Goal: Task Accomplishment & Management: Use online tool/utility

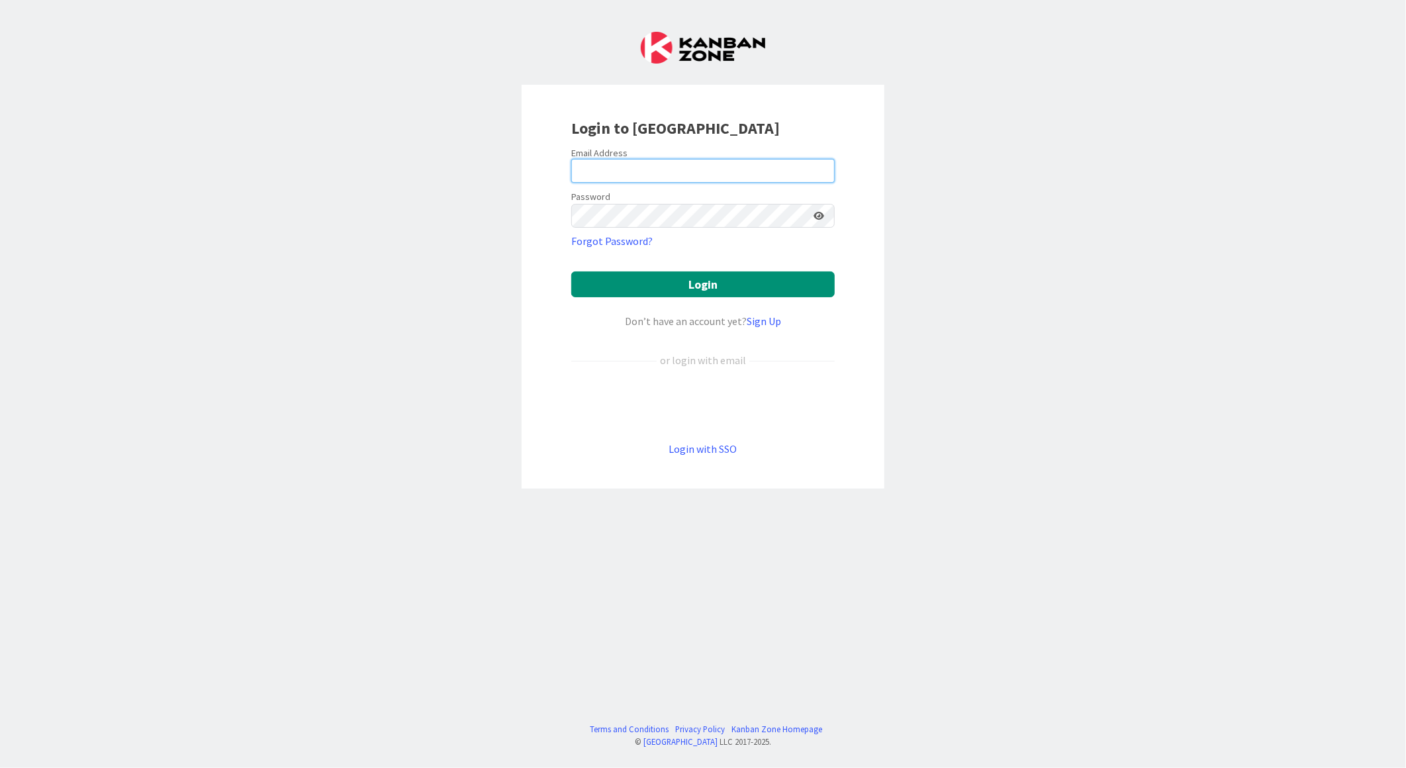
click at [604, 163] on input "email" at bounding box center [702, 171] width 263 height 24
click at [812, 167] on keeper-lock "Open Keeper Popup" at bounding box center [820, 171] width 16 height 16
click at [573, 320] on div "Don’t have an account yet? Sign Up" at bounding box center [702, 321] width 263 height 16
type input "[EMAIL_ADDRESS][PERSON_NAME][DOMAIN_NAME]"
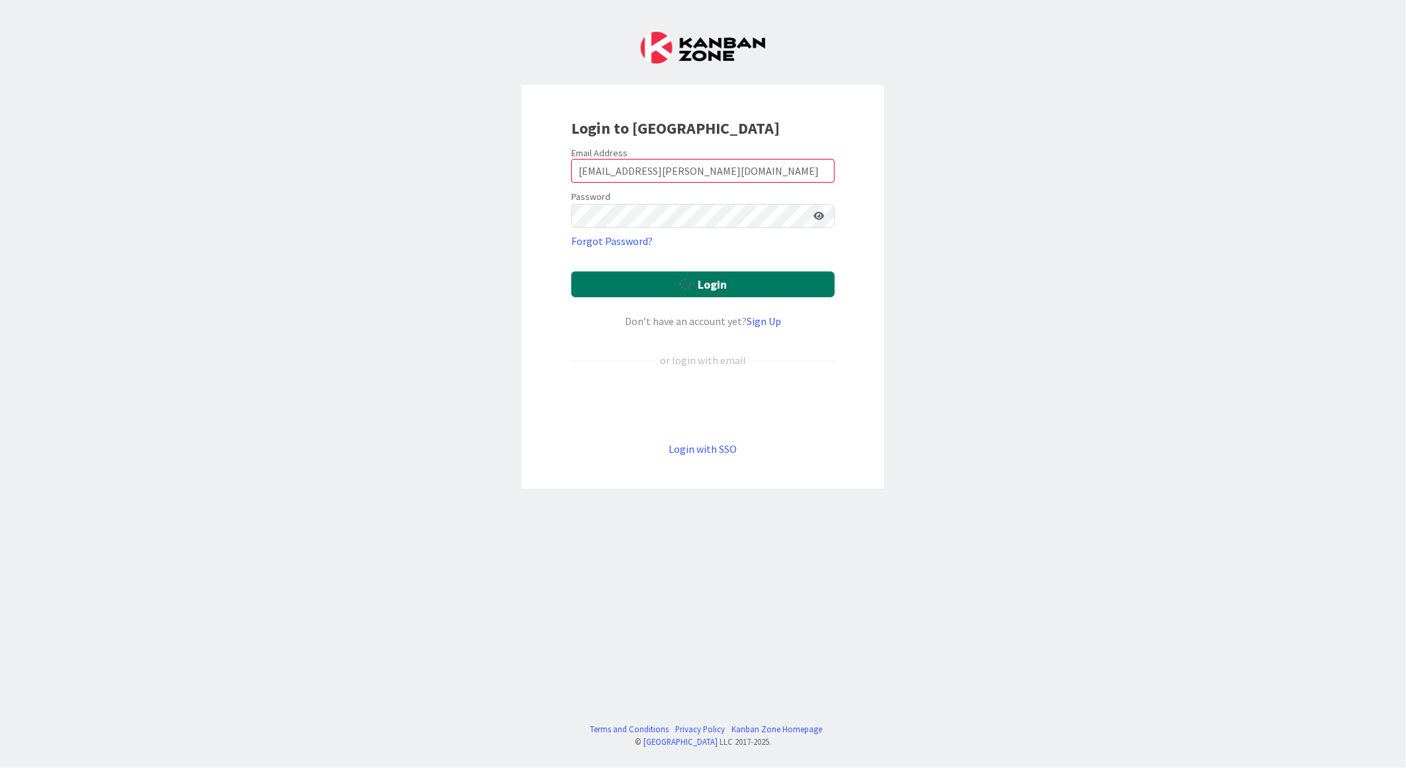
click at [717, 289] on button "Login" at bounding box center [702, 284] width 263 height 26
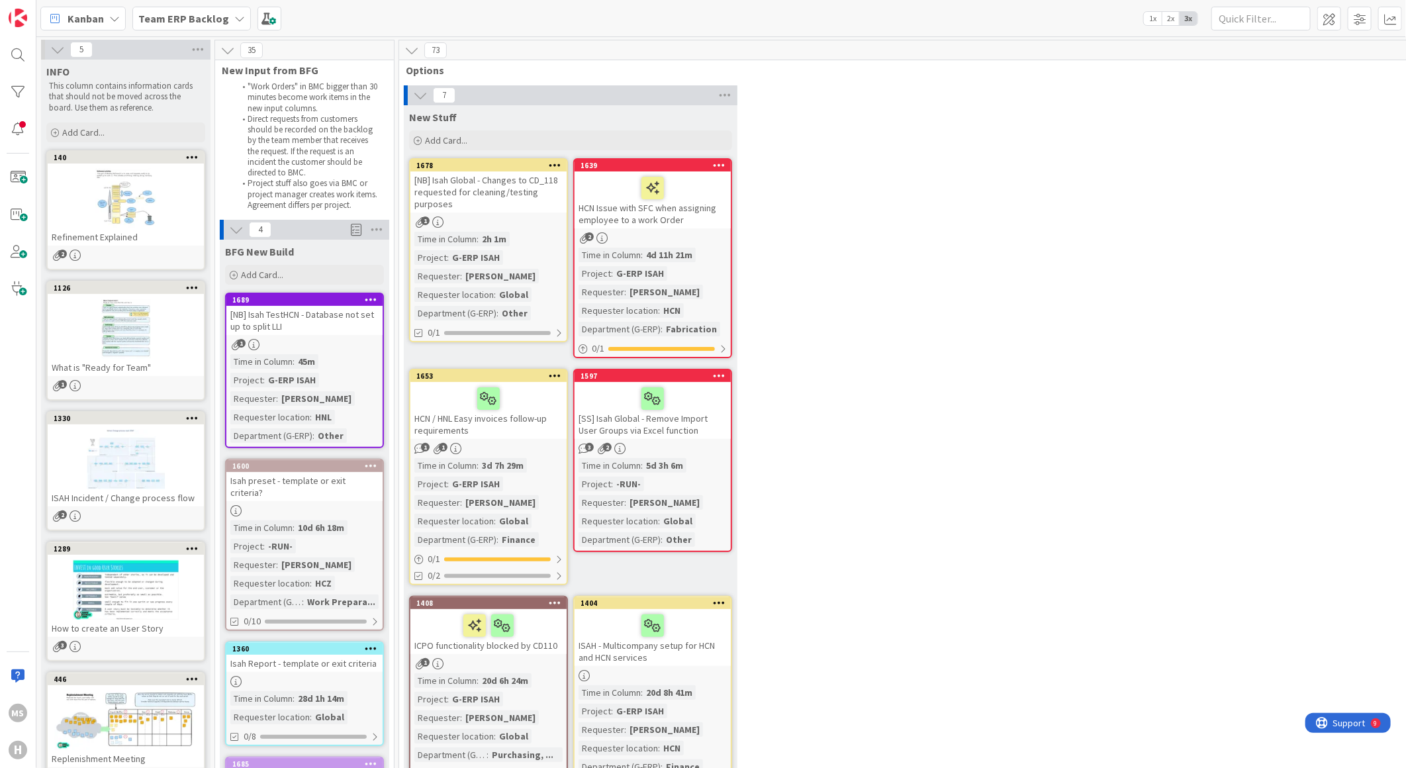
click at [226, 21] on div "Team ERP Backlog" at bounding box center [191, 19] width 118 height 24
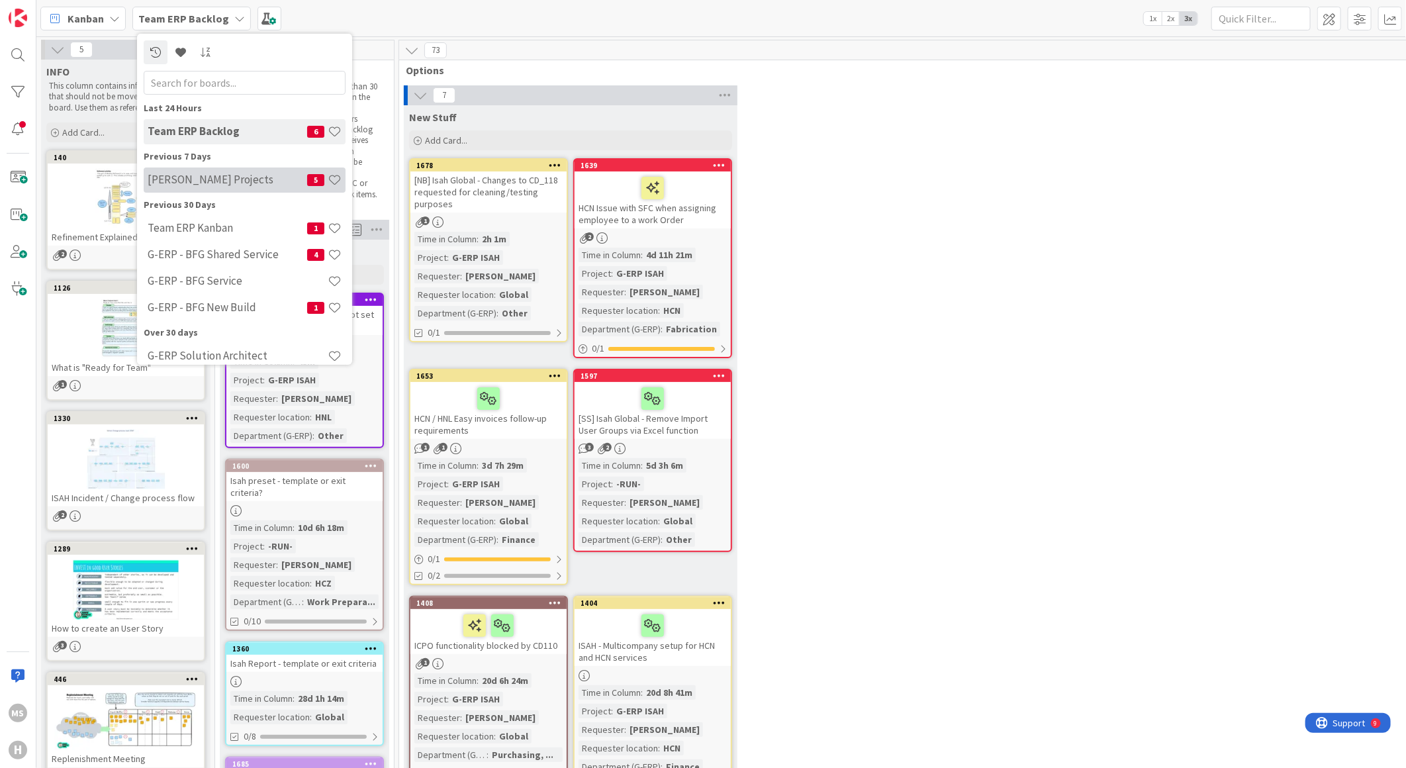
click at [202, 175] on h4 "[PERSON_NAME] Projects" at bounding box center [228, 179] width 160 height 13
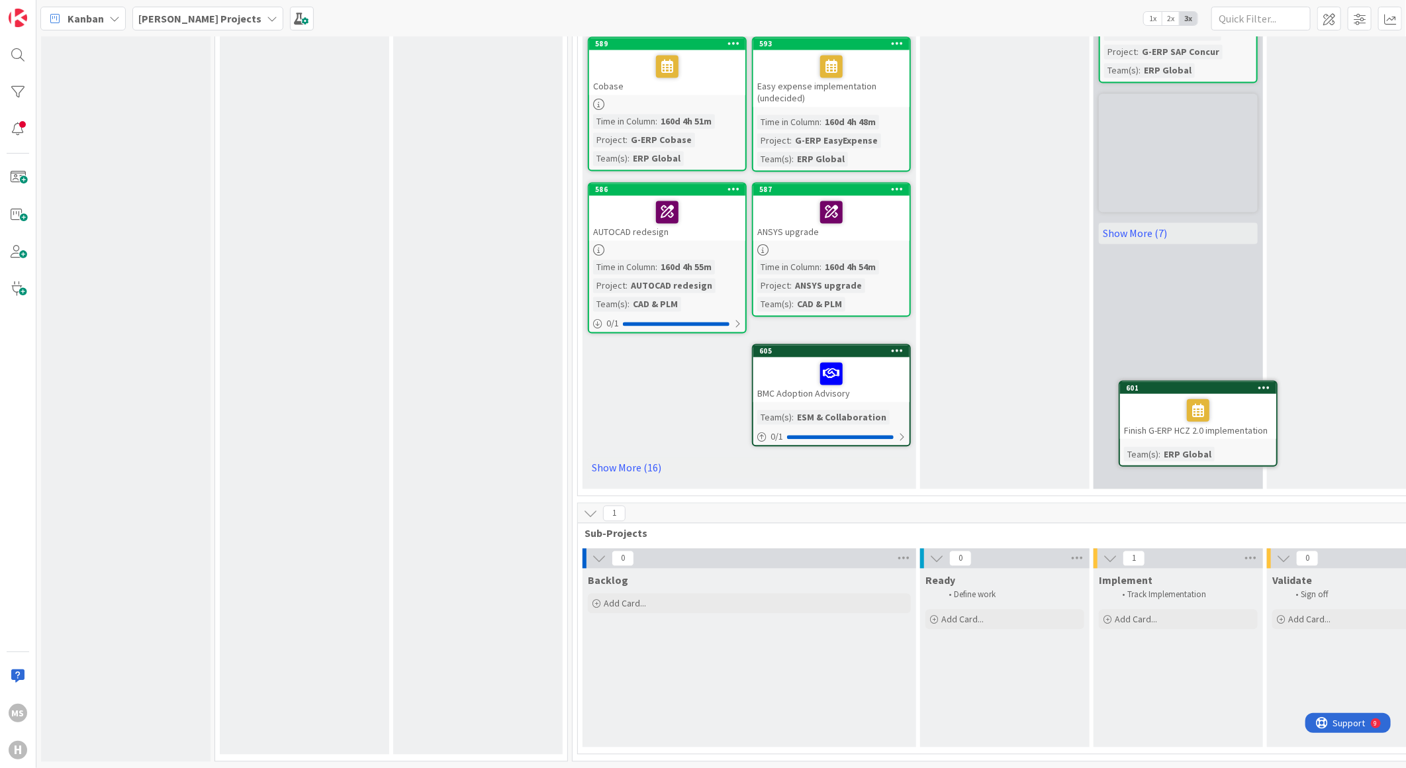
scroll to position [1609, 0]
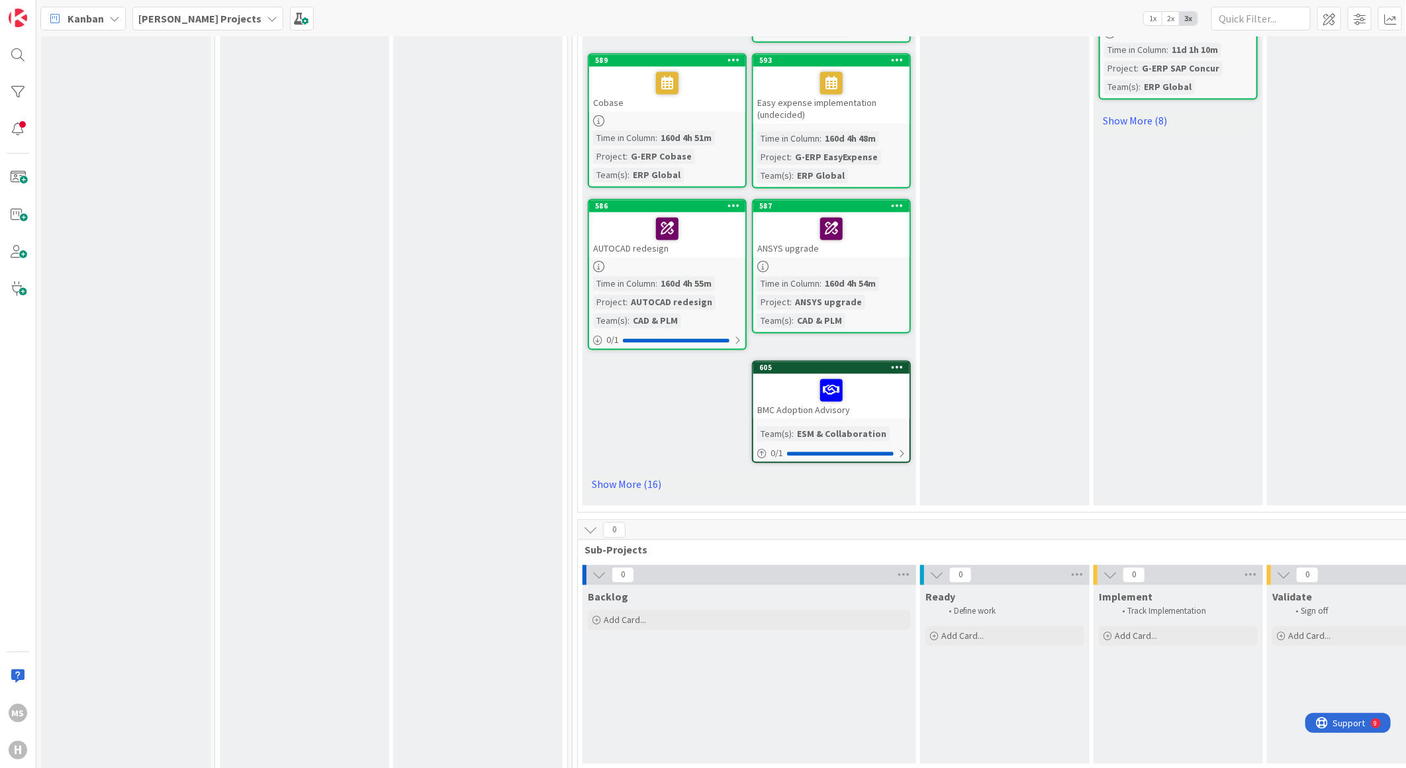
click at [591, 523] on icon at bounding box center [590, 530] width 15 height 15
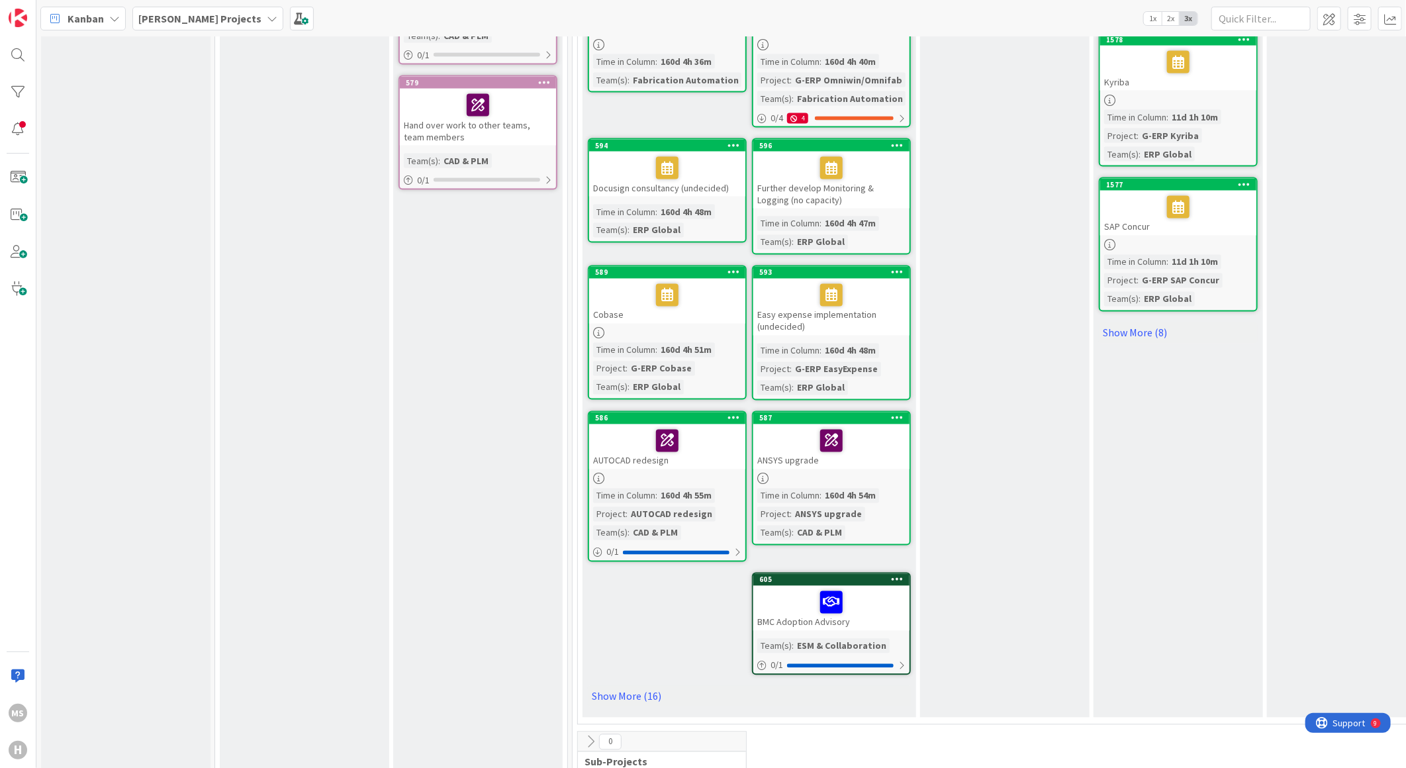
drag, startPoint x: 634, startPoint y: 715, endPoint x: 592, endPoint y: 715, distance: 42.4
click at [592, 735] on icon at bounding box center [590, 742] width 15 height 15
click at [1324, 17] on span at bounding box center [1329, 19] width 24 height 24
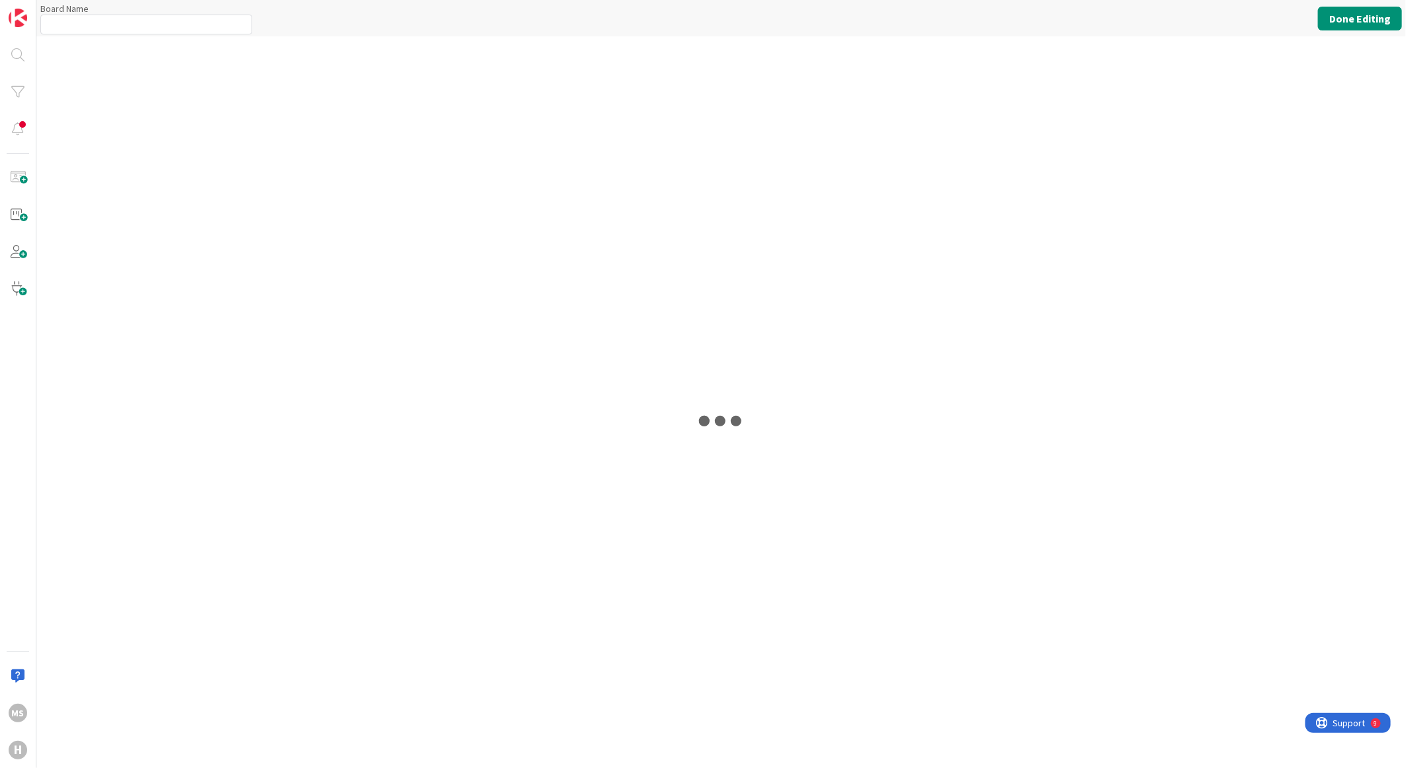
type input "[PERSON_NAME] Projects"
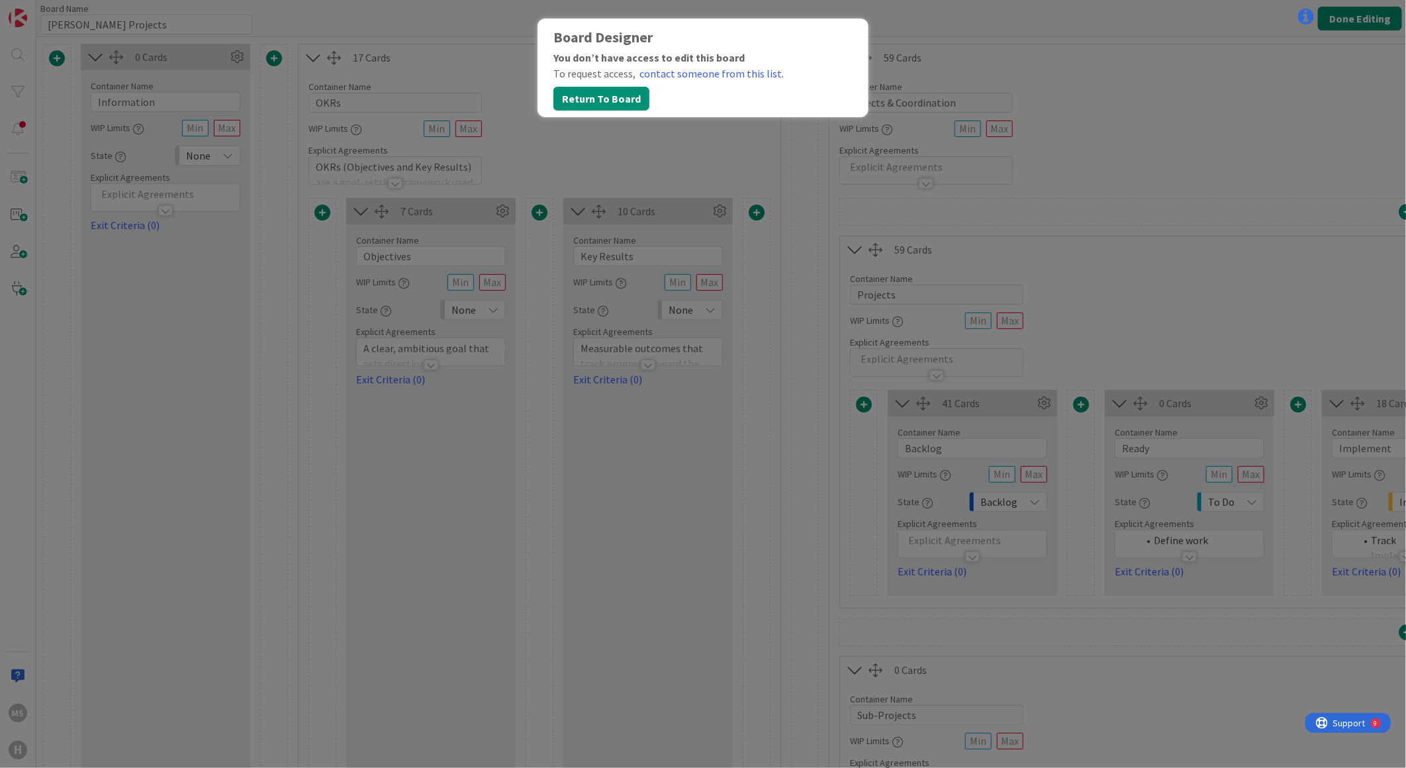
click at [1229, 34] on div "Board Designer You don’t have access to edit this board To request access, cont…" at bounding box center [703, 384] width 1406 height 768
click at [600, 98] on button "Return To Board" at bounding box center [601, 99] width 96 height 24
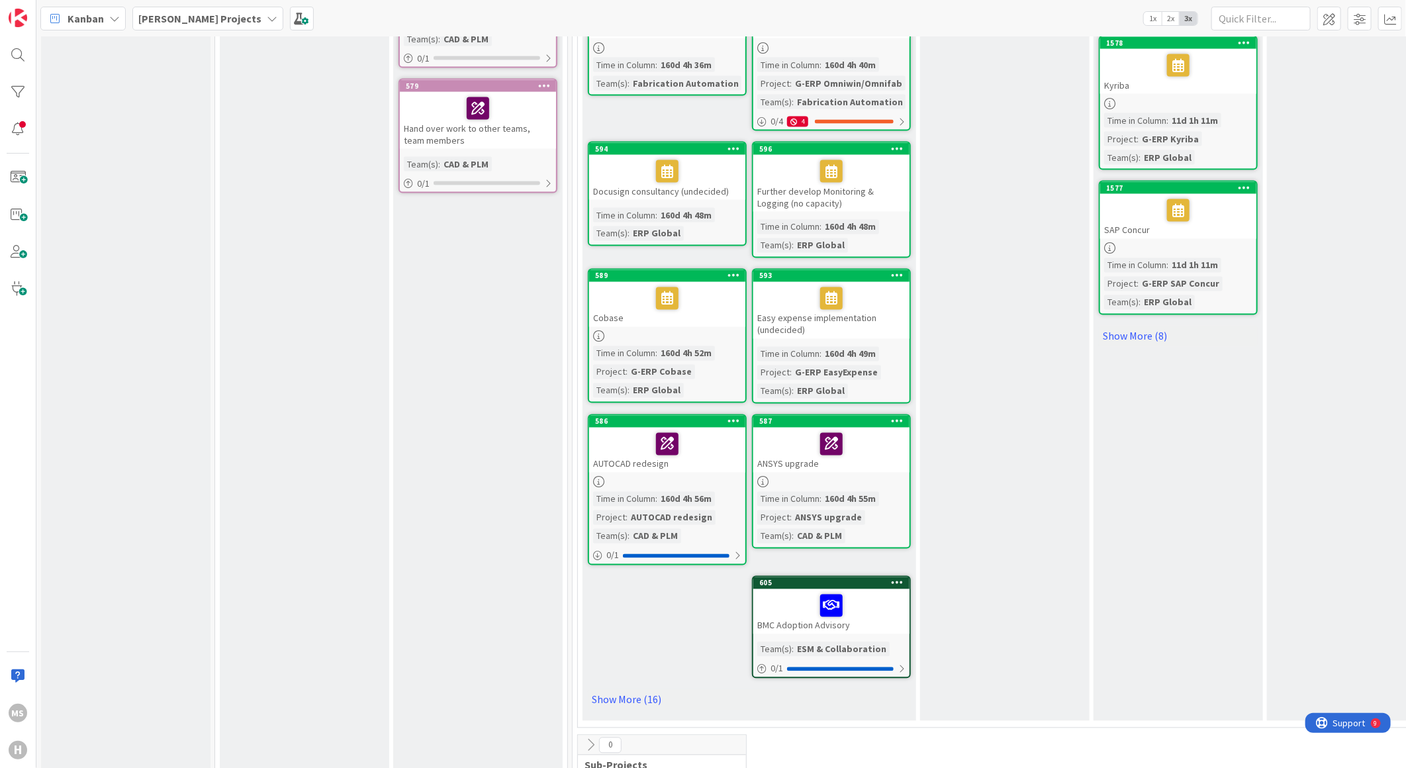
scroll to position [1397, 0]
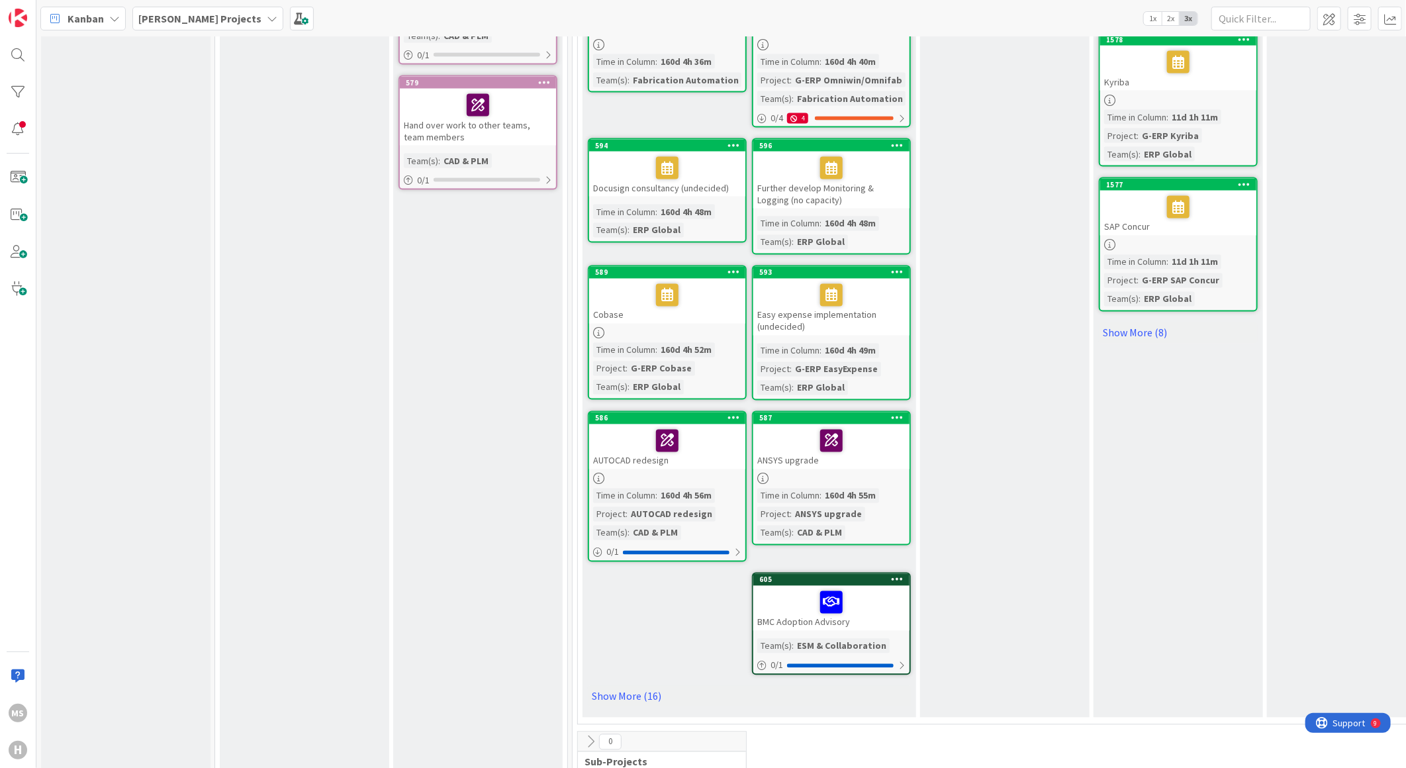
click at [902, 575] on icon at bounding box center [898, 579] width 13 height 9
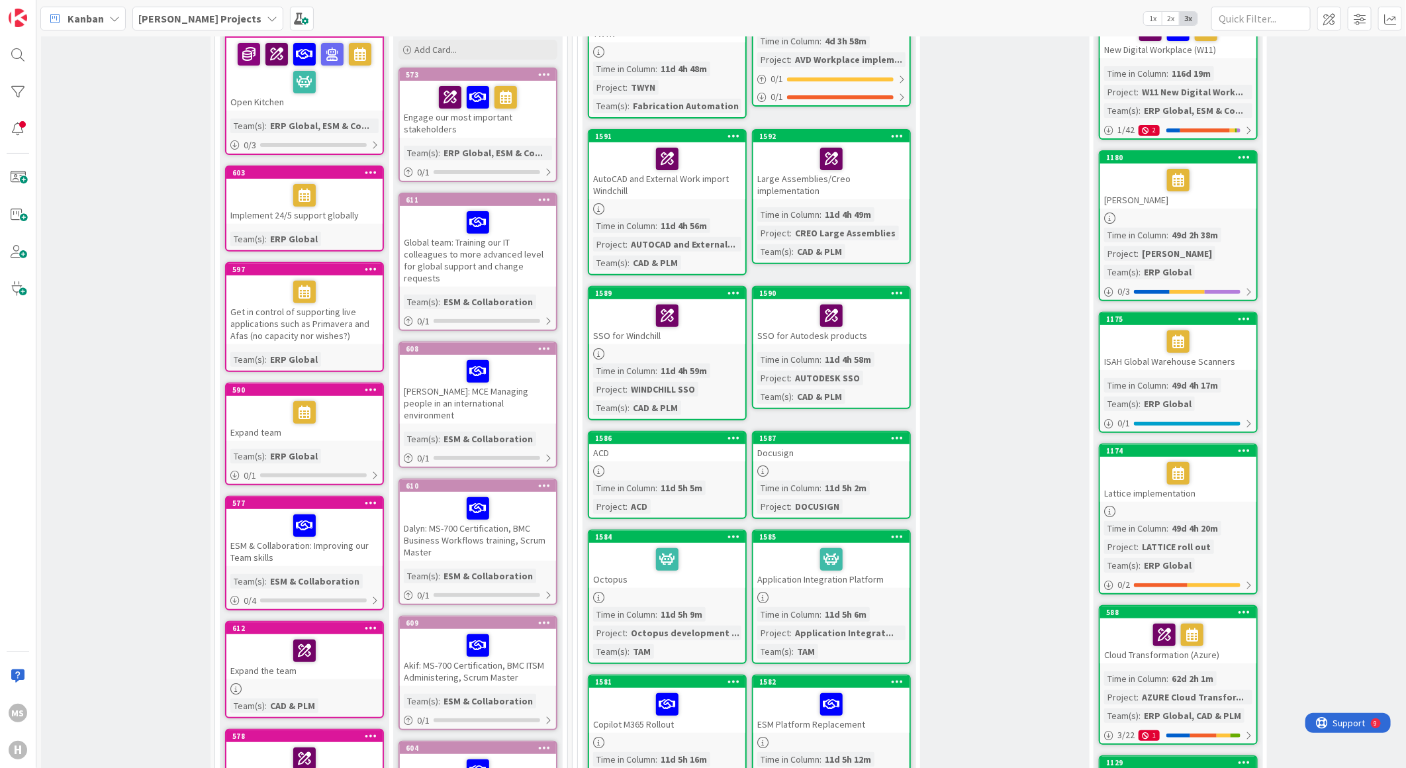
scroll to position [0, 0]
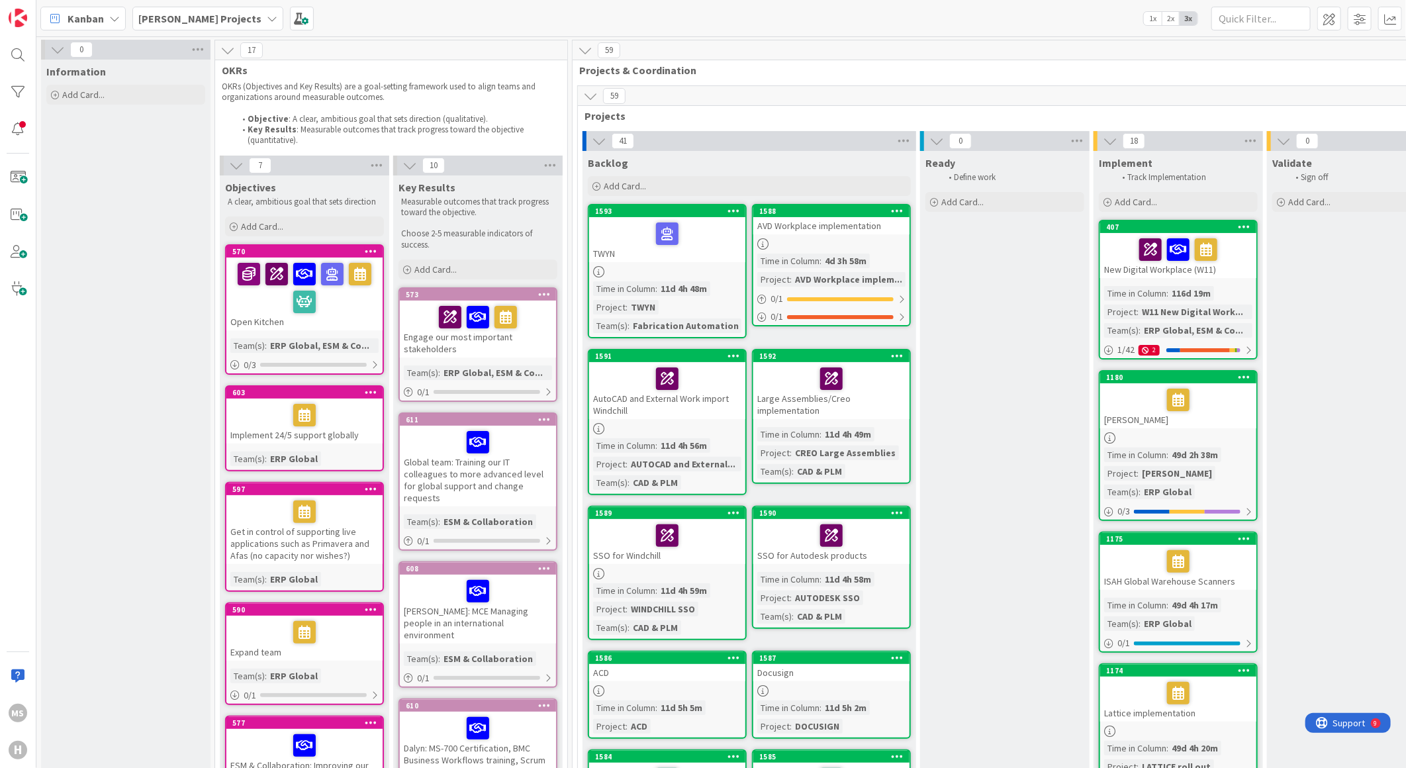
click at [617, 398] on div "AutoCAD and External Work import Windchill" at bounding box center [667, 390] width 156 height 57
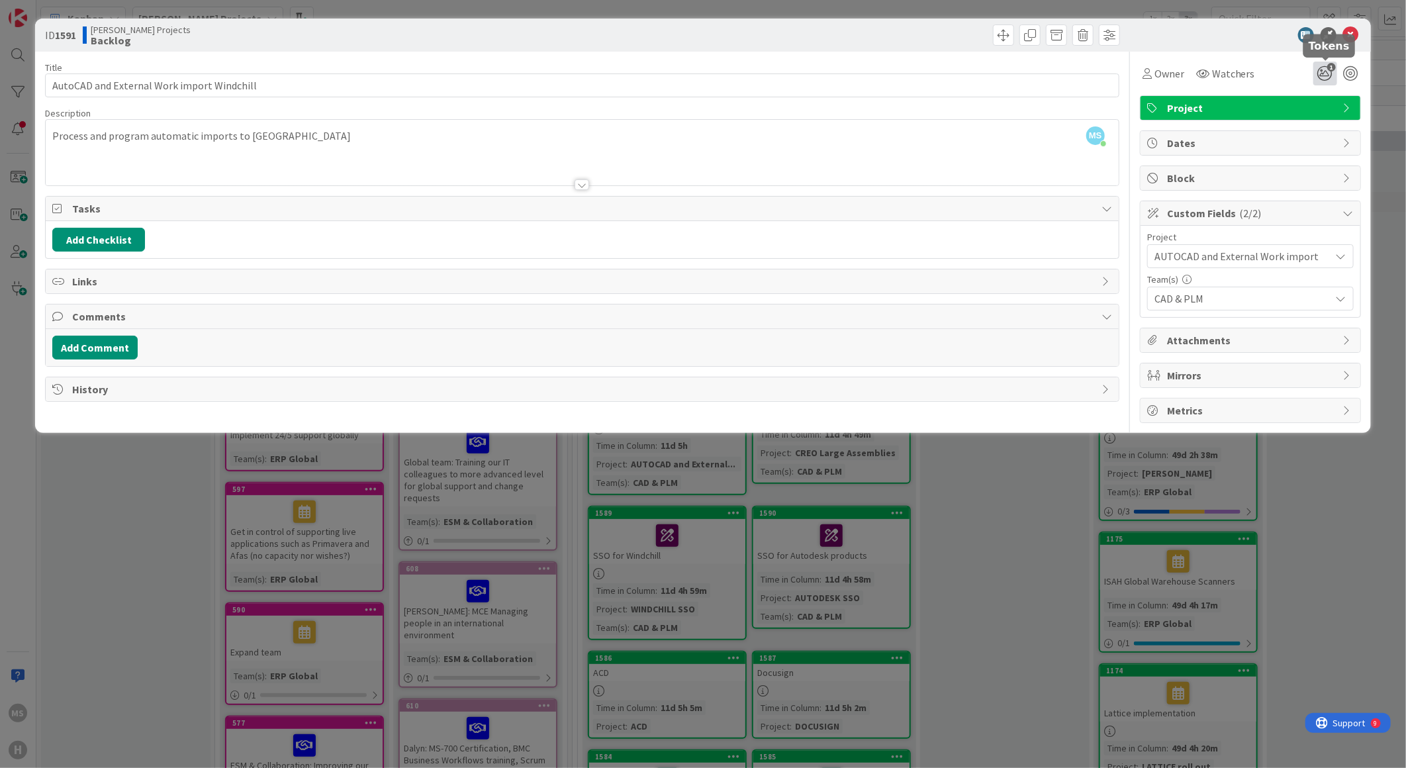
click at [1321, 69] on icon "1" at bounding box center [1325, 74] width 24 height 24
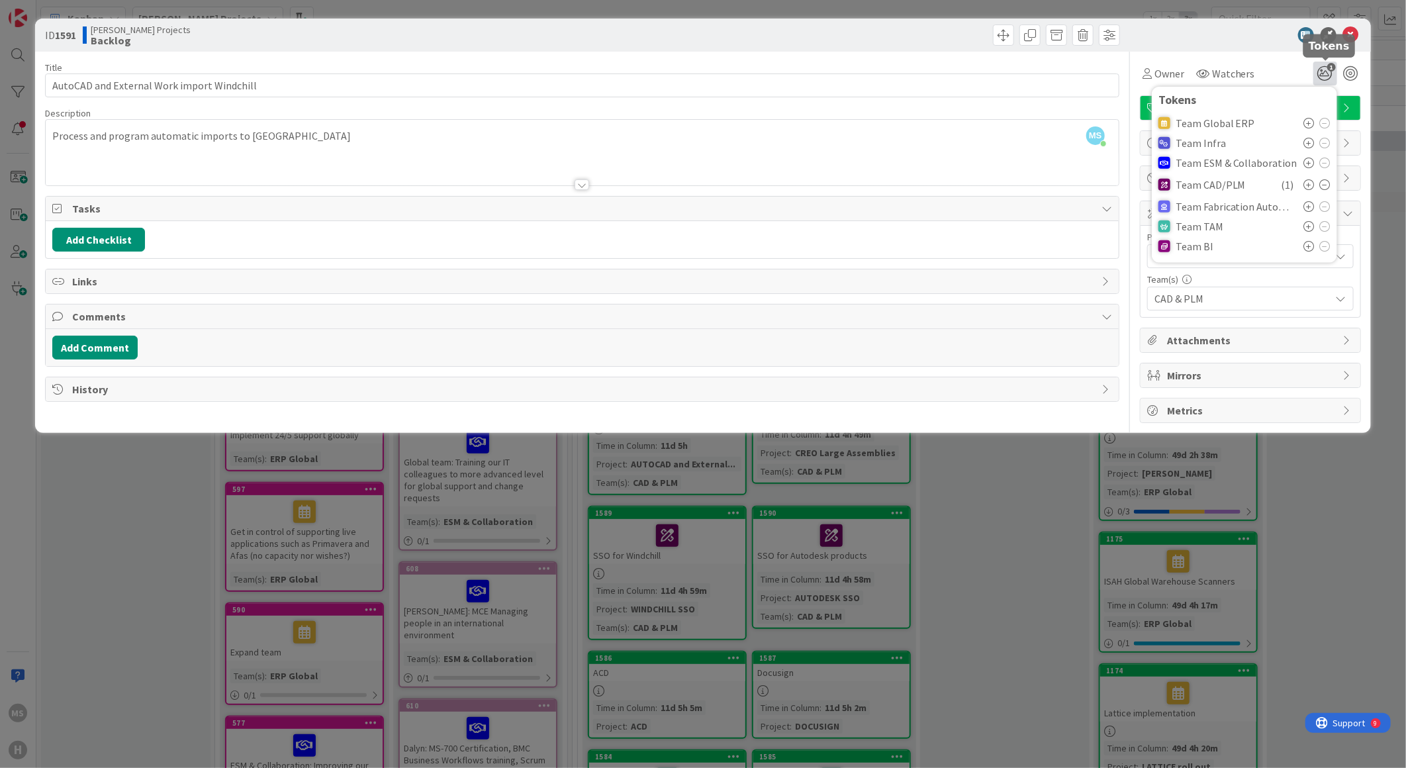
click at [1321, 69] on icon "1" at bounding box center [1325, 74] width 24 height 24
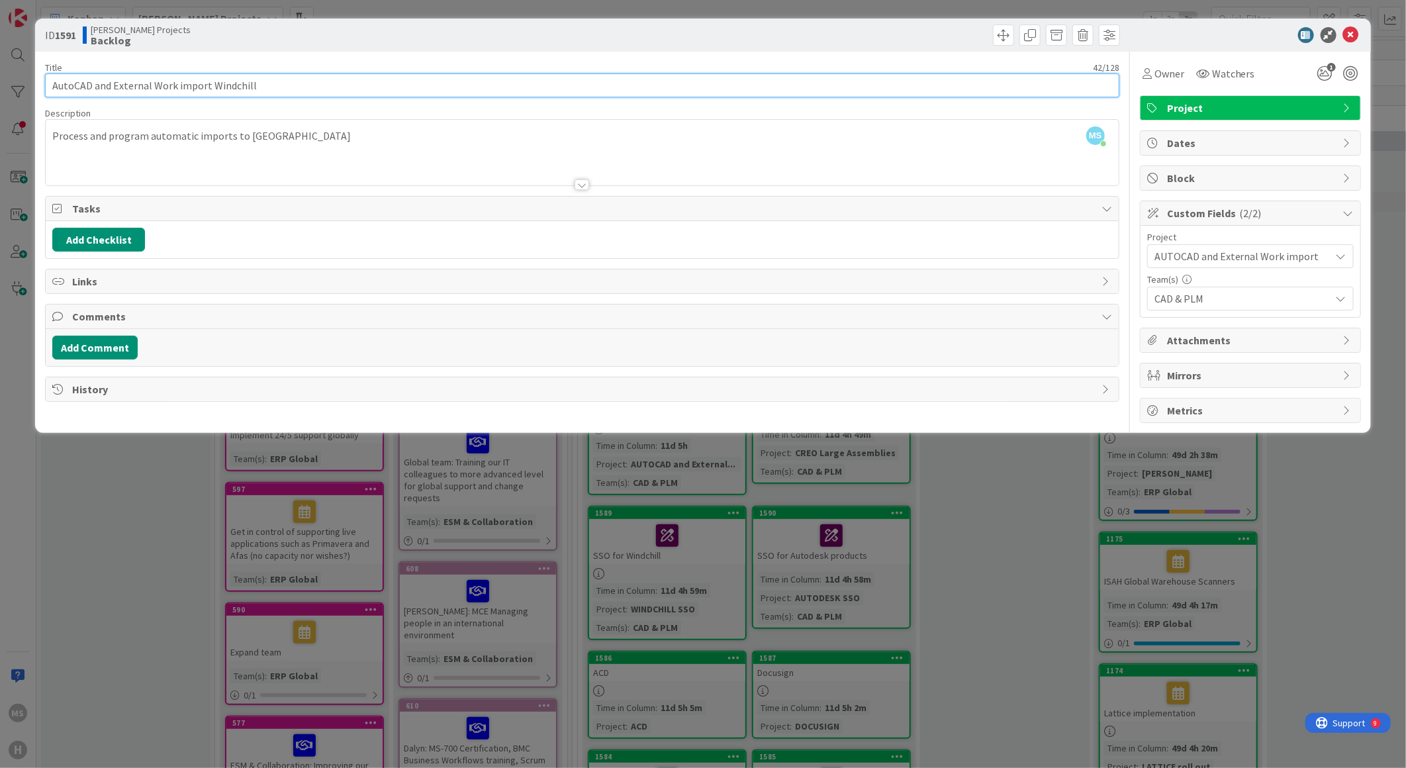
click at [281, 85] on input "AutoCAD and External Work import Windchill" at bounding box center [582, 85] width 1074 height 24
click at [52, 84] on input "AutoCAD and External Work import Windchill" at bounding box center [582, 85] width 1074 height 24
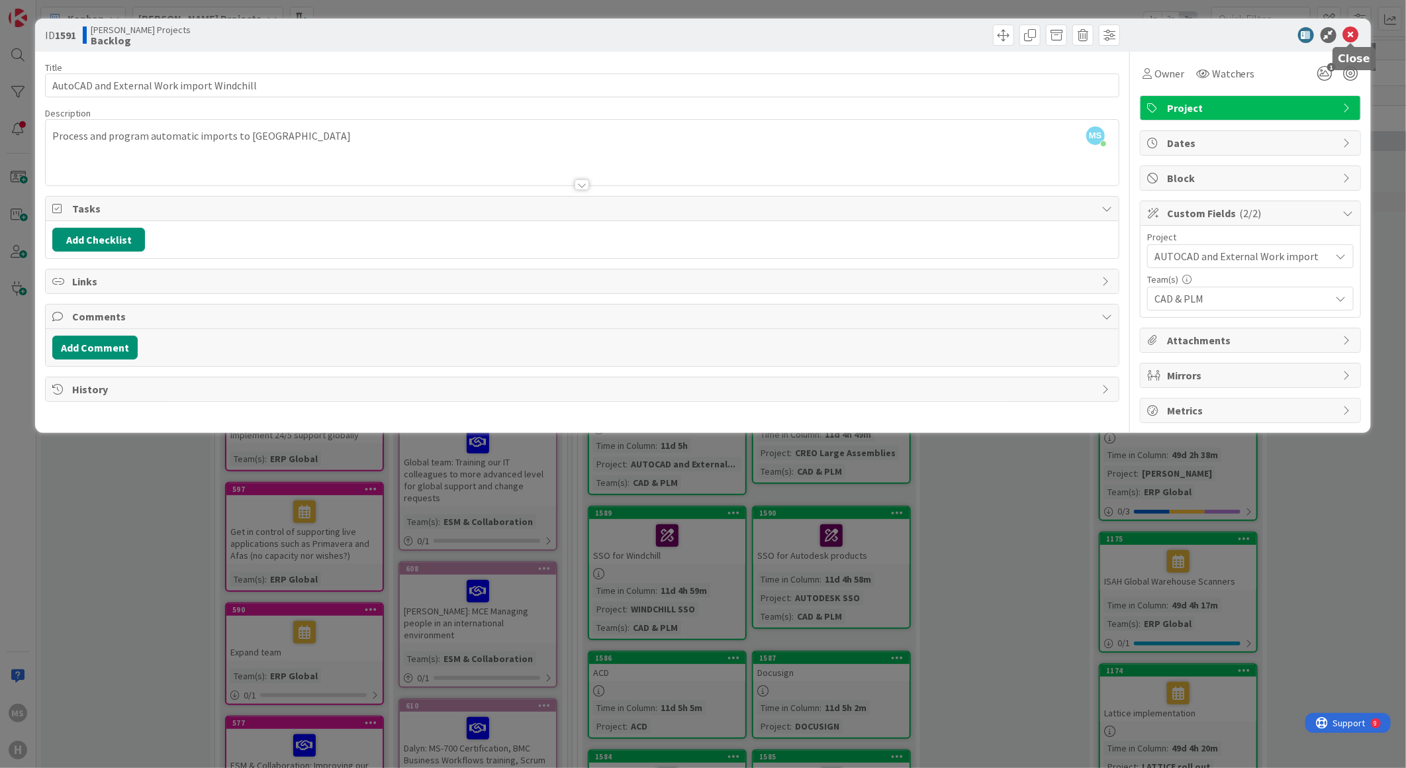
click at [1352, 34] on icon at bounding box center [1351, 35] width 16 height 16
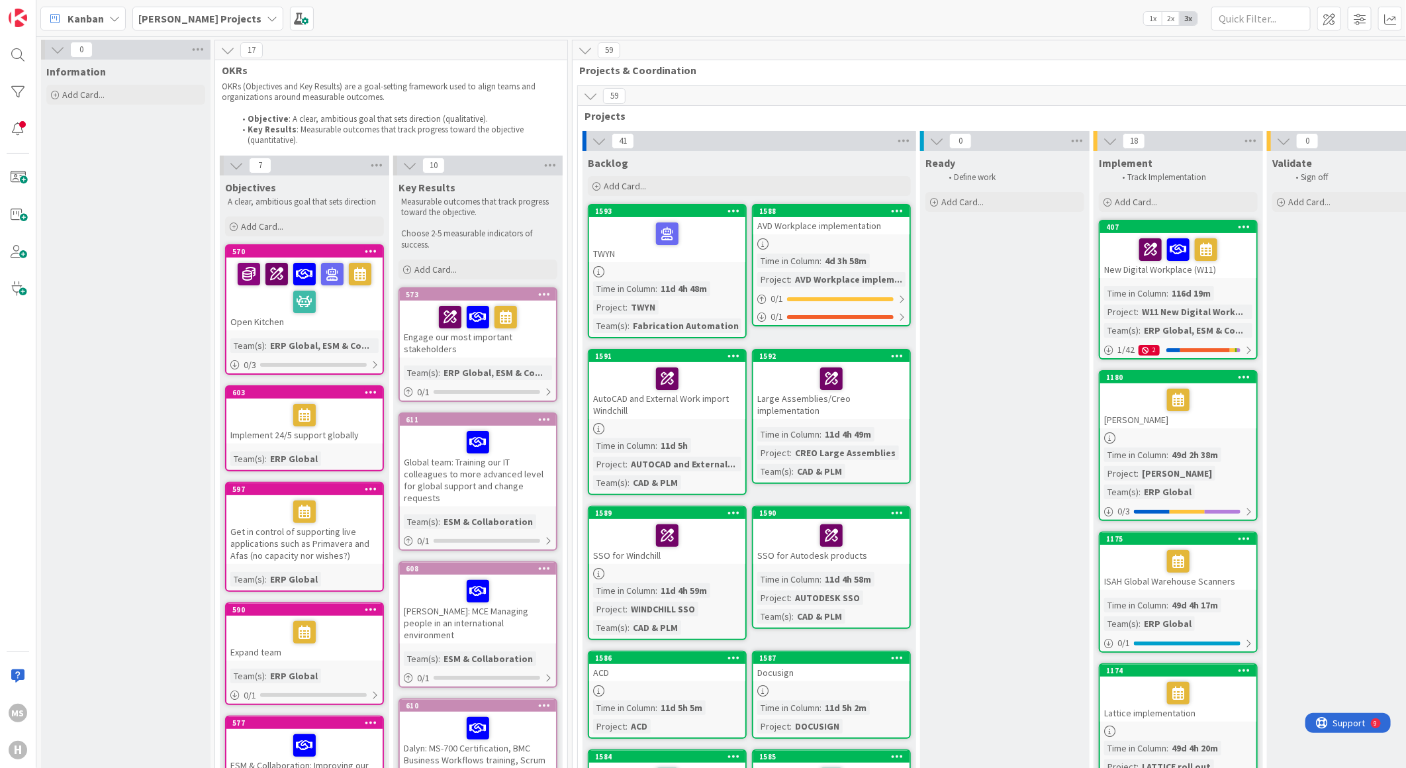
click at [735, 351] on icon at bounding box center [733, 355] width 13 height 9
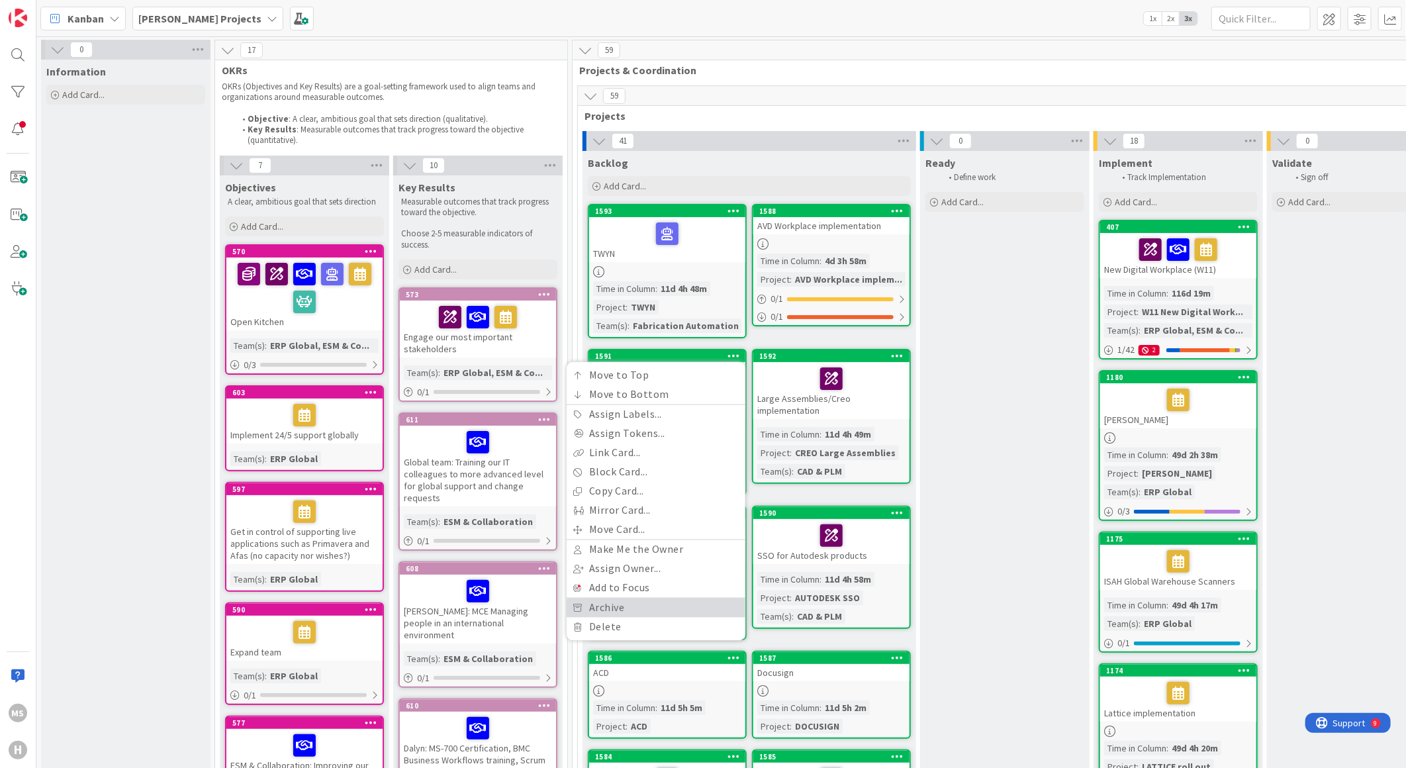
click at [629, 602] on link "Archive" at bounding box center [656, 607] width 179 height 19
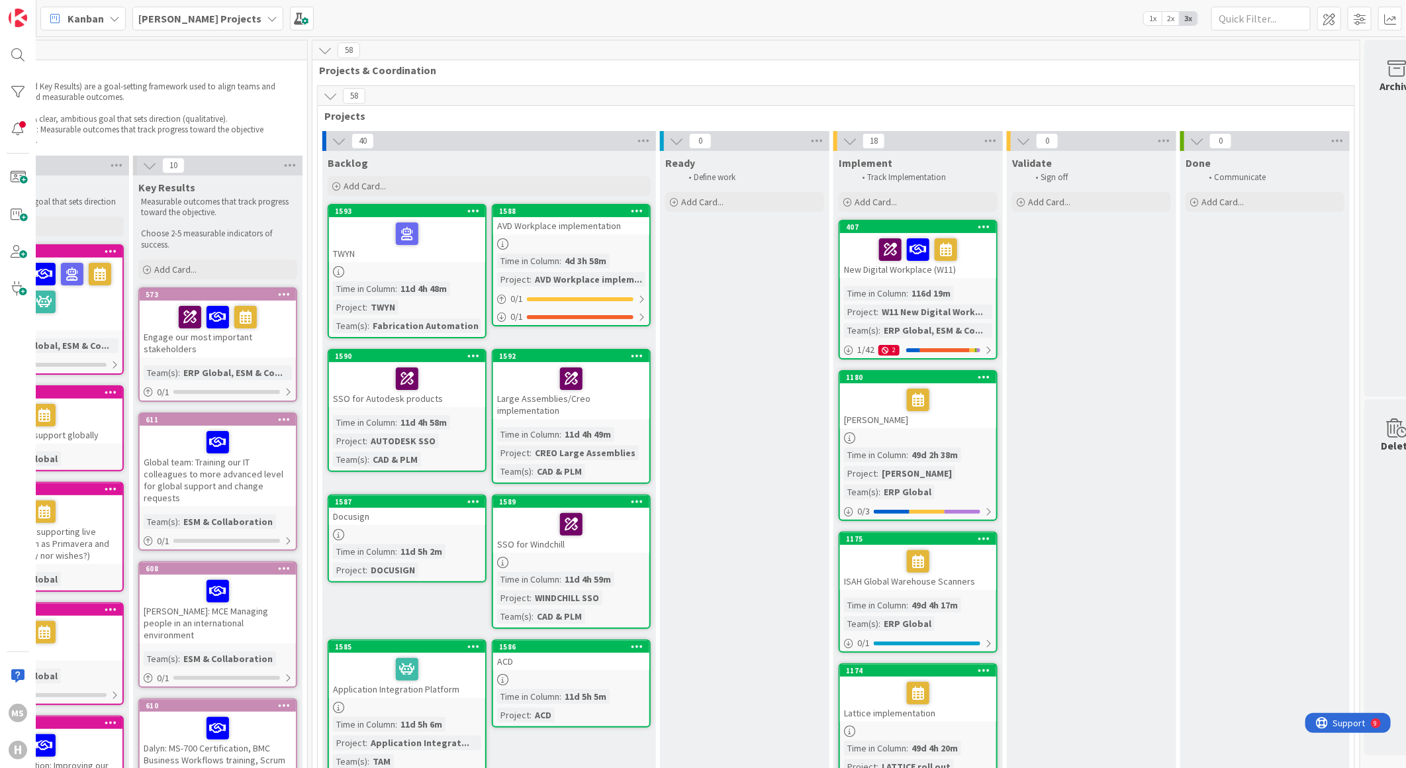
scroll to position [0, 300]
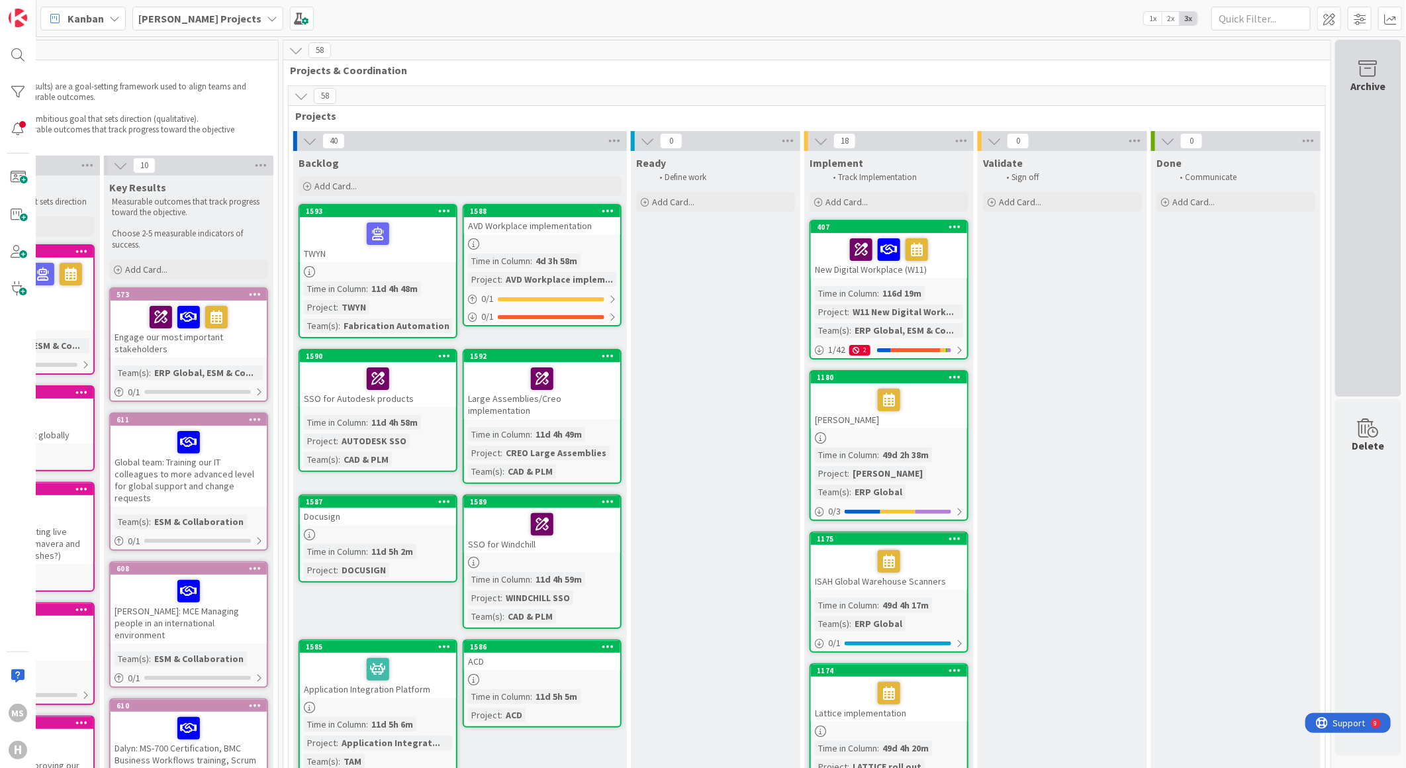
click at [1366, 81] on div "Archive" at bounding box center [1368, 86] width 35 height 16
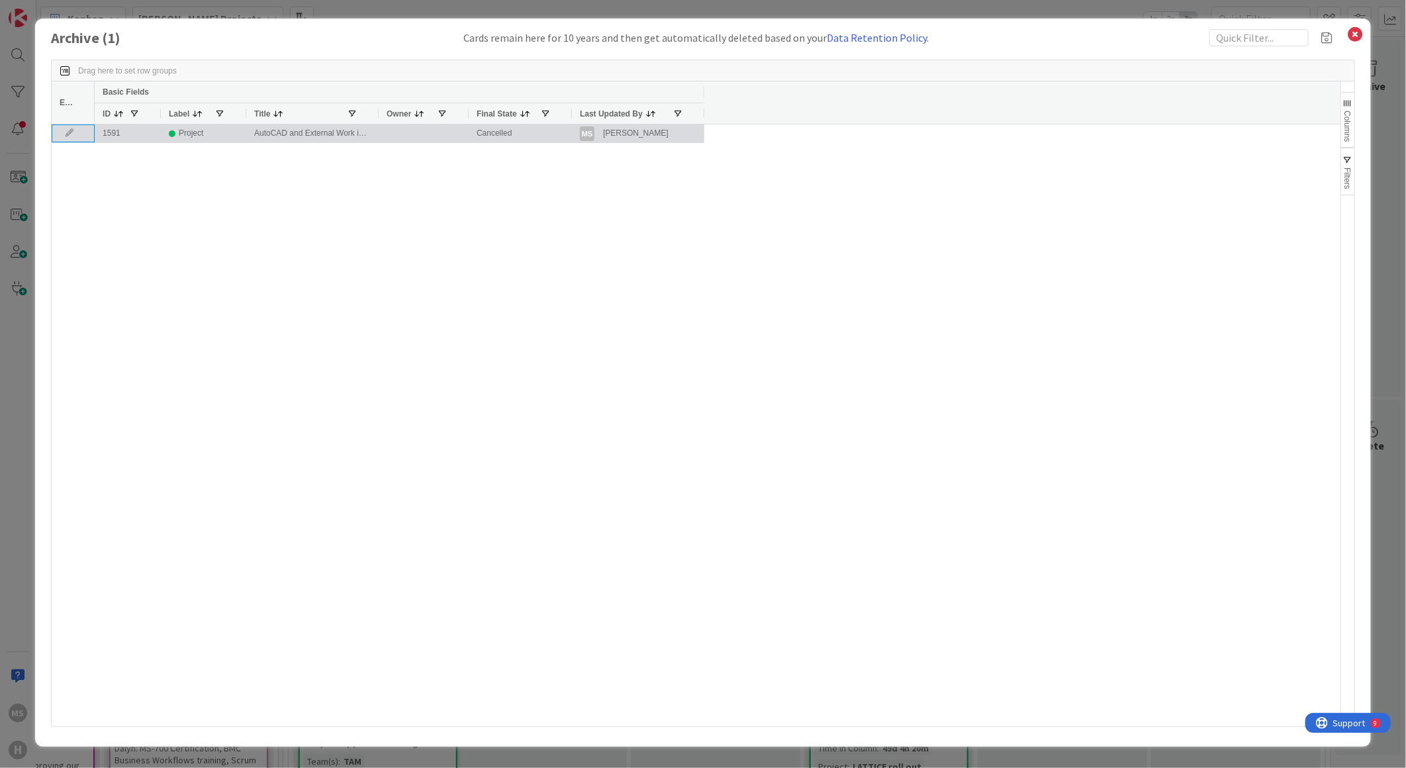
click at [68, 130] on icon at bounding box center [70, 133] width 20 height 8
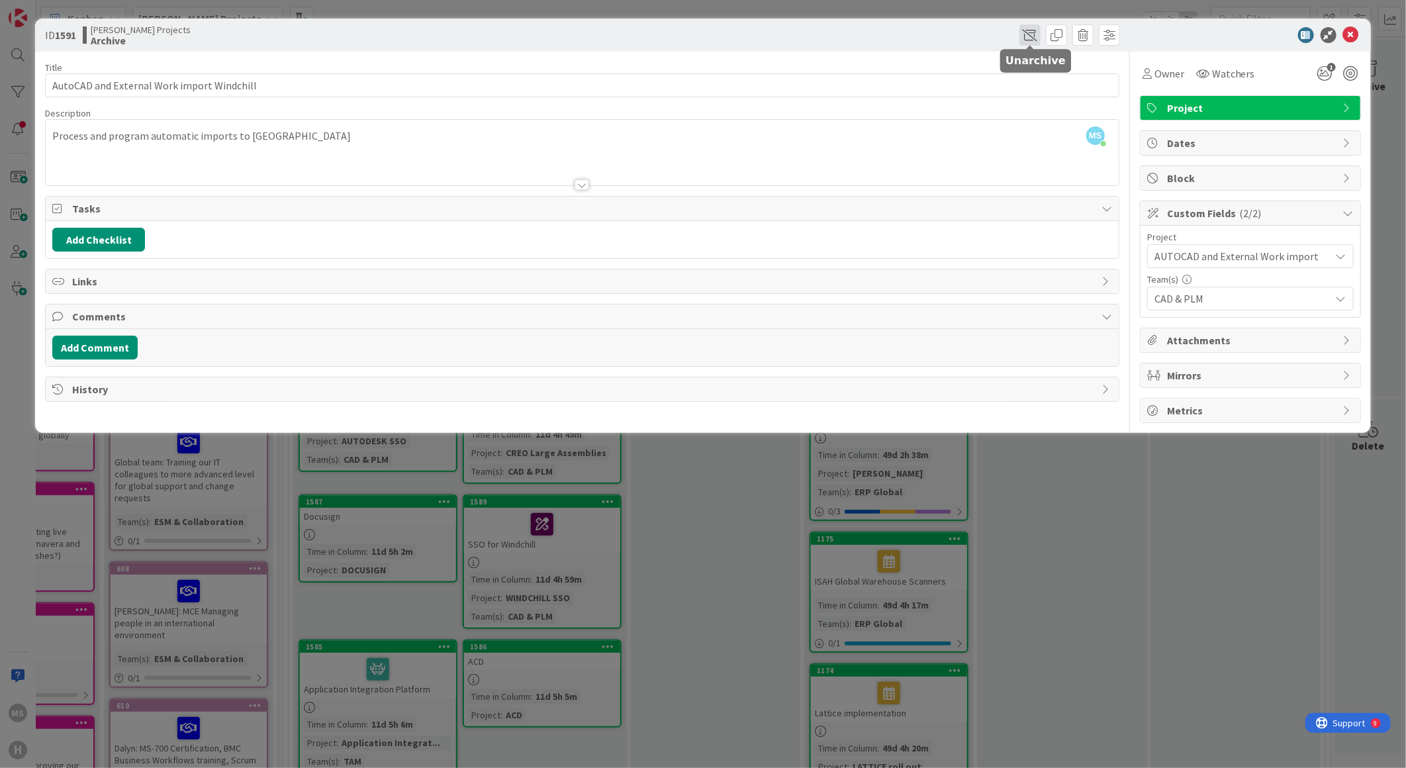
click at [1031, 31] on span at bounding box center [1029, 34] width 21 height 21
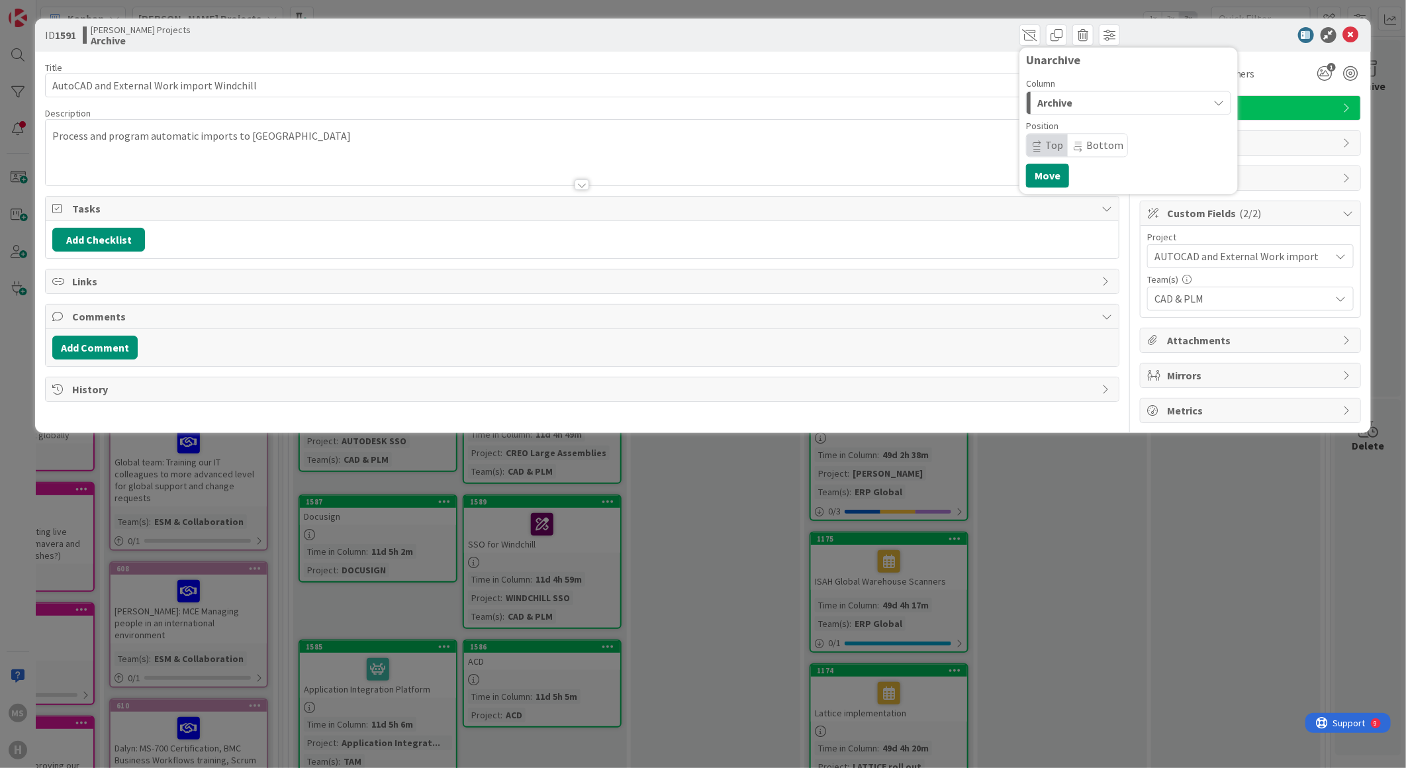
click at [1217, 101] on icon "button" at bounding box center [1218, 102] width 11 height 11
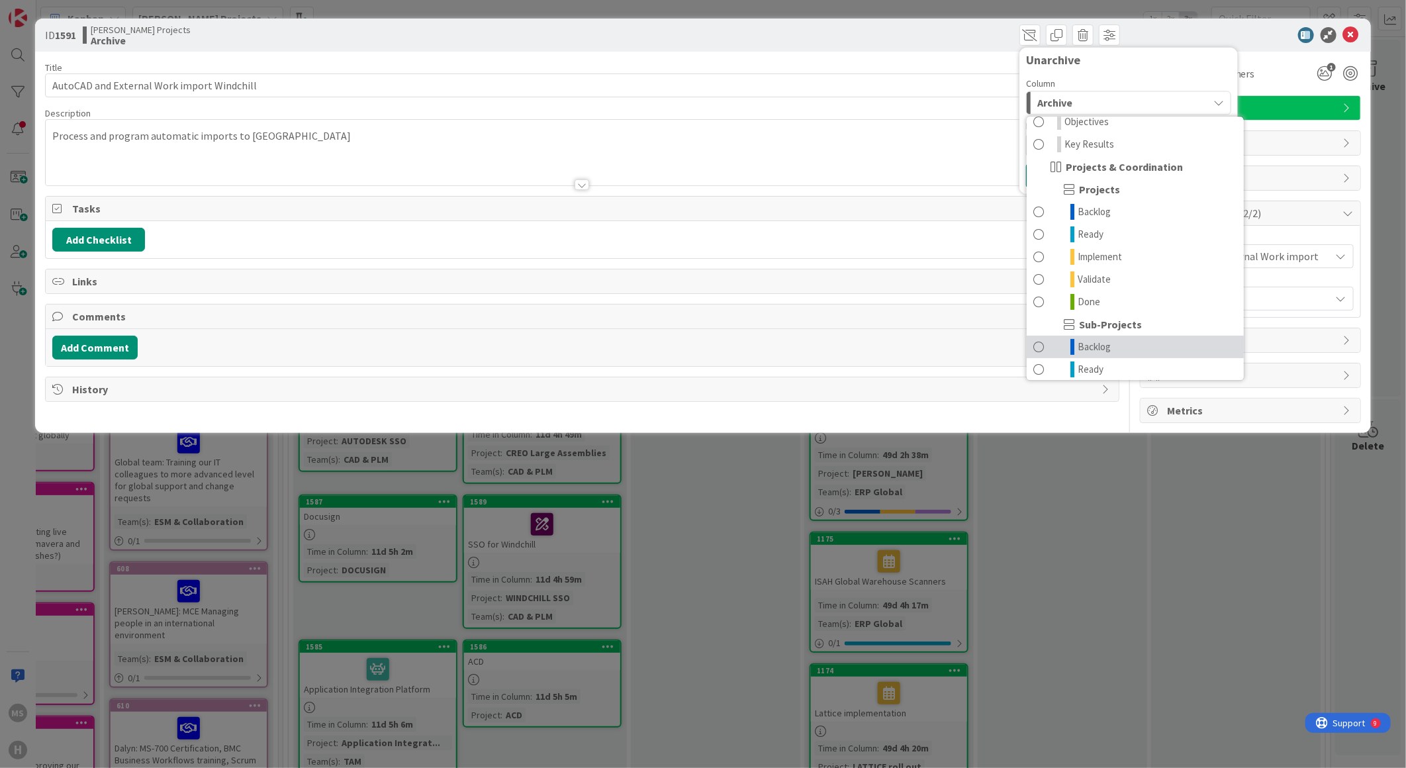
scroll to position [56, 0]
click at [1094, 236] on span "Ready" at bounding box center [1091, 235] width 26 height 16
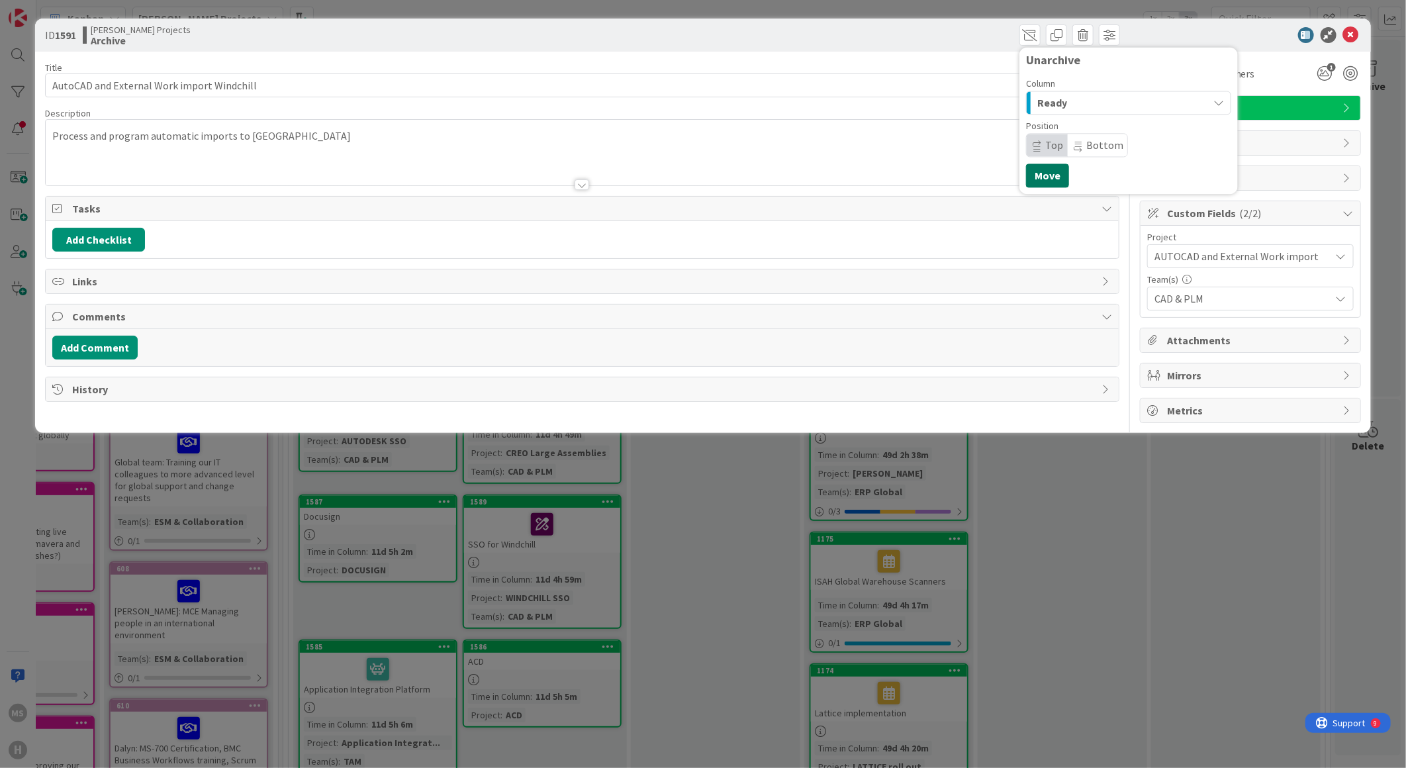
click at [1049, 173] on button "Move" at bounding box center [1047, 176] width 43 height 24
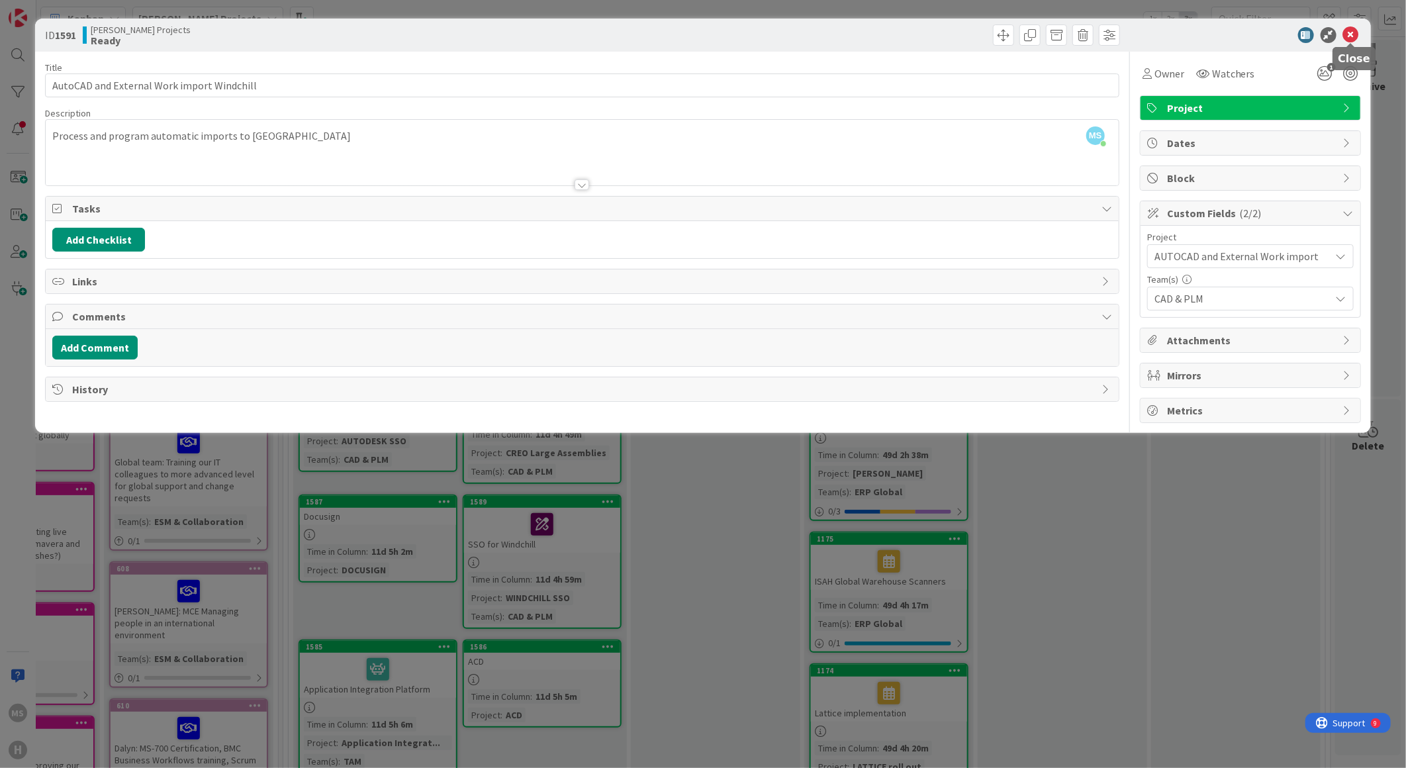
click at [1351, 31] on icon at bounding box center [1351, 35] width 16 height 16
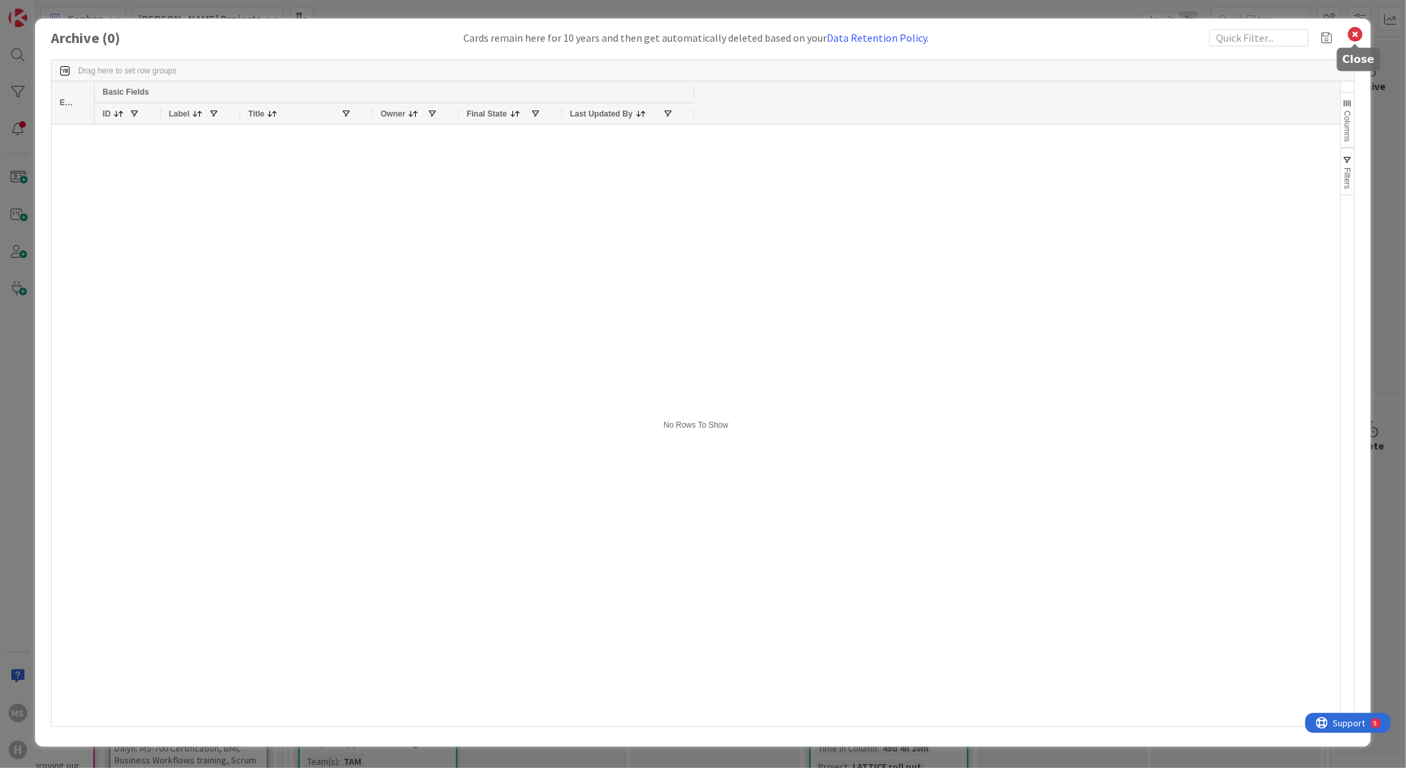
click at [1347, 33] on icon at bounding box center [1355, 34] width 17 height 19
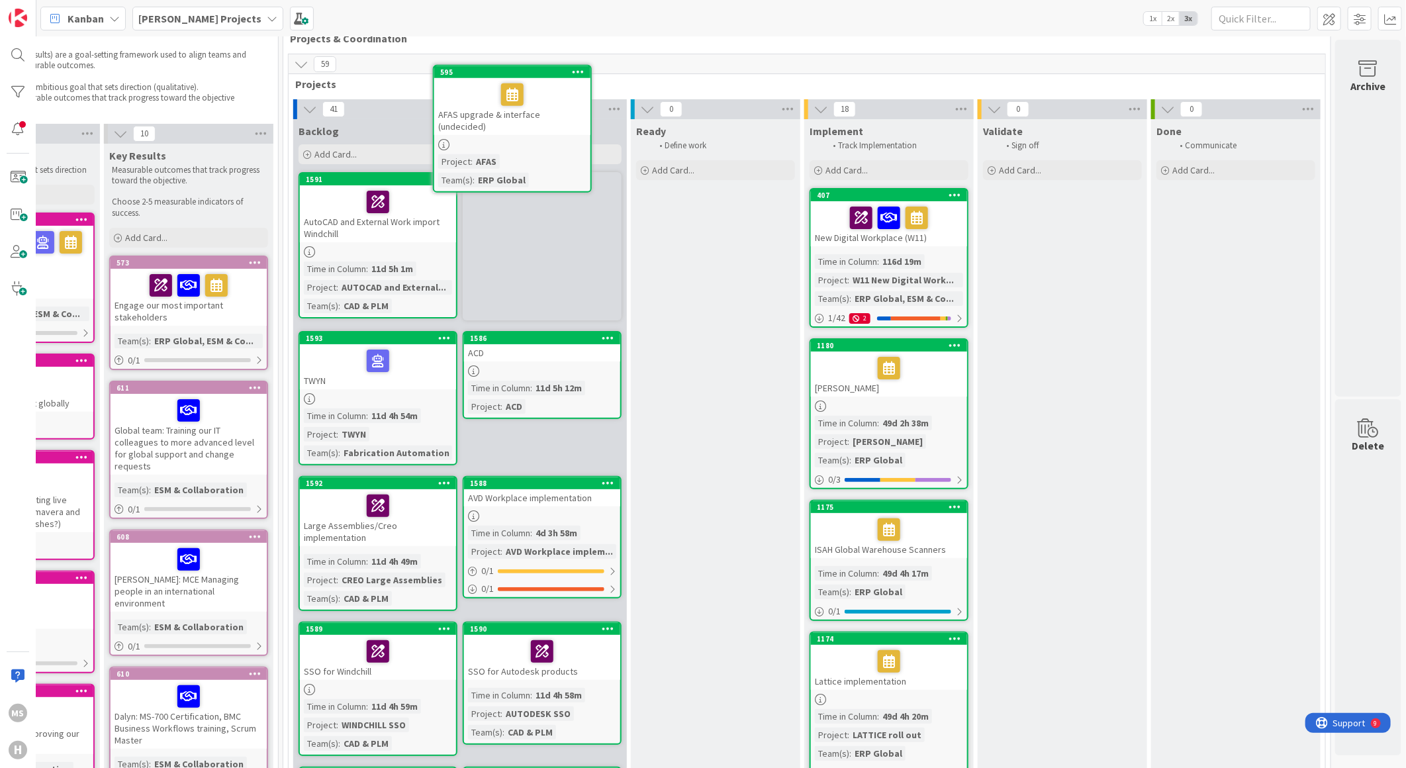
scroll to position [0, 300]
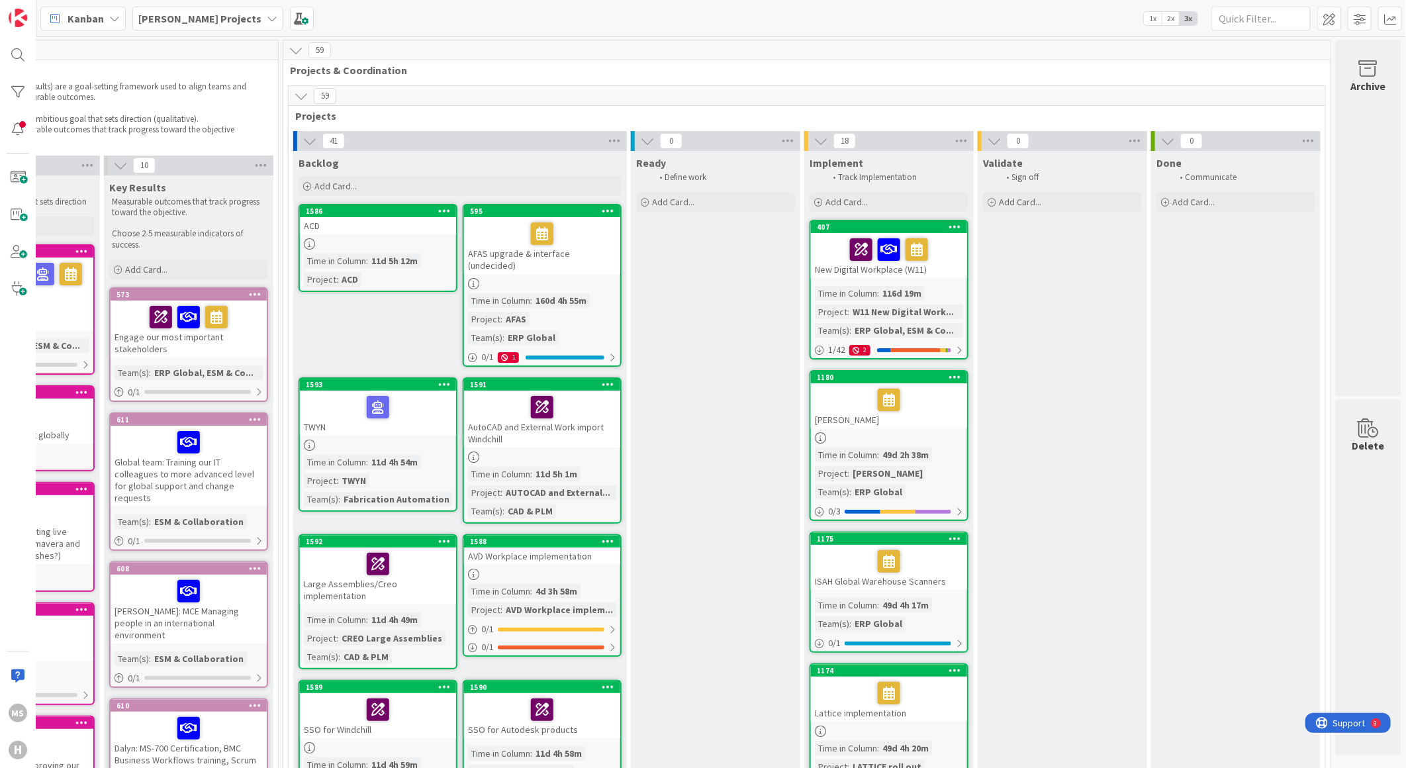
click at [602, 208] on icon at bounding box center [608, 210] width 13 height 9
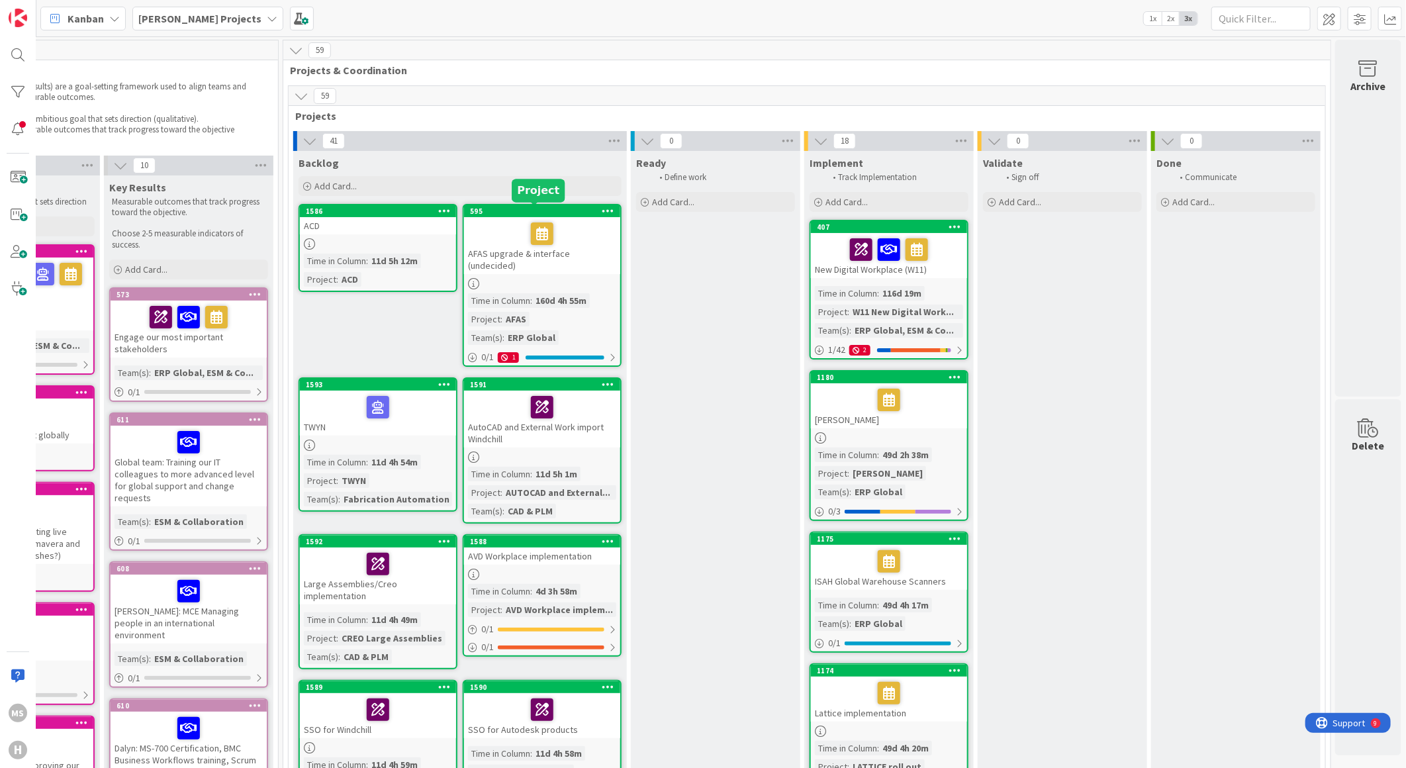
click at [504, 209] on div "595" at bounding box center [545, 211] width 150 height 9
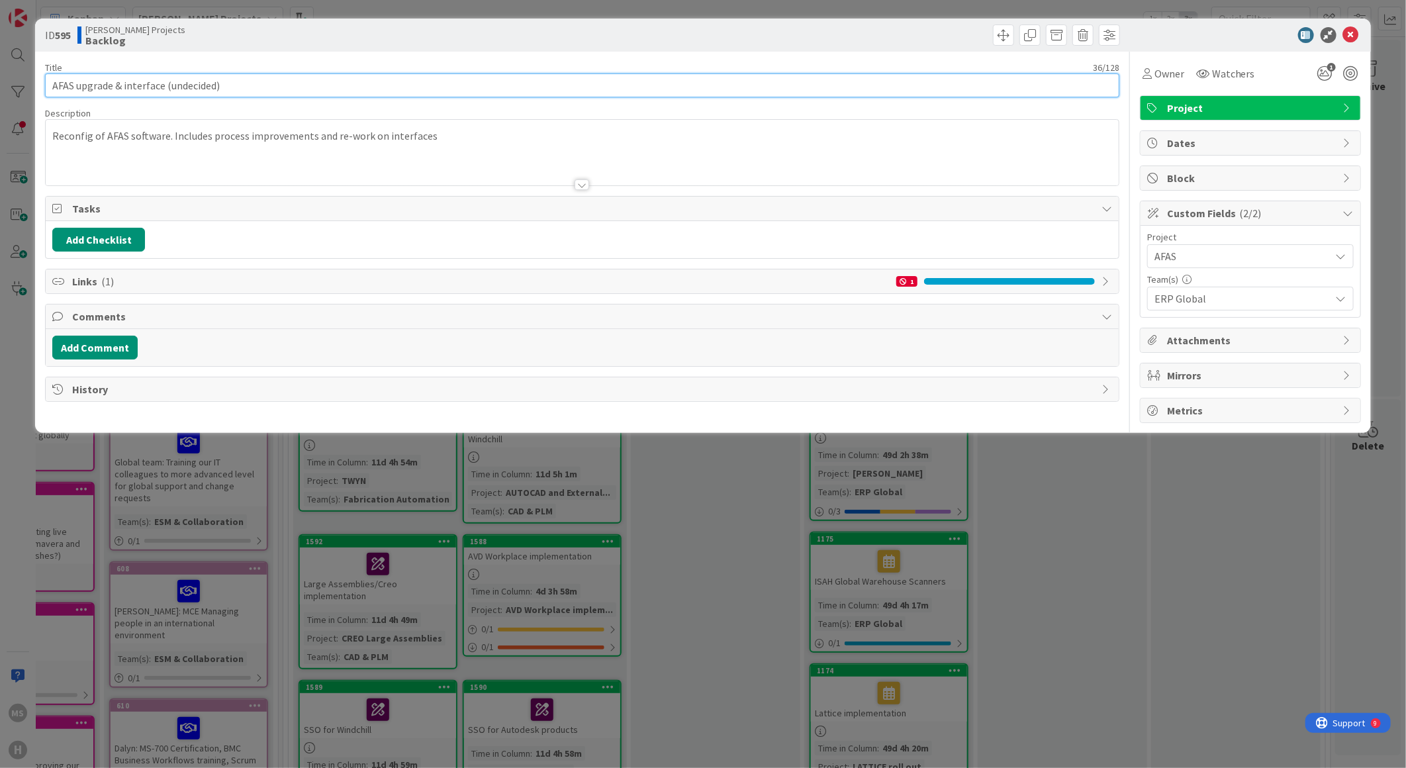
click at [261, 89] on input "AFAS upgrade & interface (undecided)" at bounding box center [582, 85] width 1074 height 24
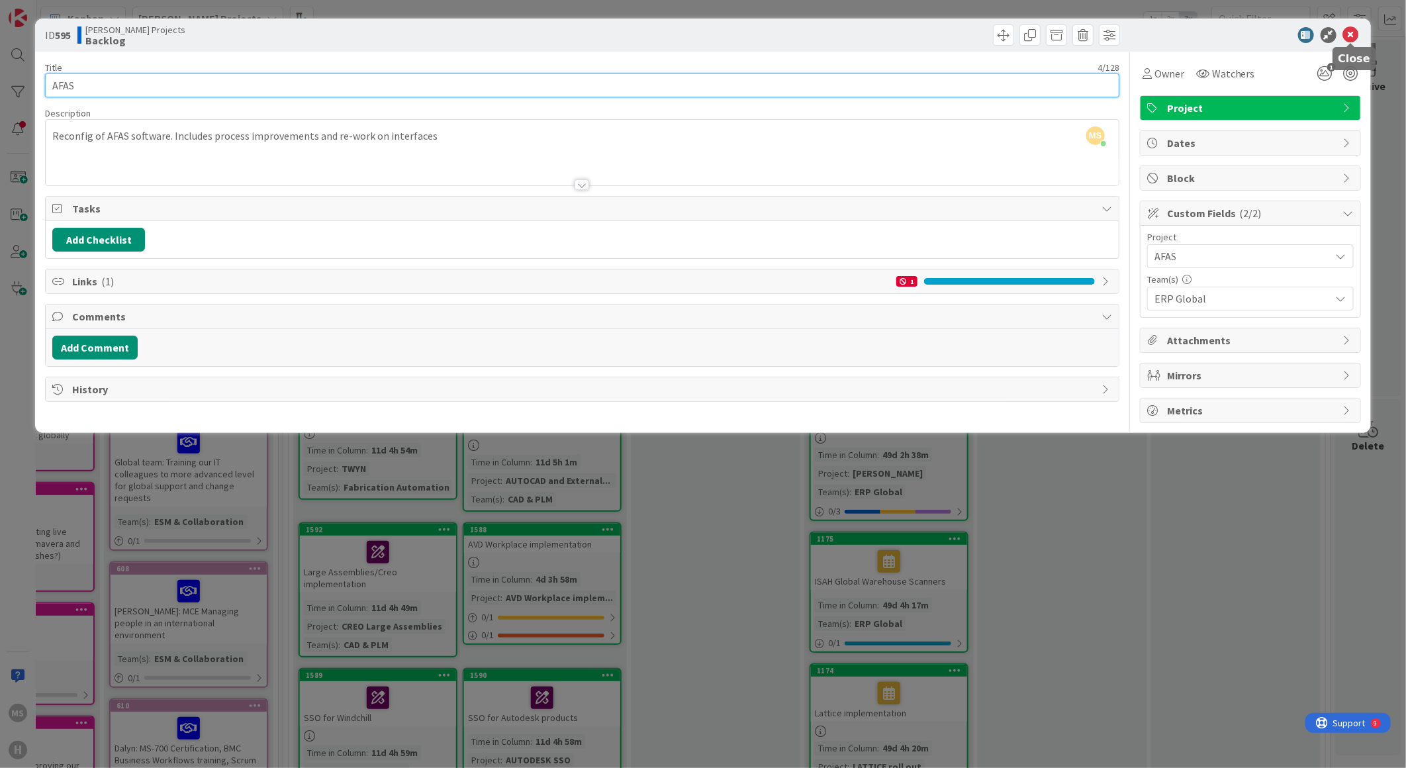
type input "AFAS"
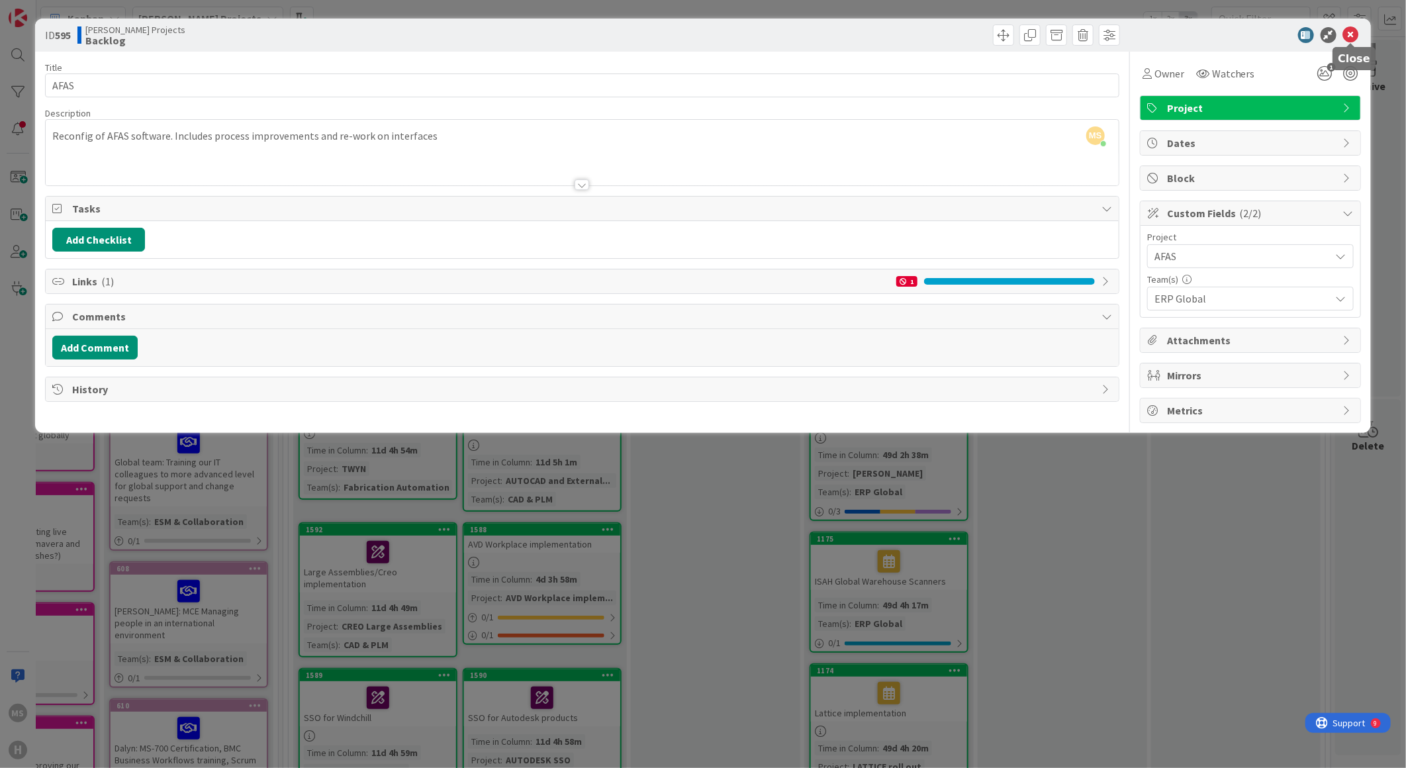
click at [1356, 34] on icon at bounding box center [1351, 35] width 16 height 16
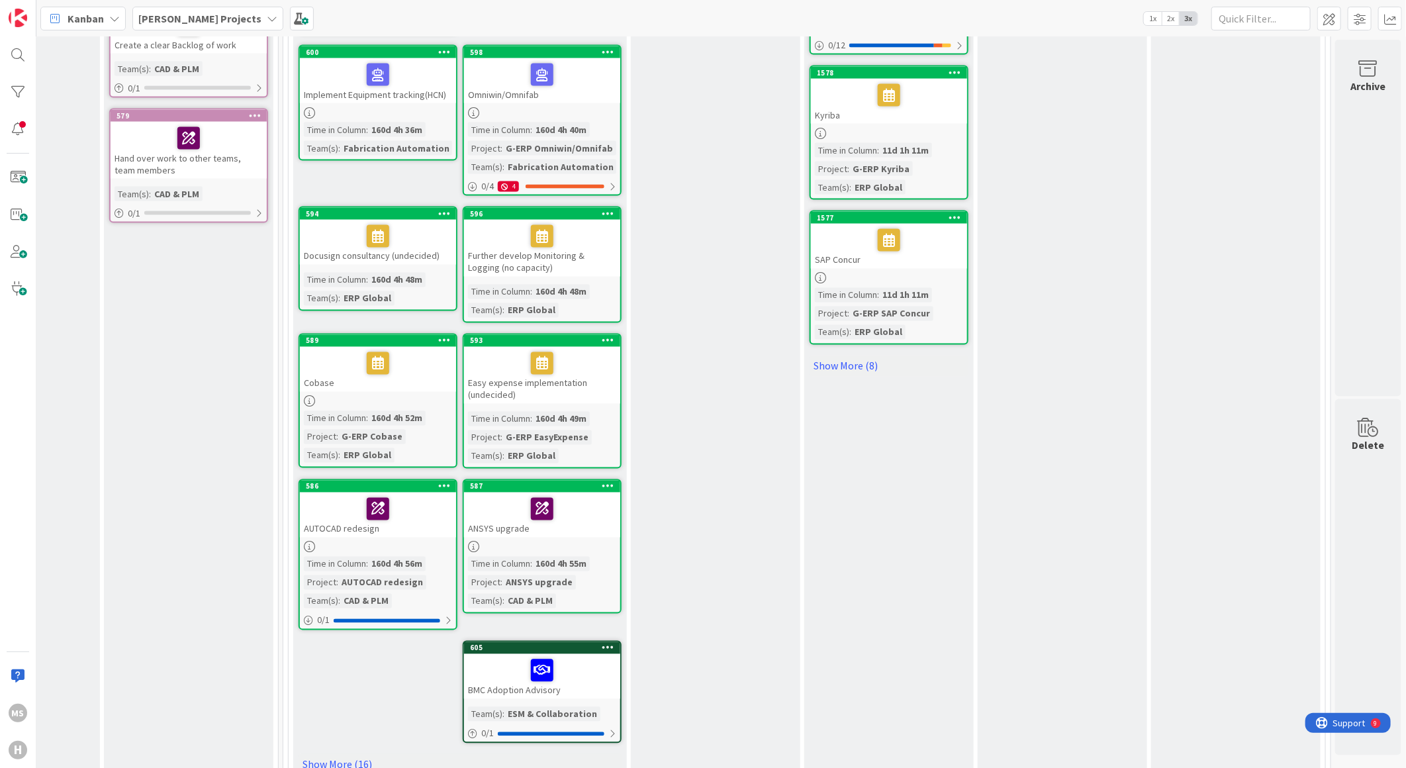
scroll to position [1397, 300]
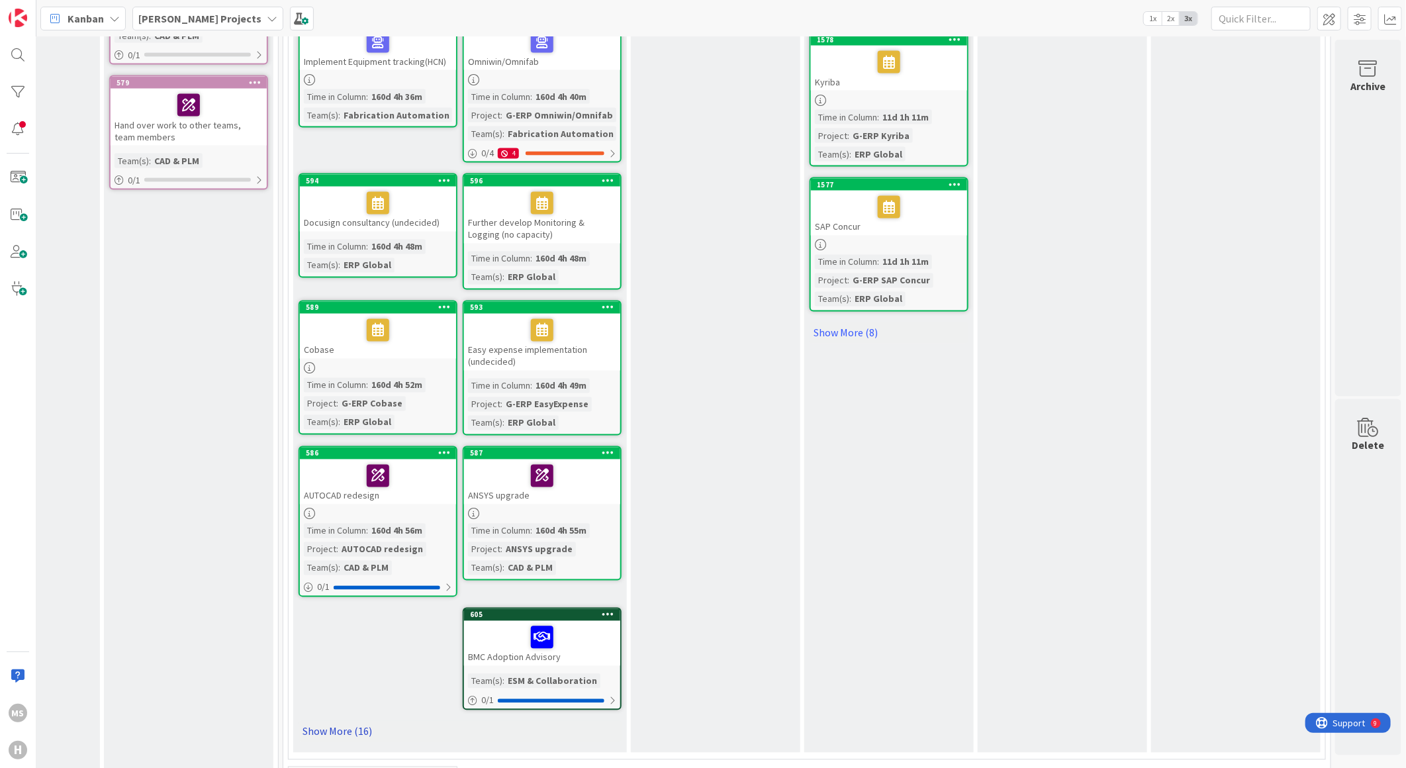
click at [311, 721] on link "Show More (16)" at bounding box center [460, 731] width 323 height 21
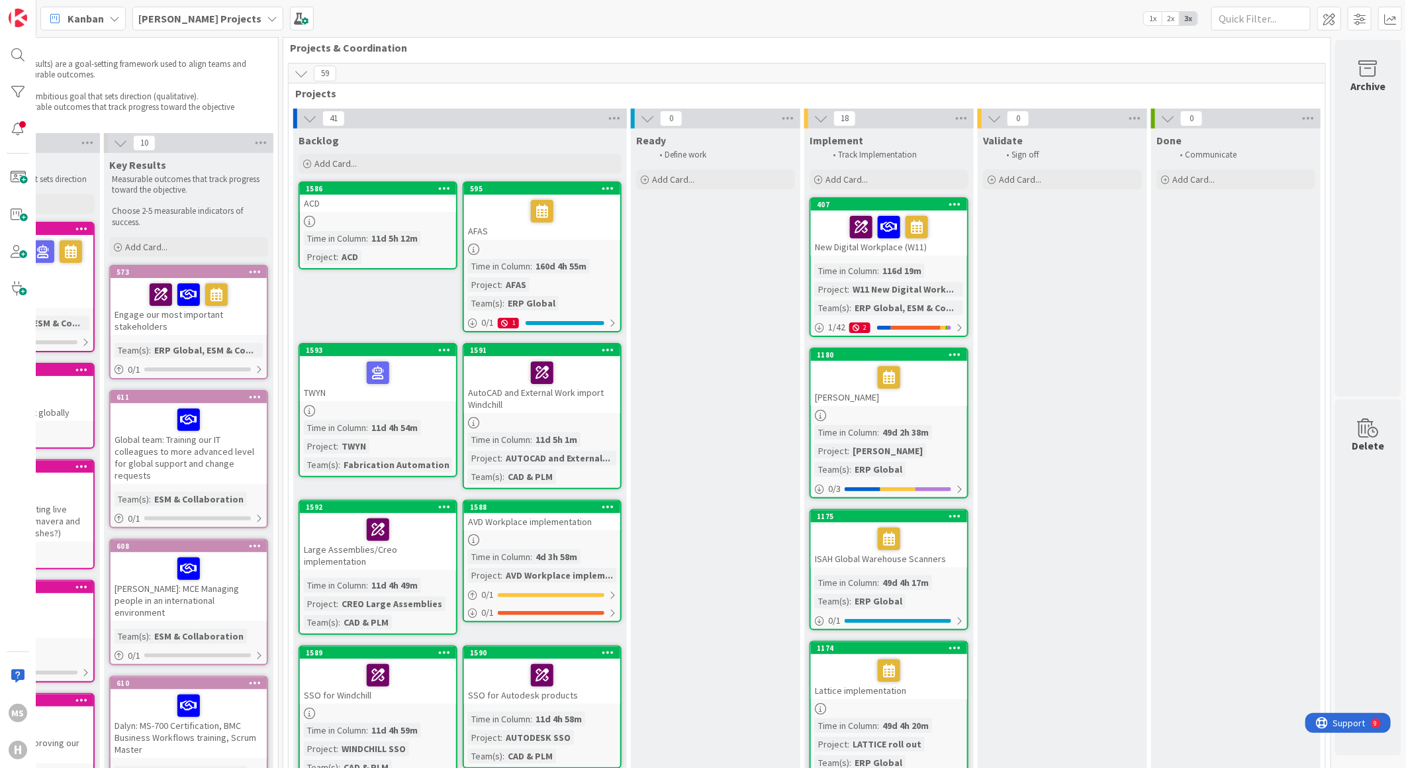
scroll to position [0, 300]
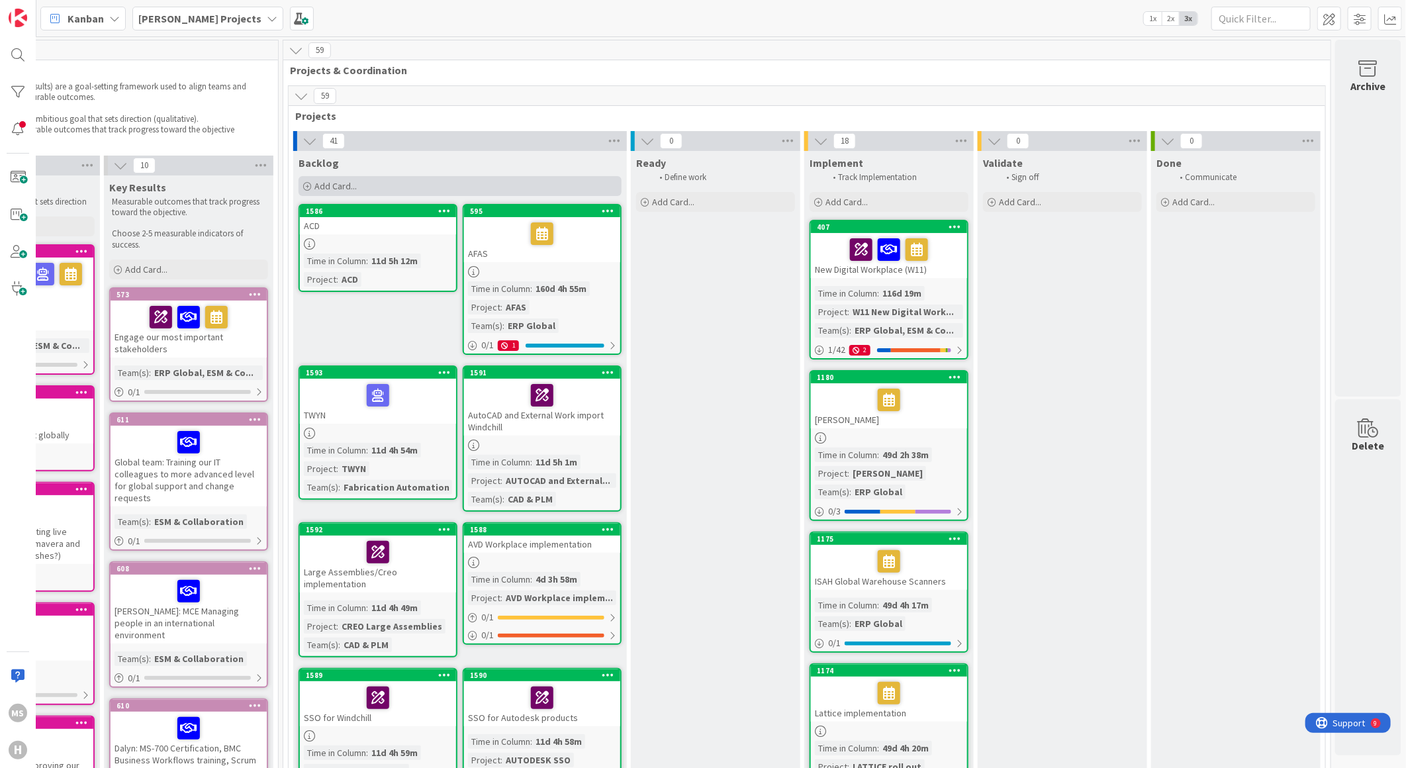
click at [314, 183] on span "Add Card..." at bounding box center [335, 186] width 42 height 12
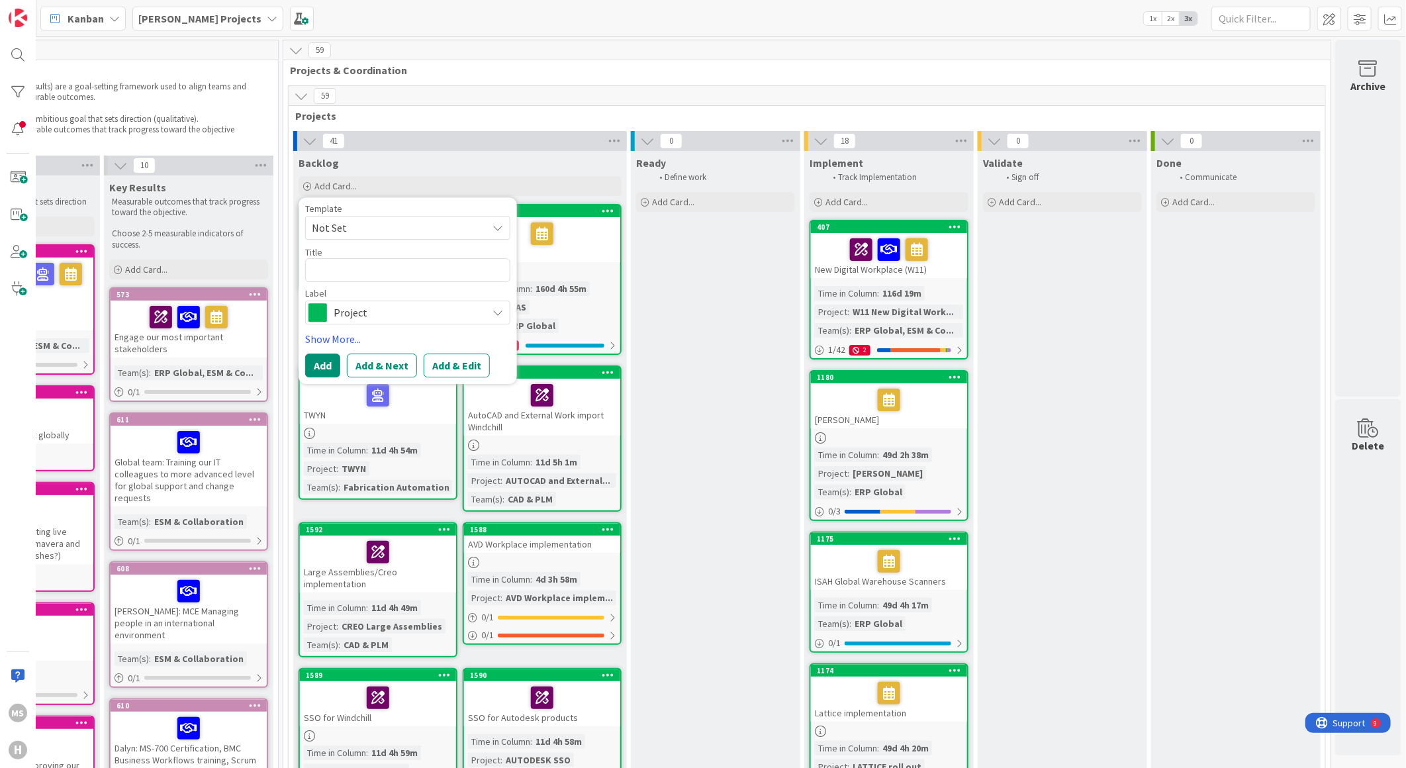
click at [492, 226] on icon at bounding box center [497, 227] width 11 height 11
click at [492, 224] on icon at bounding box center [497, 227] width 11 height 11
click at [332, 265] on textarea at bounding box center [407, 270] width 205 height 24
type textarea "x"
type textarea "A"
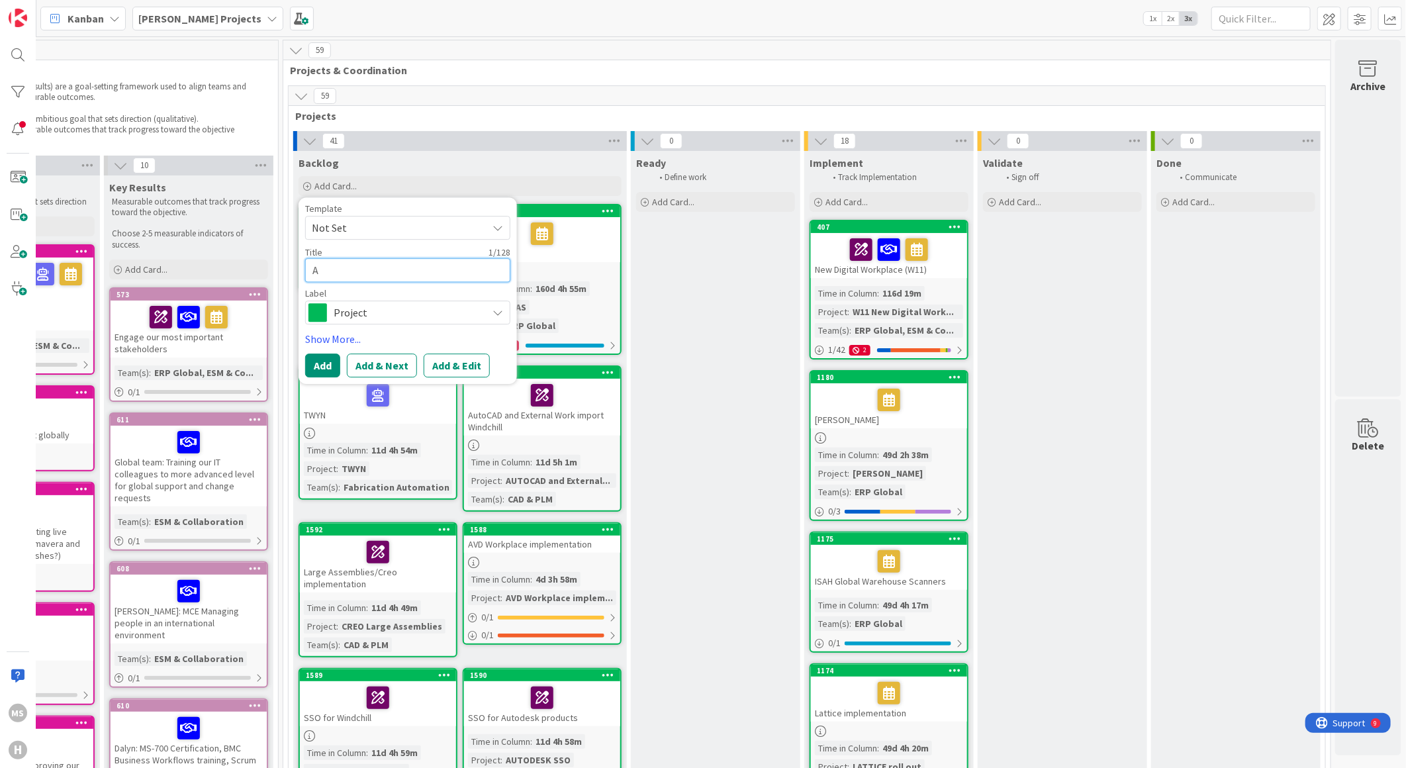
type textarea "x"
type textarea "AN"
type textarea "x"
type textarea "ANS"
type textarea "x"
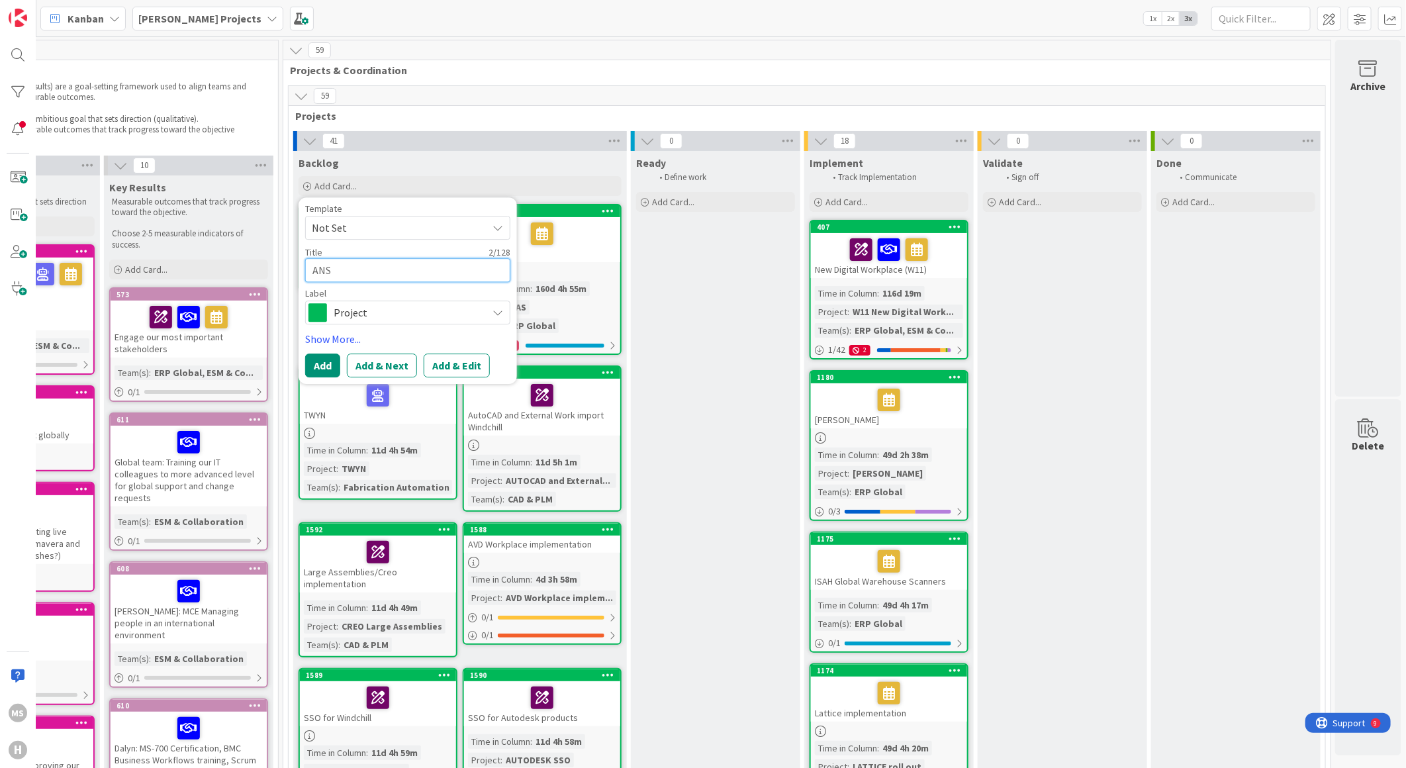
type textarea "ANSY"
type textarea "x"
type textarea "ANSYS"
type textarea "x"
type textarea "ANSYS"
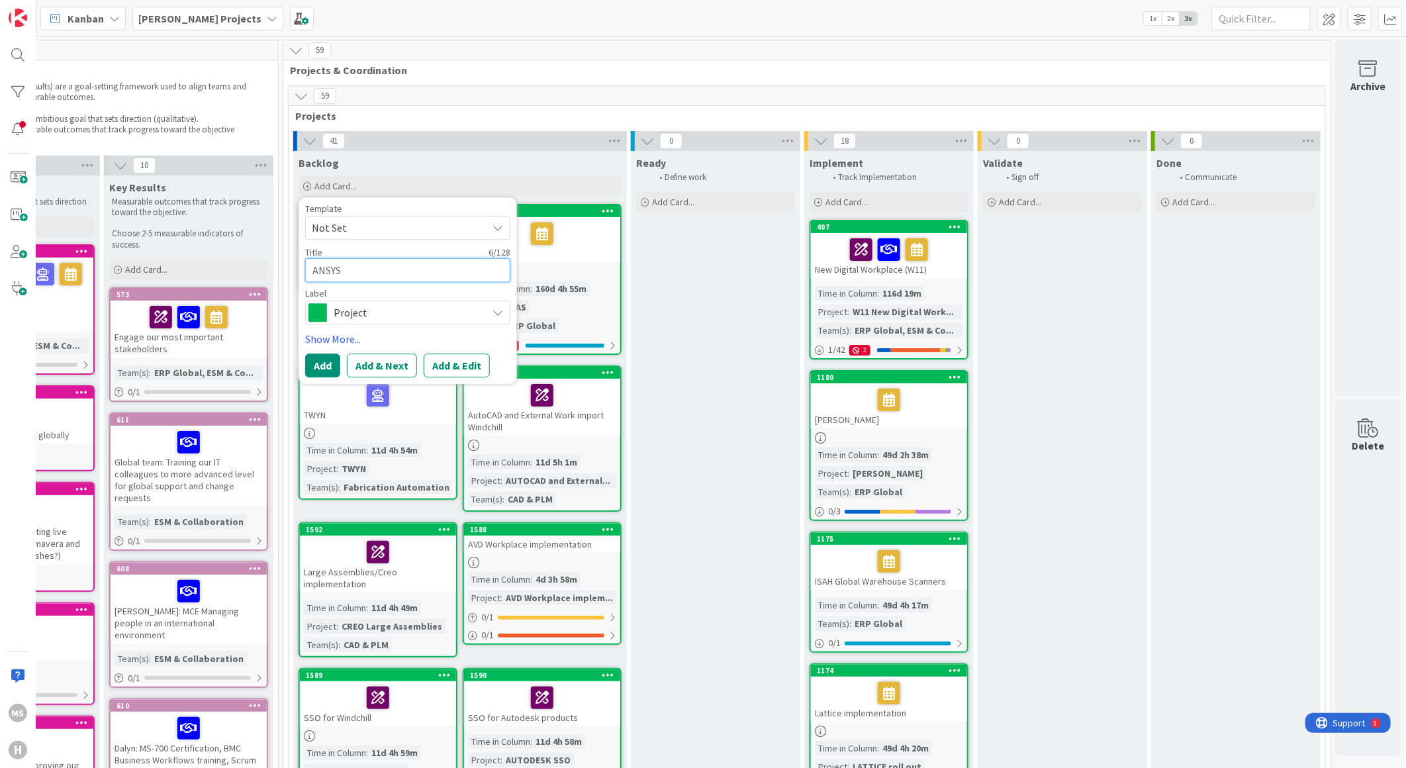
type textarea "x"
type textarea "ANSYS L"
type textarea "x"
type textarea "ANSYS LS"
type textarea "x"
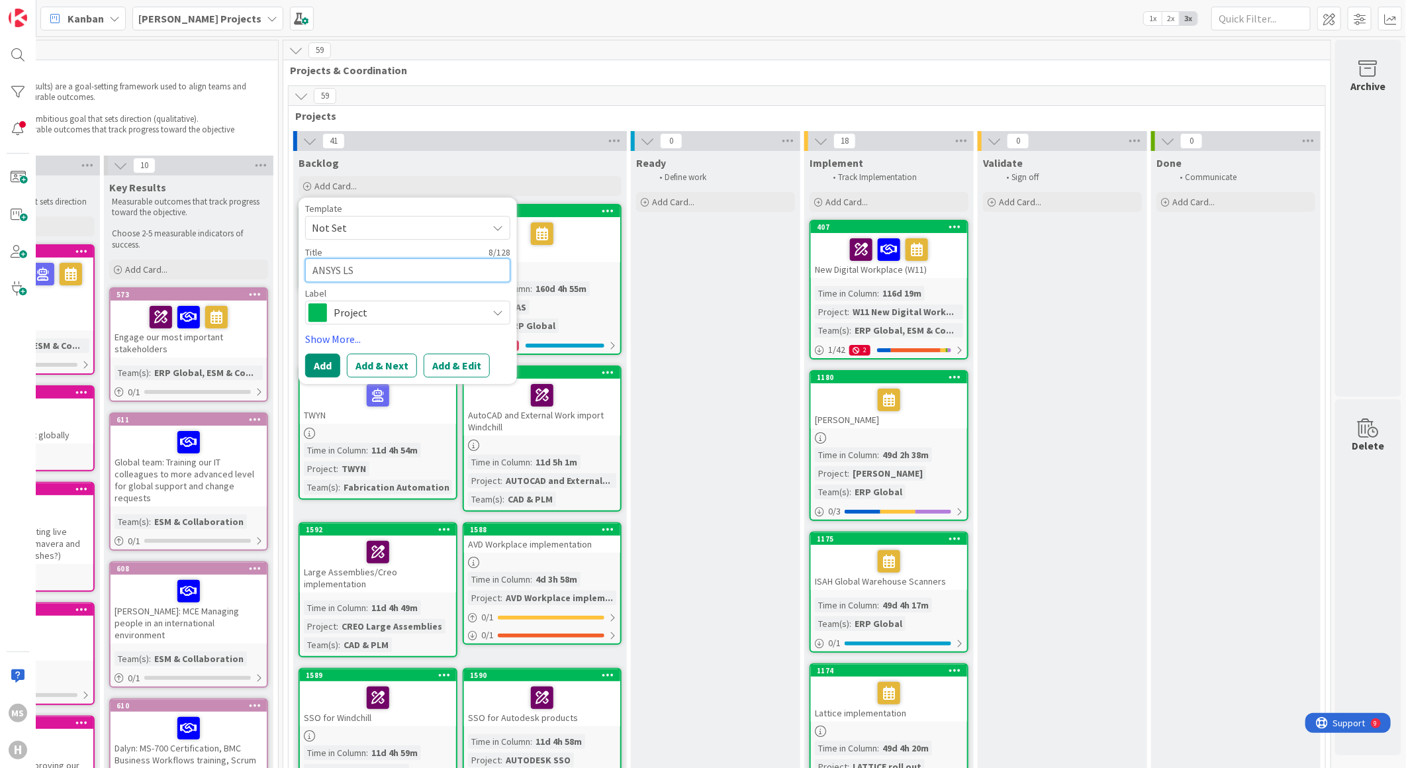
type textarea "ANSYS LS"
type textarea "x"
type textarea "ANSYS LS D"
type textarea "x"
type textarea "ANSYS LS Dy"
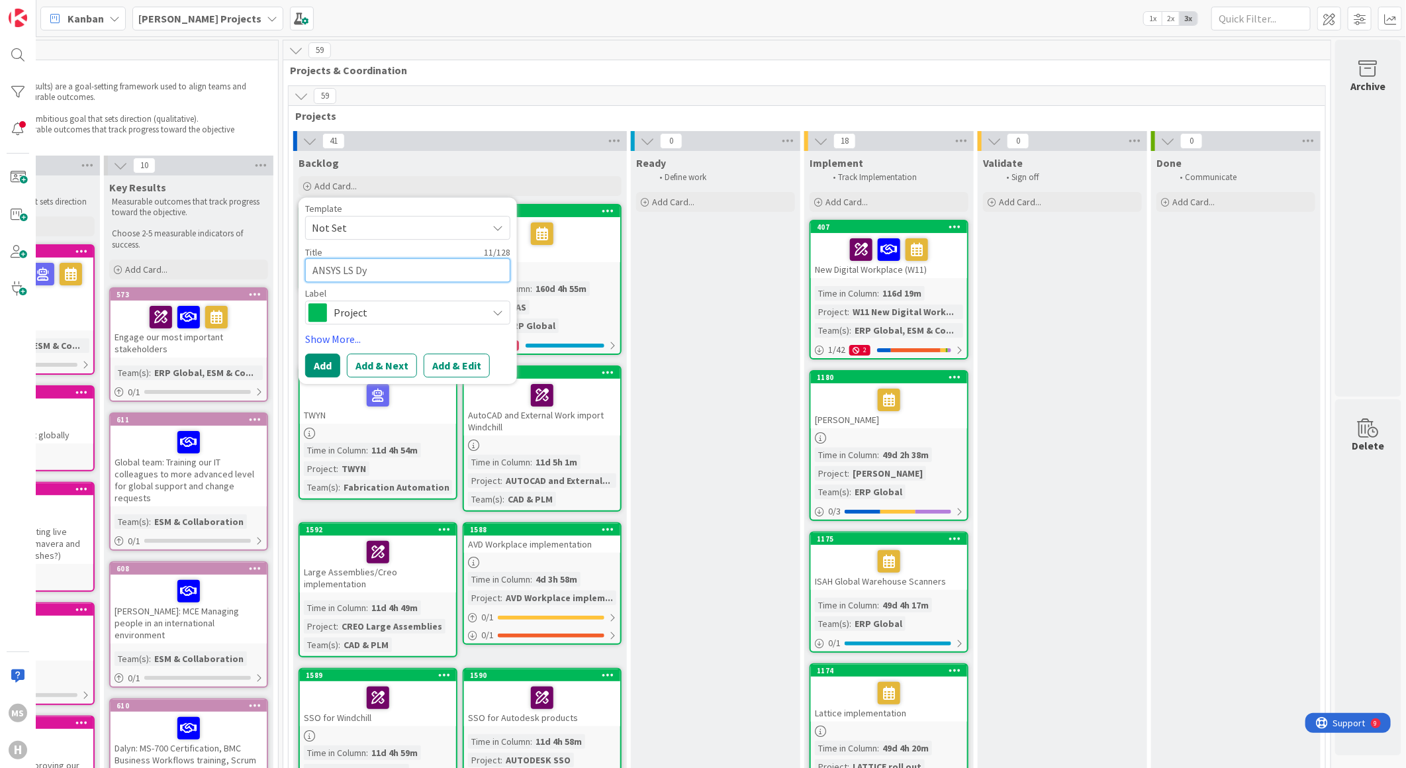
type textarea "x"
type textarea "ANSYS LS Dyn"
type textarea "x"
type textarea "ANSYS LS Dyna"
click at [381, 359] on button "Add & Next" at bounding box center [382, 365] width 70 height 24
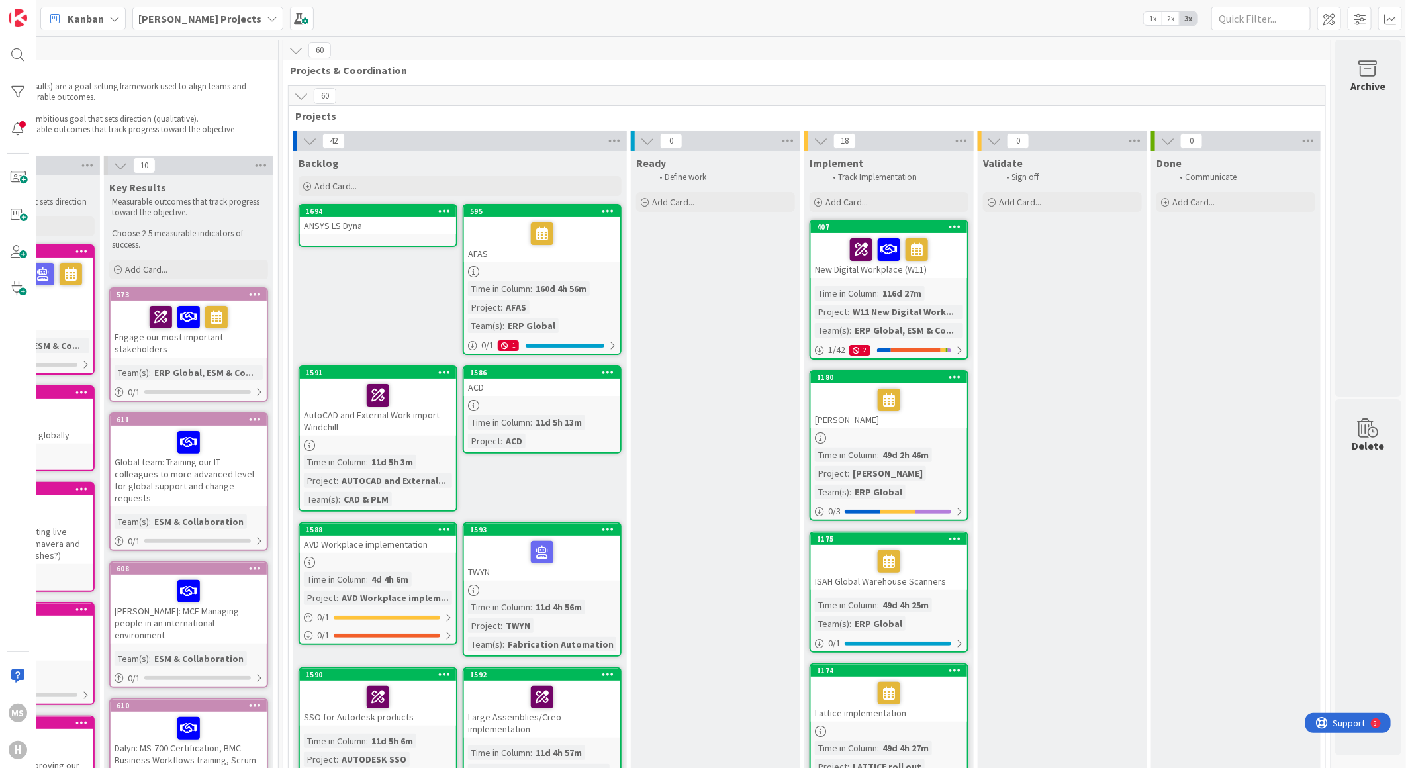
click at [438, 210] on icon at bounding box center [444, 210] width 13 height 9
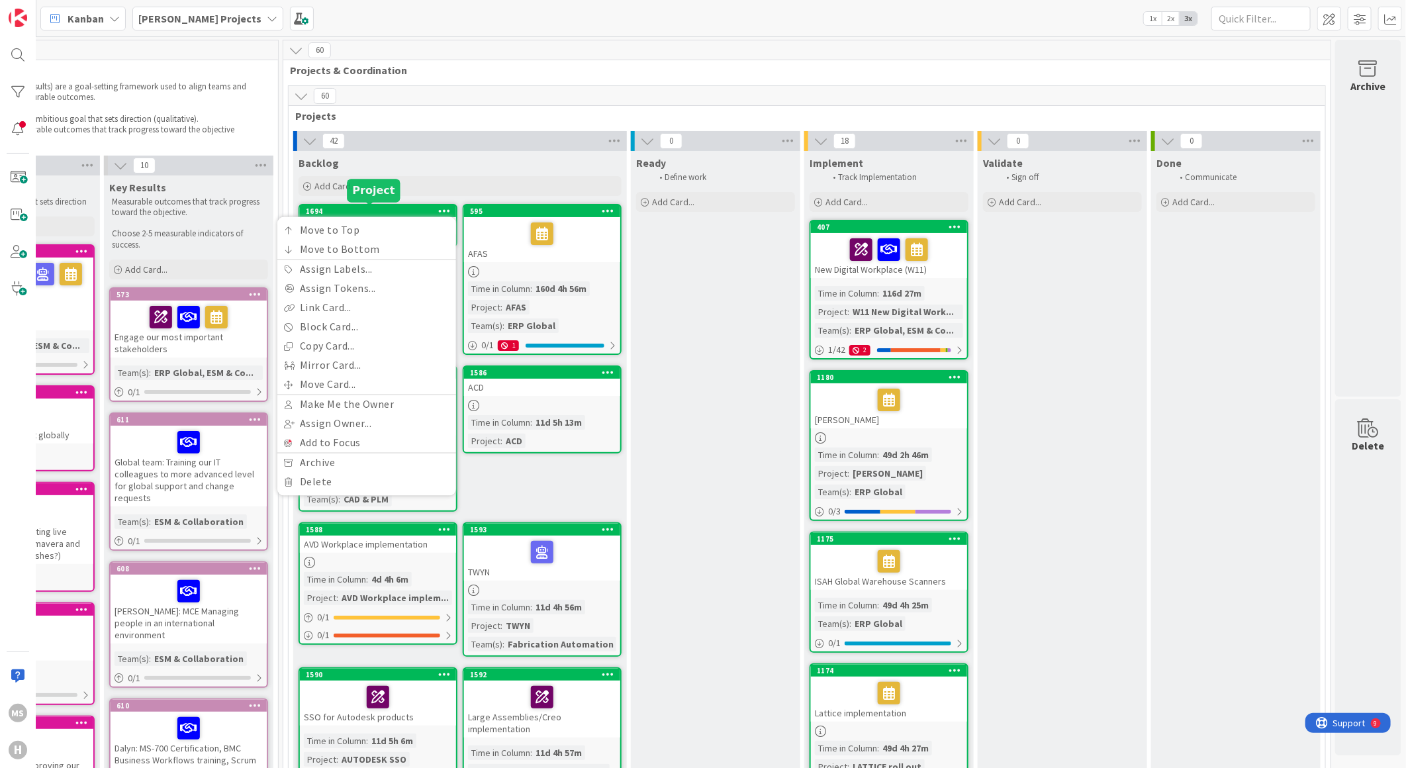
click at [401, 210] on div "1694" at bounding box center [381, 211] width 150 height 9
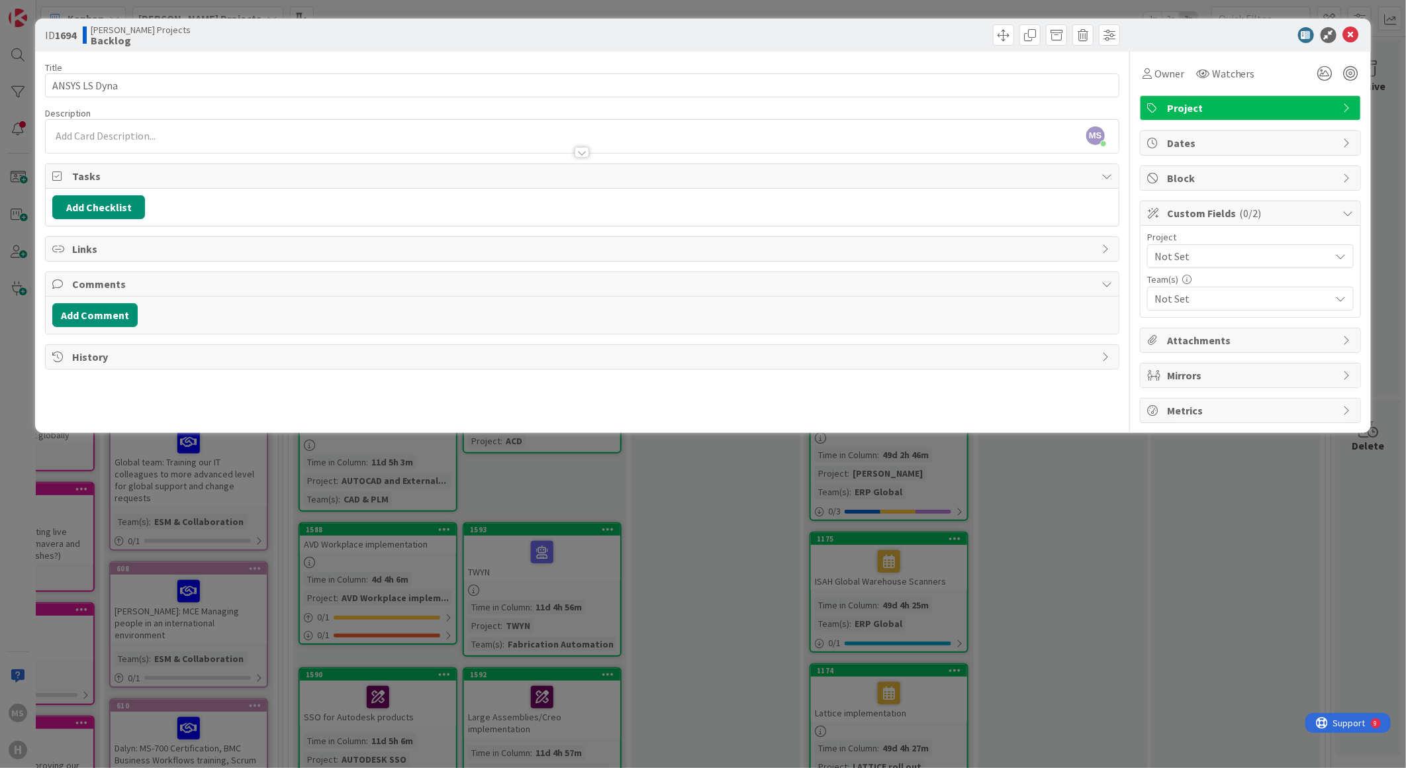
click at [128, 130] on div "MS [PERSON_NAME] just joined" at bounding box center [582, 136] width 1073 height 33
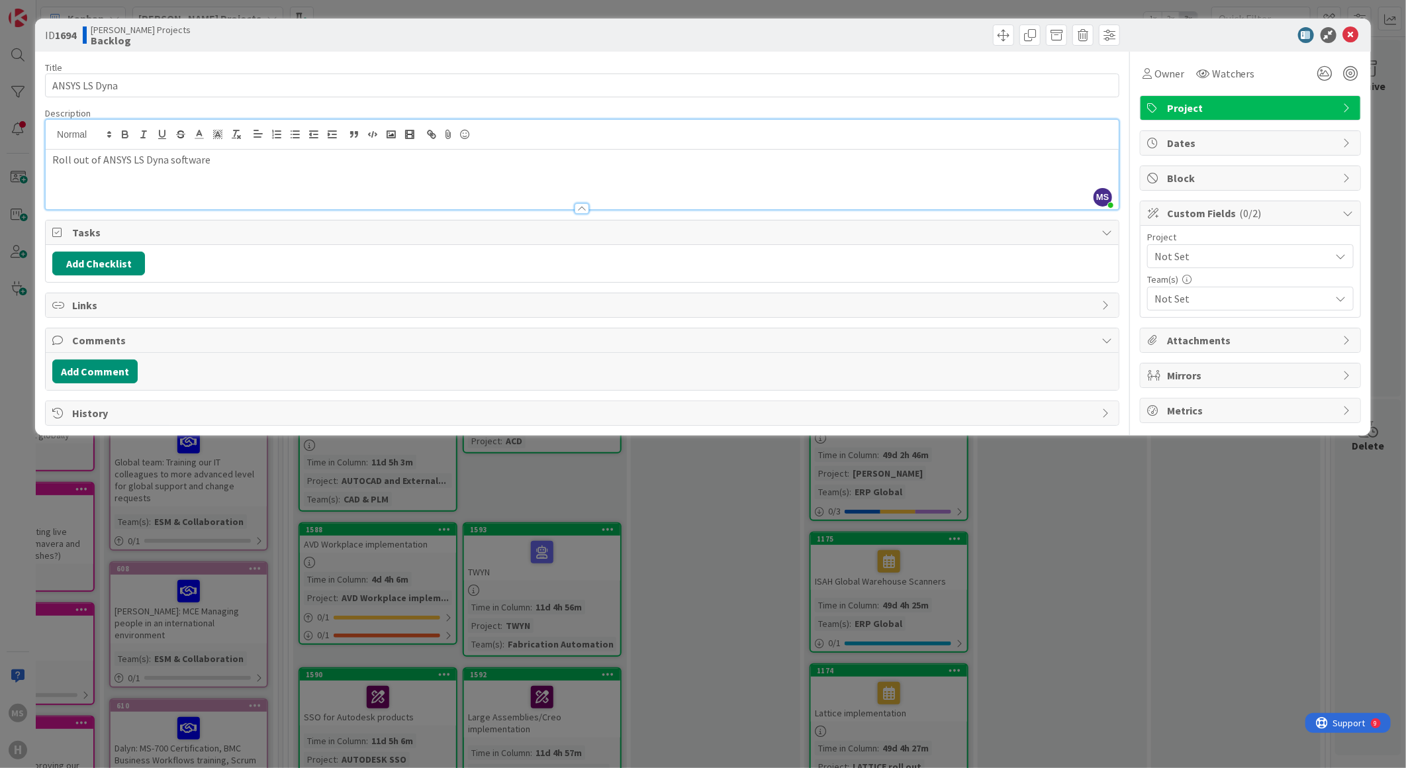
click at [1189, 253] on span "Not Set" at bounding box center [1238, 256] width 169 height 19
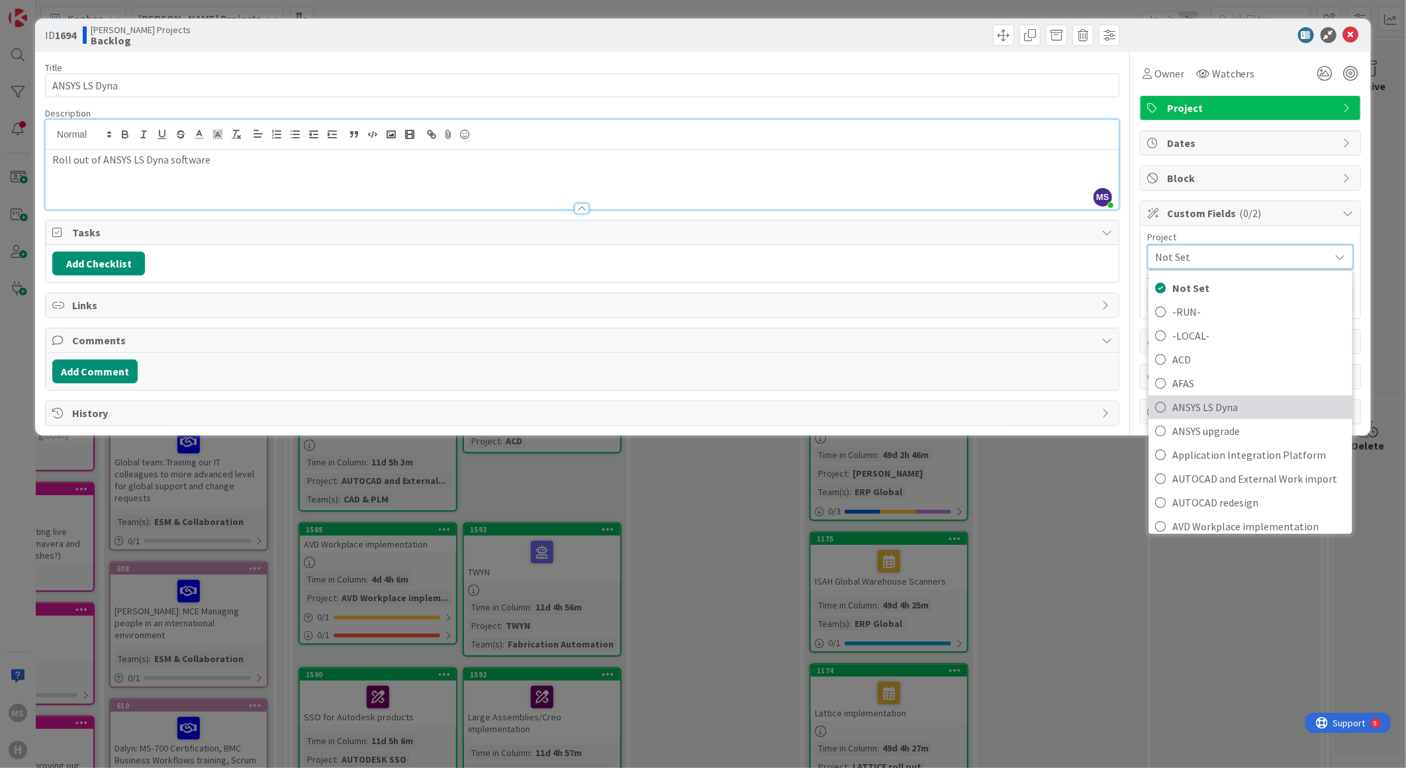
click at [1161, 406] on icon at bounding box center [1160, 407] width 11 height 20
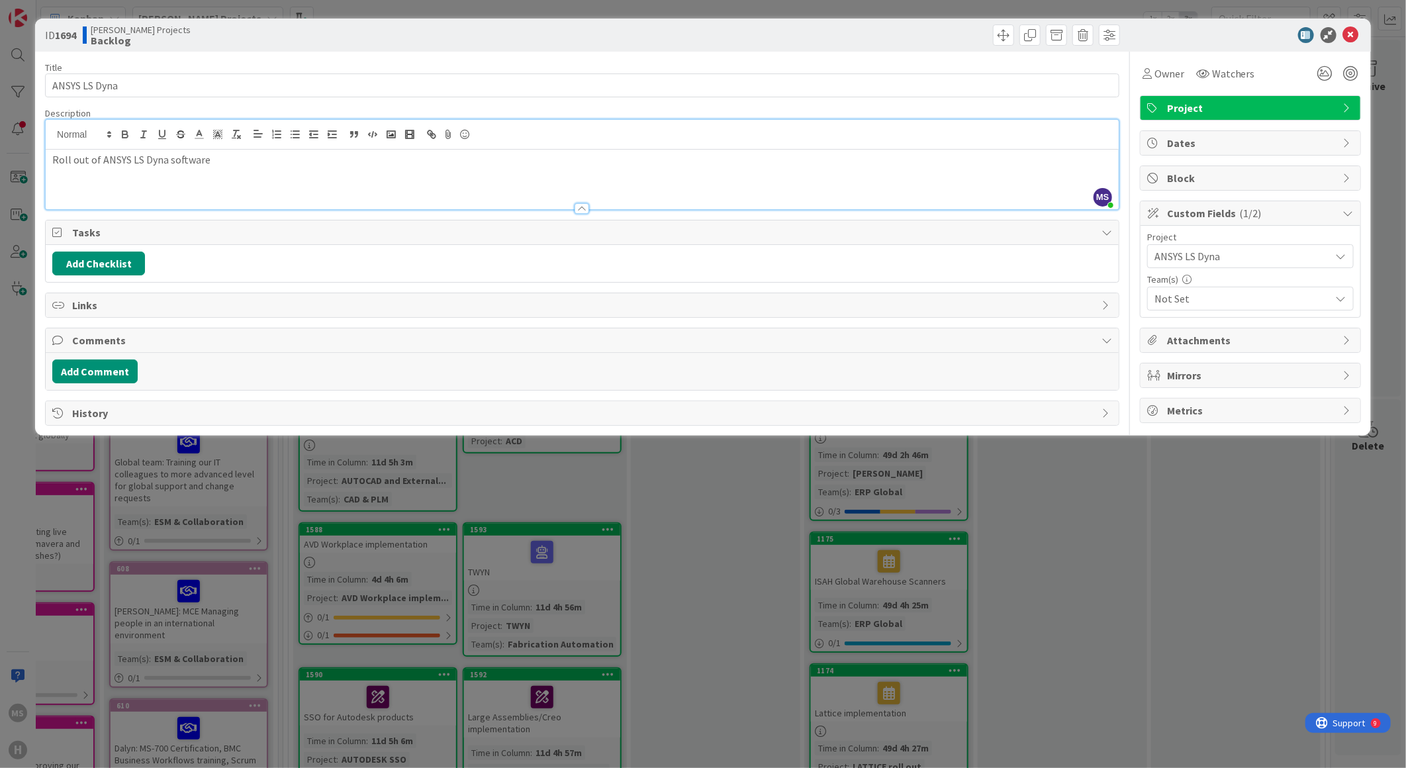
click at [1195, 299] on span "Not Set" at bounding box center [1242, 299] width 176 height 16
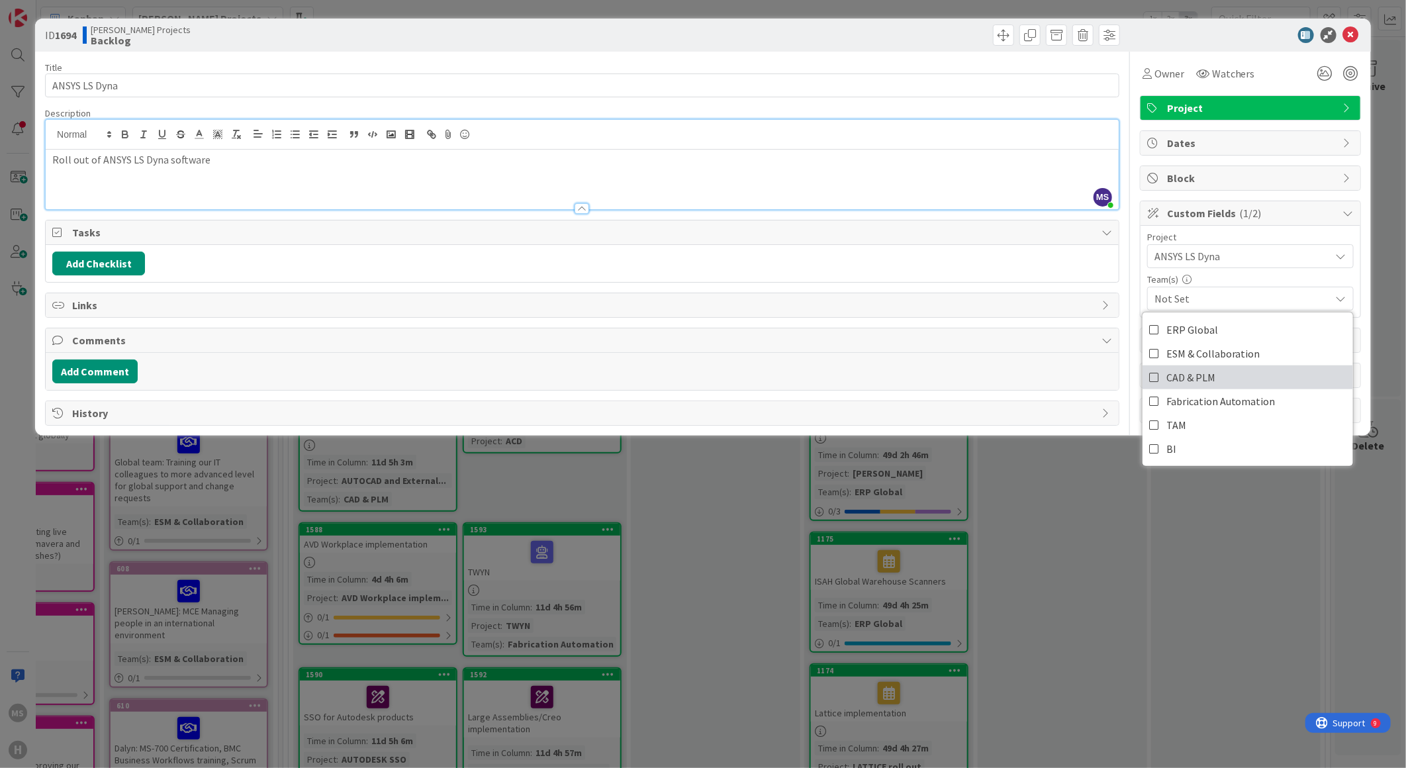
click at [1170, 378] on span "CAD & PLM" at bounding box center [1190, 377] width 49 height 20
click at [1066, 377] on div "Add Comment" at bounding box center [582, 371] width 1060 height 24
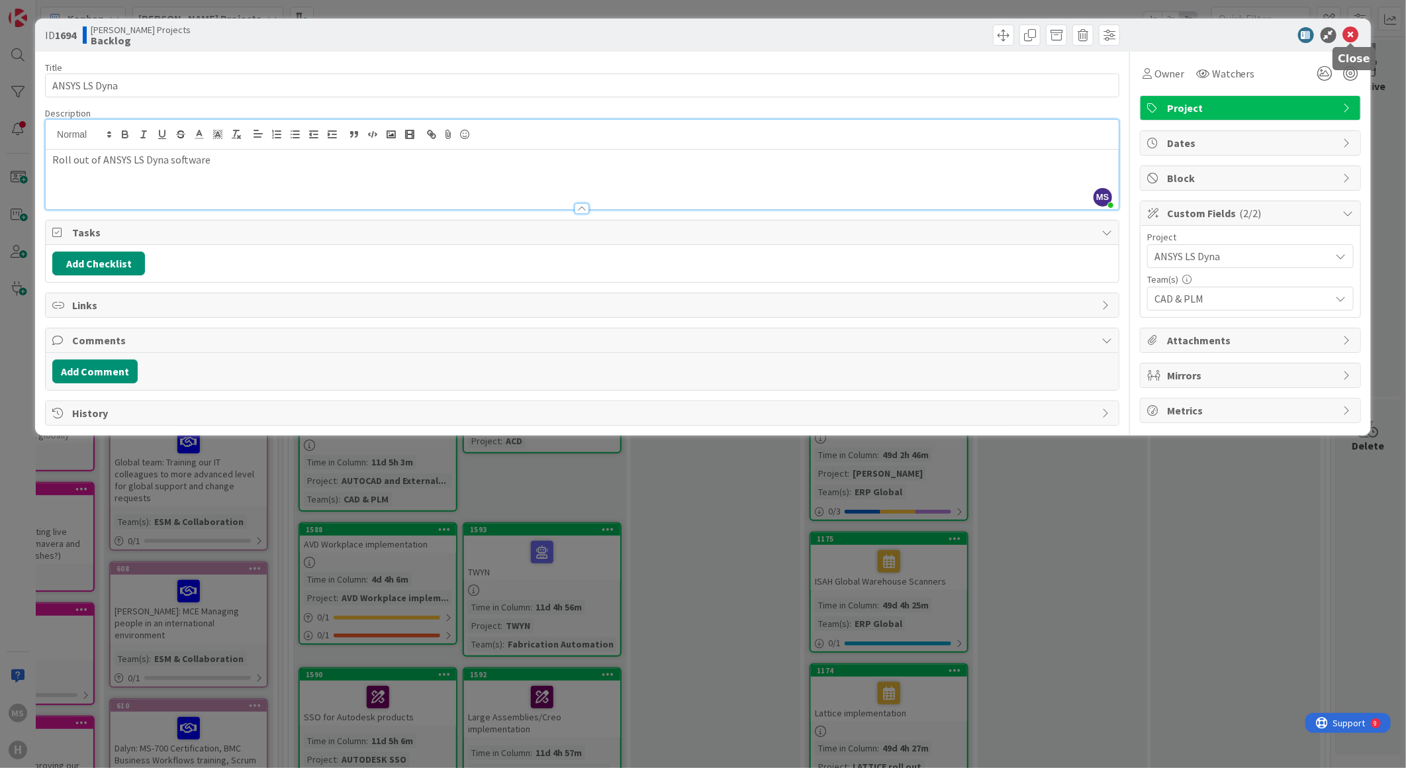
click at [1349, 34] on icon at bounding box center [1351, 35] width 16 height 16
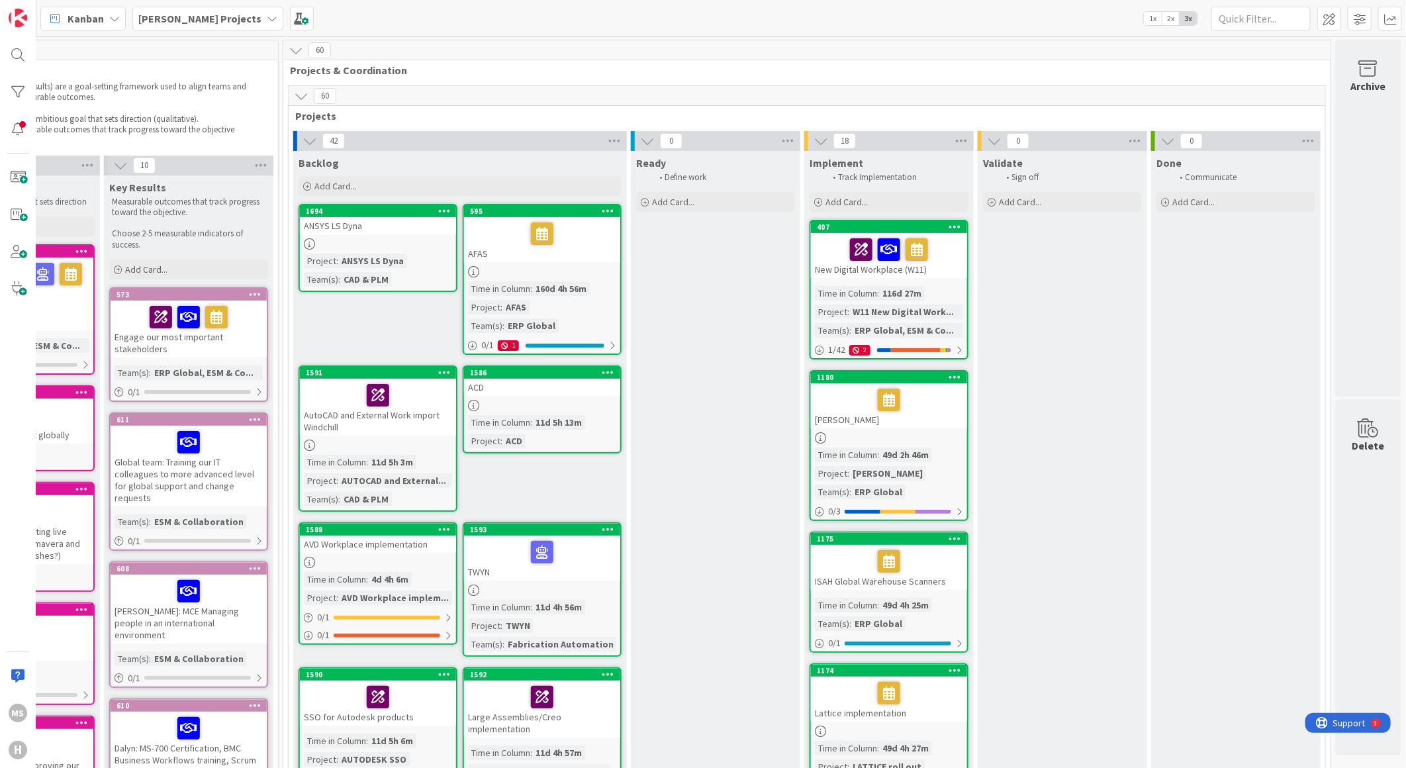
click at [318, 414] on div "AutoCAD and External Work import Windchill" at bounding box center [378, 407] width 156 height 57
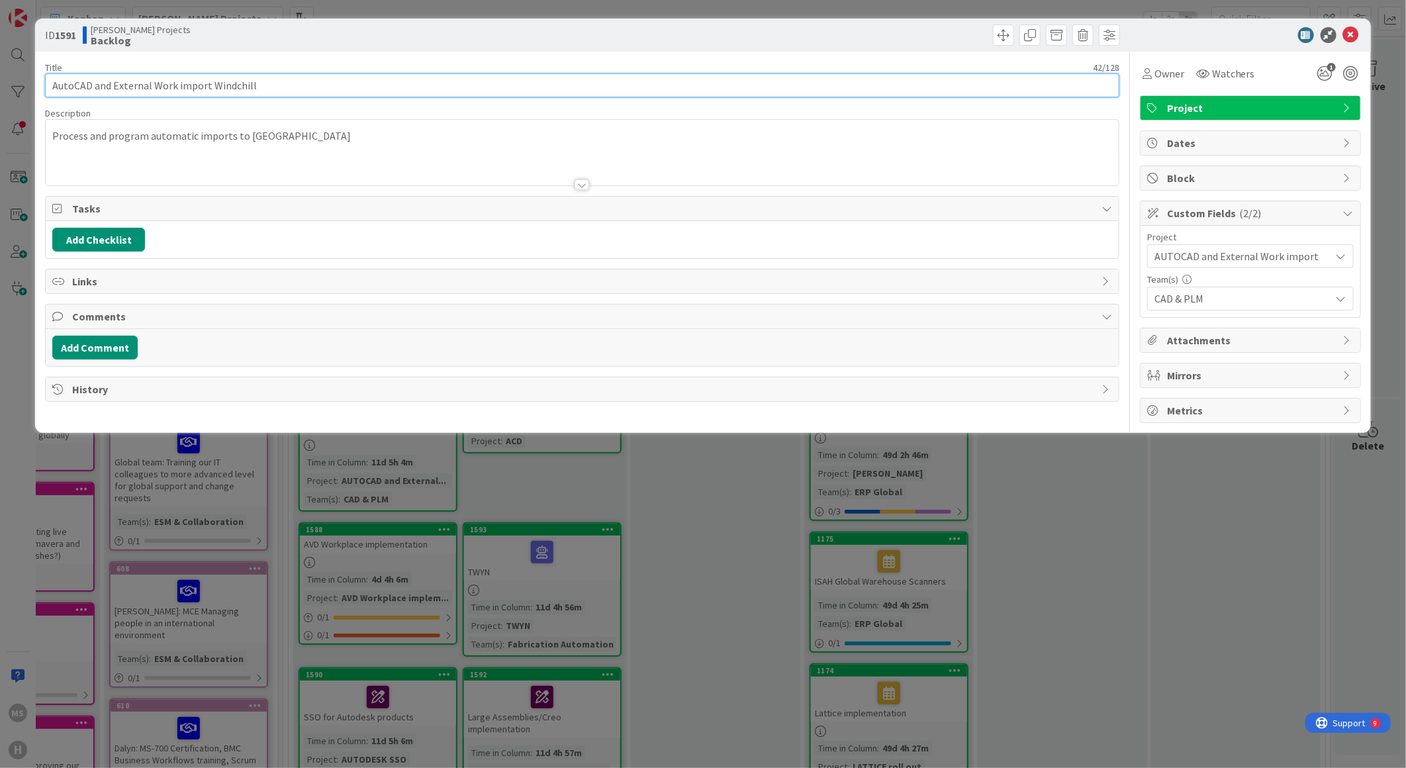
click at [75, 81] on input "AutoCAD and External Work import Windchill" at bounding box center [582, 85] width 1074 height 24
type input "AUTOCAD and External Work import Windchill"
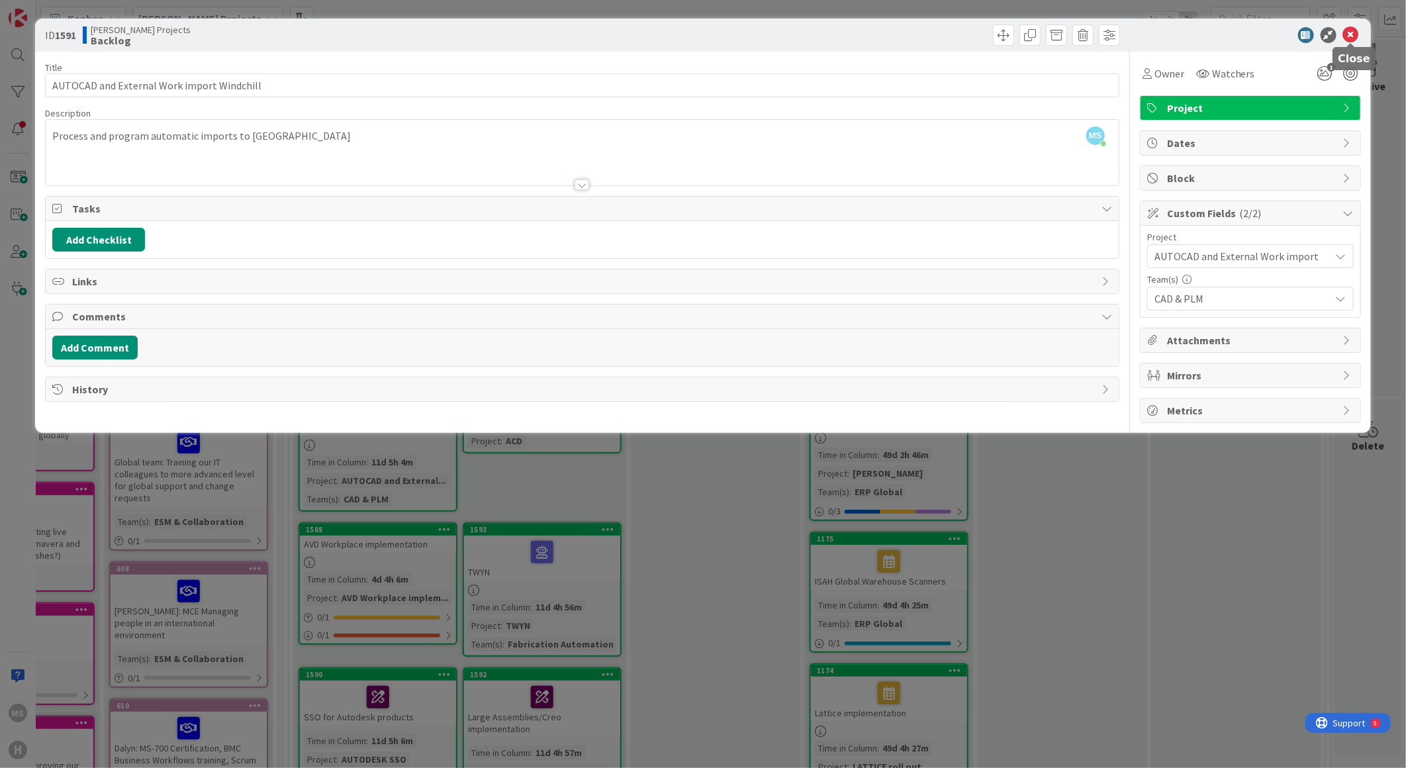
click at [1353, 34] on icon at bounding box center [1351, 35] width 16 height 16
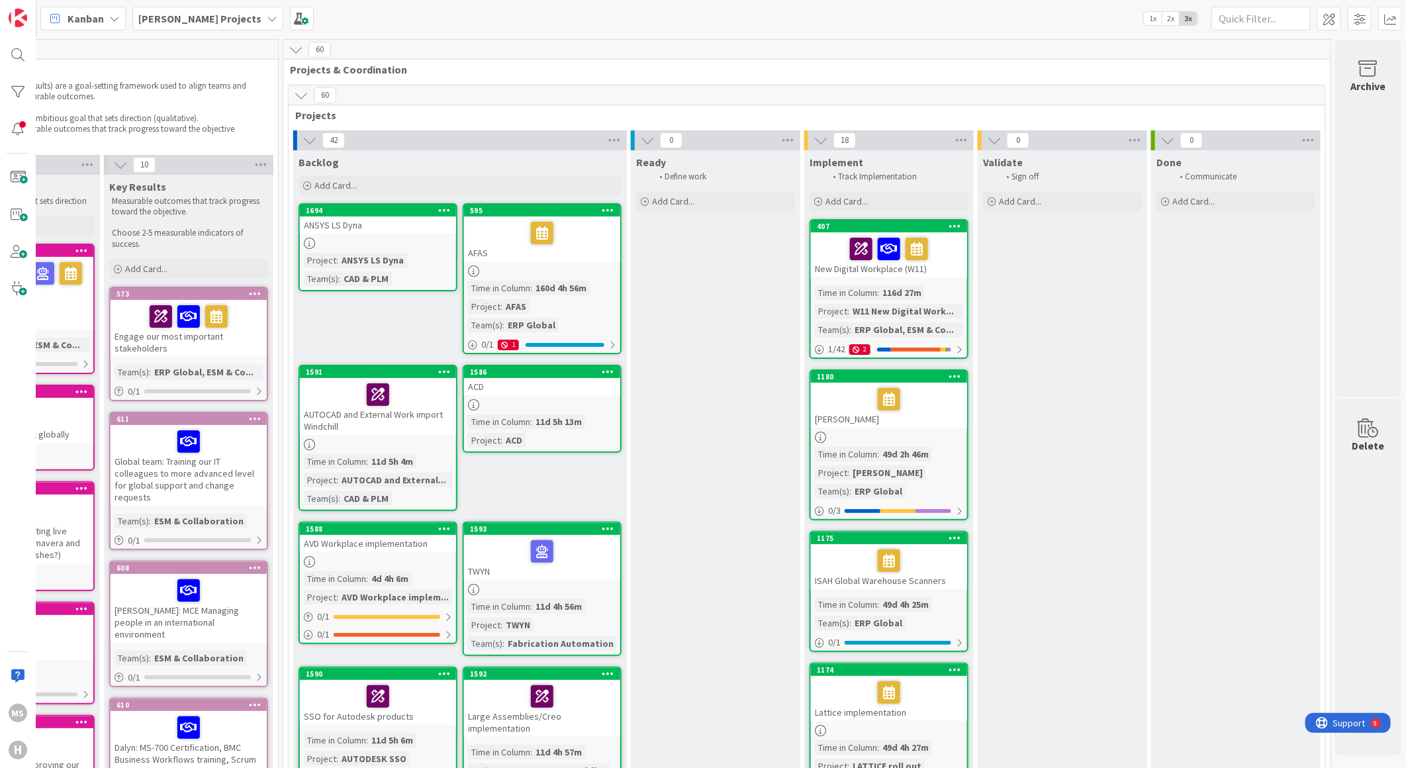
scroll to position [0, 300]
click at [1361, 17] on span at bounding box center [1360, 19] width 24 height 24
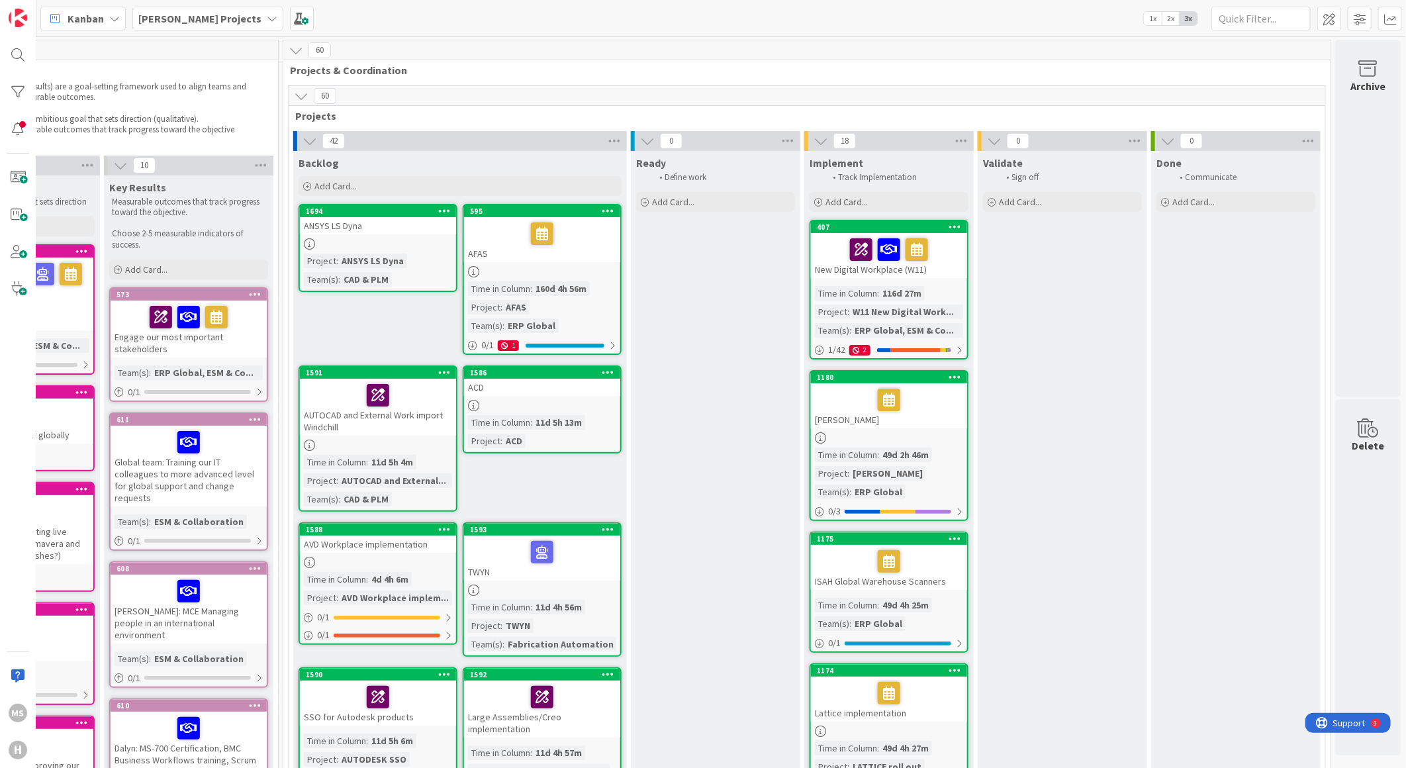
drag, startPoint x: 1004, startPoint y: 248, endPoint x: 846, endPoint y: 229, distance: 159.4
drag, startPoint x: 846, startPoint y: 229, endPoint x: 647, endPoint y: 385, distance: 252.3
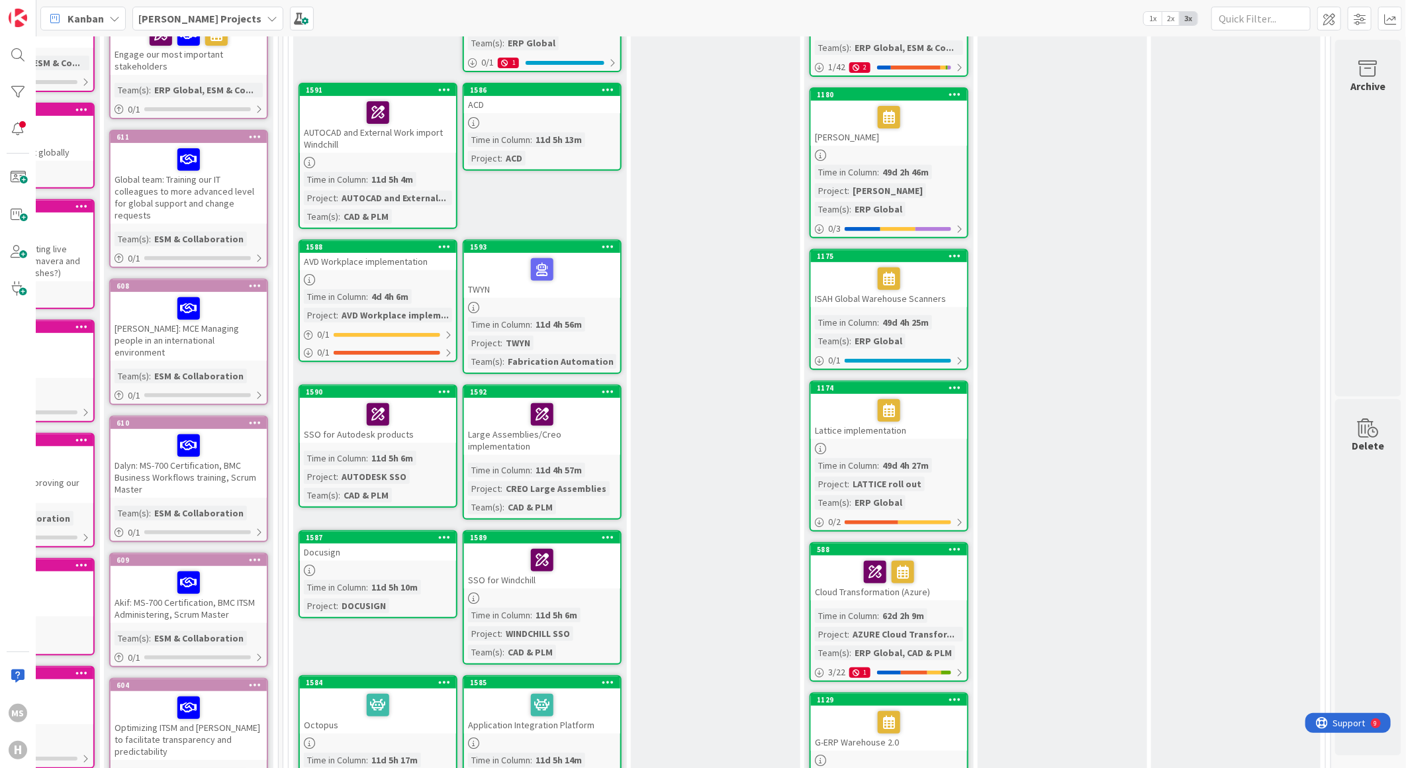
scroll to position [294, 300]
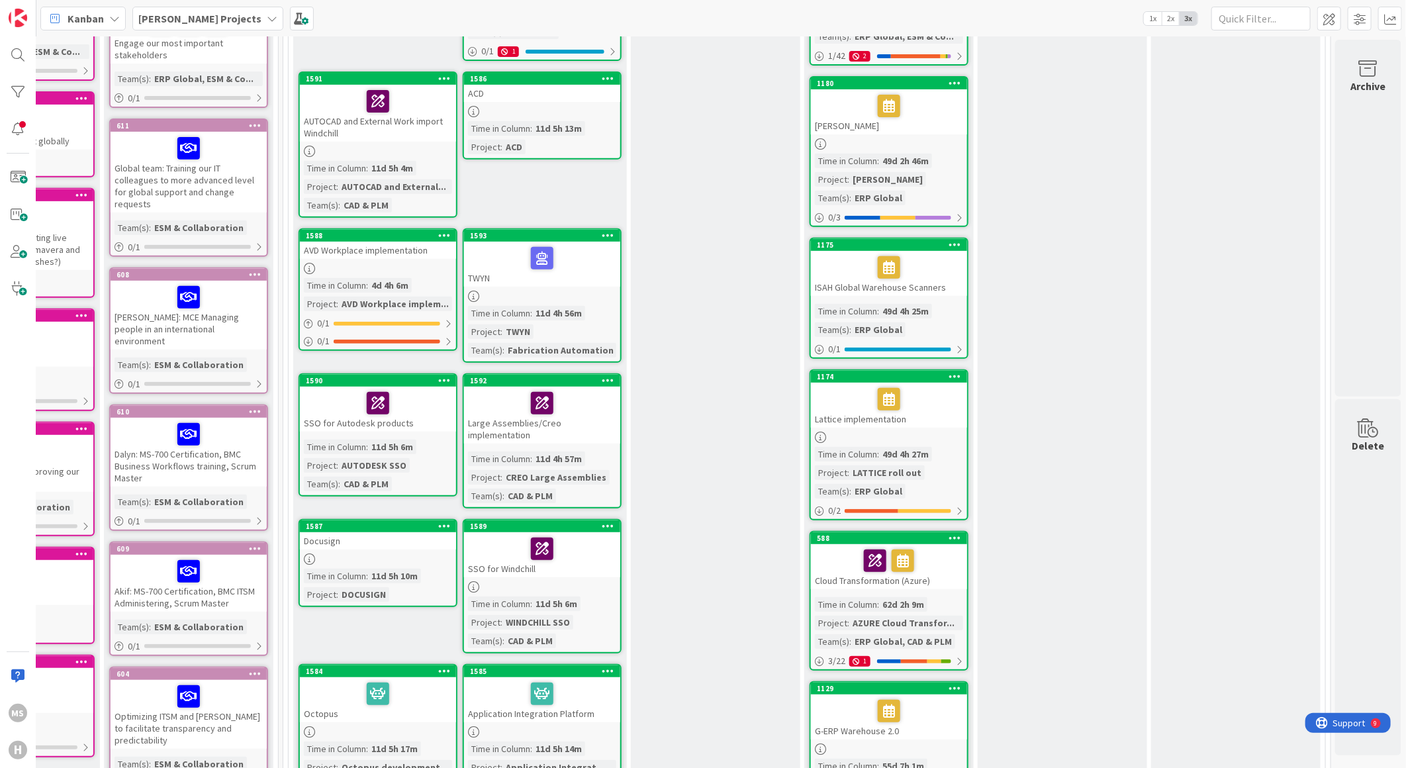
click at [354, 417] on div "SSO for Autodesk products" at bounding box center [378, 409] width 156 height 45
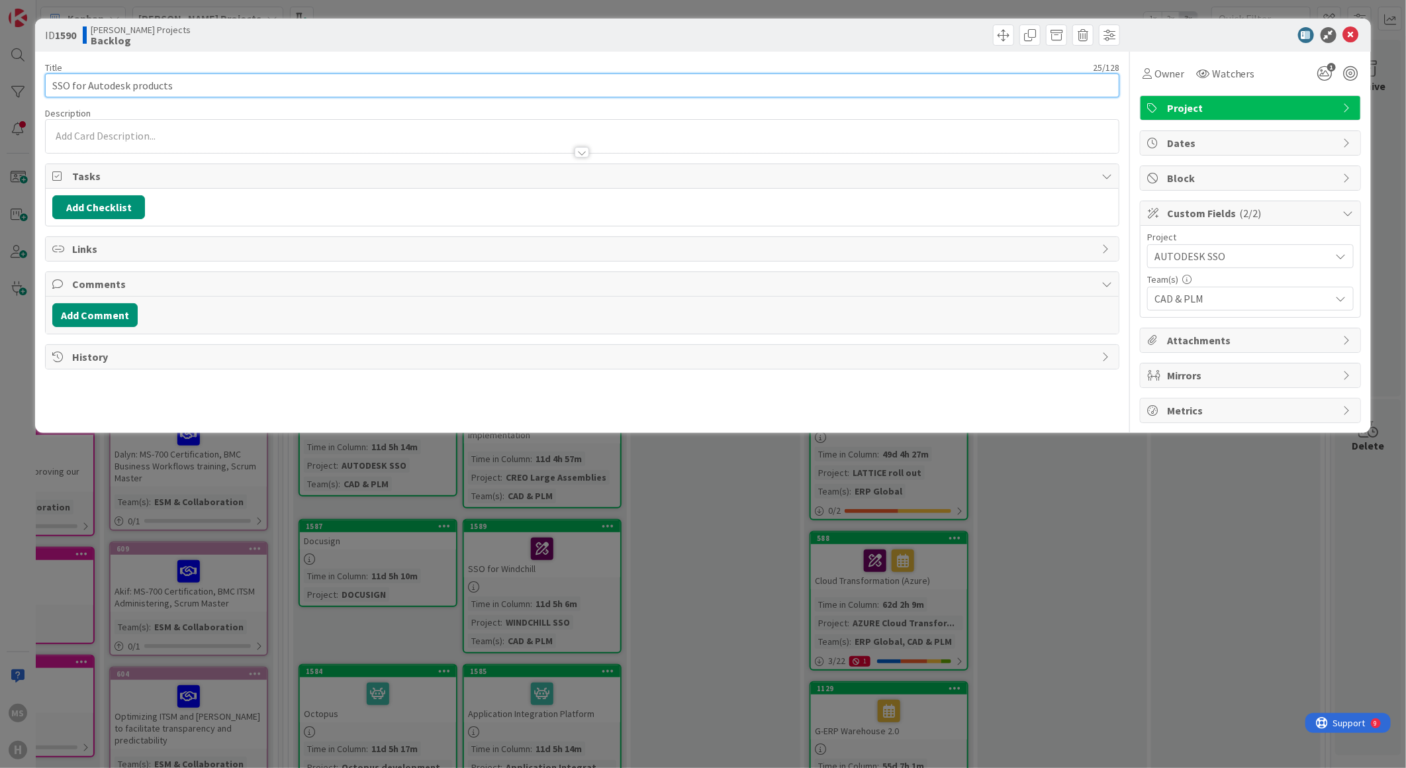
click at [87, 84] on input "SSO for Autodesk products" at bounding box center [582, 85] width 1074 height 24
type input "AUTODESK SSO"
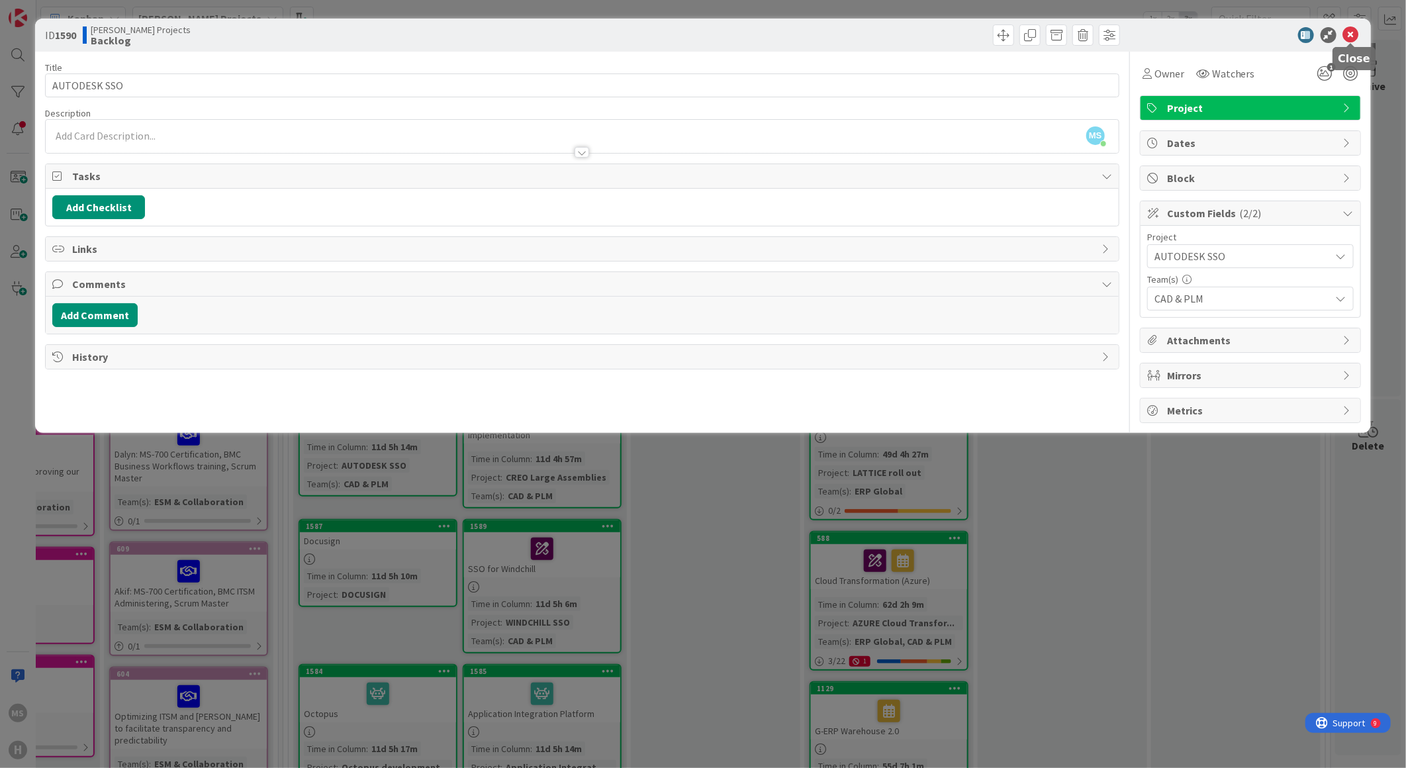
click at [1352, 40] on icon at bounding box center [1351, 35] width 16 height 16
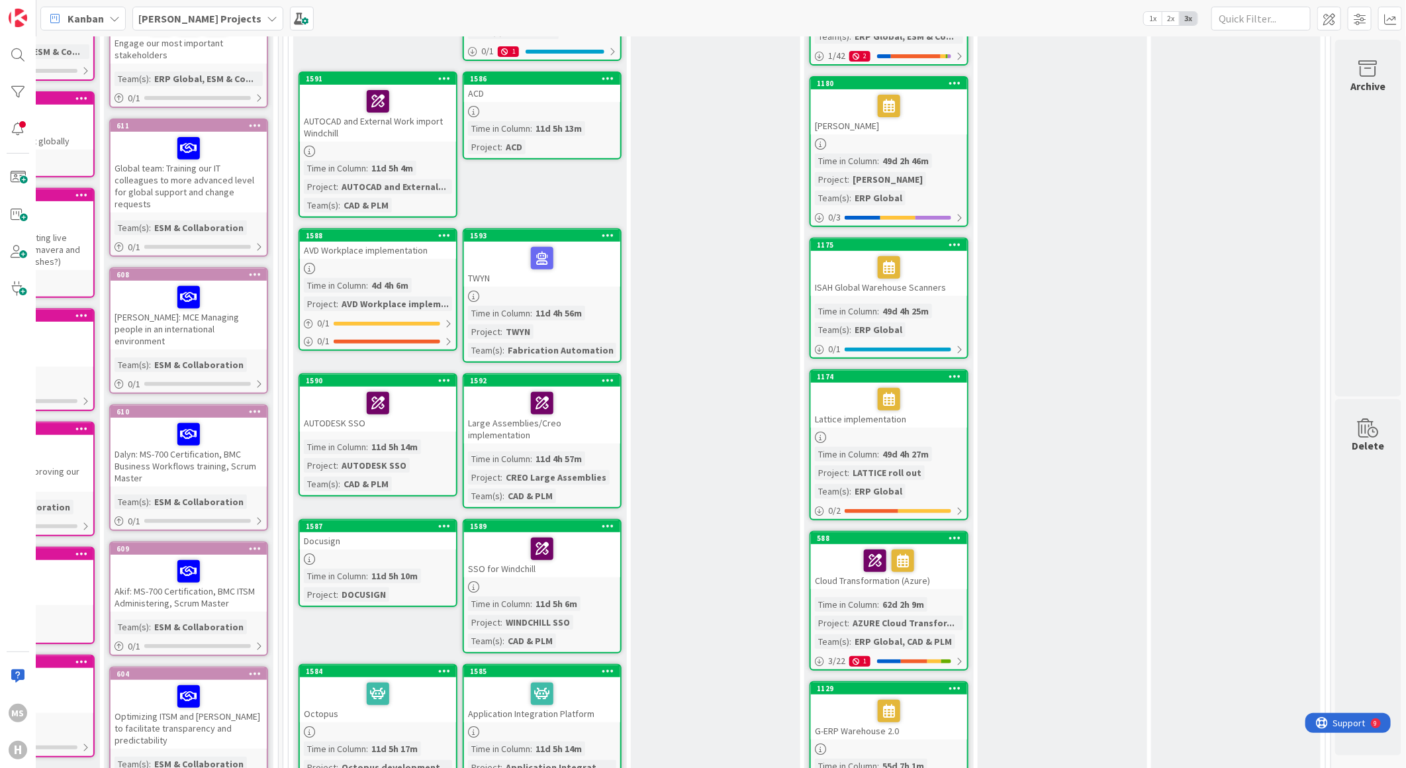
click at [493, 418] on div "Large Assemblies/Creo implementation" at bounding box center [542, 415] width 156 height 57
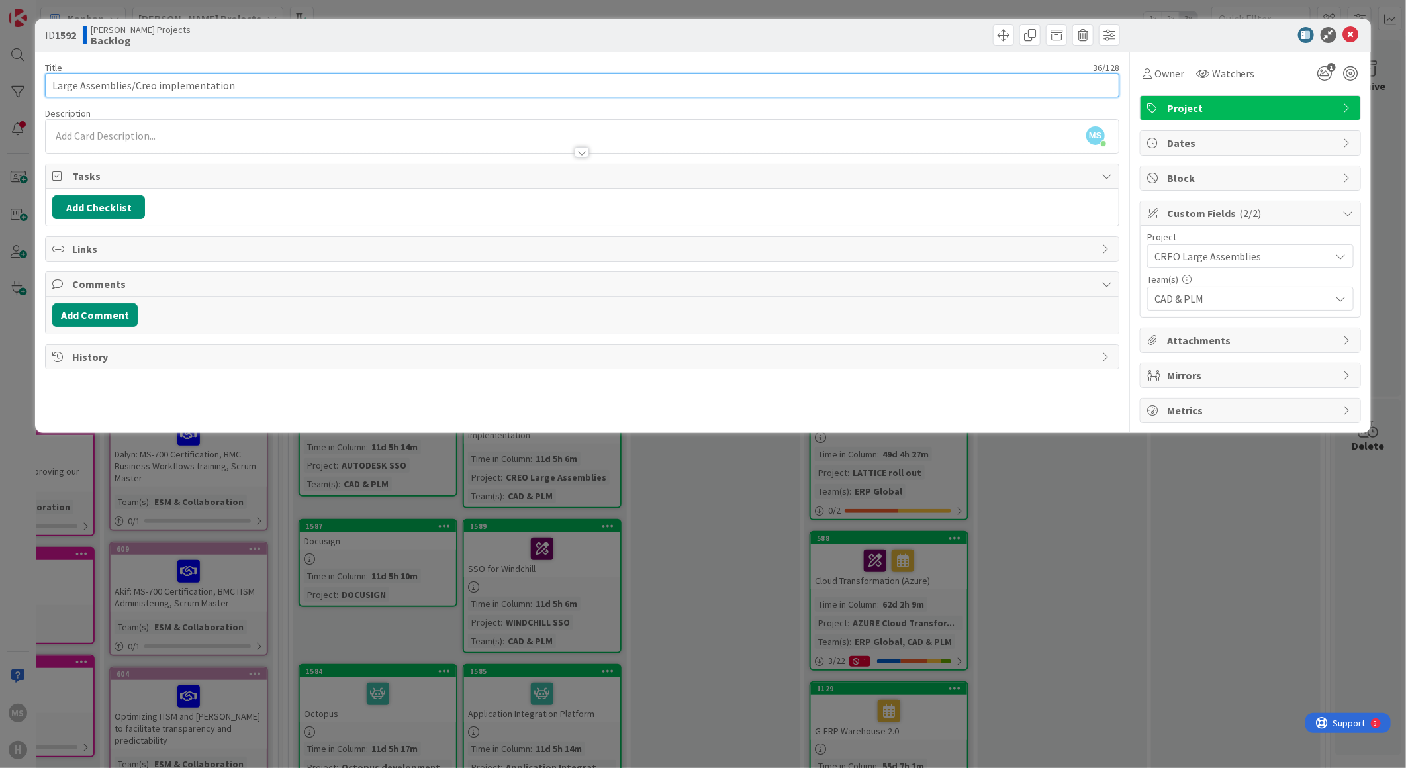
drag, startPoint x: 127, startPoint y: 83, endPoint x: 42, endPoint y: 81, distance: 84.8
click at [42, 81] on div "ID 1592 [PERSON_NAME] Projects Backlog Title 36 / 128 Large Assemblies/Creo imp…" at bounding box center [703, 226] width 1336 height 414
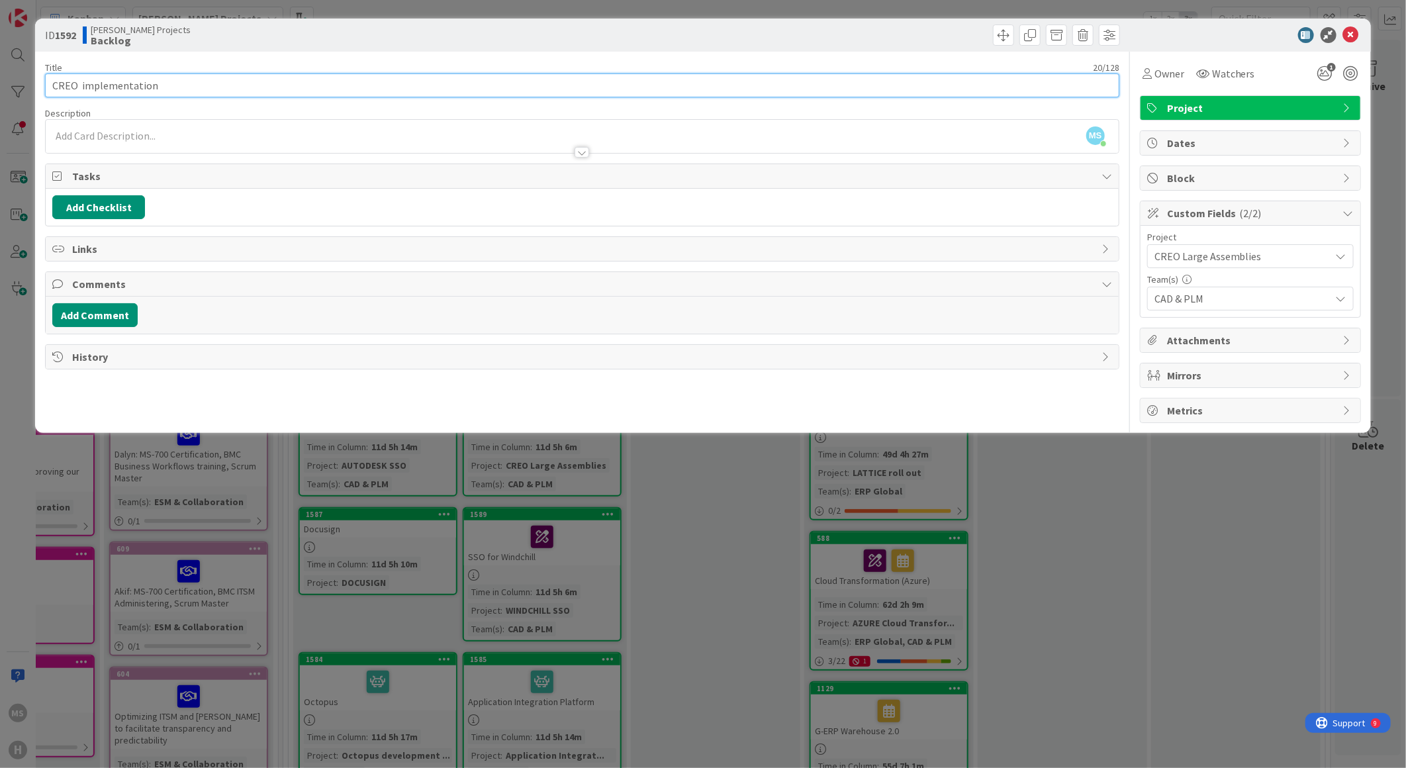
paste input "Large Assemblies"
type input "CREO Large Assemblies"
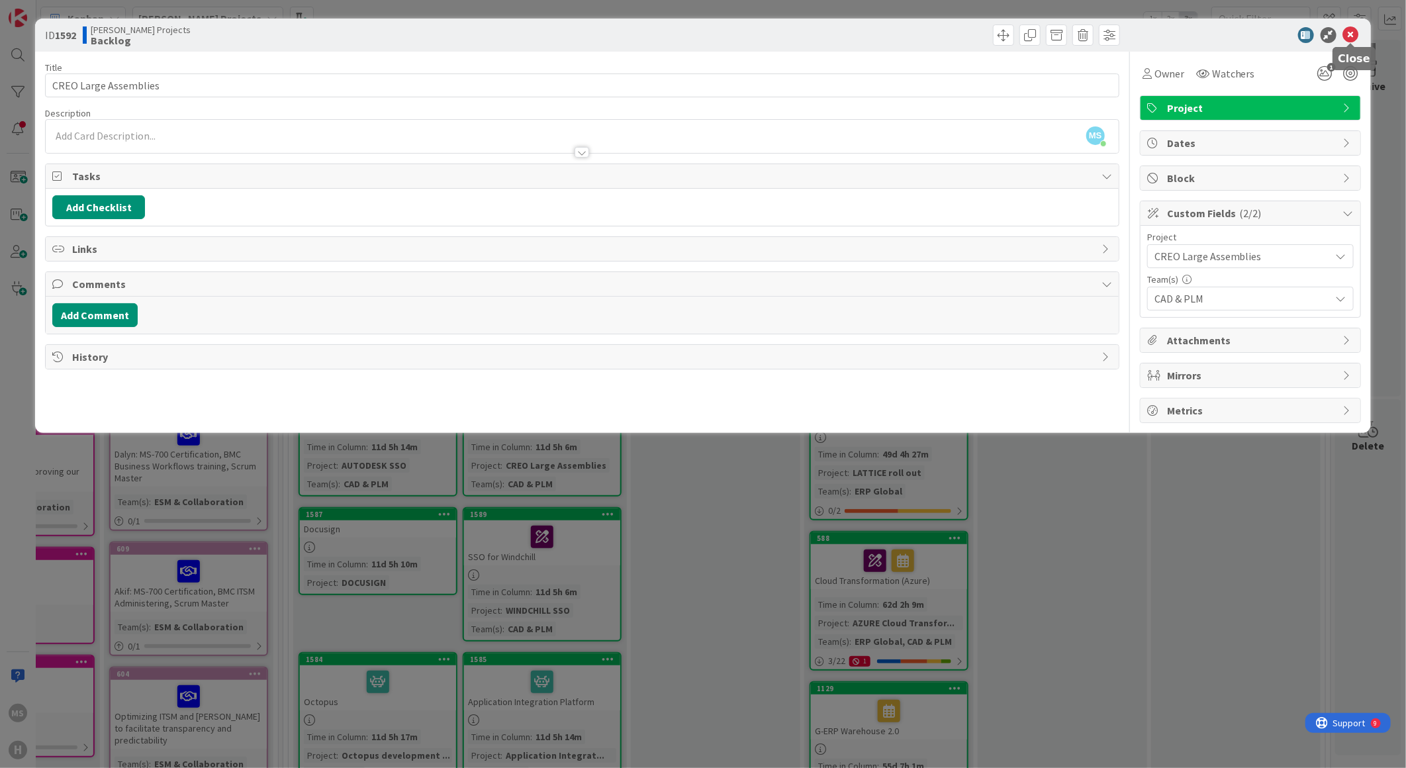
click at [1352, 36] on icon at bounding box center [1351, 35] width 16 height 16
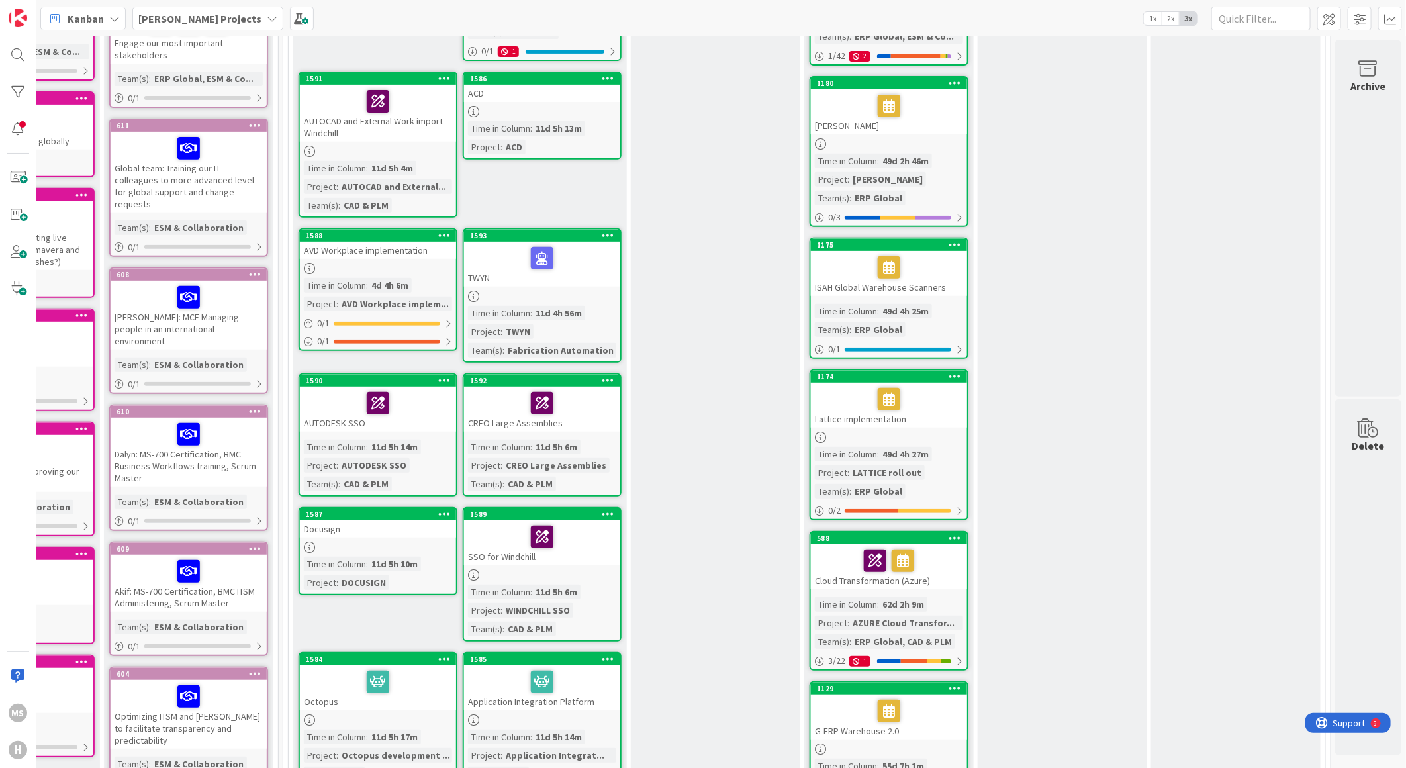
click at [318, 525] on div "Docusign" at bounding box center [378, 528] width 156 height 17
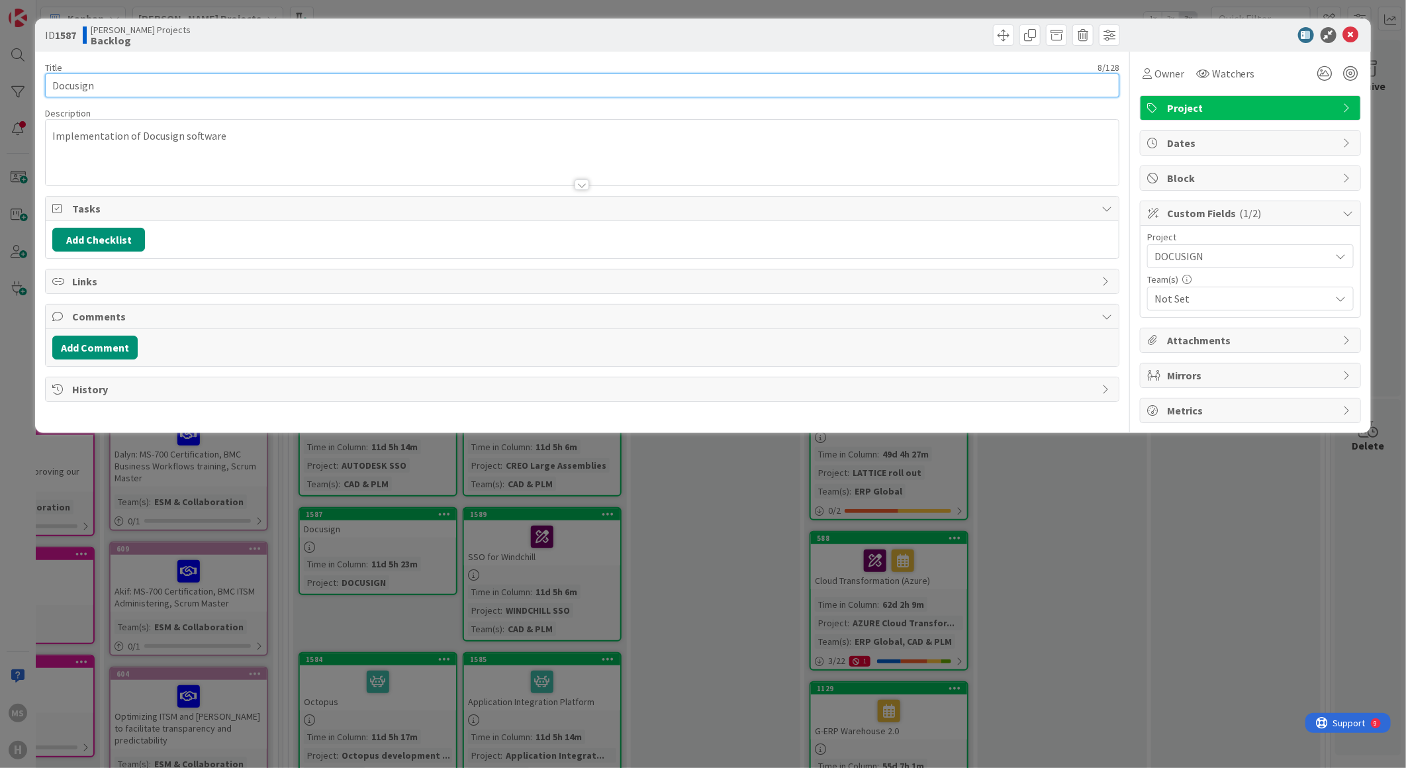
drag, startPoint x: 130, startPoint y: 87, endPoint x: -18, endPoint y: 80, distance: 148.5
click at [0, 80] on html "MS [PERSON_NAME] Projects 1x 2x 3x Kanban Options Card ID Time in Column Planne…" at bounding box center [703, 384] width 1406 height 768
type input "DOCUSIGN"
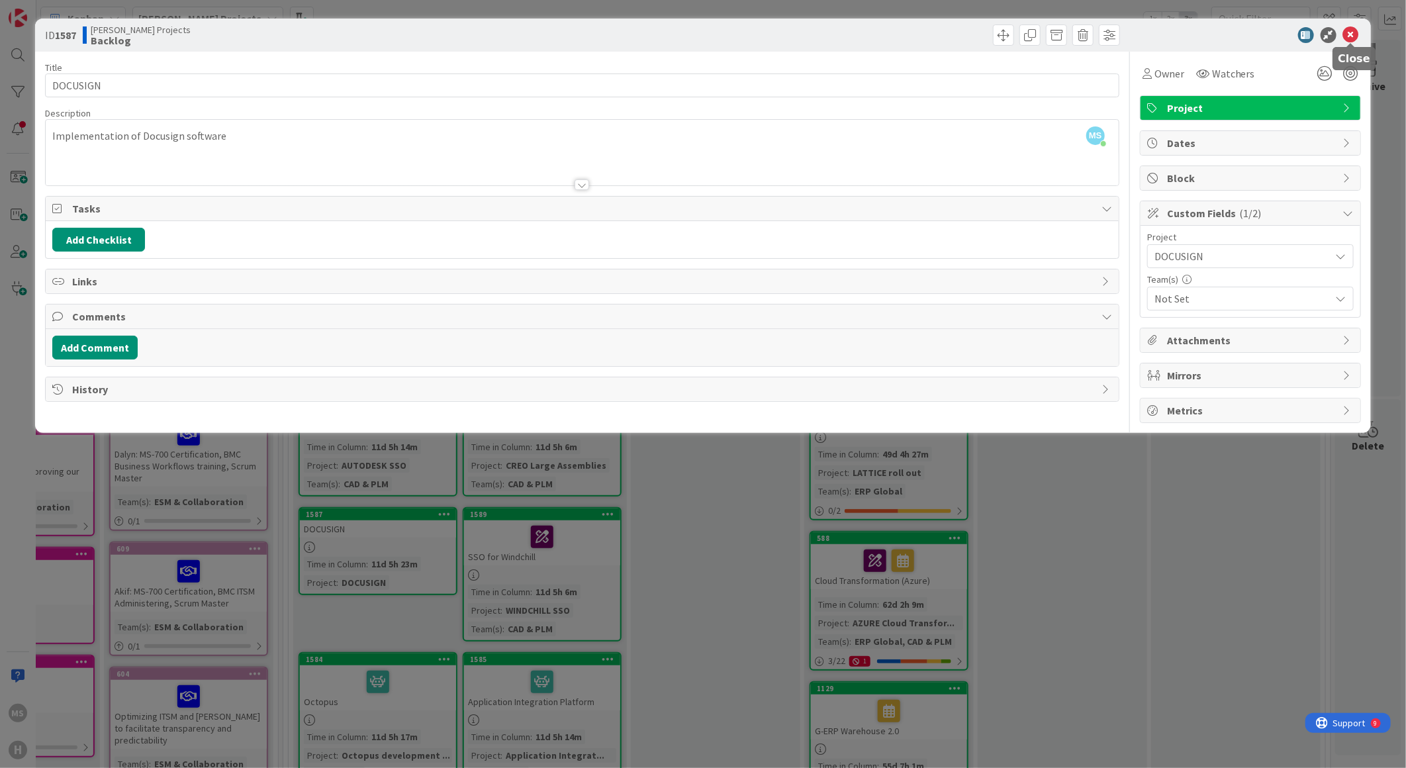
click at [1345, 31] on icon at bounding box center [1351, 35] width 16 height 16
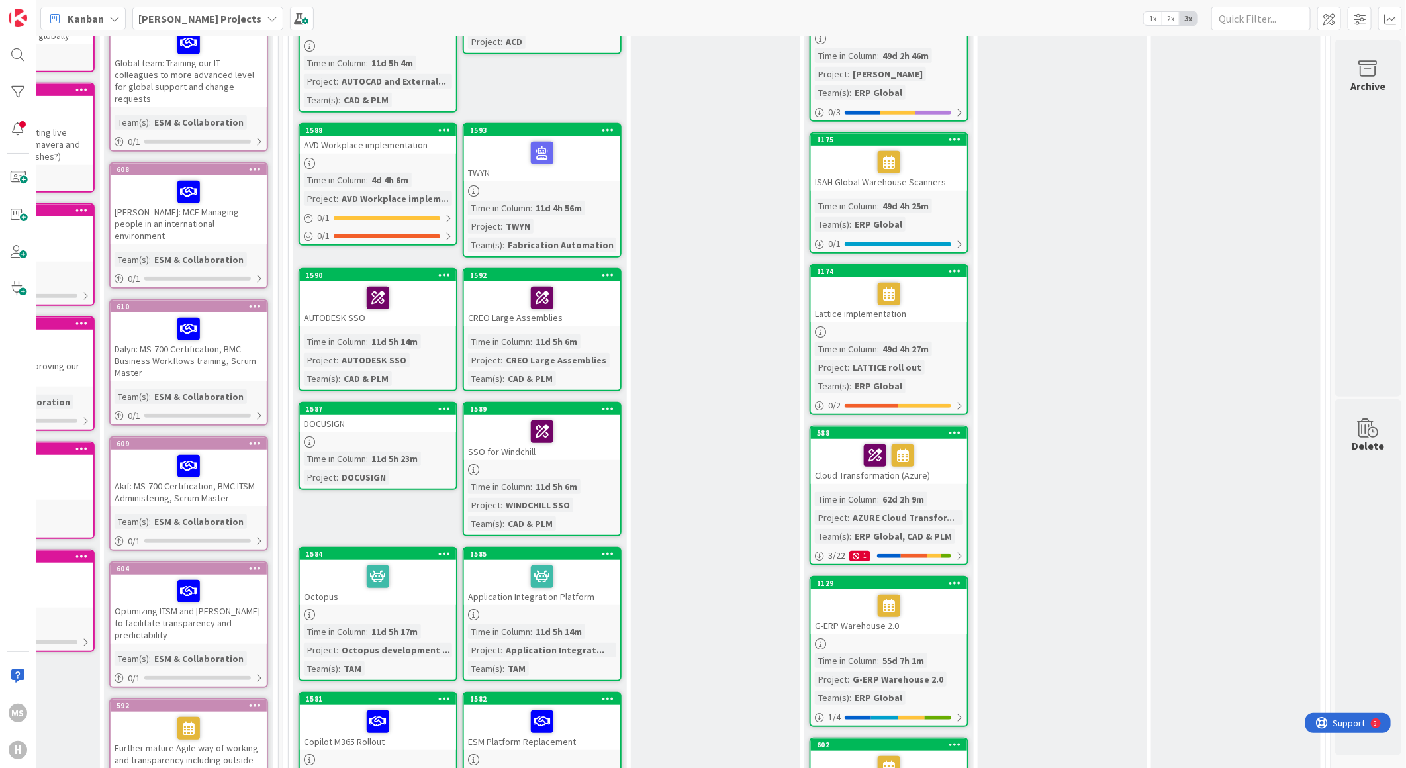
scroll to position [441, 300]
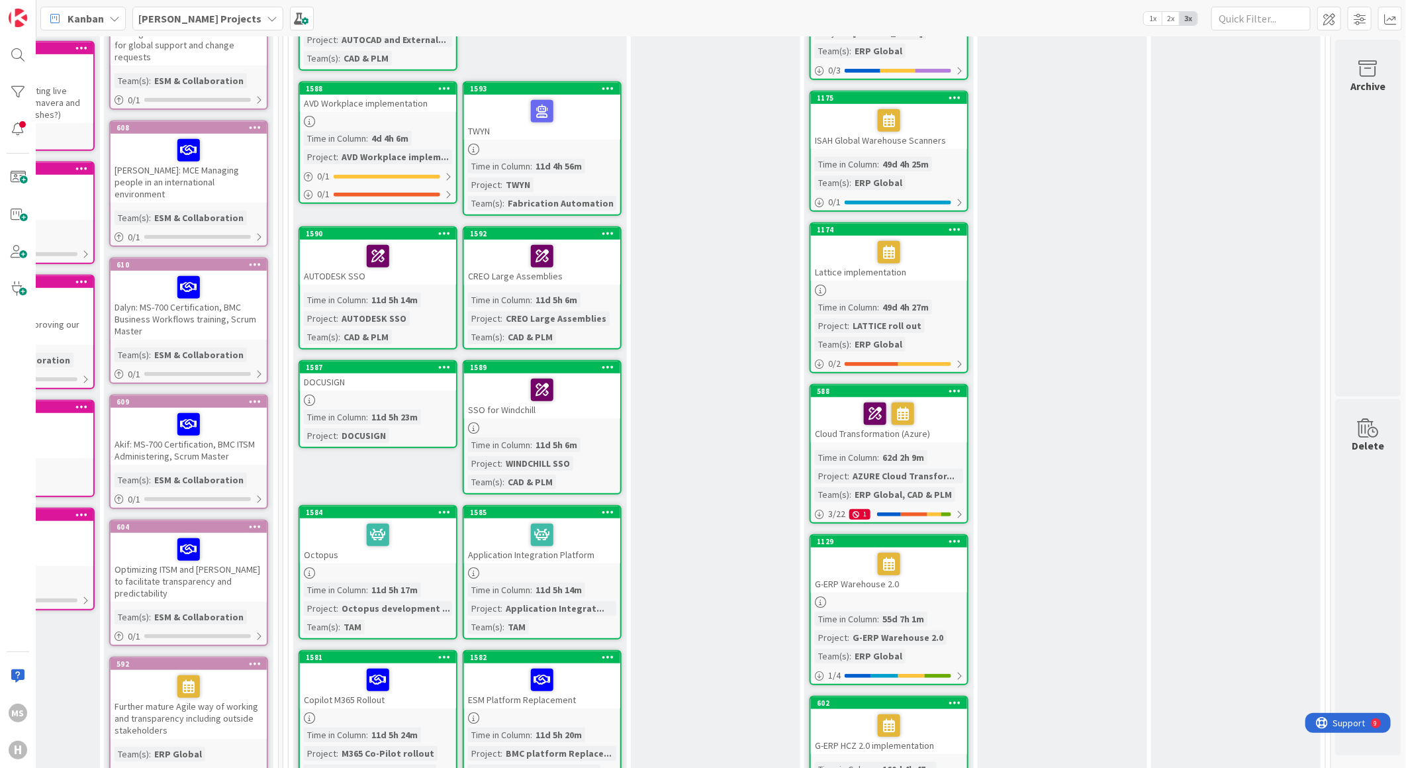
drag, startPoint x: 486, startPoint y: 402, endPoint x: 242, endPoint y: 195, distance: 319.8
click at [486, 402] on div "SSO for Windchill" at bounding box center [542, 395] width 156 height 45
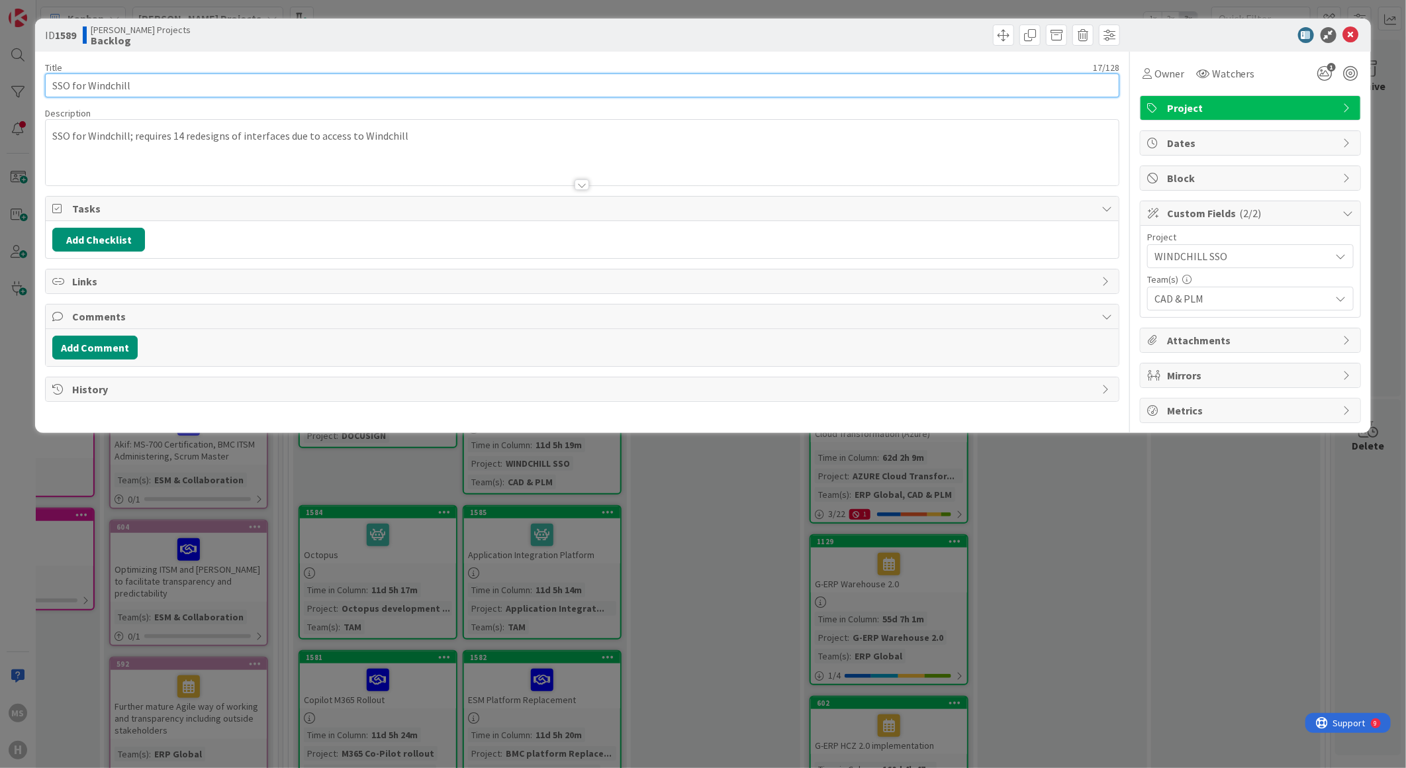
drag, startPoint x: 144, startPoint y: 83, endPoint x: -23, endPoint y: 67, distance: 167.6
click at [0, 67] on html "MS [PERSON_NAME] Projects 1x 2x 3x Kanban Options Card ID Time in Column Planne…" at bounding box center [703, 384] width 1406 height 768
type input "WINDCHILL SSO"
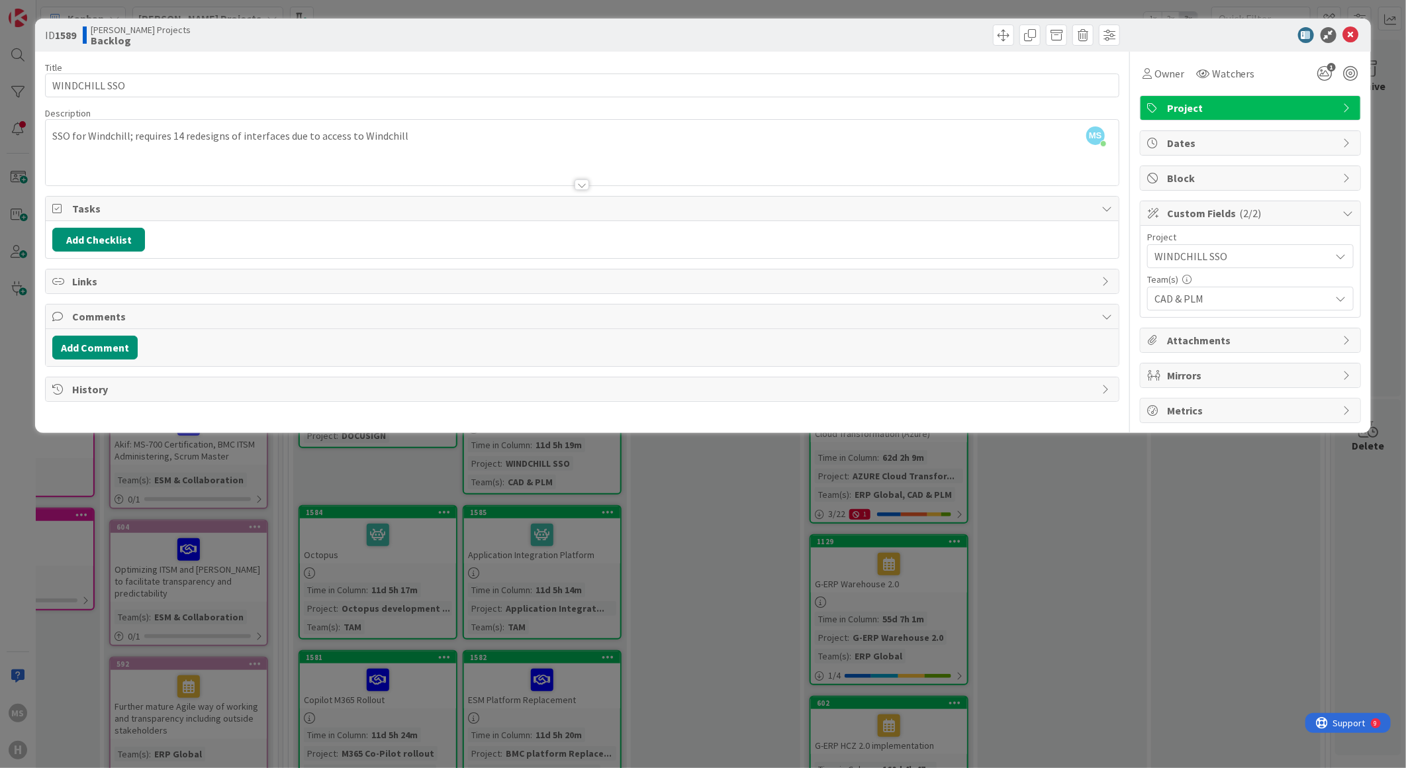
click at [741, 32] on div at bounding box center [853, 34] width 534 height 21
click at [1349, 36] on icon at bounding box center [1351, 35] width 16 height 16
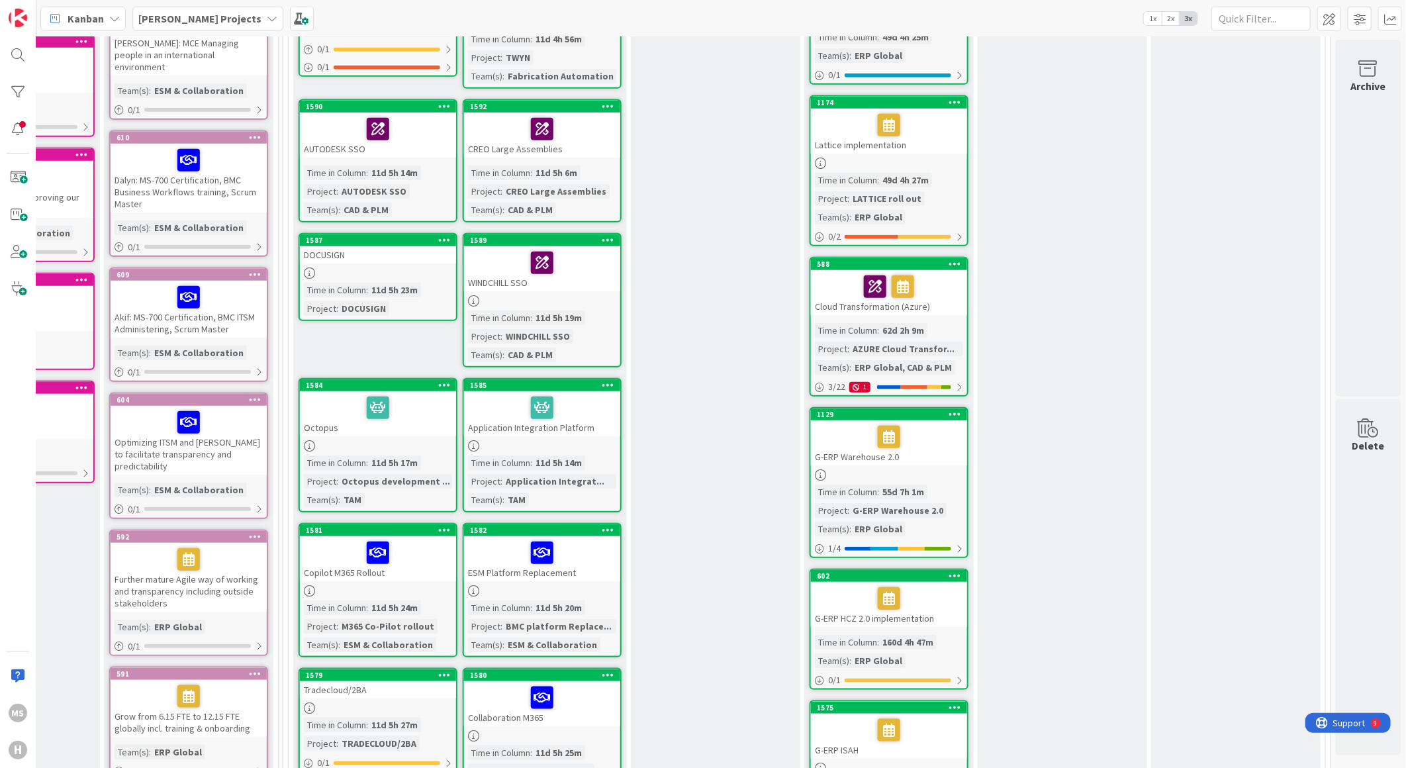
scroll to position [588, 300]
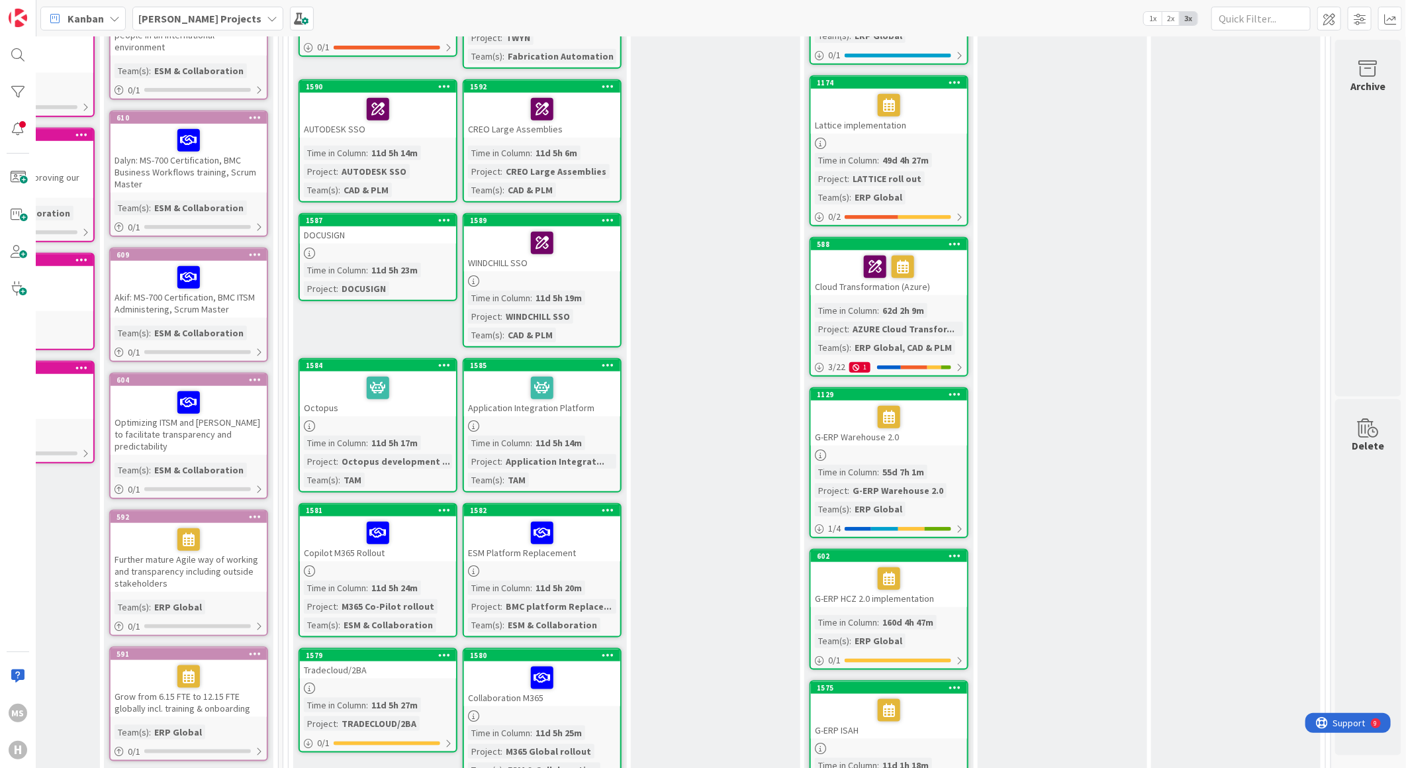
drag, startPoint x: 311, startPoint y: 394, endPoint x: 642, endPoint y: 222, distance: 372.7
click at [311, 394] on div "Octopus" at bounding box center [378, 393] width 156 height 45
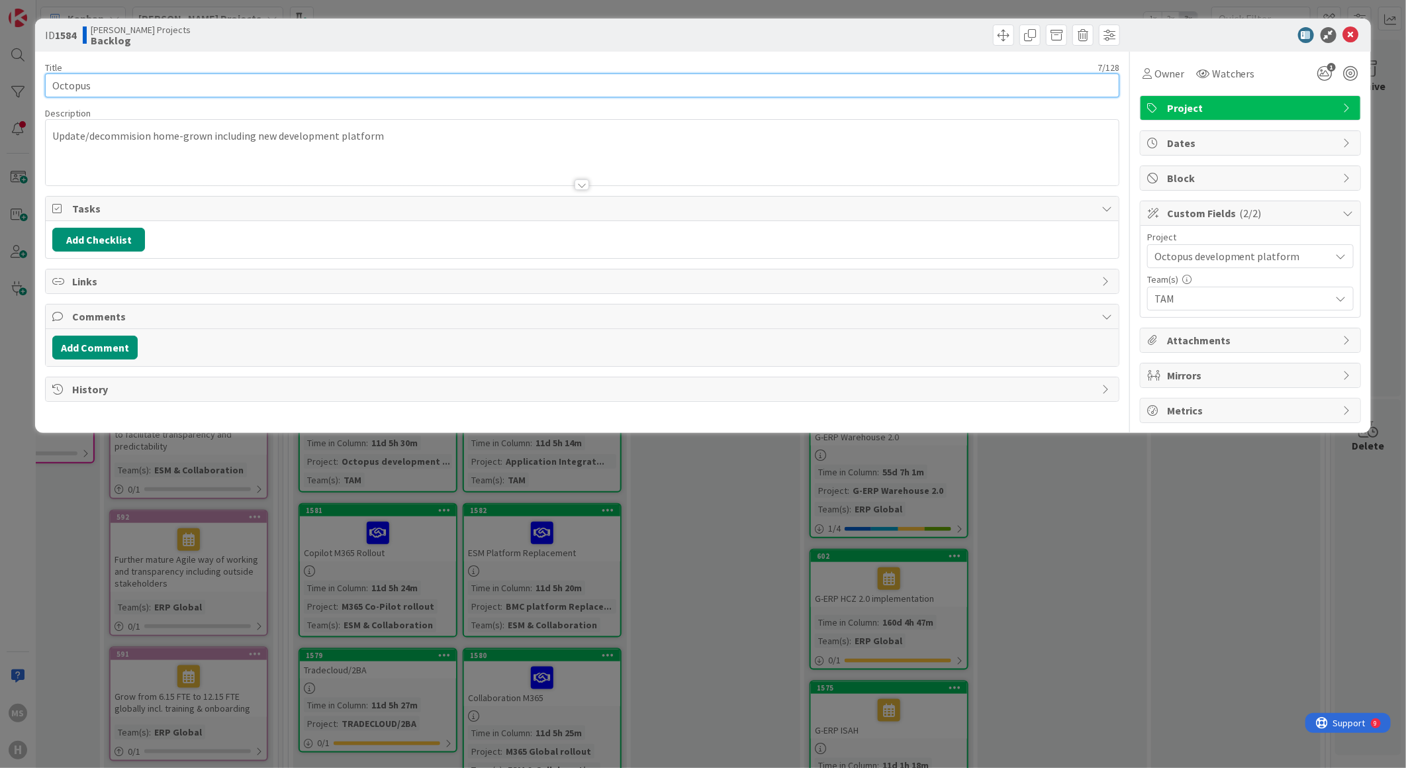
click at [122, 89] on input "Octopus" at bounding box center [582, 85] width 1074 height 24
type input "Octopus Development Platform"
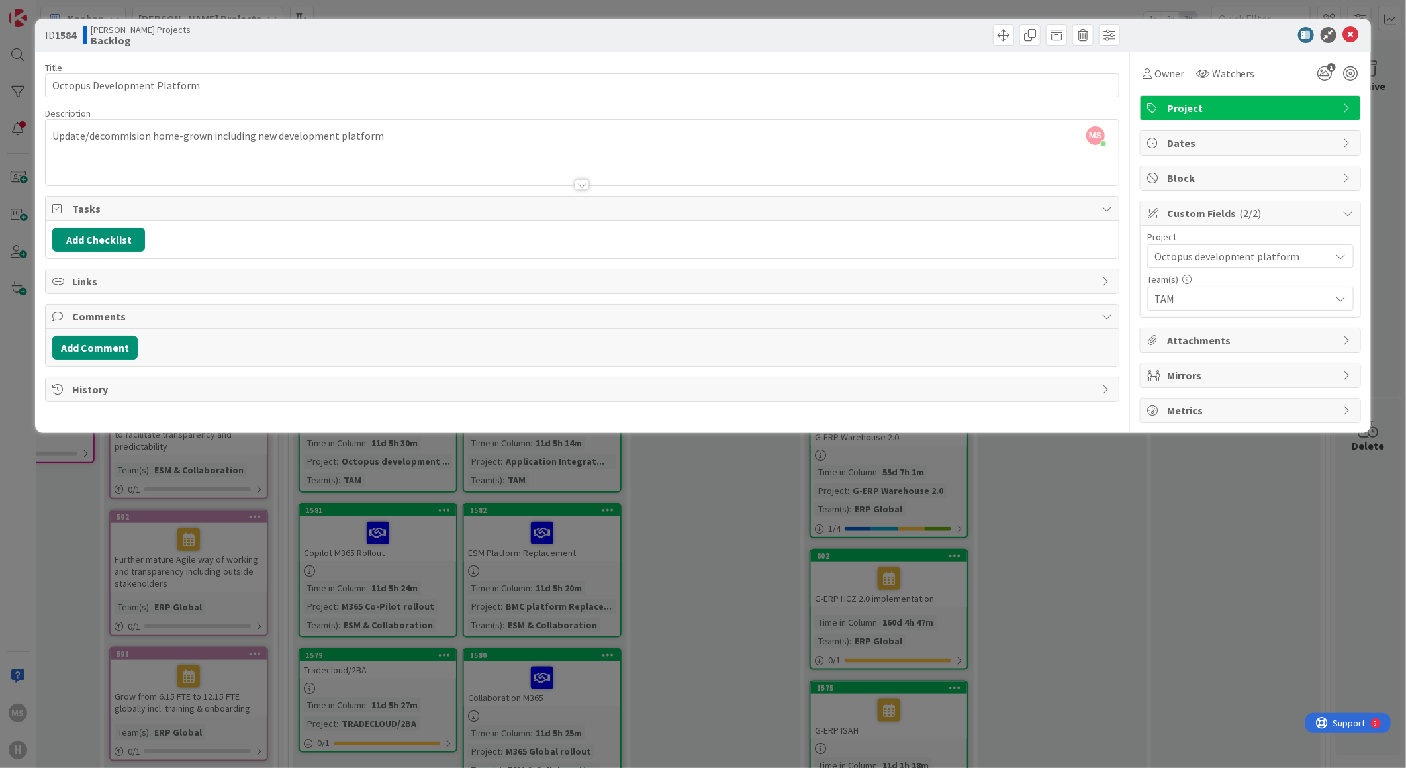
click at [1195, 28] on div at bounding box center [1244, 35] width 234 height 16
click at [1355, 33] on icon at bounding box center [1351, 35] width 16 height 16
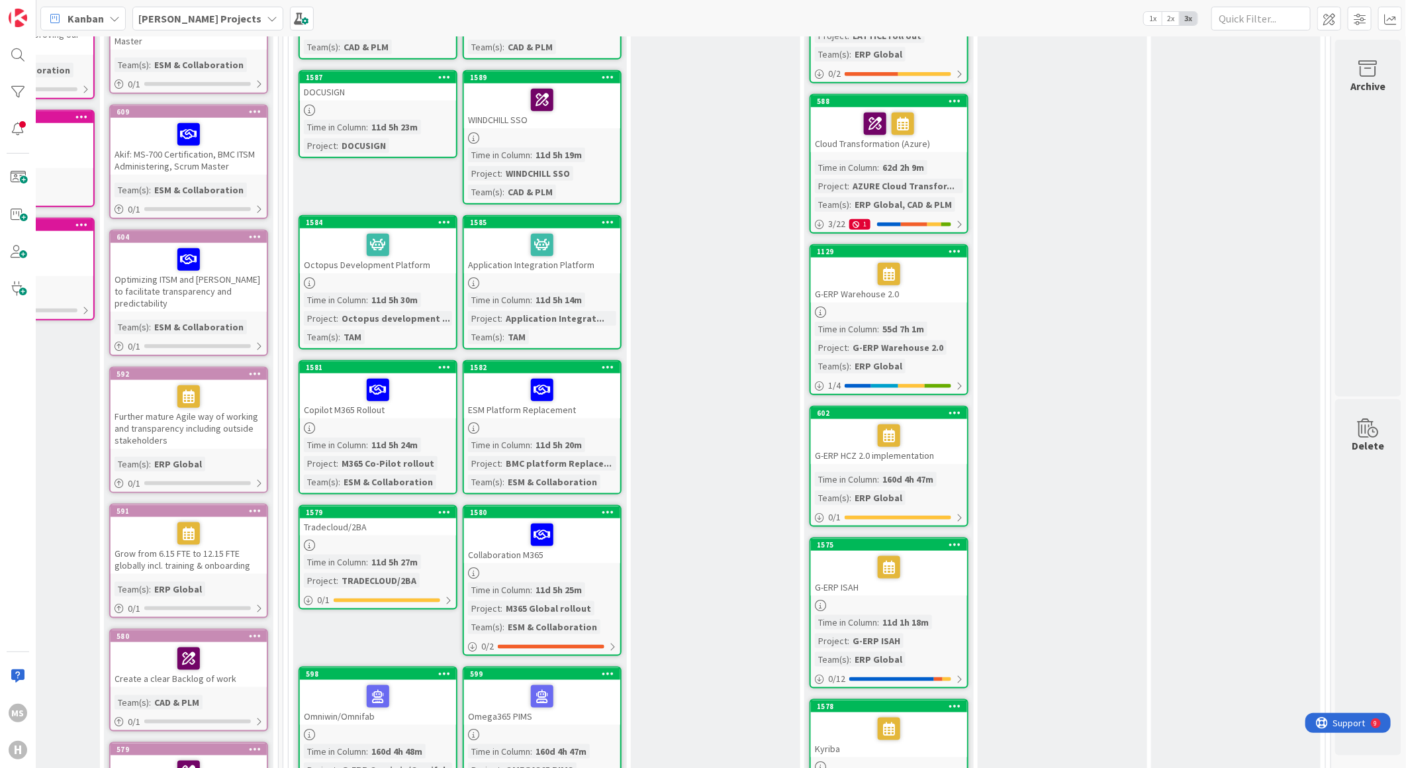
scroll to position [735, 300]
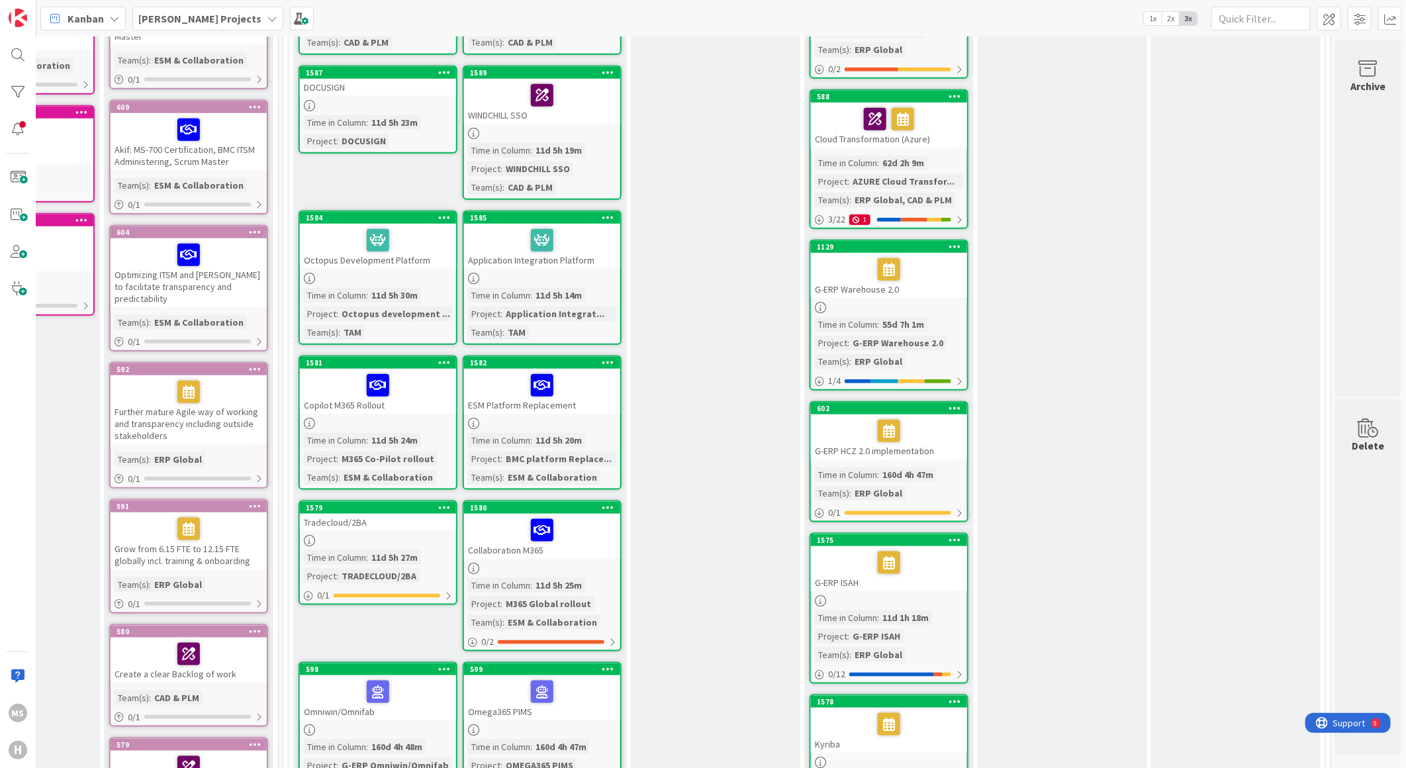
click at [334, 398] on div "Copilot M365 Rollout" at bounding box center [378, 391] width 156 height 45
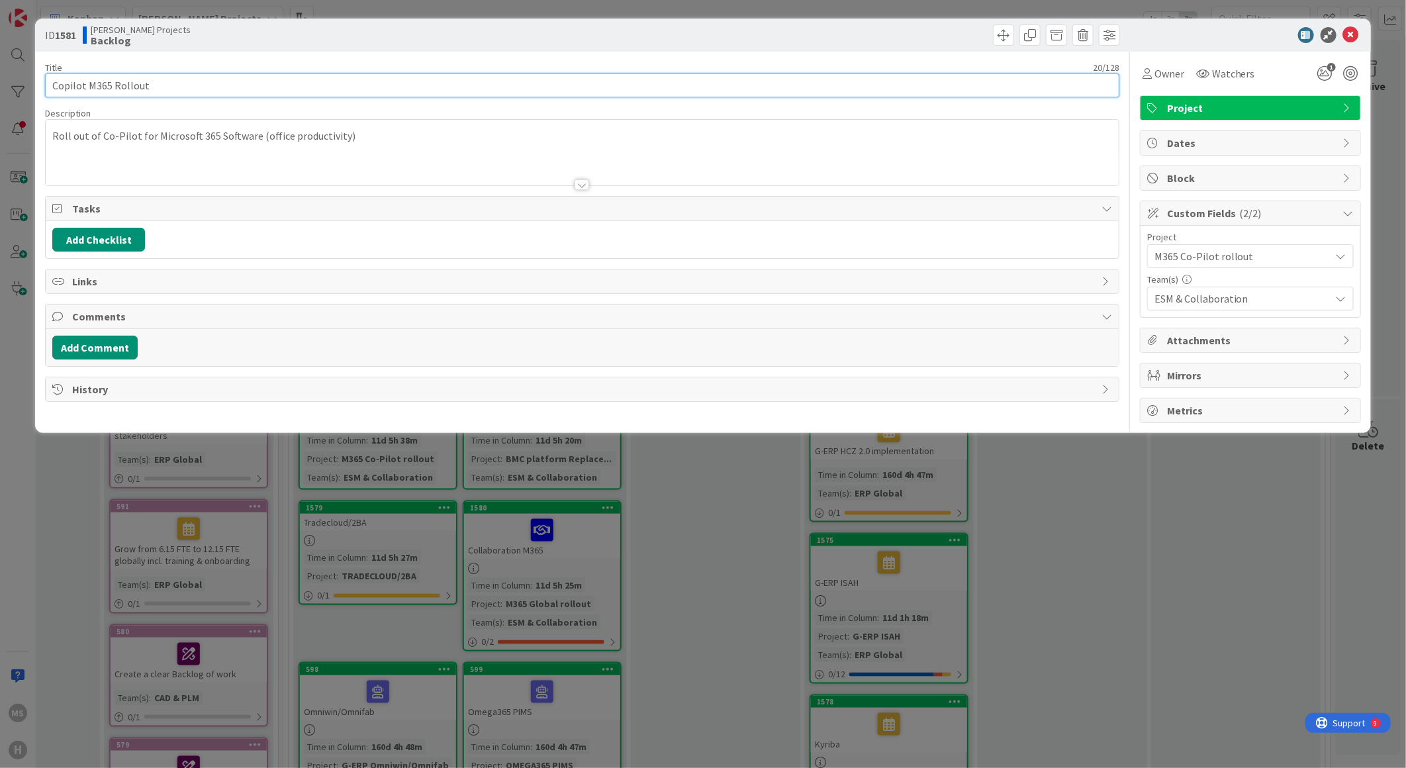
click at [54, 85] on input "Copilot M365 Rollout" at bounding box center [582, 85] width 1074 height 24
click at [89, 79] on input "M365 Copilot Rollout" at bounding box center [582, 85] width 1074 height 24
type input "M365 Co Pilot Rollout"
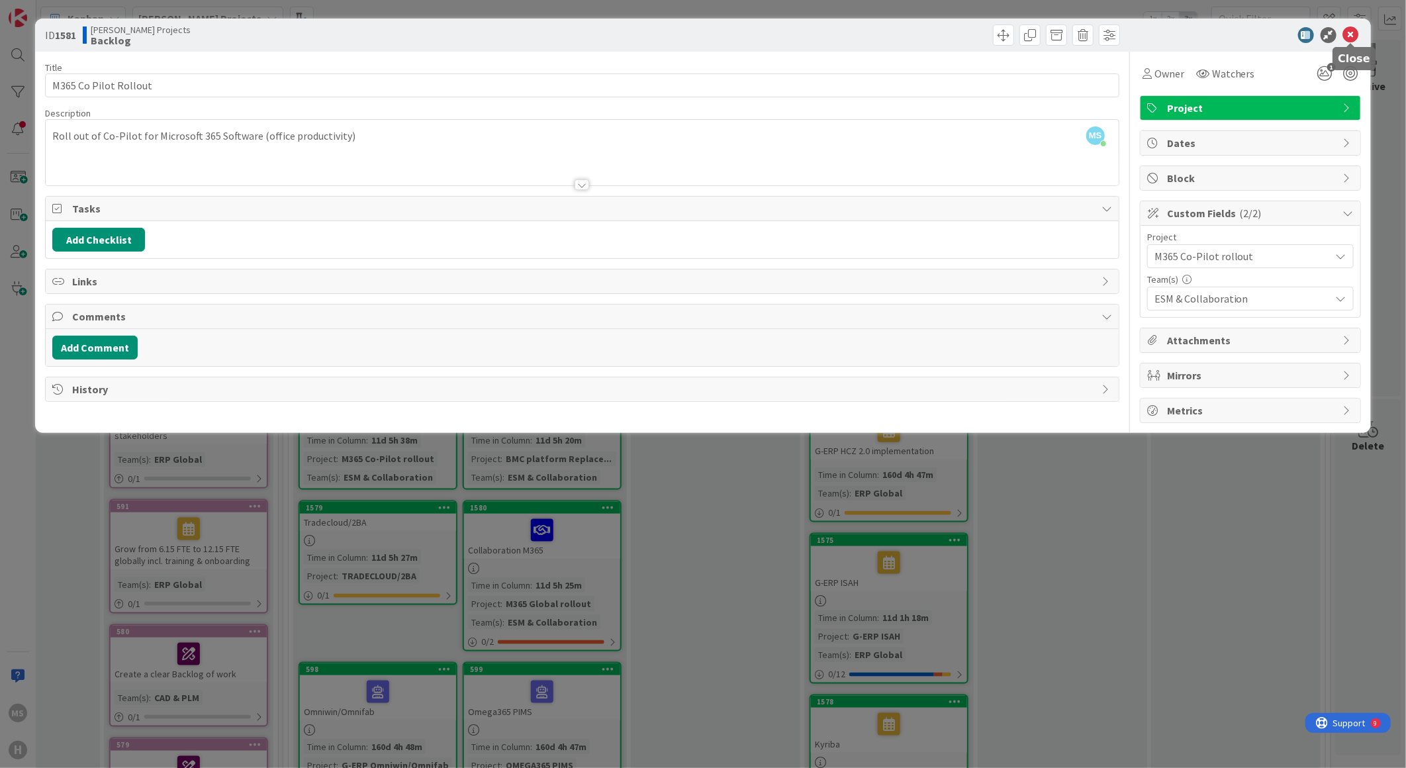
click at [1348, 31] on icon at bounding box center [1351, 35] width 16 height 16
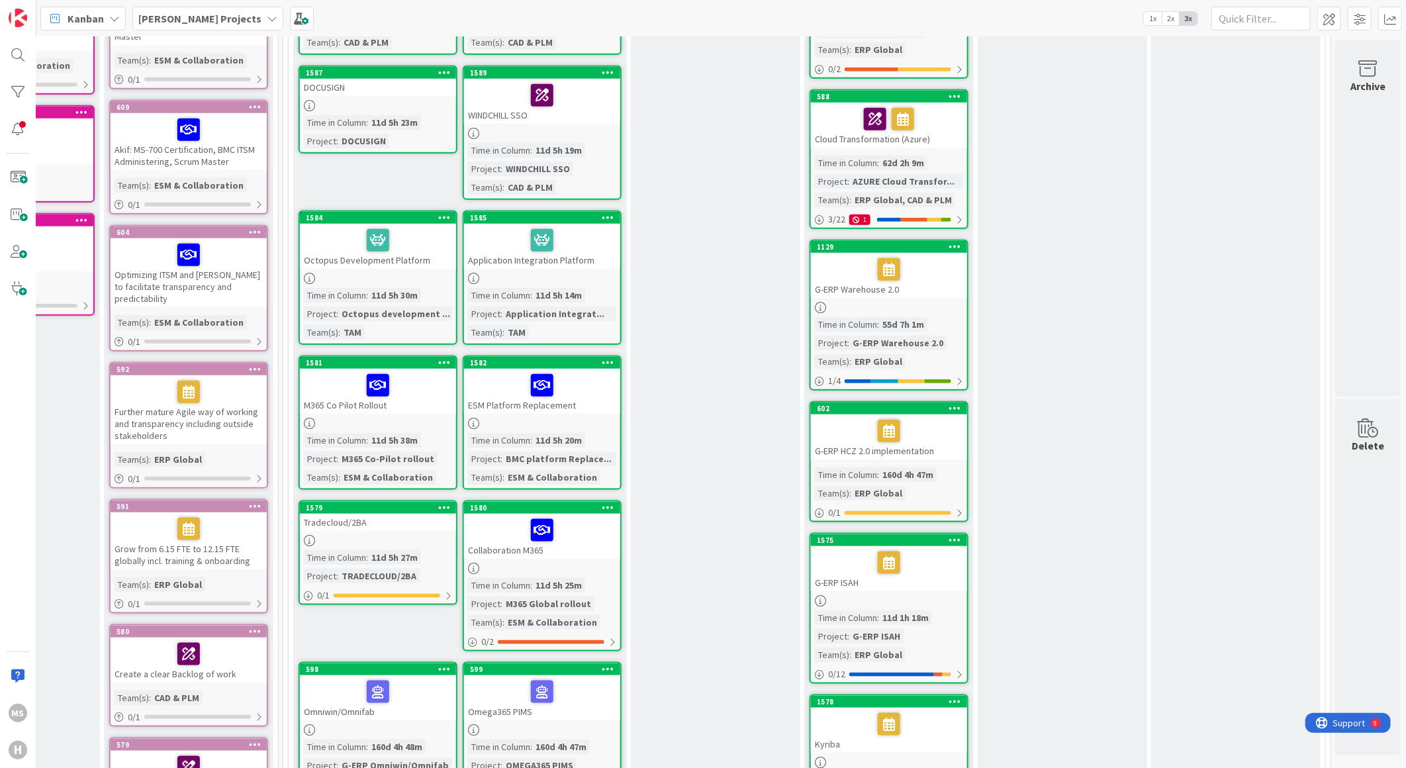
drag, startPoint x: 502, startPoint y: 393, endPoint x: 474, endPoint y: 398, distance: 28.3
click at [474, 398] on div "ESM Platform Replacement" at bounding box center [542, 391] width 156 height 45
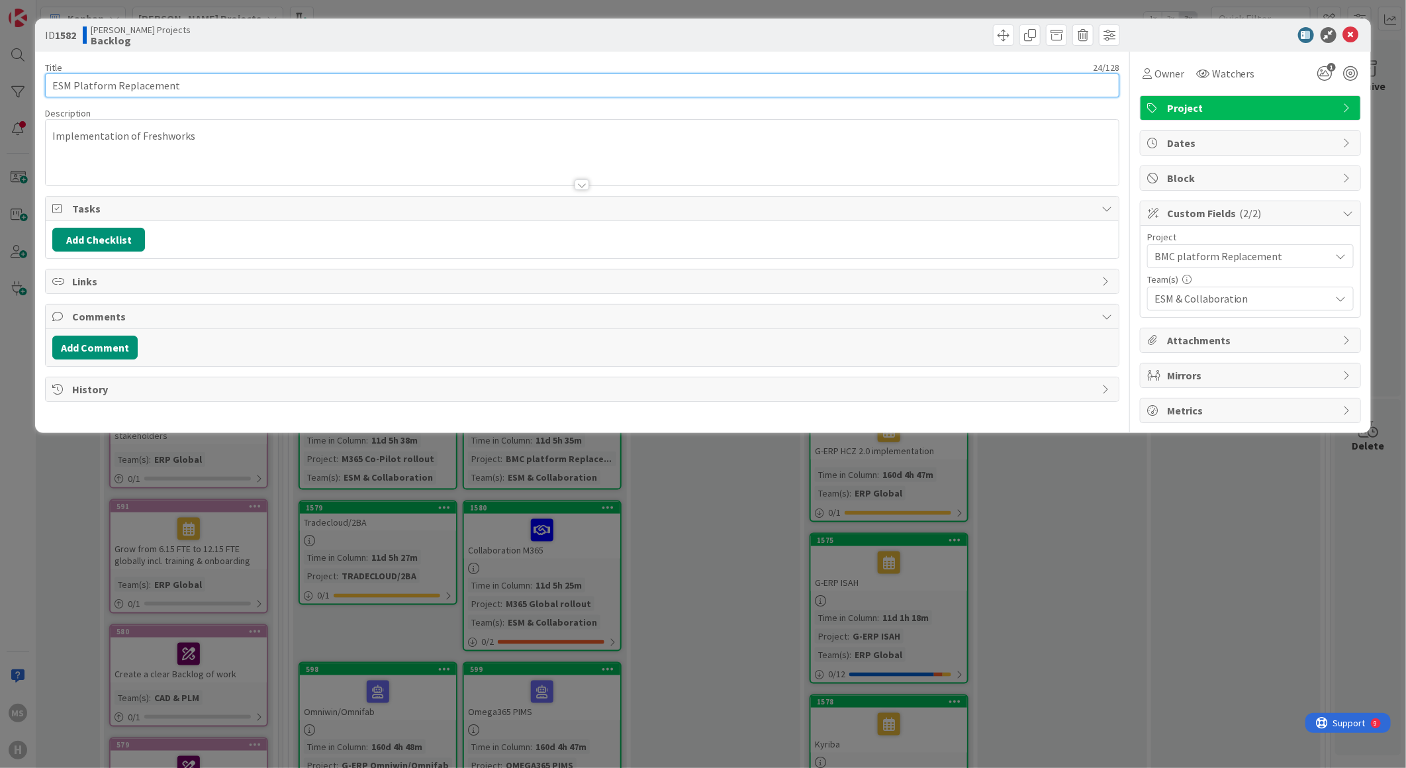
drag, startPoint x: 70, startPoint y: 81, endPoint x: 21, endPoint y: 74, distance: 48.8
click at [21, 74] on div "ID 1582 [PERSON_NAME] Projects Backlog Title 24 / 128 ESM Platform Replacement …" at bounding box center [703, 384] width 1406 height 768
type input "BMC Platform Replacement"
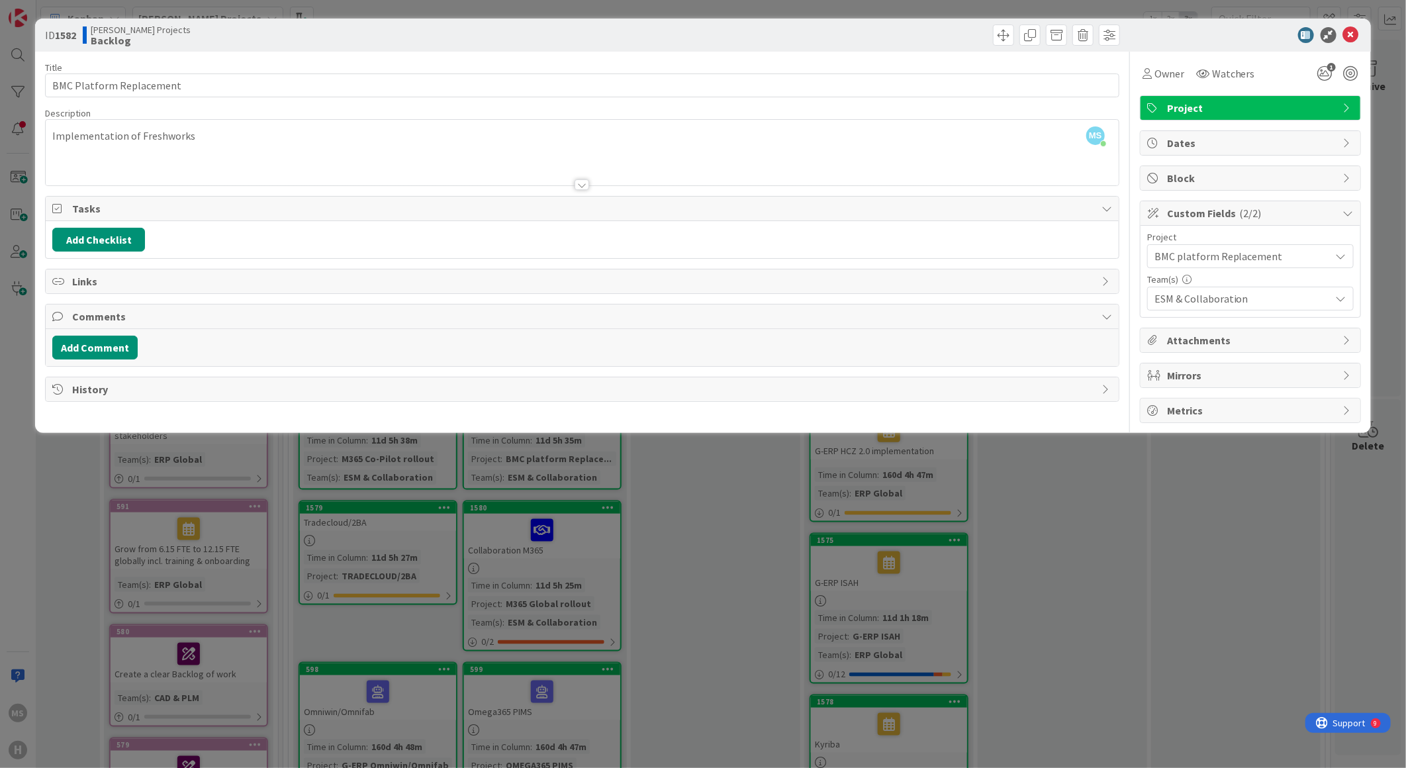
click at [757, 154] on div at bounding box center [582, 169] width 1073 height 34
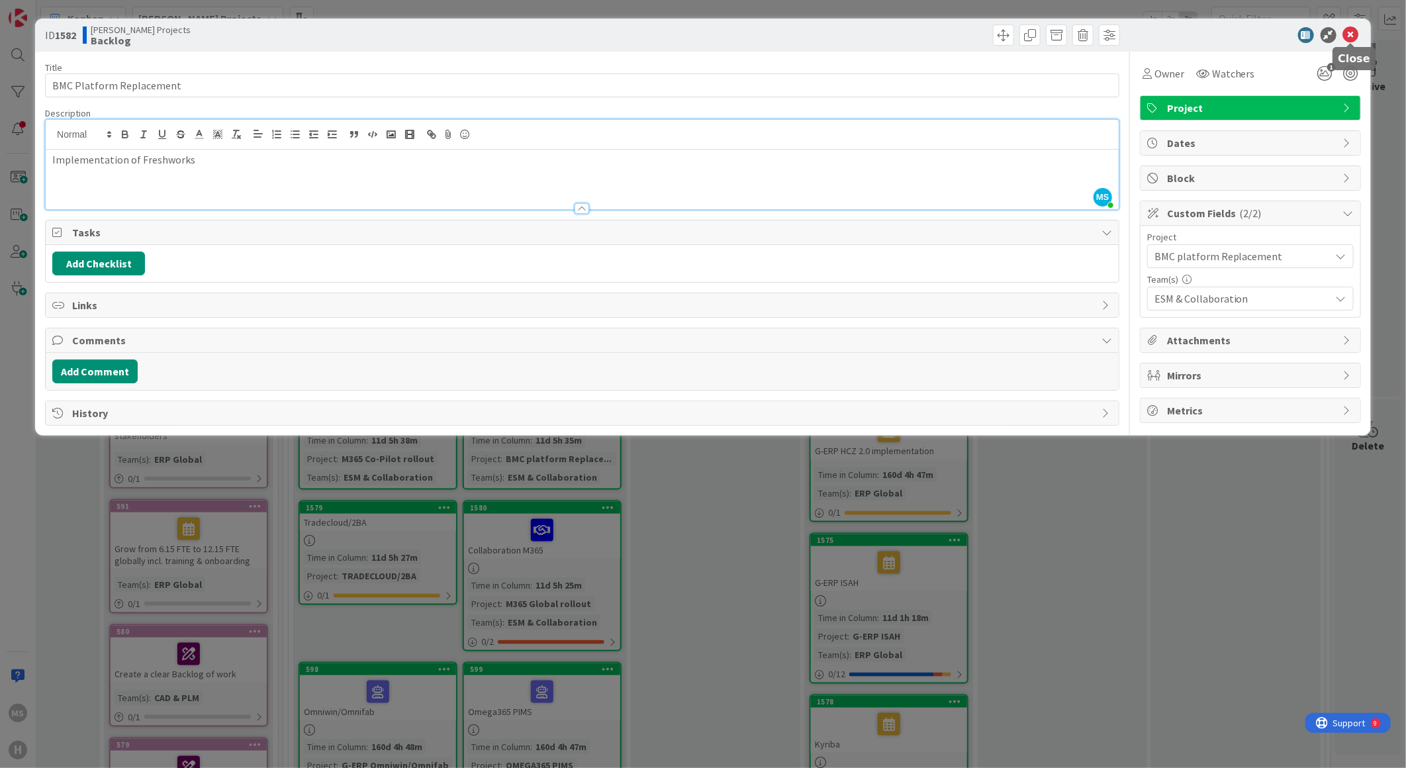
click at [1349, 30] on icon at bounding box center [1351, 35] width 16 height 16
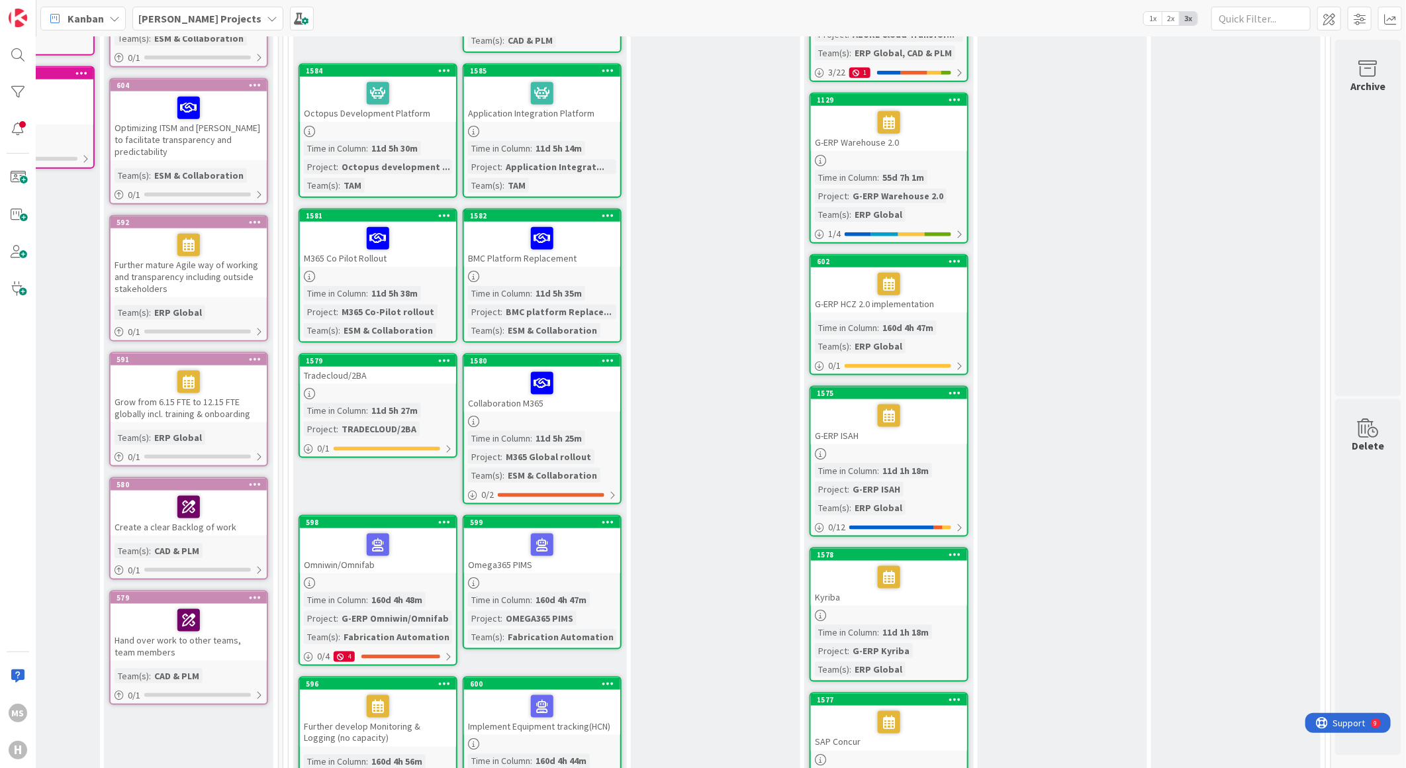
scroll to position [956, 300]
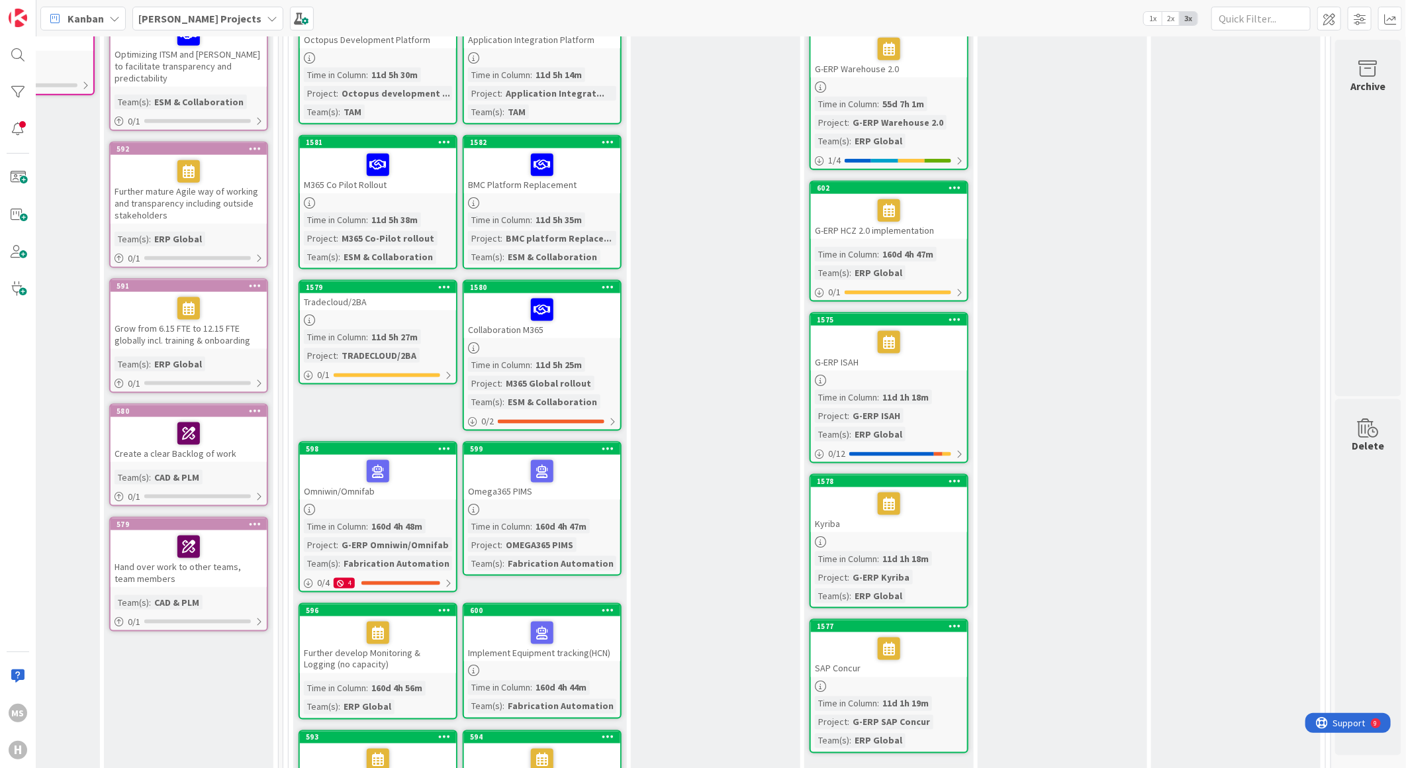
click at [327, 293] on div "Tradecloud/2BA" at bounding box center [378, 301] width 156 height 17
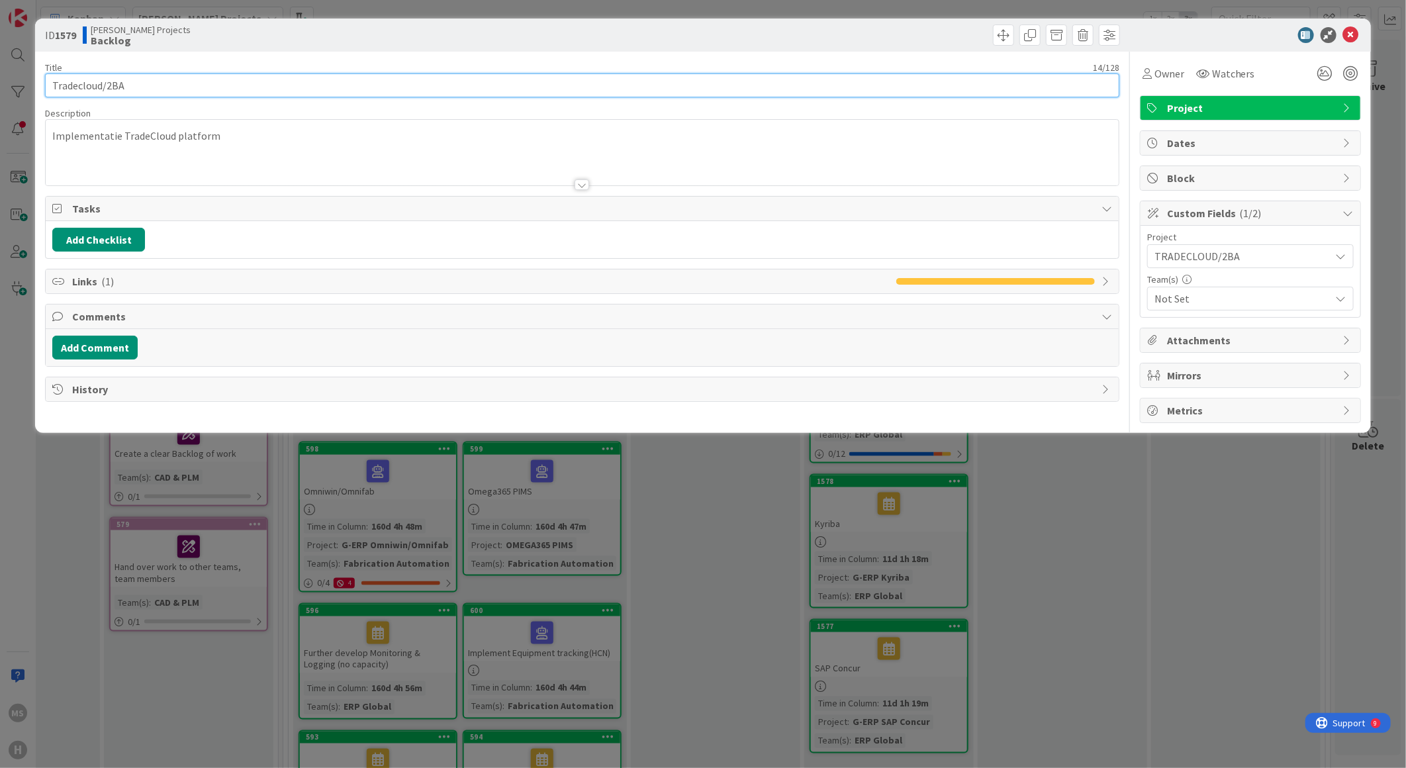
drag, startPoint x: 132, startPoint y: 79, endPoint x: -64, endPoint y: 55, distance: 197.5
click at [0, 55] on html "MS [PERSON_NAME] Projects 1x 2x 3x Kanban Options Card ID Time in Column Planne…" at bounding box center [703, 384] width 1406 height 768
type input "TRADECLOUD/2BA"
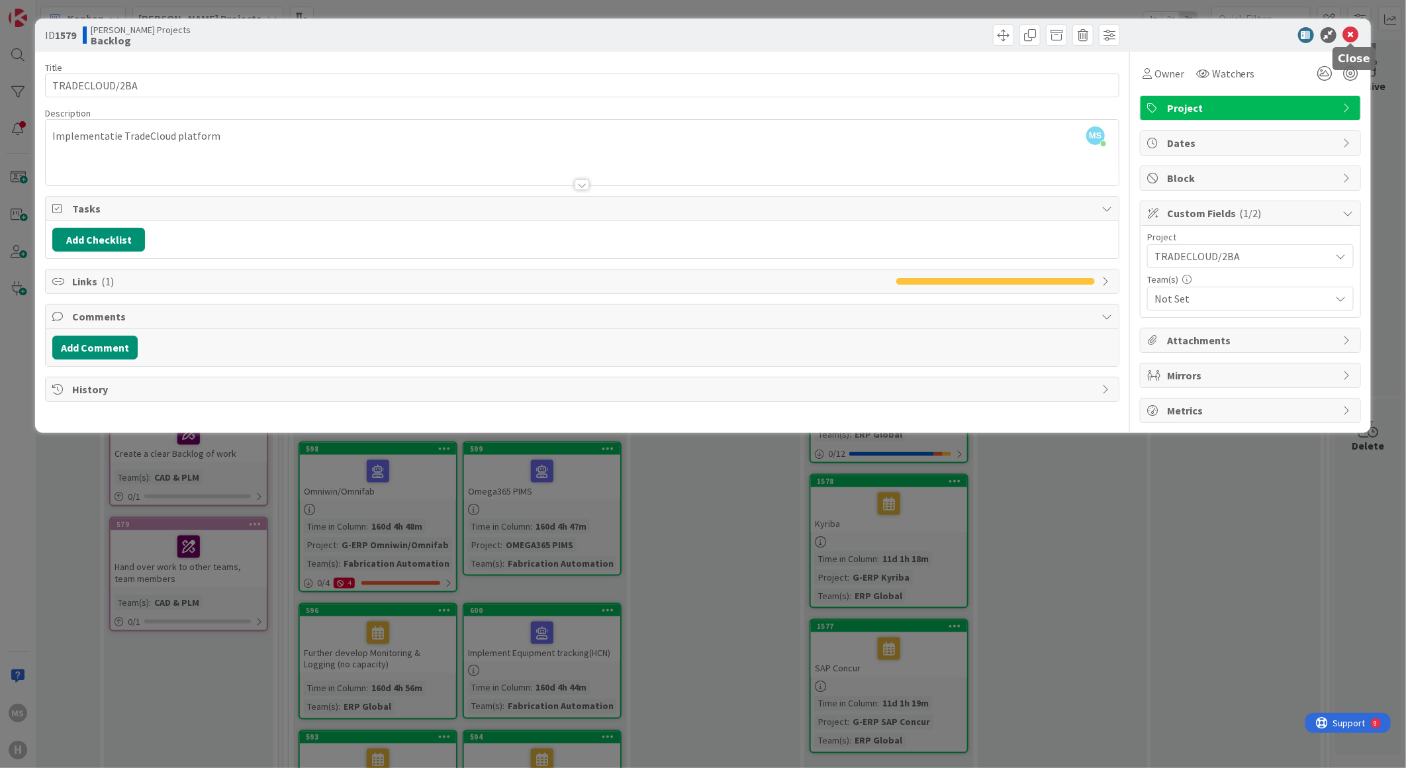
click at [1354, 31] on icon at bounding box center [1351, 35] width 16 height 16
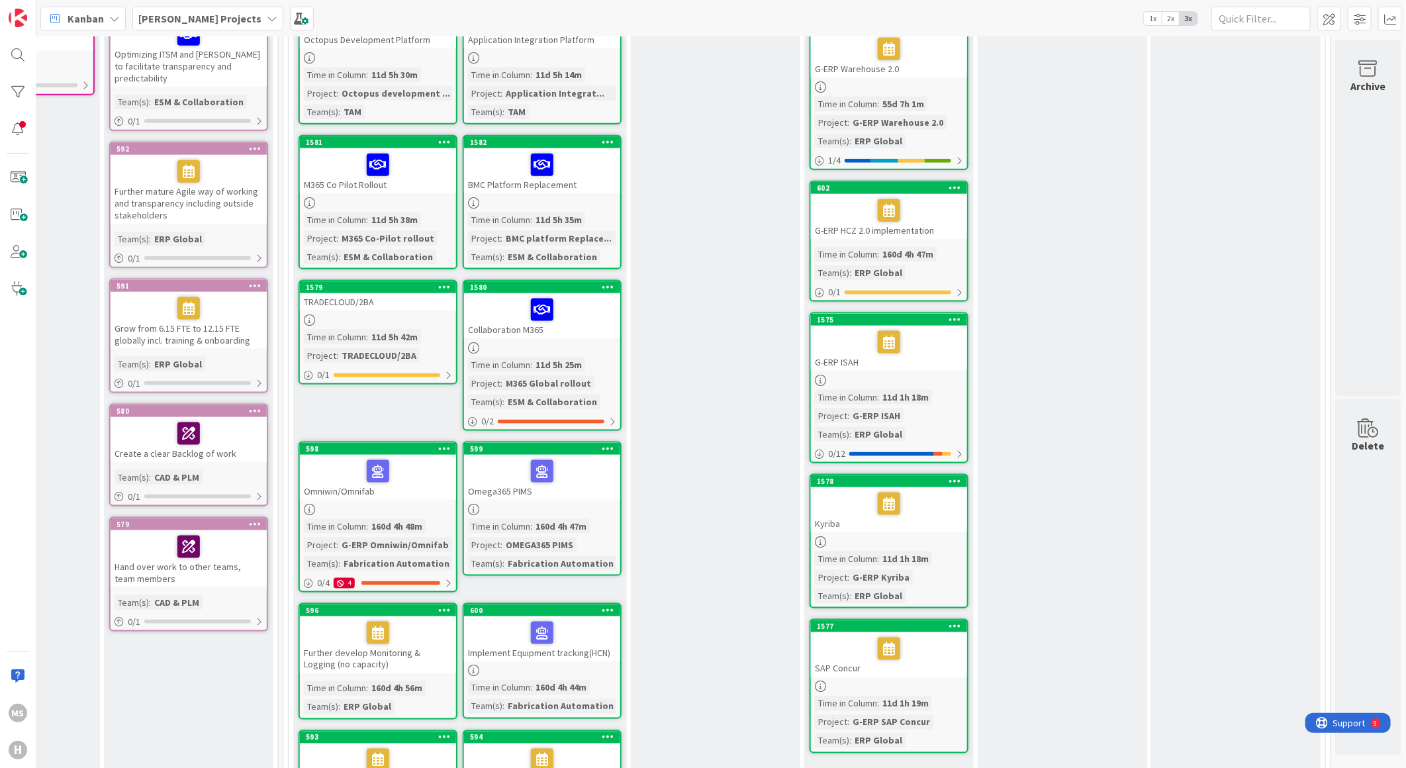
click at [512, 316] on div "Collaboration M365" at bounding box center [542, 315] width 156 height 45
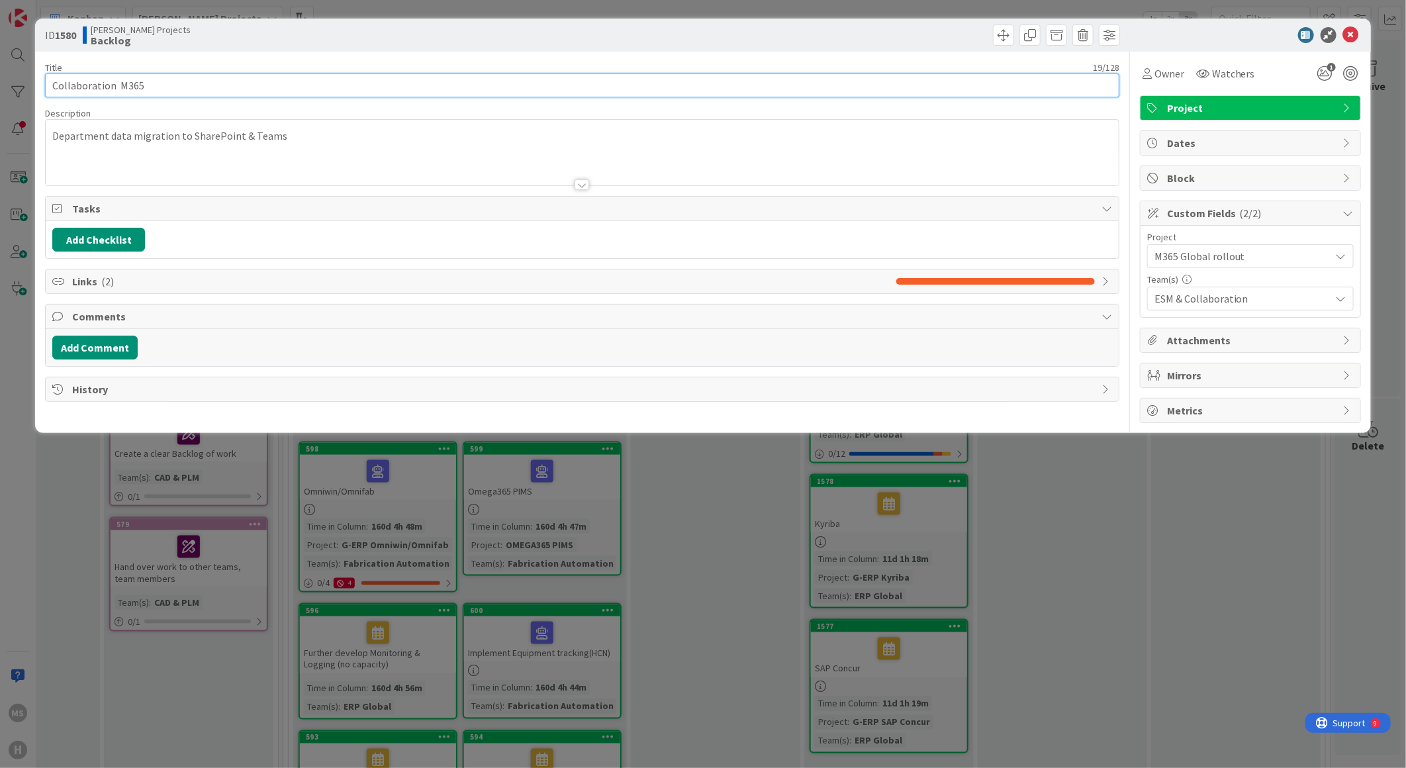
drag, startPoint x: 117, startPoint y: 84, endPoint x: -31, endPoint y: 68, distance: 149.1
click at [0, 68] on html "MS [PERSON_NAME] Projects 1x 2x 3x Kanban Options Card ID Time in Column Planne…" at bounding box center [703, 384] width 1406 height 768
type input "M365 Global Rollout"
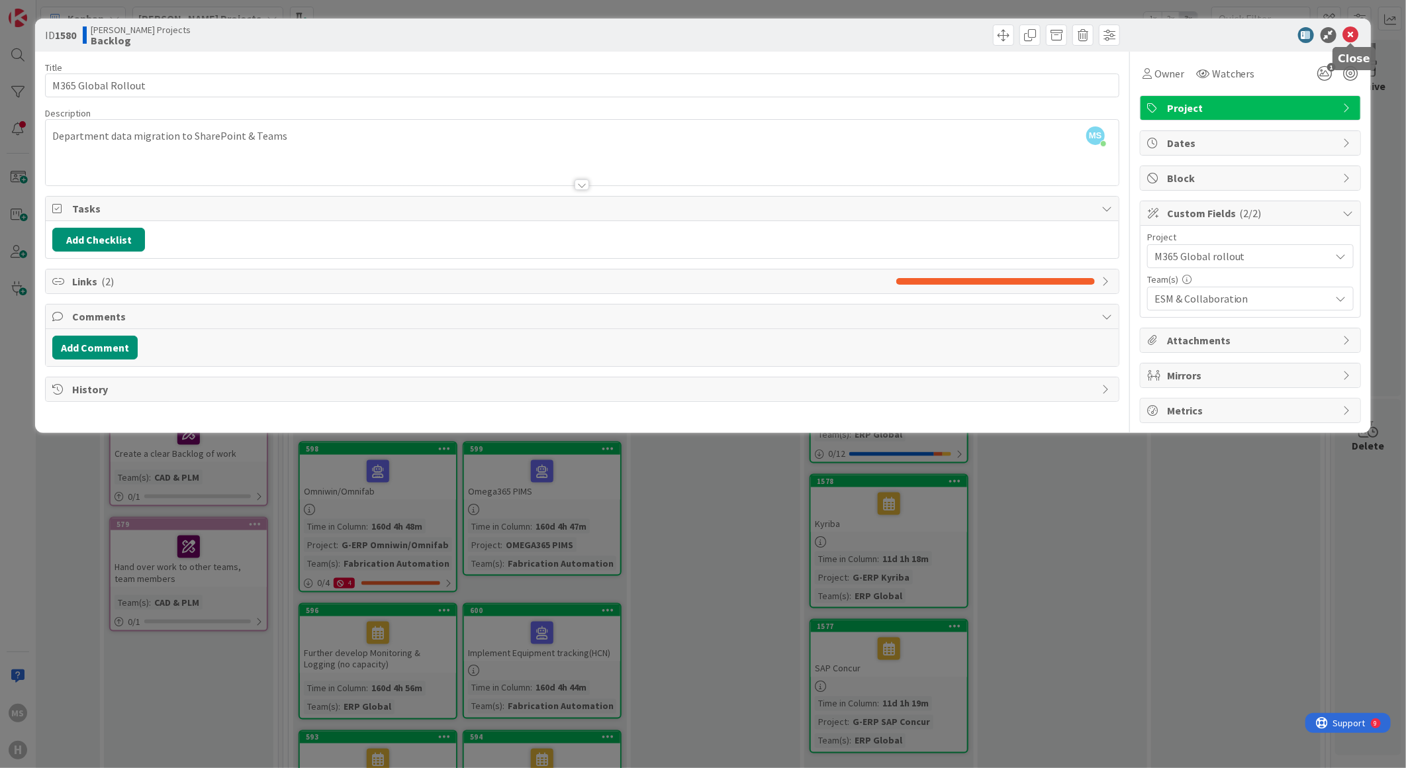
click at [1355, 34] on icon at bounding box center [1351, 35] width 16 height 16
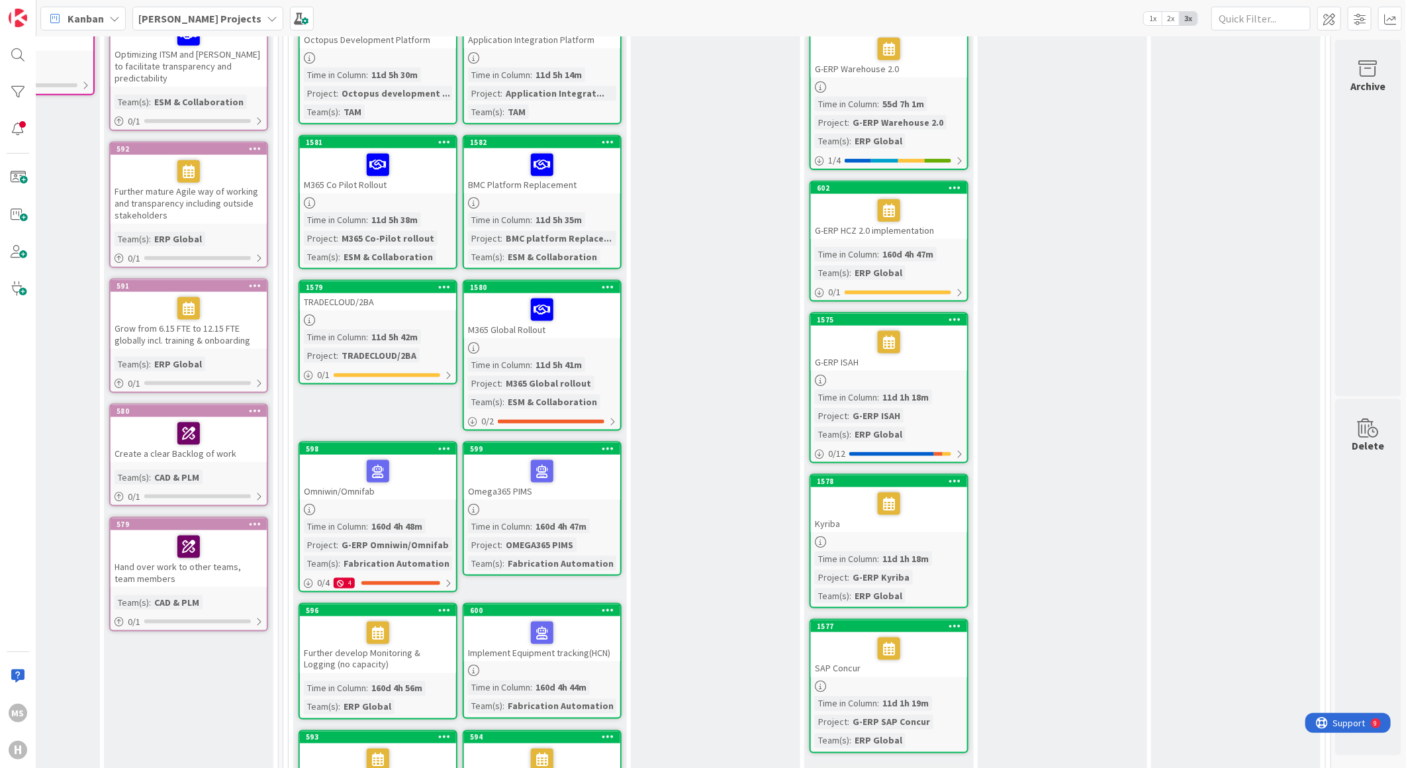
click at [332, 480] on div "Omniwin/Omnifab" at bounding box center [378, 477] width 156 height 45
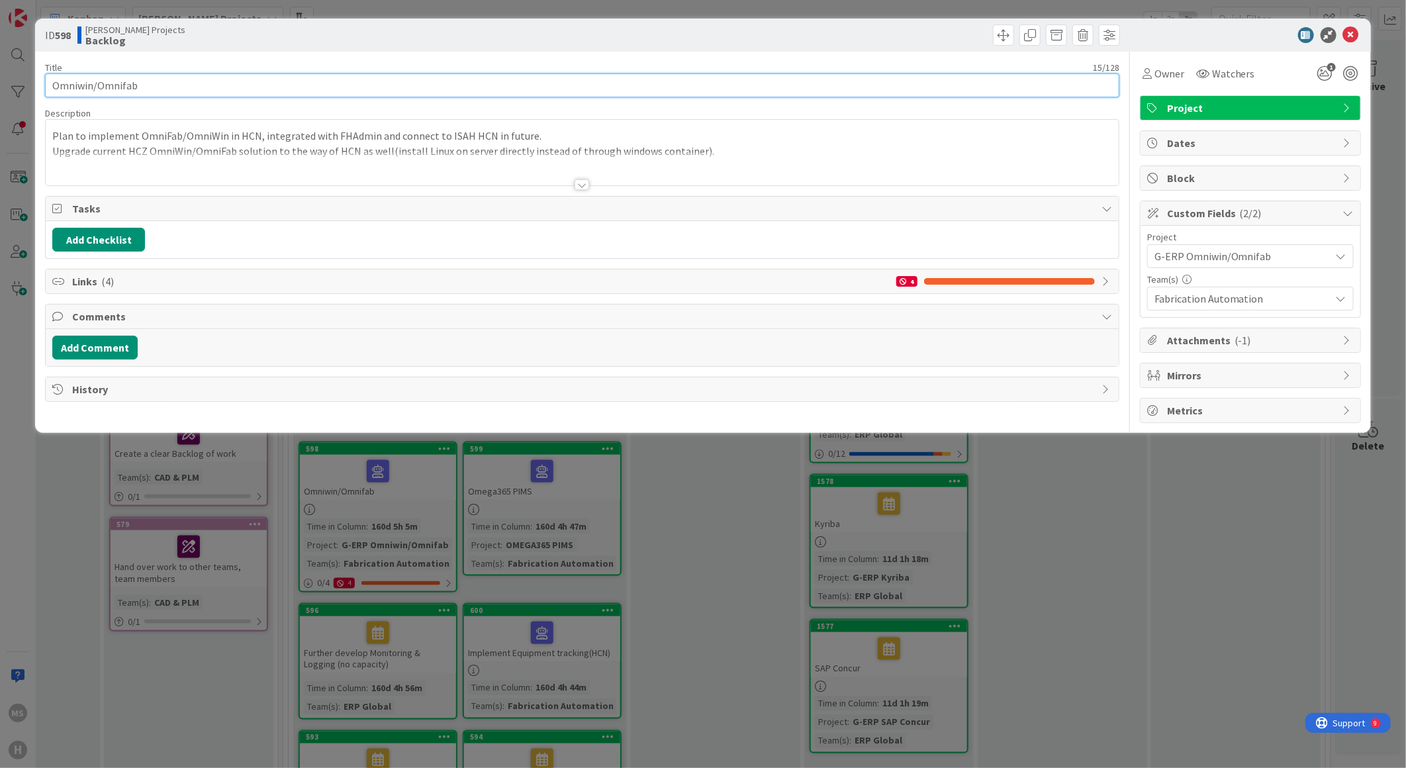
click at [51, 83] on input "Omniwin/Omnifab" at bounding box center [582, 85] width 1074 height 24
type input "G-ERP Omniwin/Omnifab"
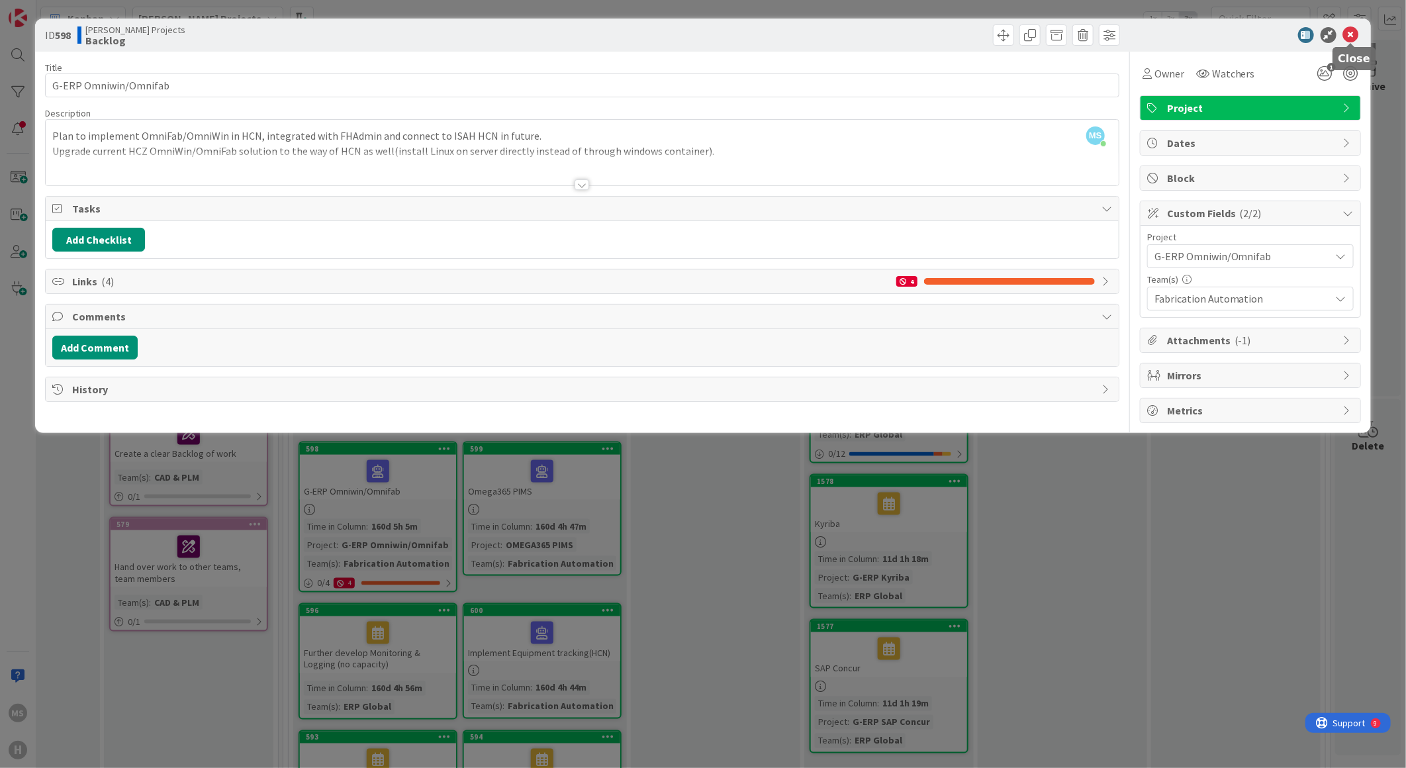
click at [1351, 33] on icon at bounding box center [1351, 35] width 16 height 16
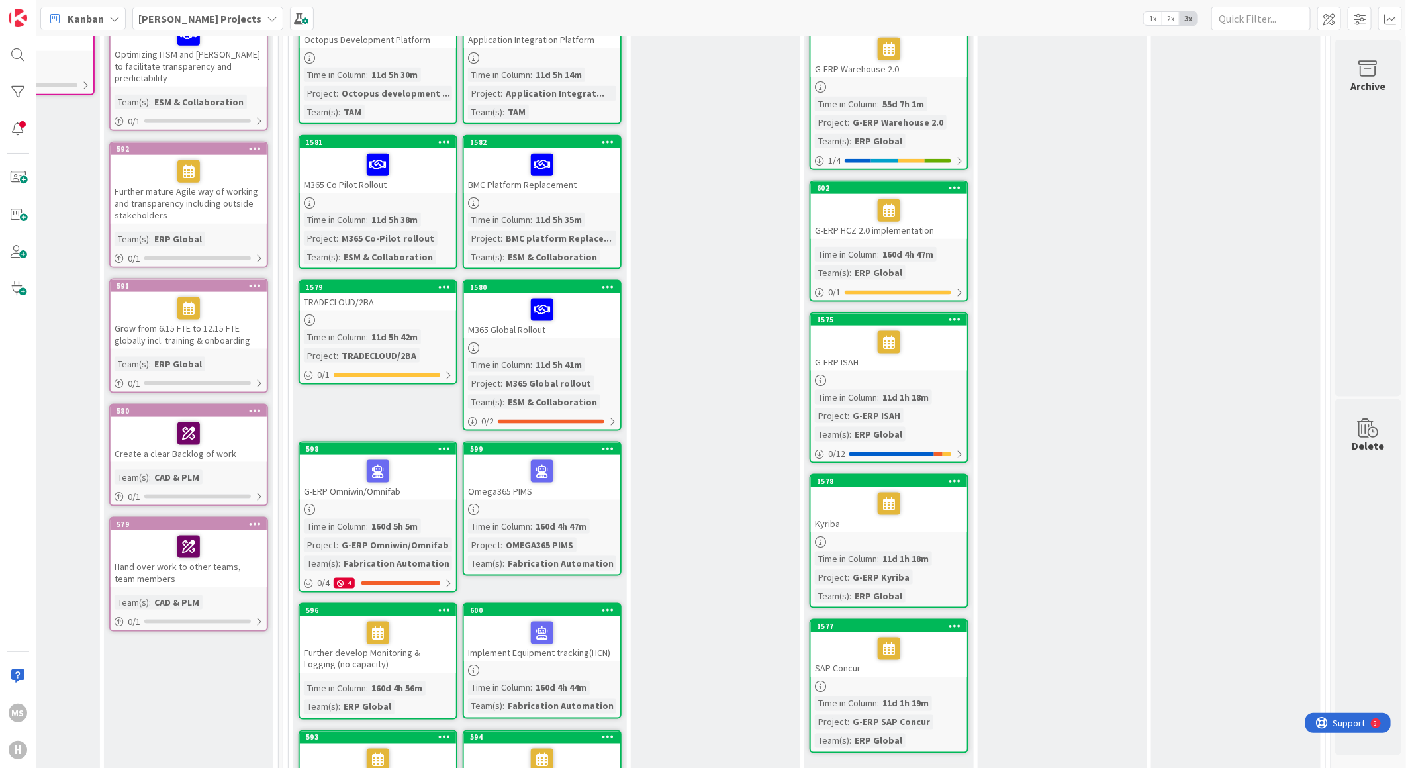
click at [490, 475] on div "Omega365 PIMS" at bounding box center [542, 477] width 156 height 45
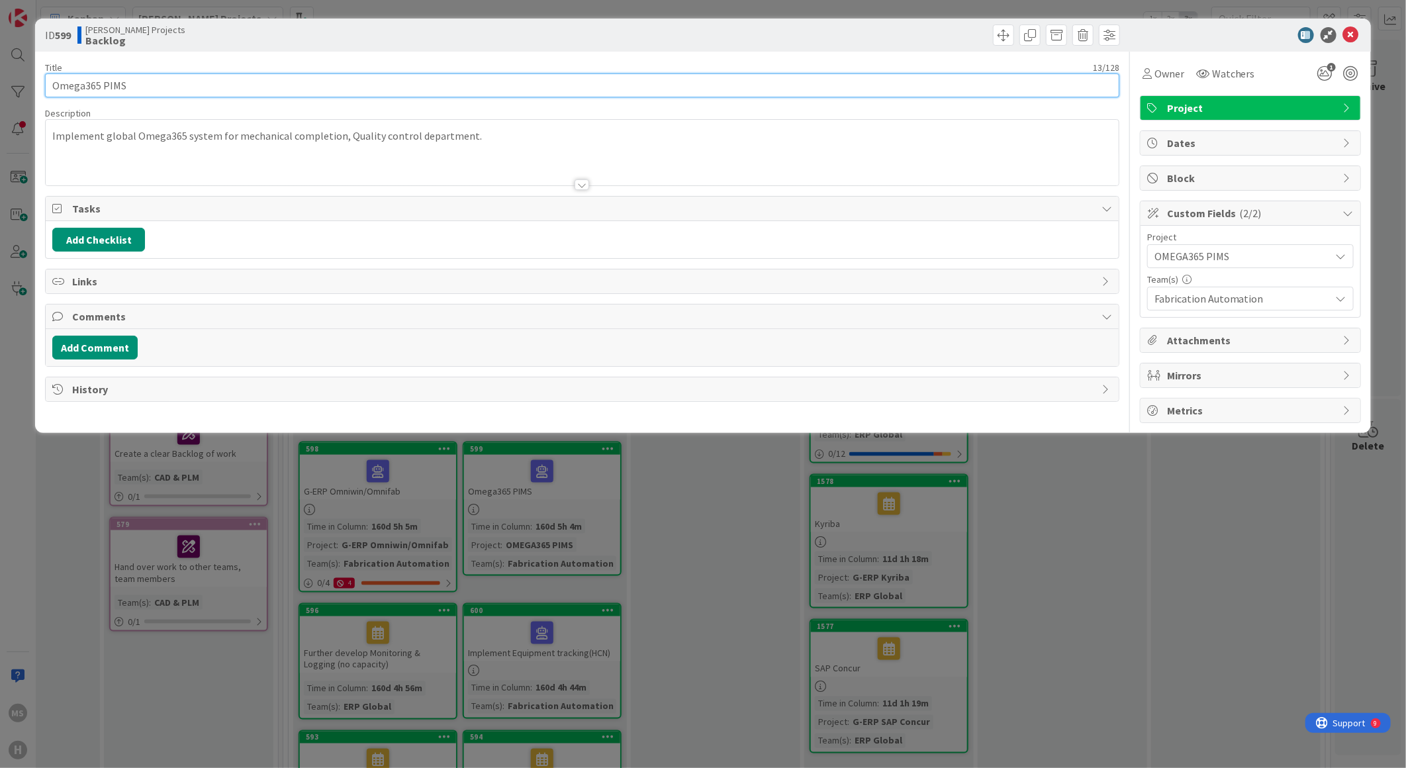
click at [84, 82] on input "Omega365 PIMS" at bounding box center [582, 85] width 1074 height 24
type input "OMEGA365 PIMS"
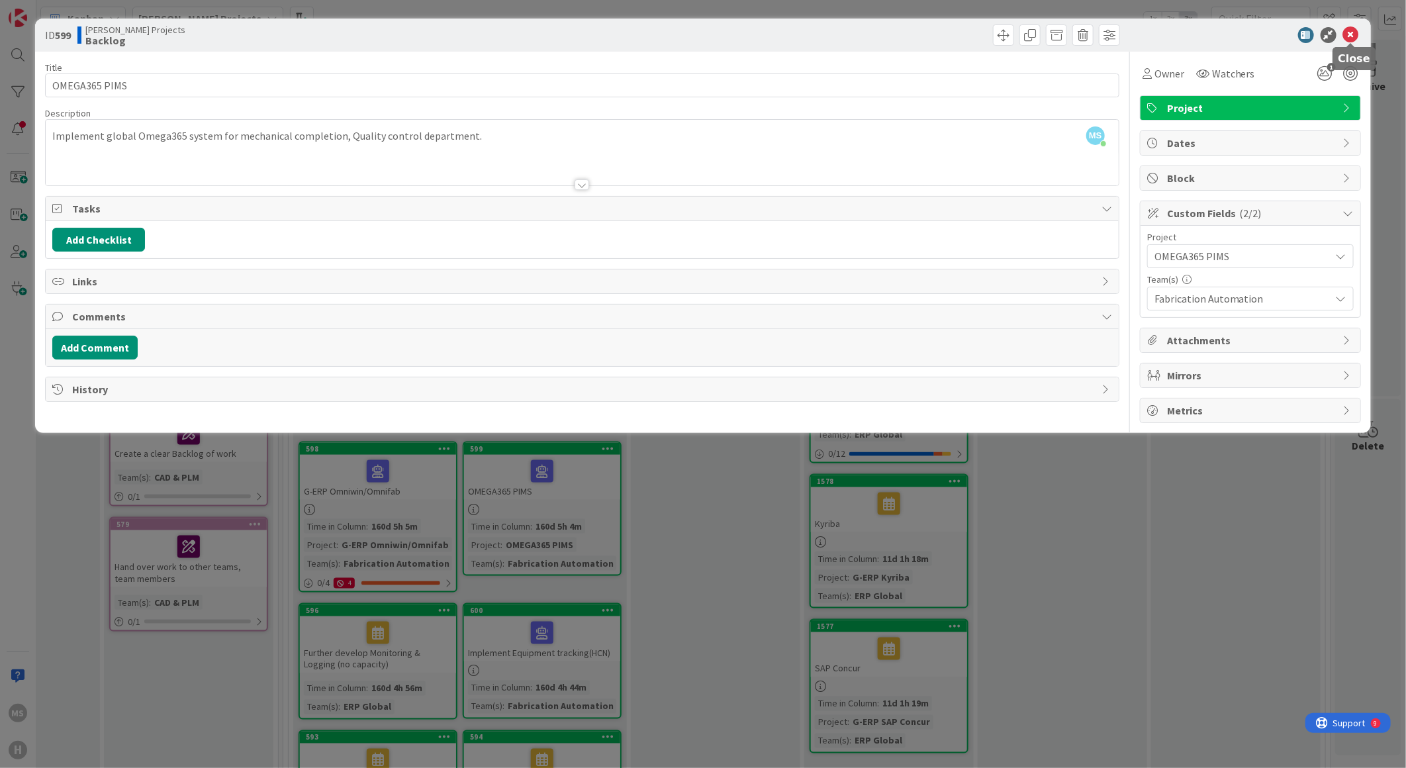
click at [1346, 36] on icon at bounding box center [1351, 35] width 16 height 16
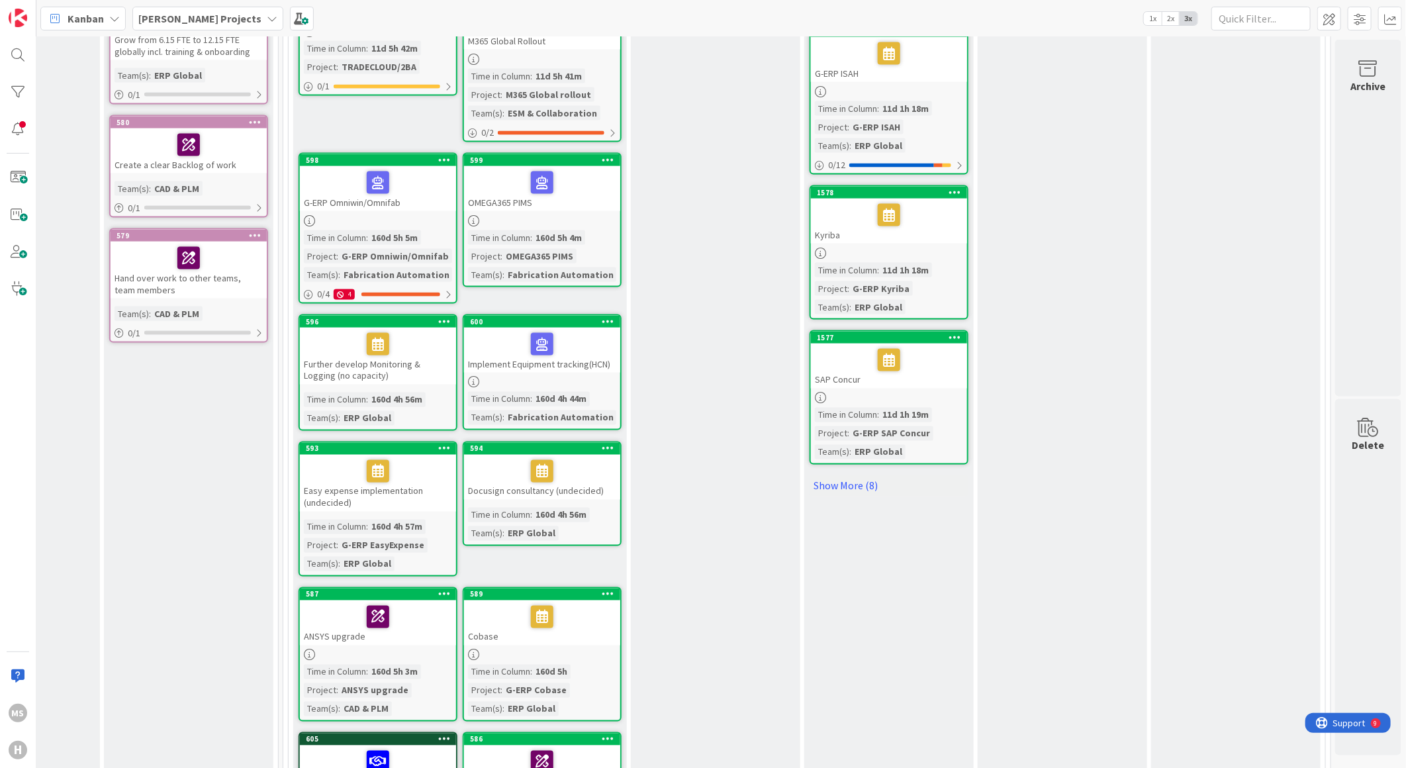
scroll to position [1250, 300]
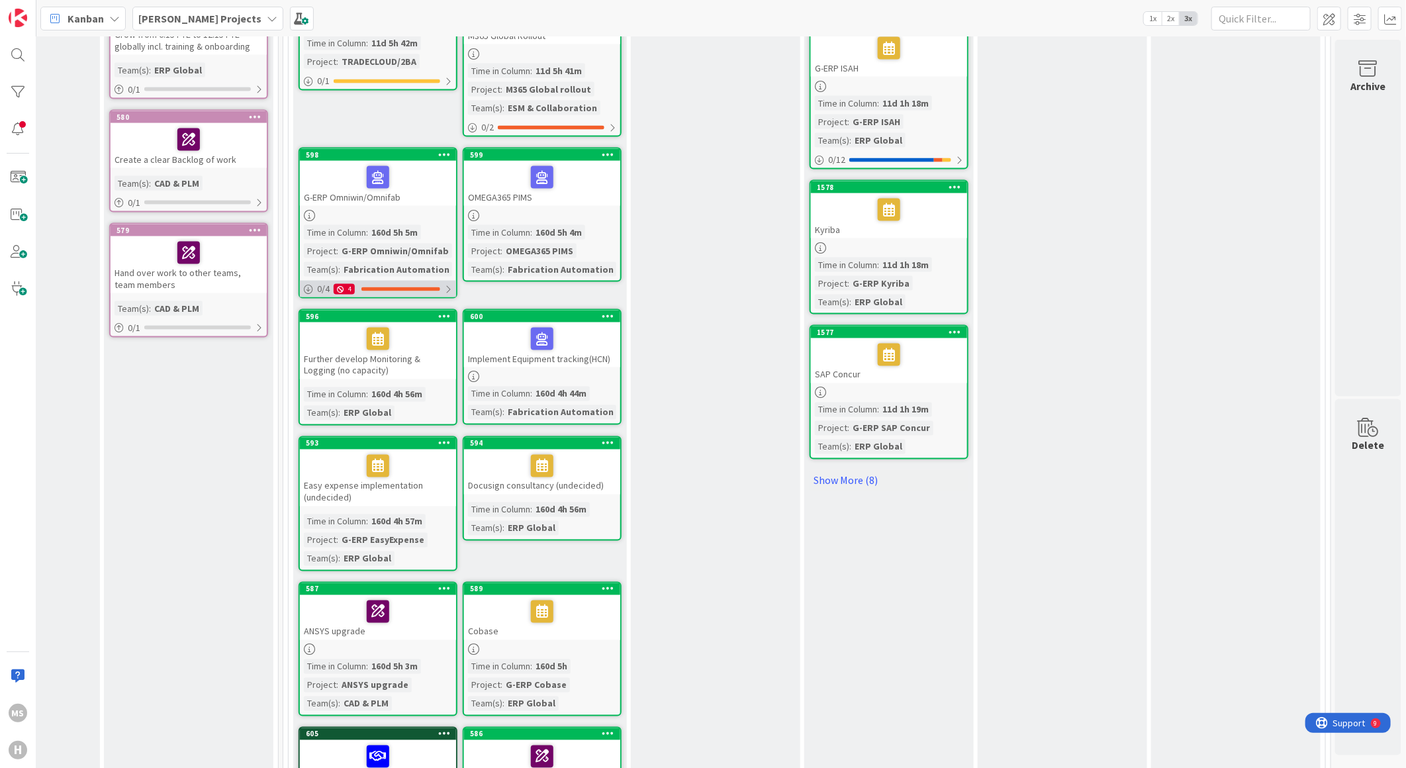
drag, startPoint x: 332, startPoint y: 346, endPoint x: 444, endPoint y: 269, distance: 135.7
click at [332, 346] on div "Further develop Monitoring & Logging (no capacity)" at bounding box center [378, 350] width 156 height 57
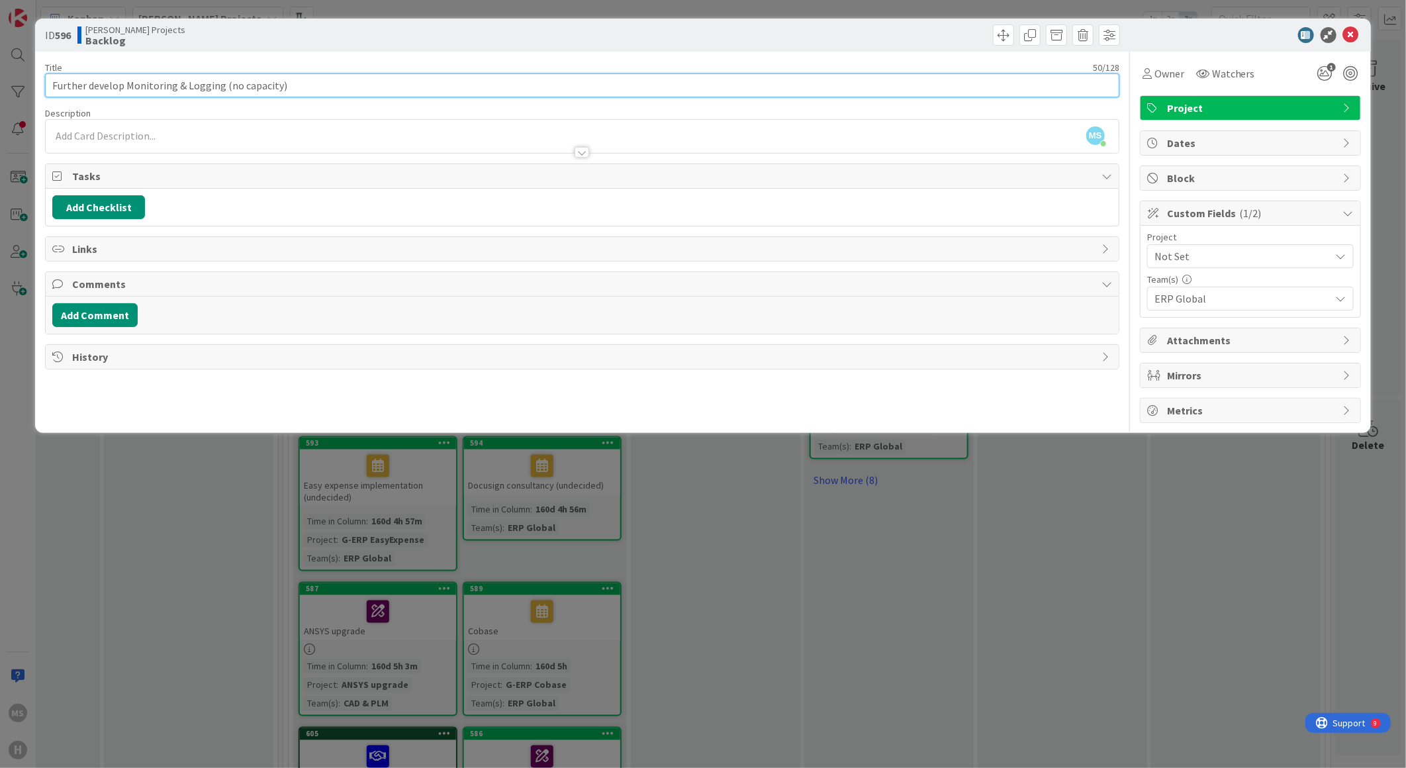
drag, startPoint x: 126, startPoint y: 81, endPoint x: -29, endPoint y: 68, distance: 155.5
click at [0, 68] on html "MS [PERSON_NAME] Projects 1x 2x 3x Kanban Options Card ID Time in Column Planne…" at bounding box center [703, 384] width 1406 height 768
type input "G-ERP Monitoring & Logging"
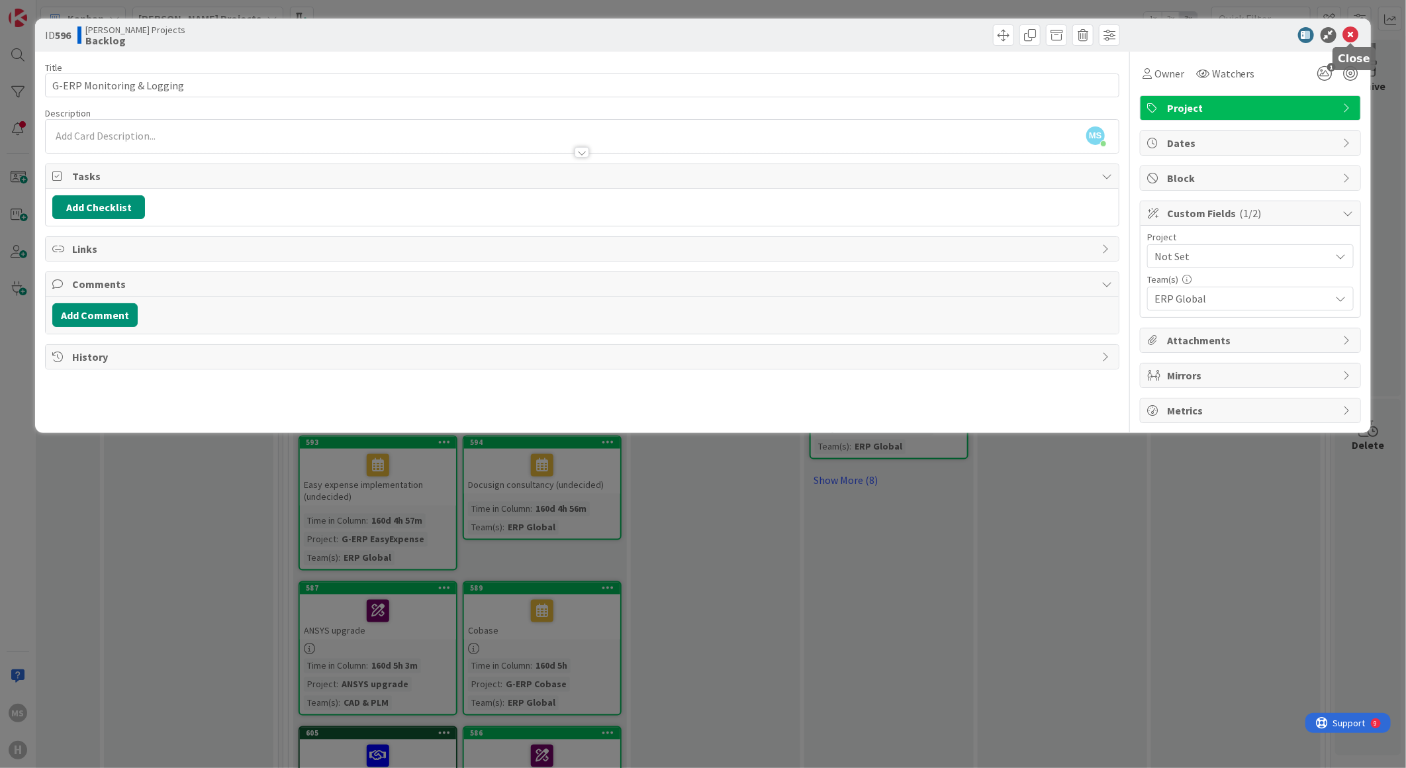
click at [1352, 34] on icon at bounding box center [1351, 35] width 16 height 16
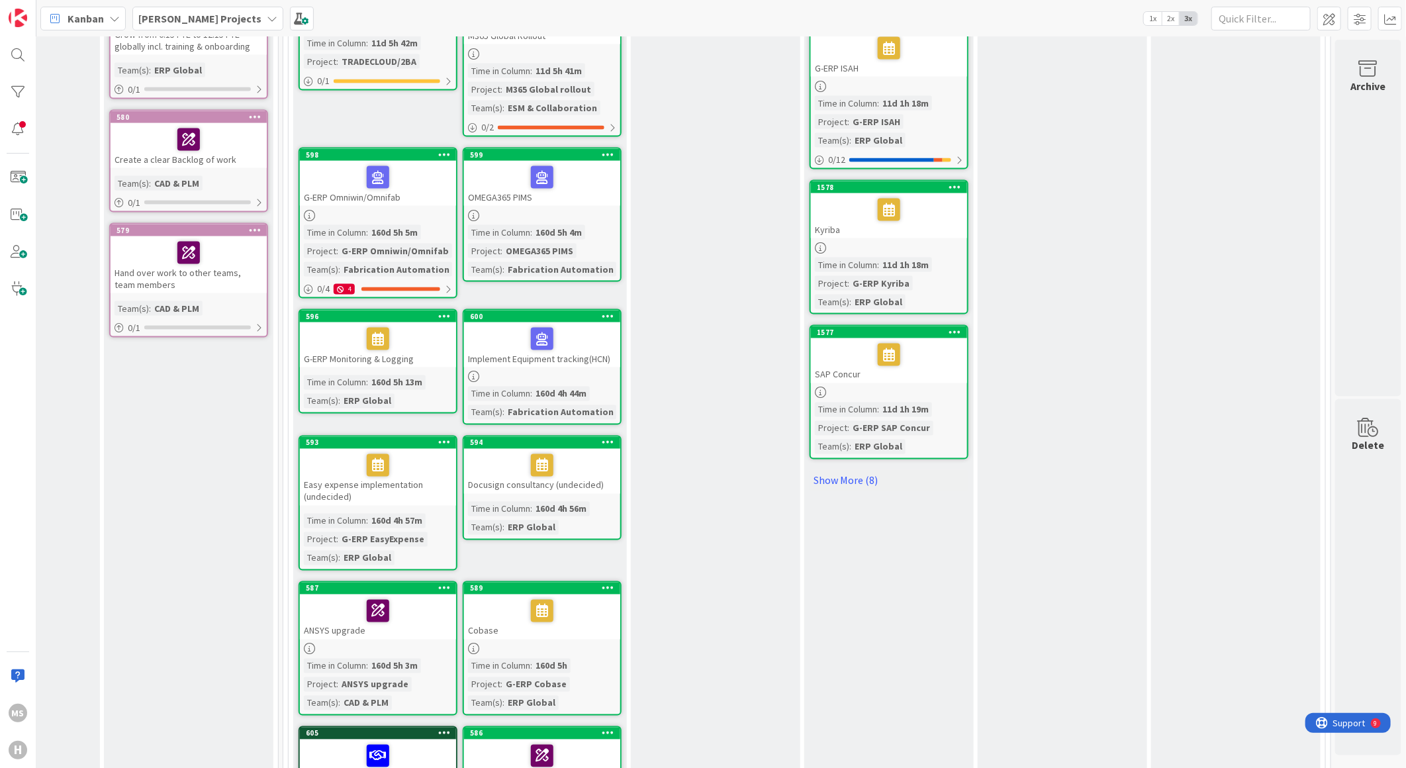
click at [497, 344] on div "Implement Equipment tracking(HCN)" at bounding box center [542, 344] width 156 height 45
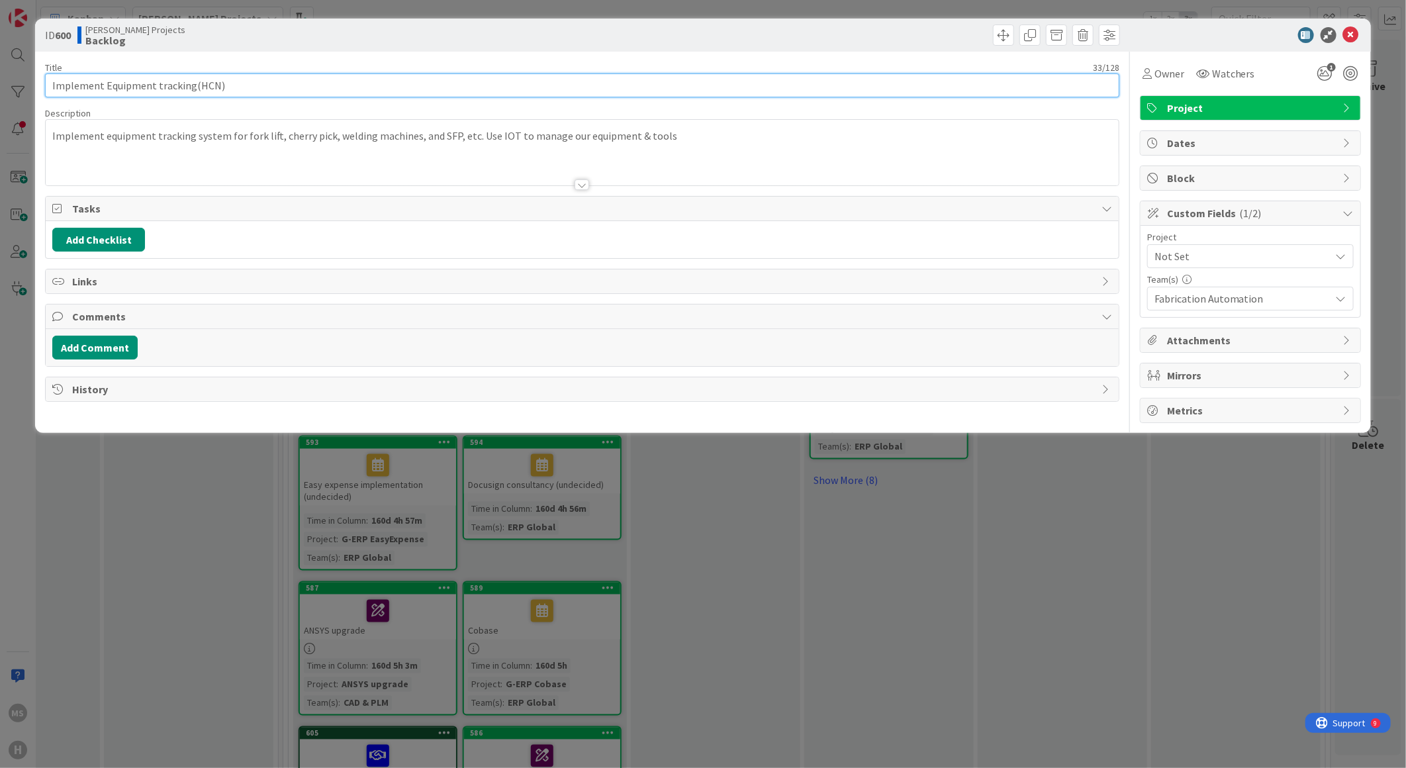
click at [54, 82] on input "Implement Equipment tracking(HCN)" at bounding box center [582, 85] width 1074 height 24
type input "HCN Equipment tracking"
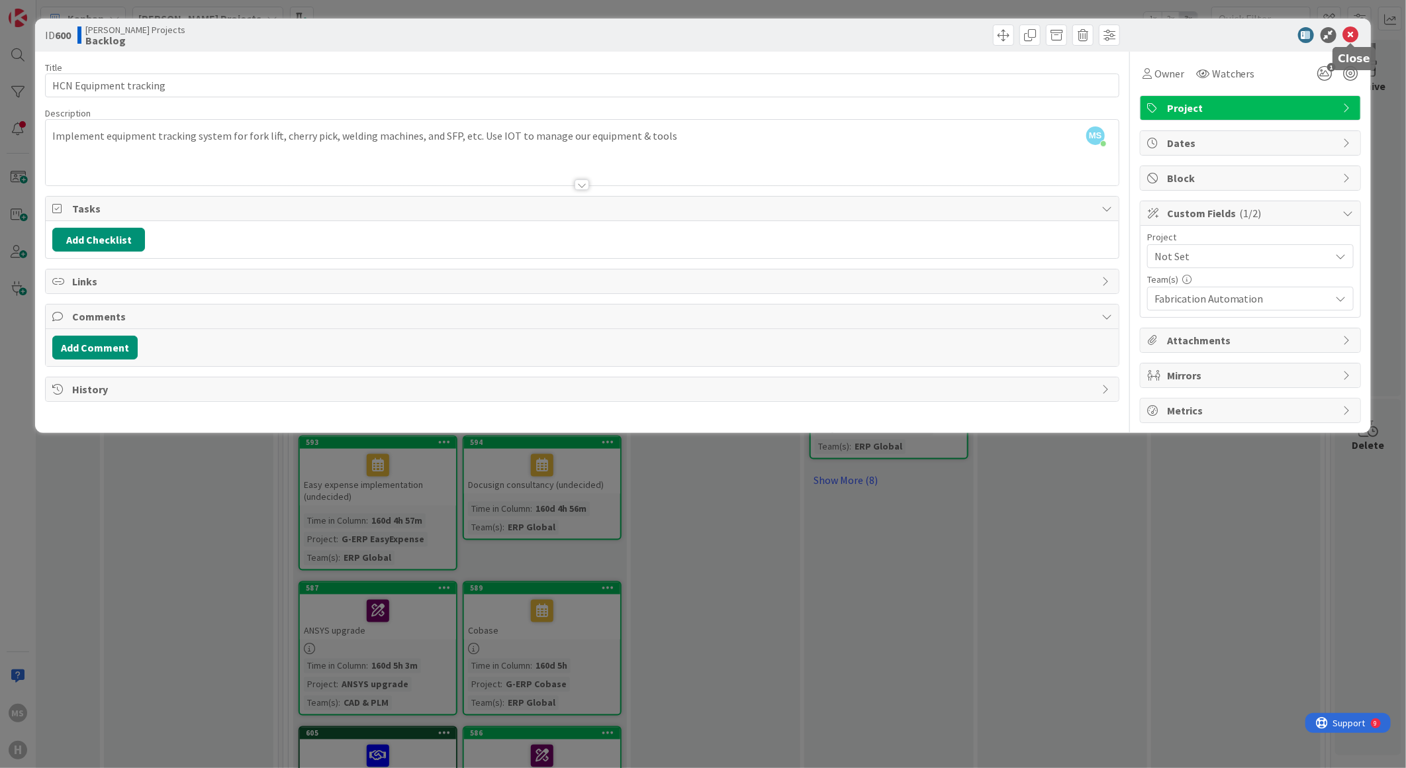
click at [1354, 31] on icon at bounding box center [1351, 35] width 16 height 16
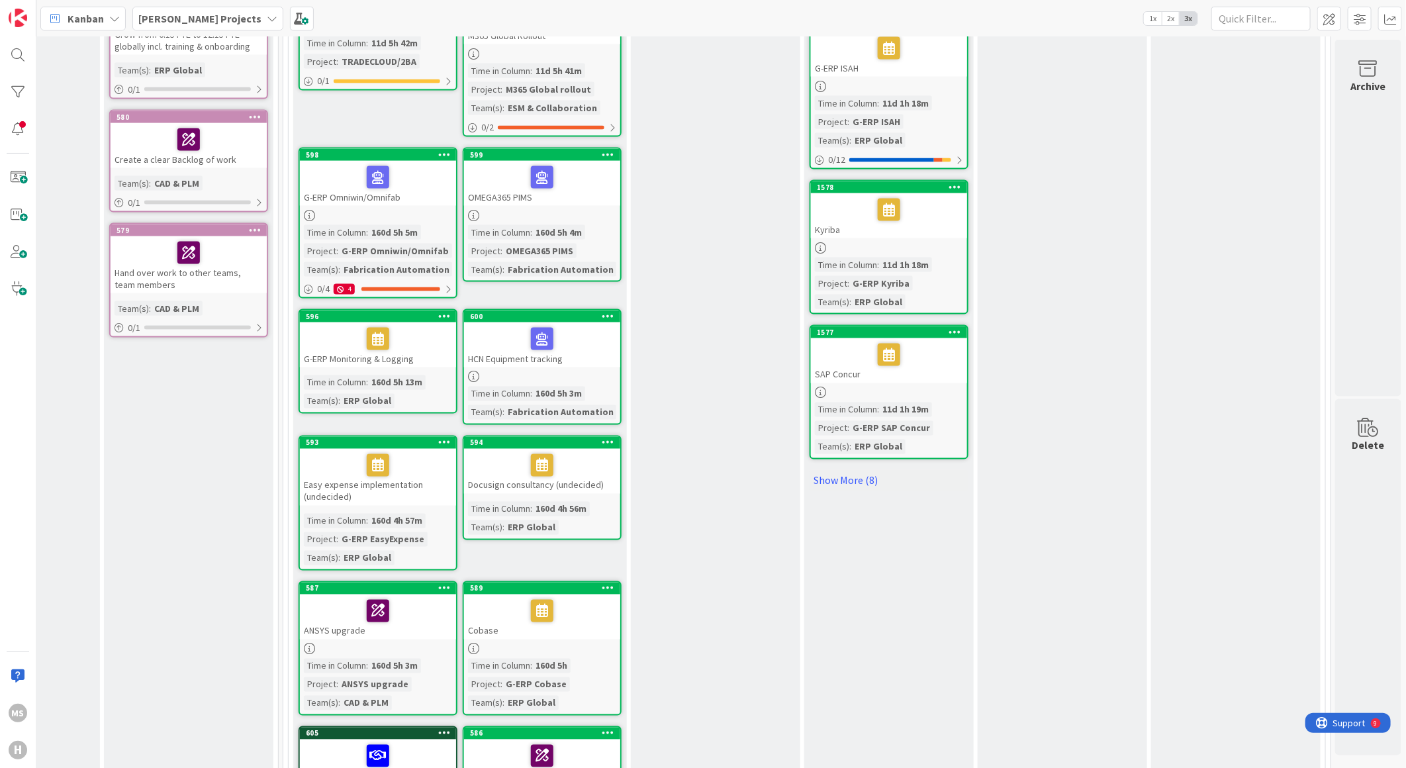
scroll to position [1324, 300]
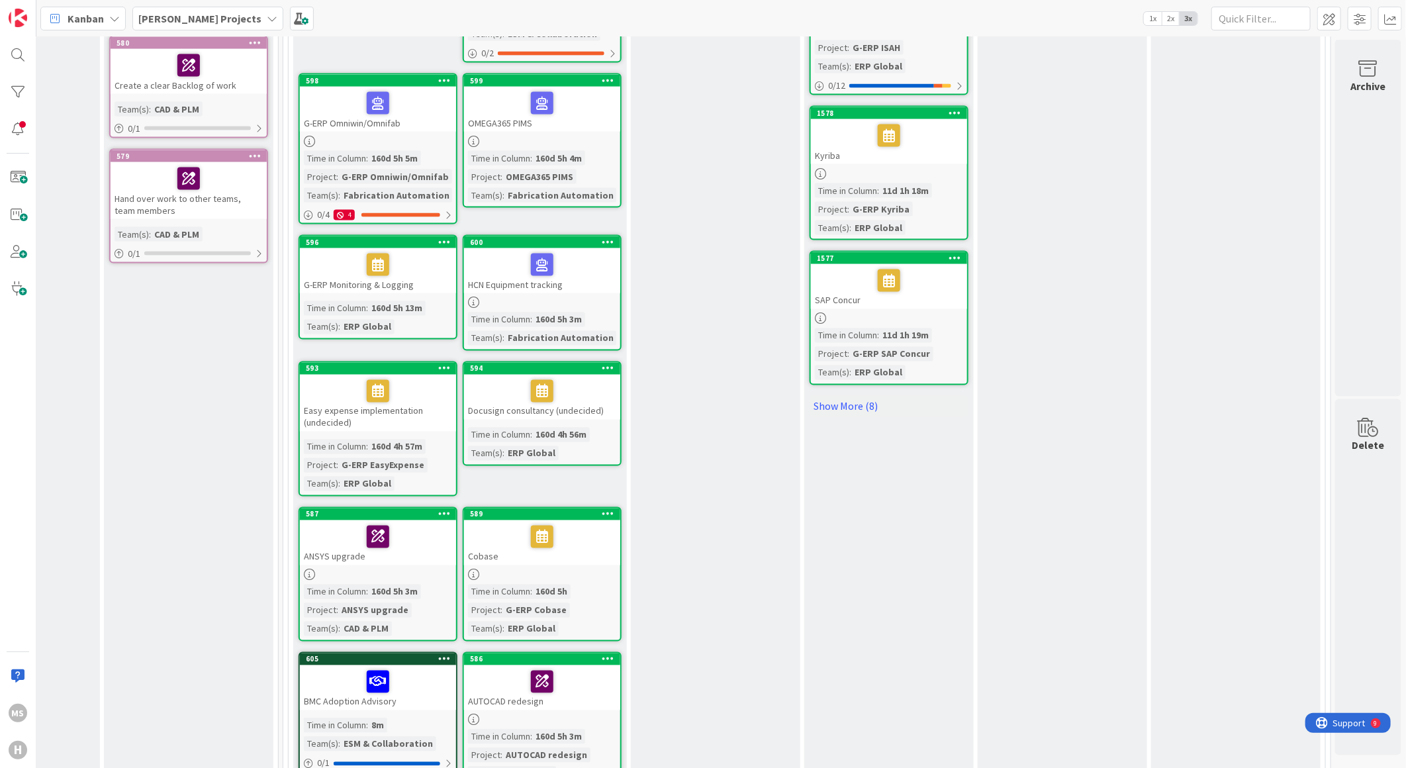
click at [340, 393] on div "Easy expense implementation (undecided)" at bounding box center [378, 403] width 156 height 57
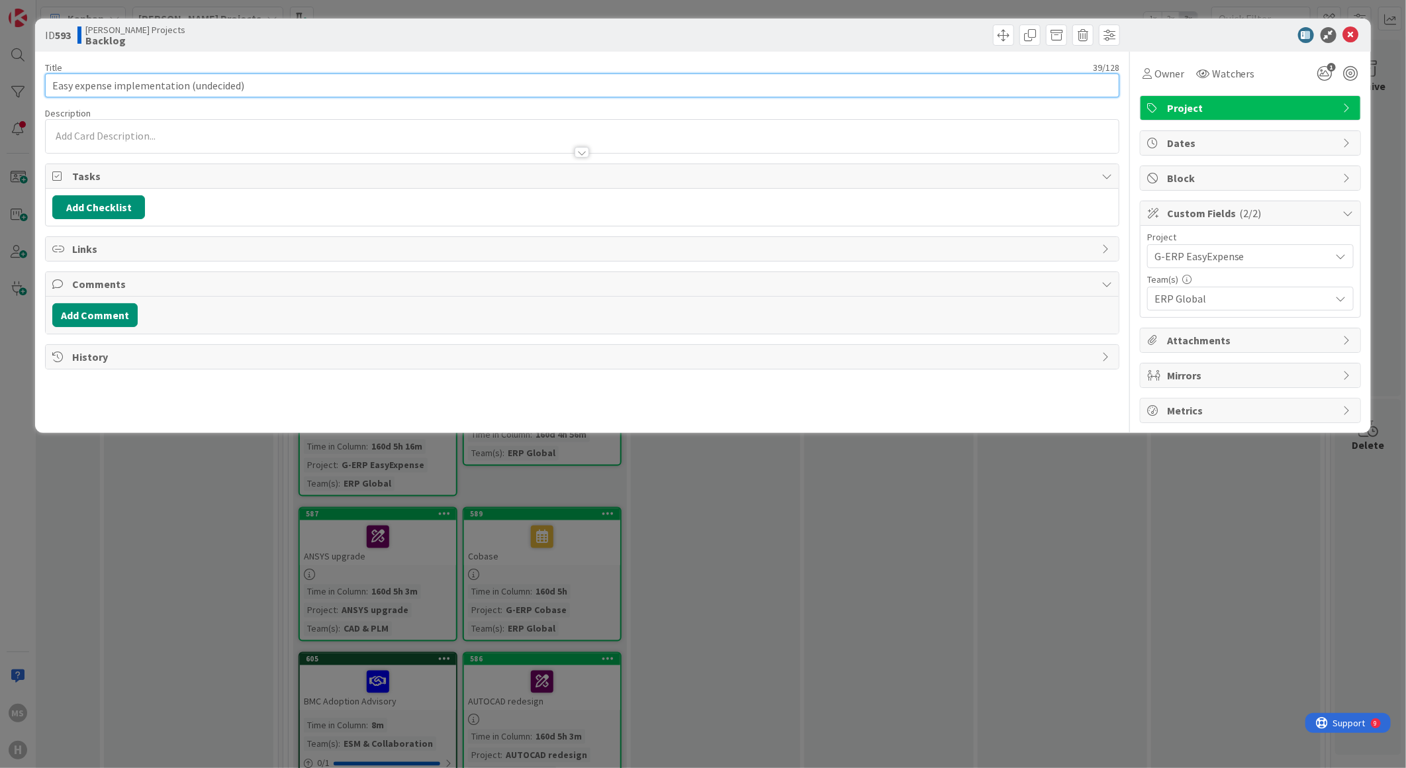
click at [54, 81] on input "Easy expense implementation (undecided)" at bounding box center [582, 85] width 1074 height 24
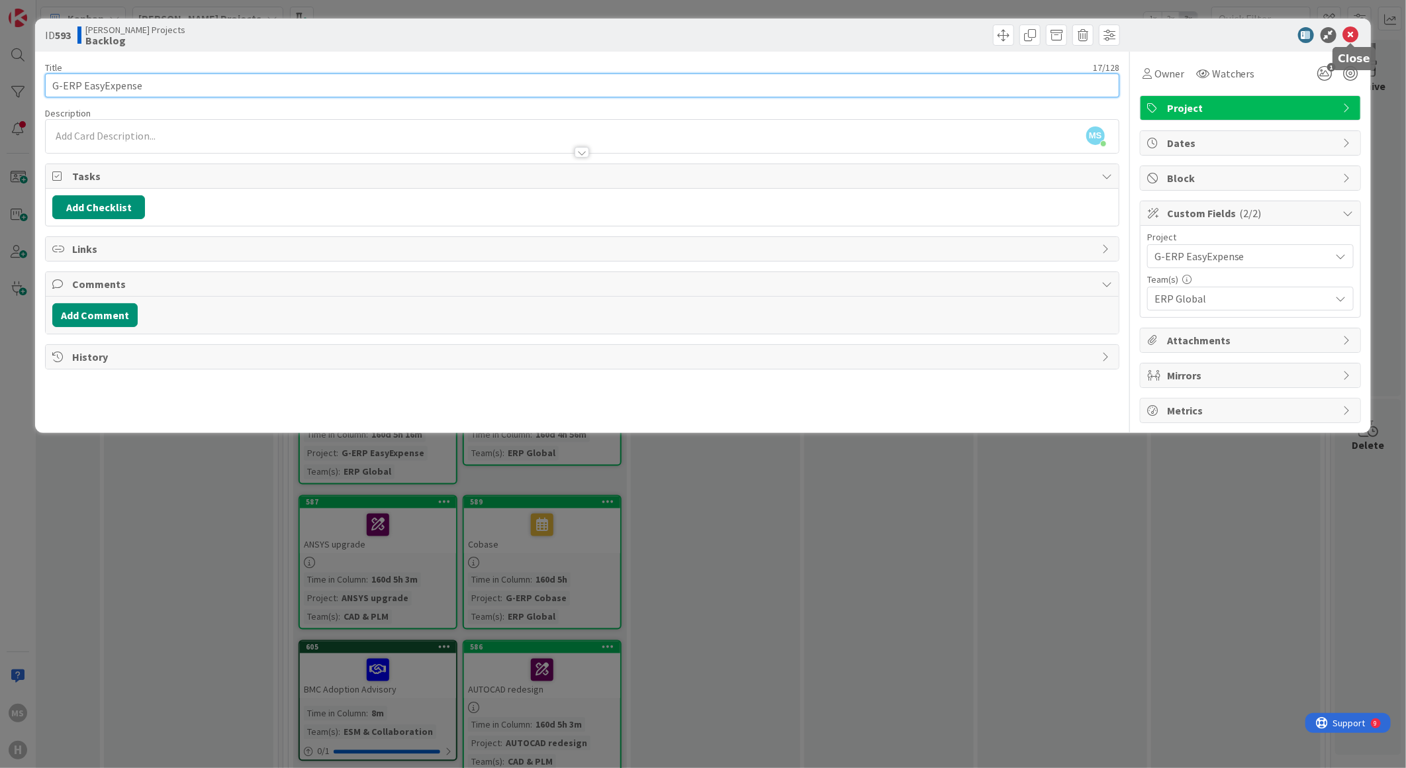
type input "G-ERP EasyExpense"
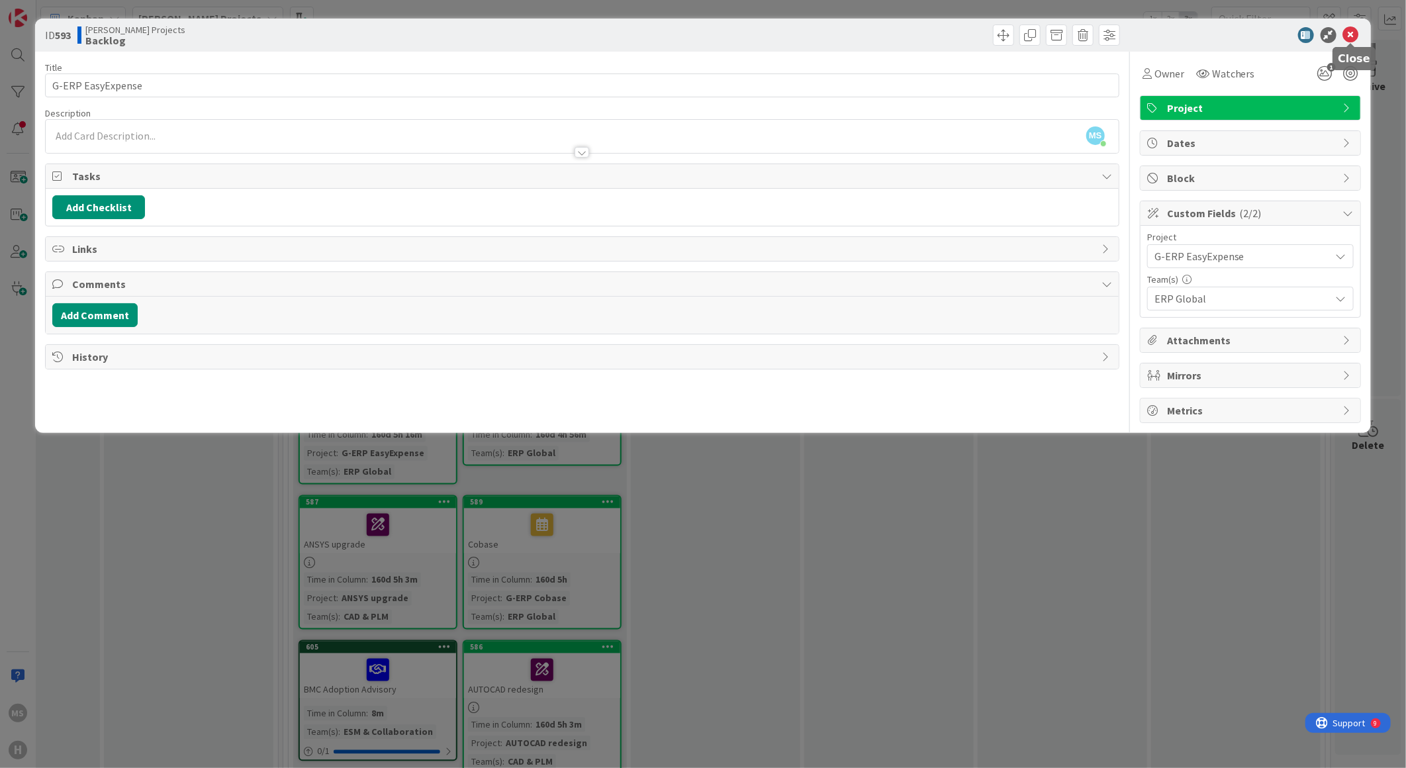
click at [1348, 34] on icon at bounding box center [1351, 35] width 16 height 16
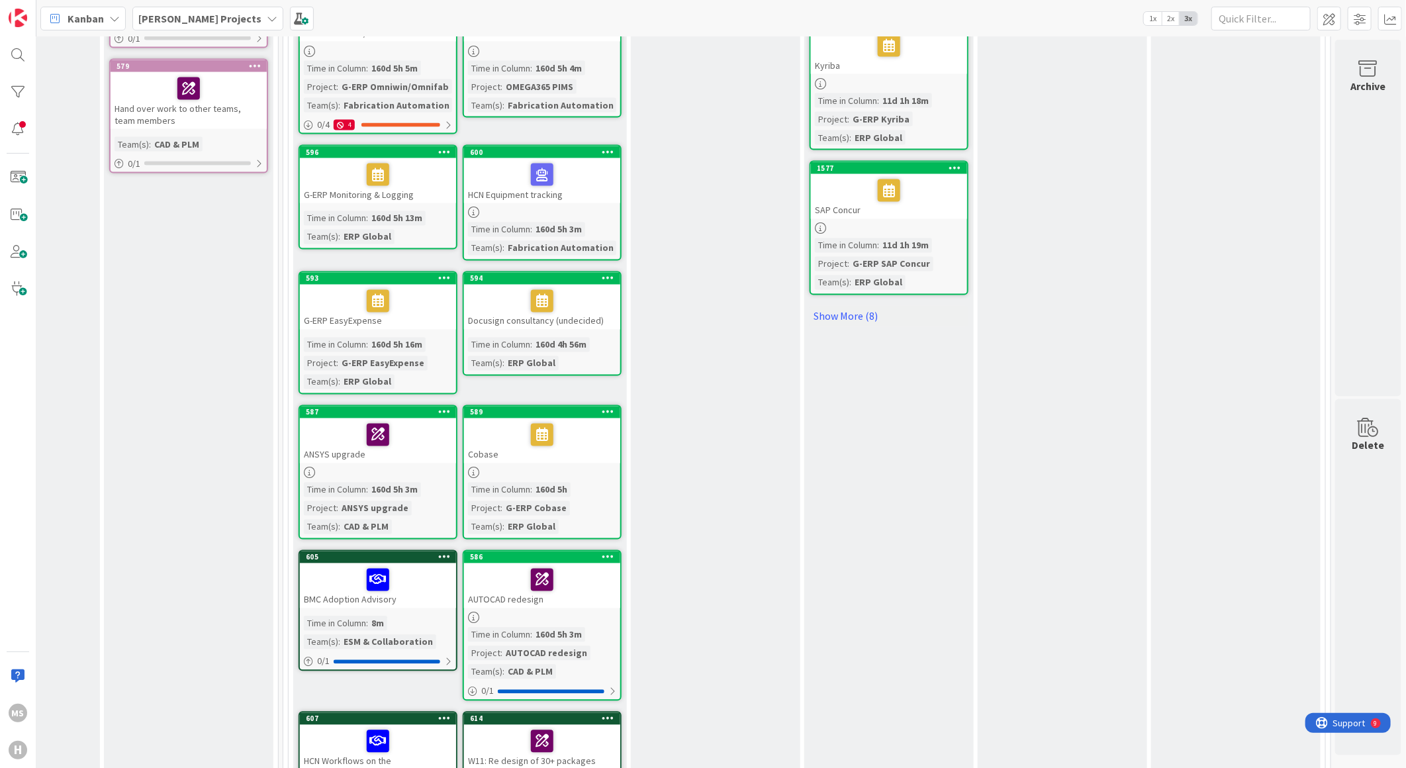
scroll to position [1471, 300]
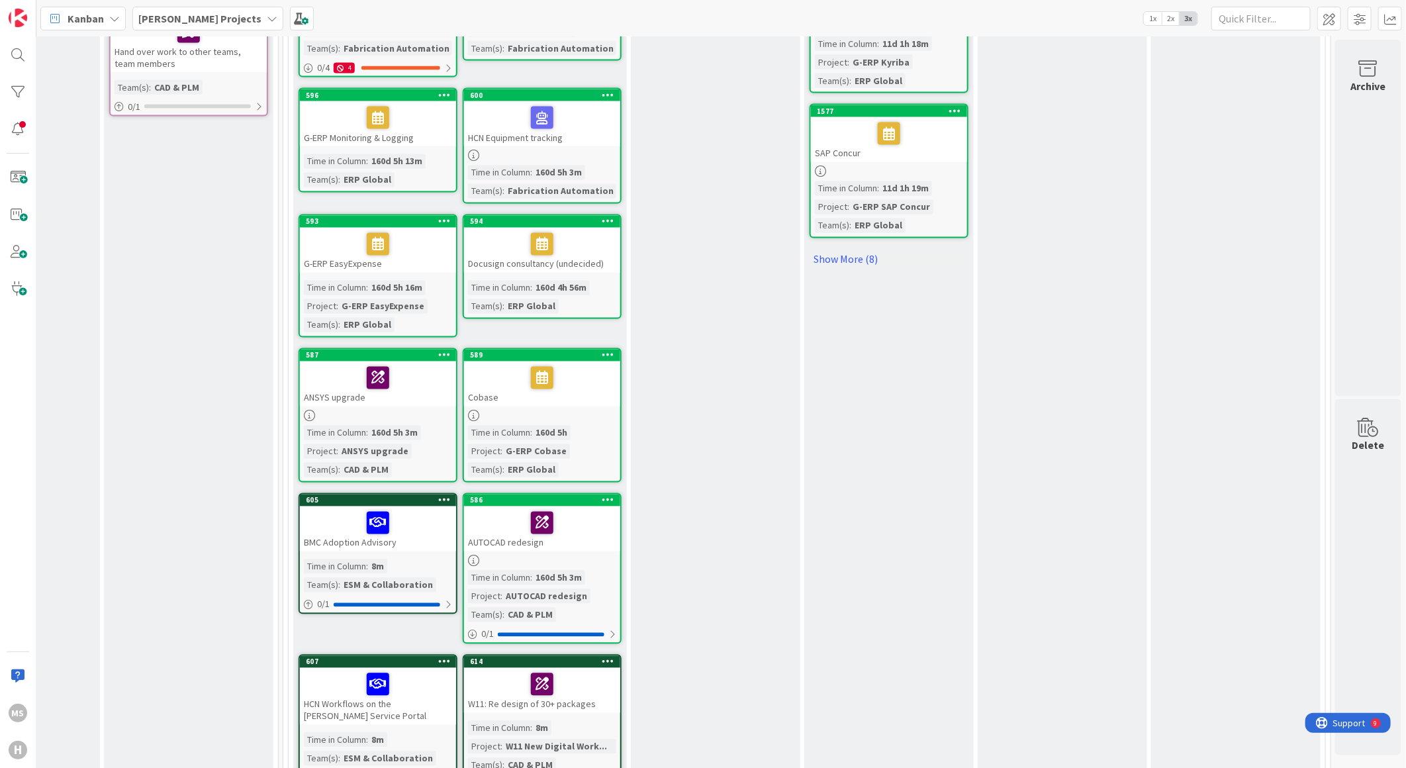
click at [469, 382] on div "Cobase" at bounding box center [542, 383] width 156 height 45
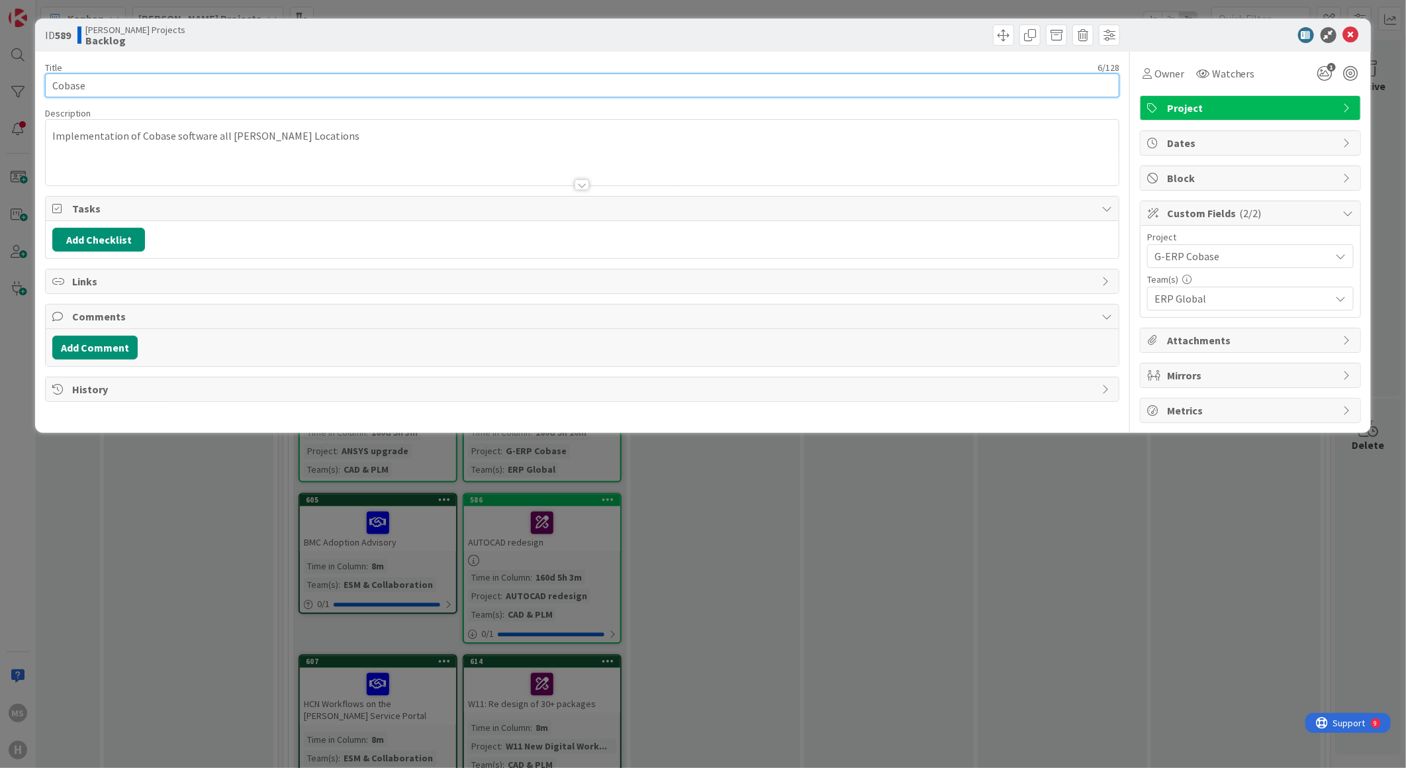
click at [50, 86] on input "Cobase" at bounding box center [582, 85] width 1074 height 24
type input "G-ERP Cobase"
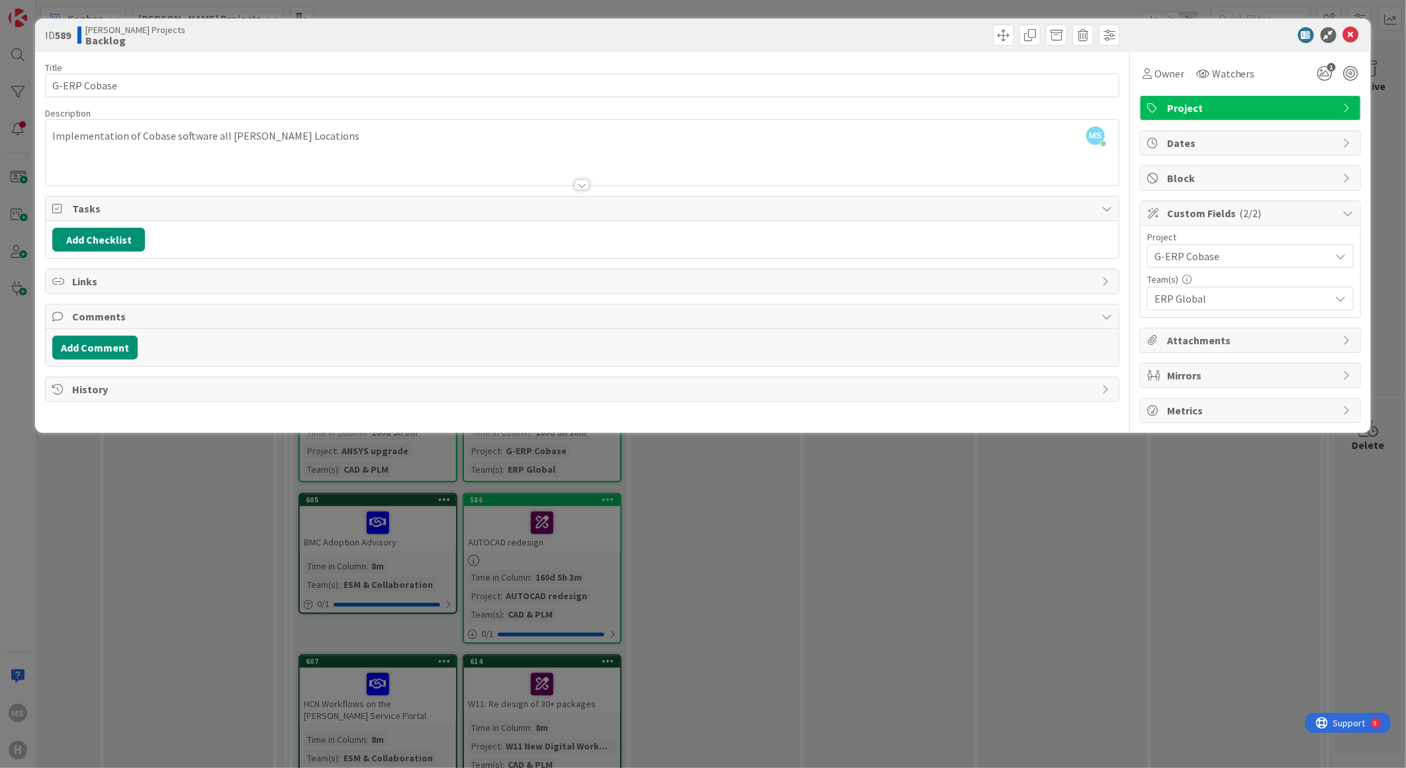
click at [1229, 30] on div at bounding box center [1244, 35] width 234 height 16
click at [1352, 32] on icon at bounding box center [1351, 35] width 16 height 16
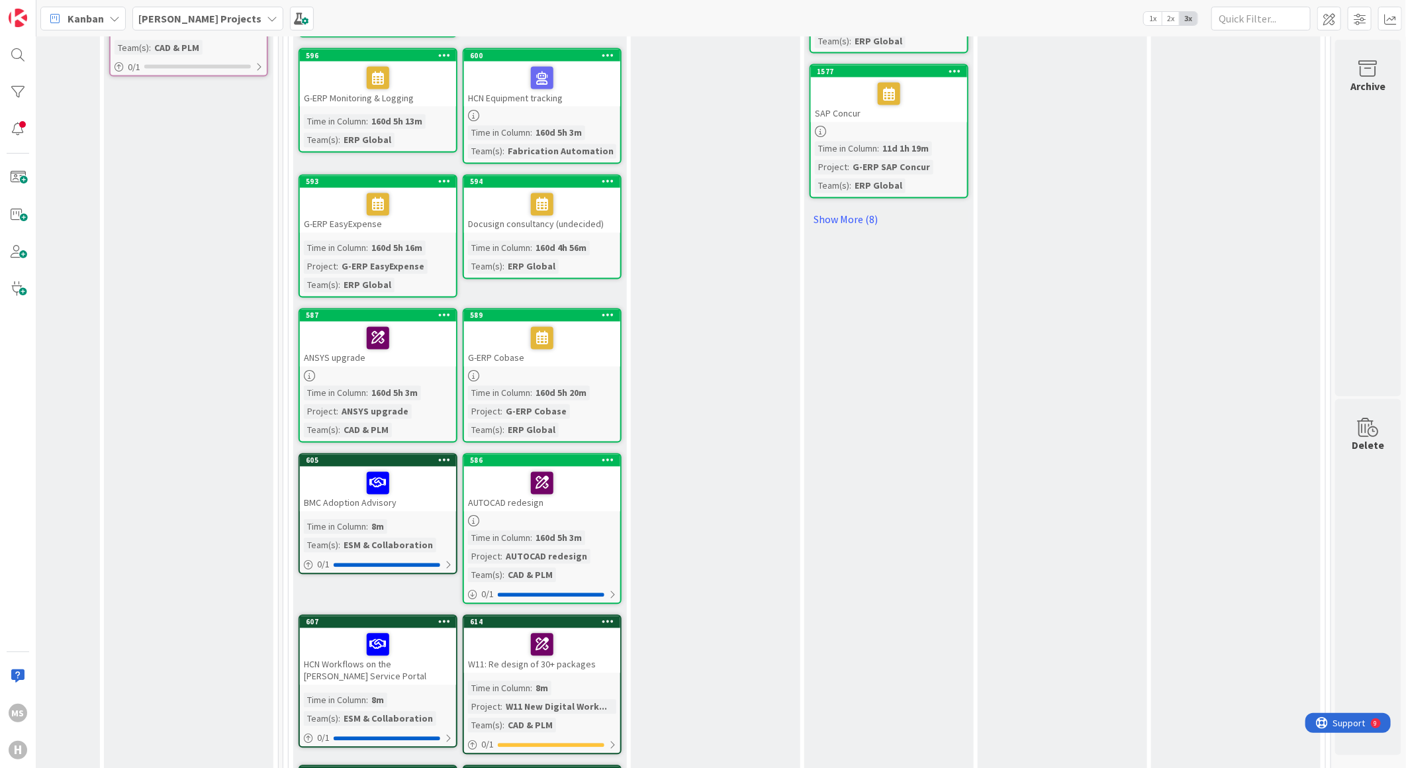
scroll to position [1544, 300]
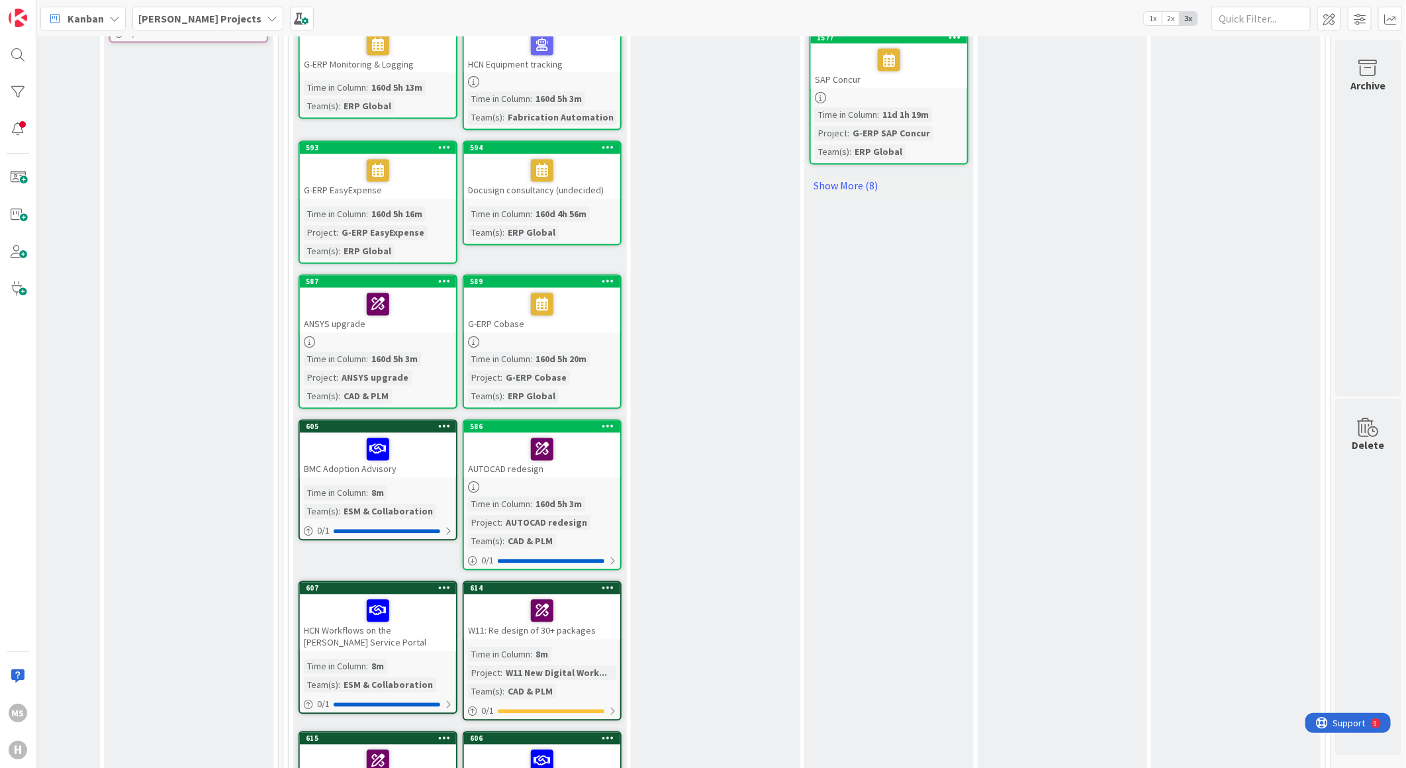
click at [438, 422] on icon at bounding box center [444, 426] width 13 height 9
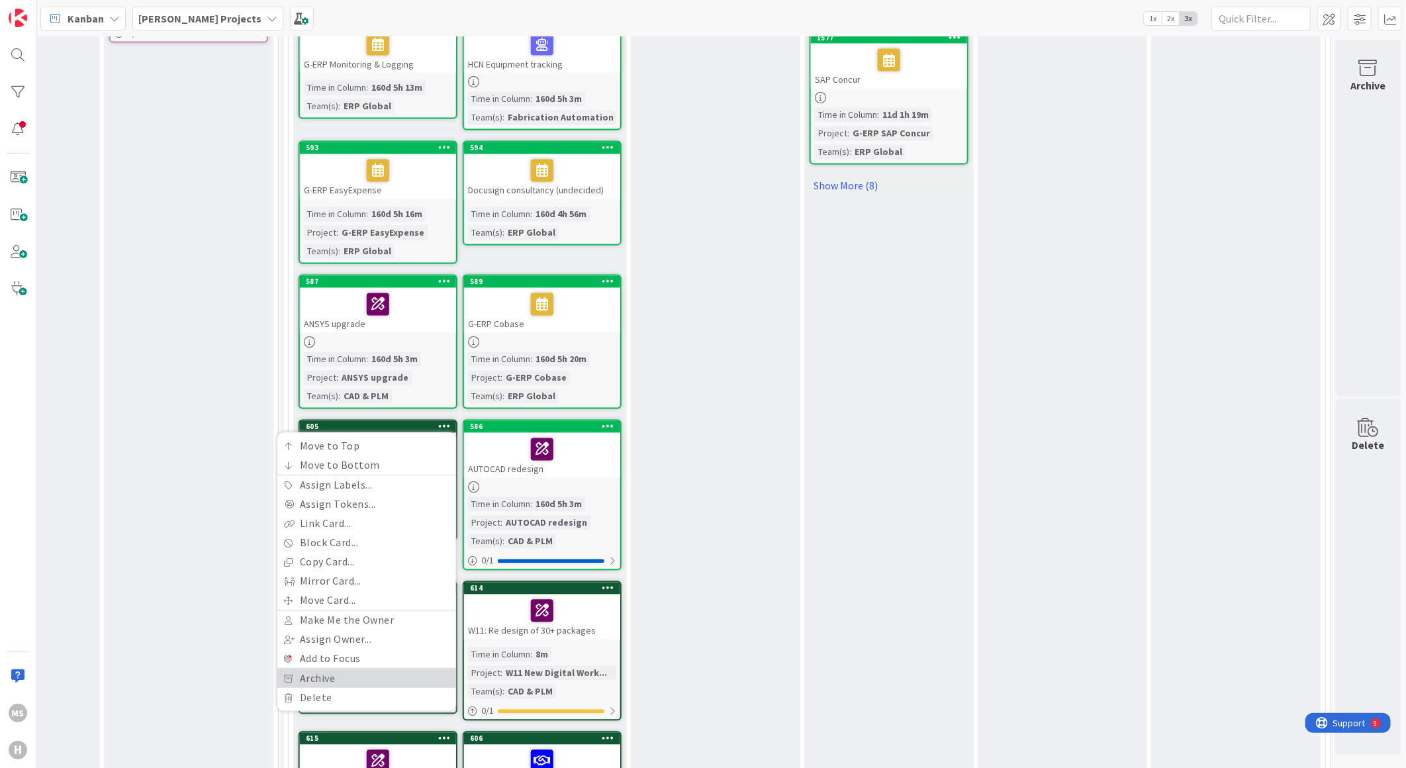
click at [313, 669] on link "Archive" at bounding box center [366, 678] width 179 height 19
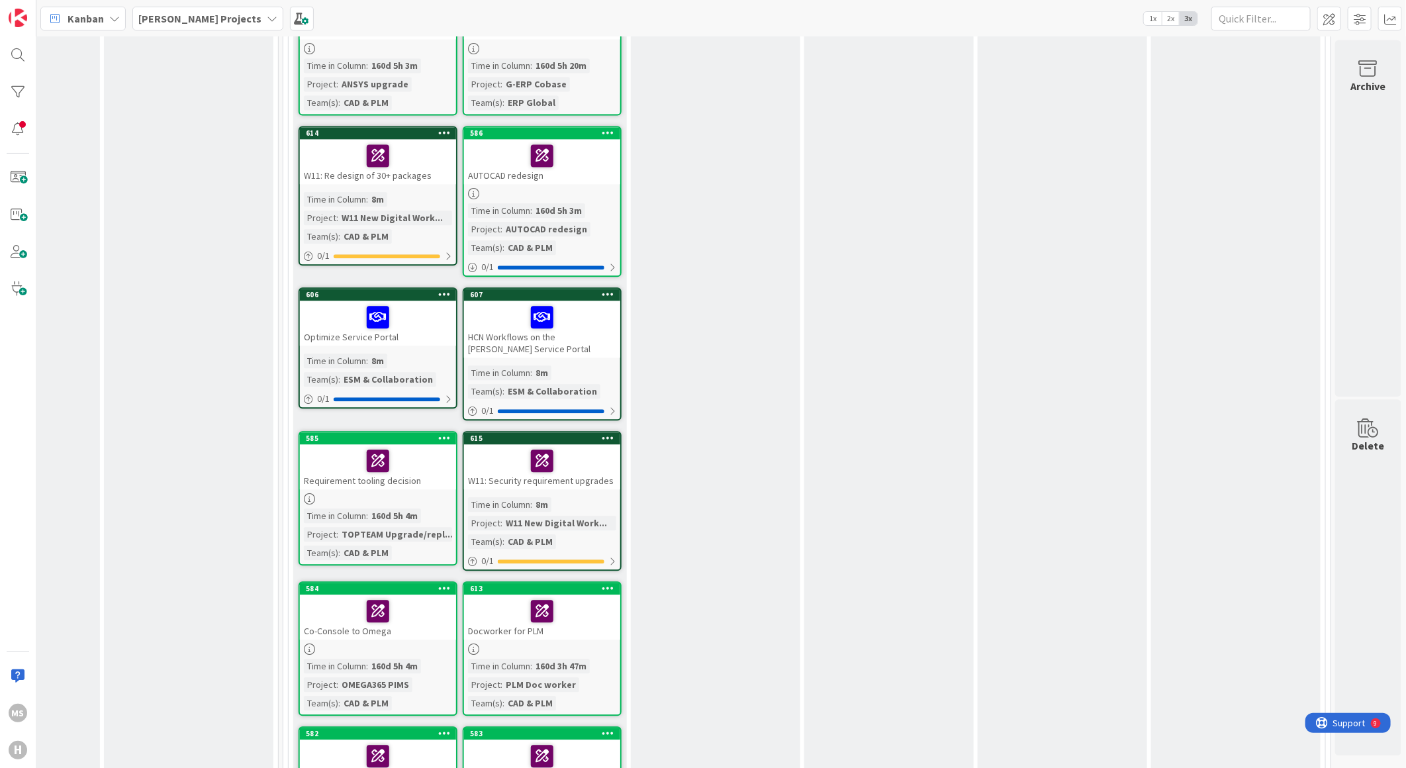
scroll to position [1765, 300]
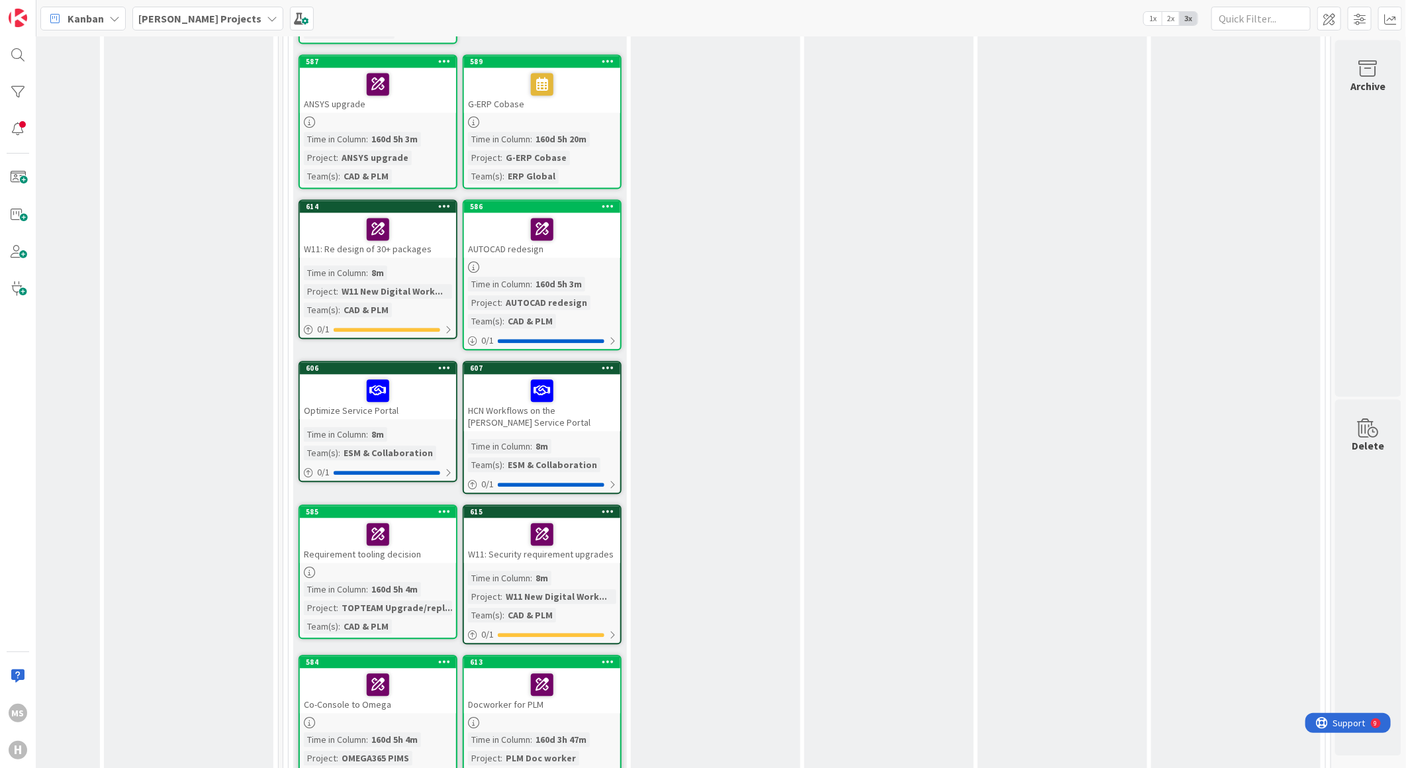
click at [438, 363] on icon at bounding box center [444, 367] width 13 height 9
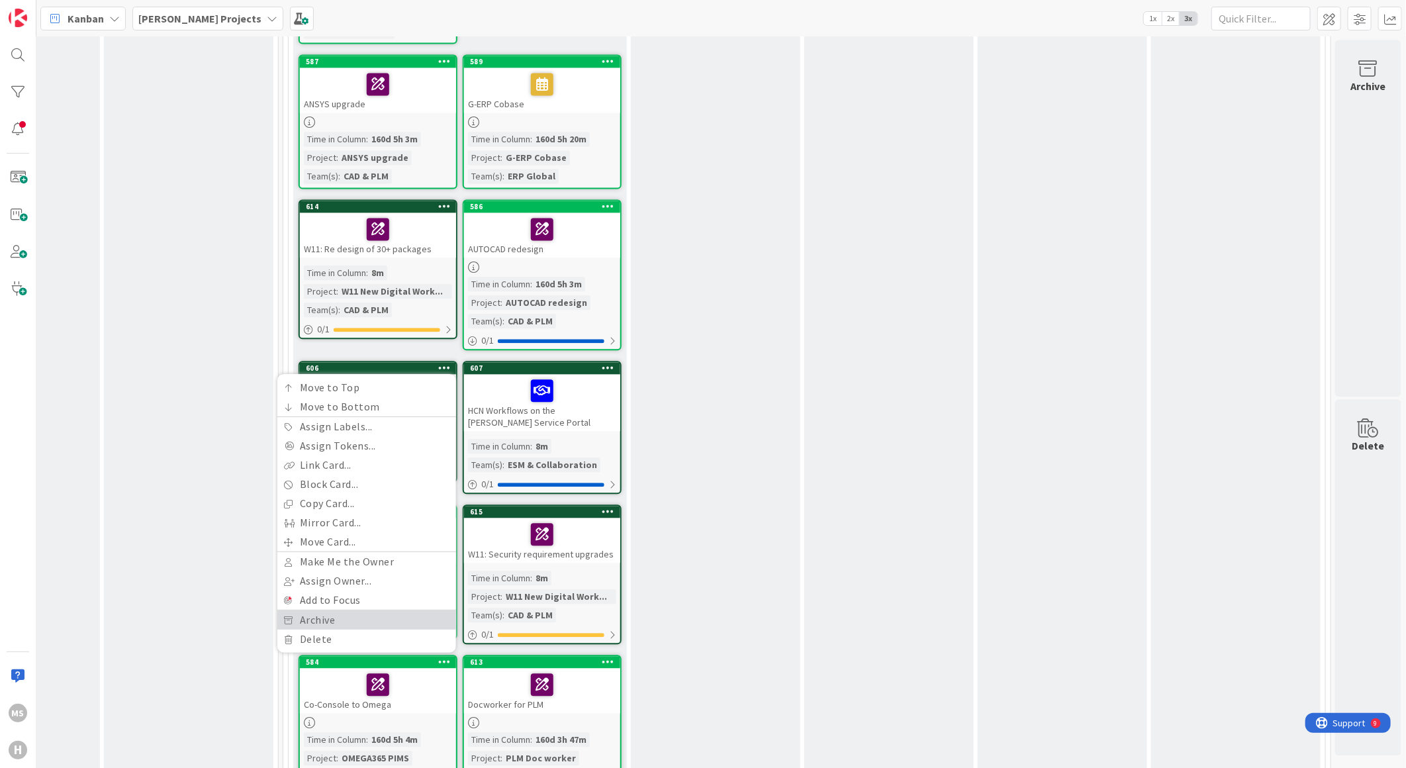
click at [314, 610] on link "Archive" at bounding box center [366, 619] width 179 height 19
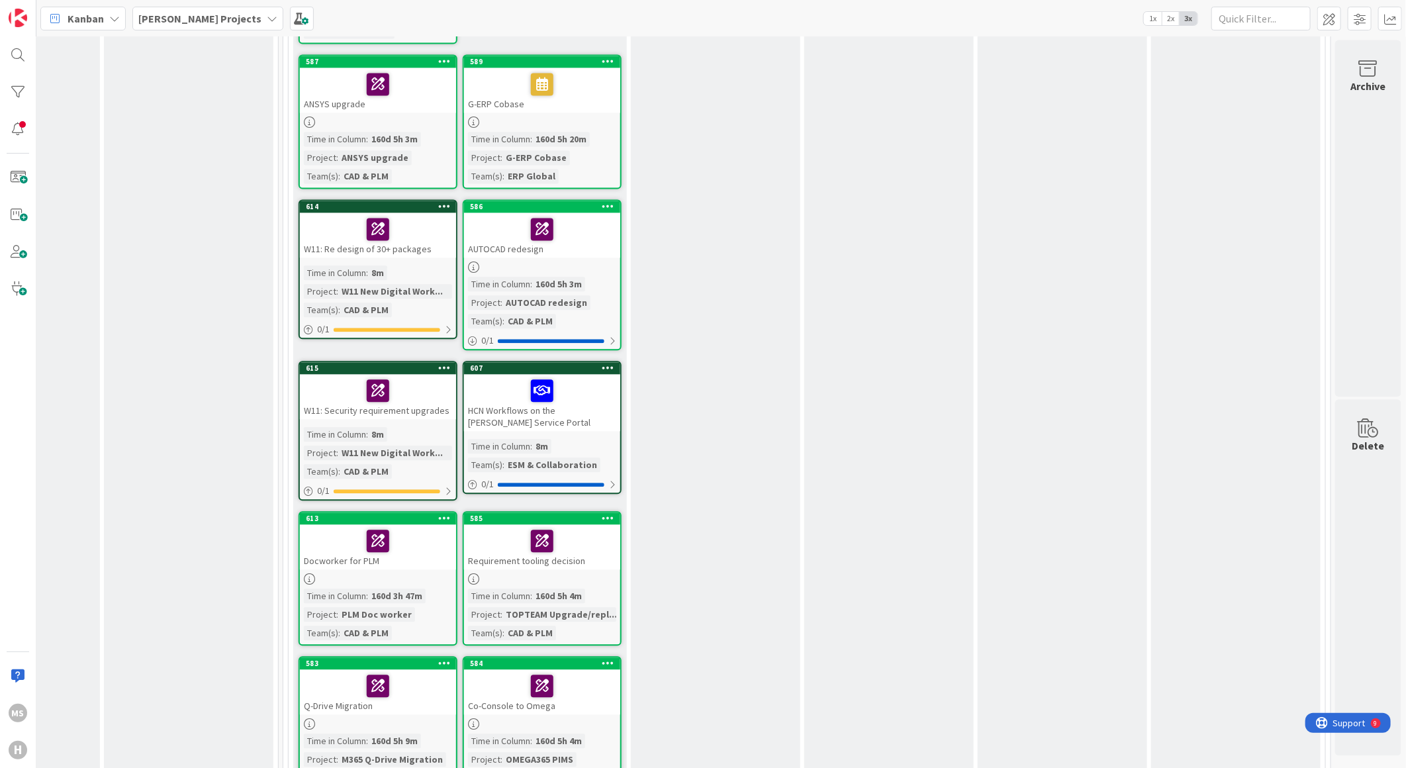
click at [404, 393] on div "W11: Security requirement upgrades" at bounding box center [378, 396] width 156 height 45
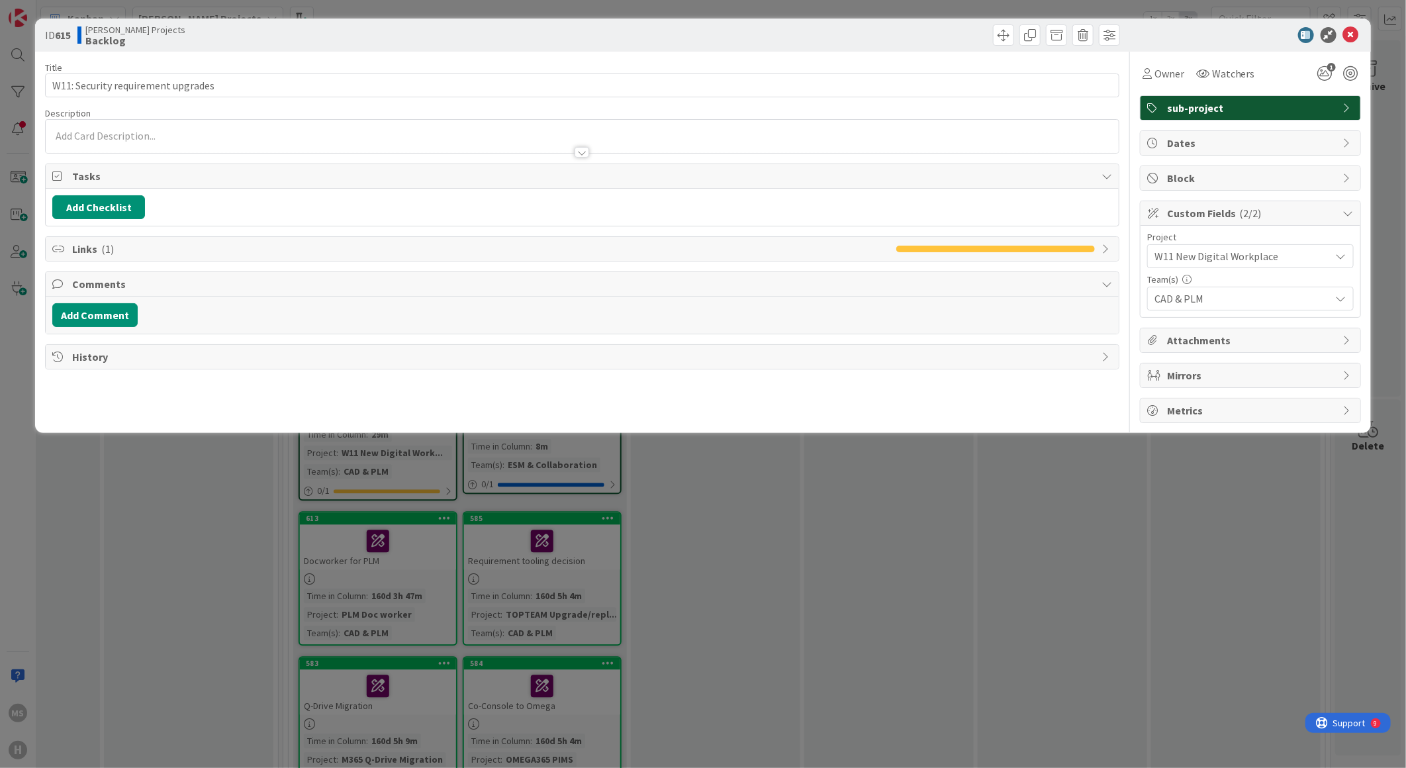
click at [230, 97] on div "Title 34 / 128 W11: Security requirement upgrades Description Owner Watchers 1 …" at bounding box center [582, 237] width 1074 height 371
click at [88, 248] on span "Links ( 1 )" at bounding box center [481, 249] width 818 height 16
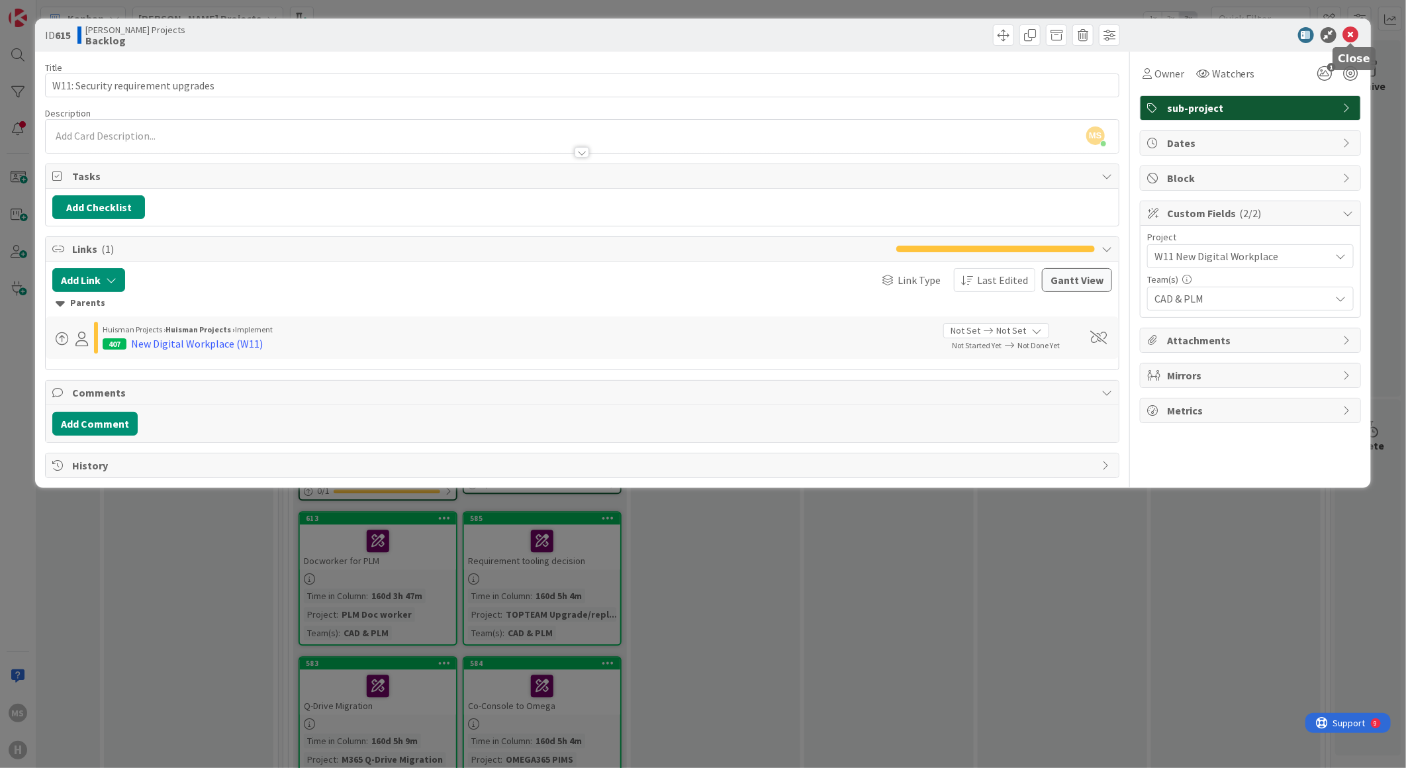
click at [1347, 31] on icon at bounding box center [1351, 35] width 16 height 16
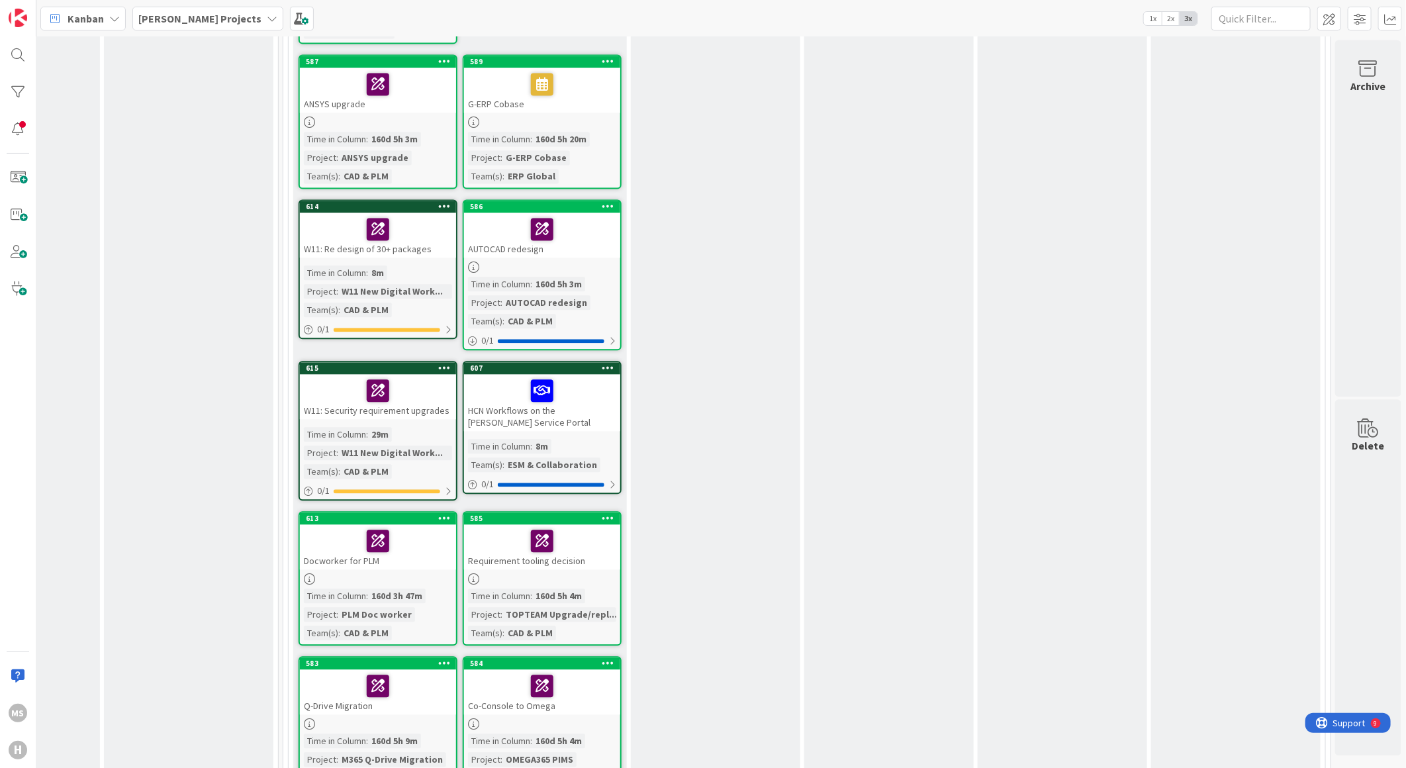
click at [438, 363] on icon at bounding box center [444, 367] width 13 height 9
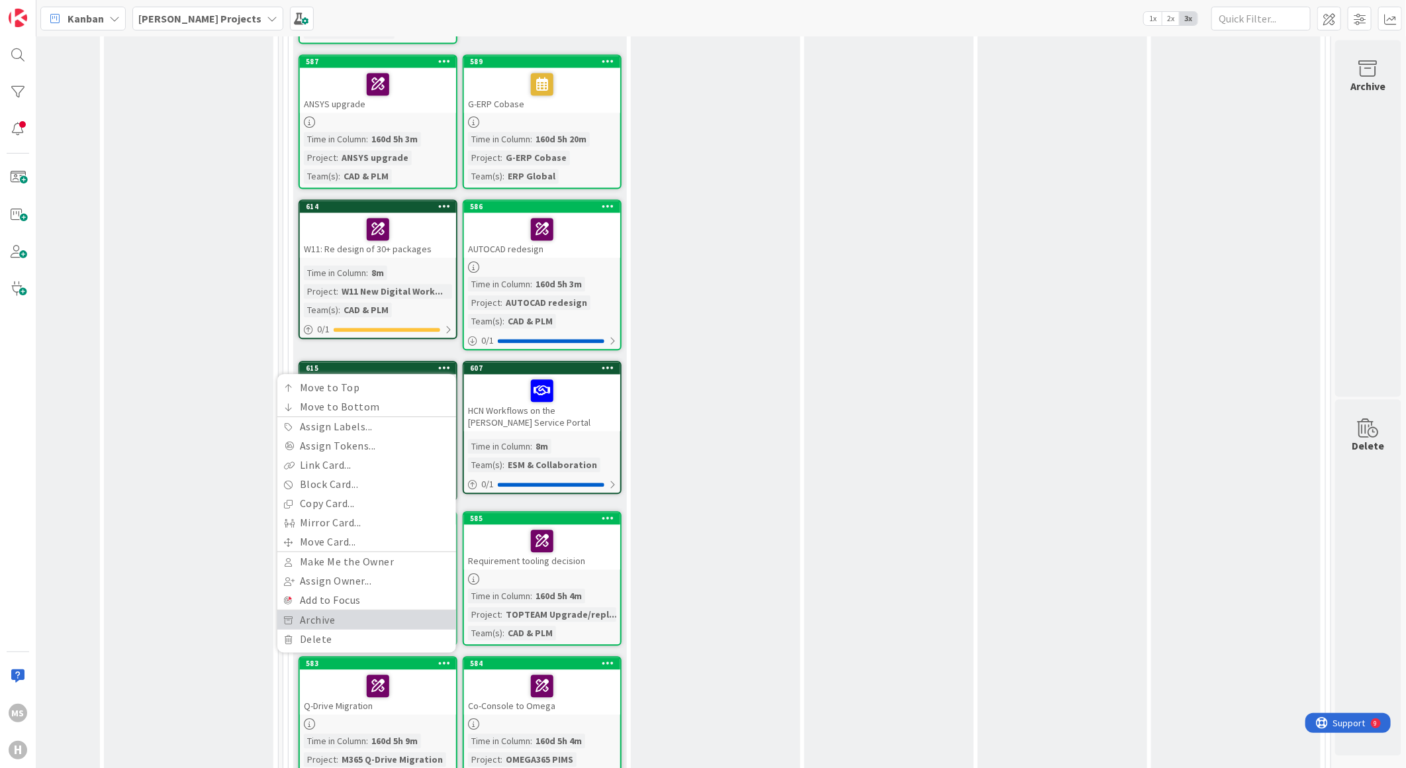
click at [304, 610] on link "Archive" at bounding box center [366, 619] width 179 height 19
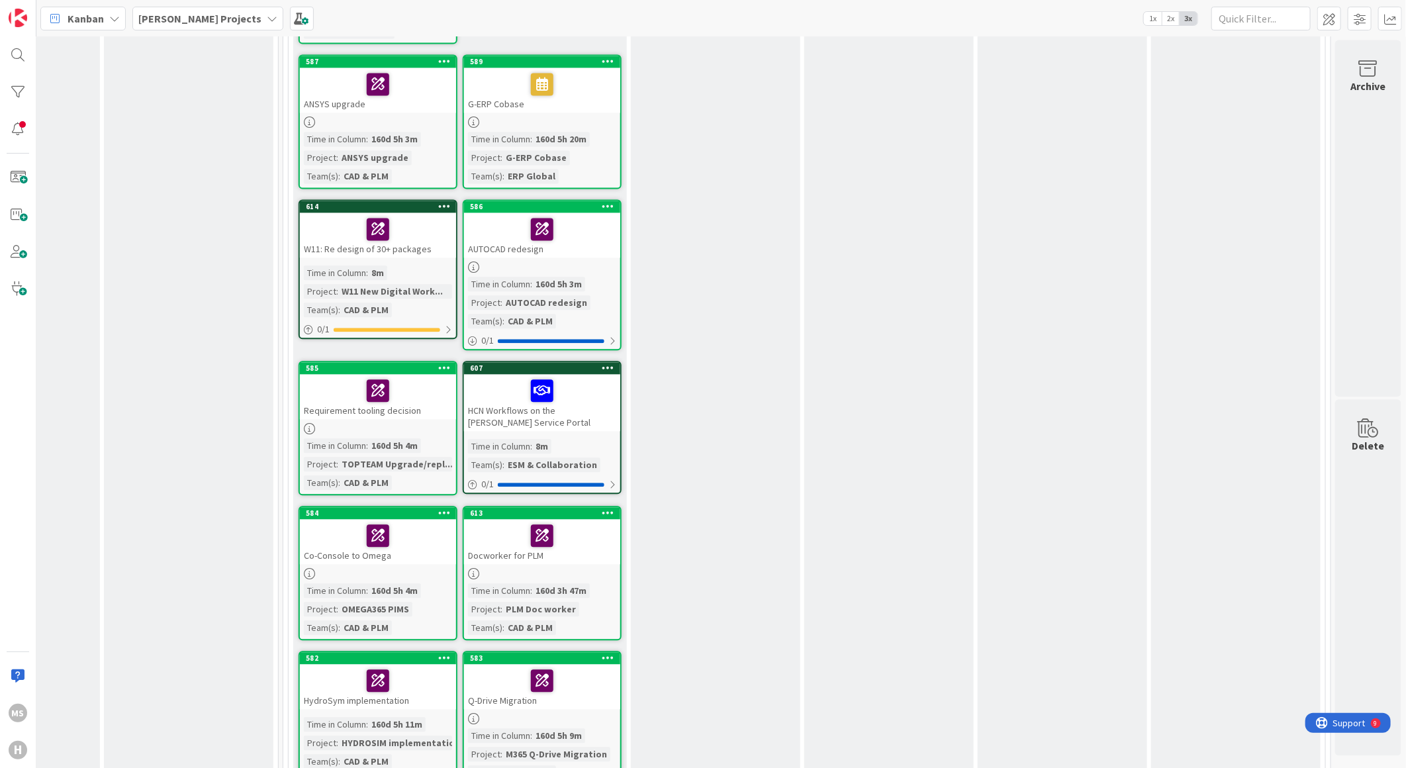
click at [602, 363] on icon at bounding box center [608, 367] width 13 height 9
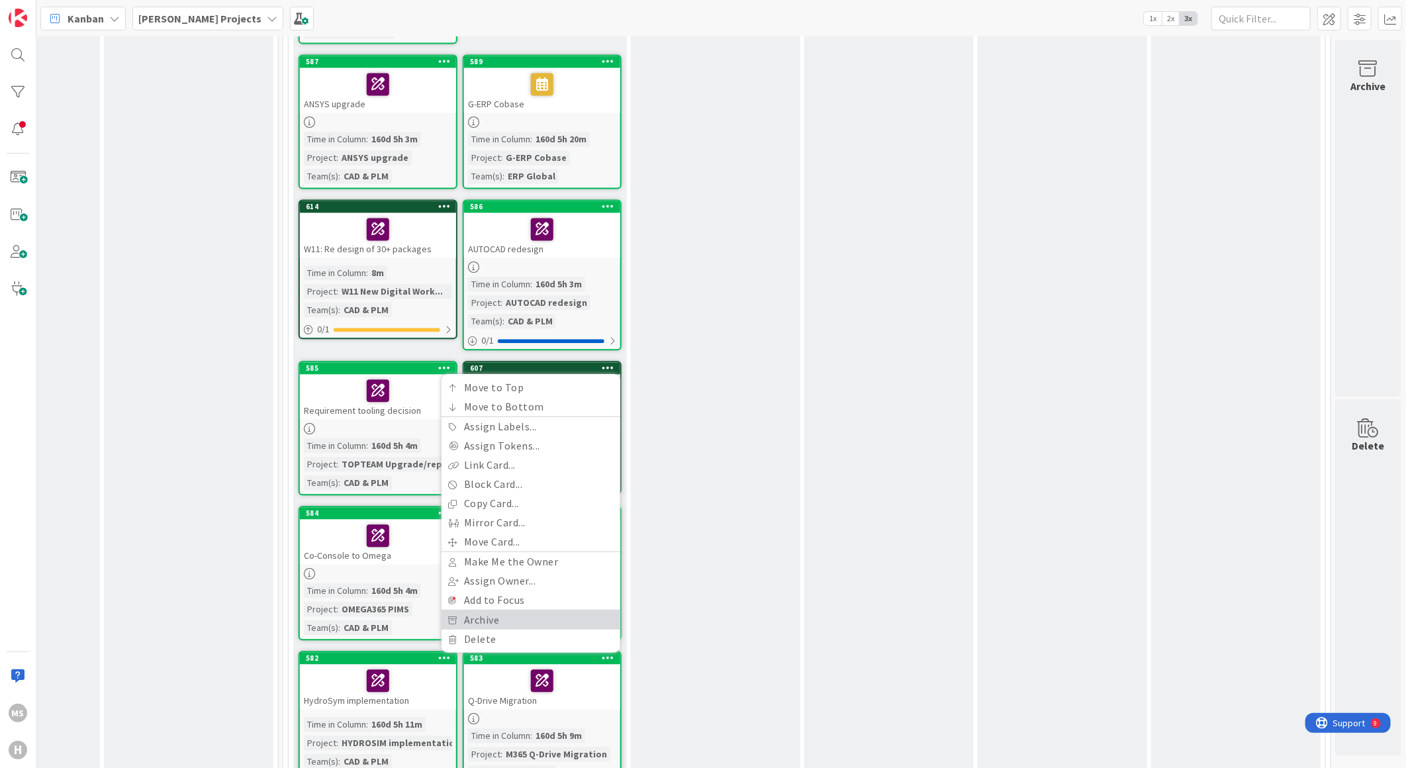
click at [483, 610] on link "Archive" at bounding box center [531, 619] width 179 height 19
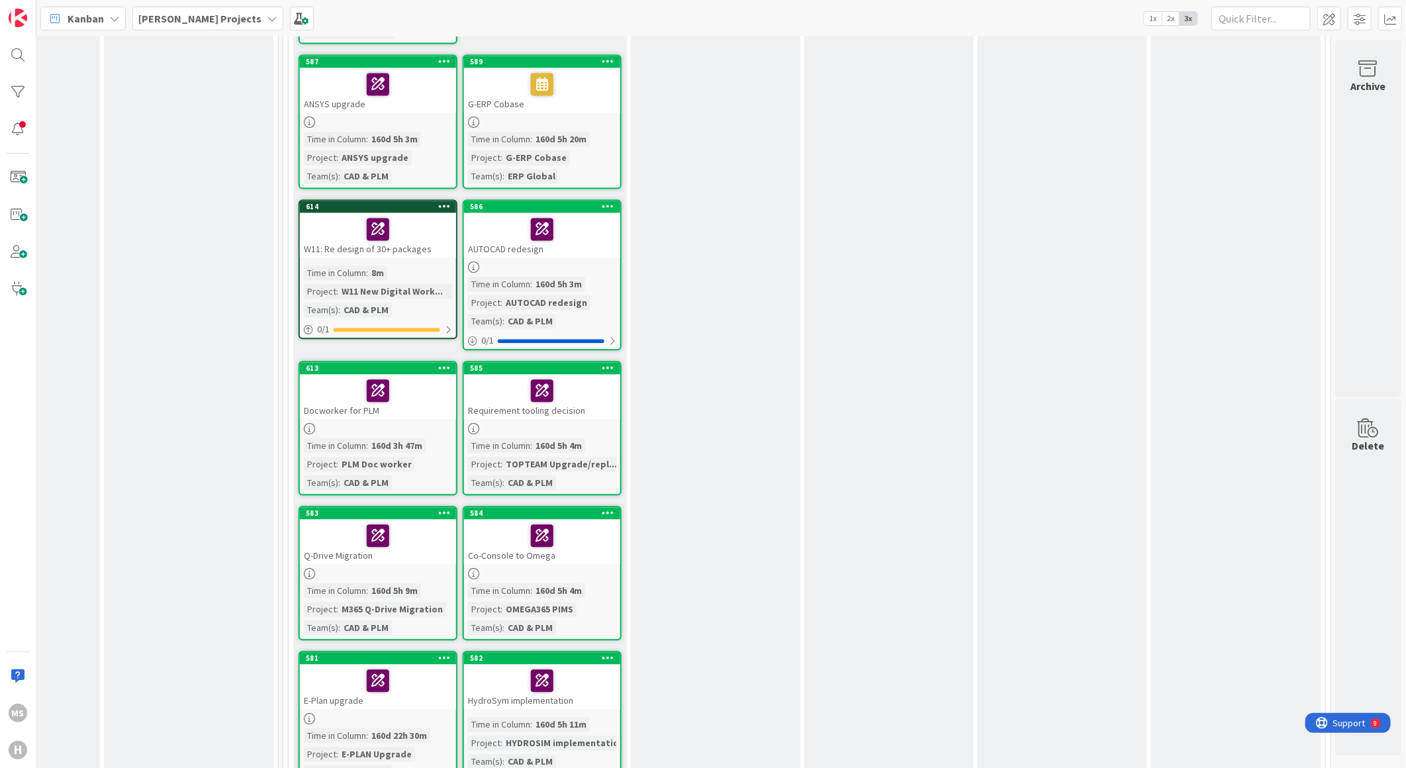
click at [334, 391] on div "Docworker for PLM" at bounding box center [378, 396] width 156 height 45
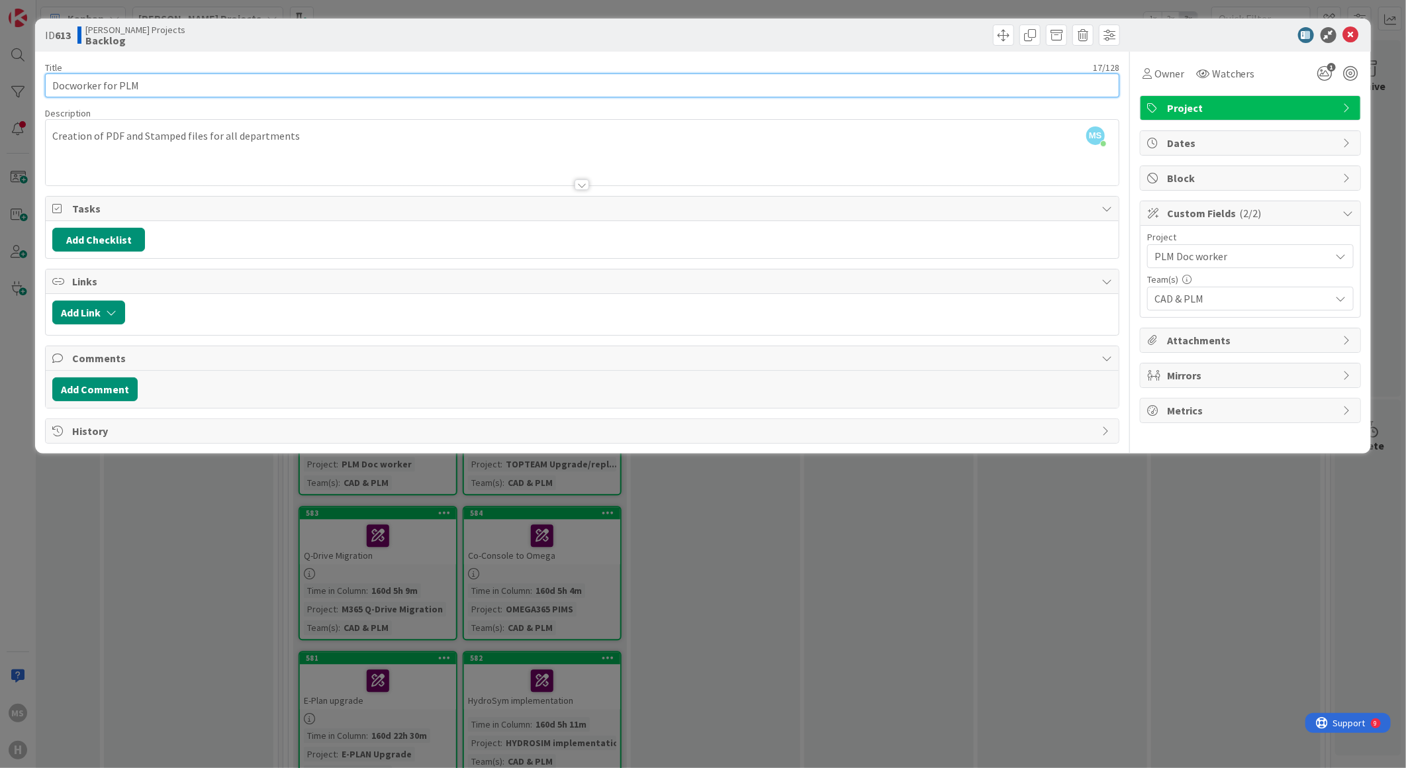
click at [51, 83] on input "Docworker for PLM" at bounding box center [582, 85] width 1074 height 24
type input "PLM Docworker"
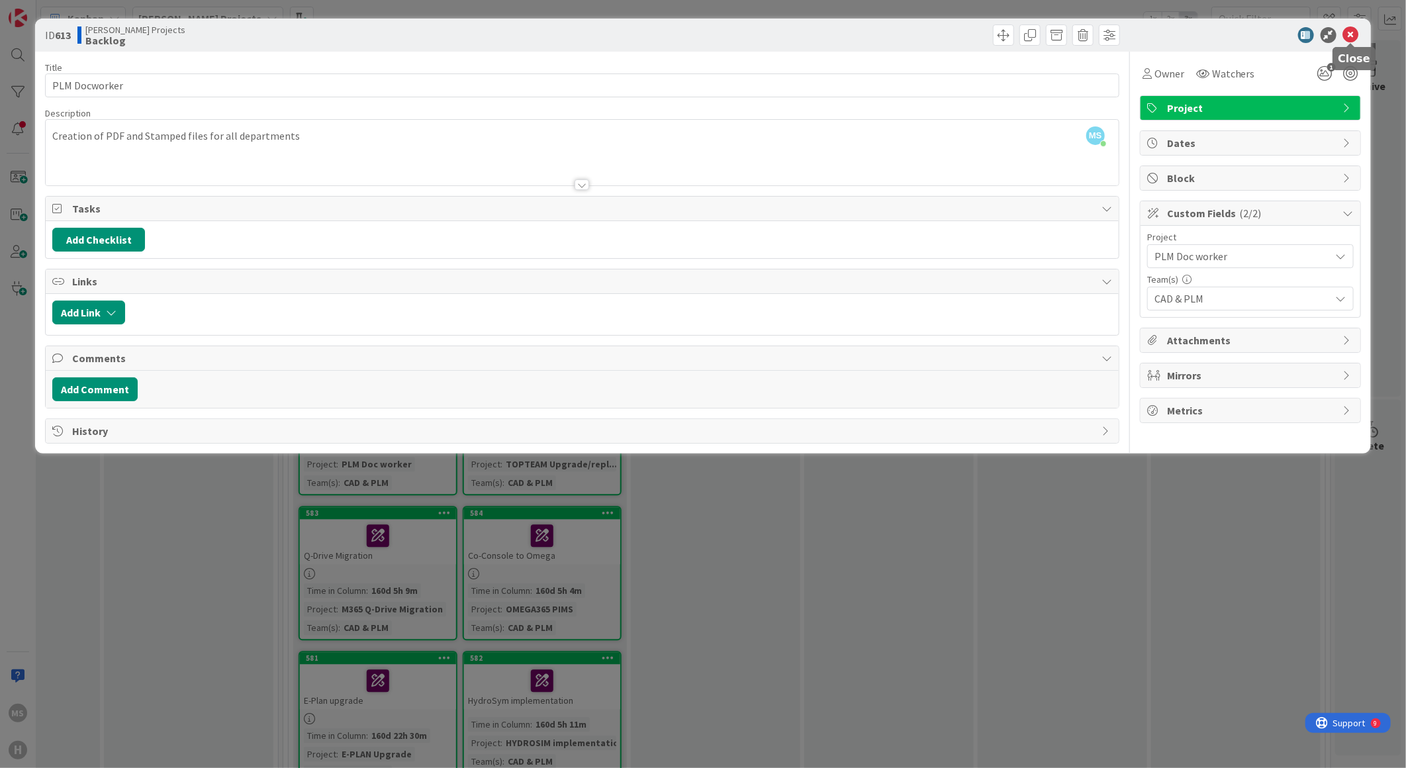
click at [1344, 32] on icon at bounding box center [1351, 35] width 16 height 16
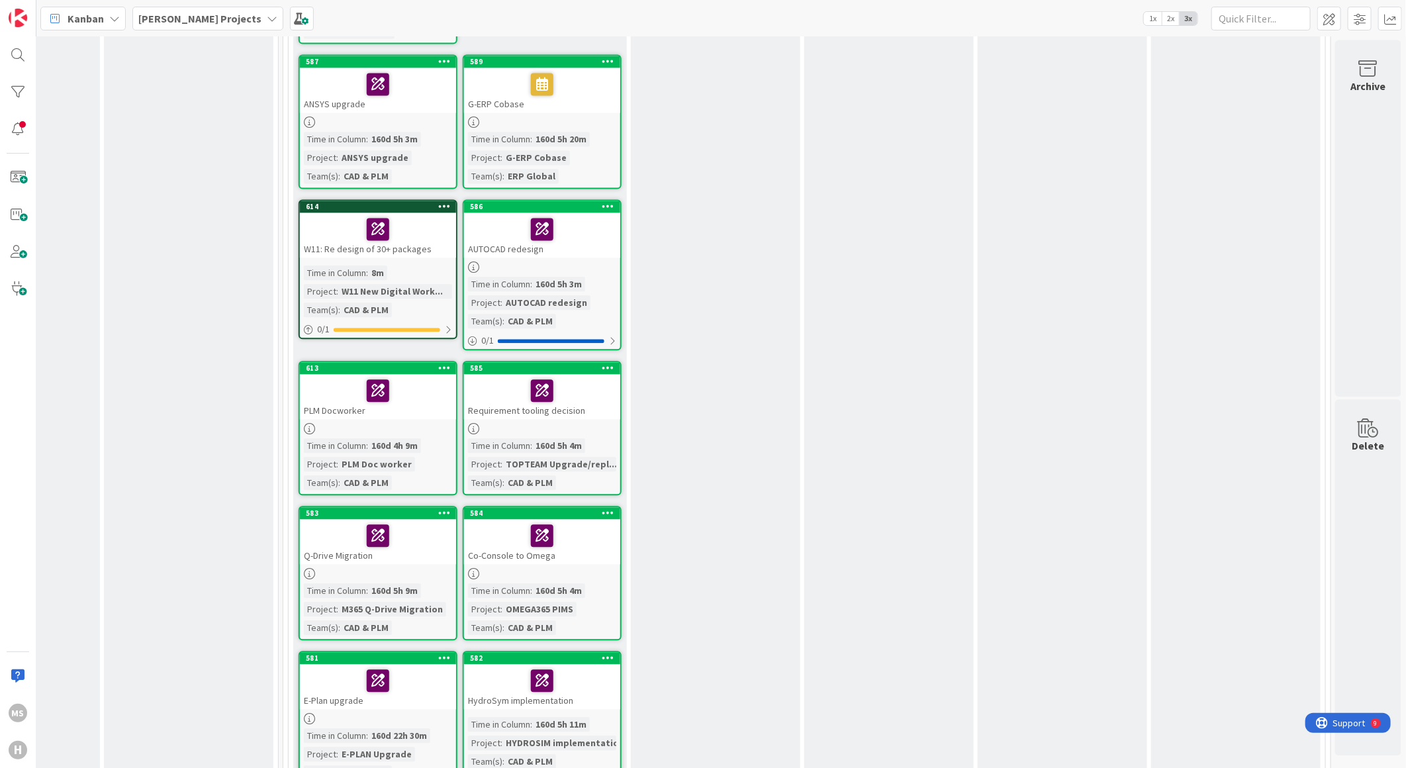
click at [510, 389] on div "Requirement tooling decision" at bounding box center [542, 396] width 156 height 45
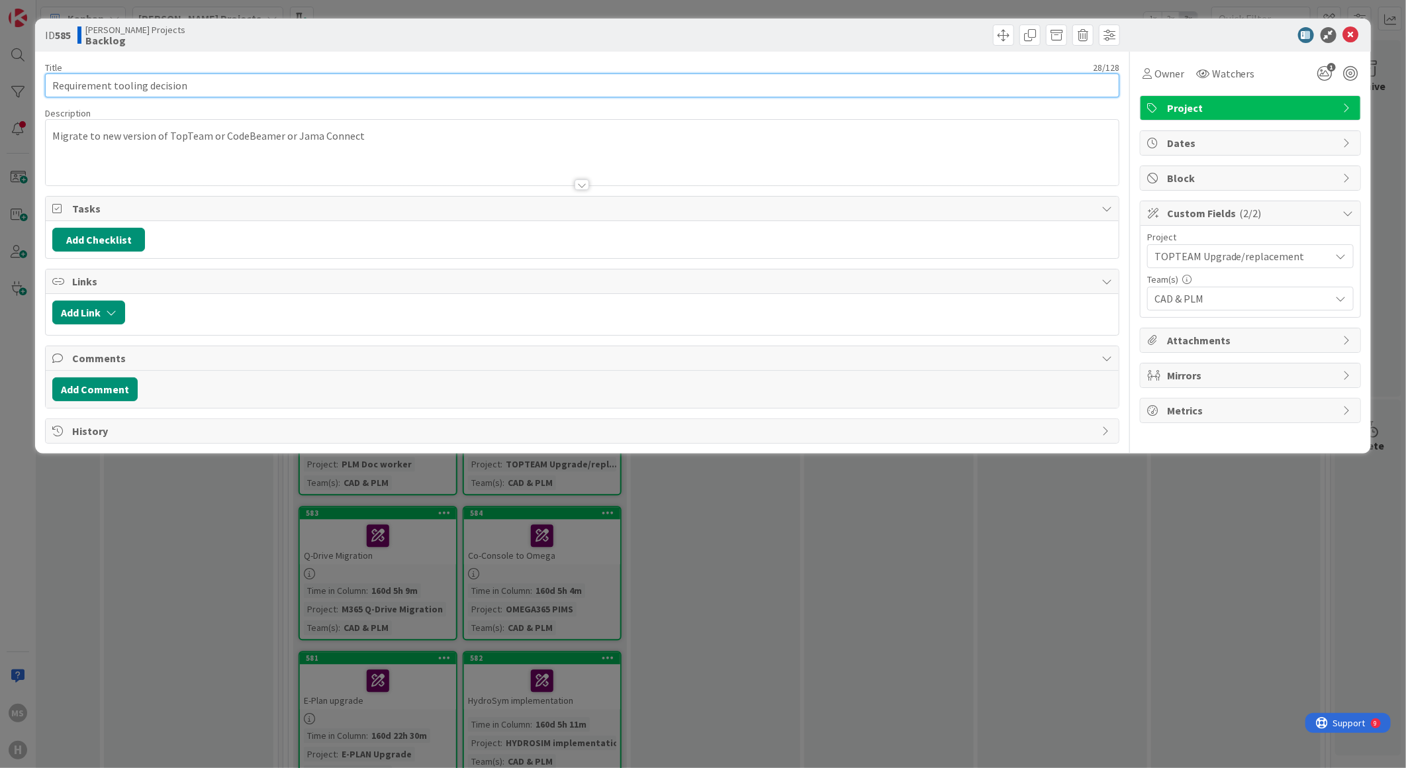
drag, startPoint x: 56, startPoint y: 82, endPoint x: 105, endPoint y: 127, distance: 66.5
click at [60, 83] on input "Requirement tooling decision" at bounding box center [582, 85] width 1074 height 24
type input "TOPTEAM Upgrade/replacement"
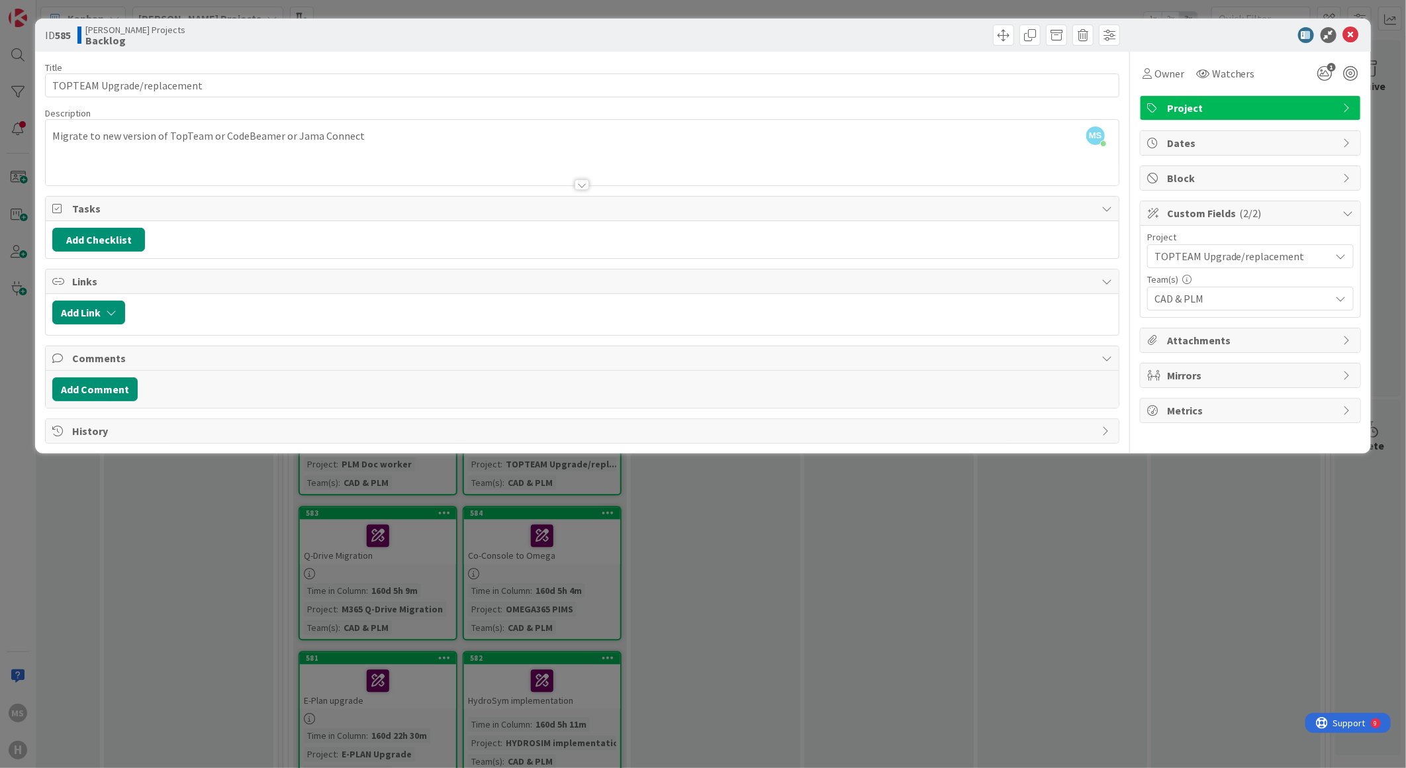
click at [1207, 32] on div at bounding box center [1244, 35] width 234 height 16
click at [1352, 37] on icon at bounding box center [1351, 35] width 16 height 16
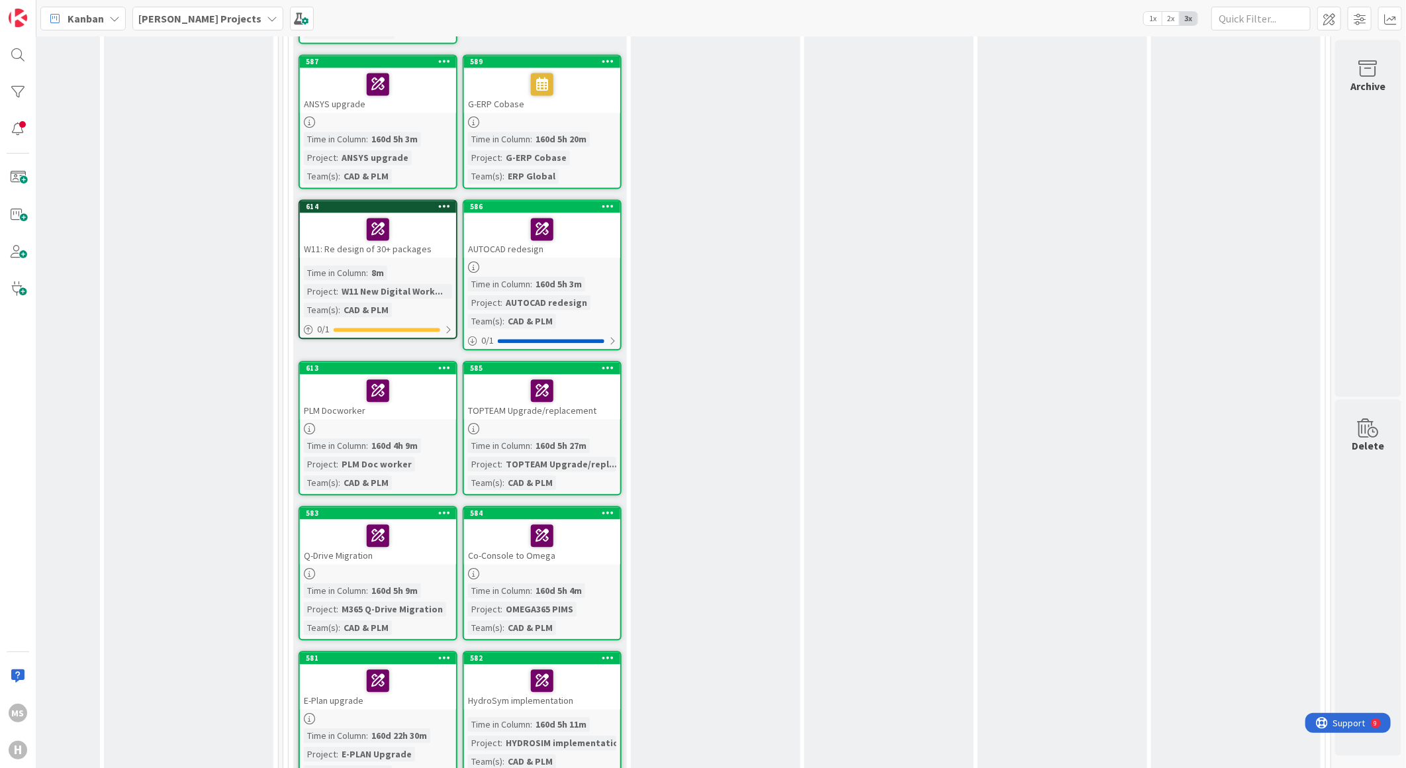
click at [336, 534] on div "Q-Drive Migration" at bounding box center [378, 541] width 156 height 45
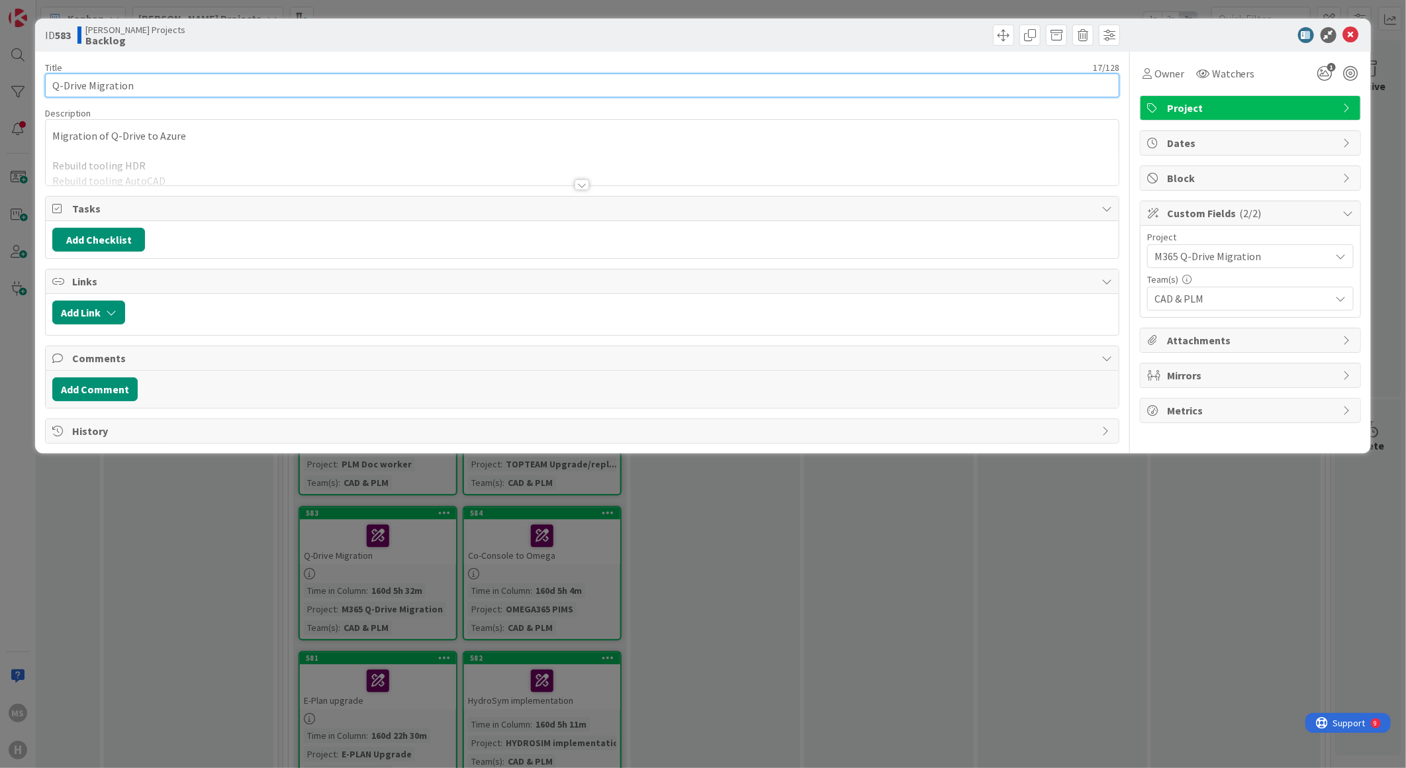
click at [56, 83] on input "Q-Drive Migration" at bounding box center [582, 85] width 1074 height 24
type input "M365 Q-Drive Migration"
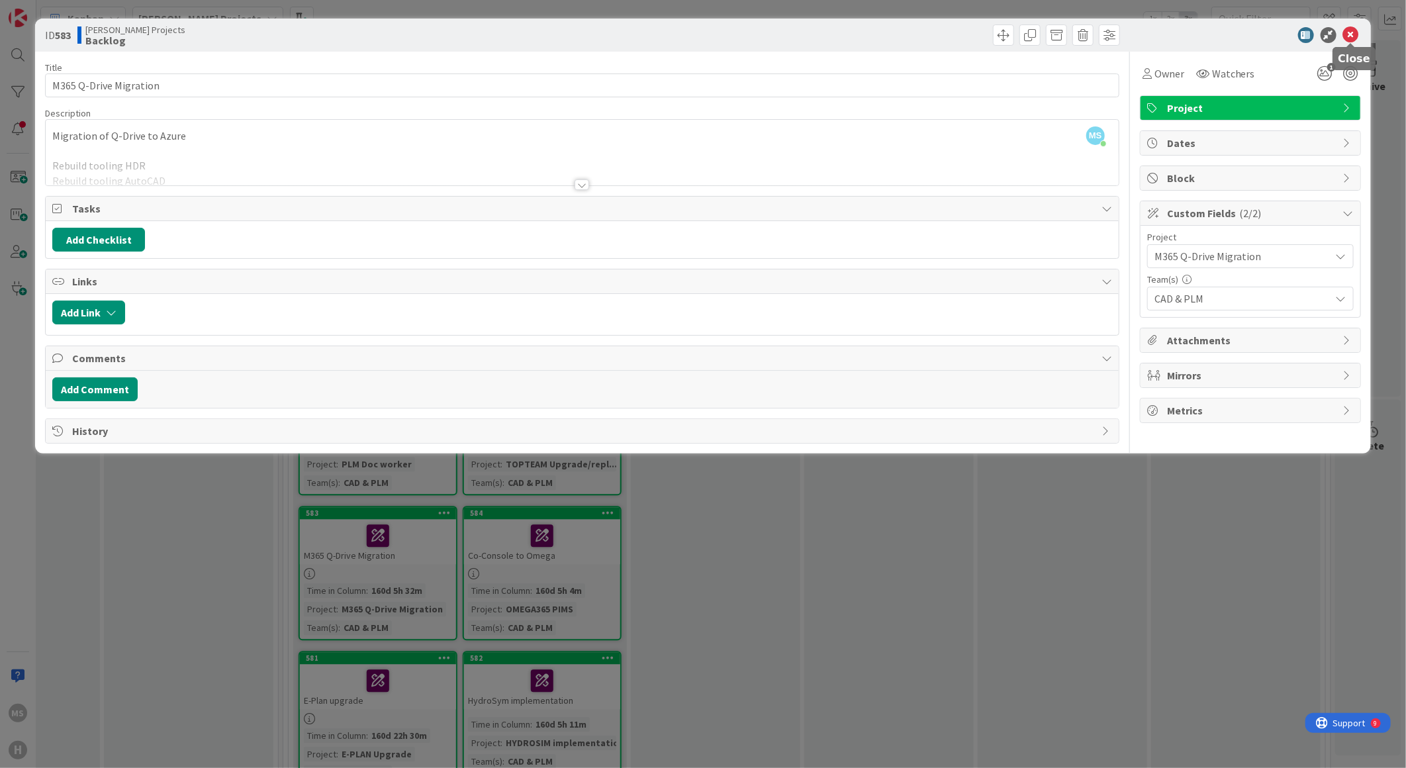
click at [1349, 36] on icon at bounding box center [1351, 35] width 16 height 16
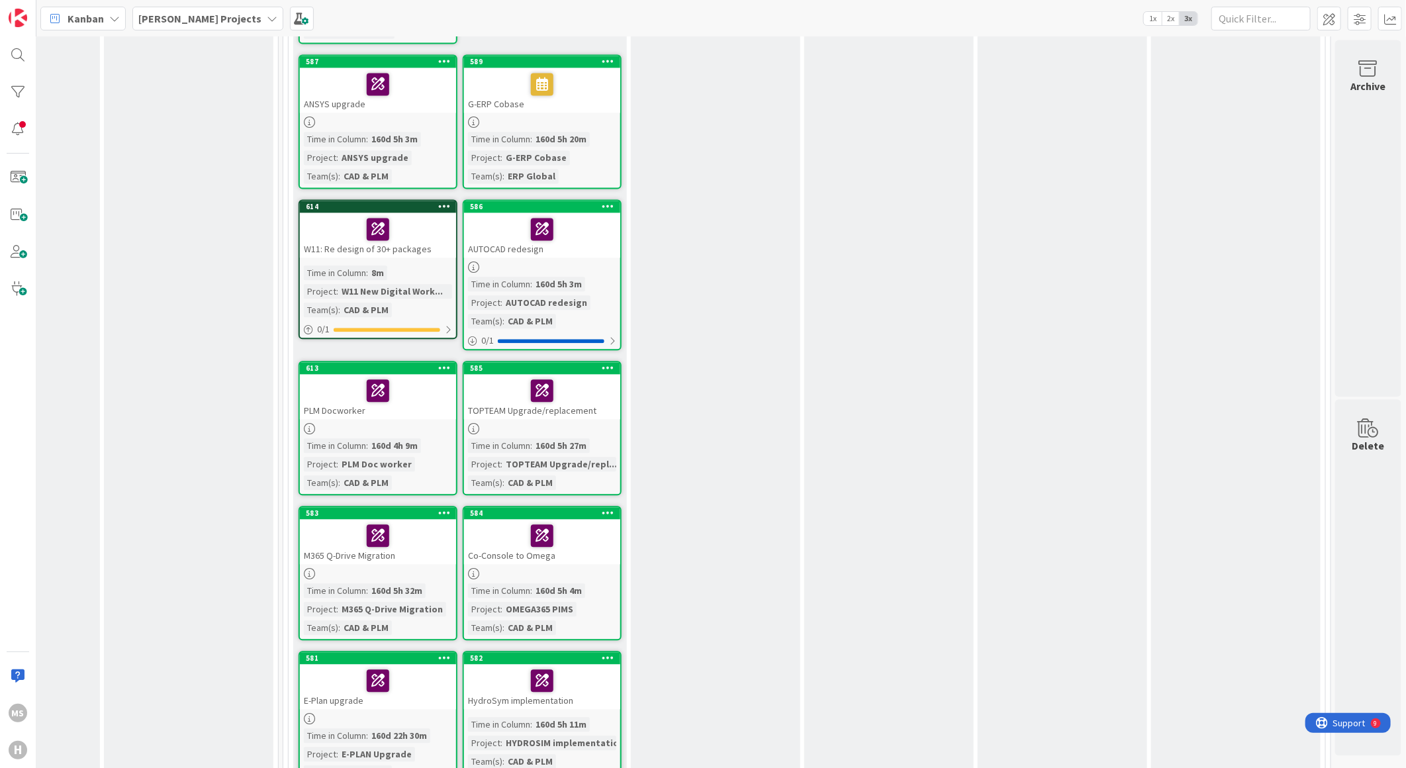
click at [498, 534] on div "Co-Console to Omega" at bounding box center [542, 541] width 156 height 45
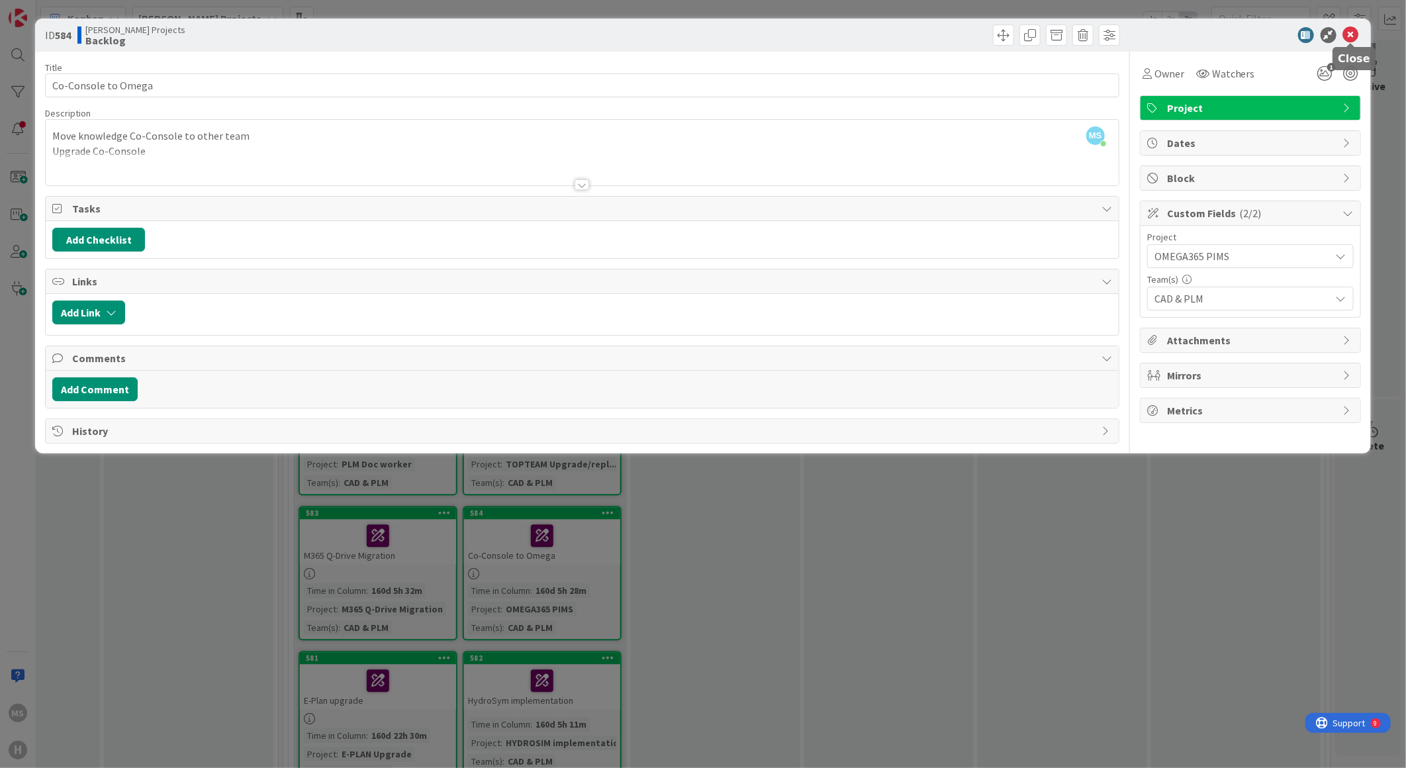
click at [1351, 30] on icon at bounding box center [1351, 35] width 16 height 16
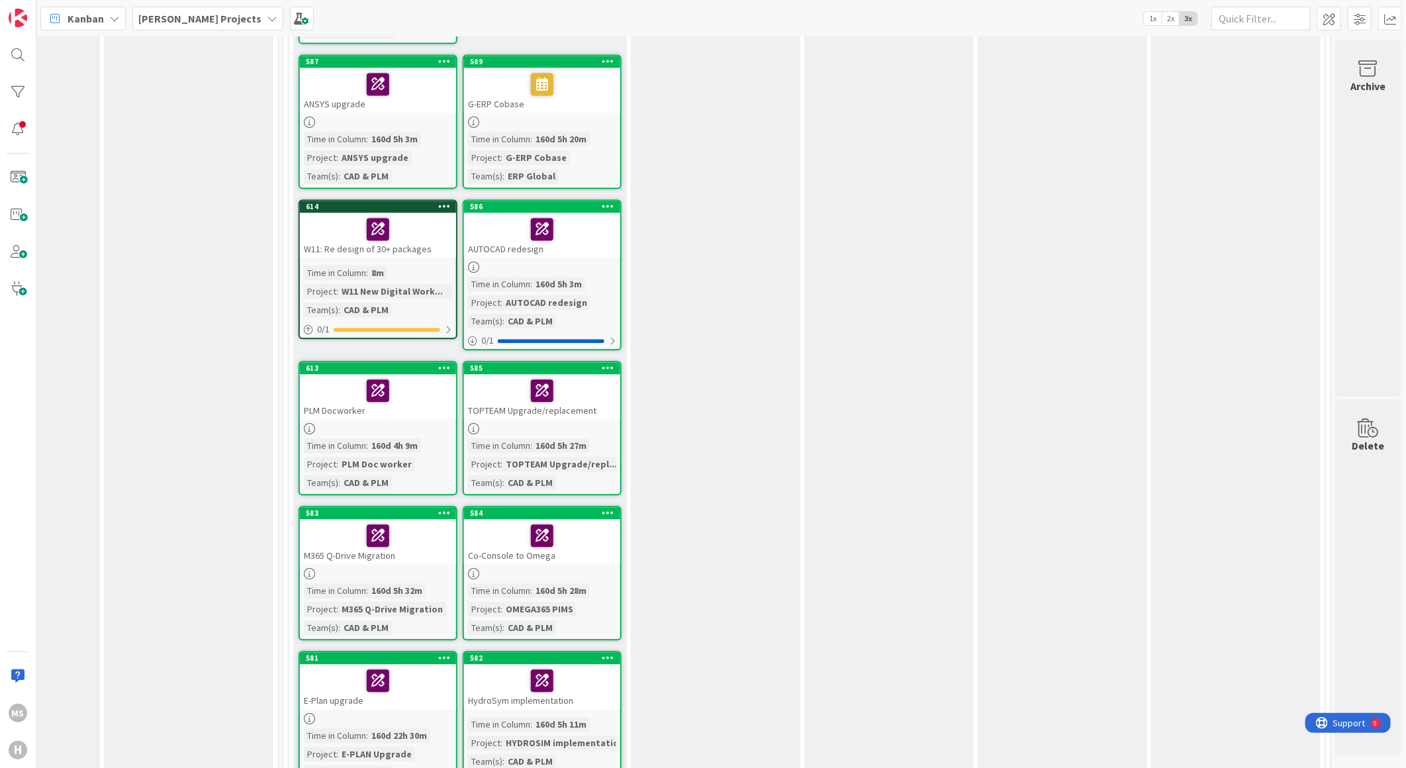
click at [602, 508] on icon at bounding box center [608, 512] width 13 height 9
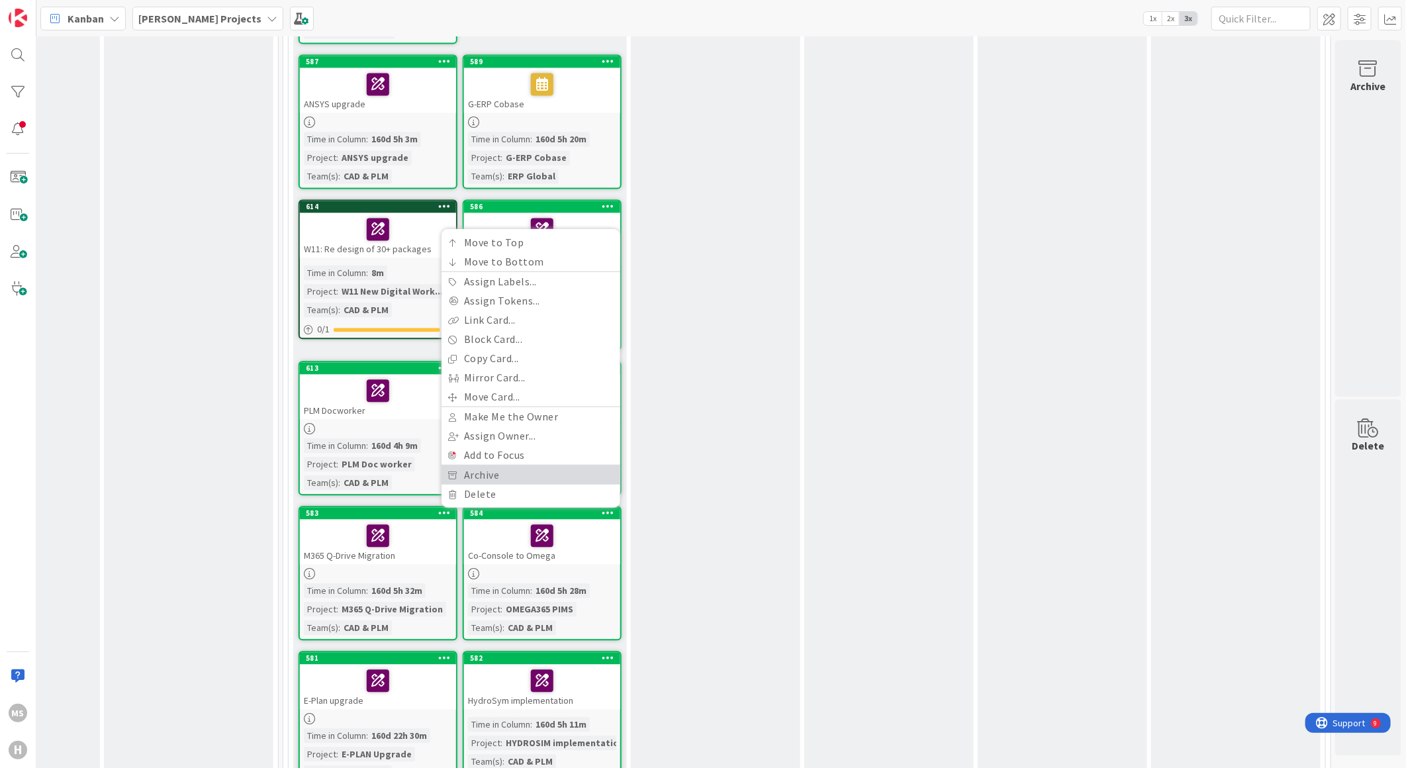
click at [469, 465] on link "Archive" at bounding box center [531, 474] width 179 height 19
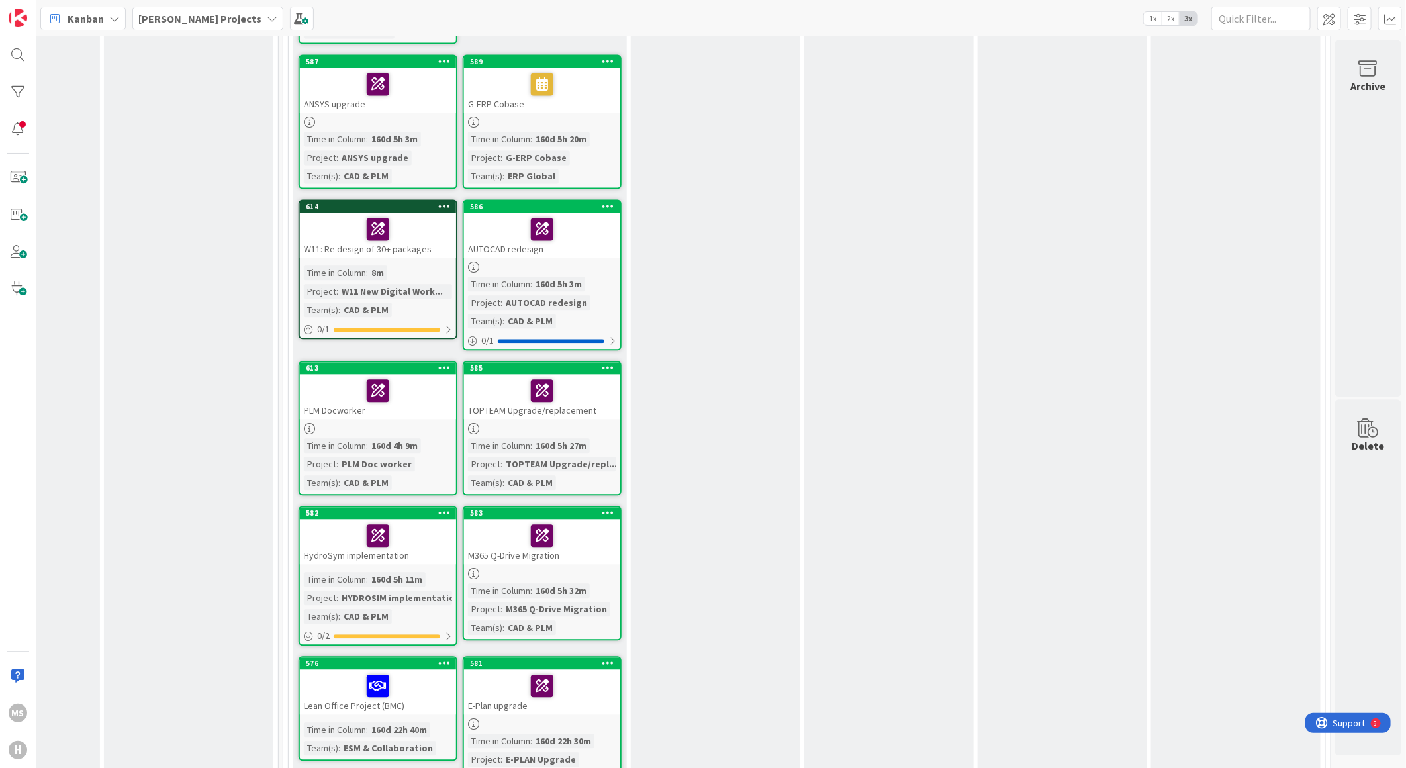
click at [348, 537] on div "HydroSym implementation" at bounding box center [378, 541] width 156 height 45
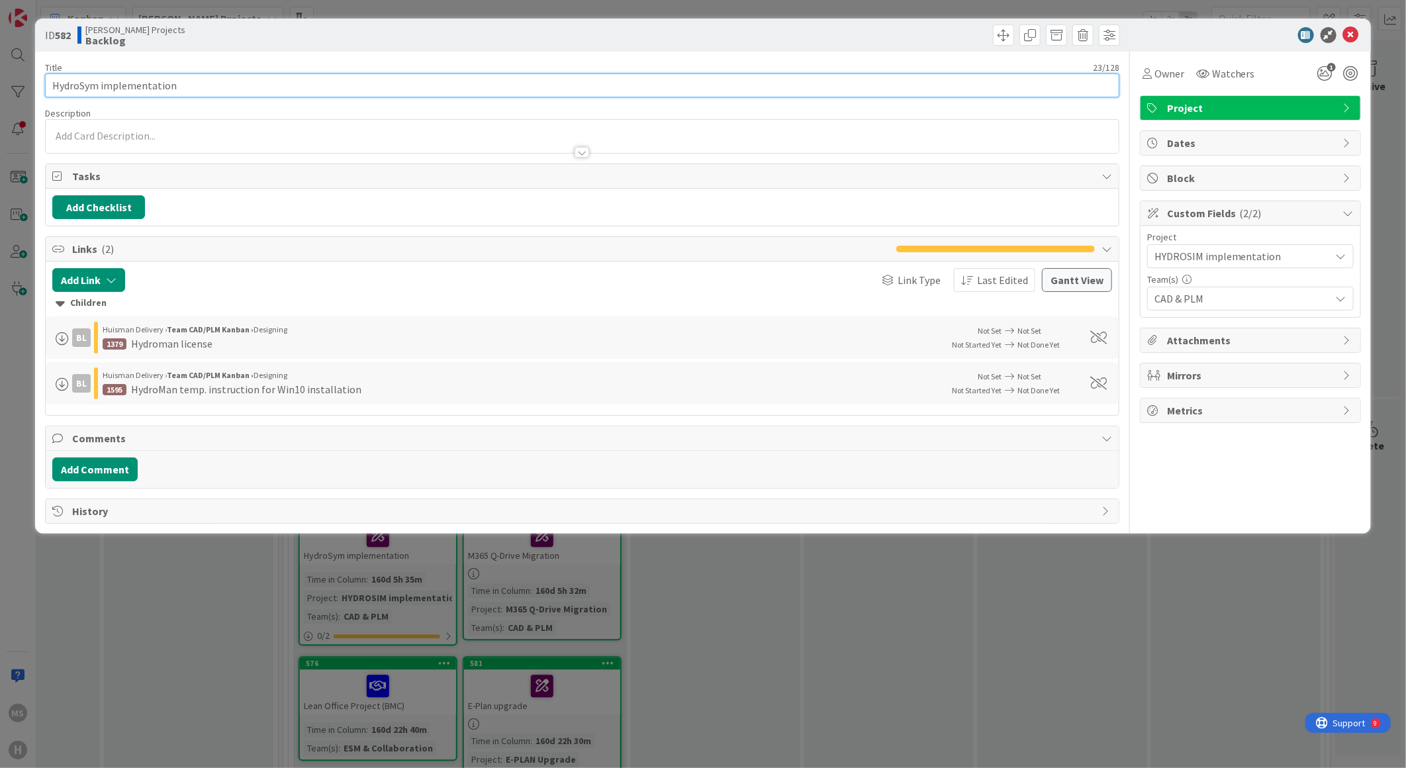
drag, startPoint x: 99, startPoint y: 85, endPoint x: 144, endPoint y: 136, distance: 68.0
click at [101, 89] on input "HydroSym implementation" at bounding box center [582, 85] width 1074 height 24
type input "HYDROSIM implementation"
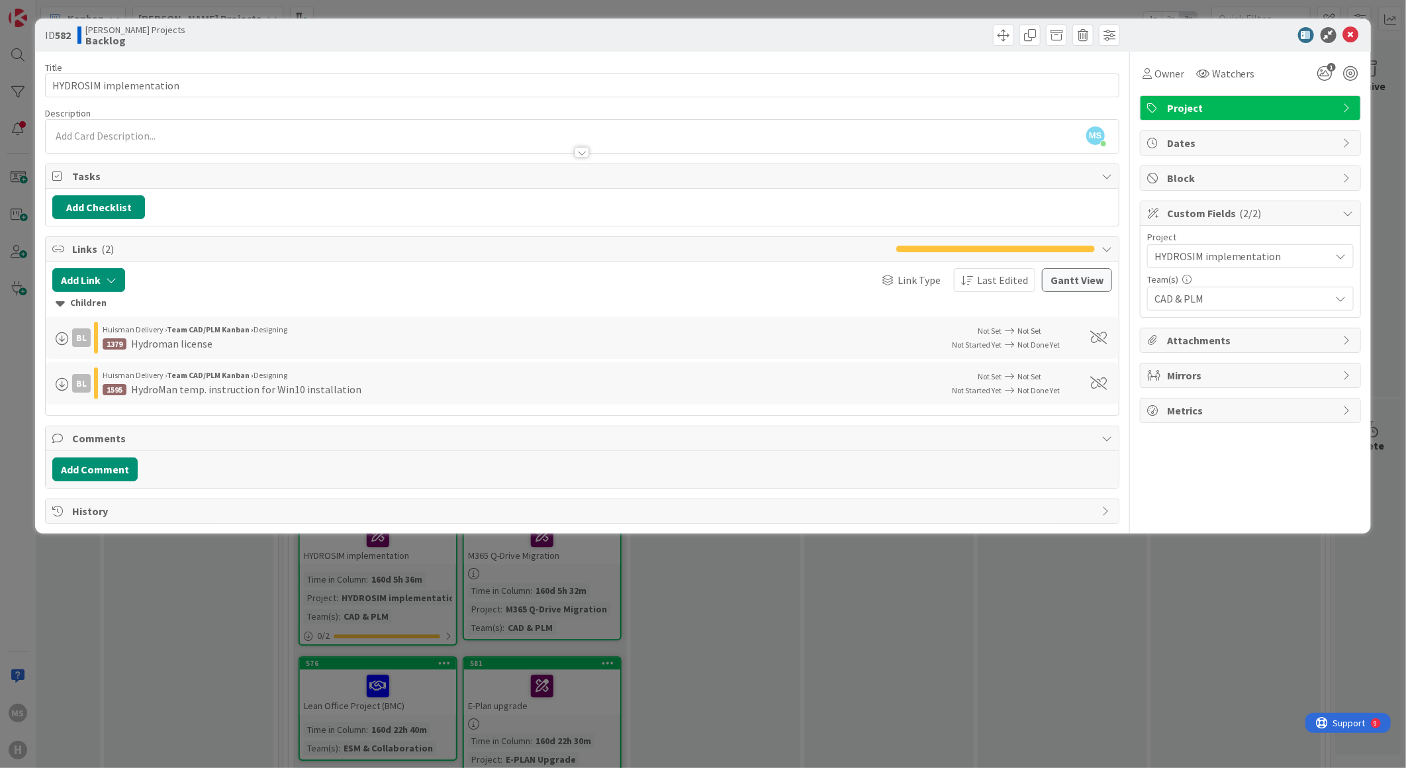
click at [1208, 37] on div at bounding box center [1244, 35] width 234 height 16
click at [1352, 36] on icon at bounding box center [1351, 35] width 16 height 16
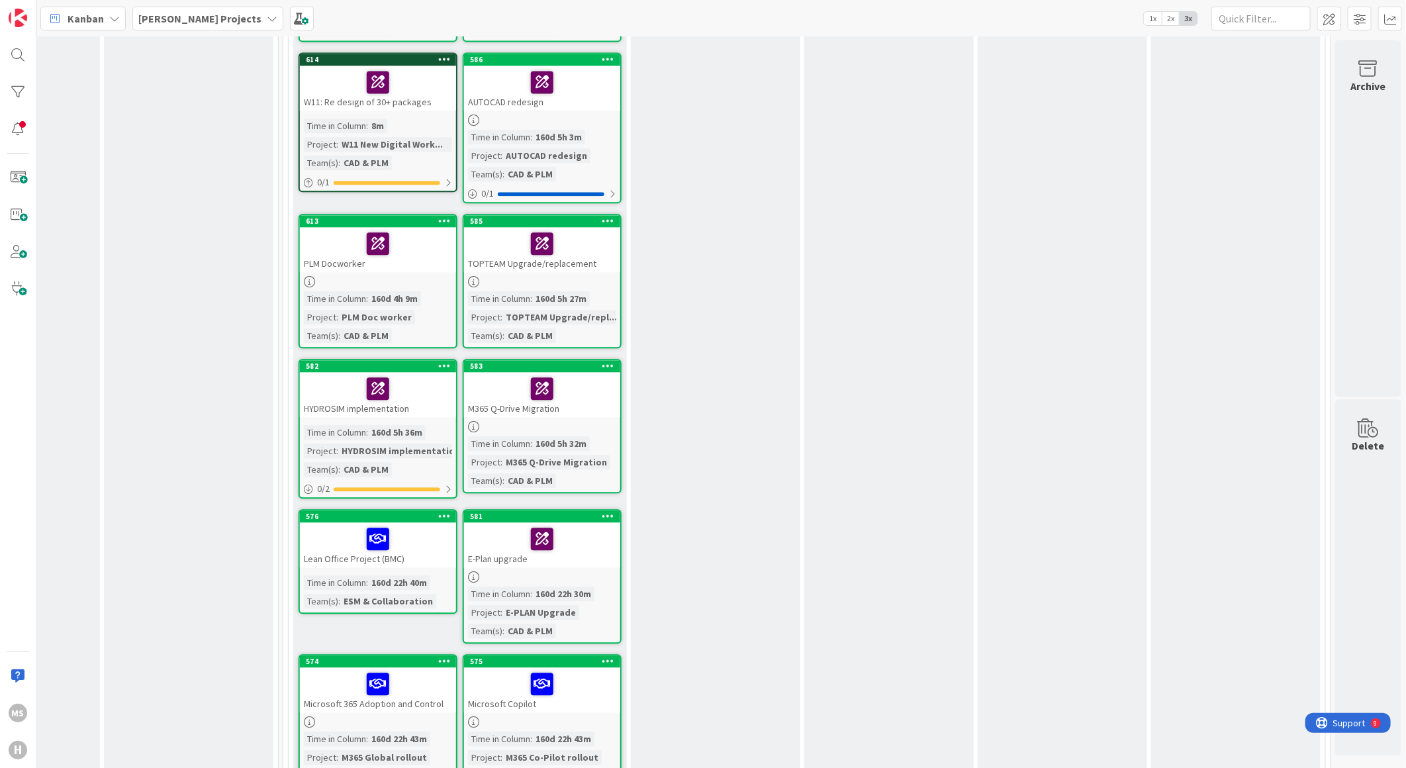
scroll to position [2059, 300]
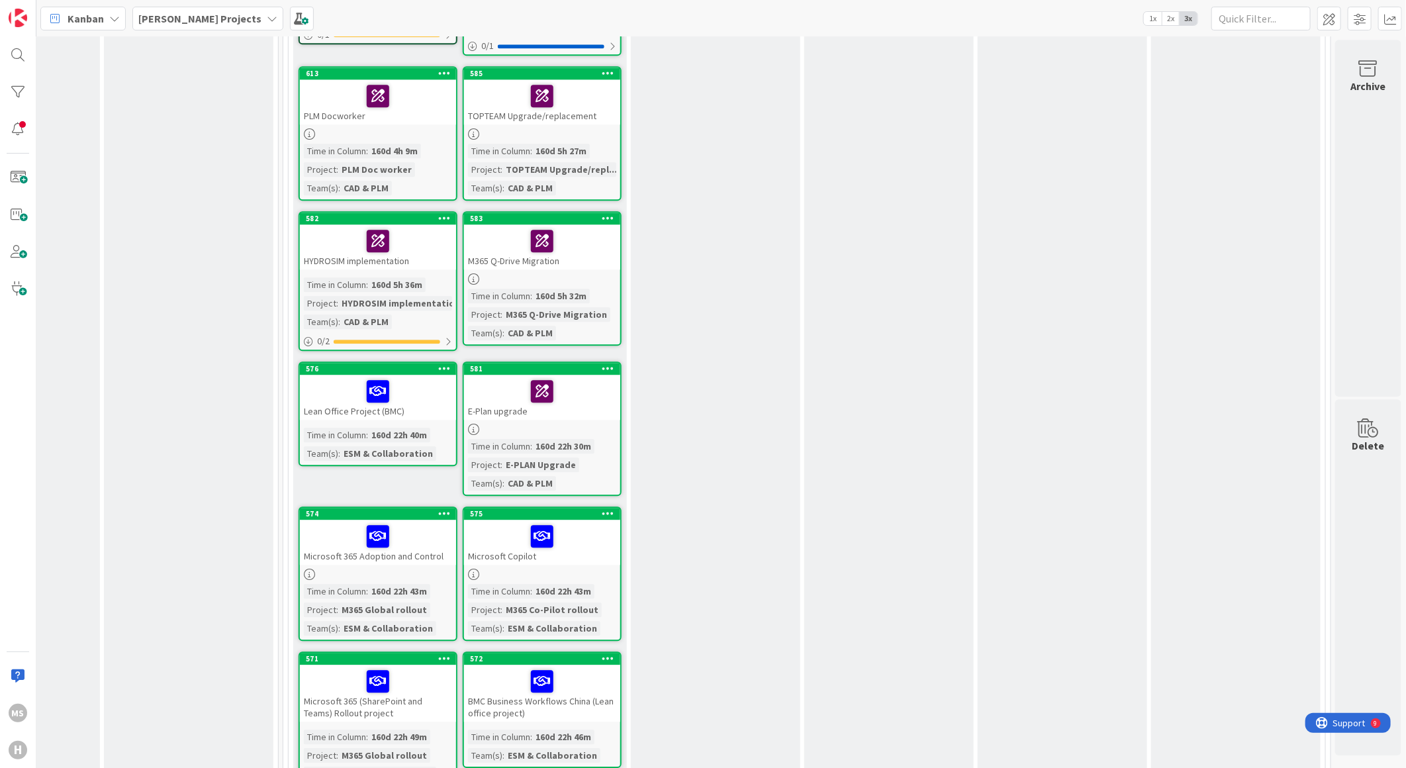
click at [438, 363] on icon at bounding box center [444, 367] width 13 height 9
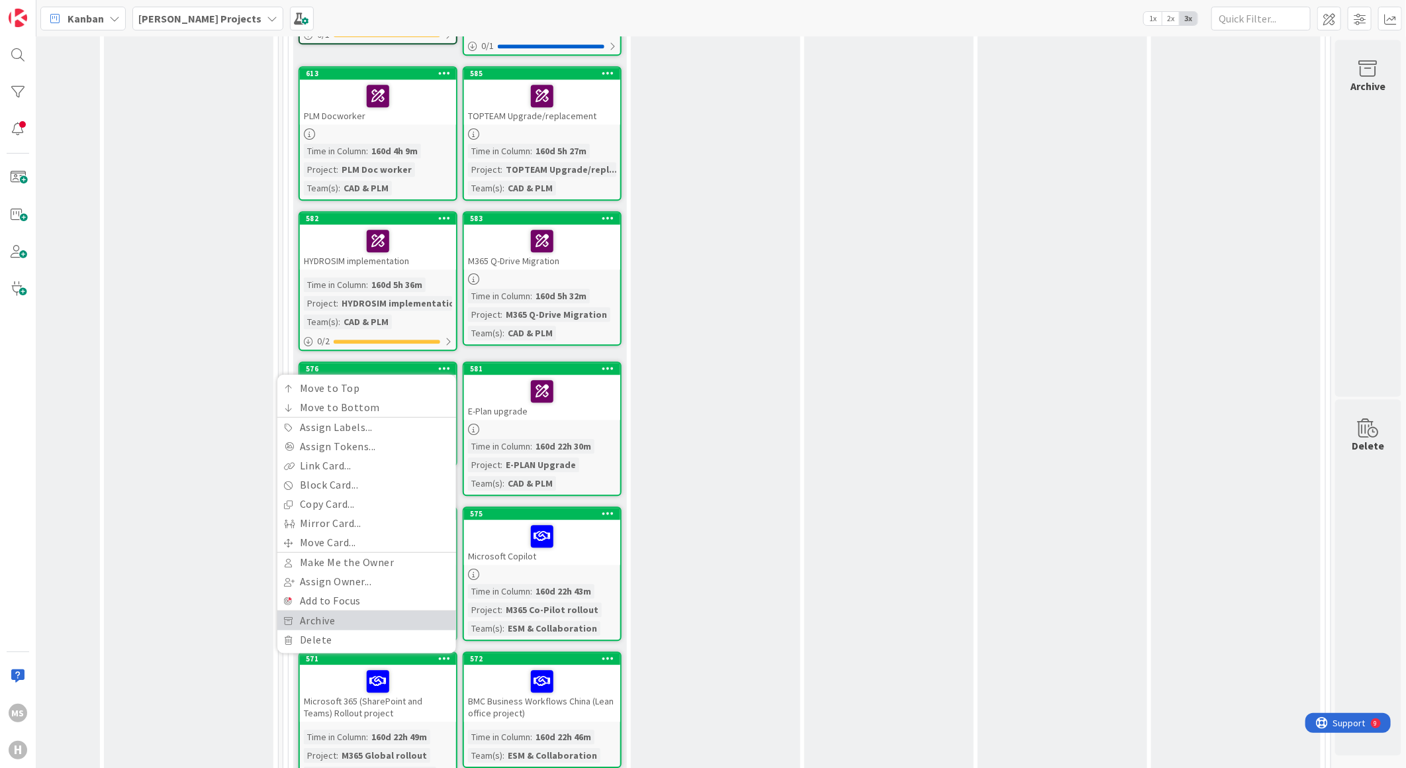
click at [314, 611] on link "Archive" at bounding box center [366, 620] width 179 height 19
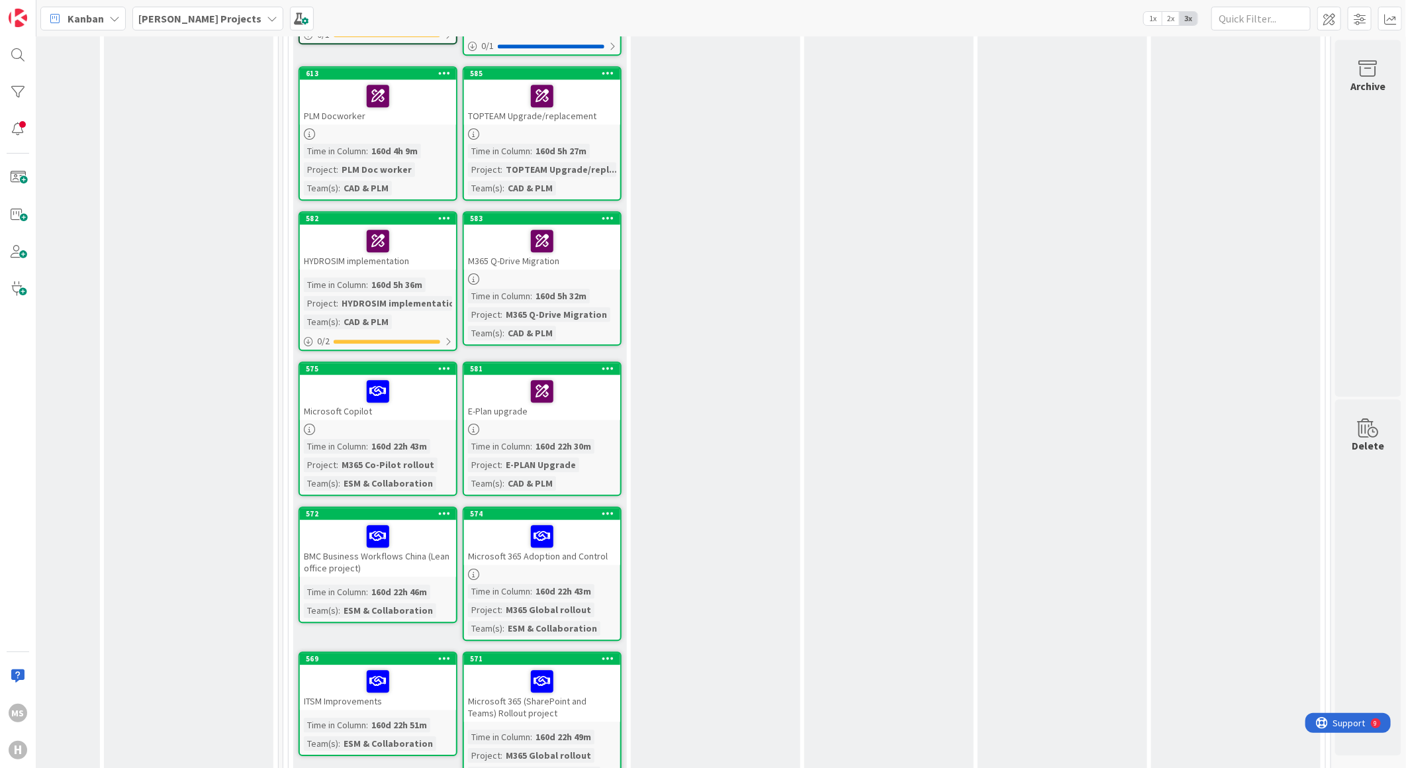
click at [438, 363] on icon at bounding box center [444, 367] width 13 height 9
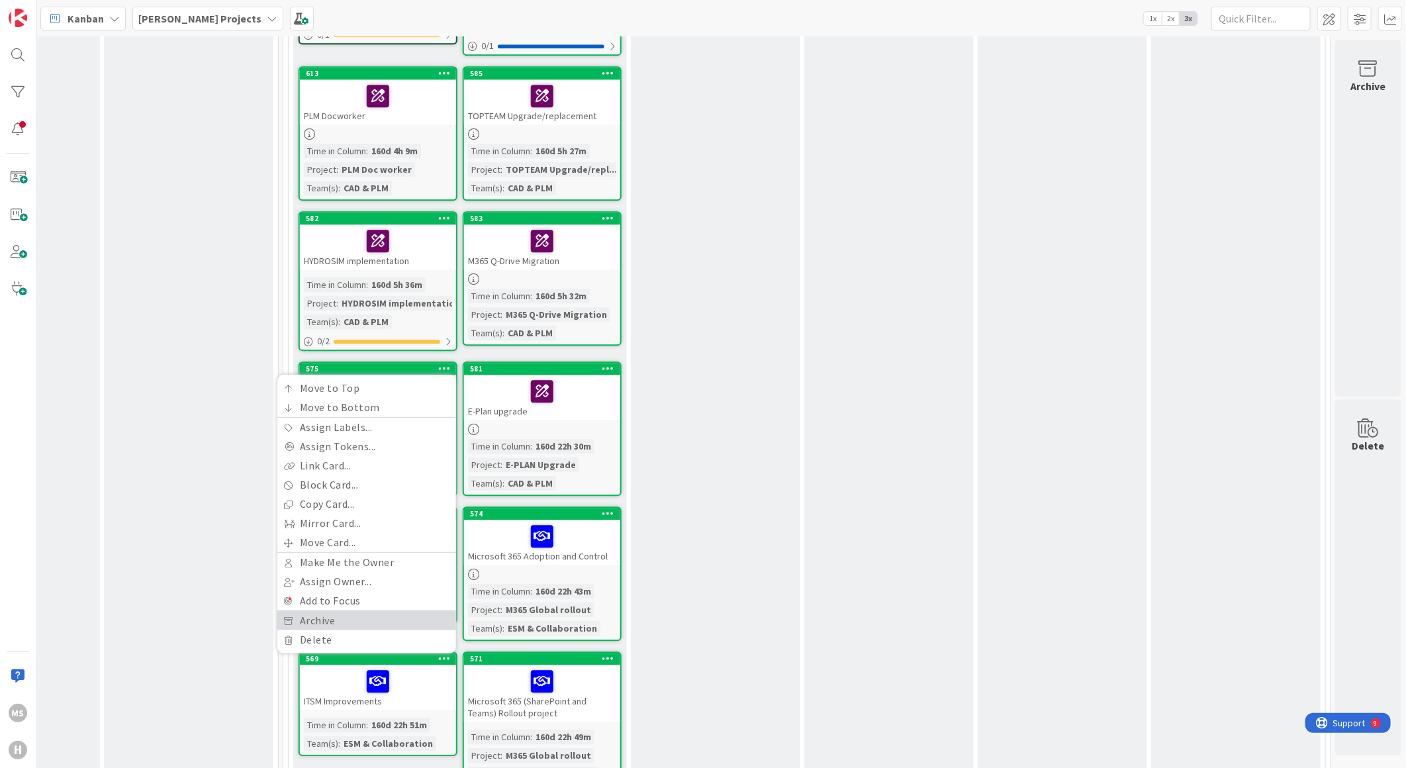
click at [299, 611] on link "Archive" at bounding box center [366, 620] width 179 height 19
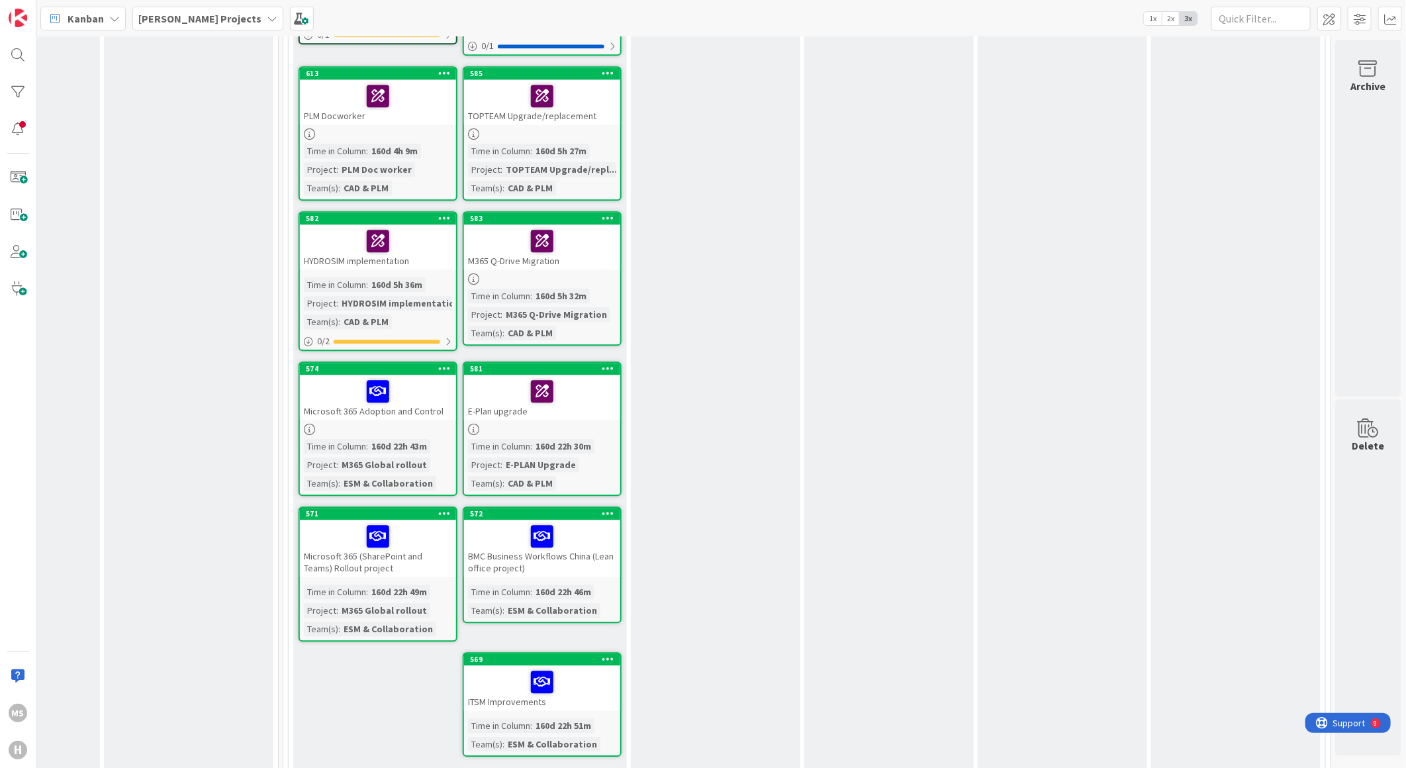
click at [438, 363] on icon at bounding box center [444, 367] width 13 height 9
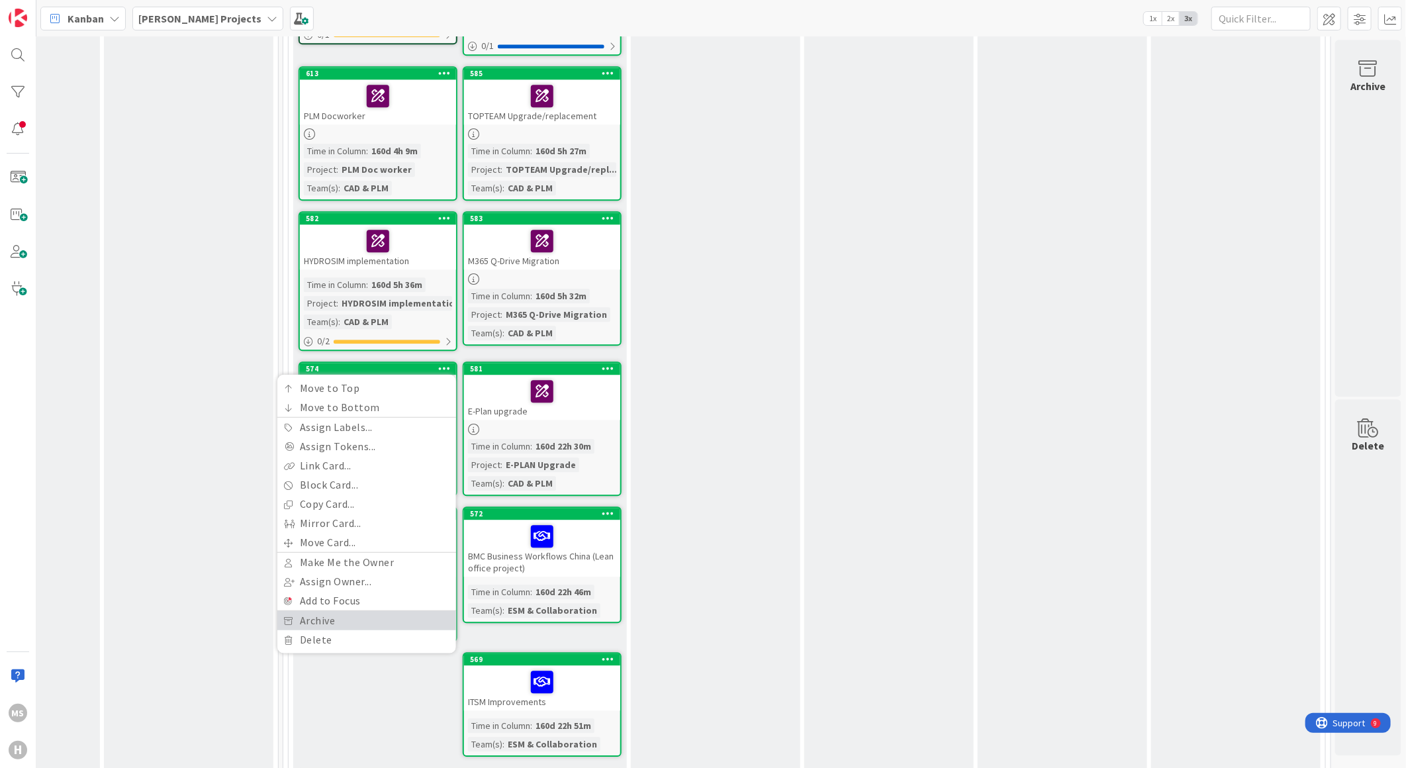
click at [307, 611] on link "Archive" at bounding box center [366, 620] width 179 height 19
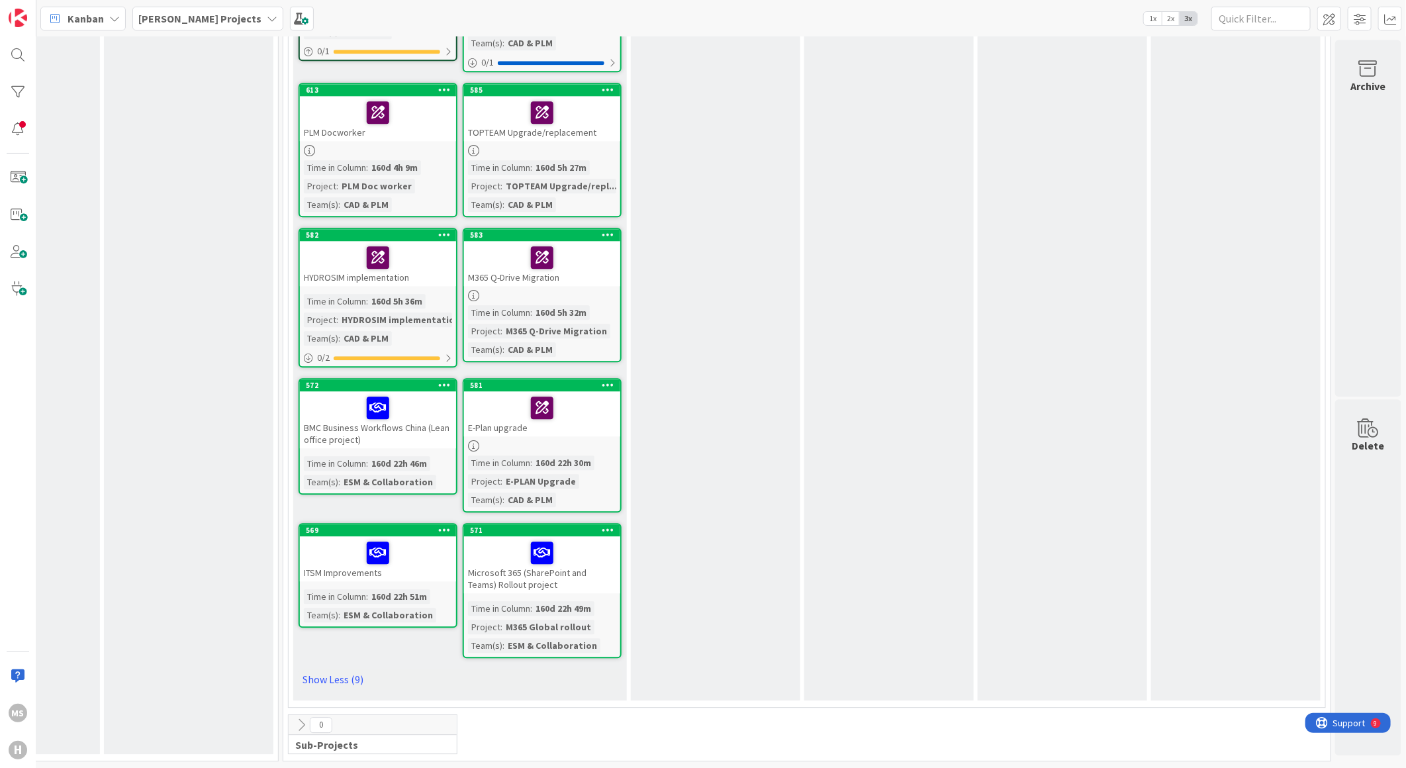
scroll to position [2032, 300]
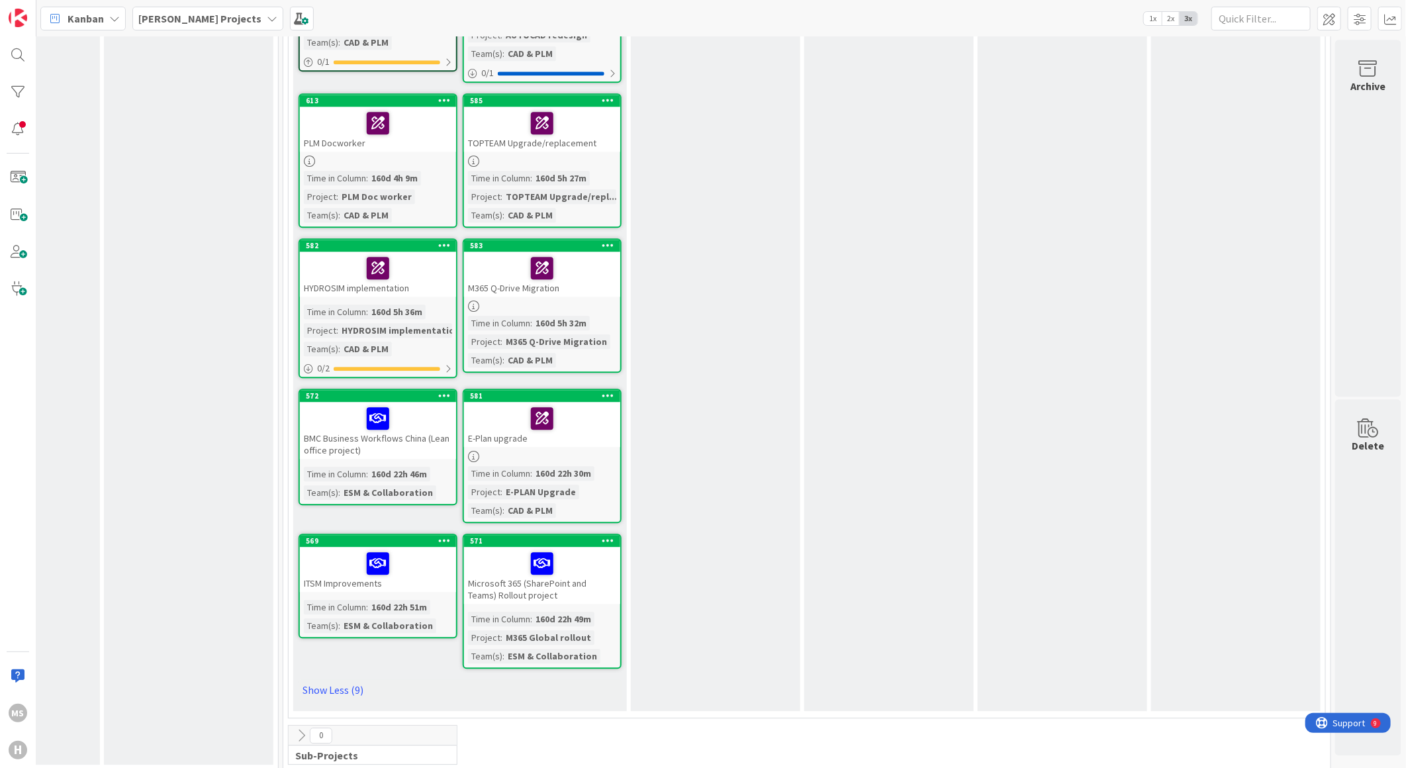
click at [438, 391] on icon at bounding box center [444, 395] width 13 height 9
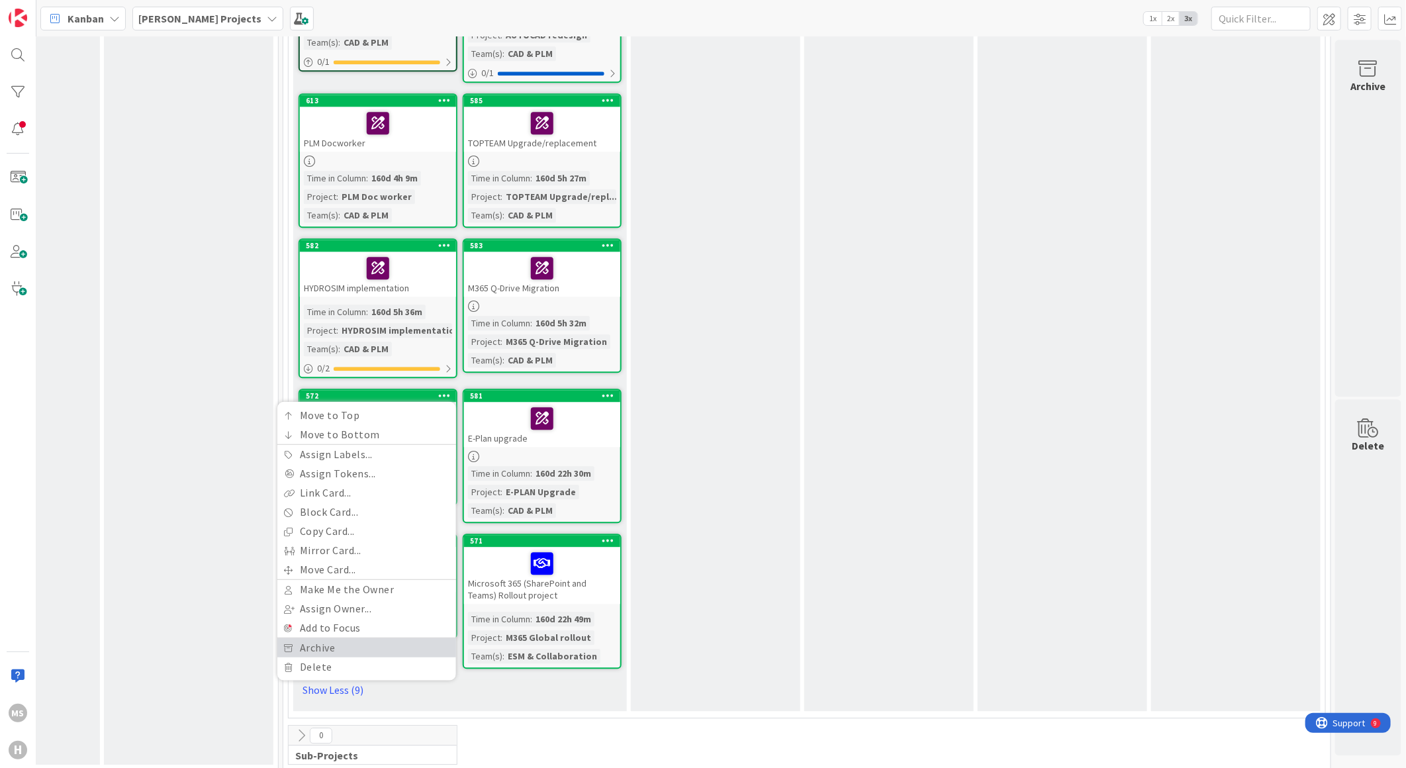
click at [303, 638] on link "Archive" at bounding box center [366, 647] width 179 height 19
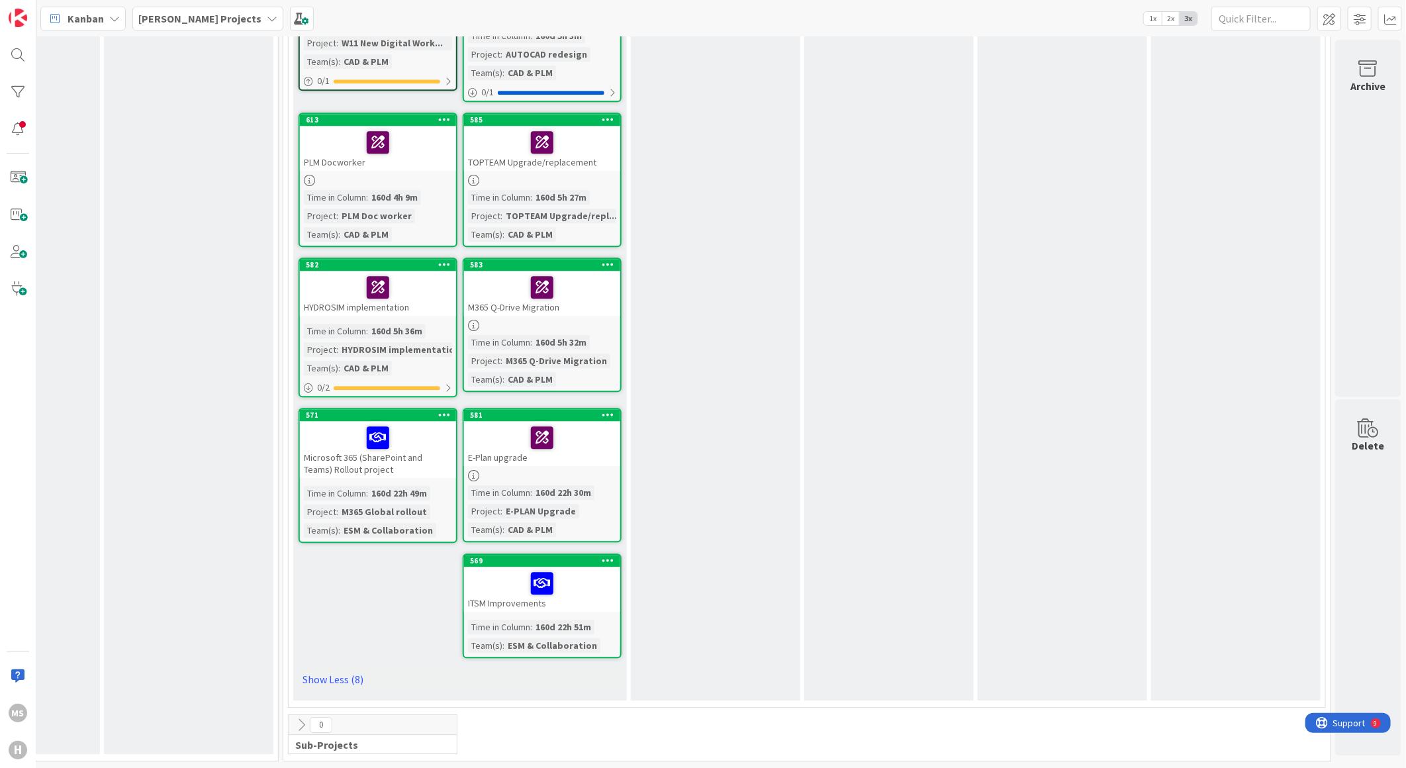
scroll to position [2002, 300]
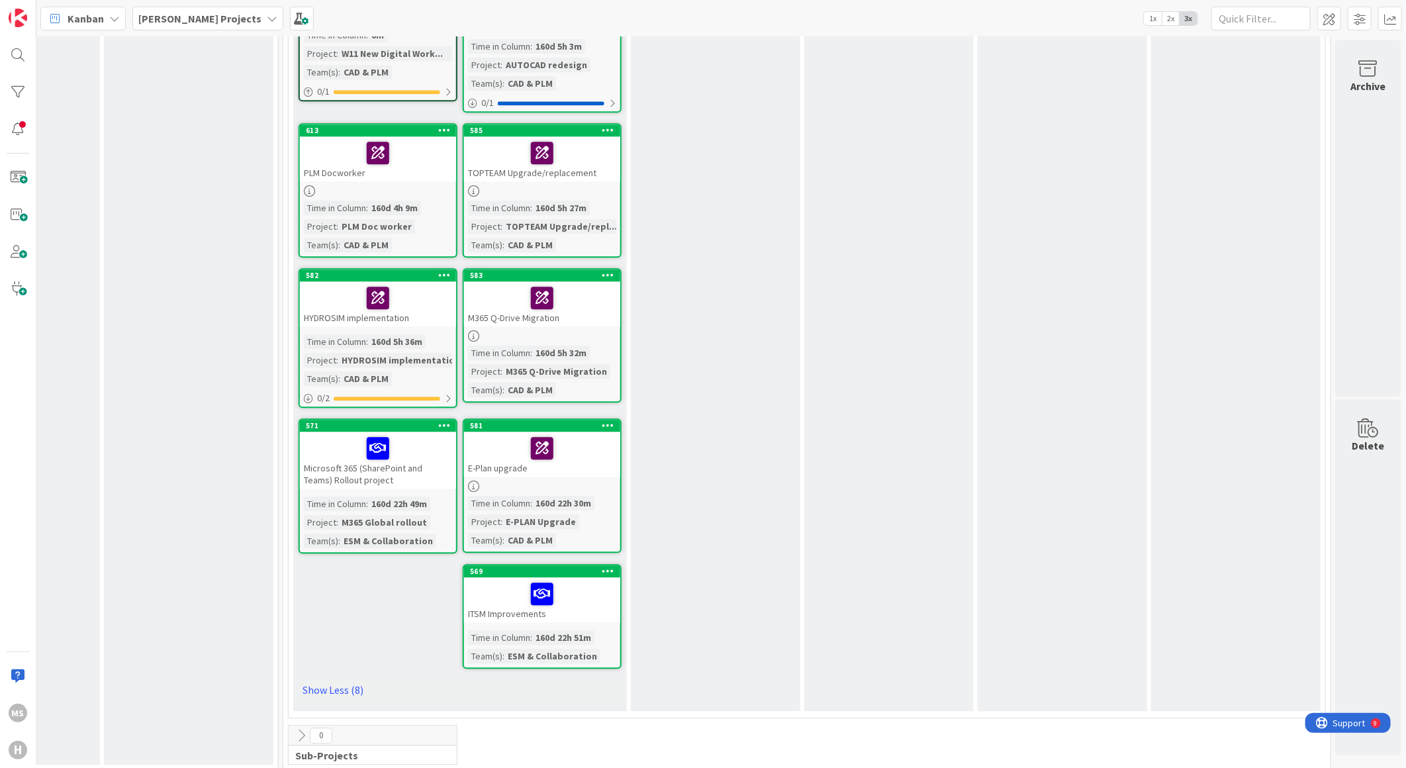
click at [342, 453] on div "Microsoft 365 (SharePoint and Teams) Rollout project" at bounding box center [378, 460] width 156 height 57
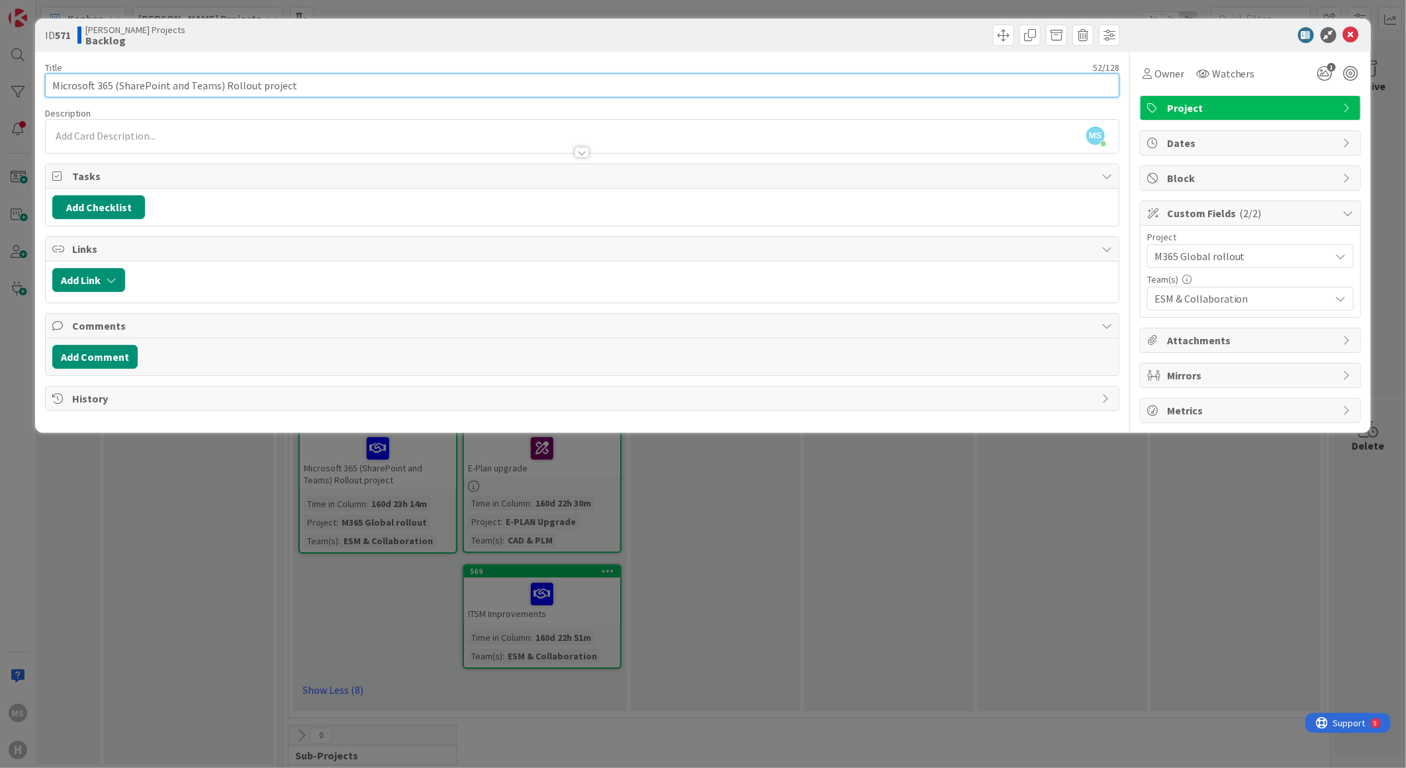
click at [56, 85] on input "Microsoft 365 (SharePoint and Teams) Rollout project" at bounding box center [582, 85] width 1074 height 24
type input "M365 Data Migrations"
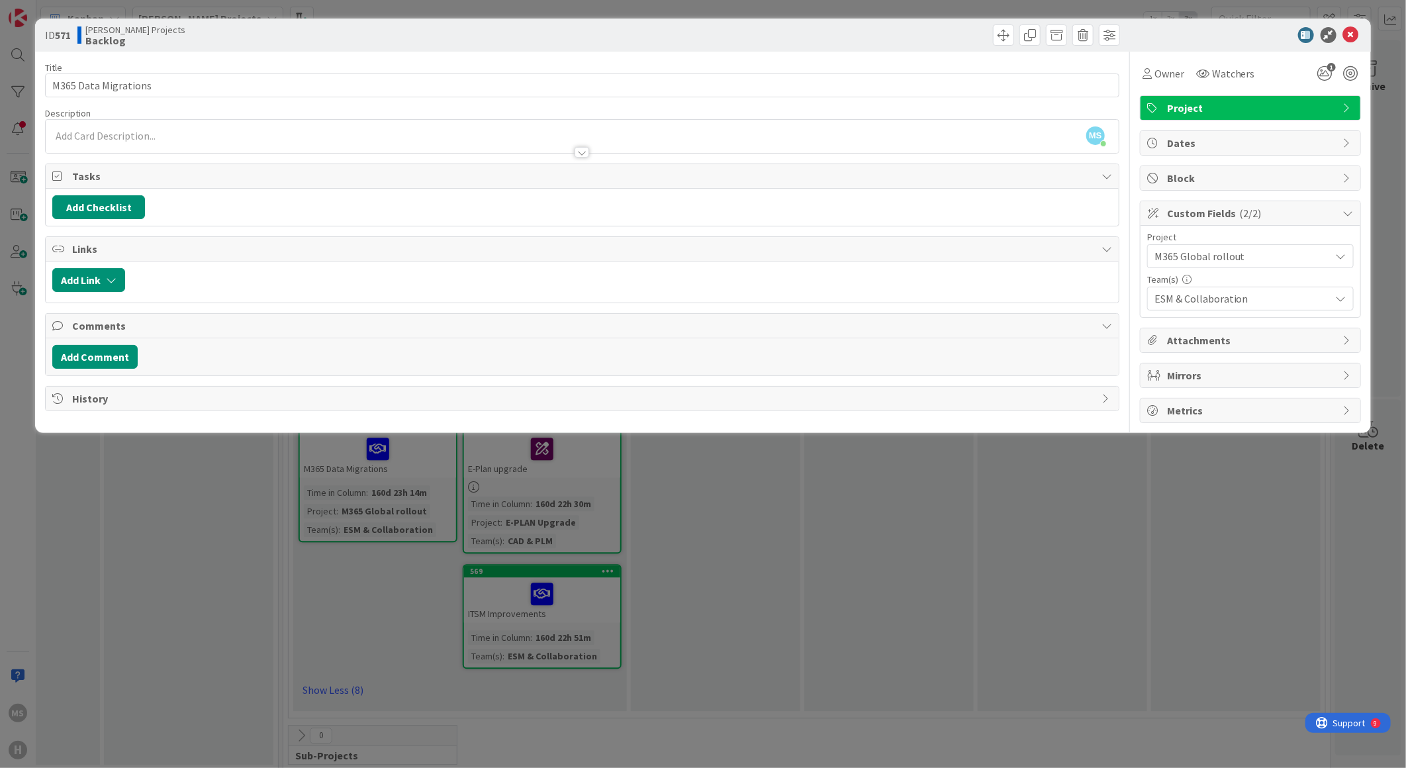
click at [1236, 38] on div at bounding box center [1244, 35] width 234 height 16
click at [1341, 31] on div at bounding box center [1244, 35] width 234 height 16
click at [1351, 33] on icon at bounding box center [1351, 35] width 16 height 16
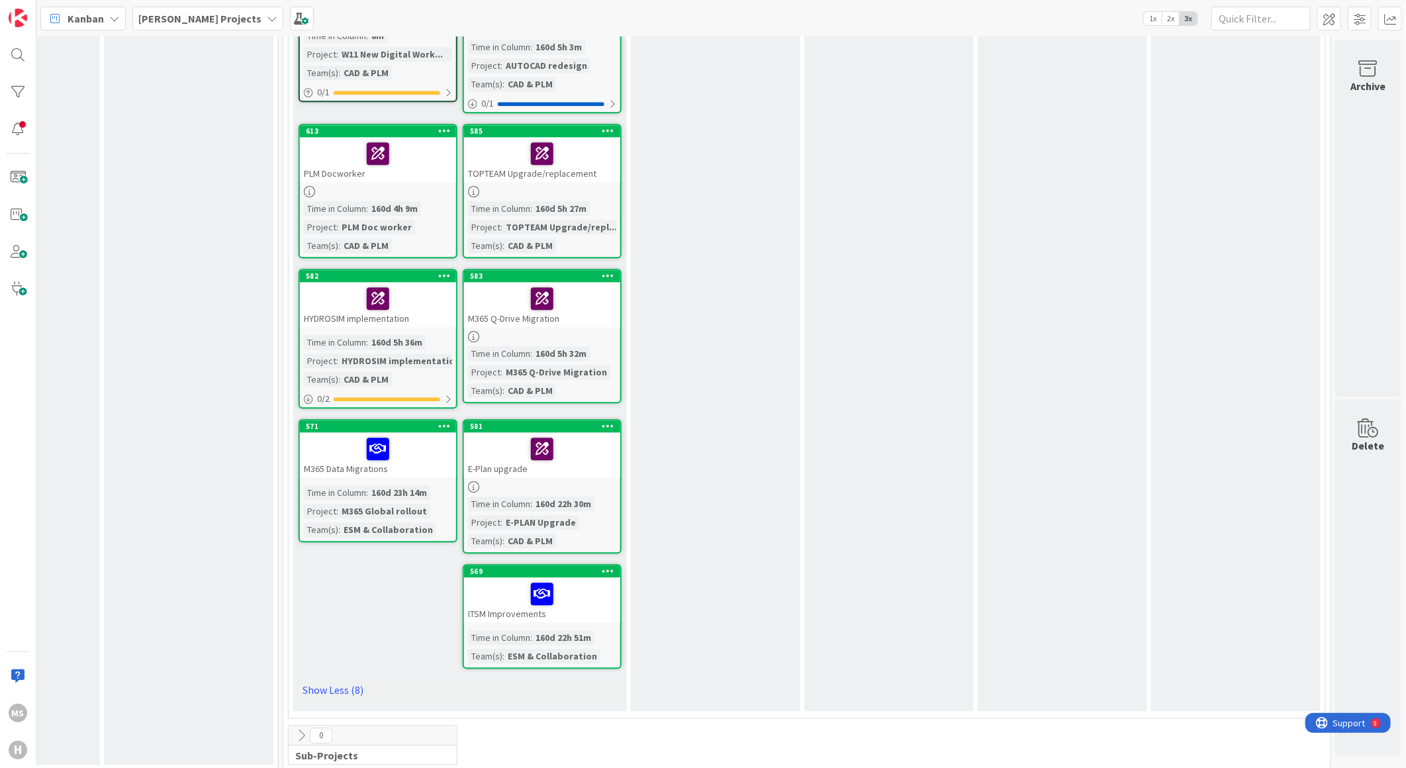
click at [479, 446] on div "E-Plan upgrade" at bounding box center [542, 454] width 156 height 45
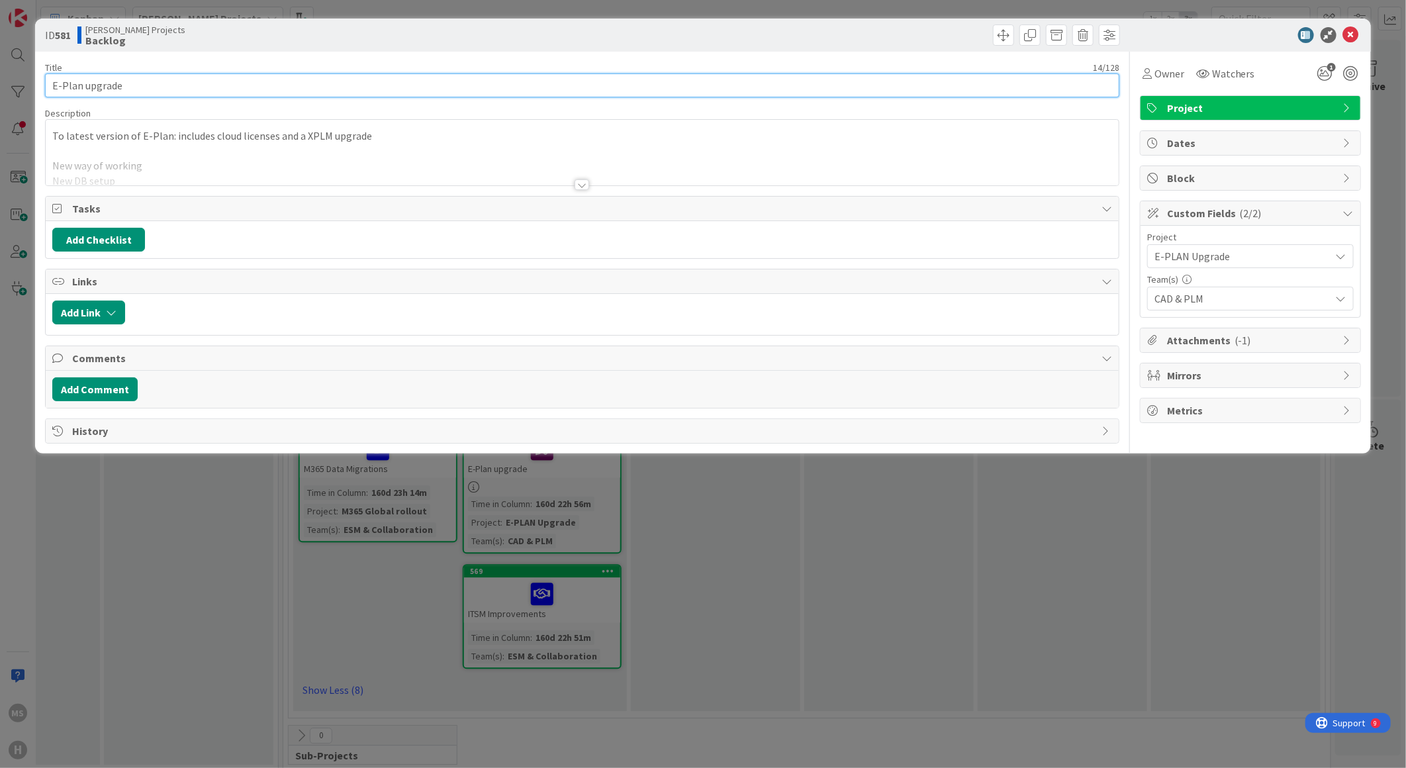
drag, startPoint x: 83, startPoint y: 56, endPoint x: 82, endPoint y: 64, distance: 8.1
click at [78, 56] on div "Title 14 / 128 E-Plan upgrade Description To latest version of E-Plan: includes…" at bounding box center [582, 248] width 1074 height 392
click at [83, 78] on input "E-Plan upgrade" at bounding box center [582, 85] width 1074 height 24
type input "E-PLAN Upgrade"
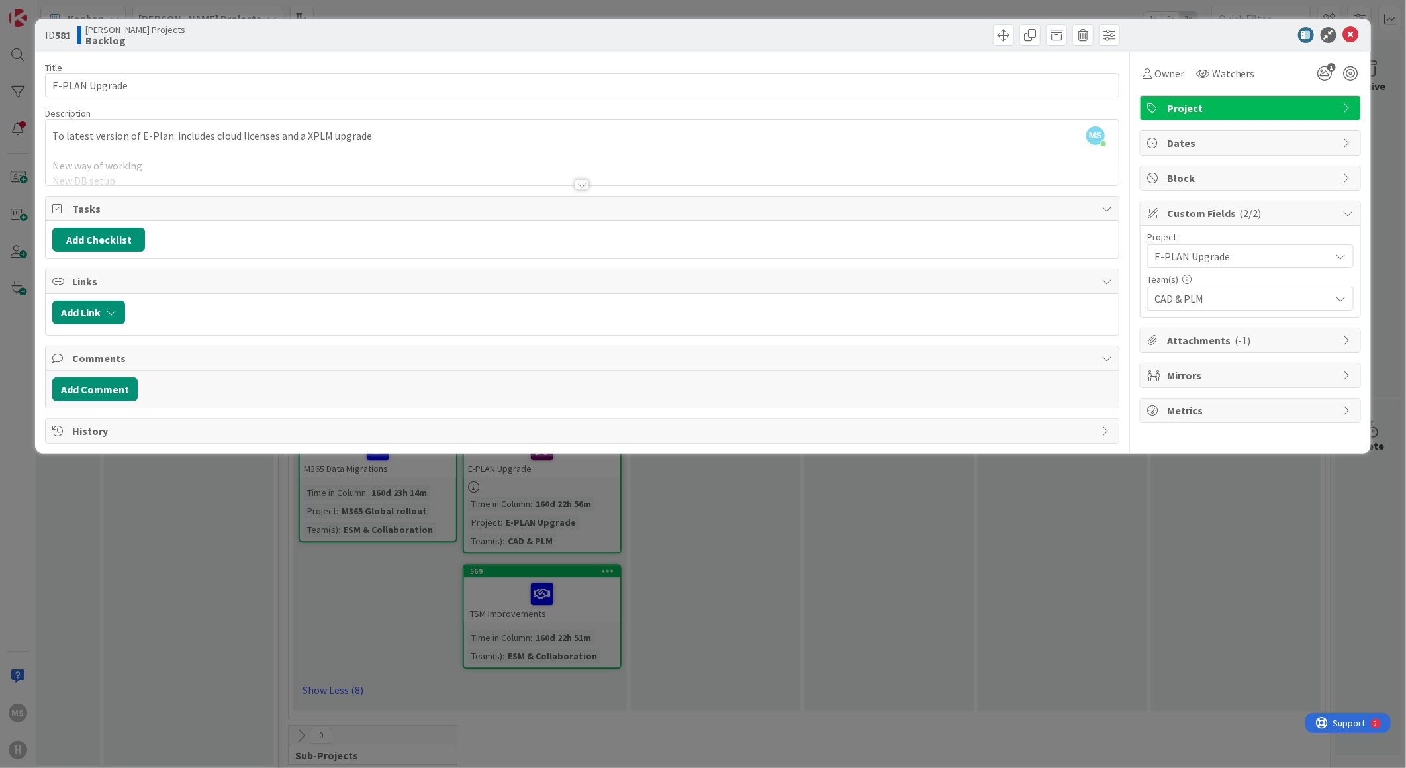
click at [1203, 45] on div "ID 581 [PERSON_NAME] Projects Backlog" at bounding box center [703, 35] width 1336 height 33
click at [1352, 34] on icon at bounding box center [1351, 35] width 16 height 16
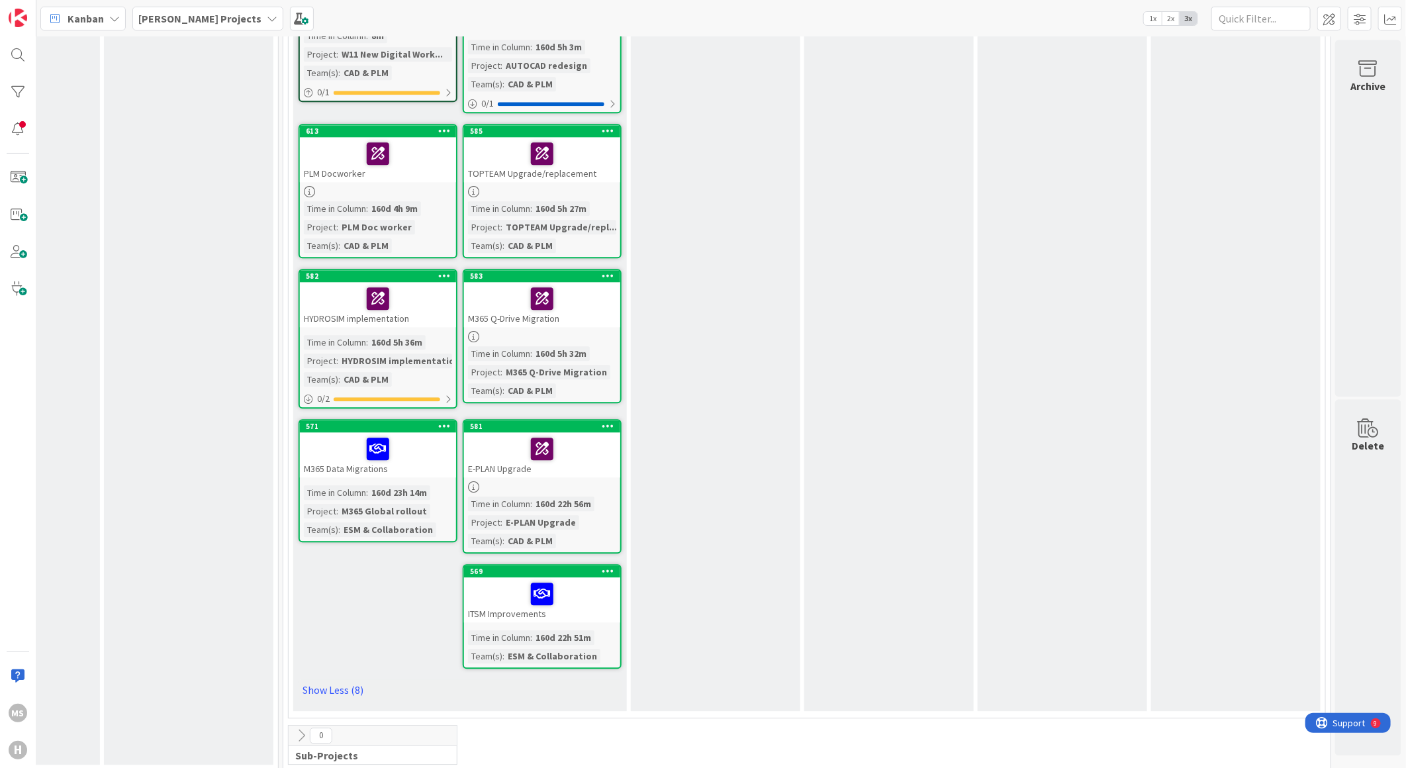
click at [602, 566] on icon at bounding box center [608, 570] width 13 height 9
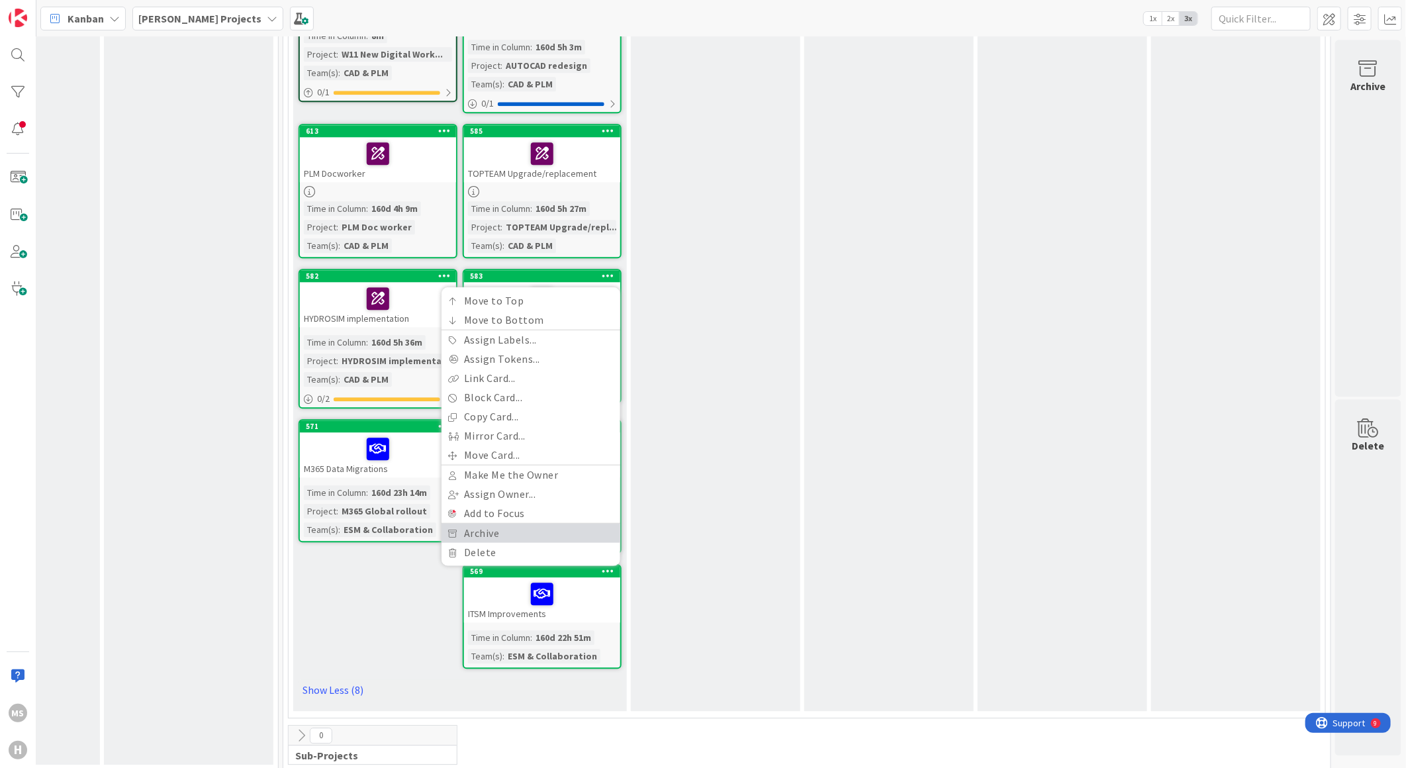
click at [458, 523] on link "Archive" at bounding box center [531, 532] width 179 height 19
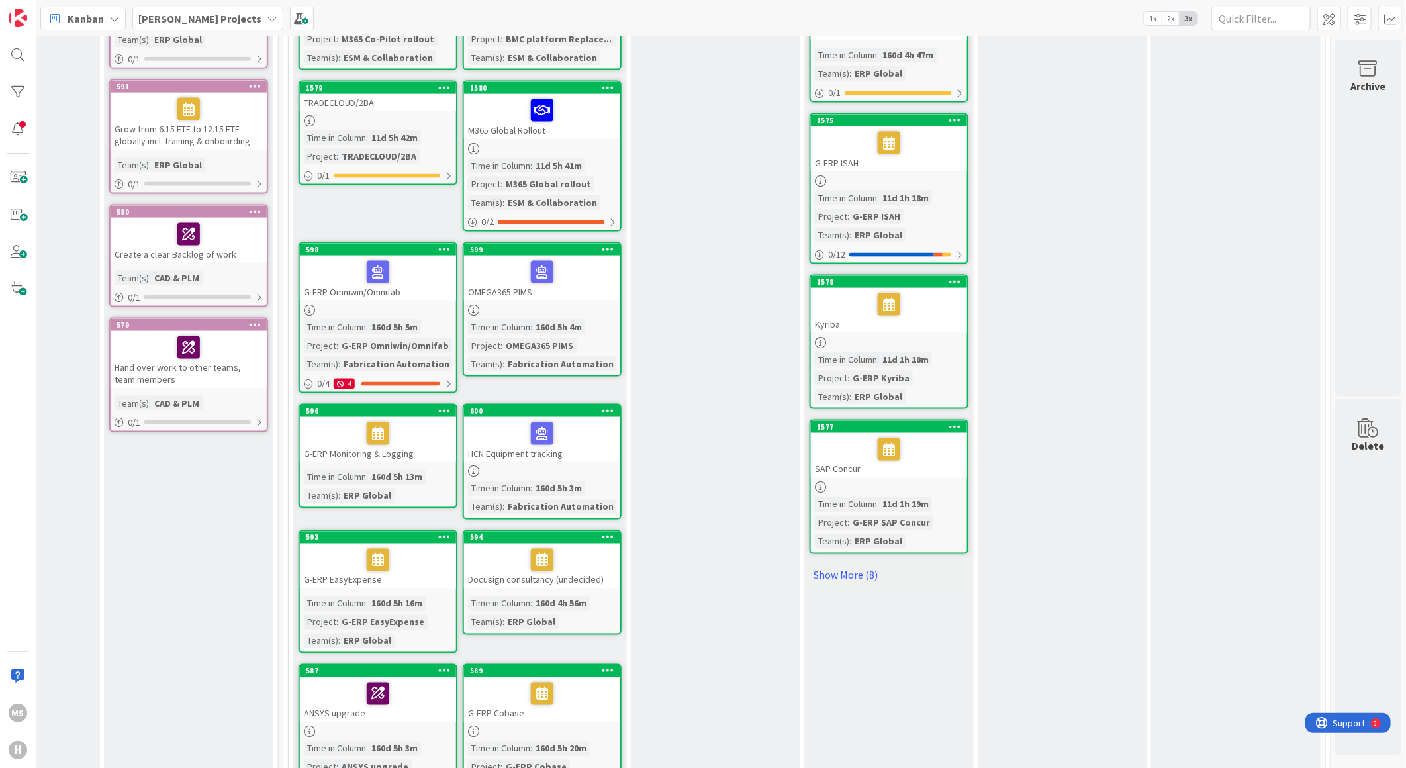
scroll to position [1005, 300]
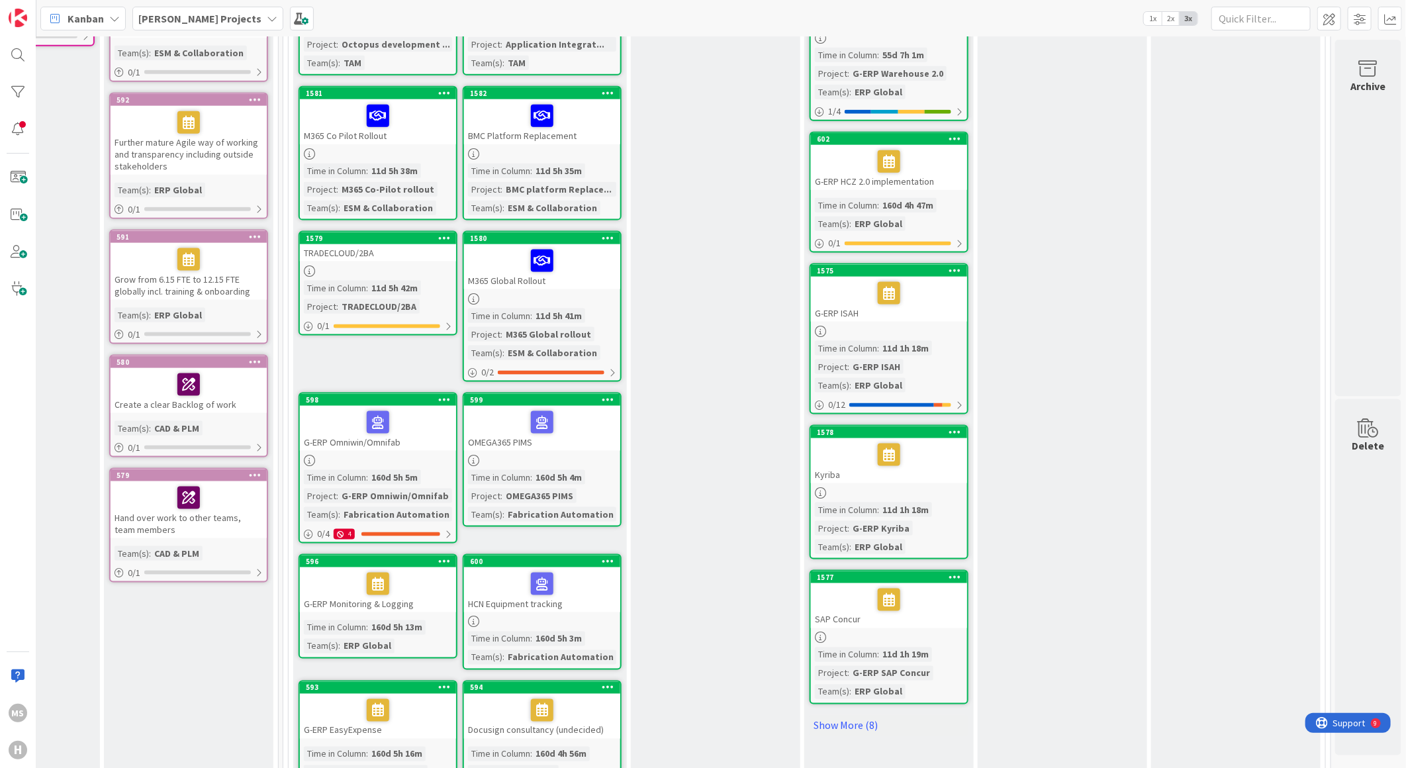
click at [826, 586] on div "SAP Concur" at bounding box center [889, 605] width 156 height 45
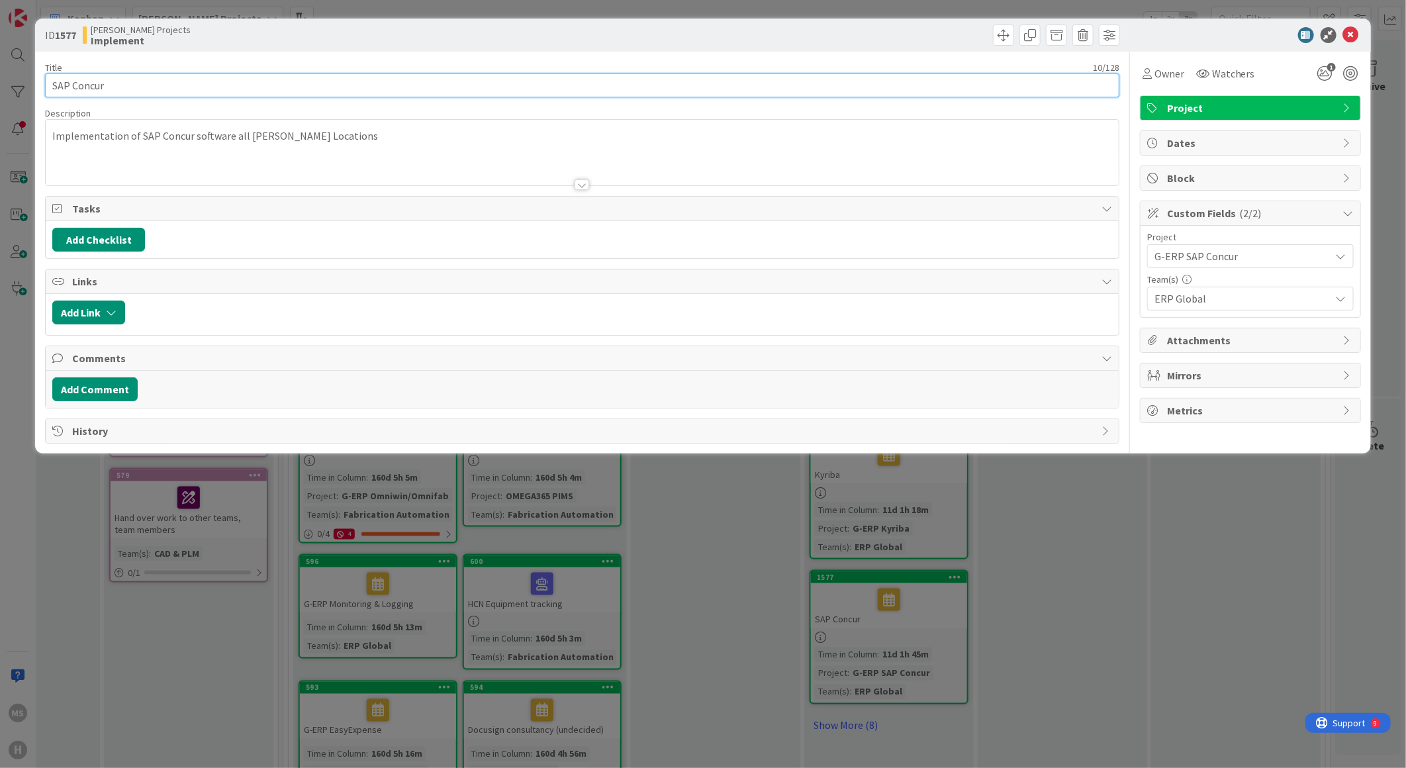
click at [50, 84] on input "SAP Concur" at bounding box center [582, 85] width 1074 height 24
type input "G-ERP SAP Concur"
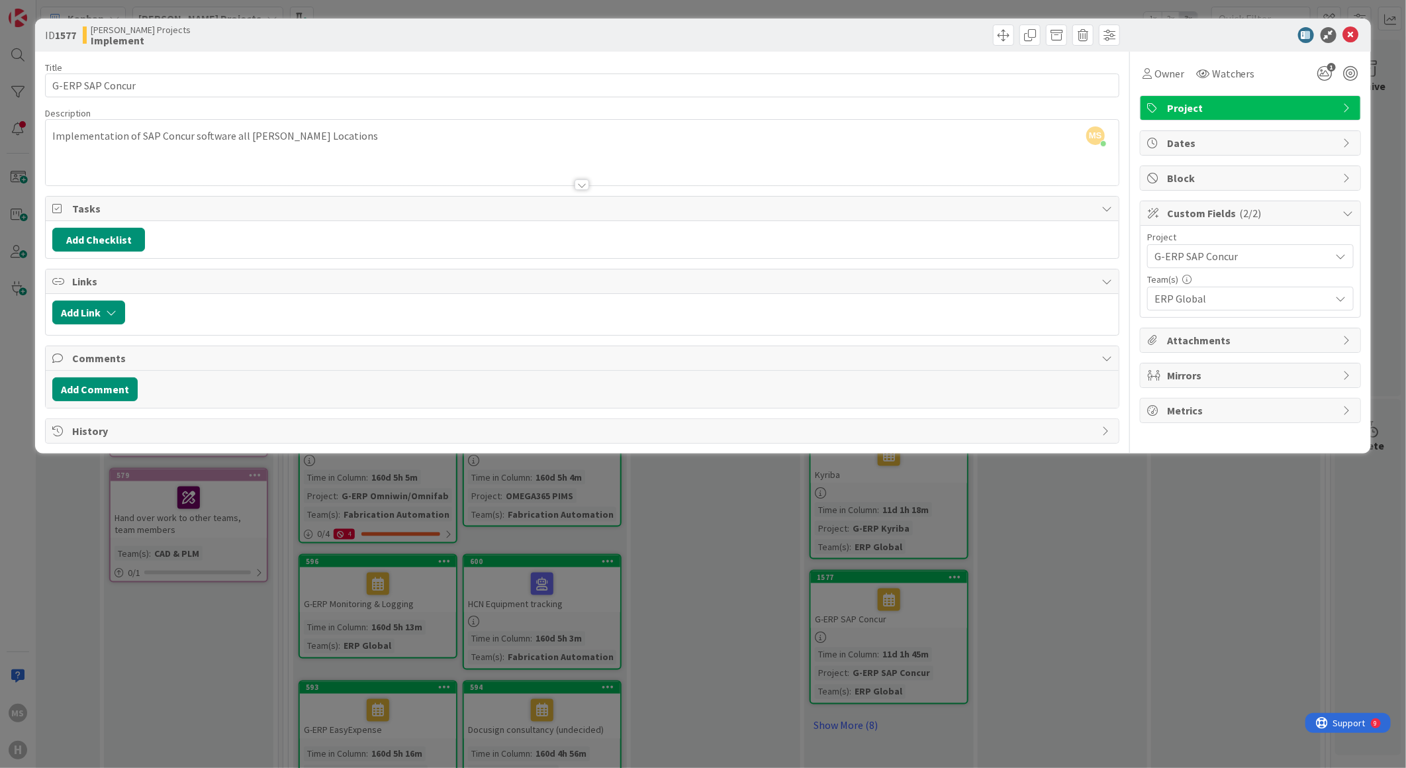
click at [1213, 41] on div at bounding box center [1244, 35] width 234 height 16
click at [1354, 32] on icon at bounding box center [1351, 35] width 16 height 16
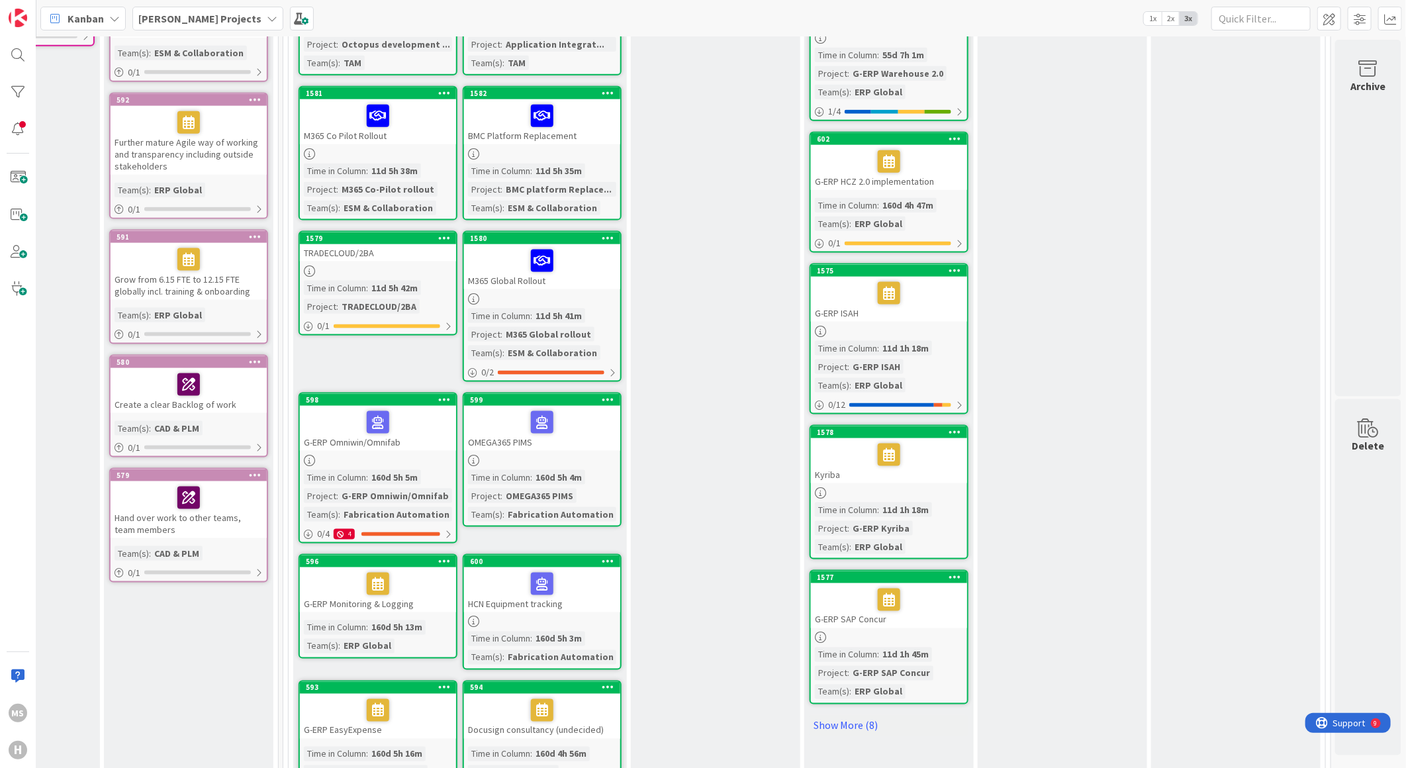
click at [816, 444] on div "Kyriba" at bounding box center [889, 460] width 156 height 45
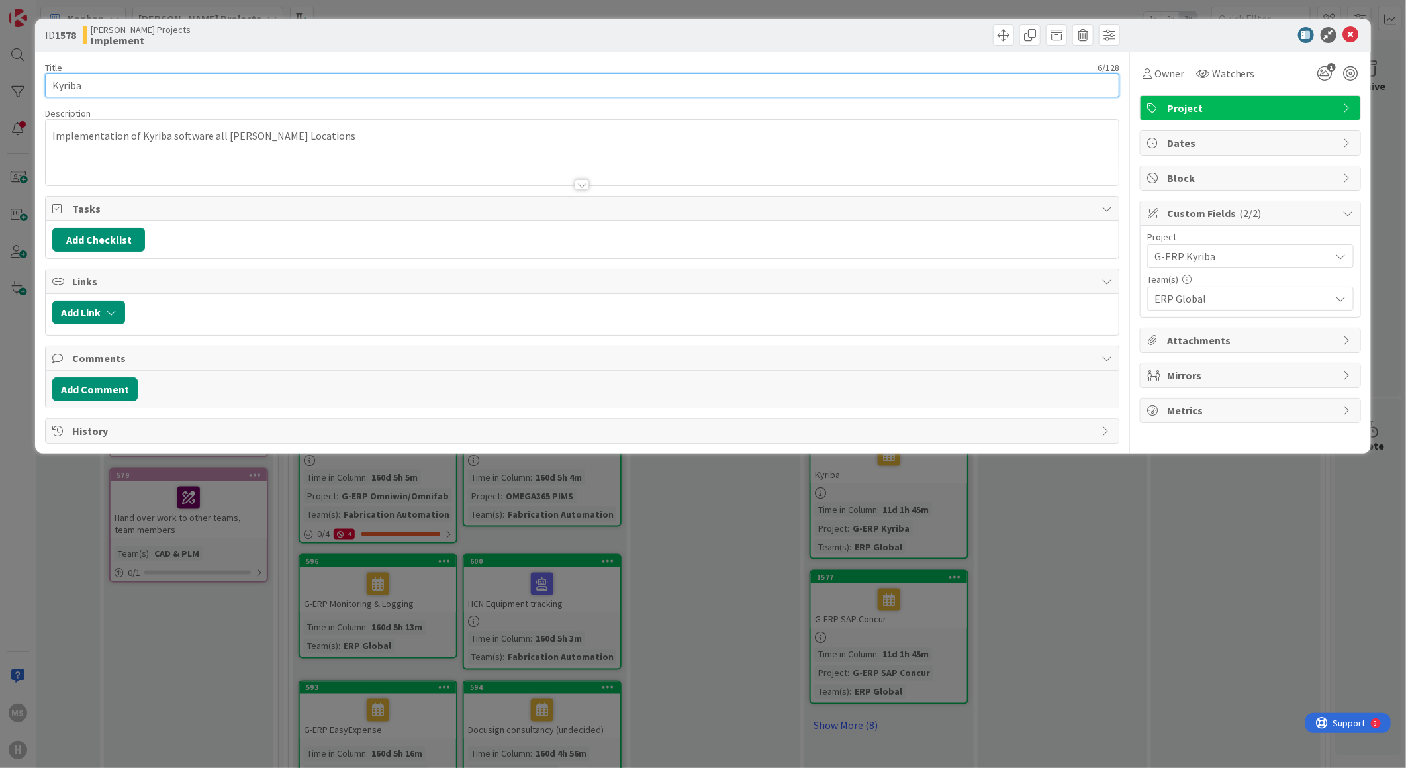
click at [50, 83] on input "Kyriba" at bounding box center [582, 85] width 1074 height 24
type input "G-ERP Kyriba"
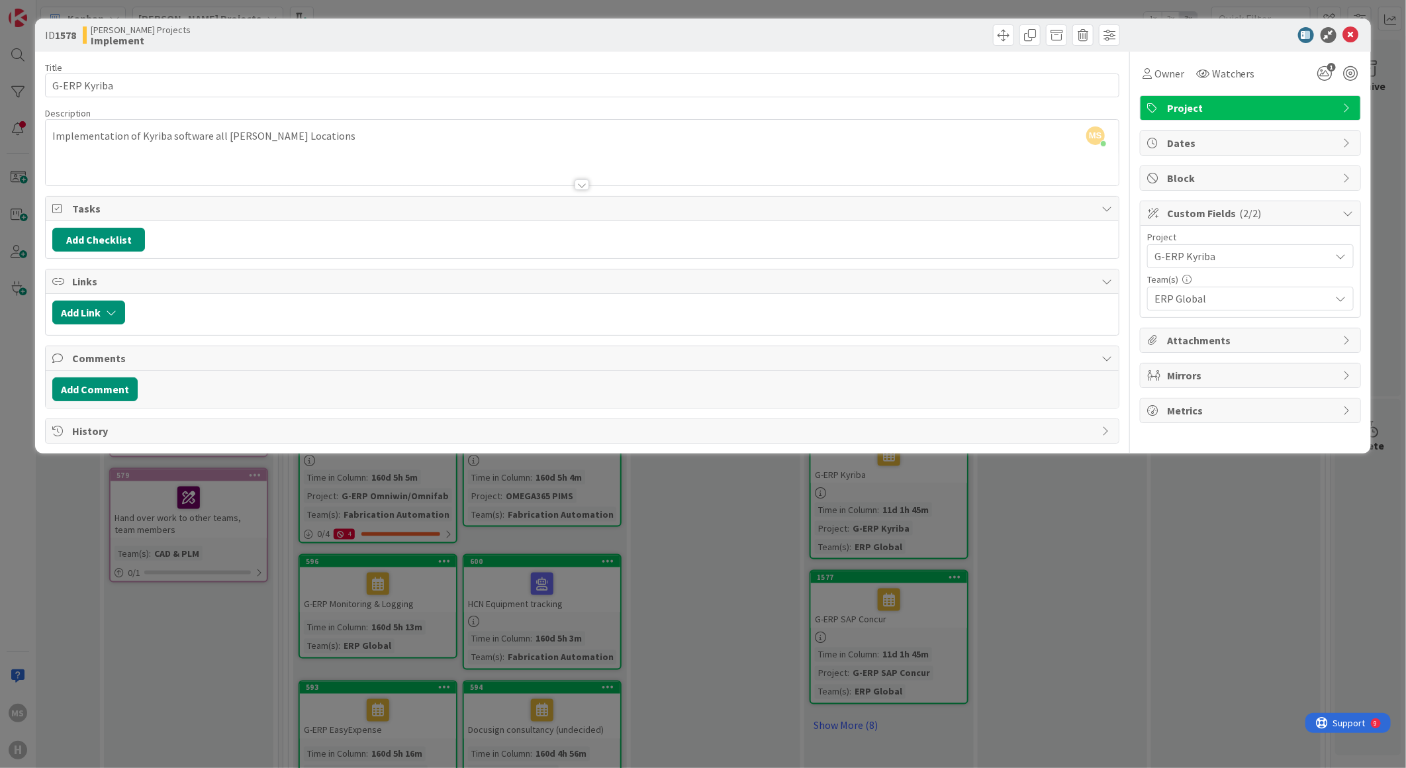
click at [1274, 36] on div at bounding box center [1244, 35] width 234 height 16
click at [1356, 34] on icon at bounding box center [1351, 35] width 16 height 16
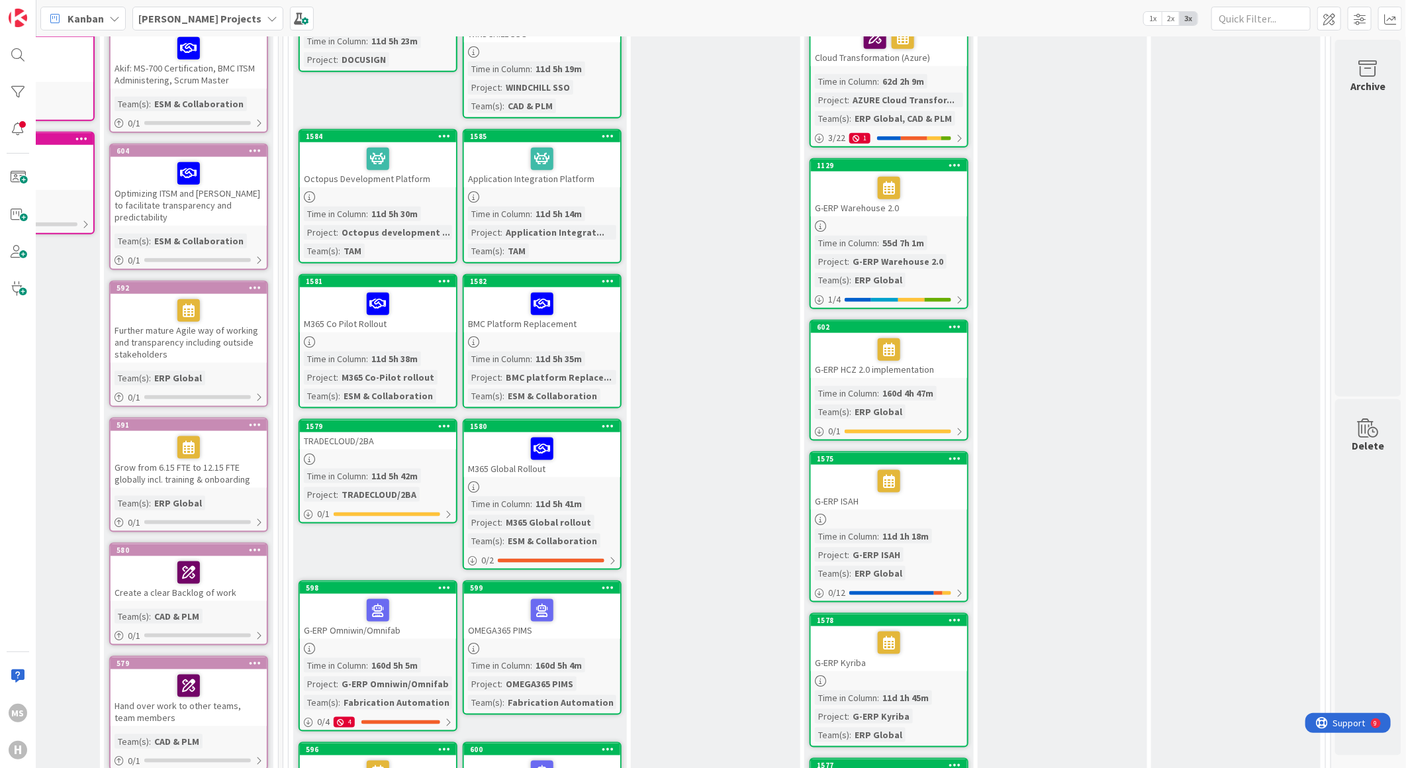
scroll to position [784, 300]
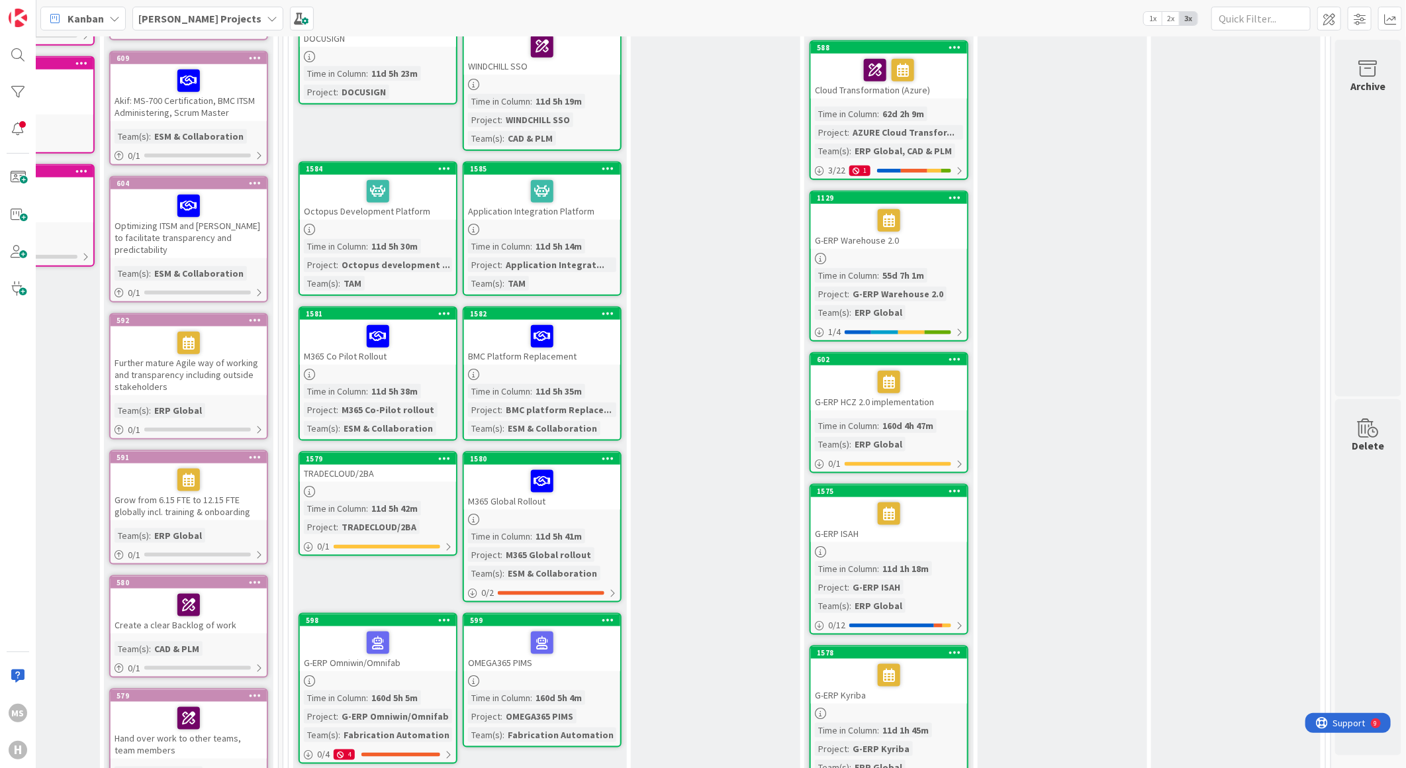
click at [859, 374] on div "G-ERP HCZ 2.0 implementation" at bounding box center [889, 387] width 156 height 45
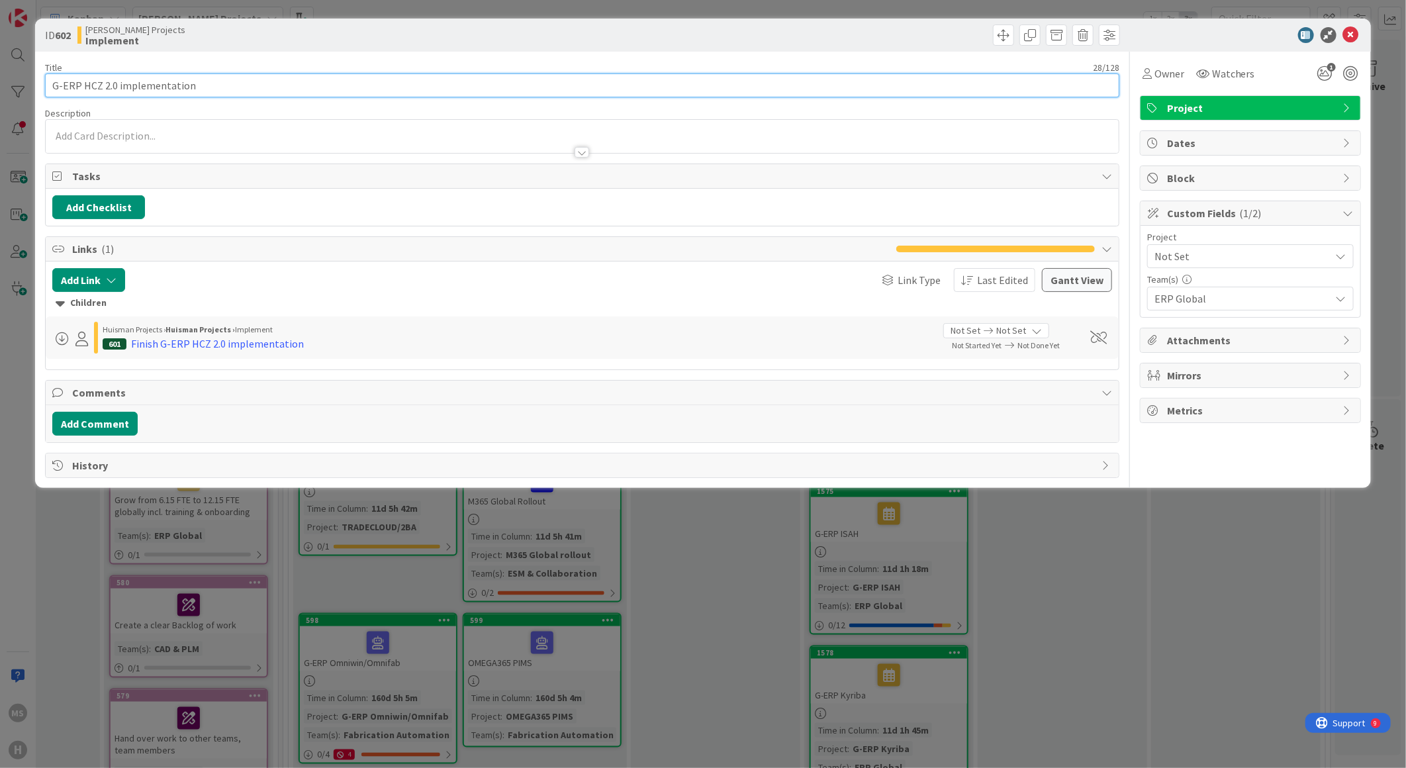
click at [113, 81] on input "G-ERP HCZ 2.0 implementation" at bounding box center [582, 85] width 1074 height 24
type input "G-ERP HCZ 2.0 Implementation"
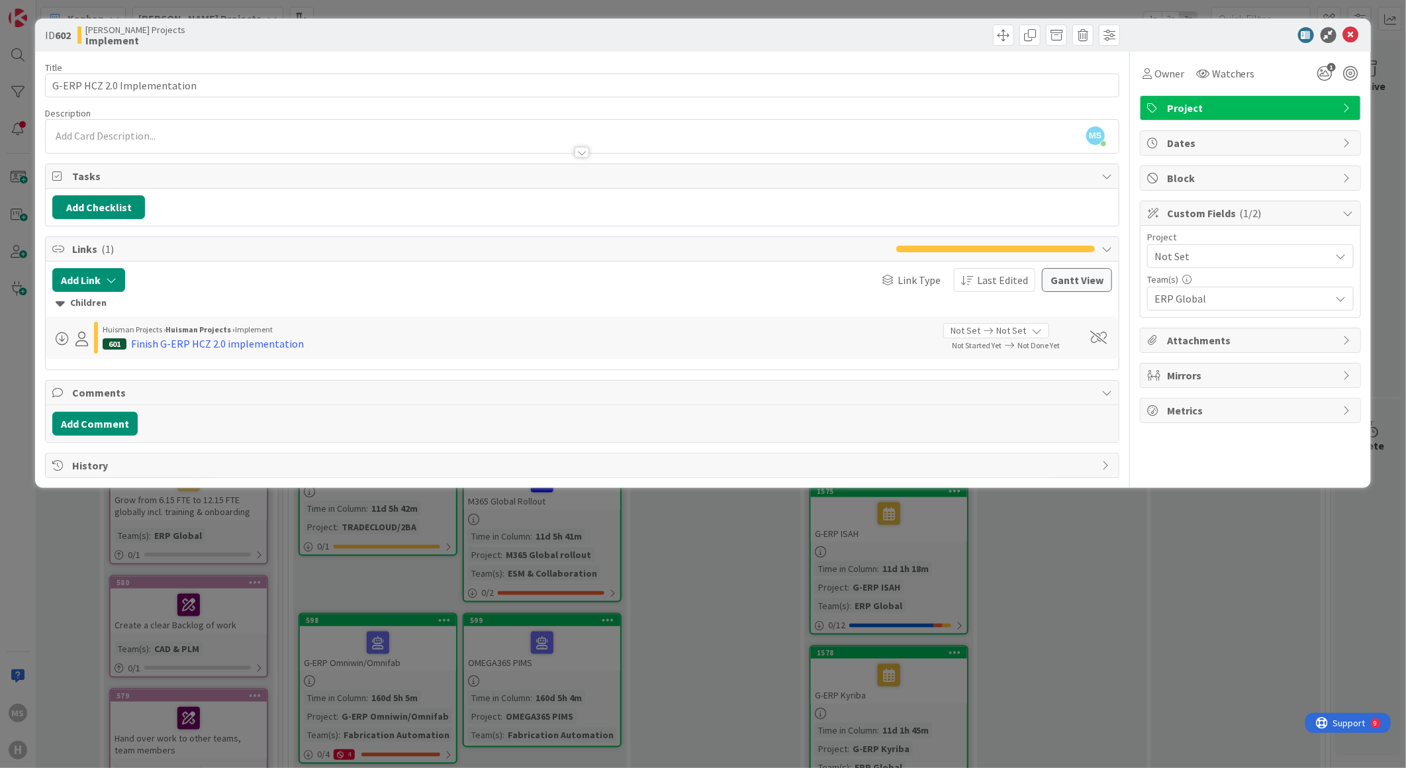
click at [1229, 31] on div at bounding box center [1244, 35] width 234 height 16
click at [1347, 36] on icon at bounding box center [1351, 35] width 16 height 16
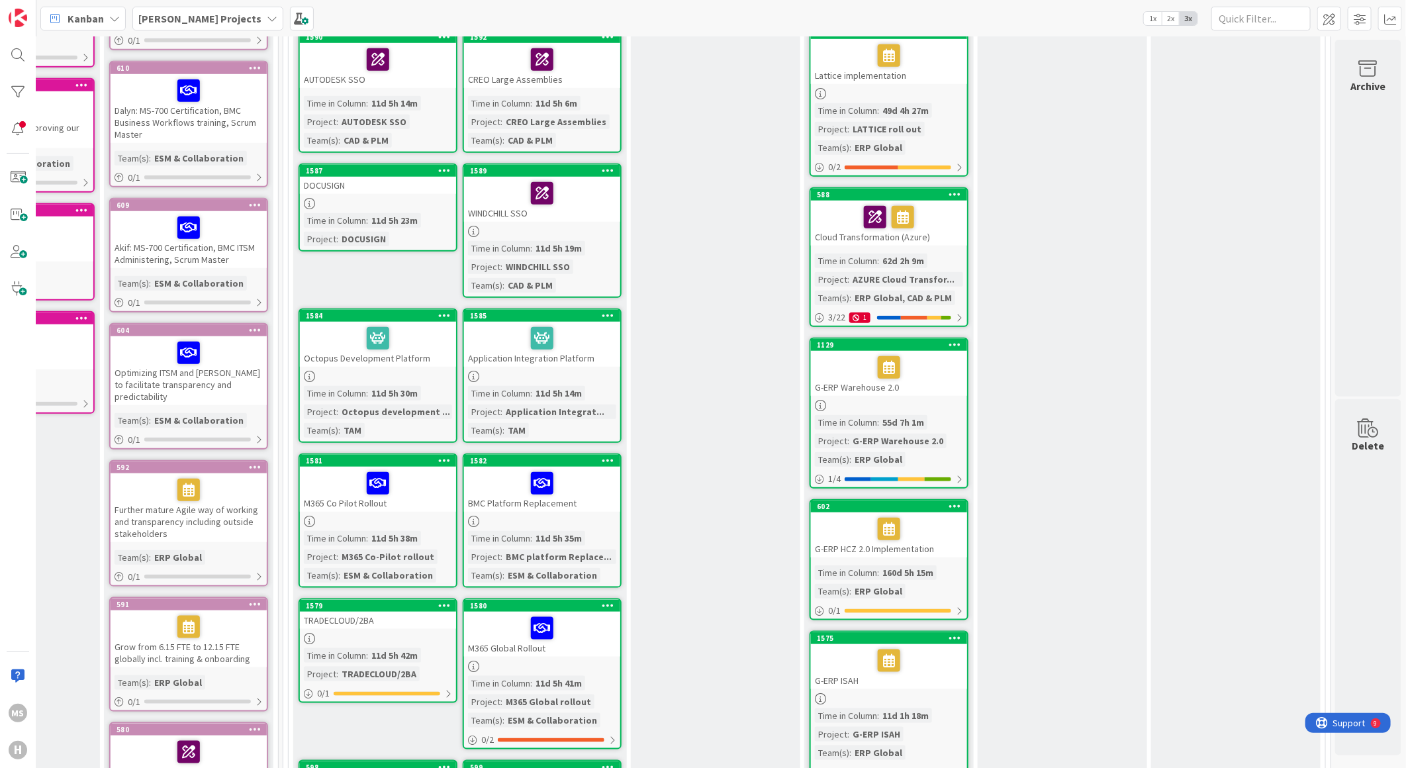
scroll to position [491, 300]
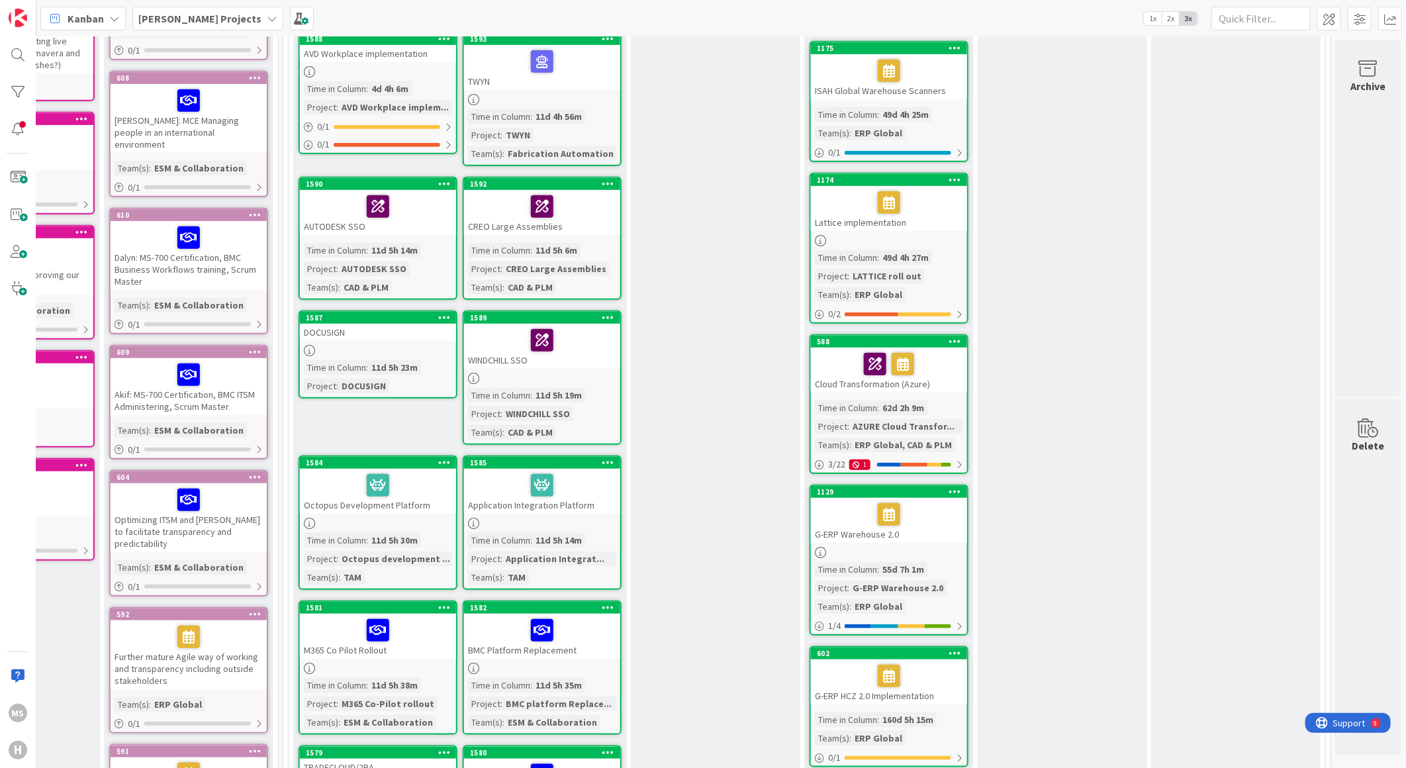
click at [818, 356] on div "Cloud Transformation (Azure)" at bounding box center [889, 370] width 156 height 45
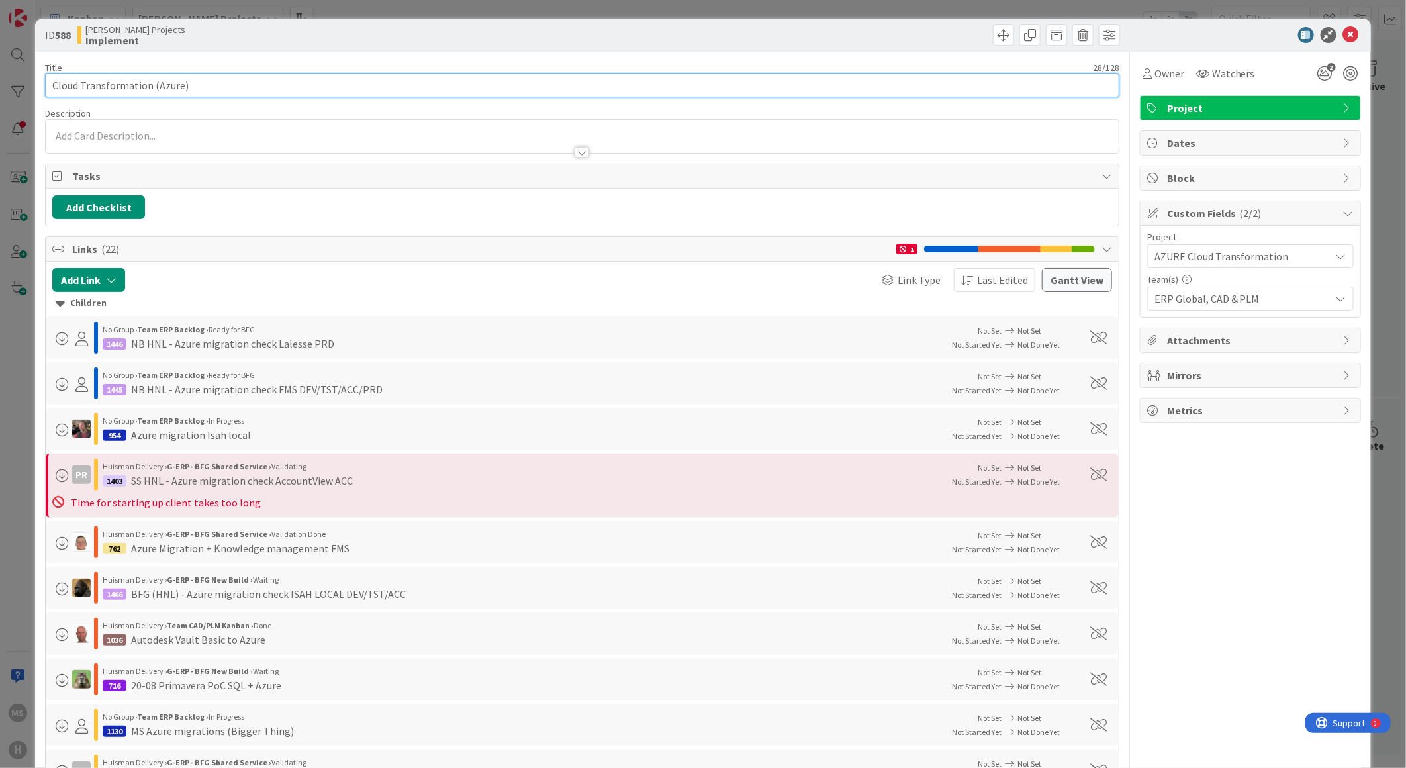
click at [45, 81] on input "Cloud Transformation (Azure)" at bounding box center [582, 85] width 1074 height 24
type input "AZURE Cloud Transformation"
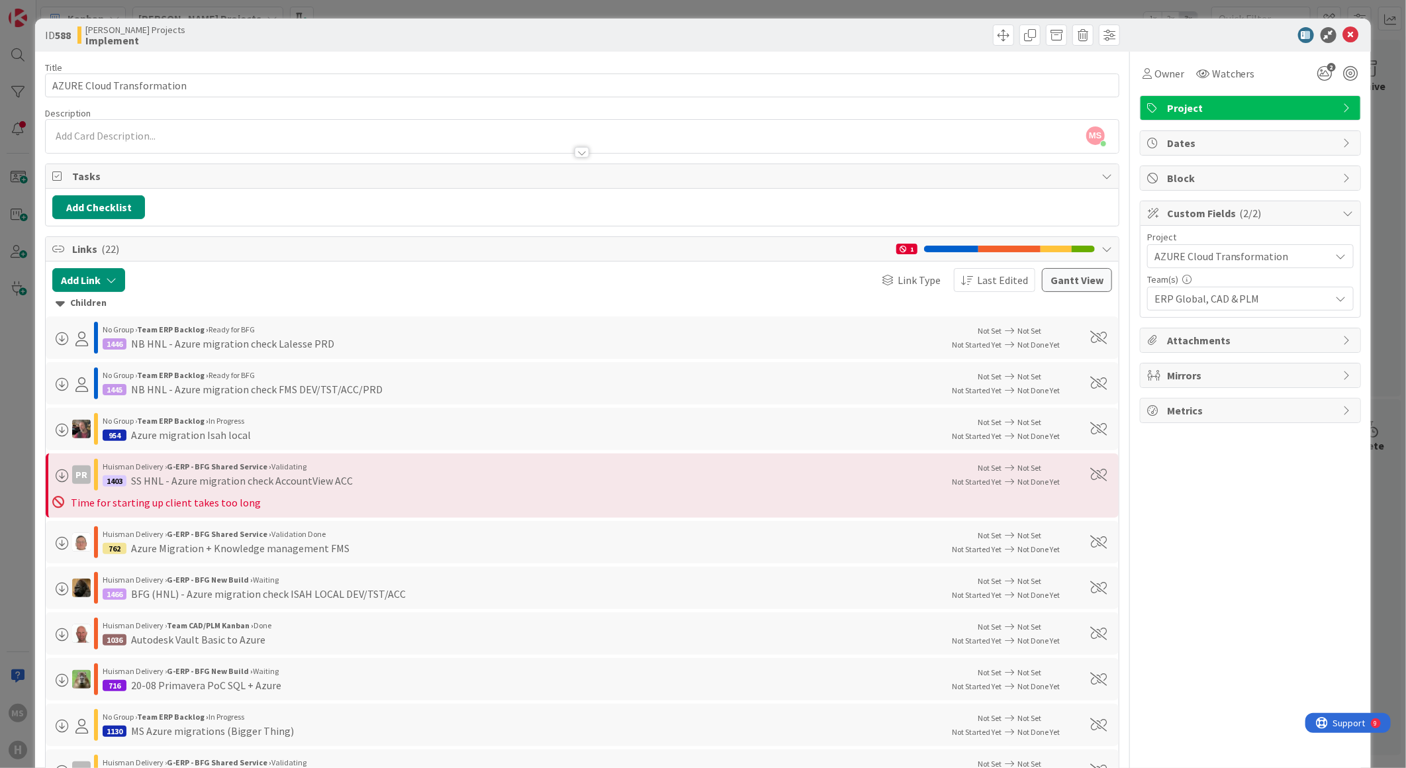
click at [1238, 43] on div "ID 588 [PERSON_NAME] Projects Implement" at bounding box center [703, 35] width 1336 height 33
click at [1343, 30] on icon at bounding box center [1351, 35] width 16 height 16
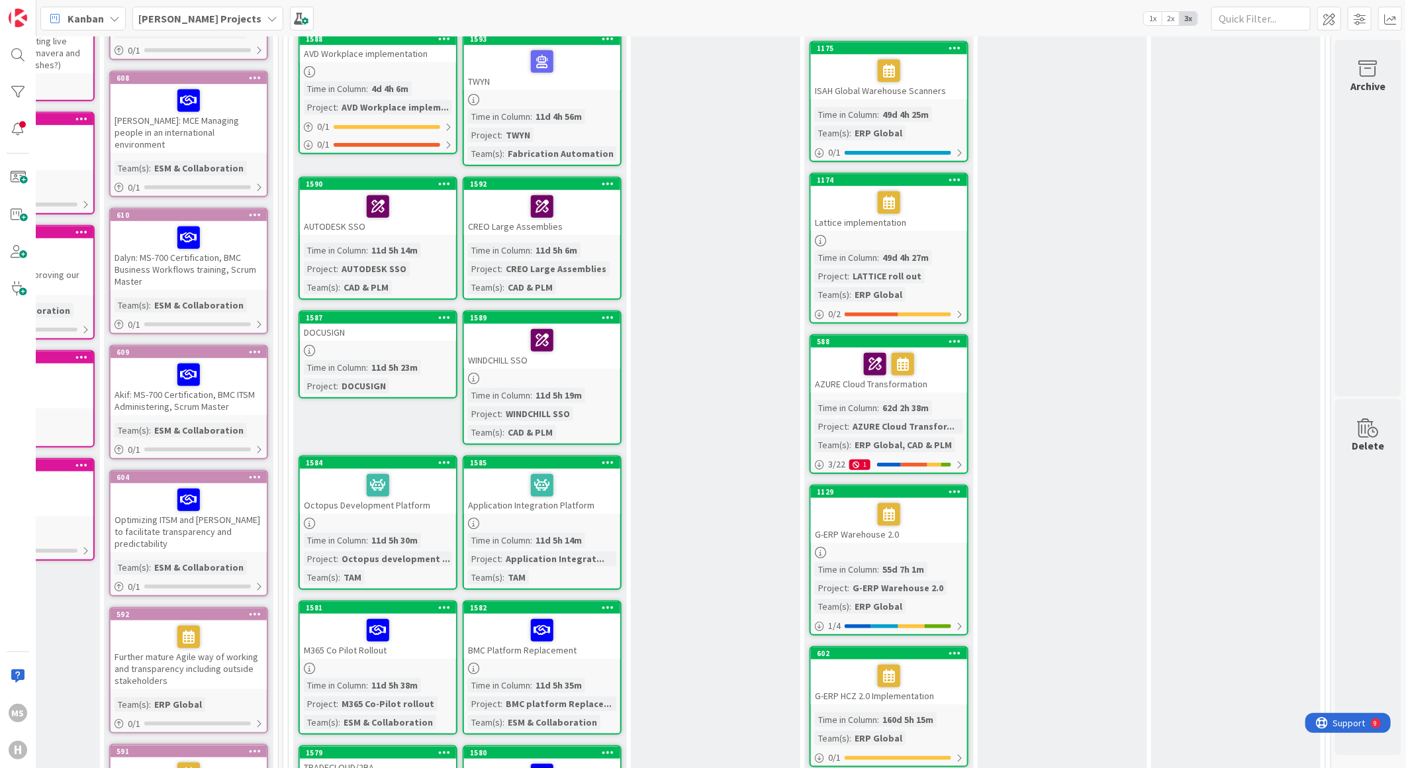
click at [819, 195] on div "Lattice implementation" at bounding box center [889, 208] width 156 height 45
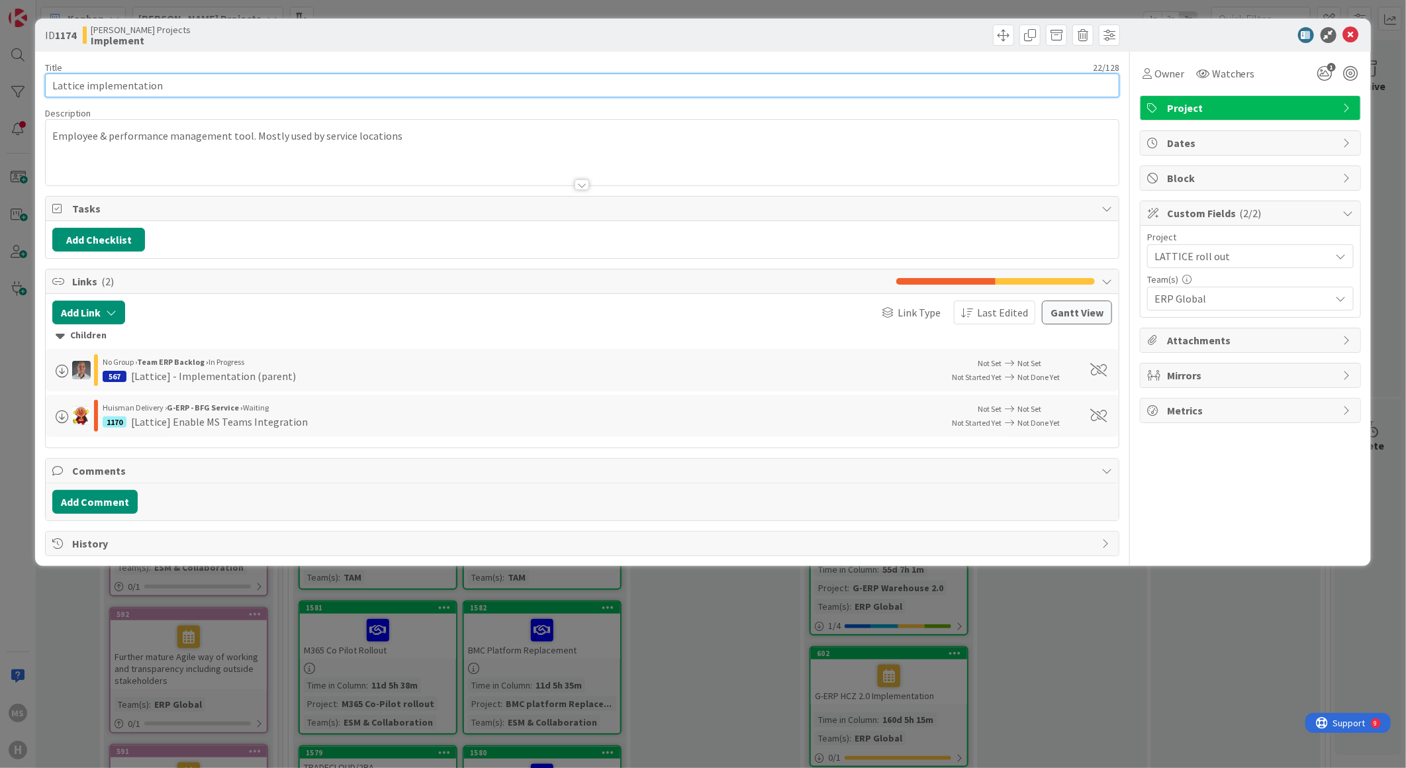
drag, startPoint x: 189, startPoint y: 91, endPoint x: -42, endPoint y: 73, distance: 232.4
click at [0, 73] on html "MS [PERSON_NAME] Projects 1x 2x 3x Kanban Options Card ID Time in Column Planne…" at bounding box center [703, 384] width 1406 height 768
type input "LATTICE roll out"
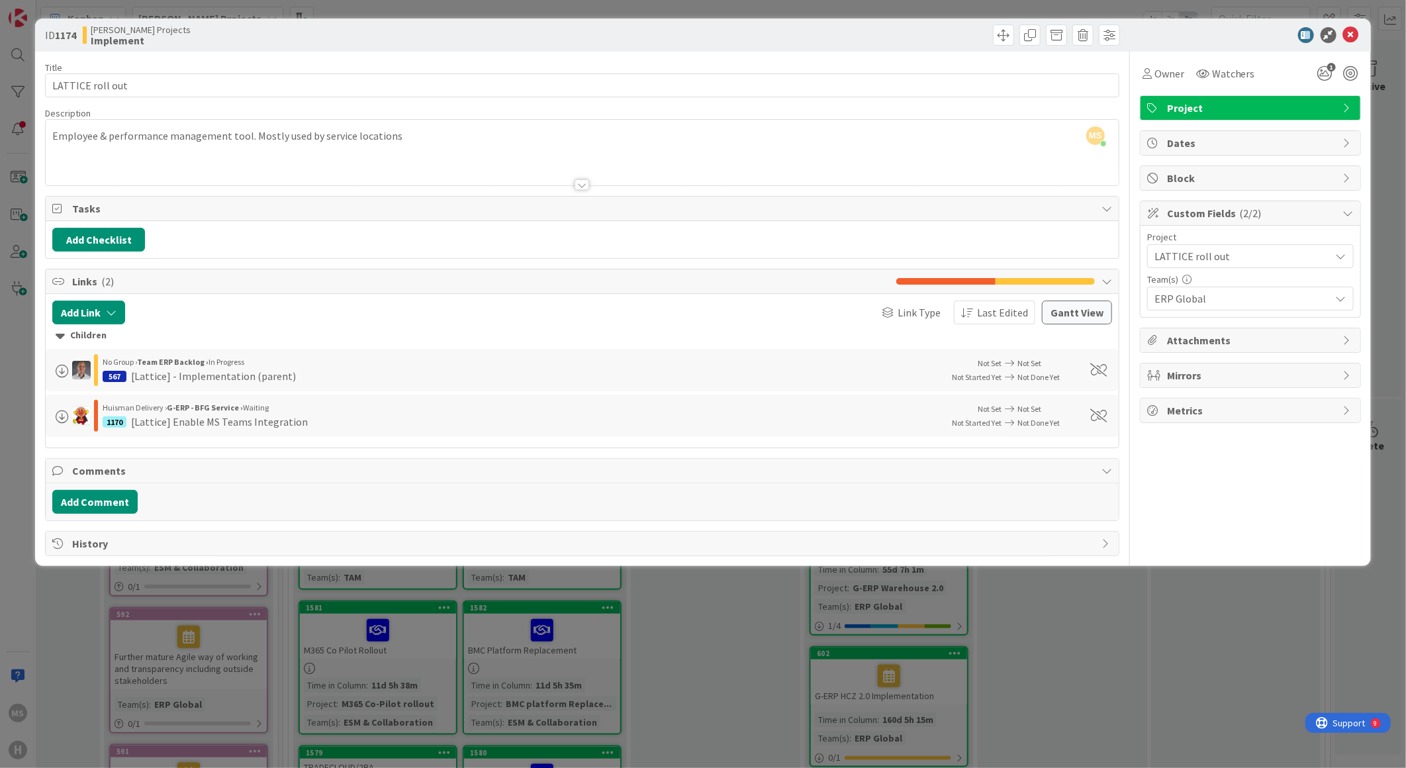
click at [1223, 34] on div at bounding box center [1244, 35] width 234 height 16
click at [1356, 34] on icon at bounding box center [1351, 35] width 16 height 16
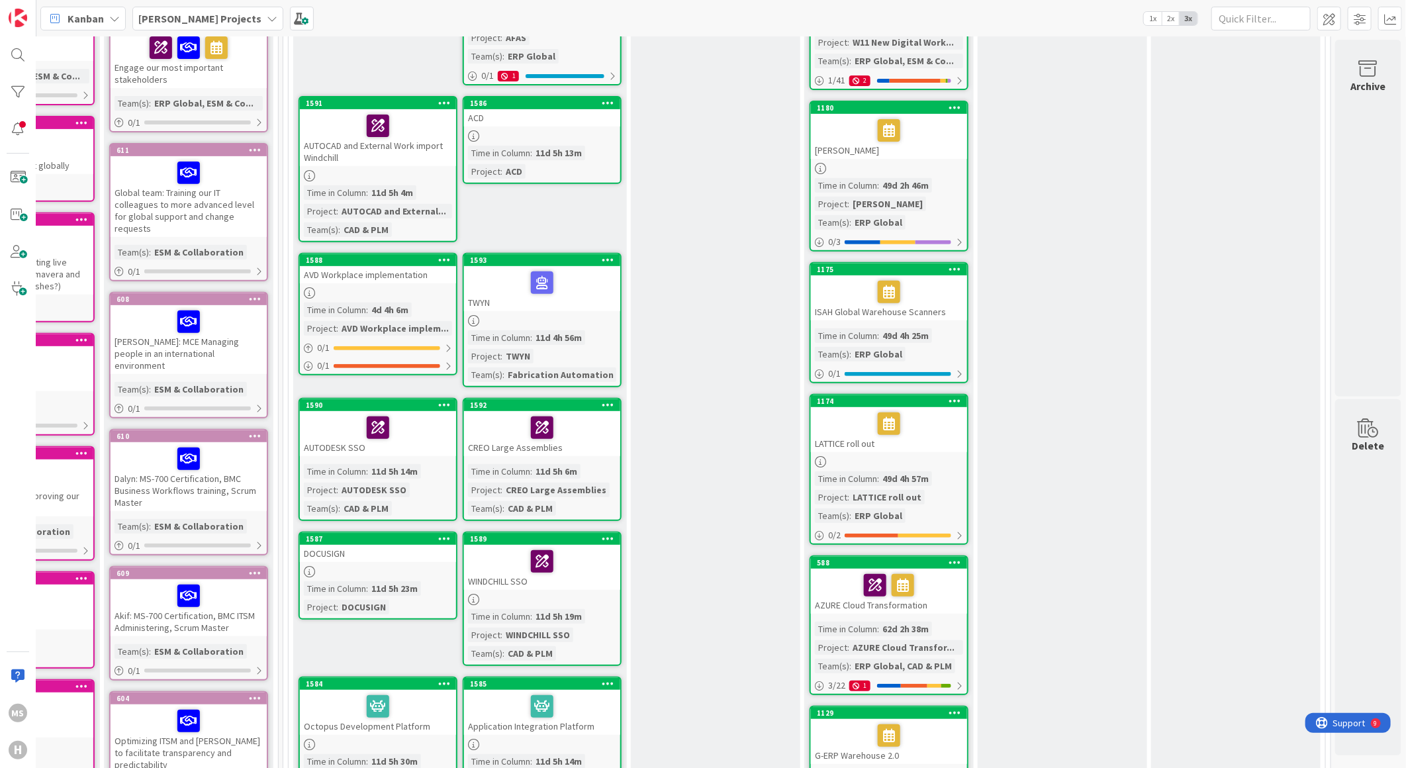
click at [831, 285] on div "ISAH Global Warehouse Scanners" at bounding box center [889, 297] width 156 height 45
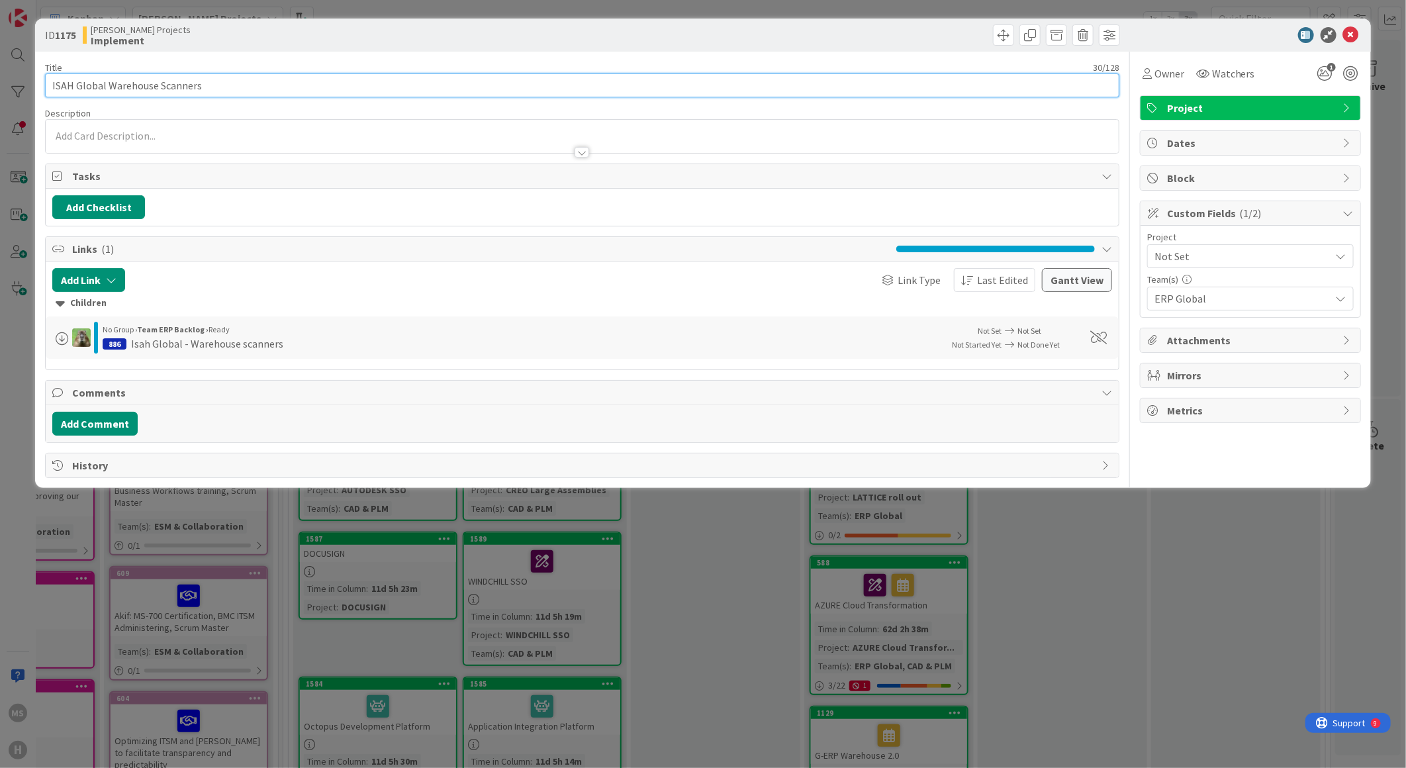
click at [53, 82] on input "ISAH Global Warehouse Scanners" at bounding box center [582, 85] width 1074 height 24
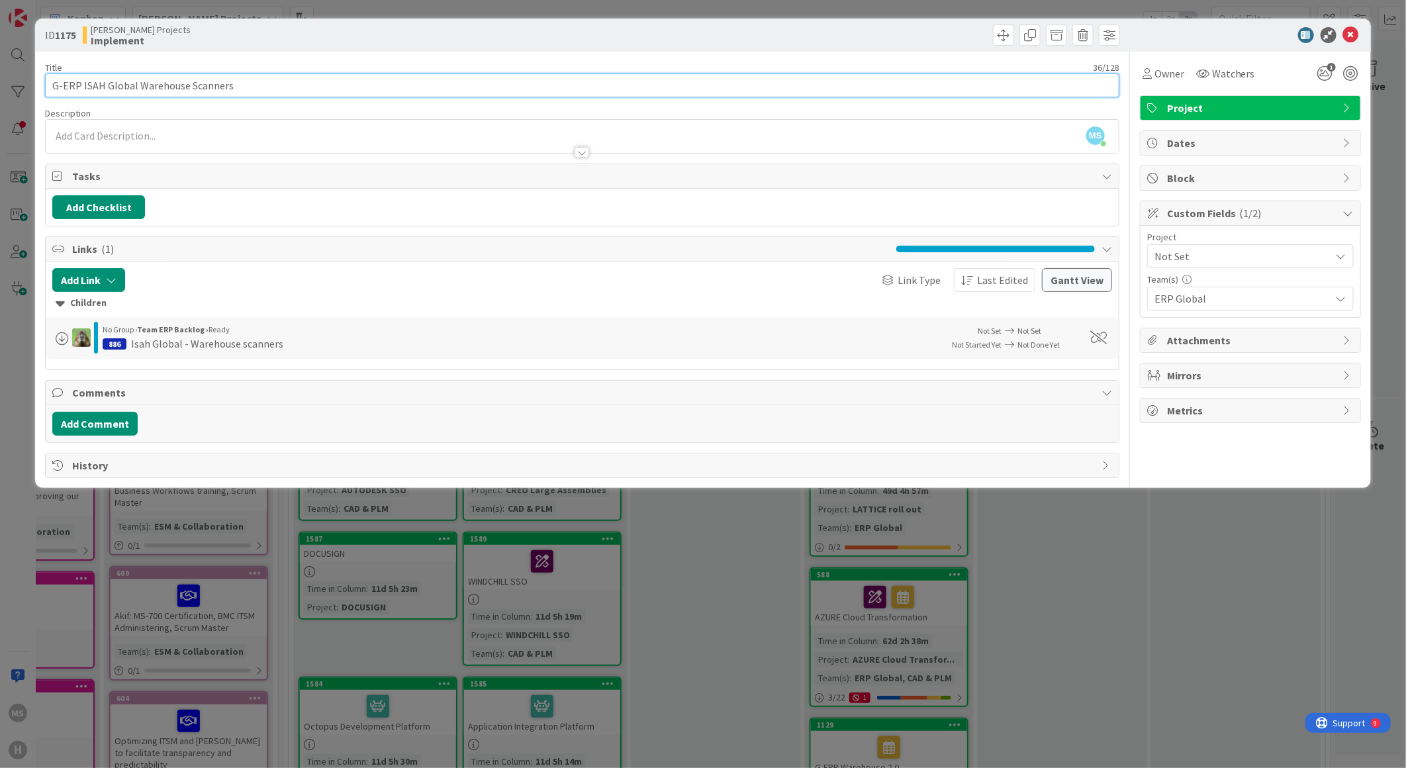
drag, startPoint x: 240, startPoint y: 89, endPoint x: -15, endPoint y: 102, distance: 255.9
click at [0, 102] on html "MS [PERSON_NAME] Projects 1x 2x 3x Kanban Options Card ID Time in Column Planne…" at bounding box center [703, 384] width 1406 height 768
type input "G-ERP ISAH Global Warehouse Scanners"
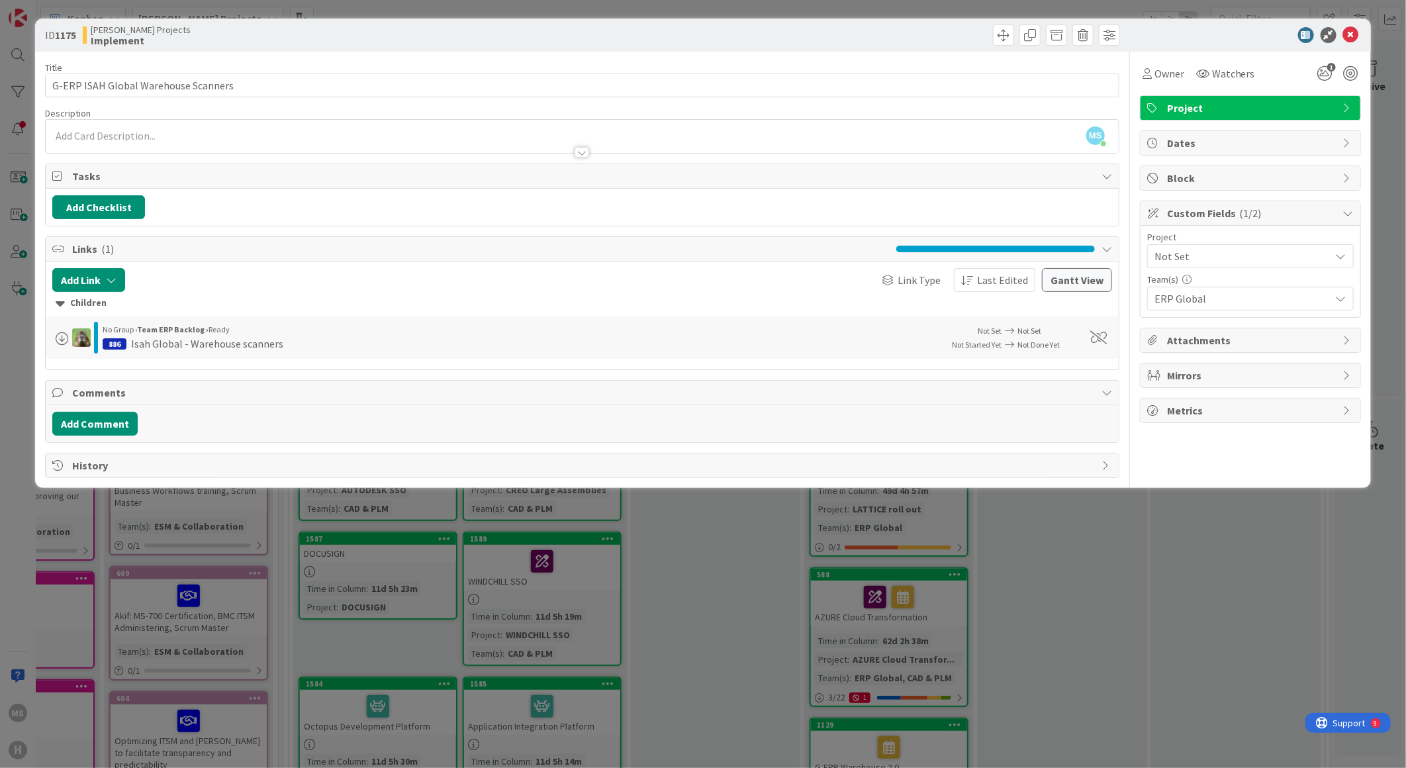
click at [1229, 35] on div at bounding box center [1244, 35] width 234 height 16
click at [1347, 33] on icon at bounding box center [1351, 35] width 16 height 16
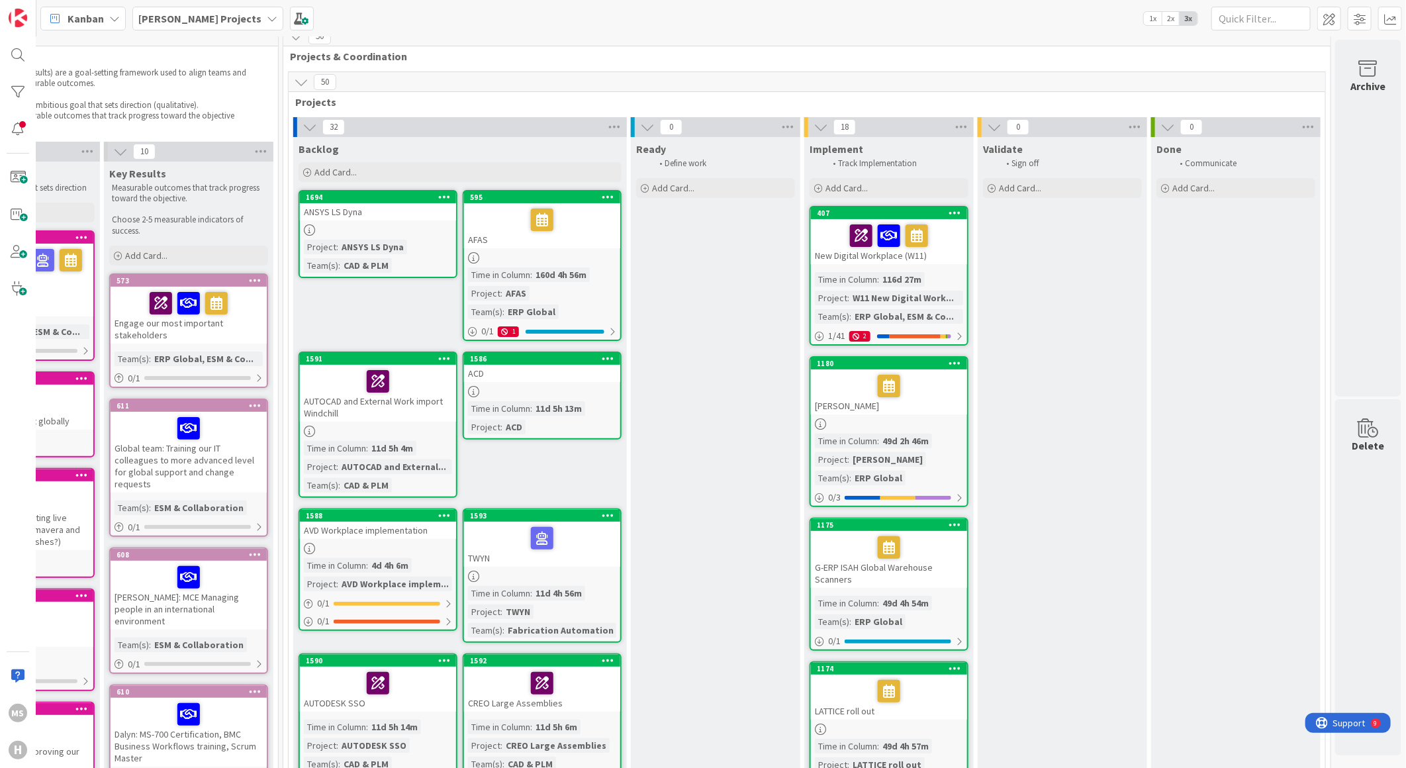
scroll to position [0, 300]
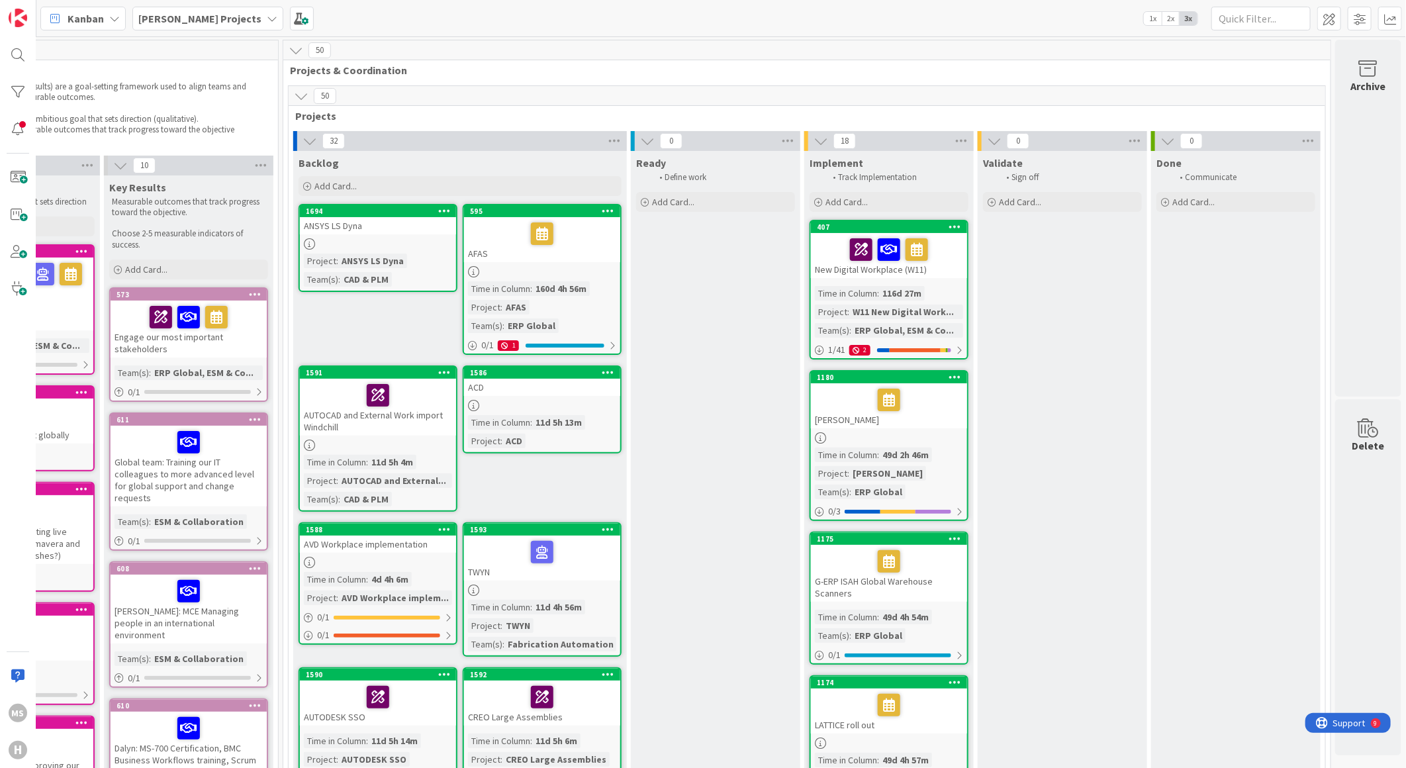
click at [825, 269] on div "New Digital Workplace (W11)" at bounding box center [889, 255] width 156 height 45
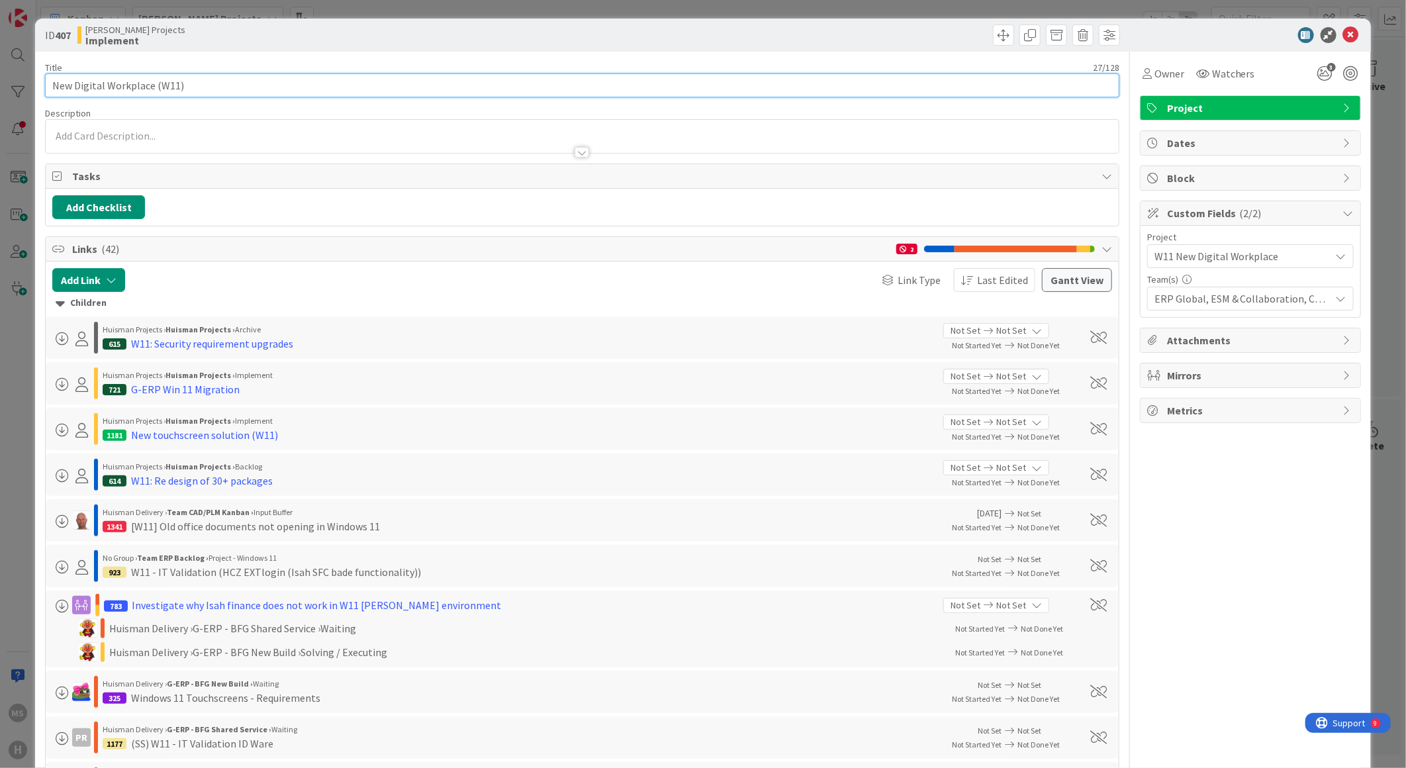
click at [52, 83] on input "New Digital Workplace (W11)" at bounding box center [582, 85] width 1074 height 24
type input "W11 New Digital Workplace"
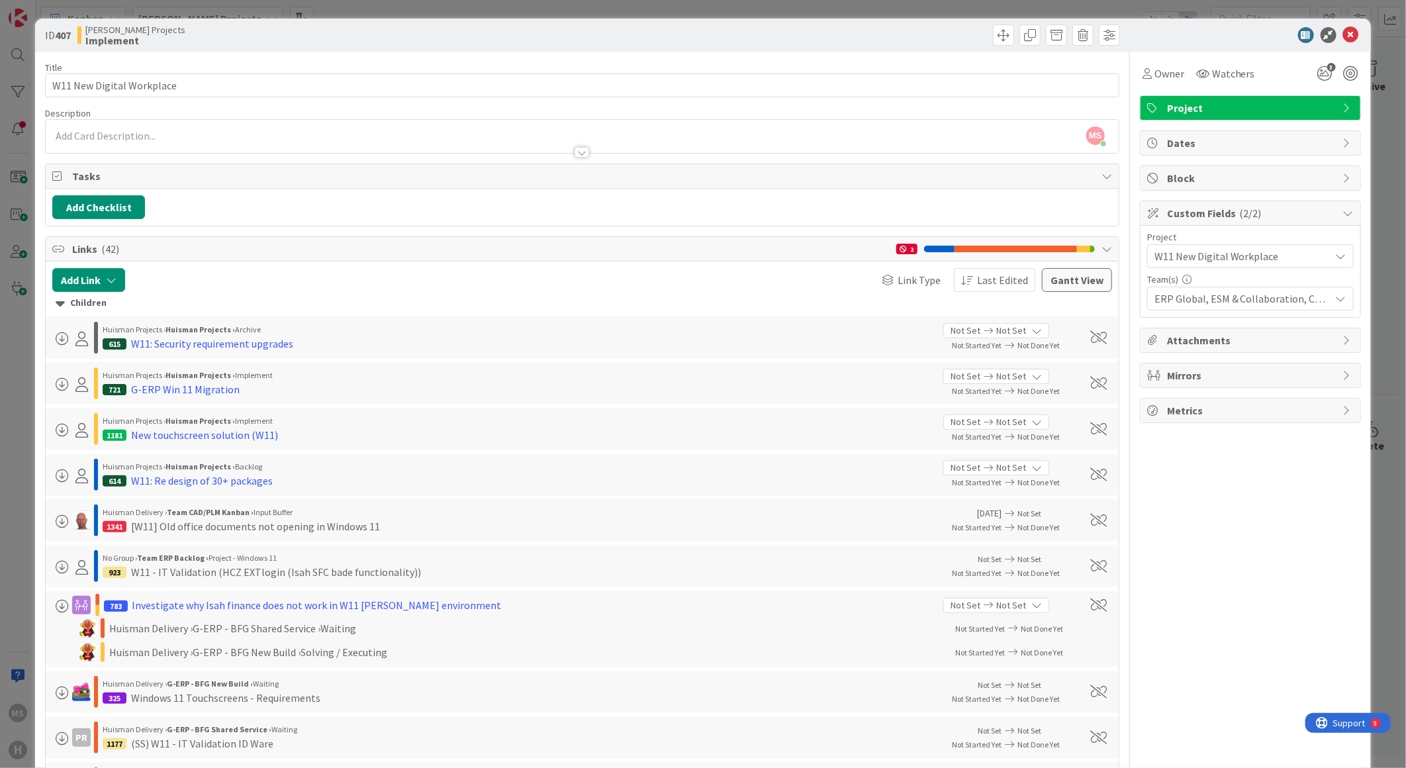
click at [1248, 29] on div at bounding box center [1244, 35] width 234 height 16
click at [1343, 32] on icon at bounding box center [1351, 35] width 16 height 16
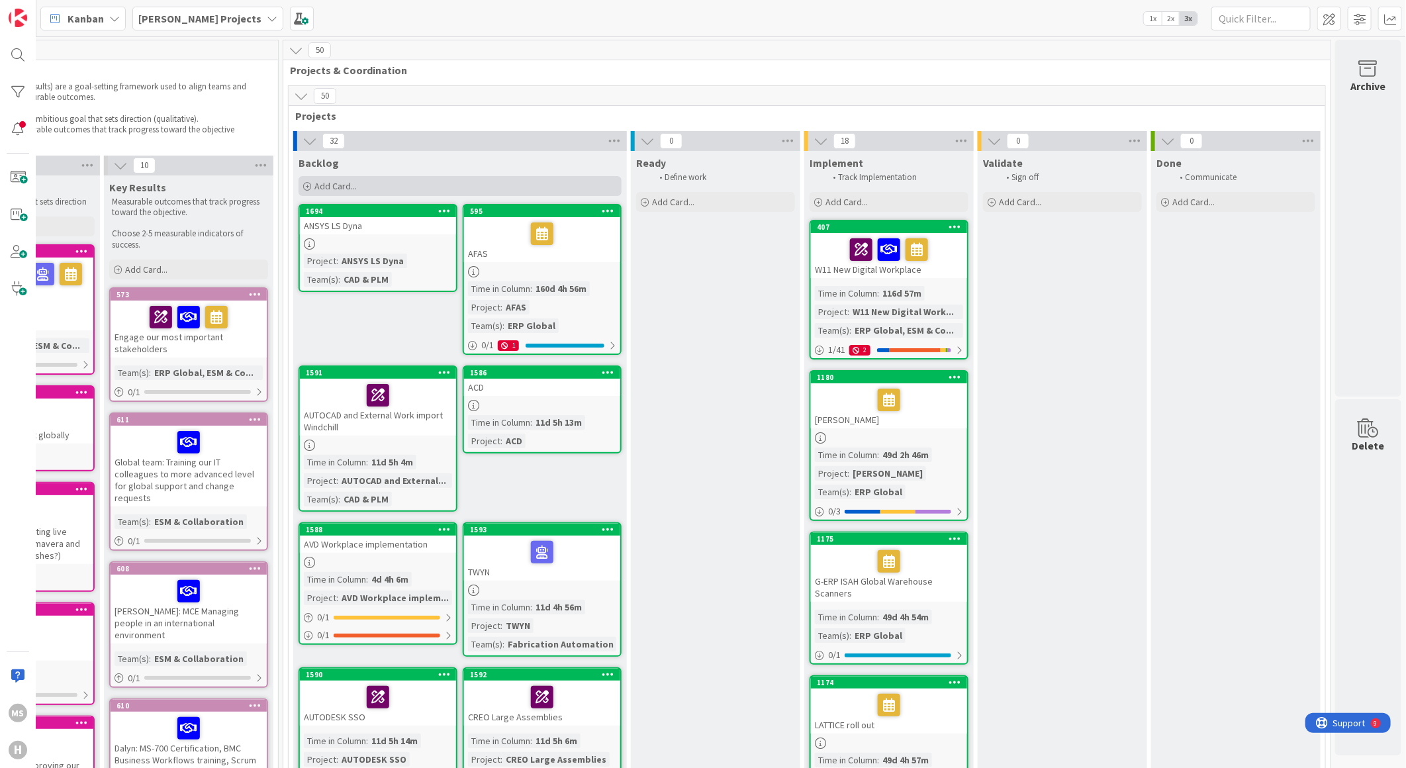
click at [332, 183] on span "Add Card..." at bounding box center [335, 186] width 42 height 12
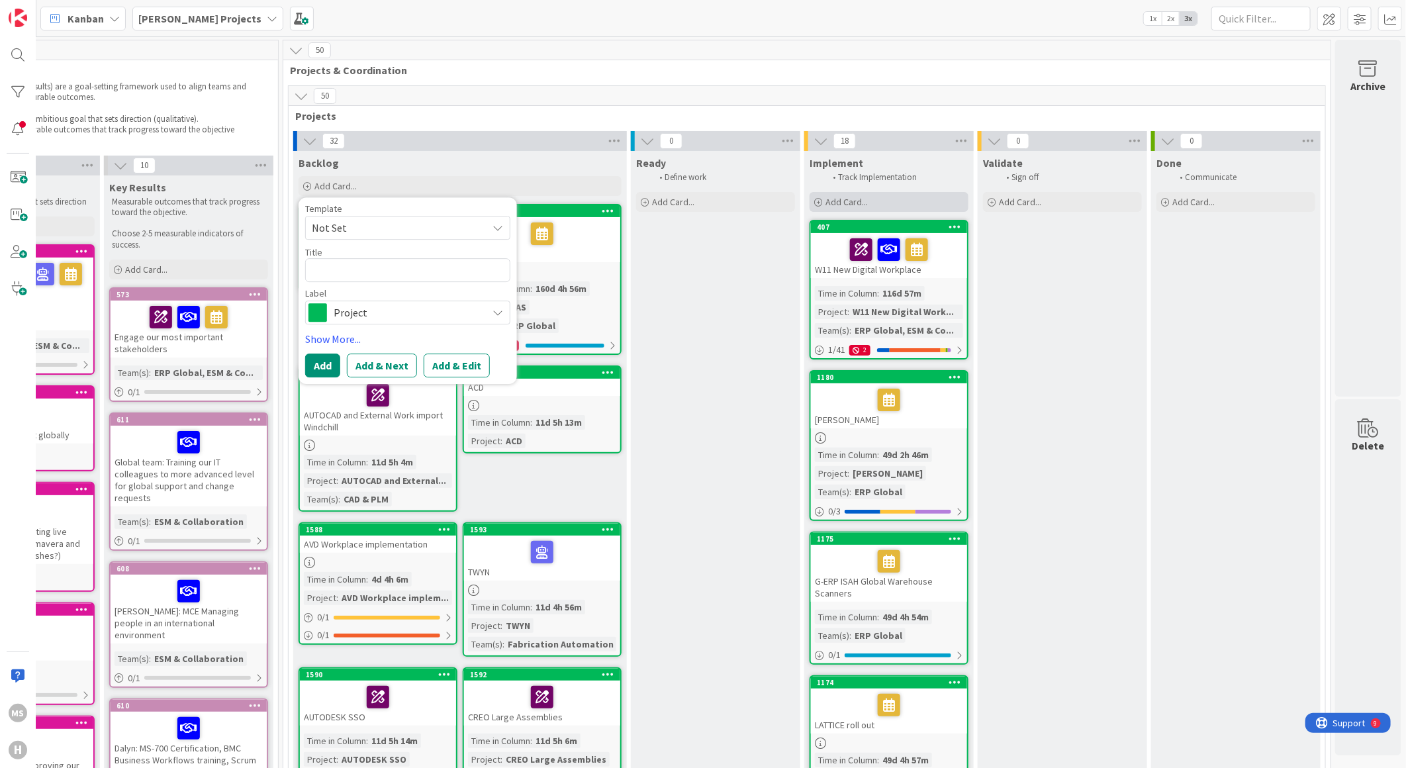
click at [825, 199] on span "Add Card..." at bounding box center [846, 202] width 42 height 12
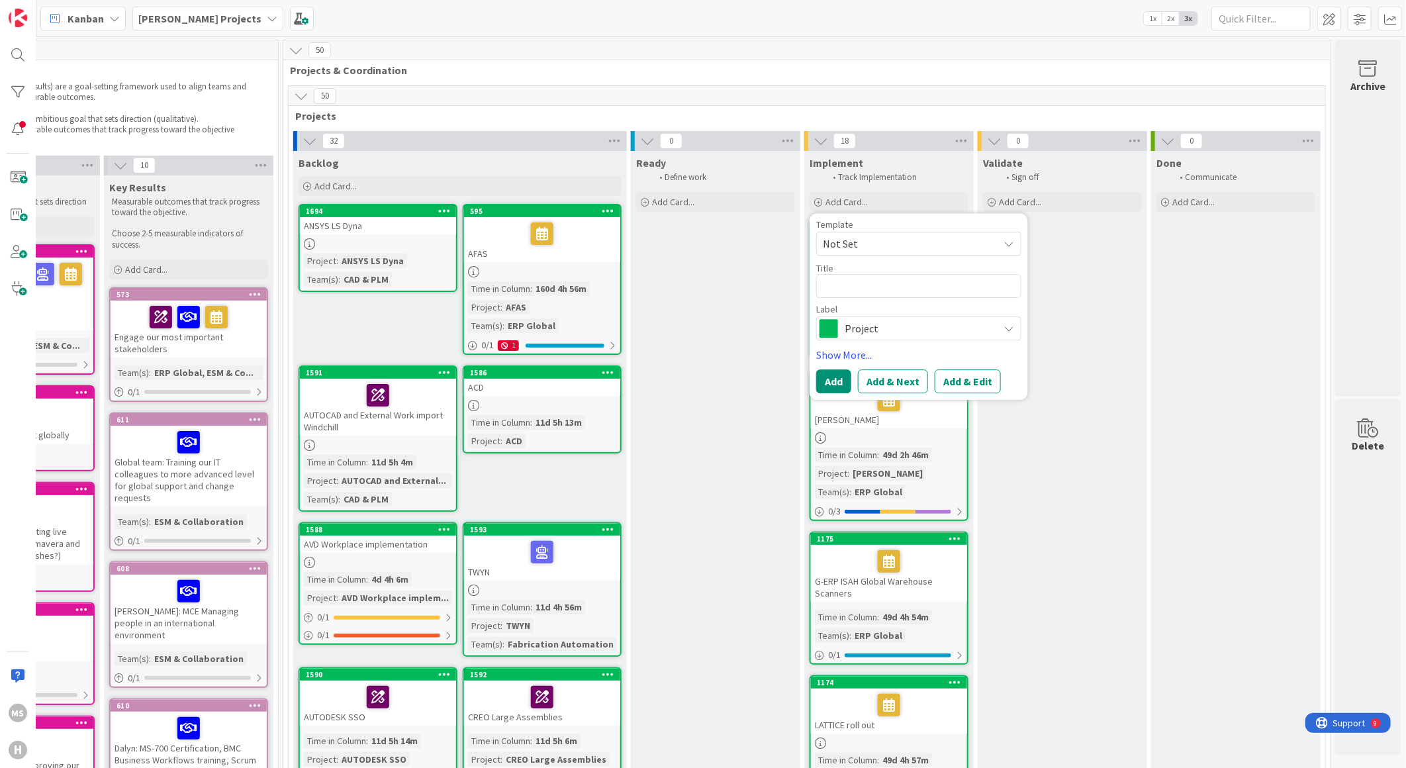
type textarea "x"
type textarea "M"
type textarea "x"
type textarea "My"
type textarea "x"
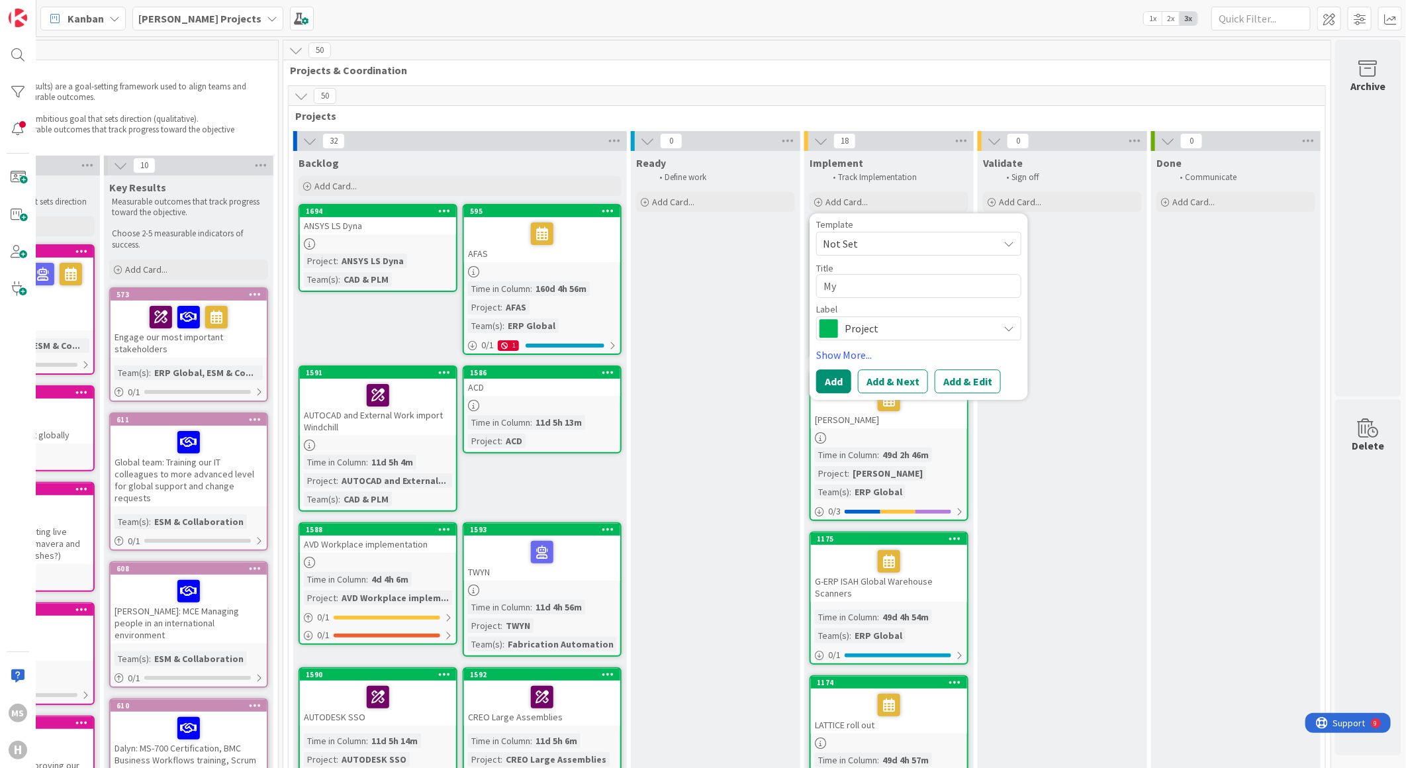
type textarea "My"
type textarea "x"
type textarea "My H"
type textarea "x"
type textarea "My Hu"
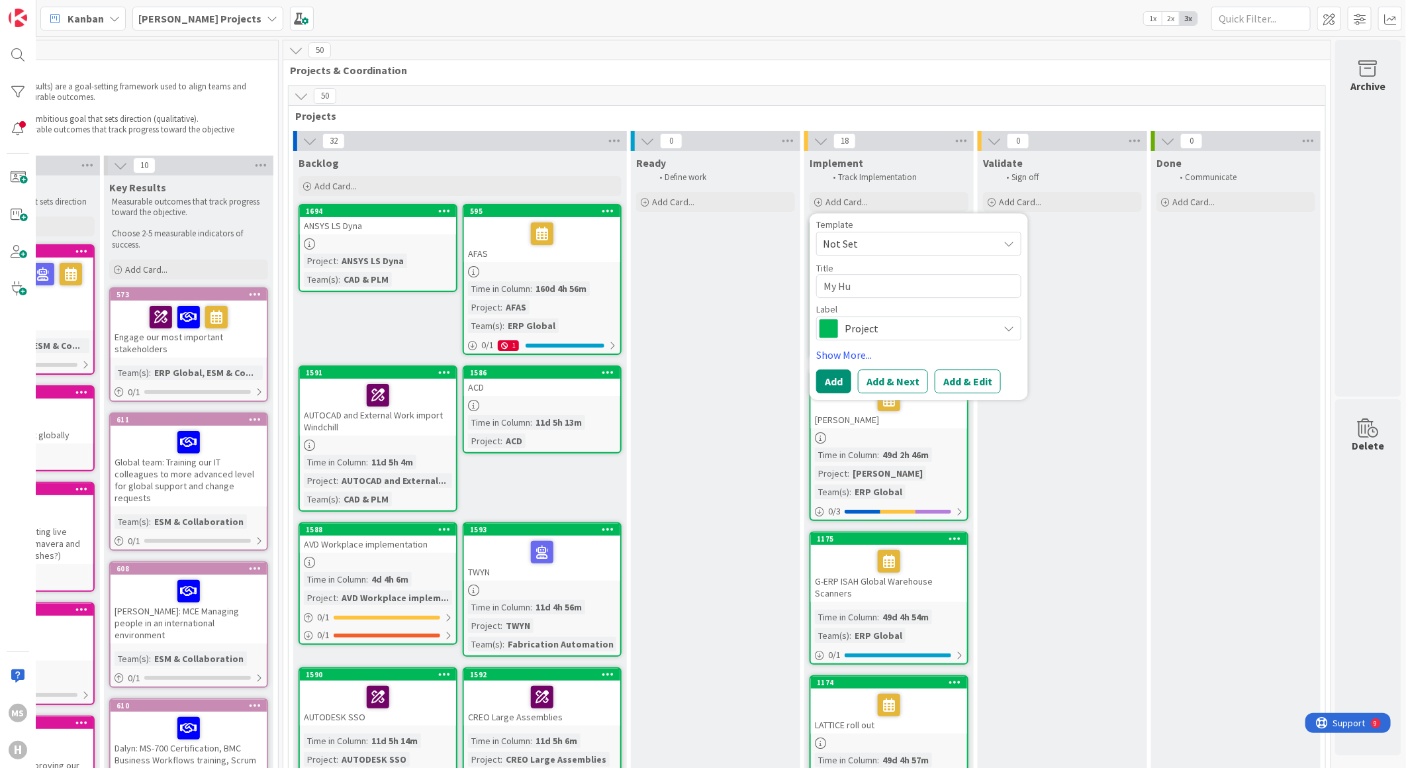
type textarea "x"
type textarea "My Hui"
type textarea "x"
type textarea "My Huis"
type textarea "x"
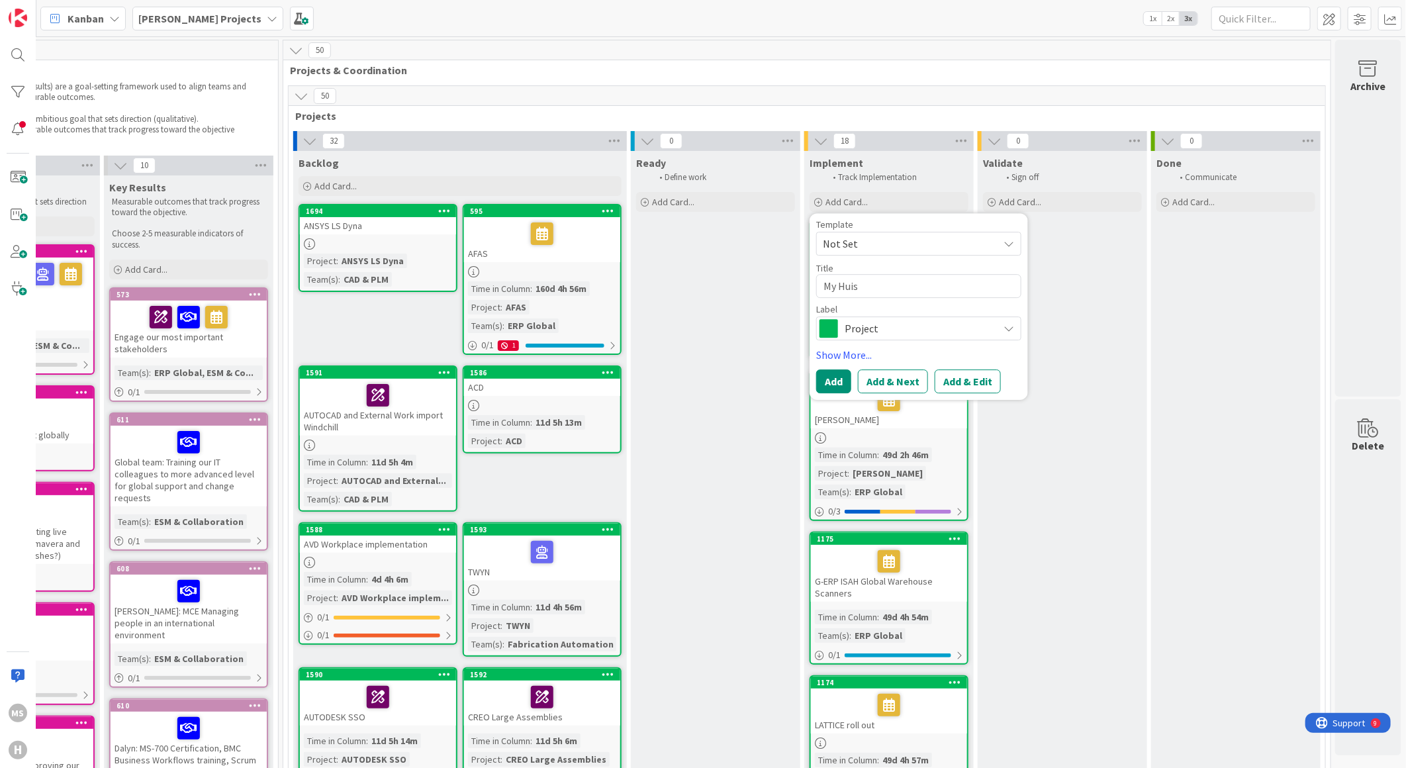
type textarea "My Huism"
type textarea "x"
type textarea "My Huisma"
type textarea "x"
type textarea "My [PERSON_NAME]"
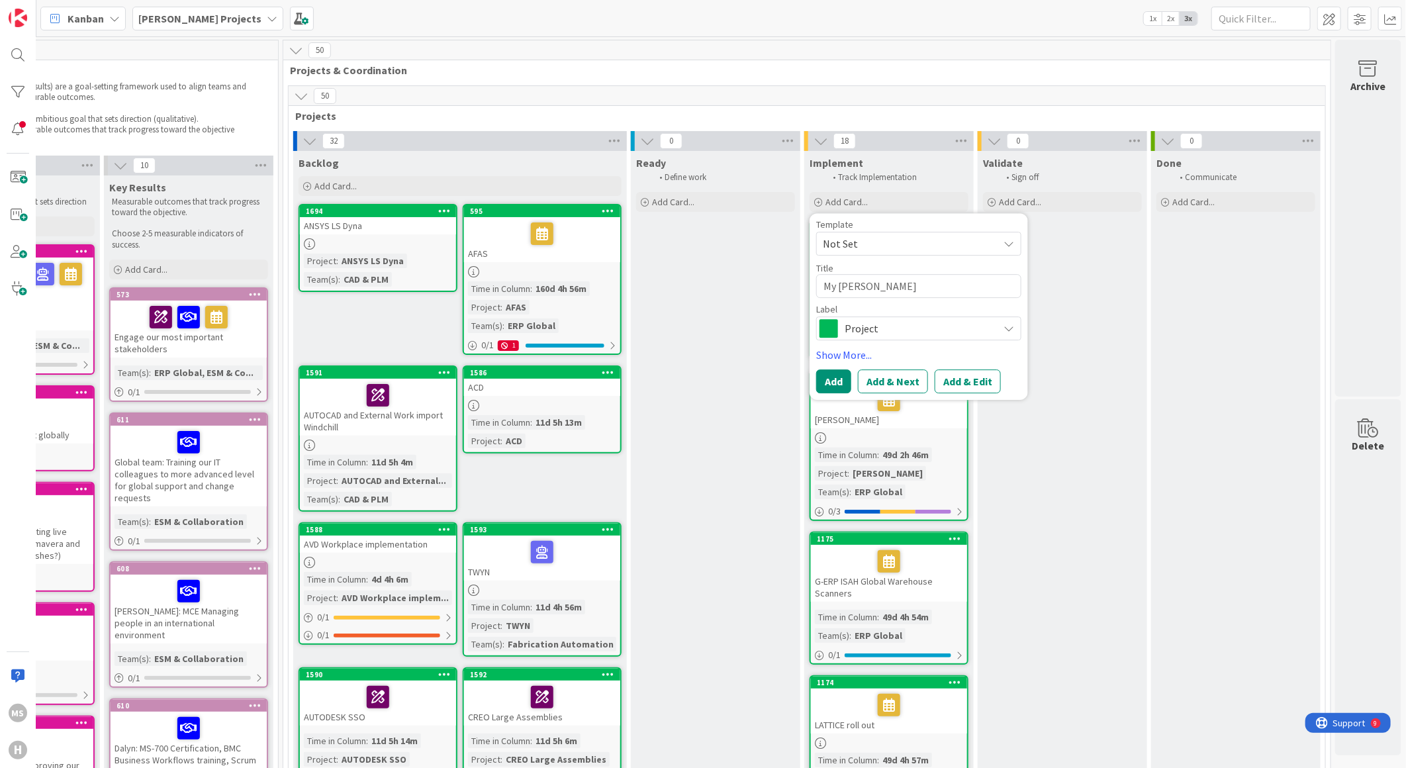
type textarea "x"
type textarea "My [PERSON_NAME]"
type textarea "x"
type textarea "My [PERSON_NAME] p"
type textarea "x"
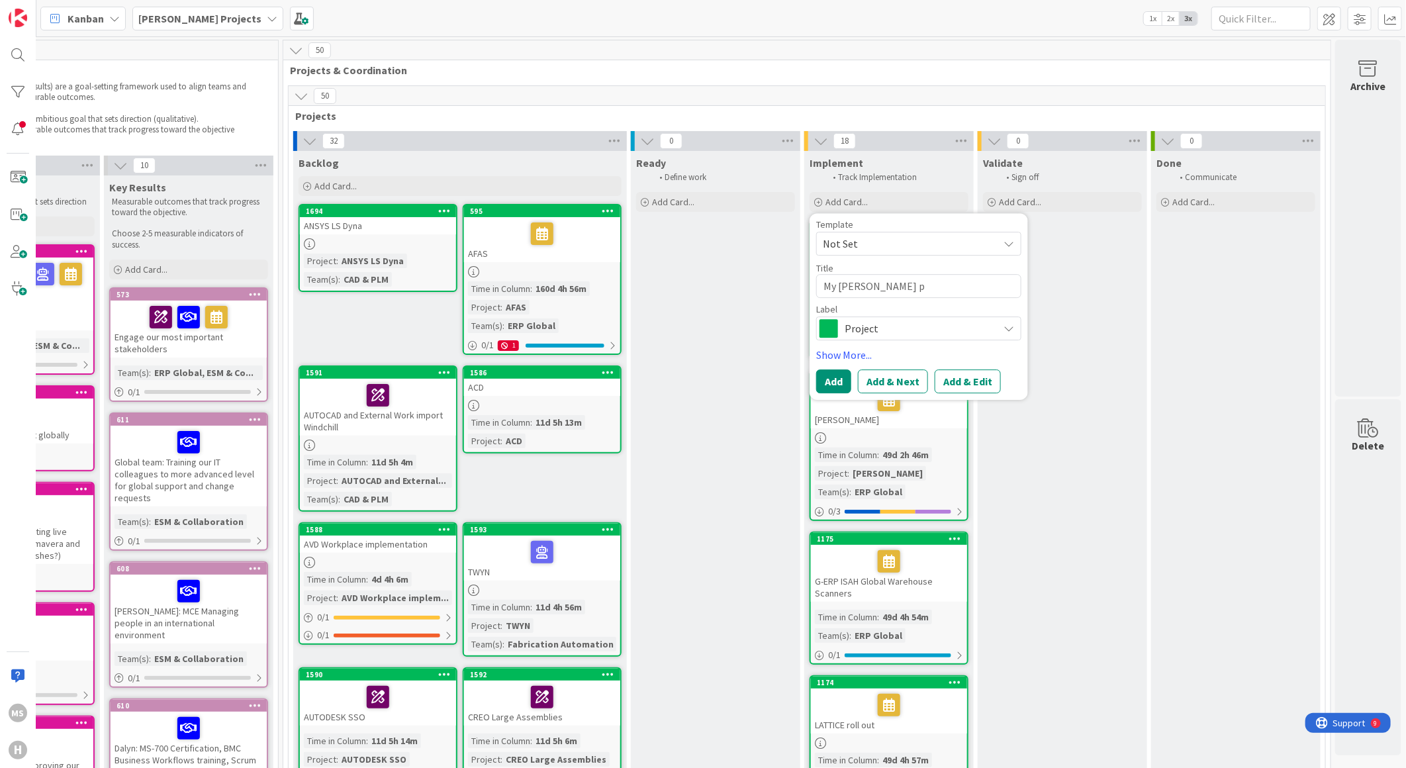
type textarea "My [PERSON_NAME] po"
type textarea "x"
type textarea "My [PERSON_NAME] por"
type textarea "x"
type textarea "My [PERSON_NAME] port"
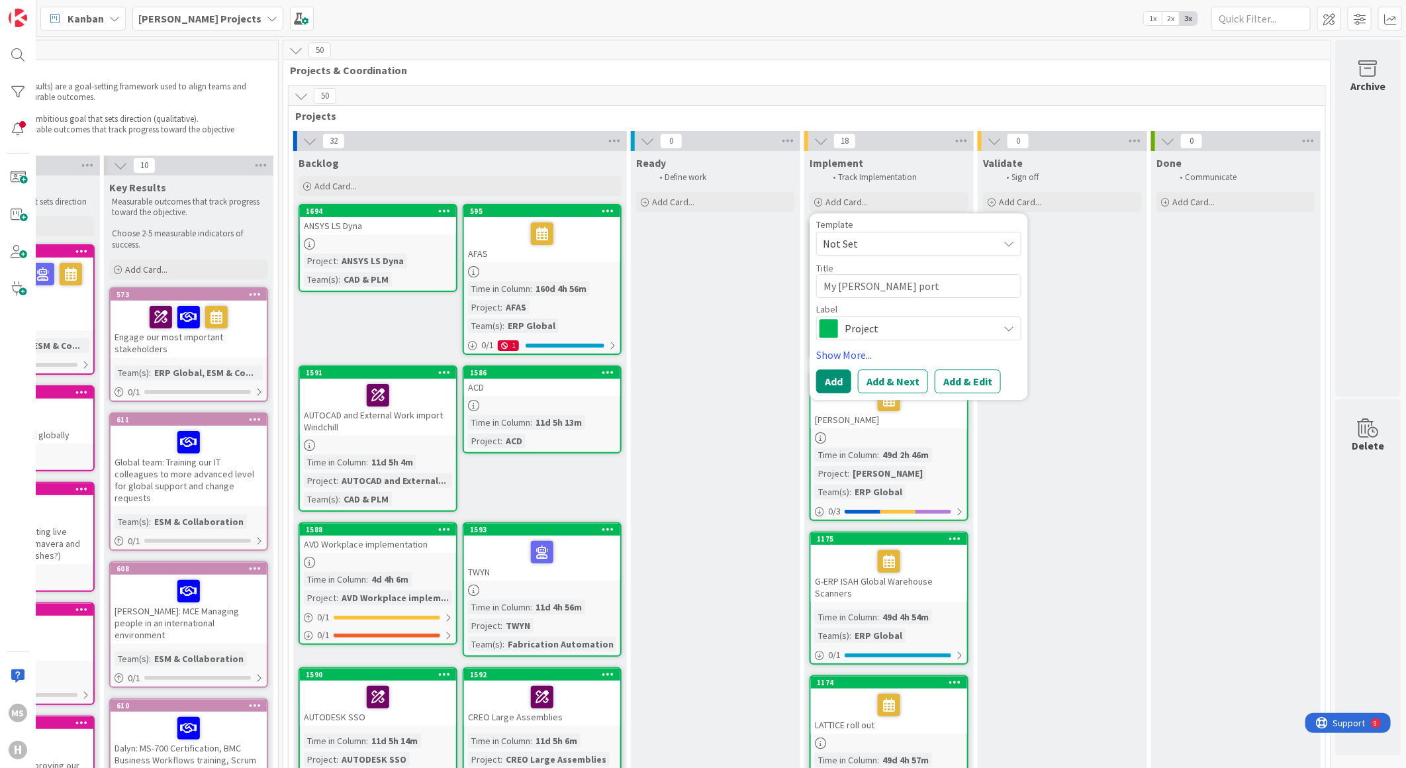
type textarea "x"
type textarea "My [PERSON_NAME] porta"
type textarea "x"
type textarea "My [PERSON_NAME] portal"
click at [881, 374] on button "Add & Next" at bounding box center [893, 382] width 70 height 24
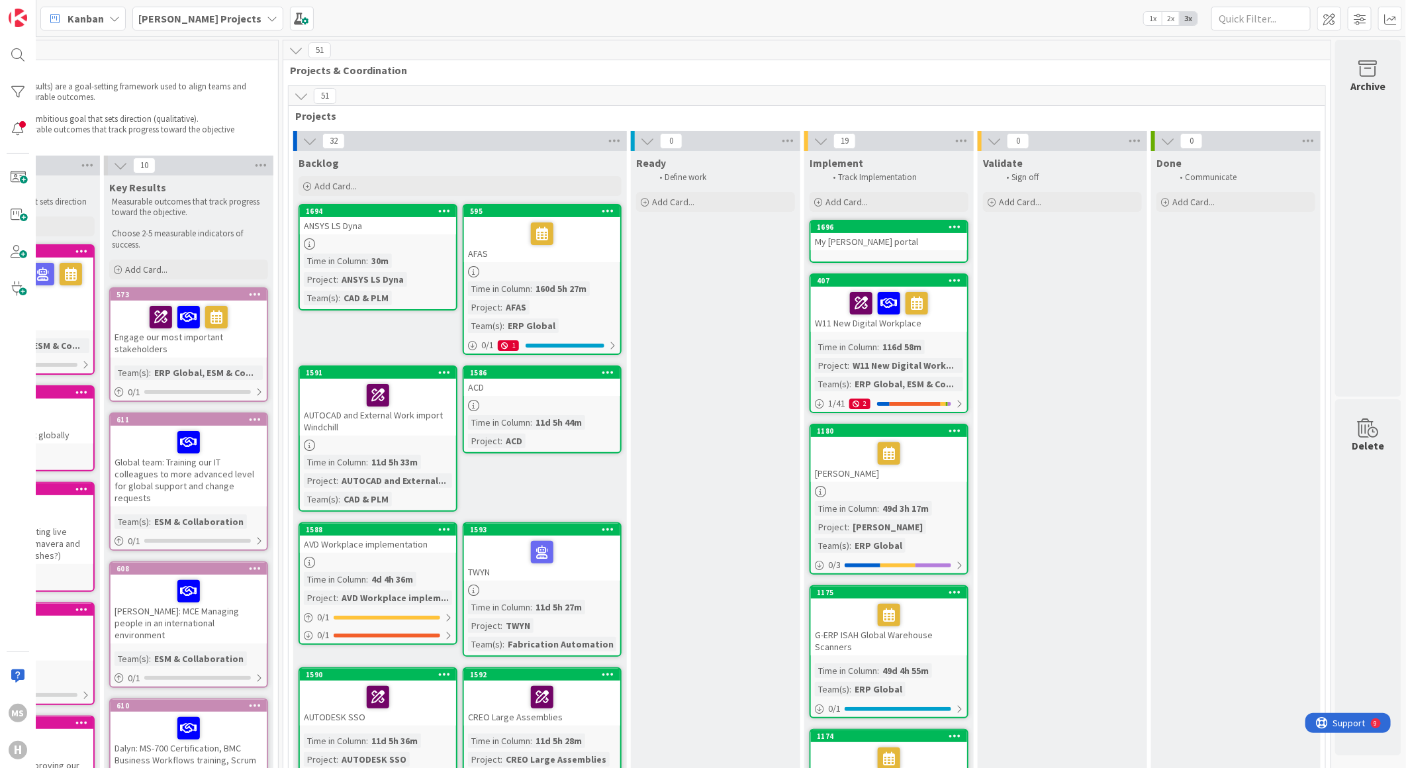
click at [841, 242] on div "My [PERSON_NAME] portal" at bounding box center [889, 241] width 156 height 17
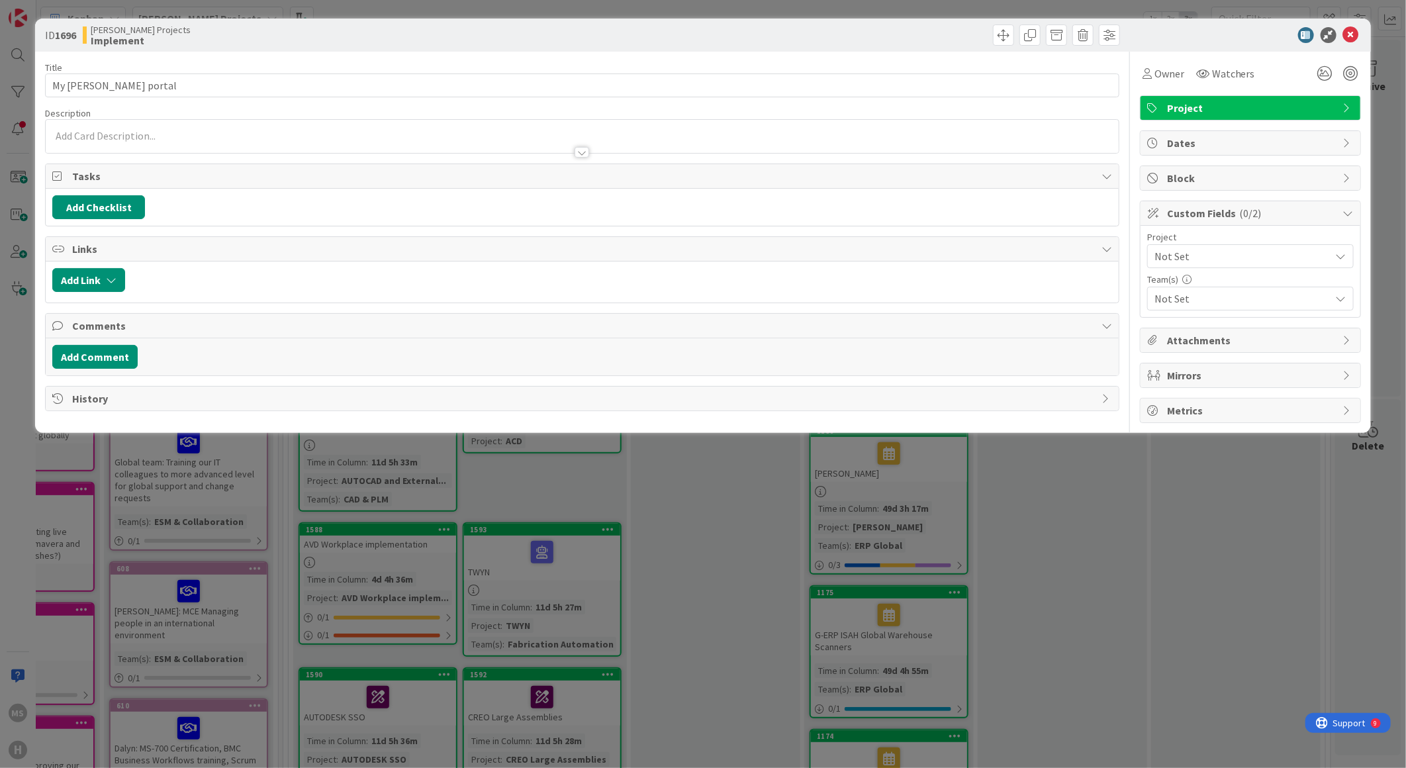
click at [1220, 255] on span "Not Set" at bounding box center [1238, 256] width 169 height 19
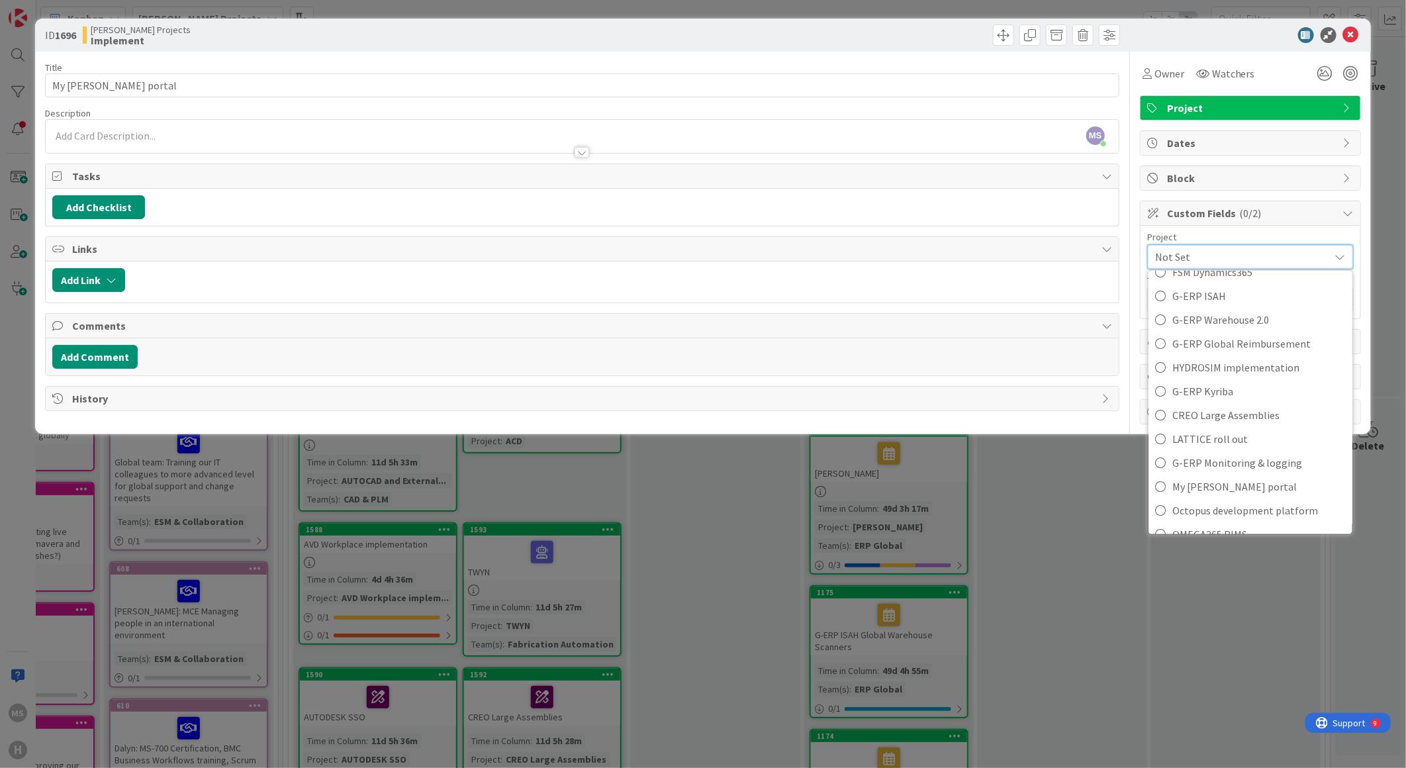
scroll to position [662, 0]
click at [1227, 412] on span "My [PERSON_NAME] portal" at bounding box center [1258, 412] width 173 height 20
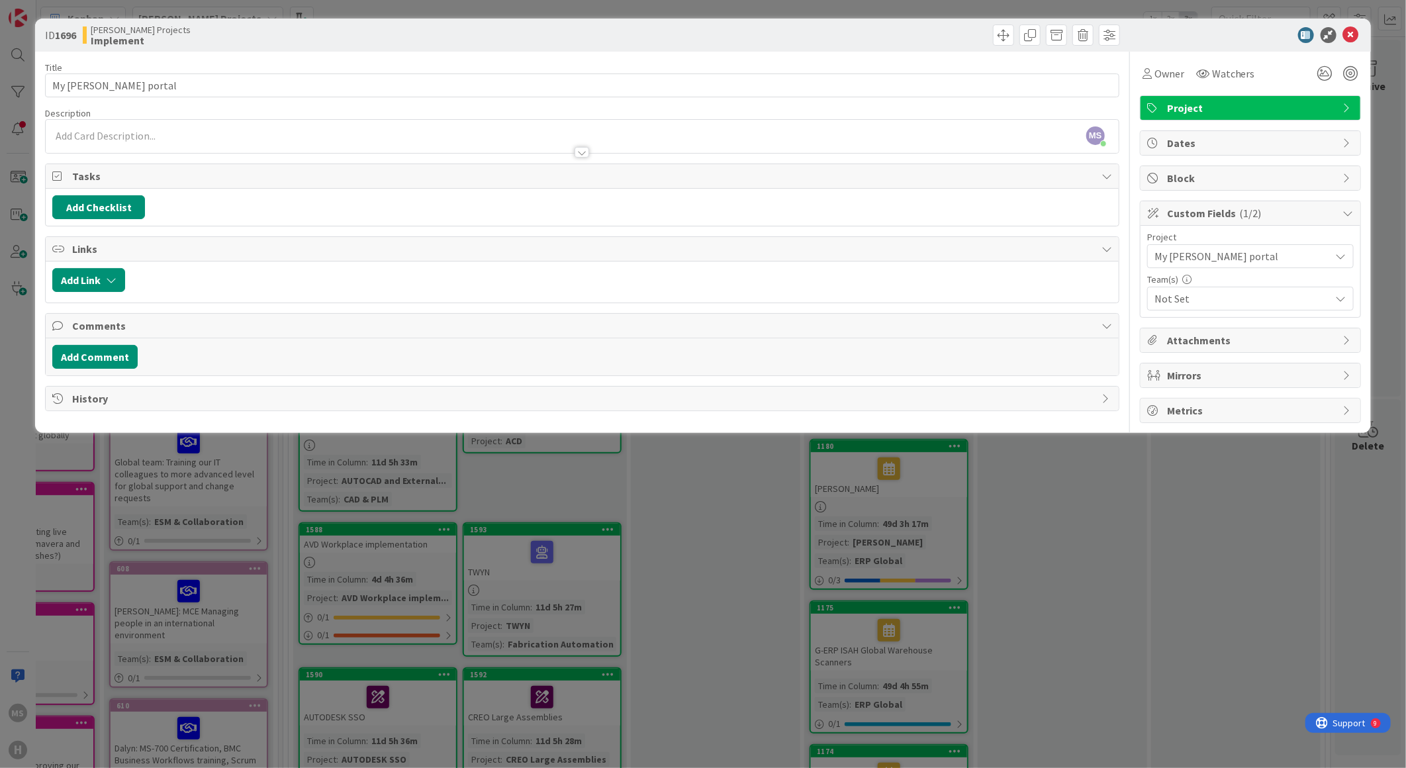
click at [1207, 296] on span "Not Set" at bounding box center [1242, 299] width 176 height 16
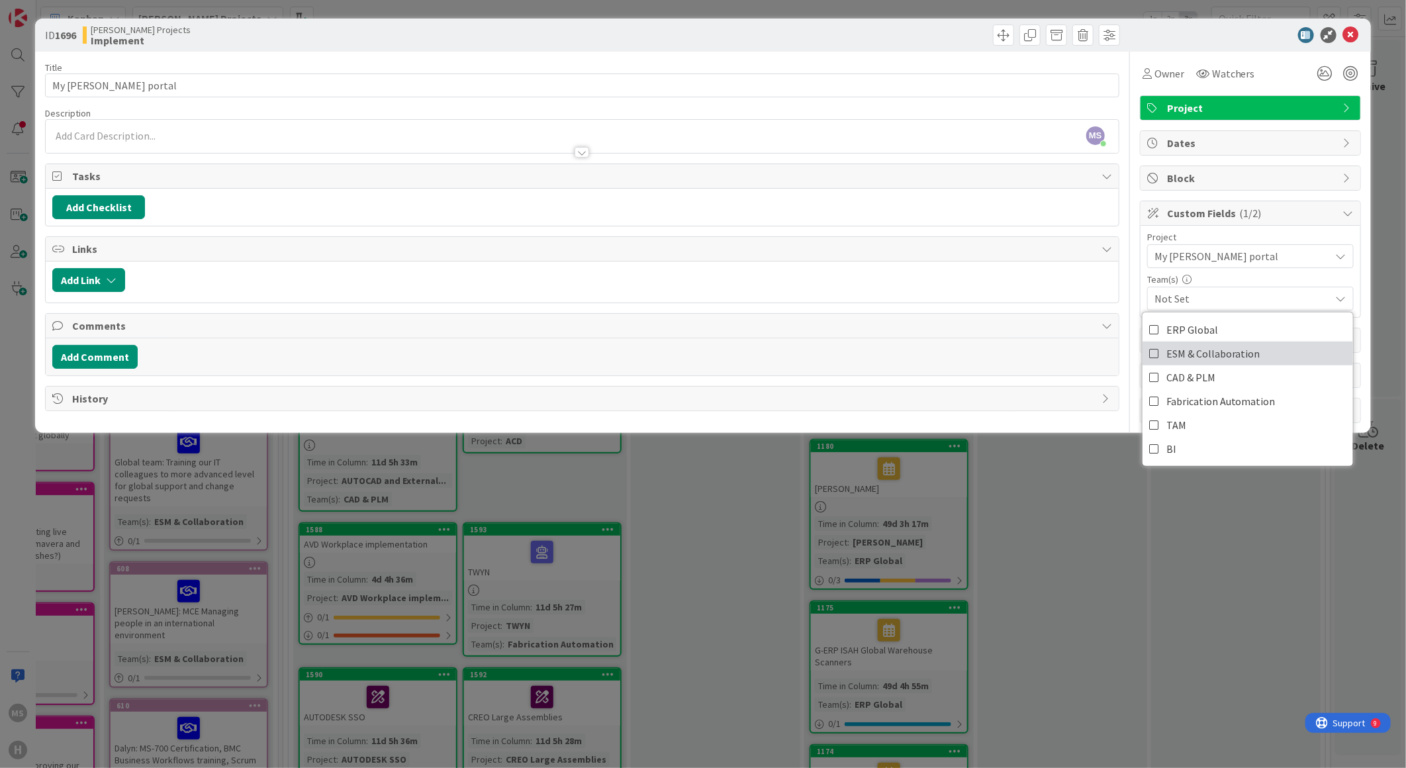
click at [1196, 344] on span "ESM & Collaboration" at bounding box center [1213, 354] width 94 height 20
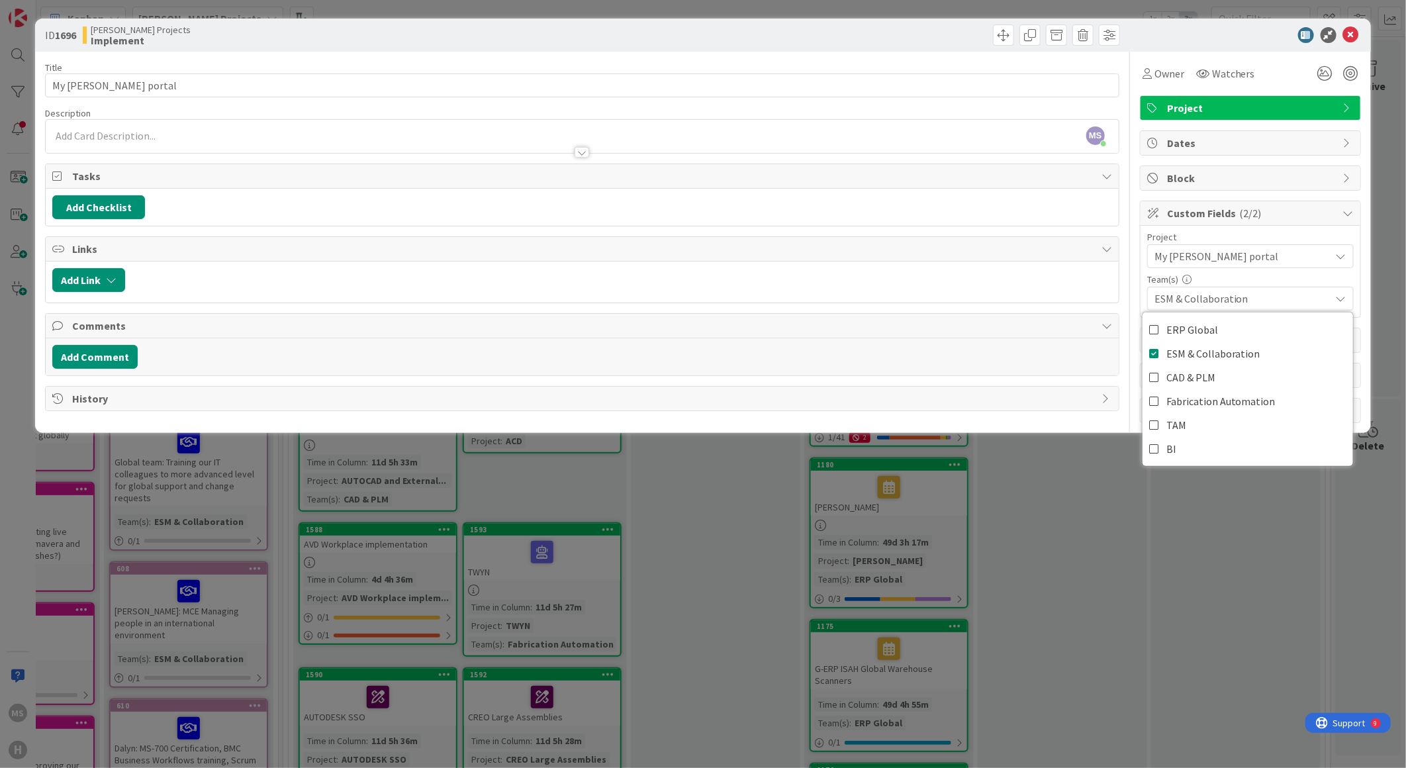
click at [894, 296] on div "Add Link" at bounding box center [582, 281] width 1073 height 41
click at [1201, 36] on div at bounding box center [1244, 35] width 234 height 16
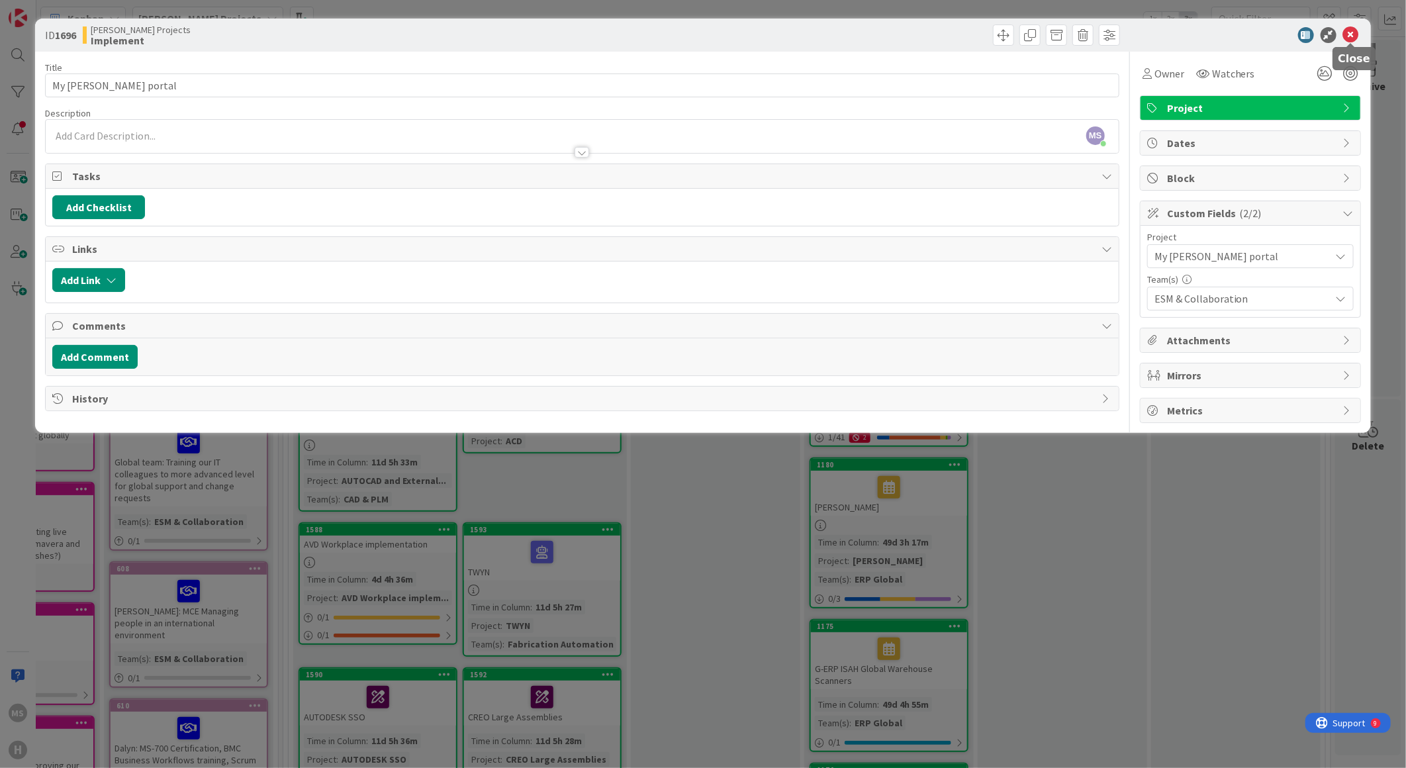
click at [1352, 34] on icon at bounding box center [1351, 35] width 16 height 16
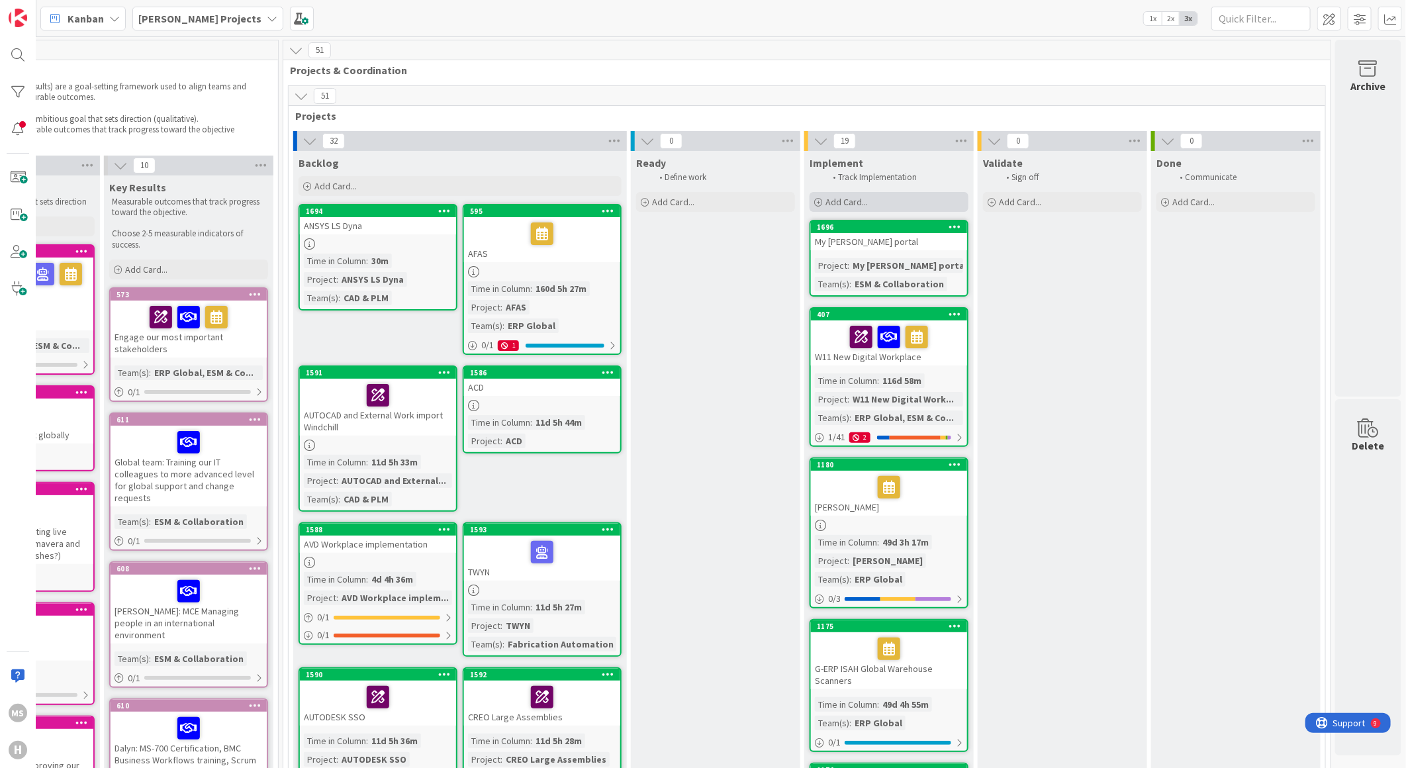
click at [825, 201] on span "Add Card..." at bounding box center [846, 202] width 42 height 12
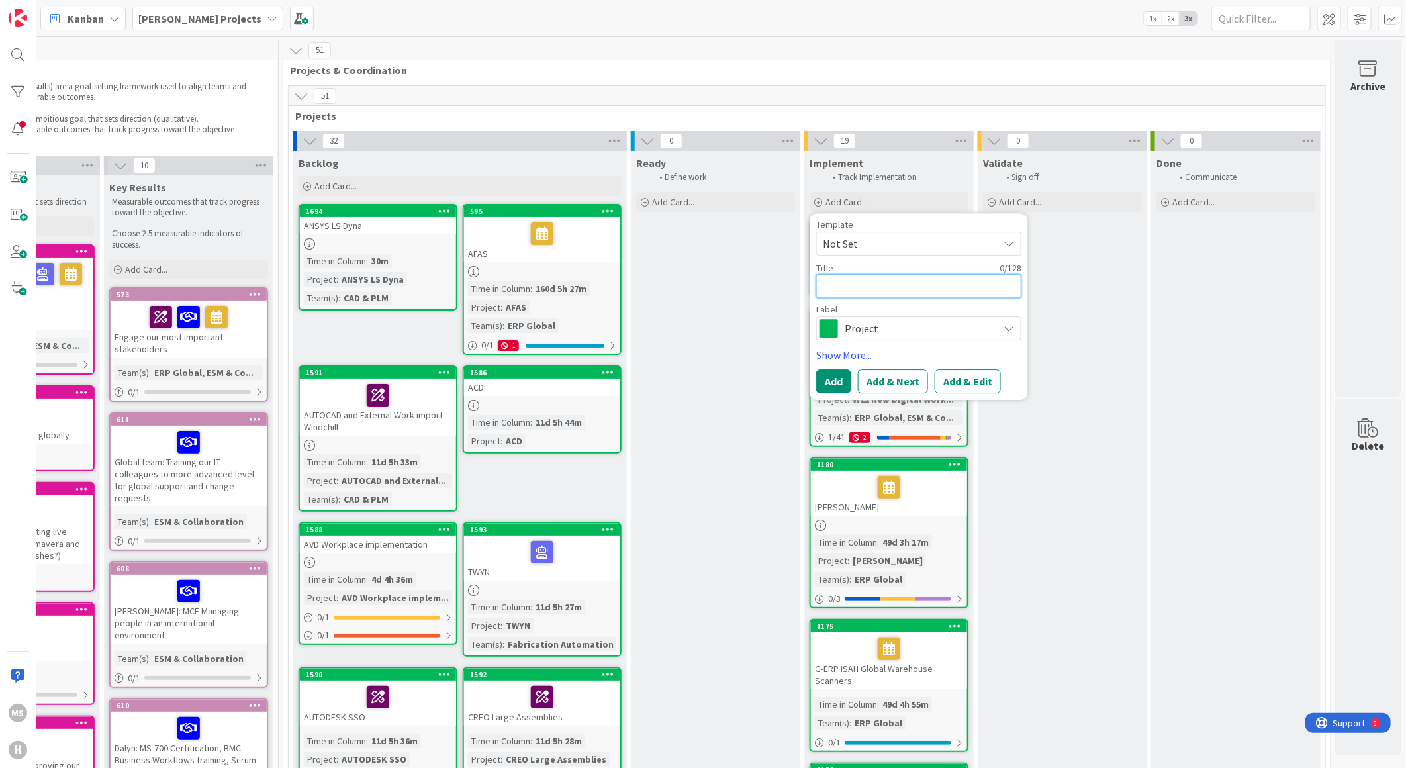
type textarea "x"
type textarea "G"
type textarea "x"
type textarea "G-"
type textarea "x"
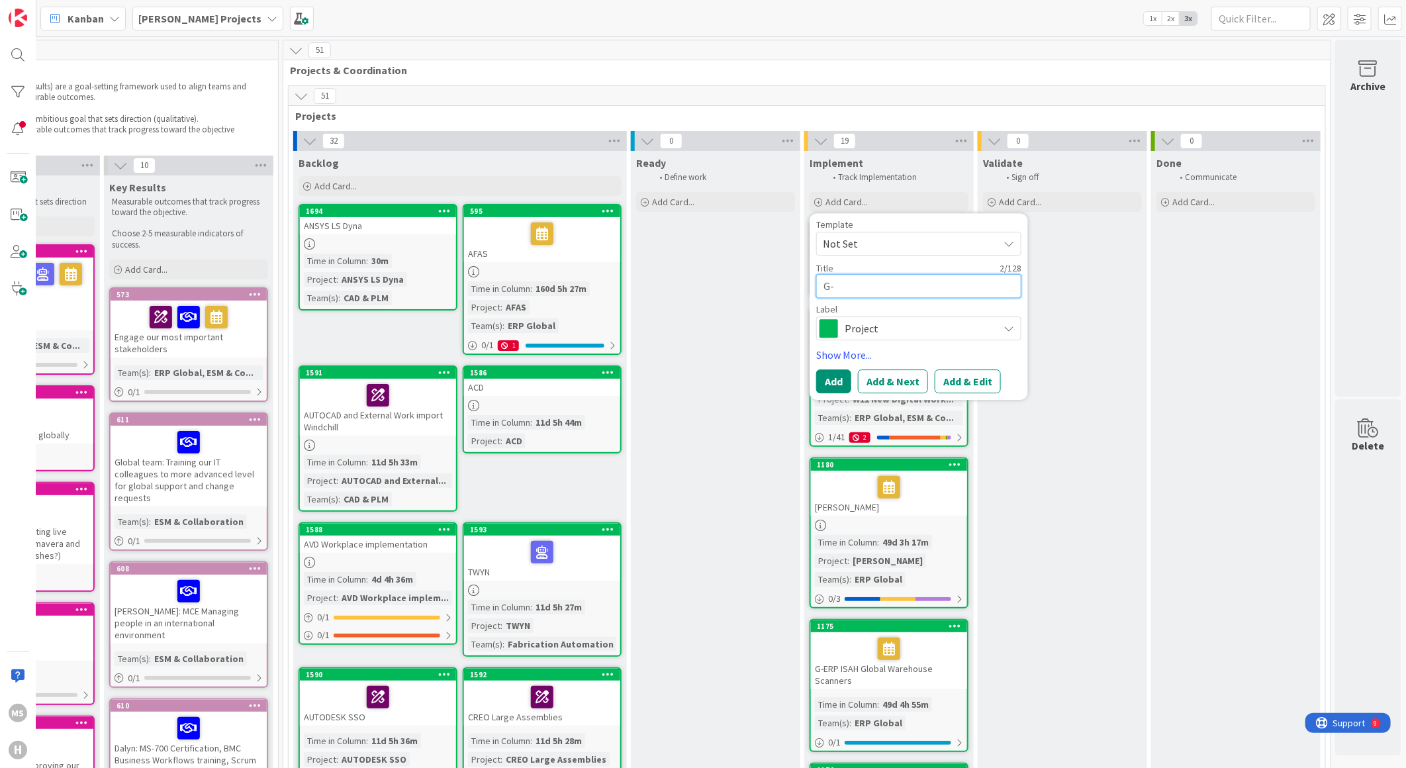
type textarea "G-E"
type textarea "x"
type textarea "G-ER"
type textarea "x"
type textarea "G-ERP"
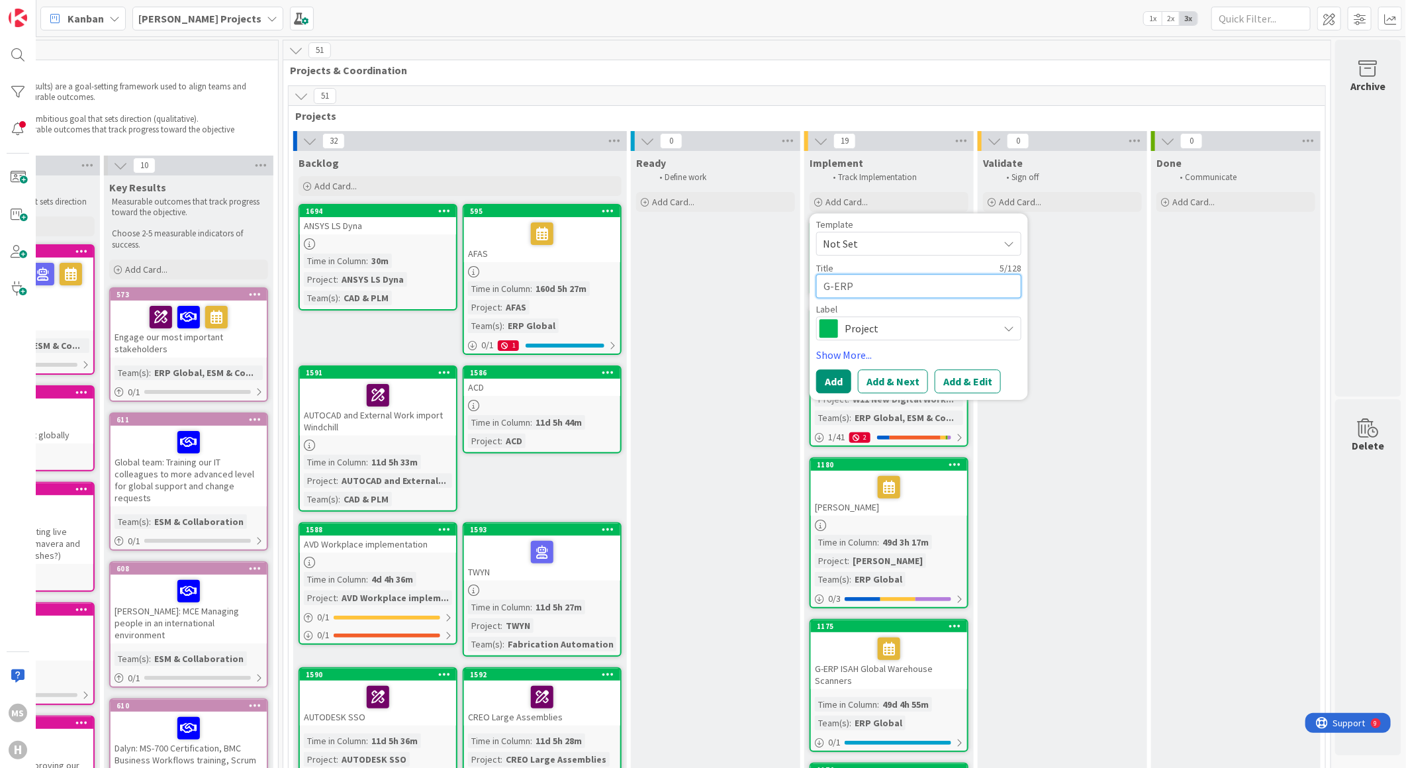
type textarea "x"
type textarea "G-ERP"
type textarea "x"
type textarea "G-ERP G"
type textarea "x"
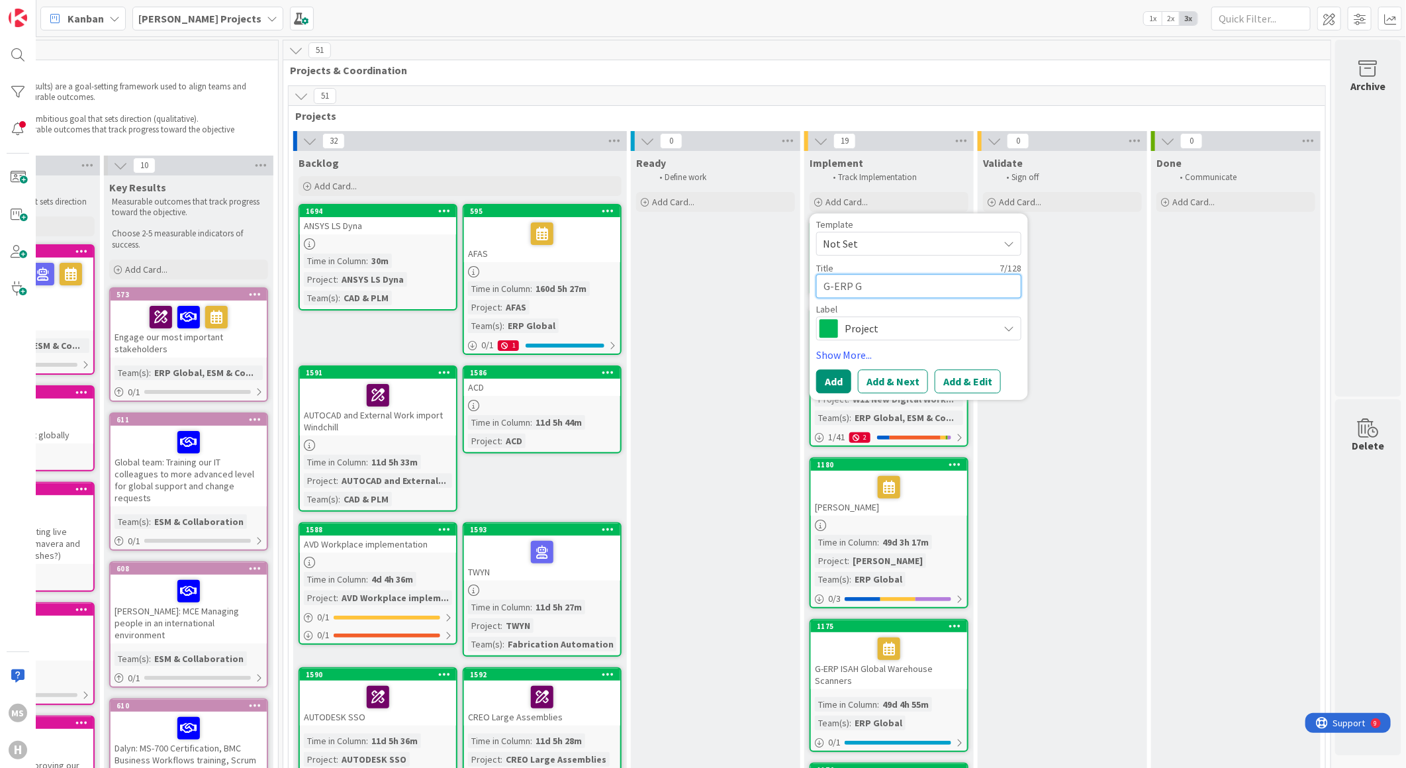
type textarea "G-ERP Gl"
type textarea "x"
type textarea "G-ERP Glo"
type textarea "x"
type textarea "G-ERP Glob"
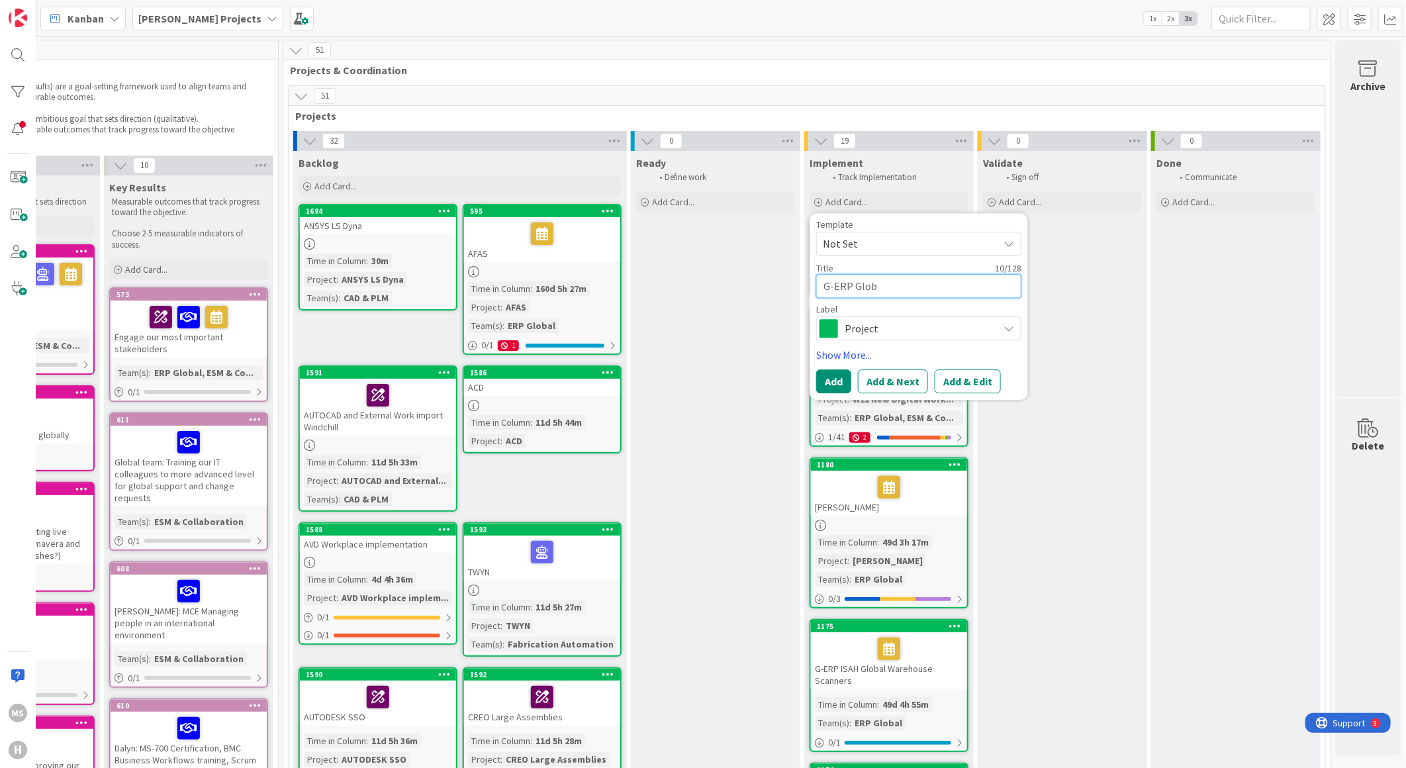
type textarea "x"
type textarea "G-ERP Globa"
type textarea "x"
type textarea "G-ERP Global"
type textarea "x"
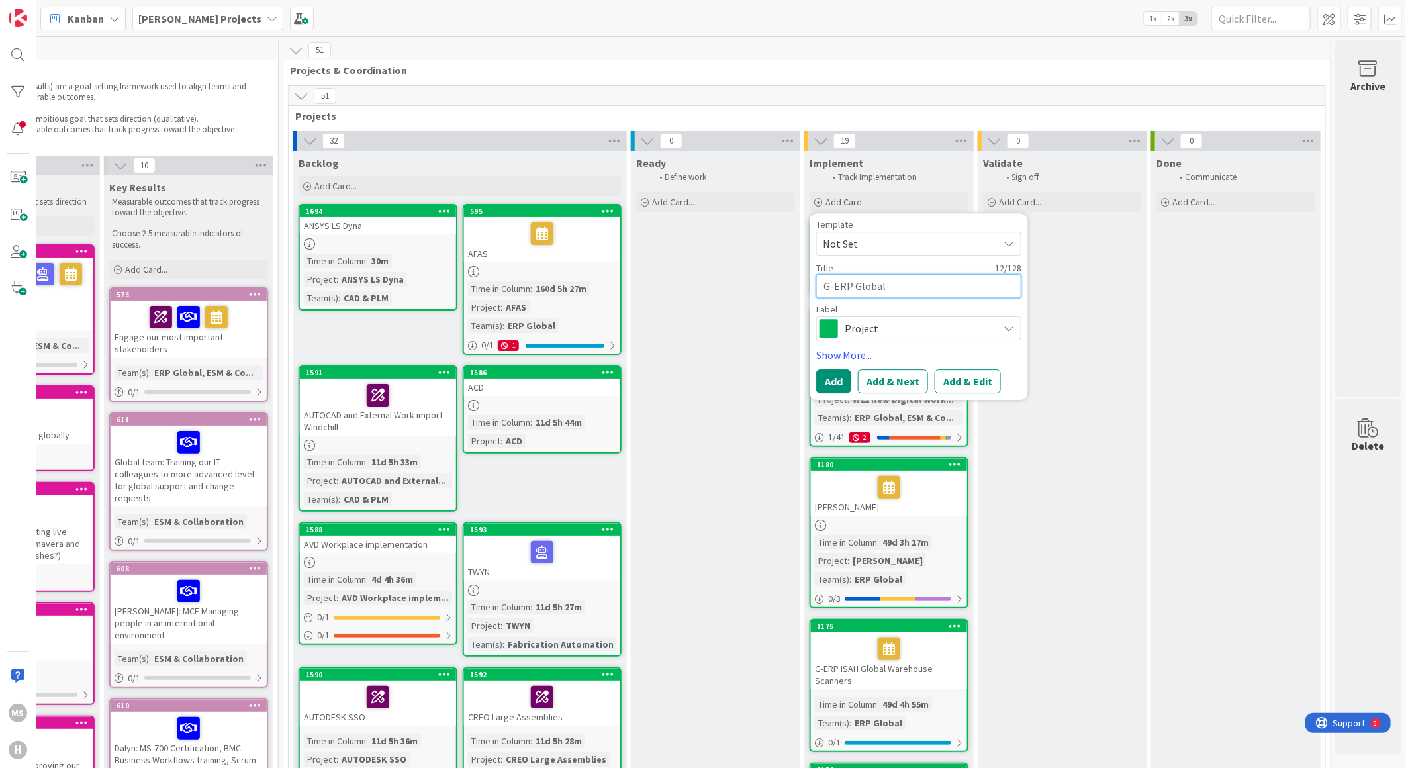
type textarea "G-ERP Global"
type textarea "x"
type textarea "G-ERP Global R"
type textarea "x"
type textarea "G-ERP Global Re"
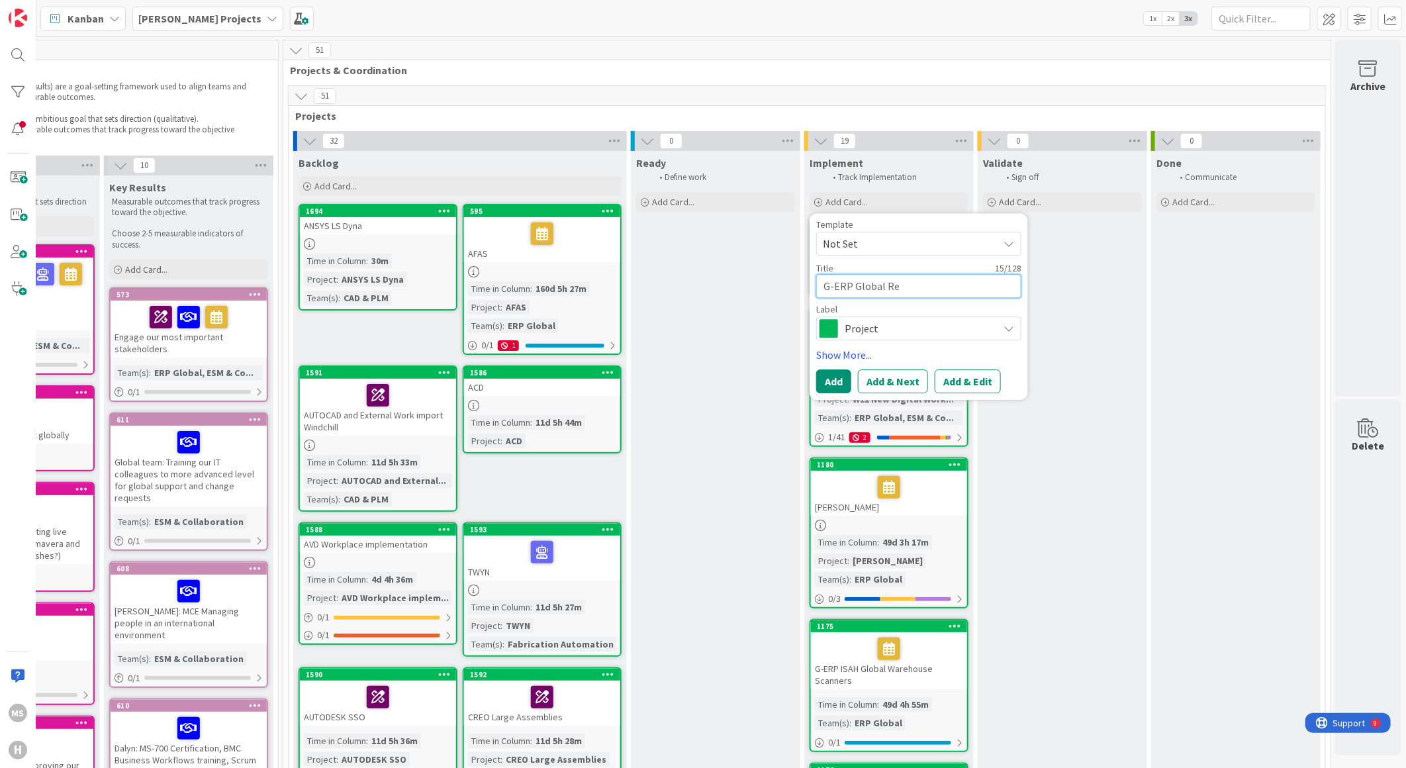
type textarea "x"
type textarea "G-ERP Global Rei"
type textarea "x"
type textarea "G-ERP Global [PERSON_NAME]"
type textarea "x"
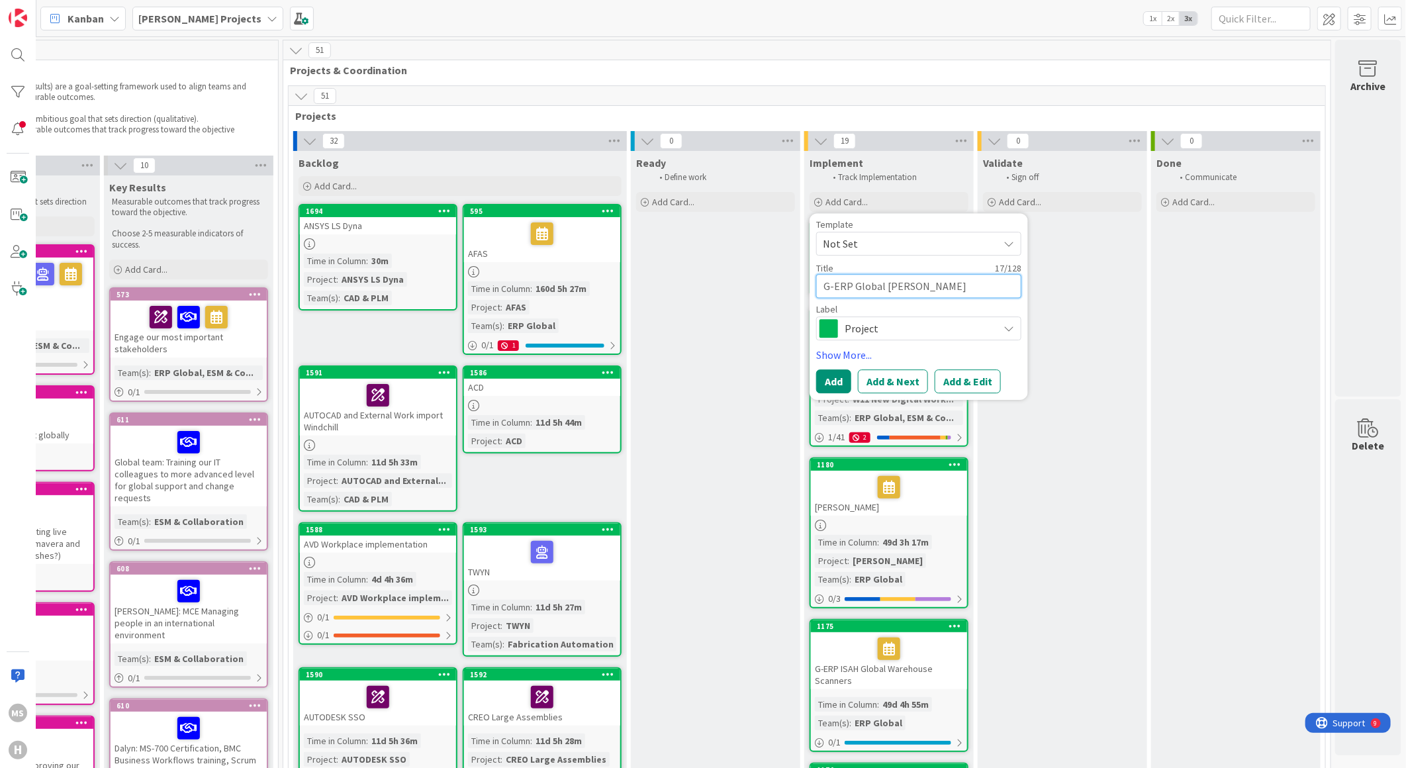
type textarea "G-ERP Global Reimb"
type textarea "x"
type textarea "G-ERP Global Reimbu"
type textarea "x"
type textarea "G-ERP Global Reimbur"
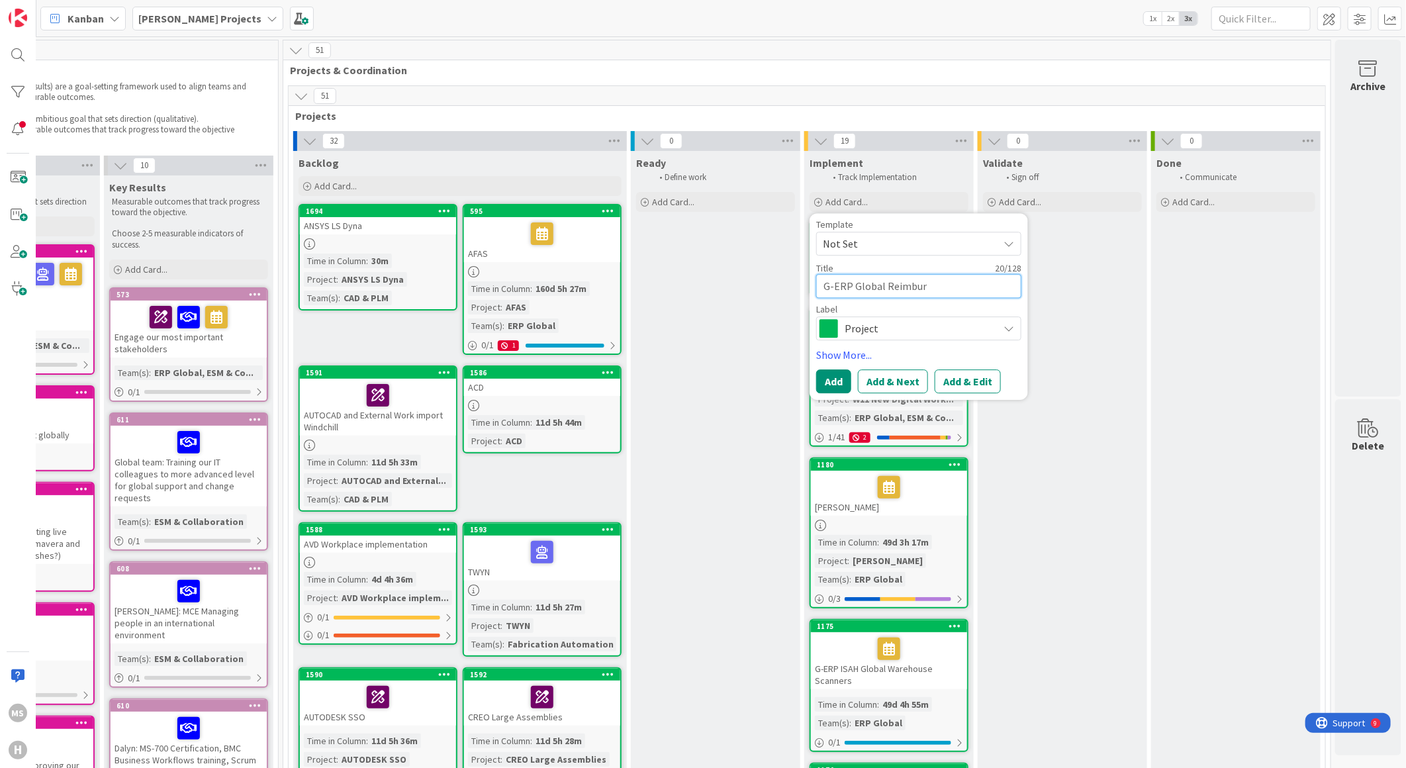
type textarea "x"
type textarea "G-ERP Global Reimburs"
type textarea "x"
type textarea "G-ERP Global Reimburse"
type textarea "x"
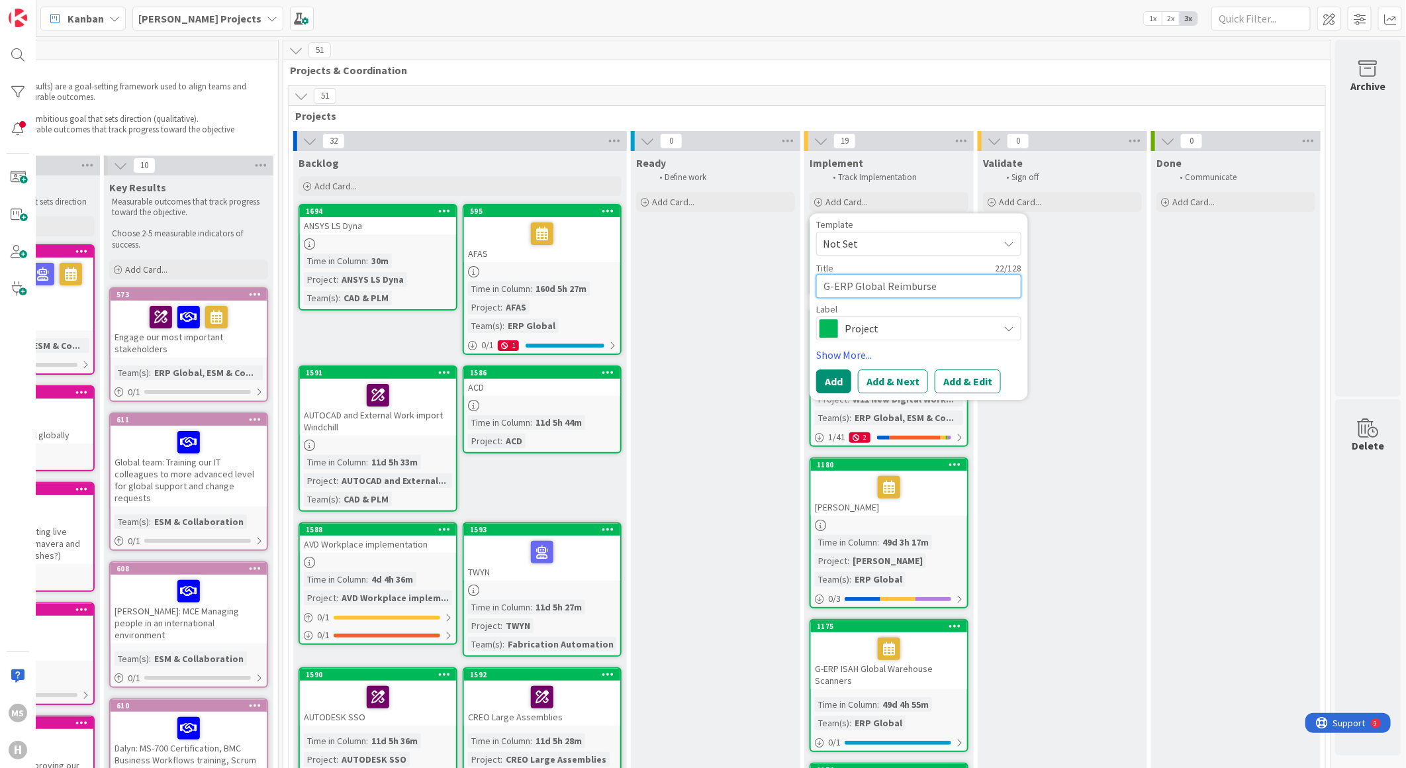
type textarea "G-ERP Global Reimbursem"
type textarea "x"
type textarea "G-ERP Global Reimburseme"
type textarea "x"
type textarea "G-ERP Global Reimbursemen"
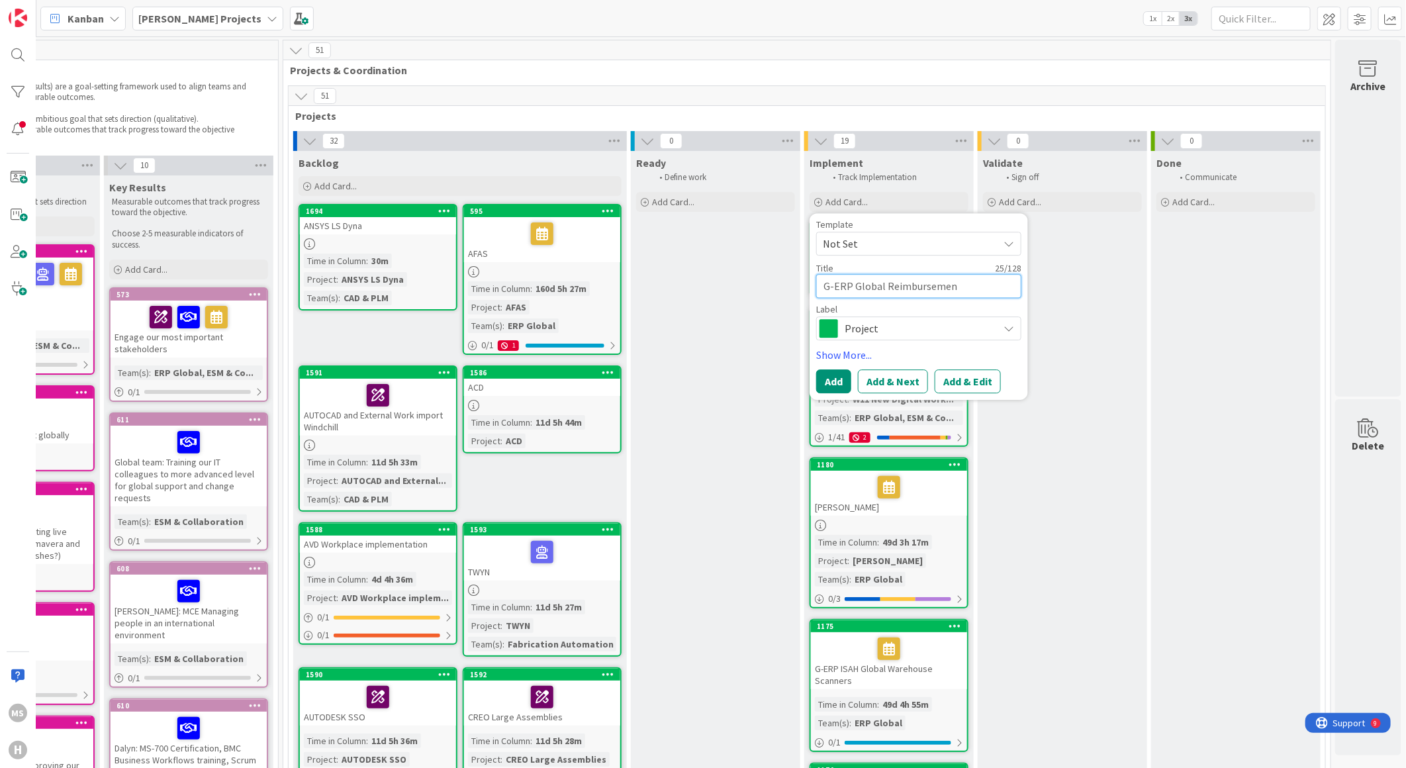
type textarea "x"
type textarea "G-ERP Global Reimbursement"
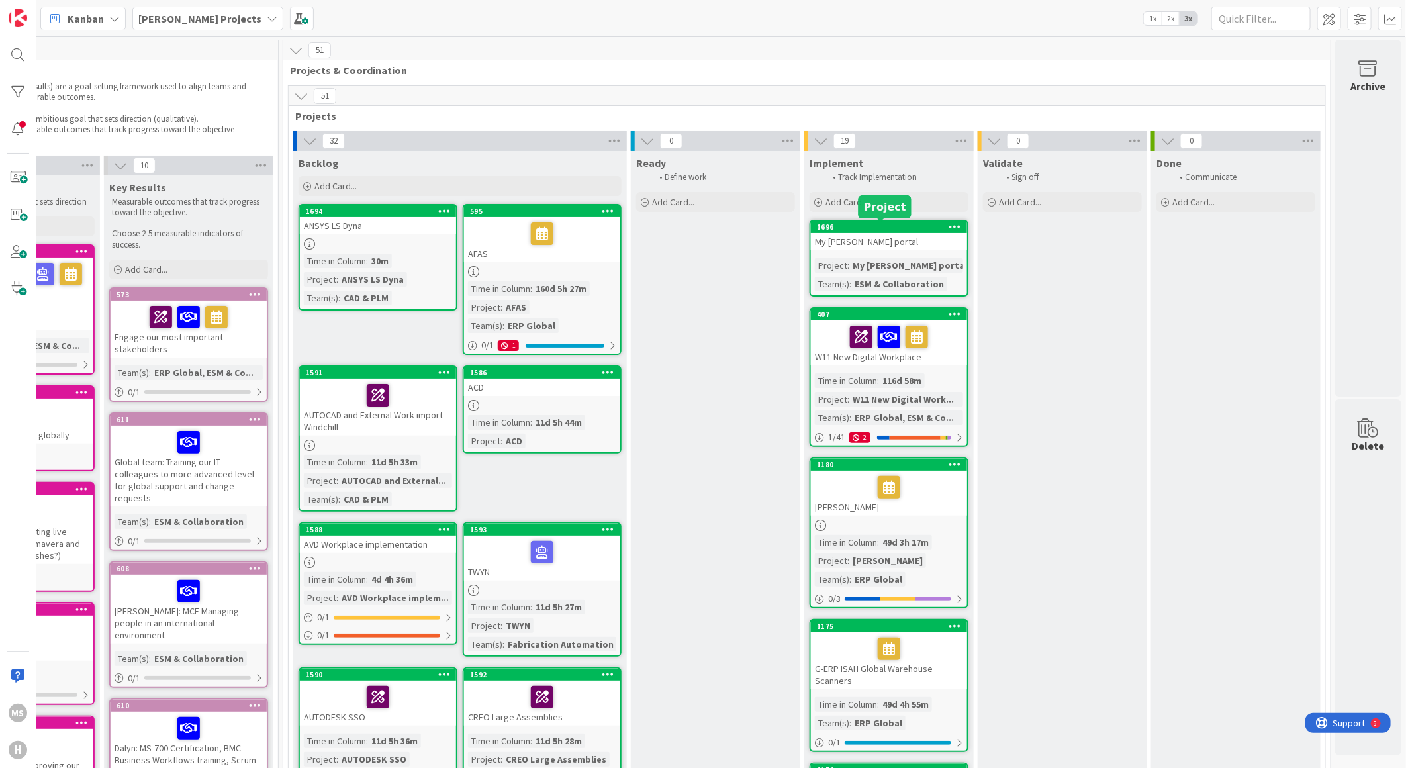
click at [879, 223] on div "1696" at bounding box center [892, 226] width 150 height 9
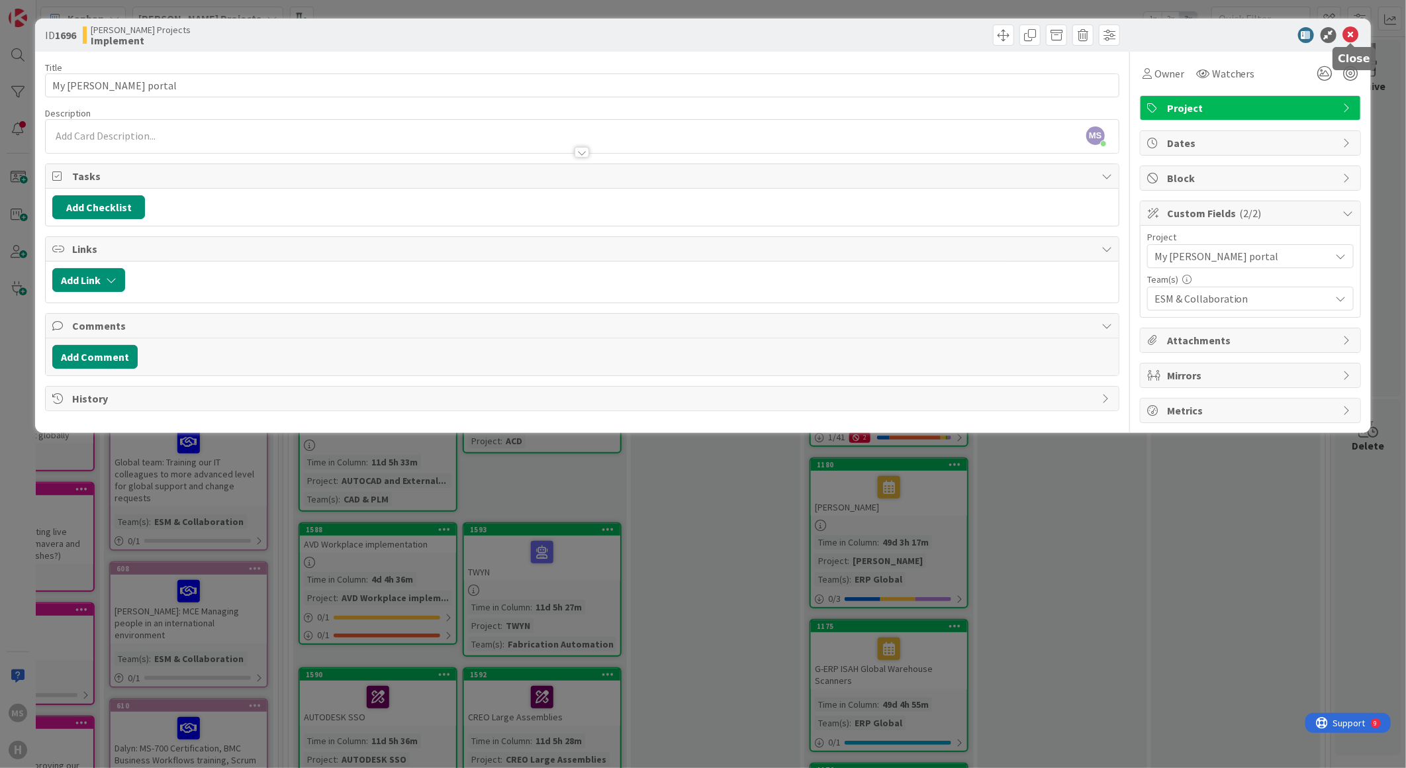
click at [1354, 33] on icon at bounding box center [1351, 35] width 16 height 16
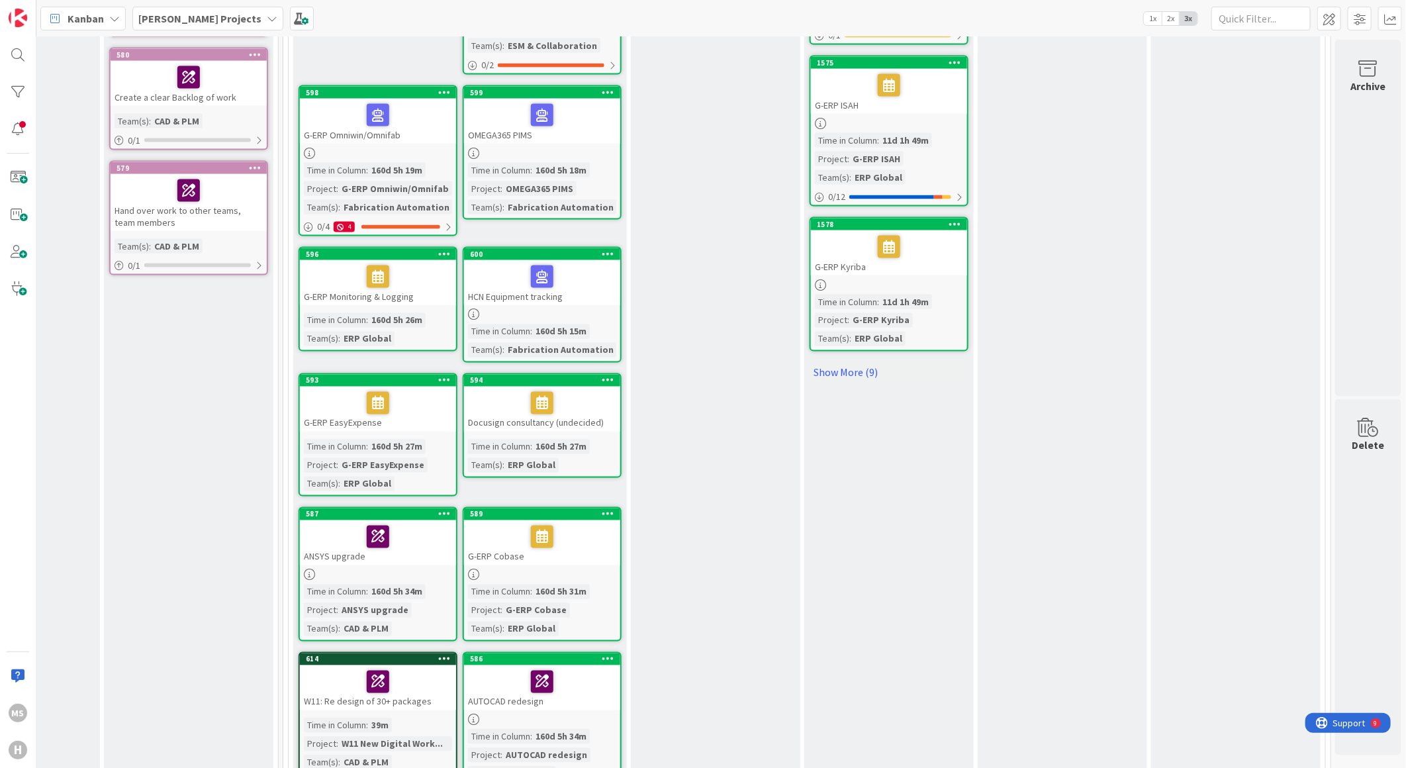
scroll to position [1176, 300]
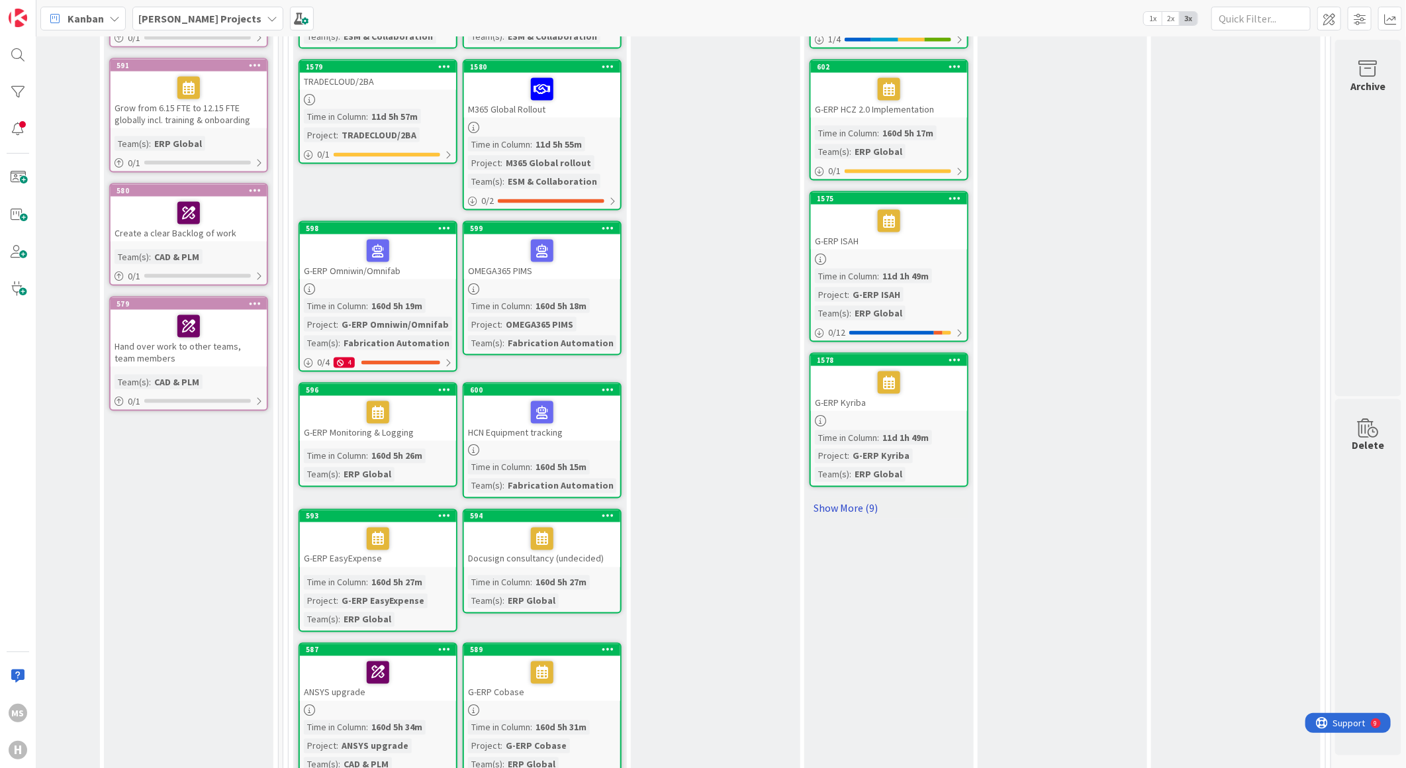
click at [835, 498] on link "Show More (9)" at bounding box center [889, 508] width 159 height 21
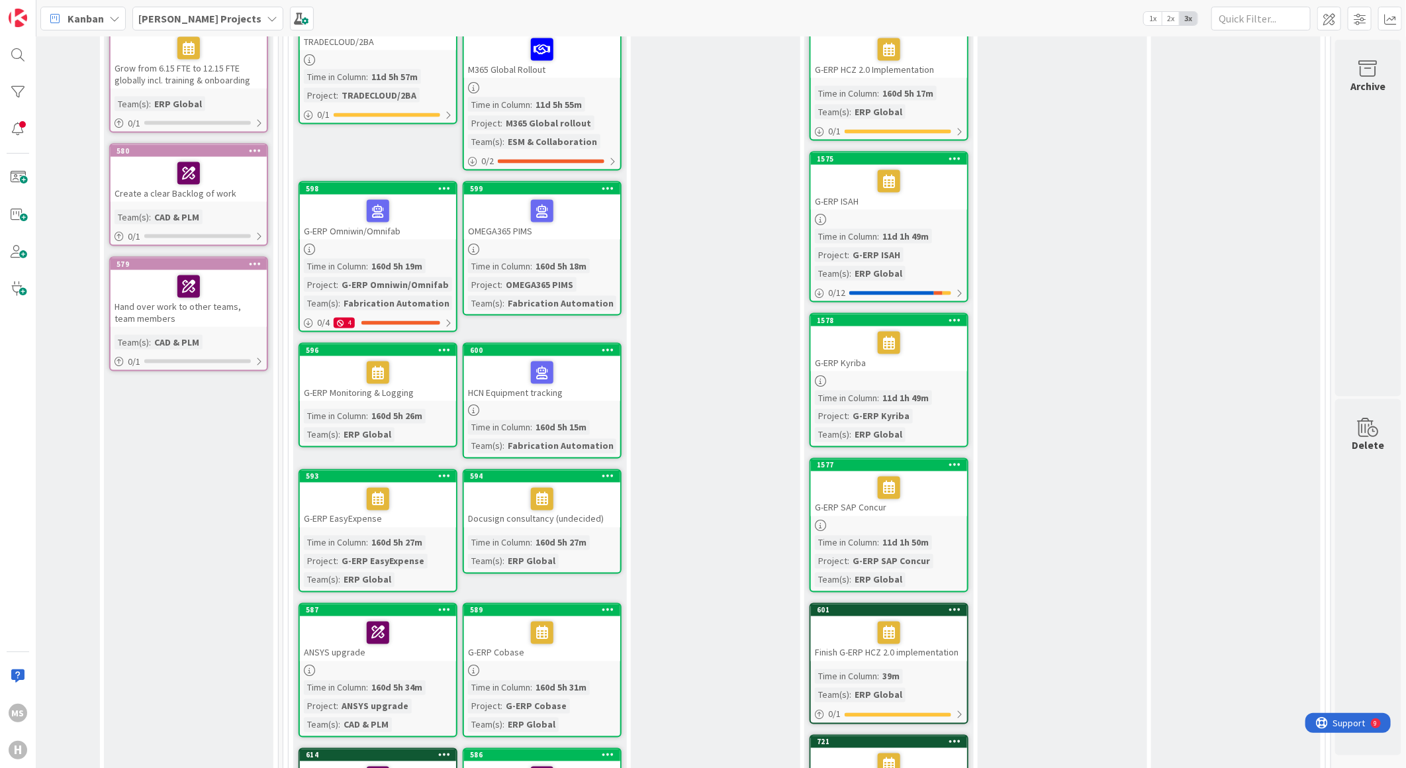
scroll to position [1250, 300]
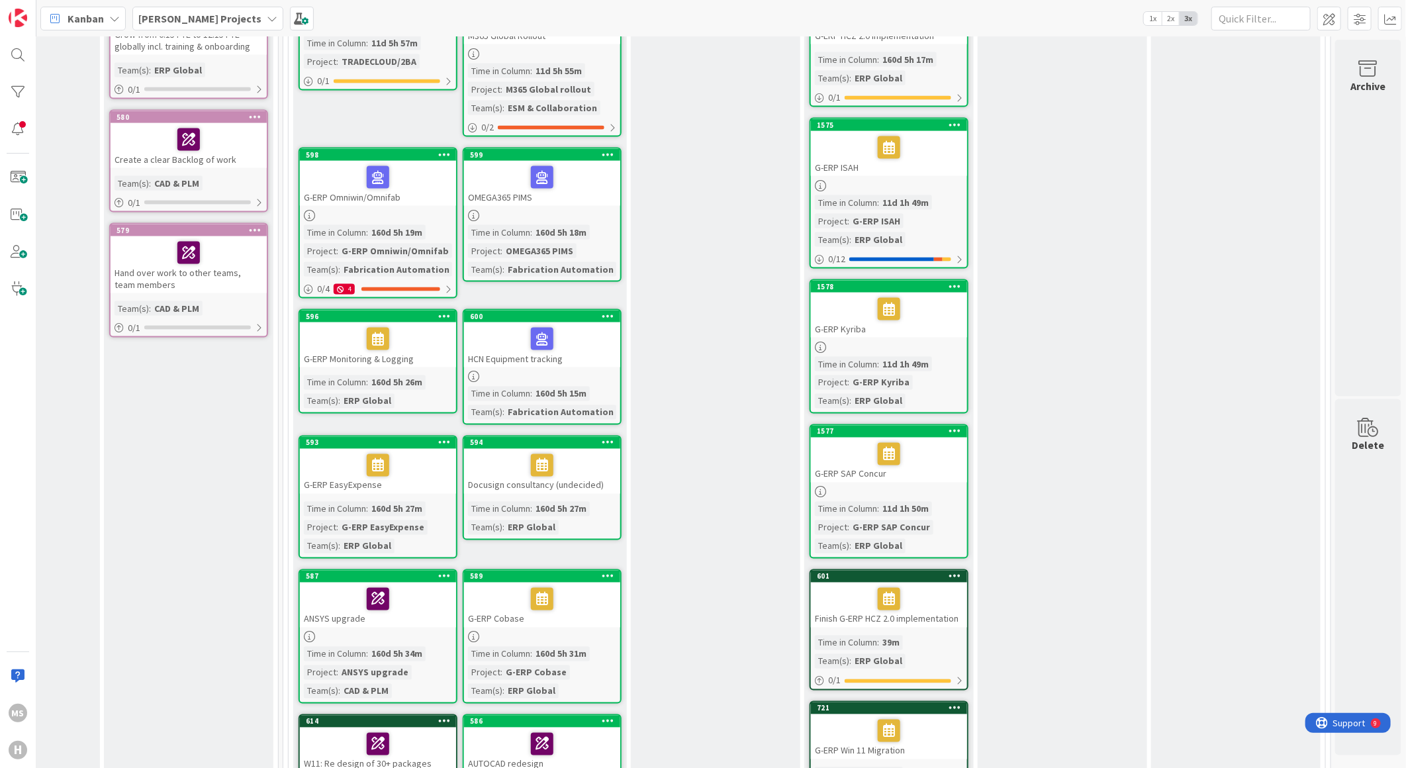
click at [949, 571] on icon at bounding box center [955, 575] width 13 height 9
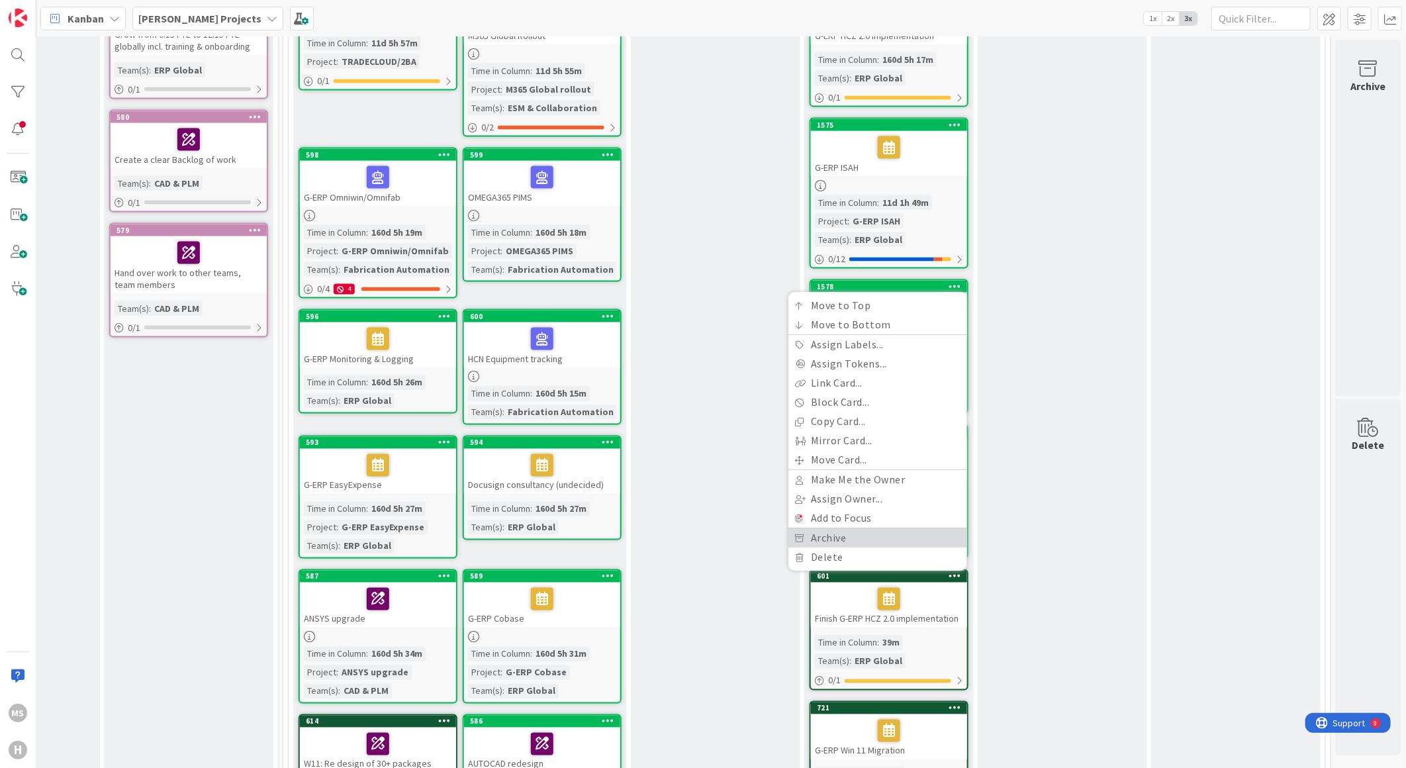
click at [827, 529] on link "Archive" at bounding box center [877, 538] width 179 height 19
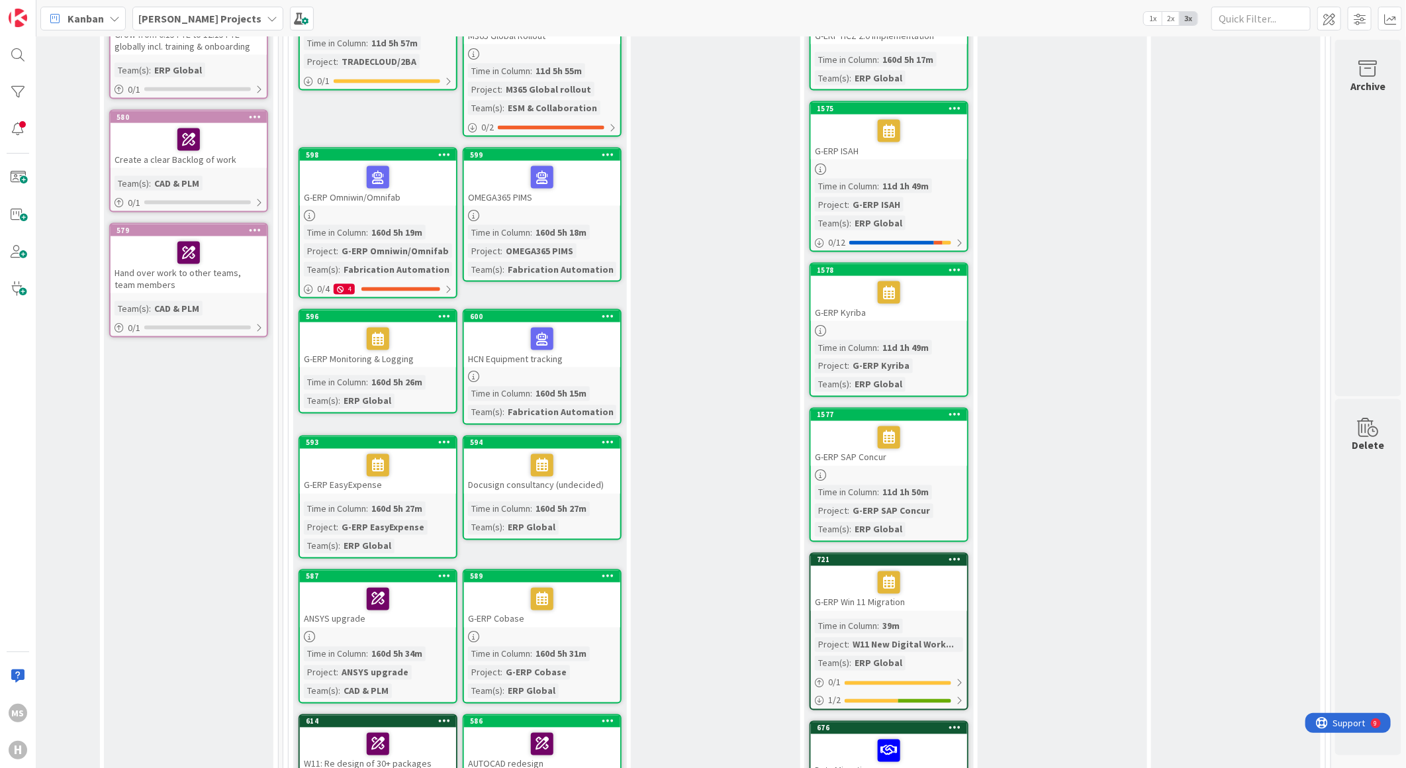
click at [949, 555] on icon at bounding box center [955, 559] width 13 height 9
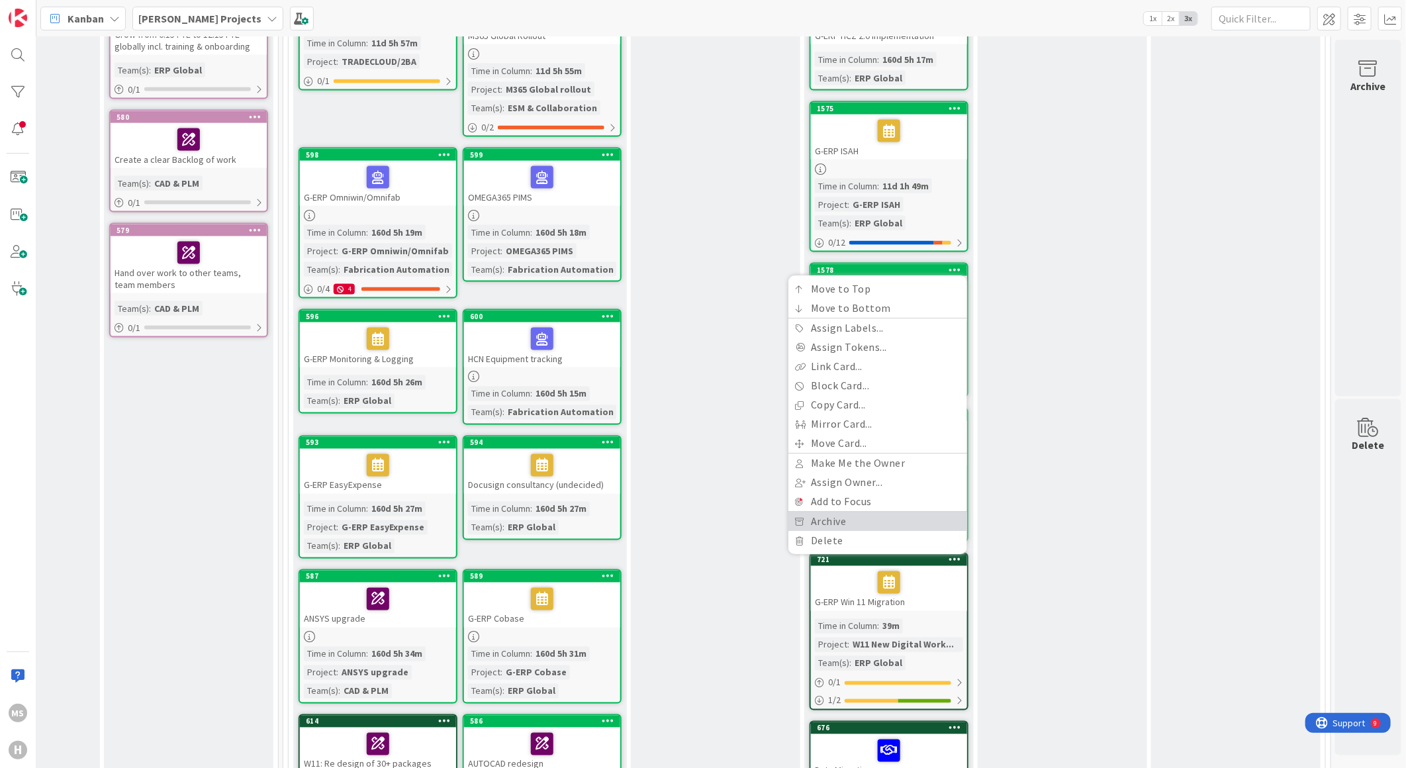
click at [821, 512] on link "Archive" at bounding box center [877, 521] width 179 height 19
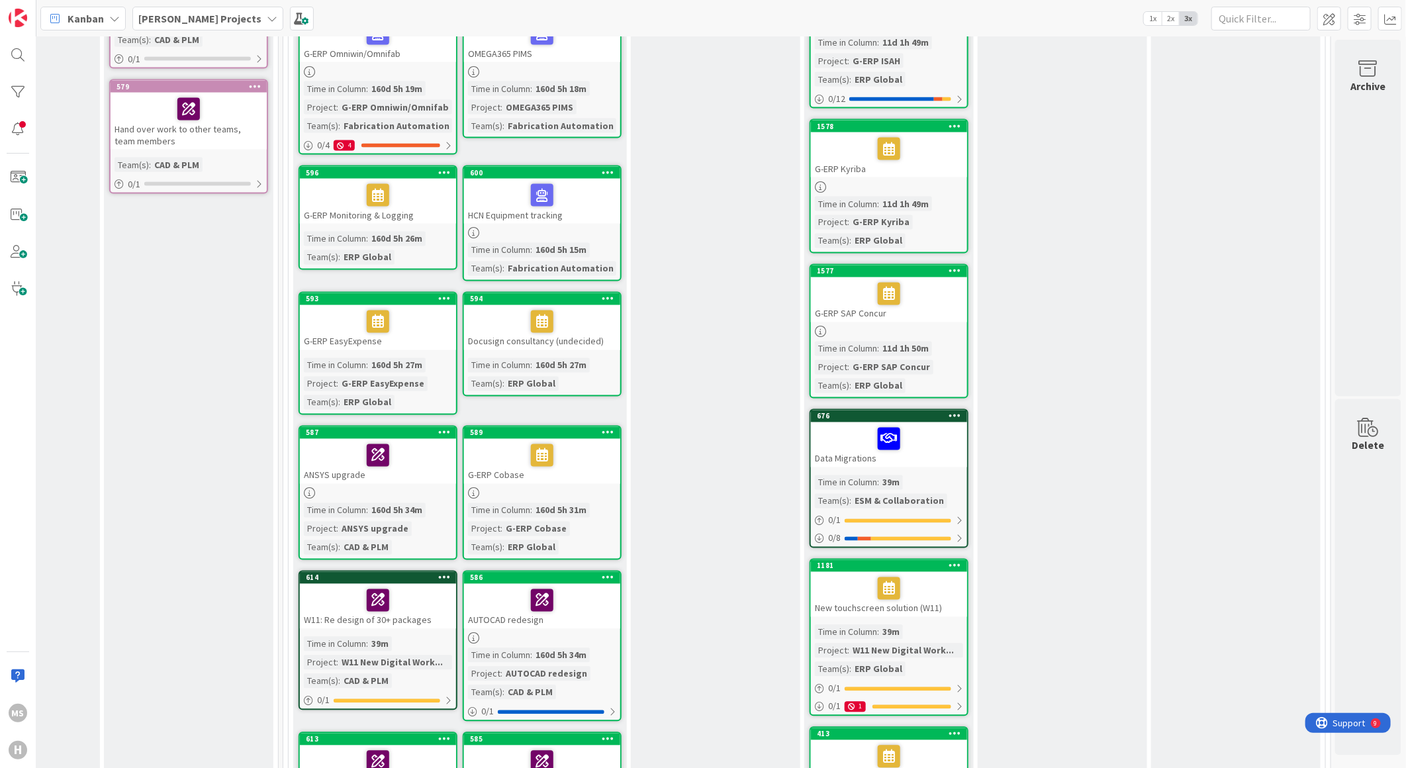
scroll to position [1397, 300]
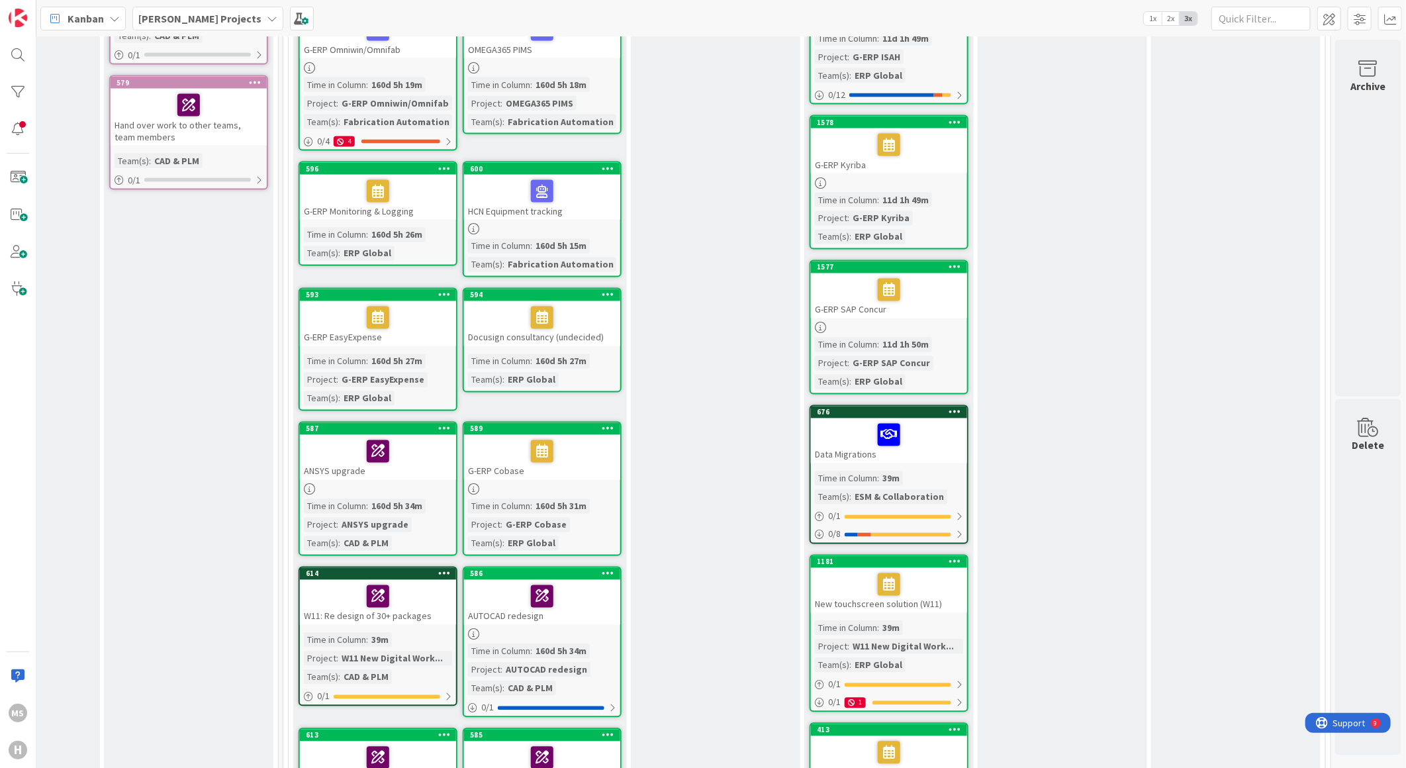
click at [949, 407] on icon at bounding box center [955, 411] width 13 height 9
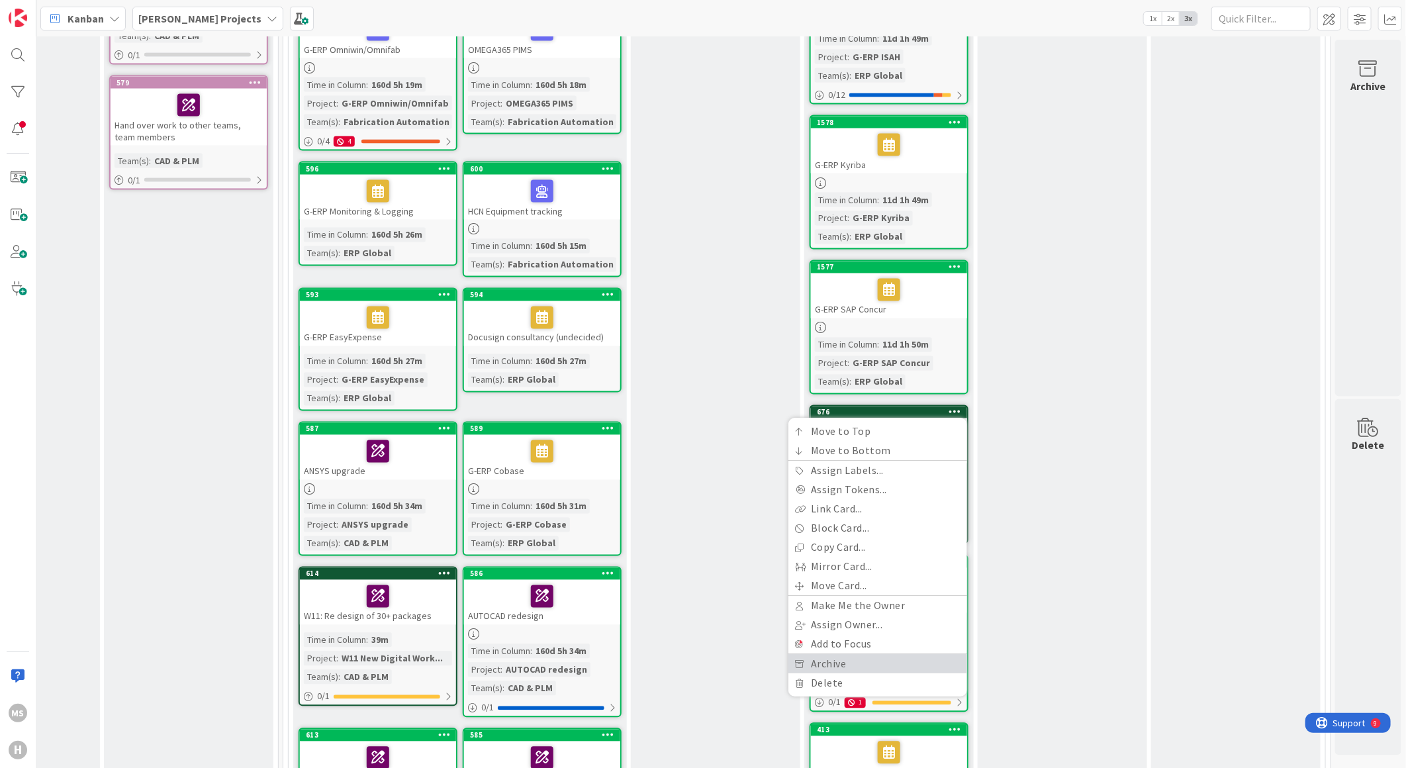
click at [798, 655] on link "Archive" at bounding box center [877, 664] width 179 height 19
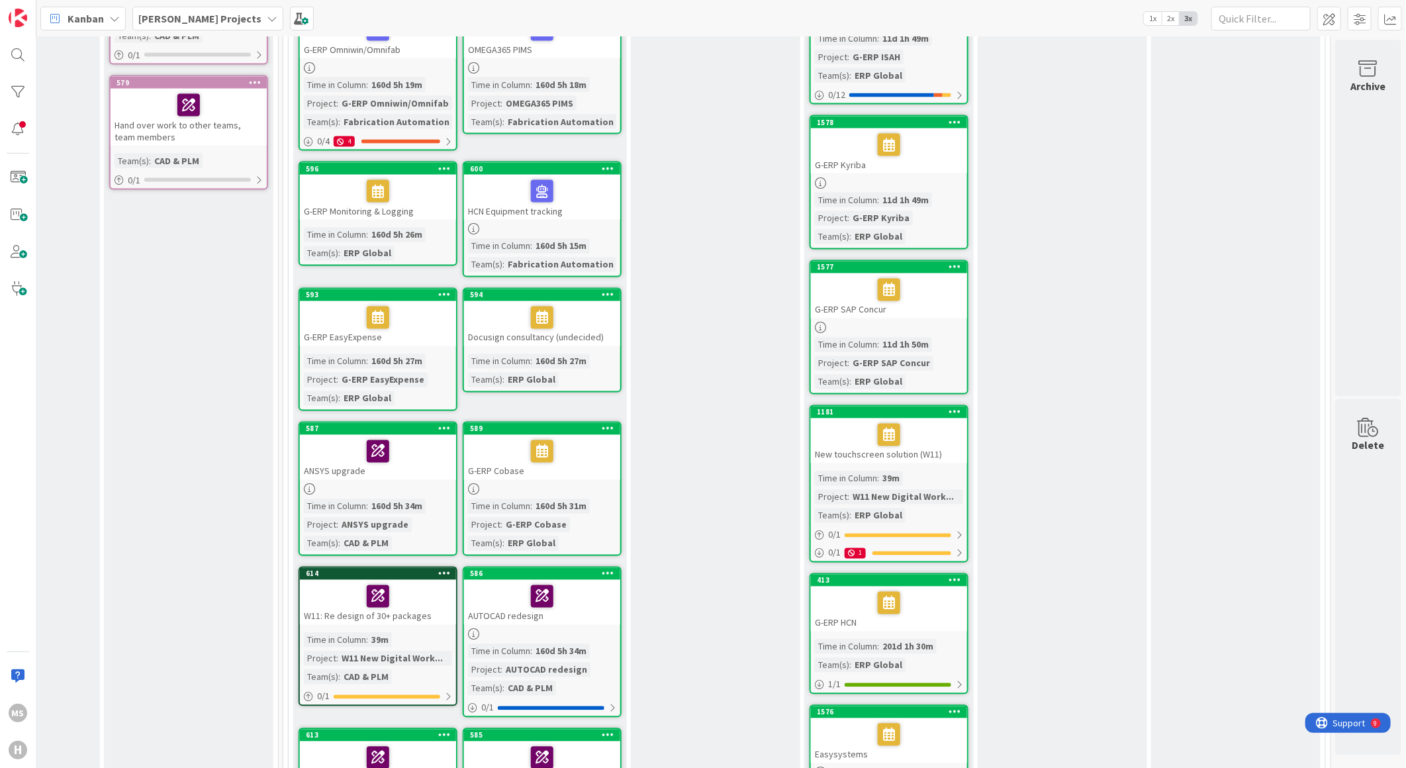
click at [949, 407] on icon at bounding box center [955, 411] width 13 height 9
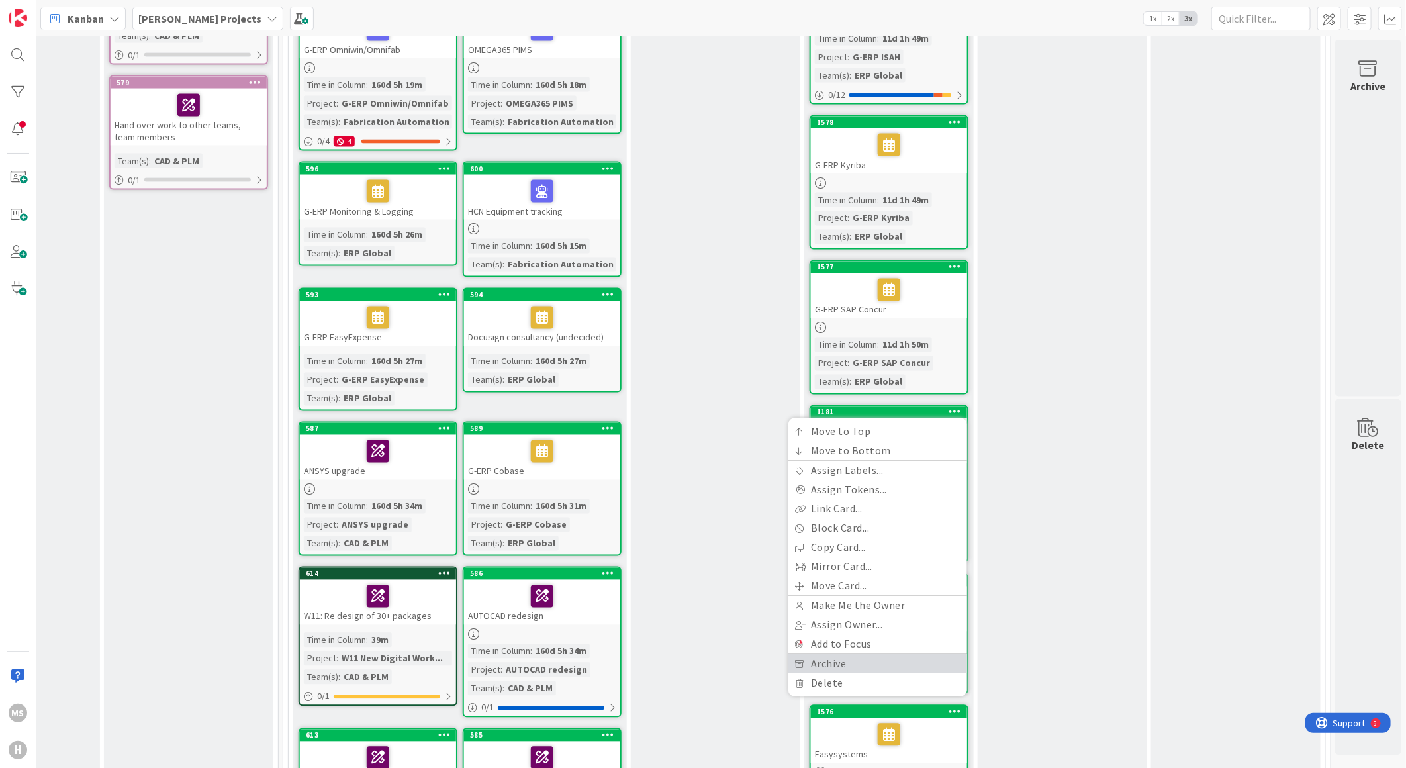
click at [823, 655] on link "Archive" at bounding box center [877, 664] width 179 height 19
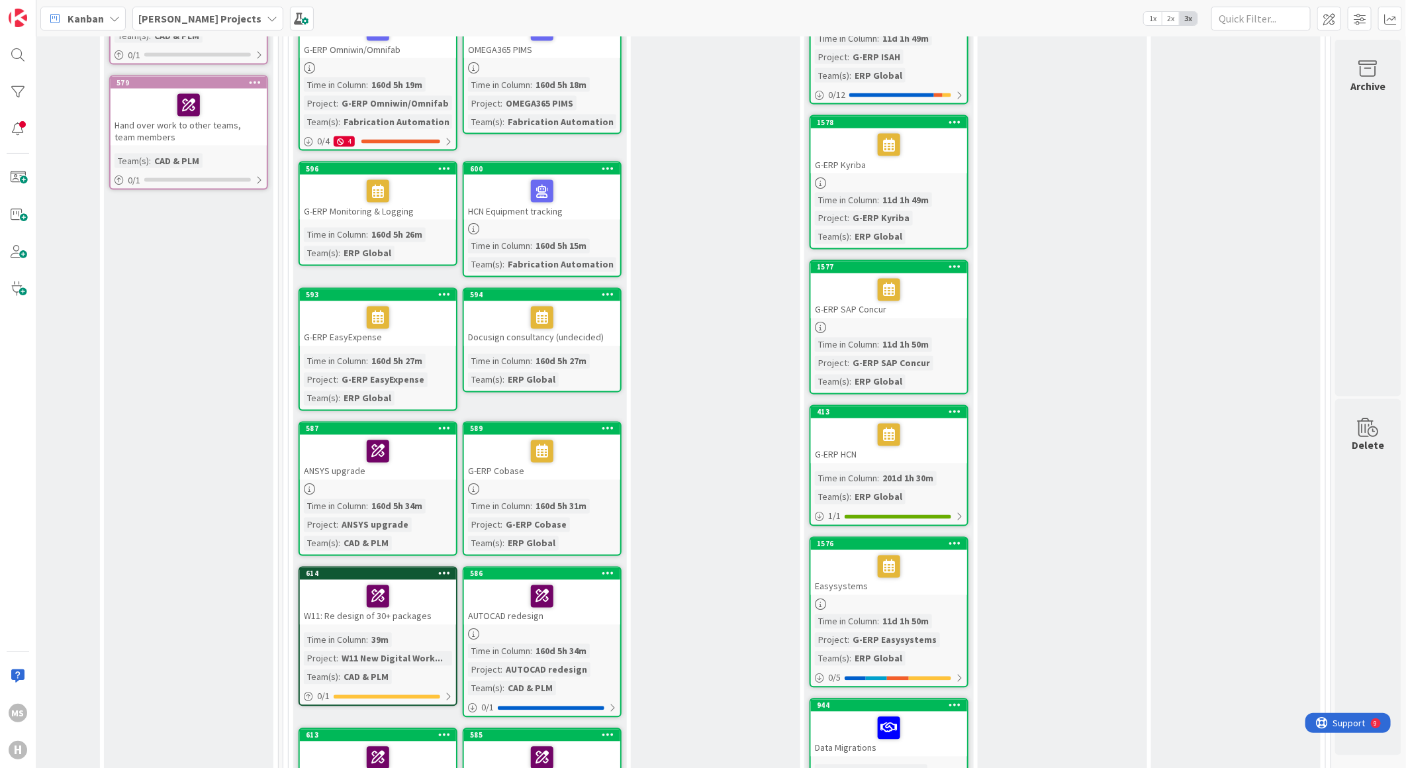
click at [821, 550] on div "Easysystems" at bounding box center [889, 572] width 156 height 45
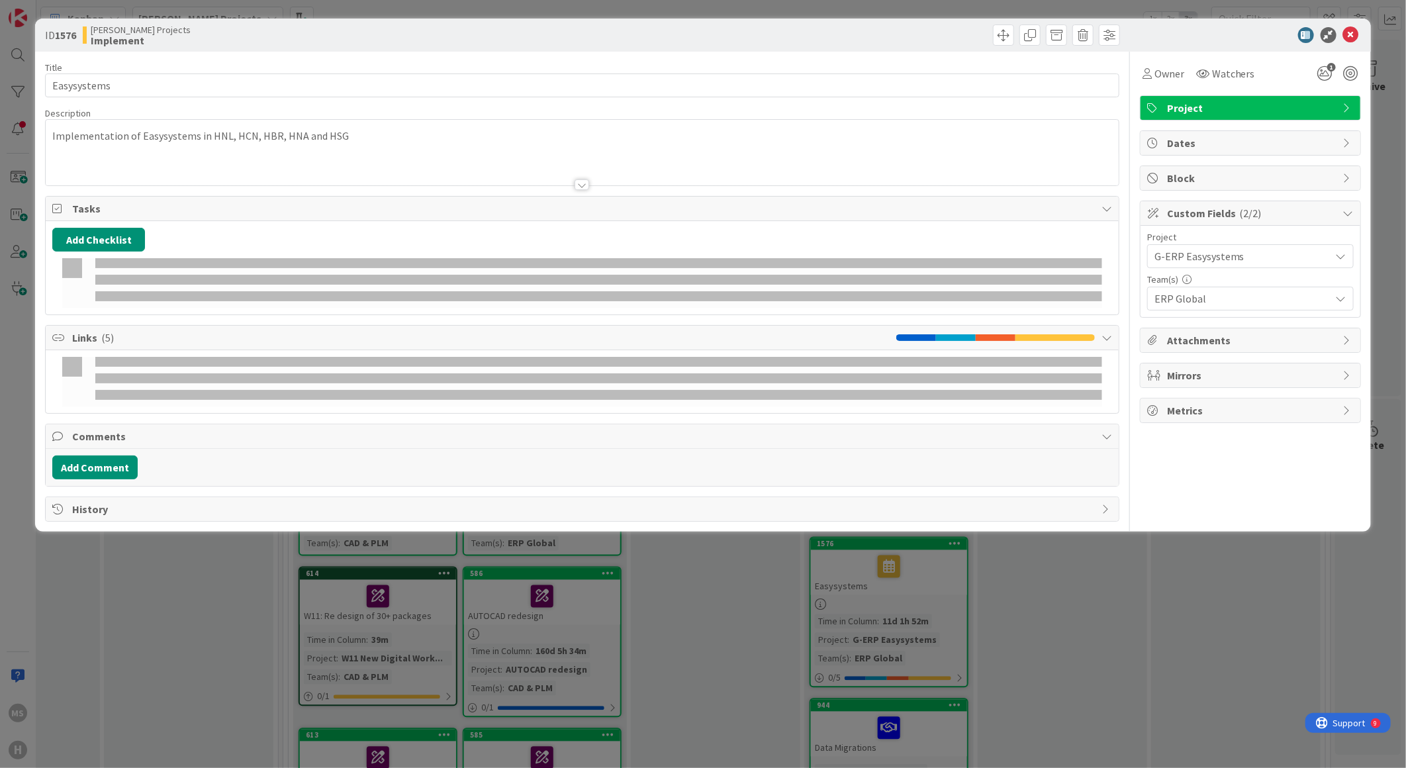
type textarea "x"
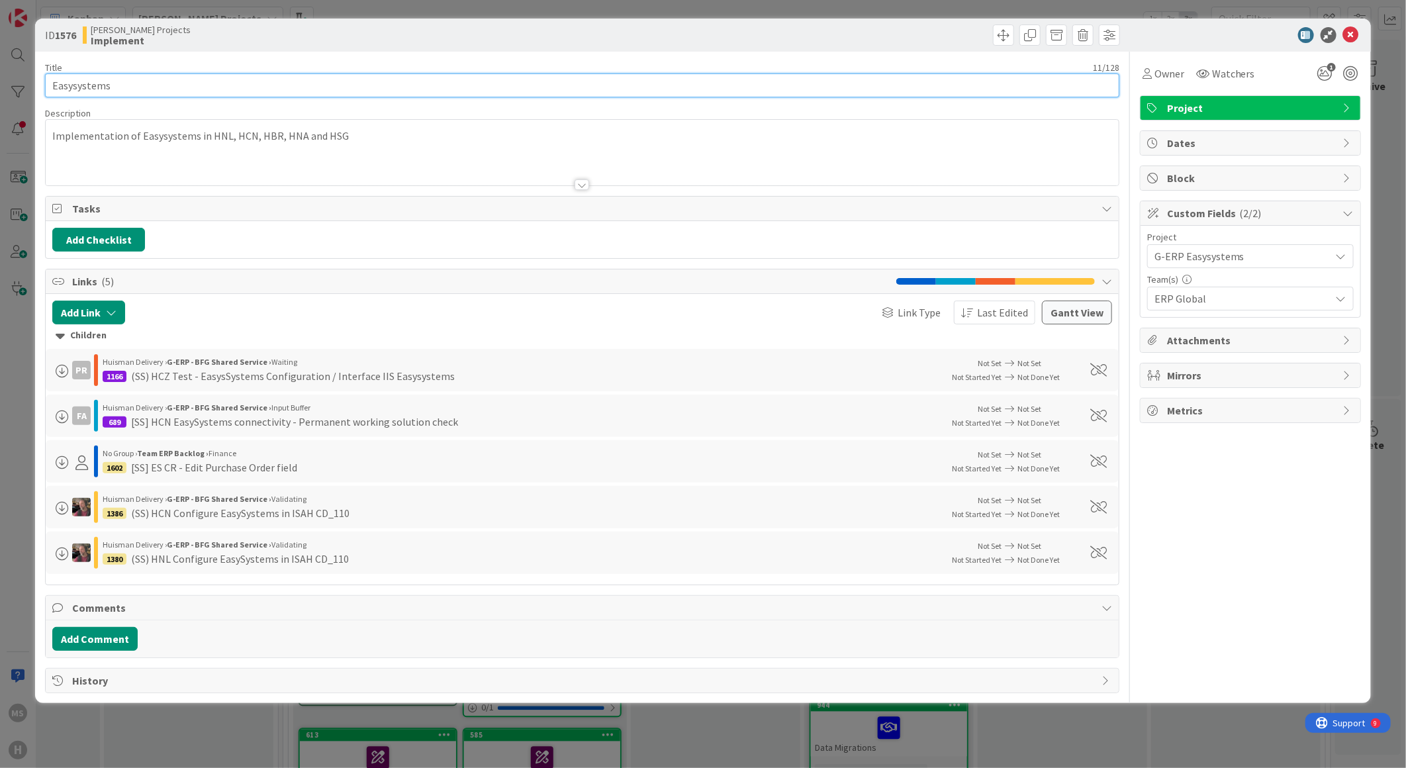
click at [54, 81] on input "Easysystems" at bounding box center [582, 85] width 1074 height 24
type input "G-ERP Easysystems"
type textarea "x"
type input "G-ERP Easysystems"
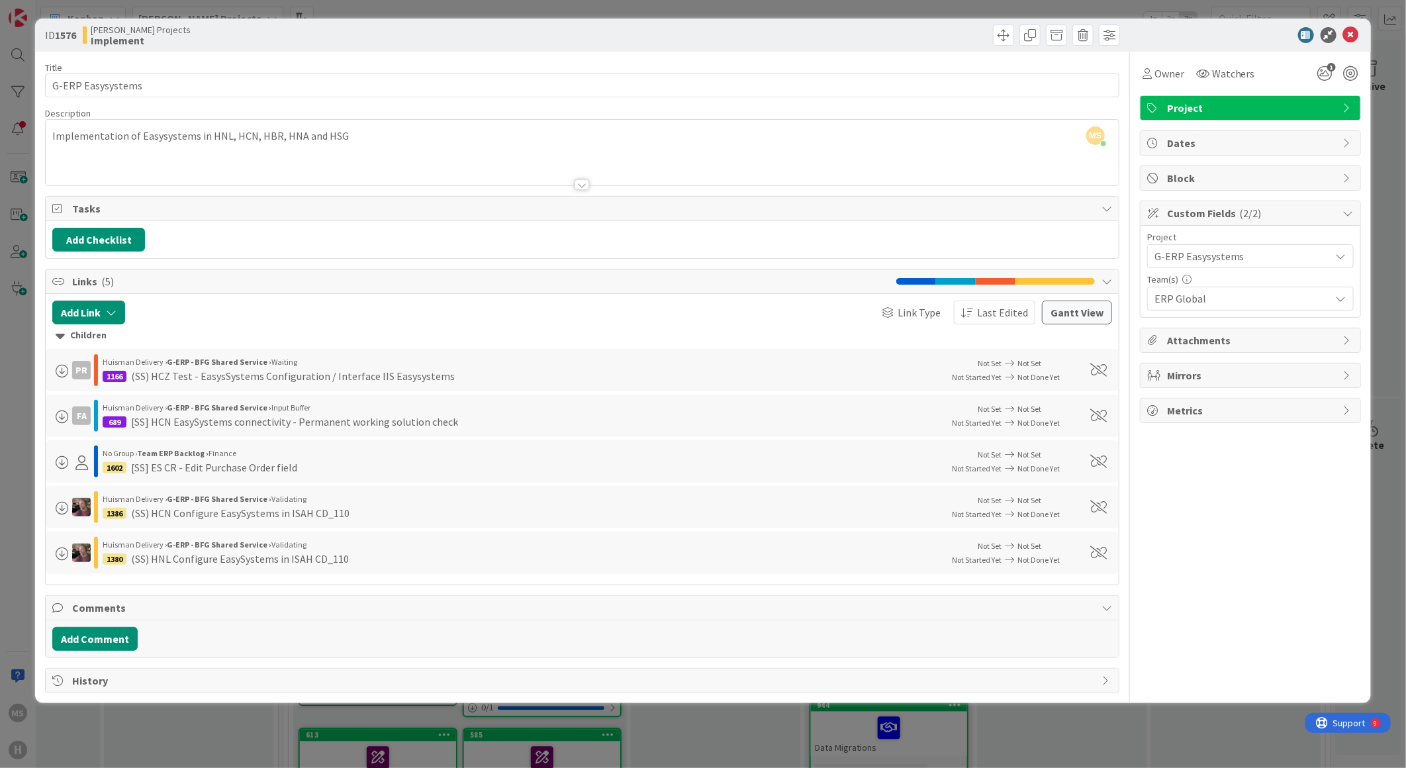
click at [1195, 35] on div at bounding box center [1244, 35] width 234 height 16
click at [1343, 31] on icon at bounding box center [1351, 35] width 16 height 16
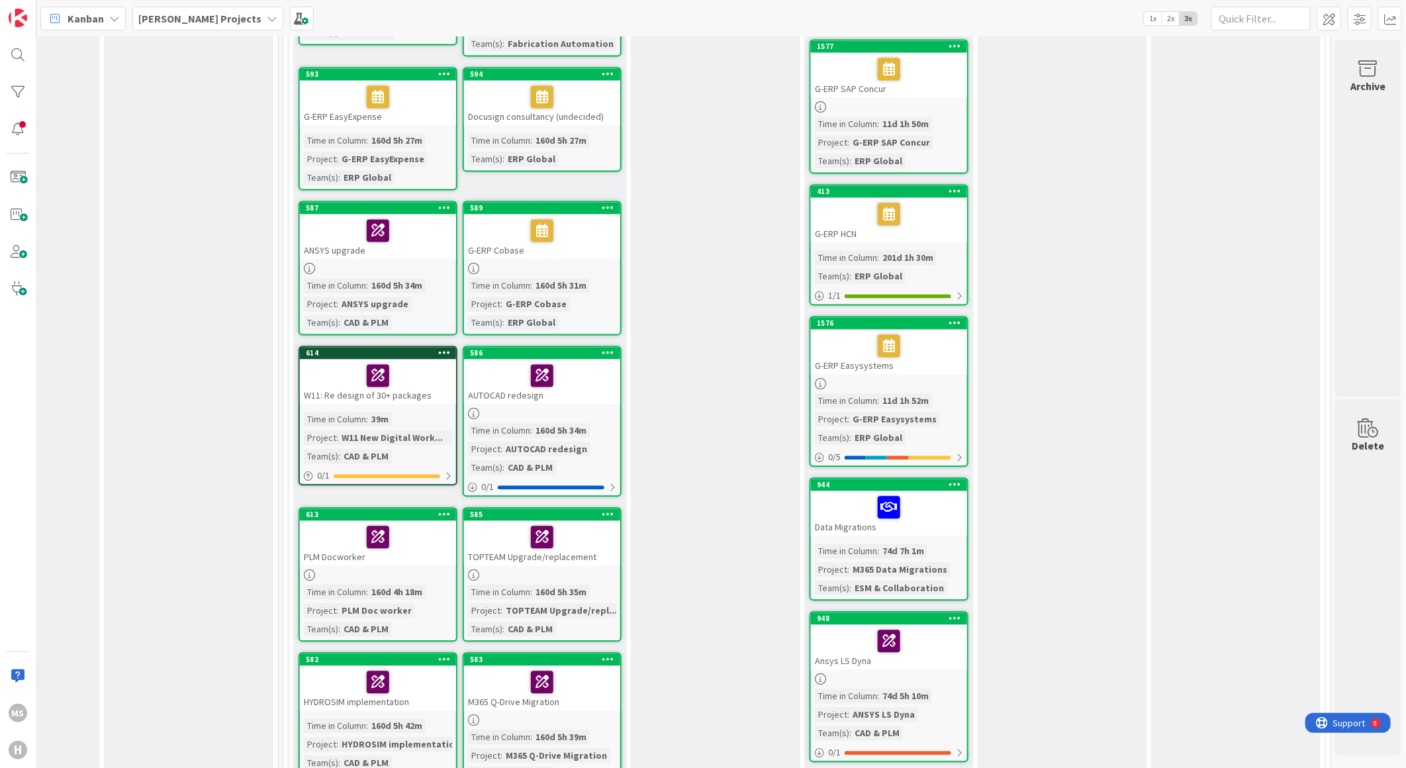
click at [949, 480] on icon at bounding box center [955, 484] width 13 height 9
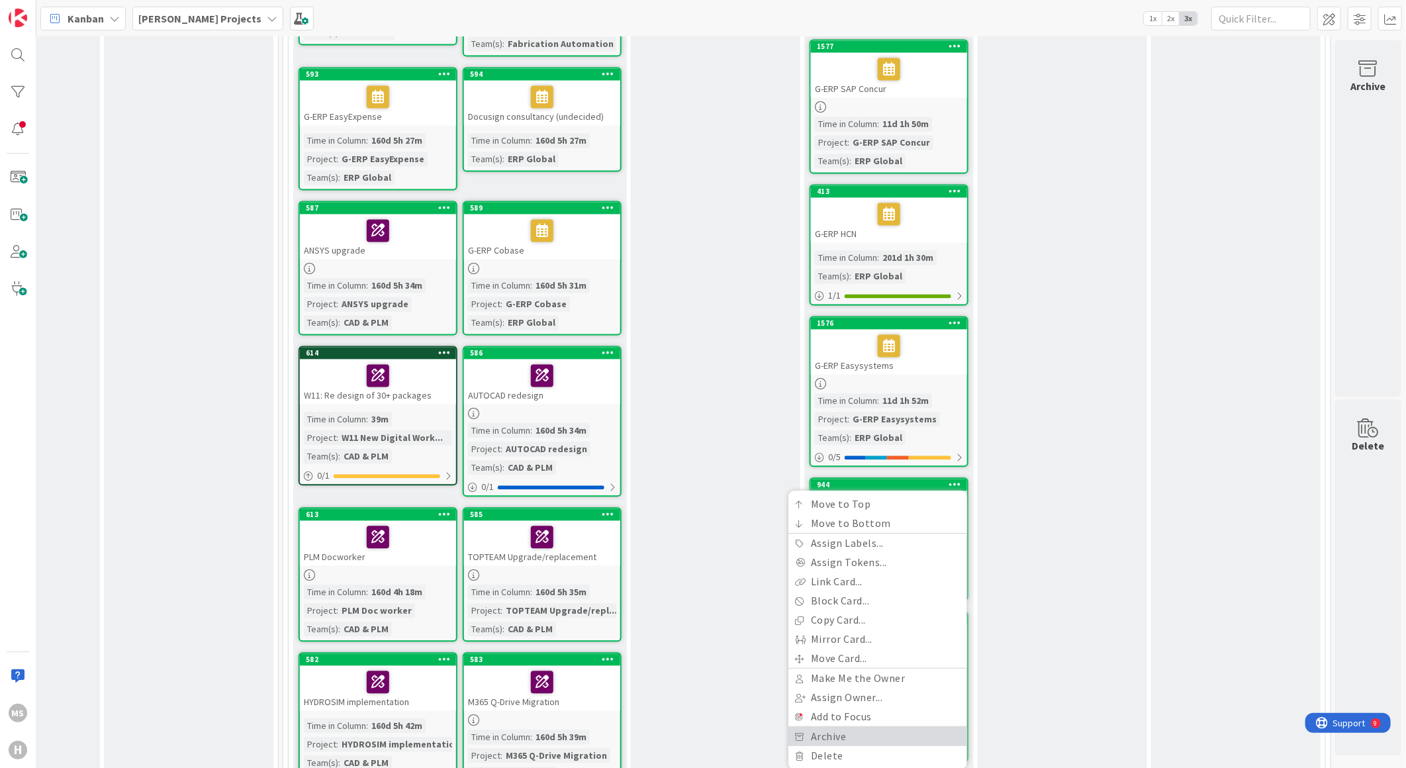
click at [809, 727] on link "Archive" at bounding box center [877, 736] width 179 height 19
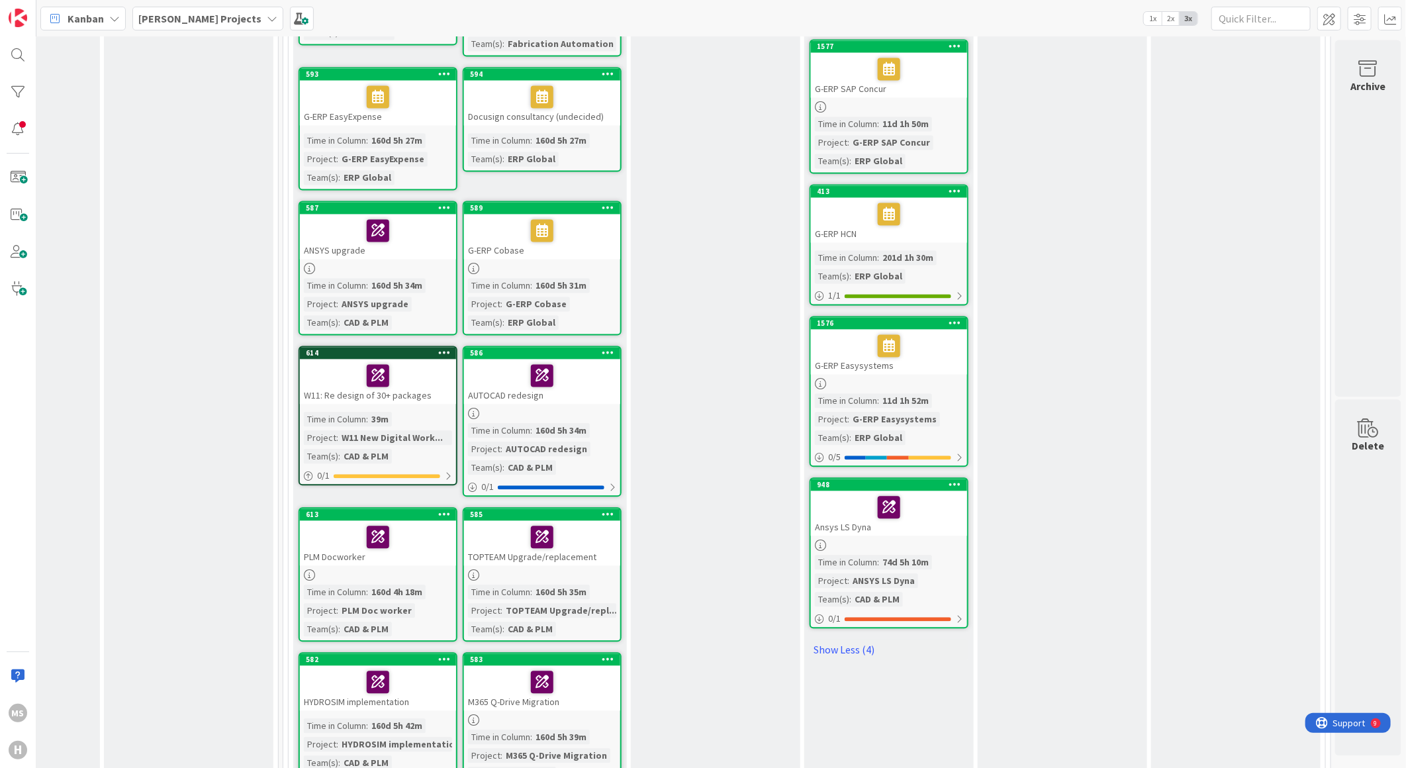
click at [949, 480] on icon at bounding box center [955, 484] width 13 height 9
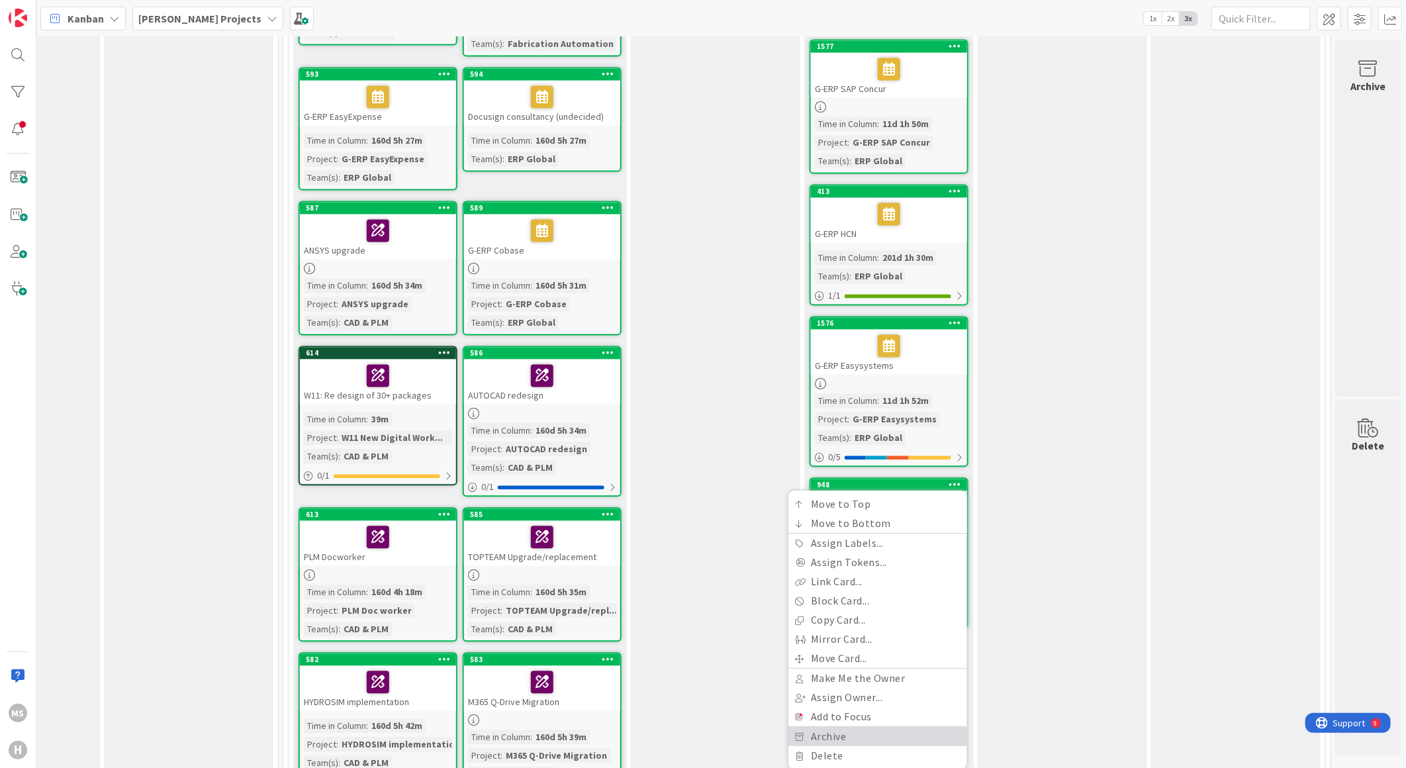
click at [812, 727] on link "Archive" at bounding box center [877, 736] width 179 height 19
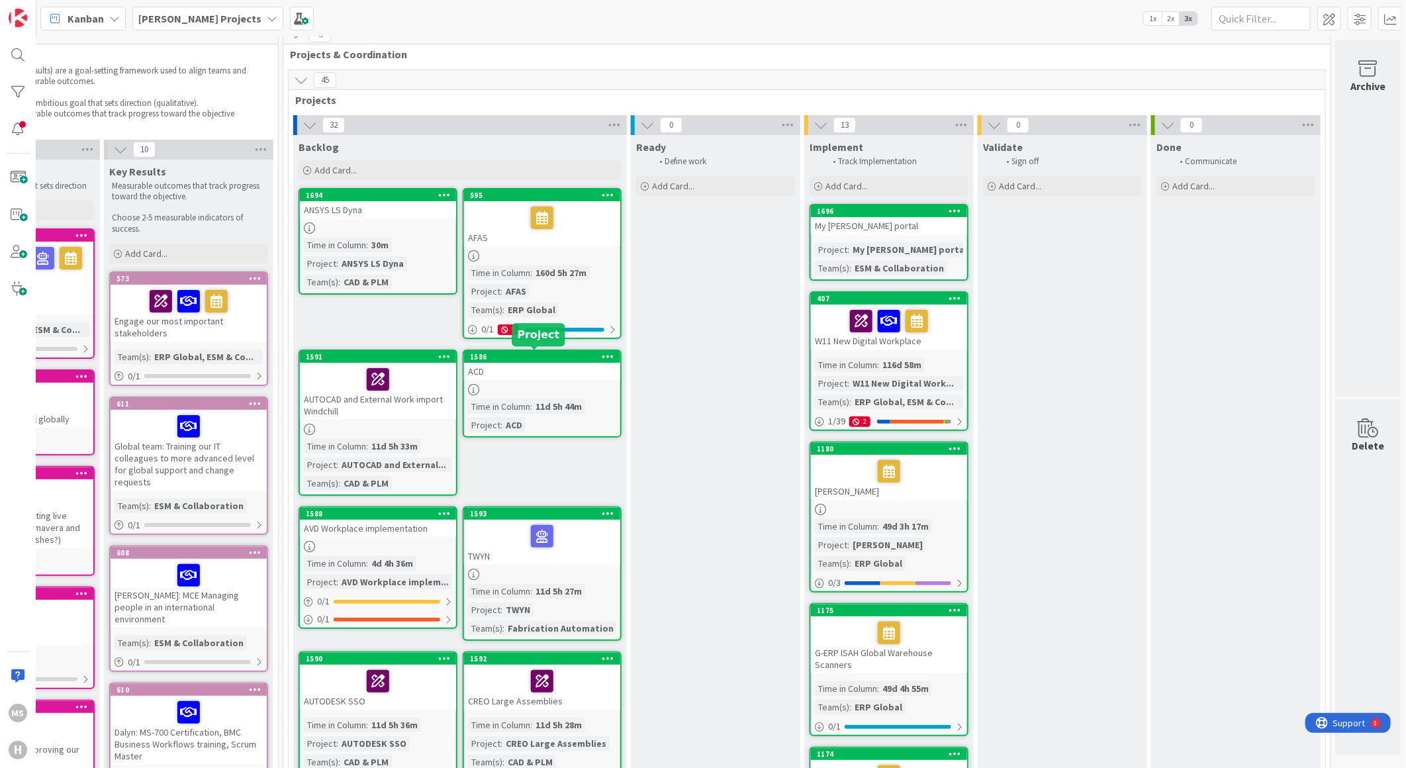
scroll to position [0, 300]
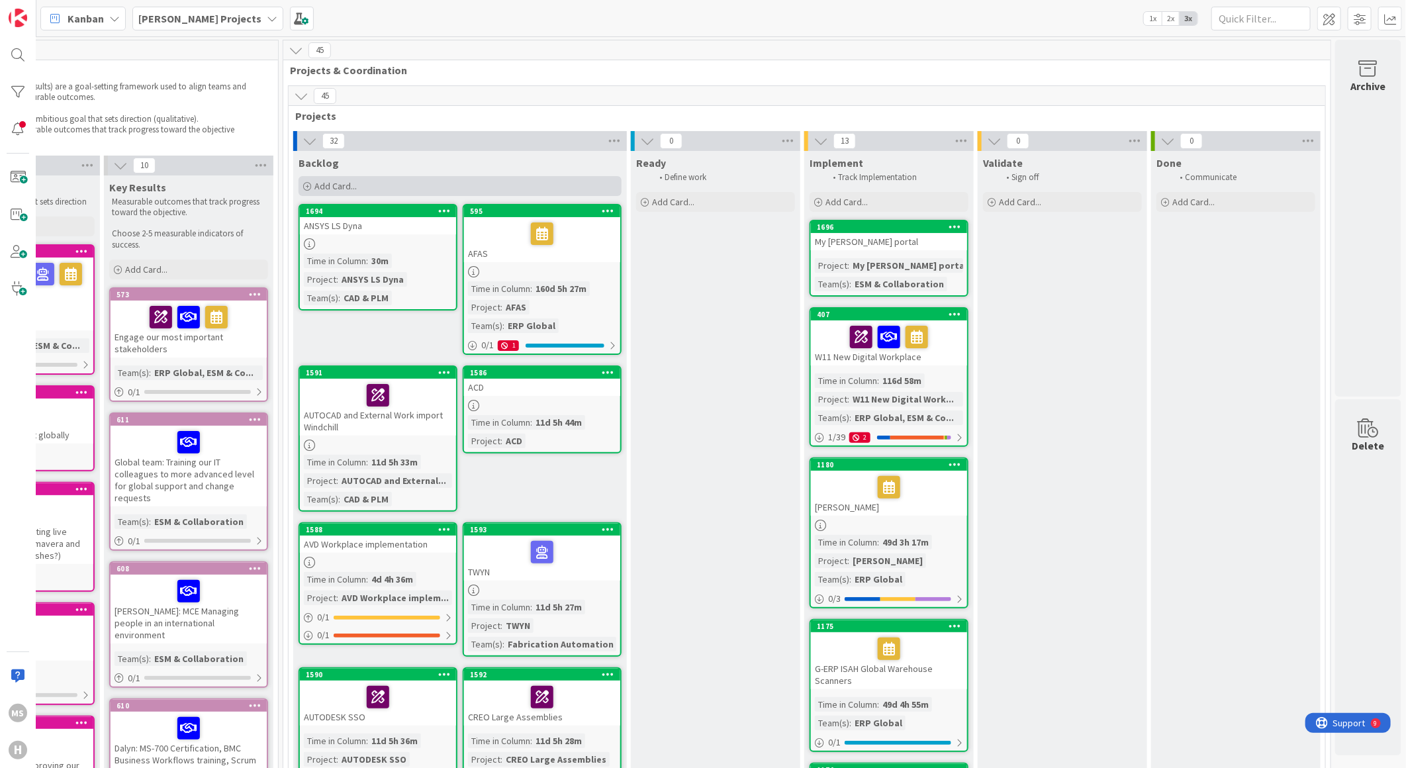
click at [314, 184] on span "Add Card..." at bounding box center [335, 186] width 42 height 12
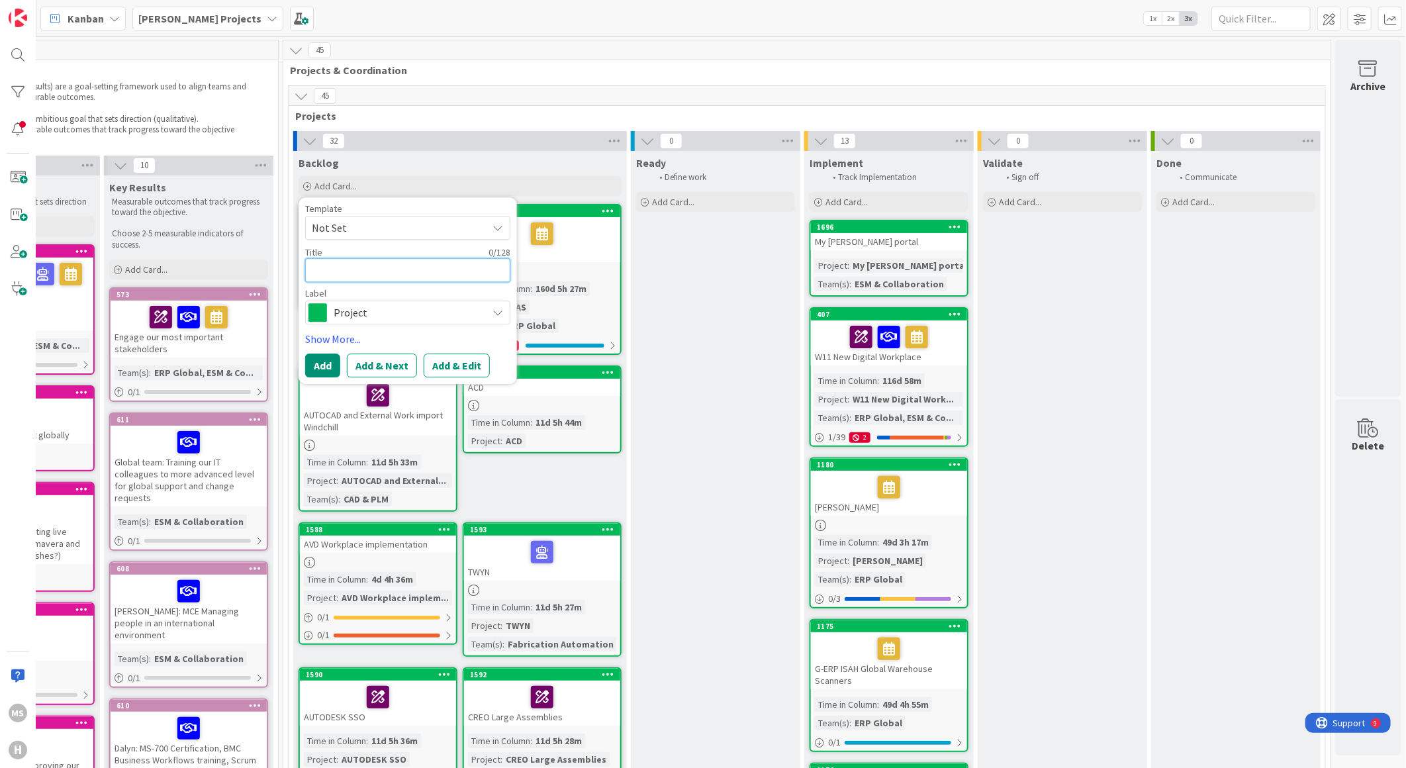
type textarea "x"
type textarea "F"
type textarea "x"
type textarea "FS"
type textarea "x"
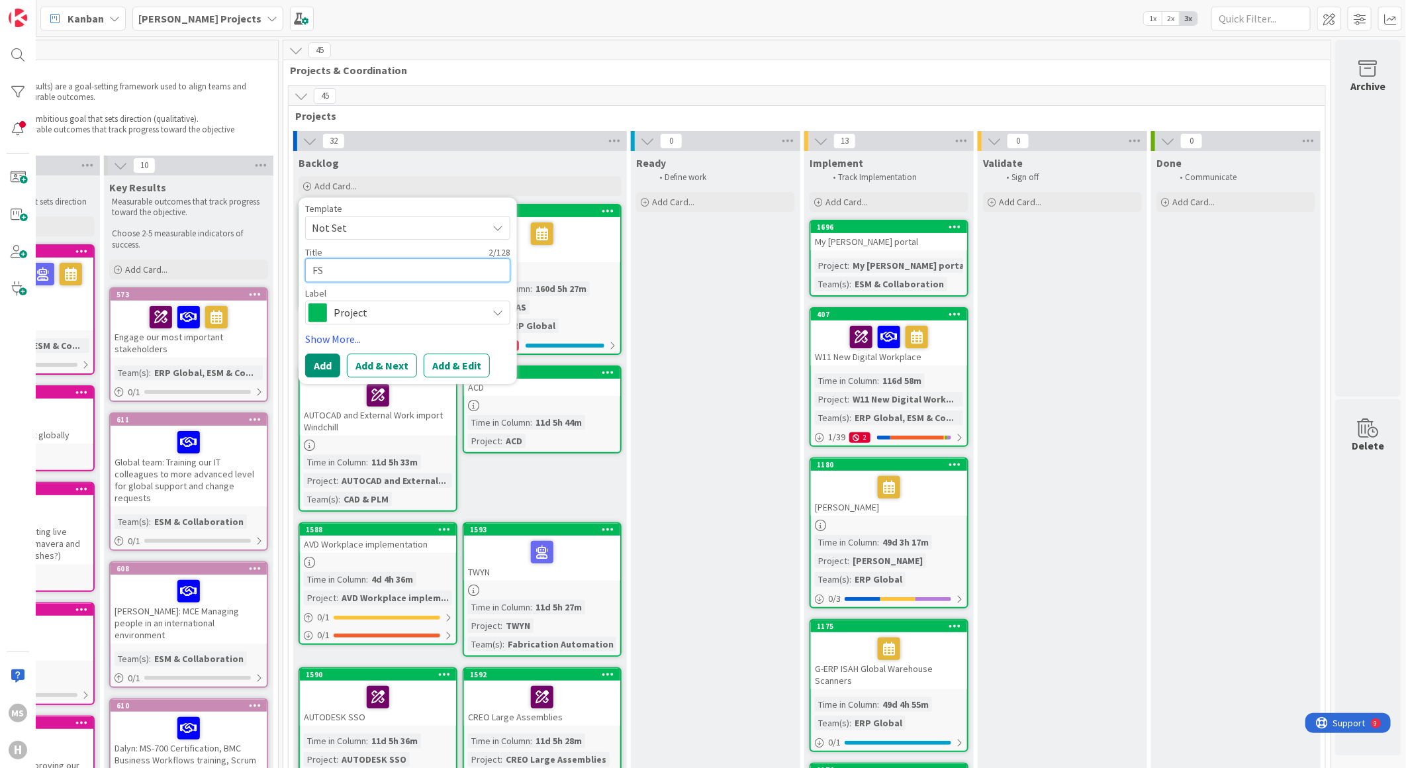
type textarea "FSM"
type textarea "x"
type textarea "FSM"
type textarea "x"
type textarea "FSM D"
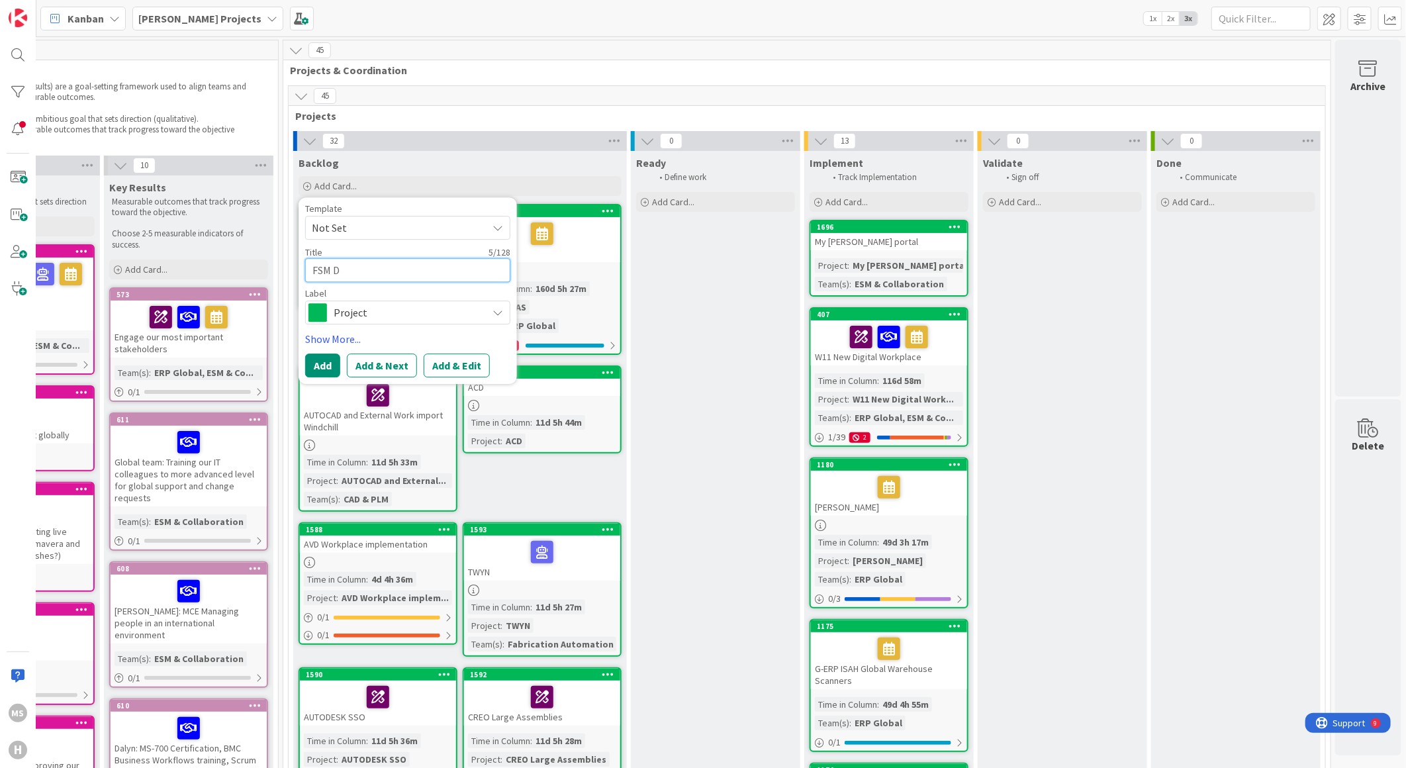
type textarea "x"
type textarea "FSM Dy"
type textarea "x"
type textarea "FSM Dyn"
type textarea "x"
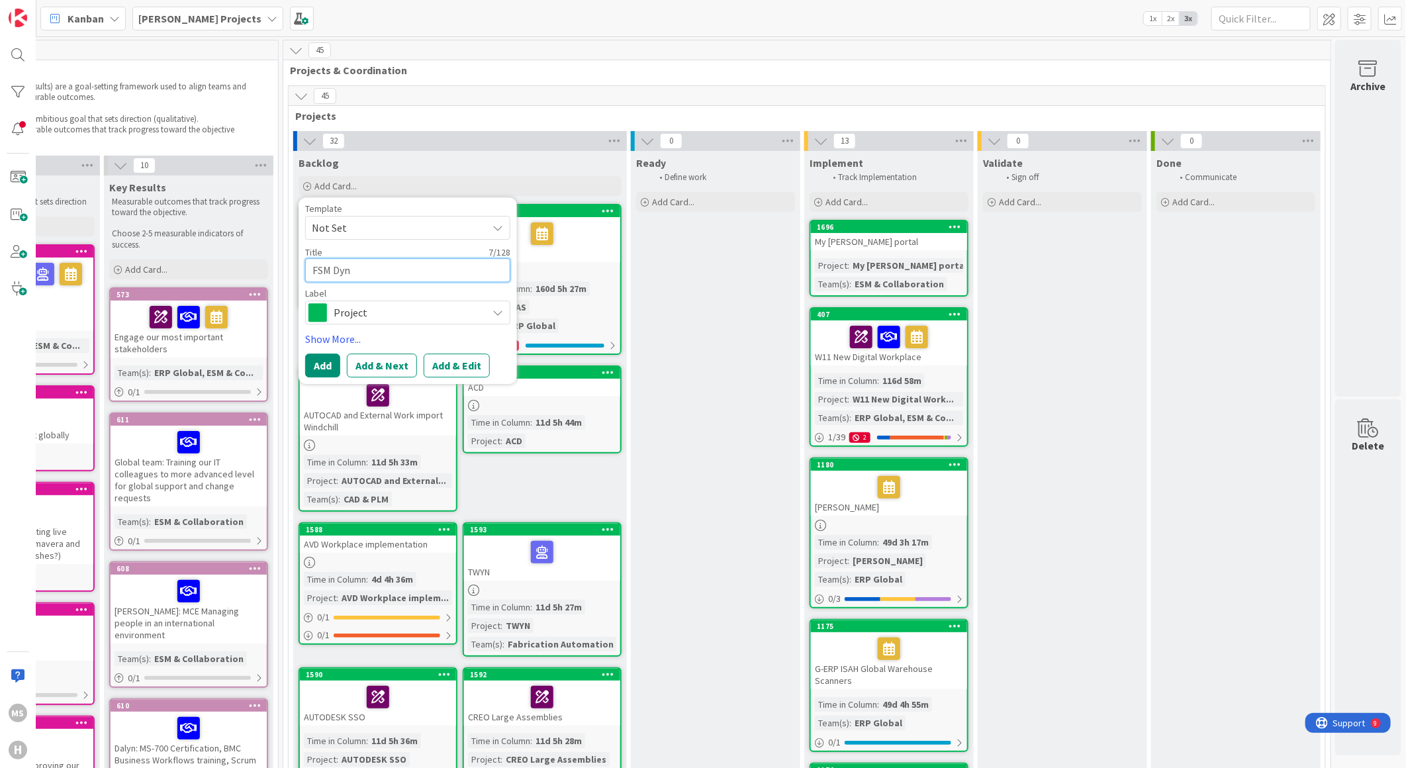
type textarea "FSM Dyna"
type textarea "x"
type textarea "FSM Dynam"
type textarea "x"
type textarea "FSM Dynami"
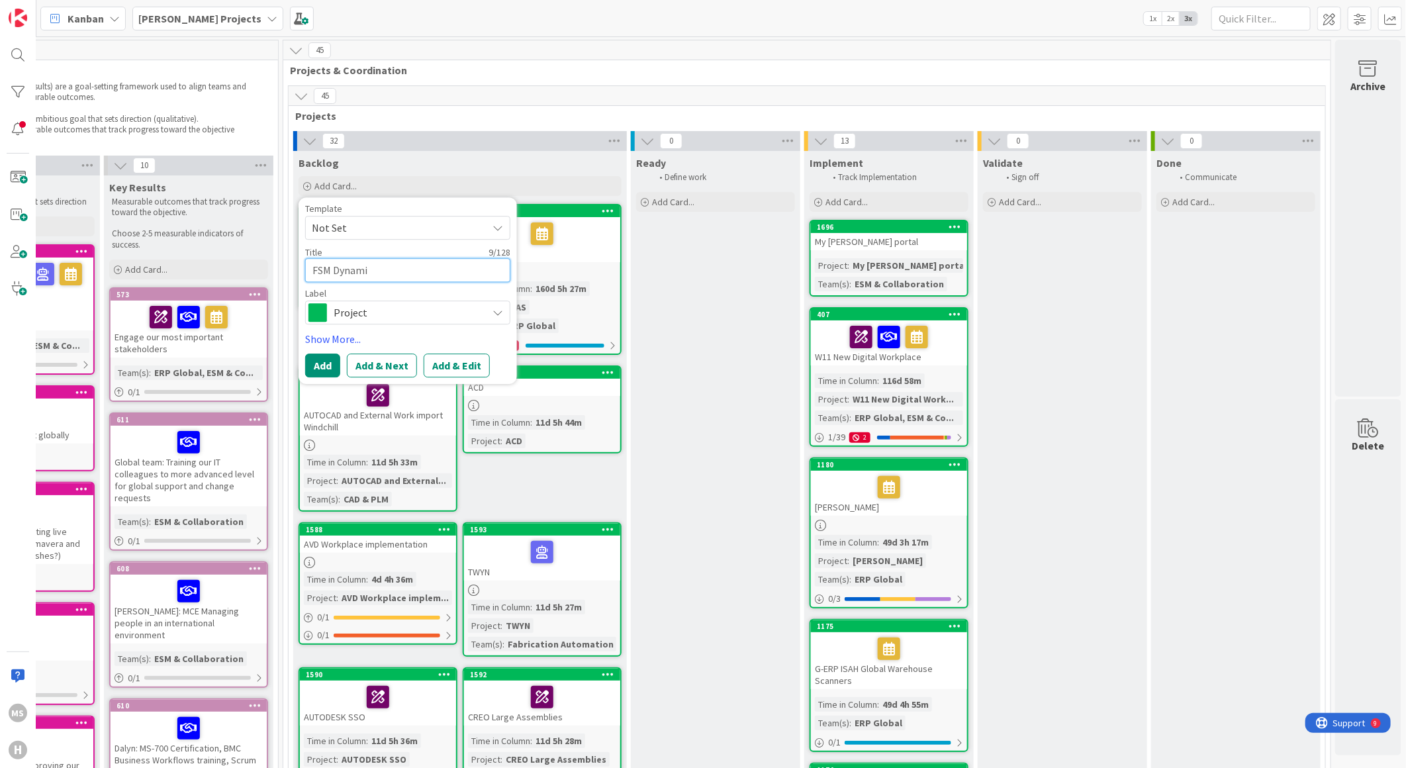
type textarea "x"
type textarea "FSM Dynamic"
type textarea "x"
type textarea "FSM Dynamics"
type textarea "x"
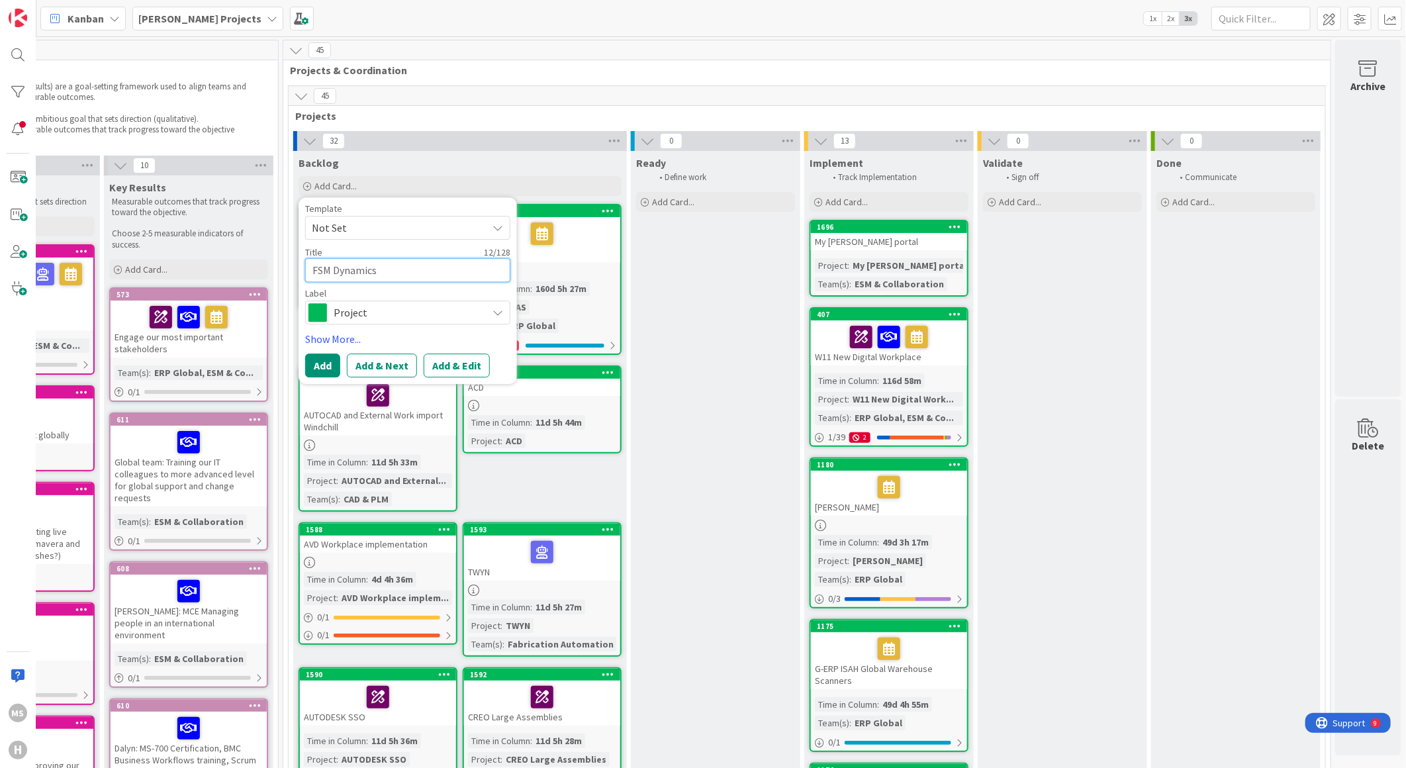
type textarea "FSM Dynamics3"
type textarea "x"
type textarea "FSM Dynamics36"
type textarea "x"
type textarea "FSM Dynamics365"
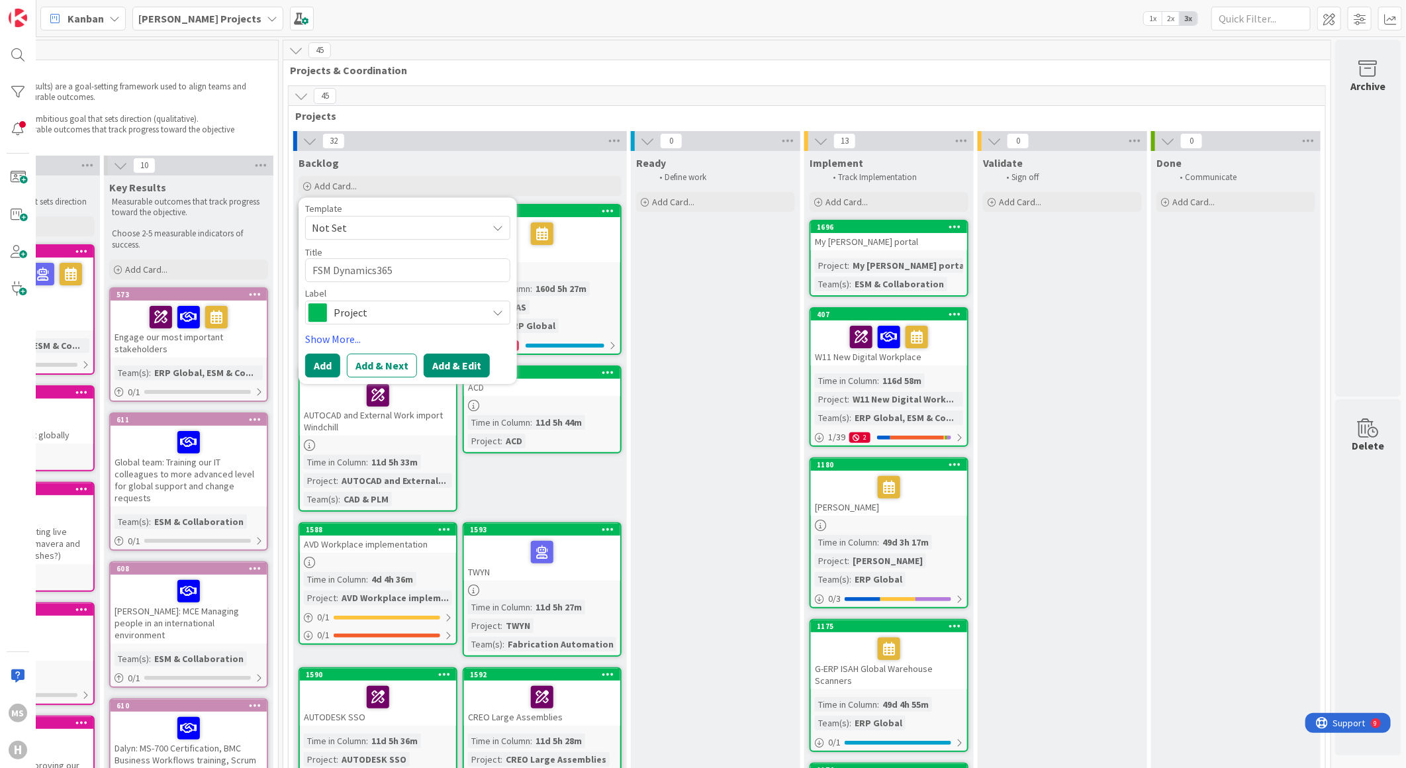
click at [441, 365] on button "Add & Edit" at bounding box center [457, 365] width 66 height 24
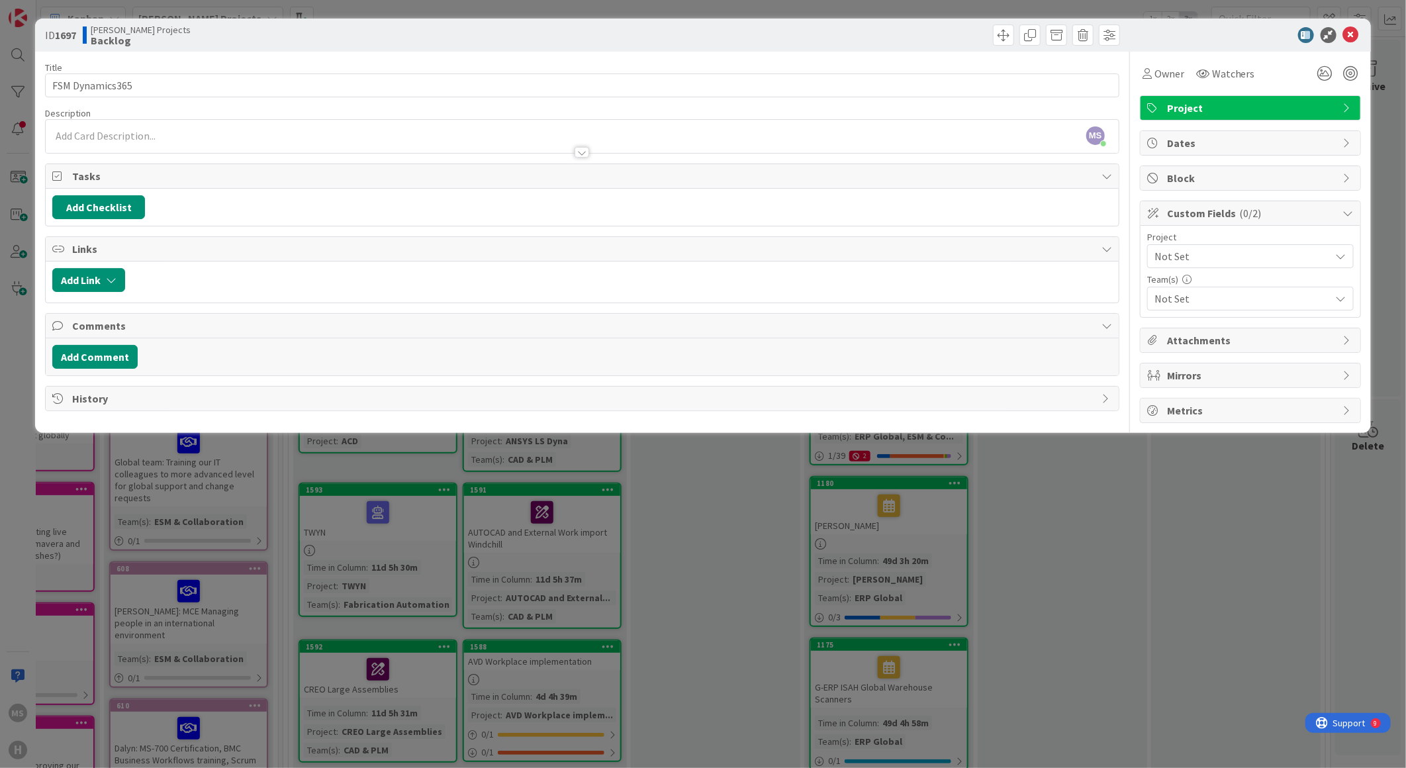
click at [1203, 254] on span "Not Set" at bounding box center [1238, 256] width 169 height 19
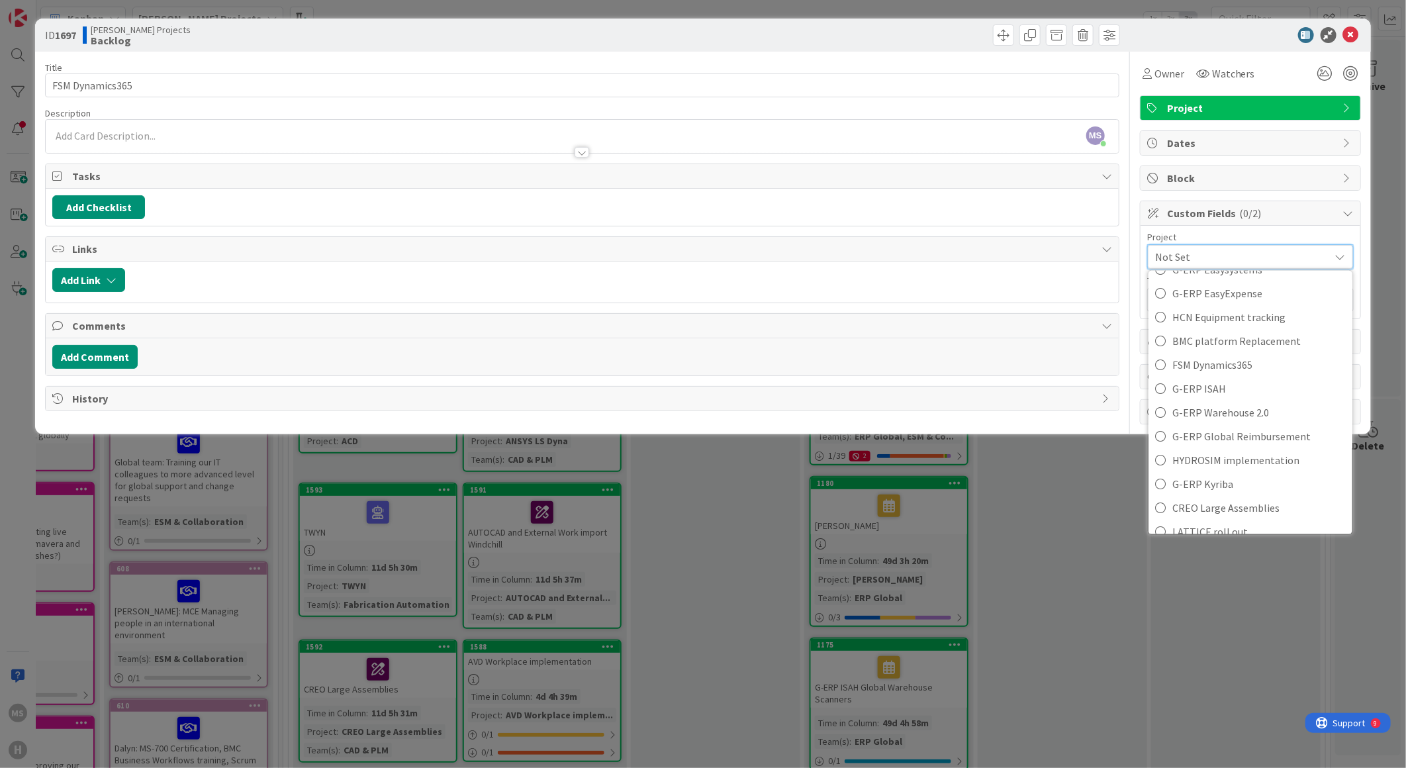
scroll to position [514, 0]
click at [1207, 345] on span "FSM Dynamics365" at bounding box center [1258, 346] width 173 height 20
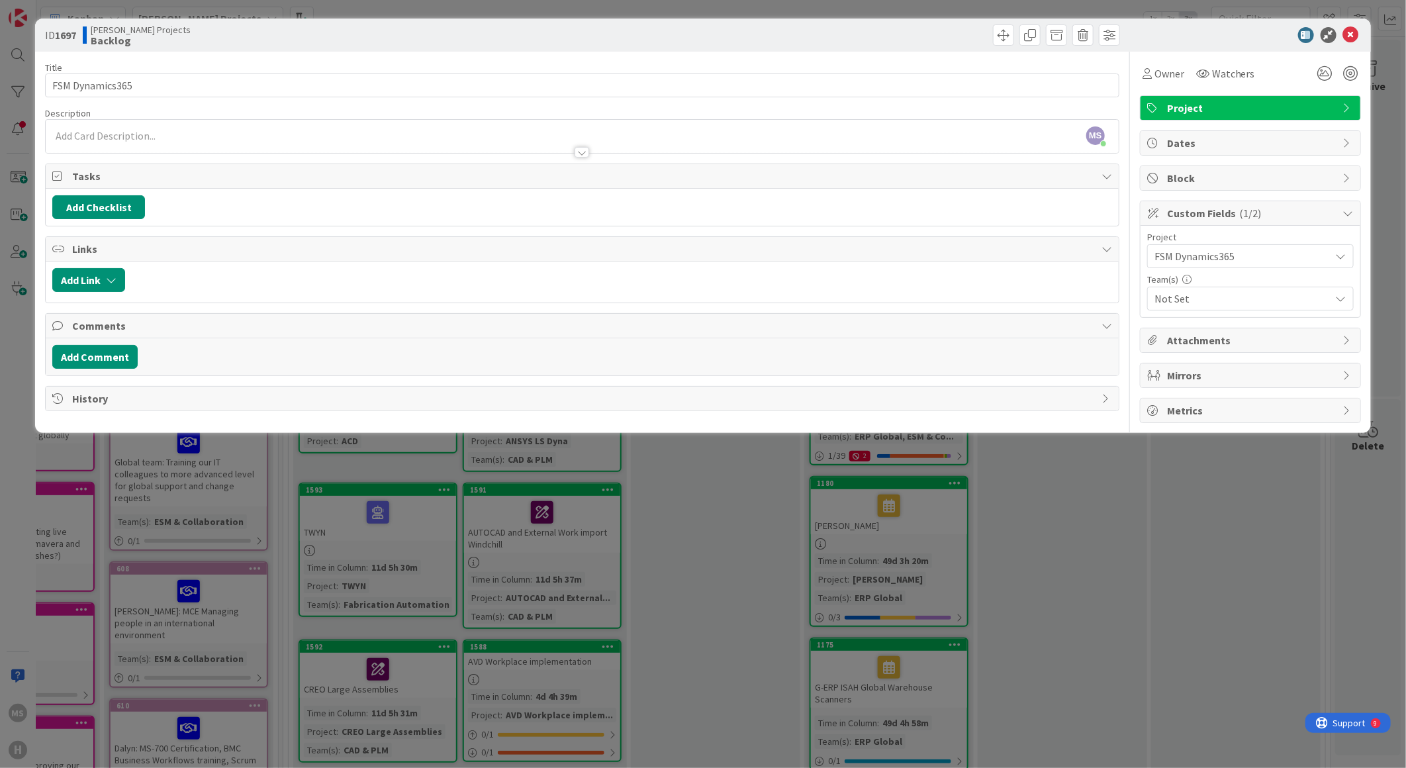
click at [1195, 296] on span "Not Set" at bounding box center [1242, 299] width 176 height 16
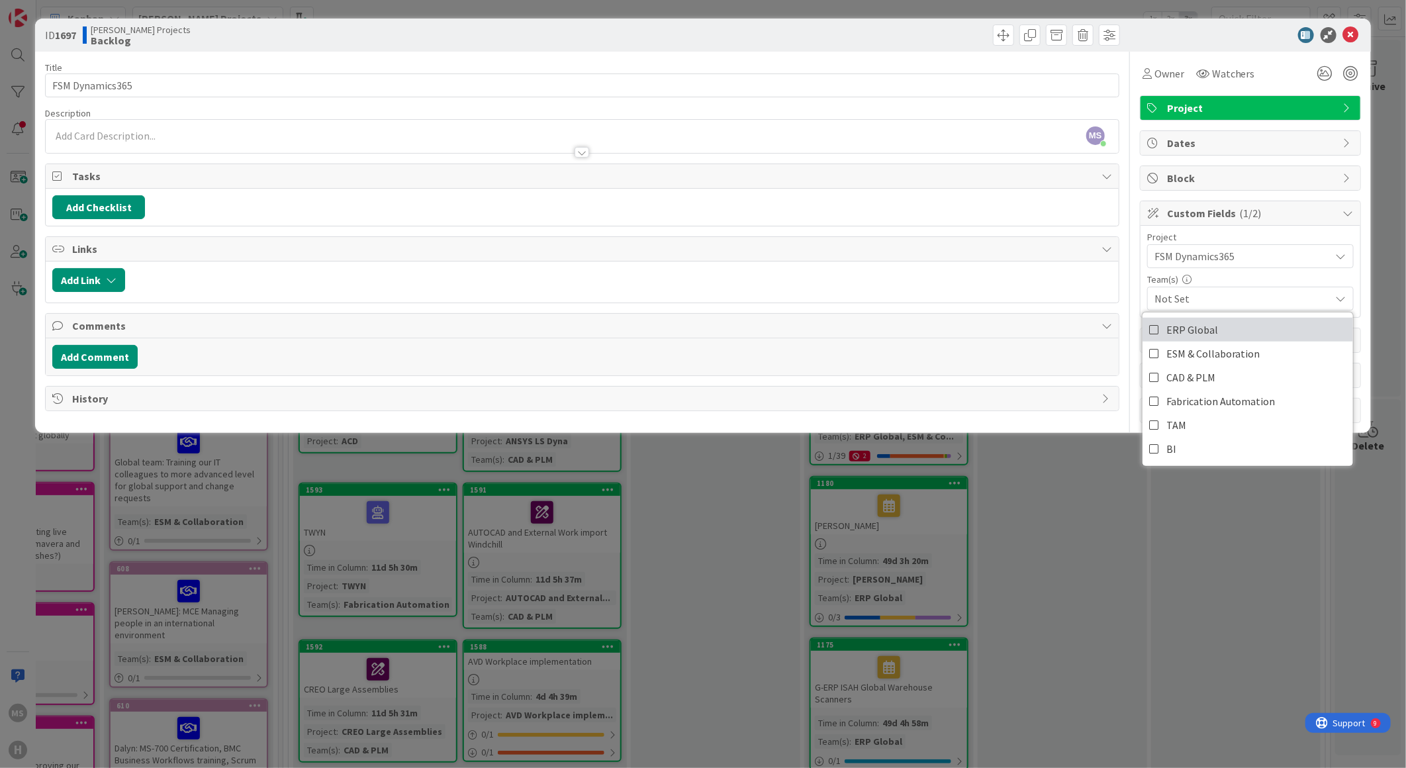
click at [1193, 326] on span "ERP Global" at bounding box center [1192, 330] width 52 height 20
click at [1147, 35] on div at bounding box center [1244, 35] width 234 height 16
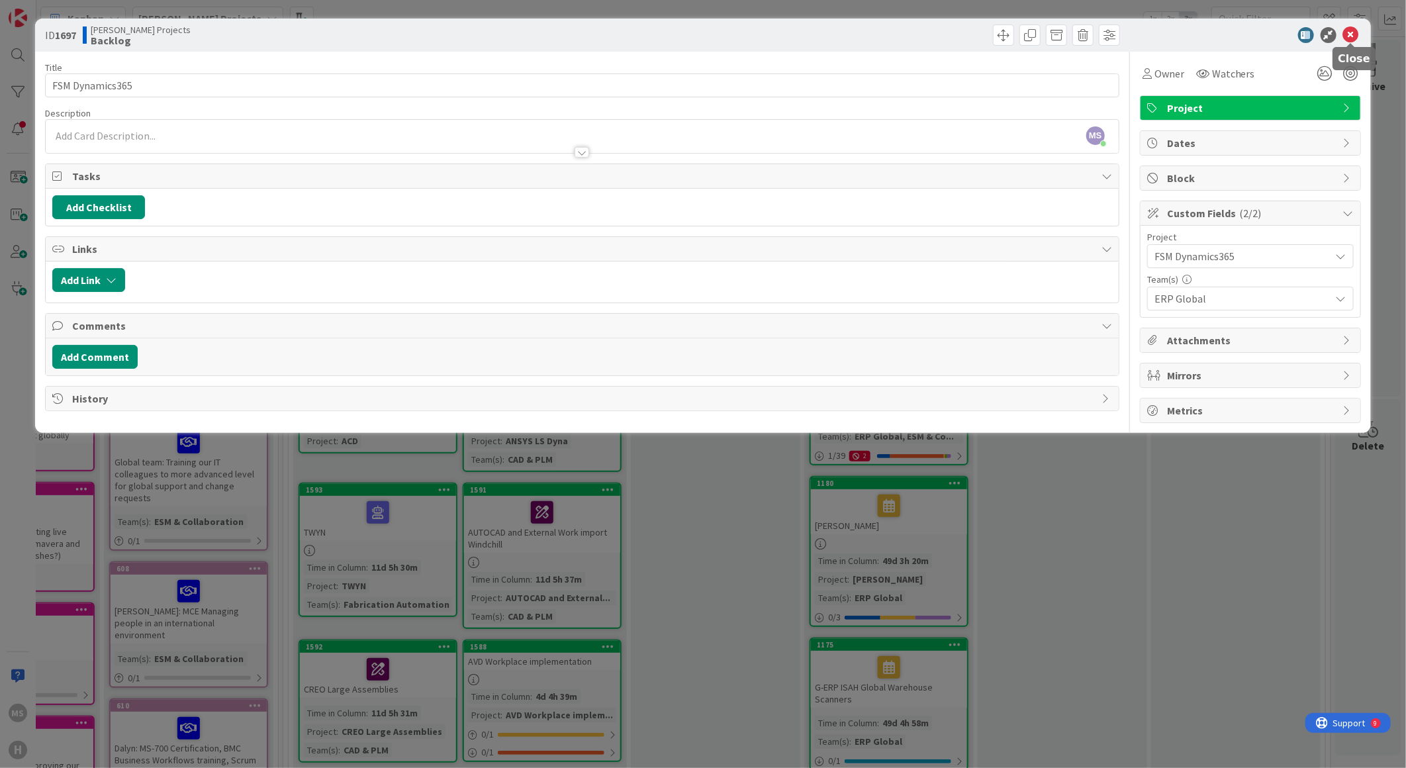
click at [1347, 34] on icon at bounding box center [1351, 35] width 16 height 16
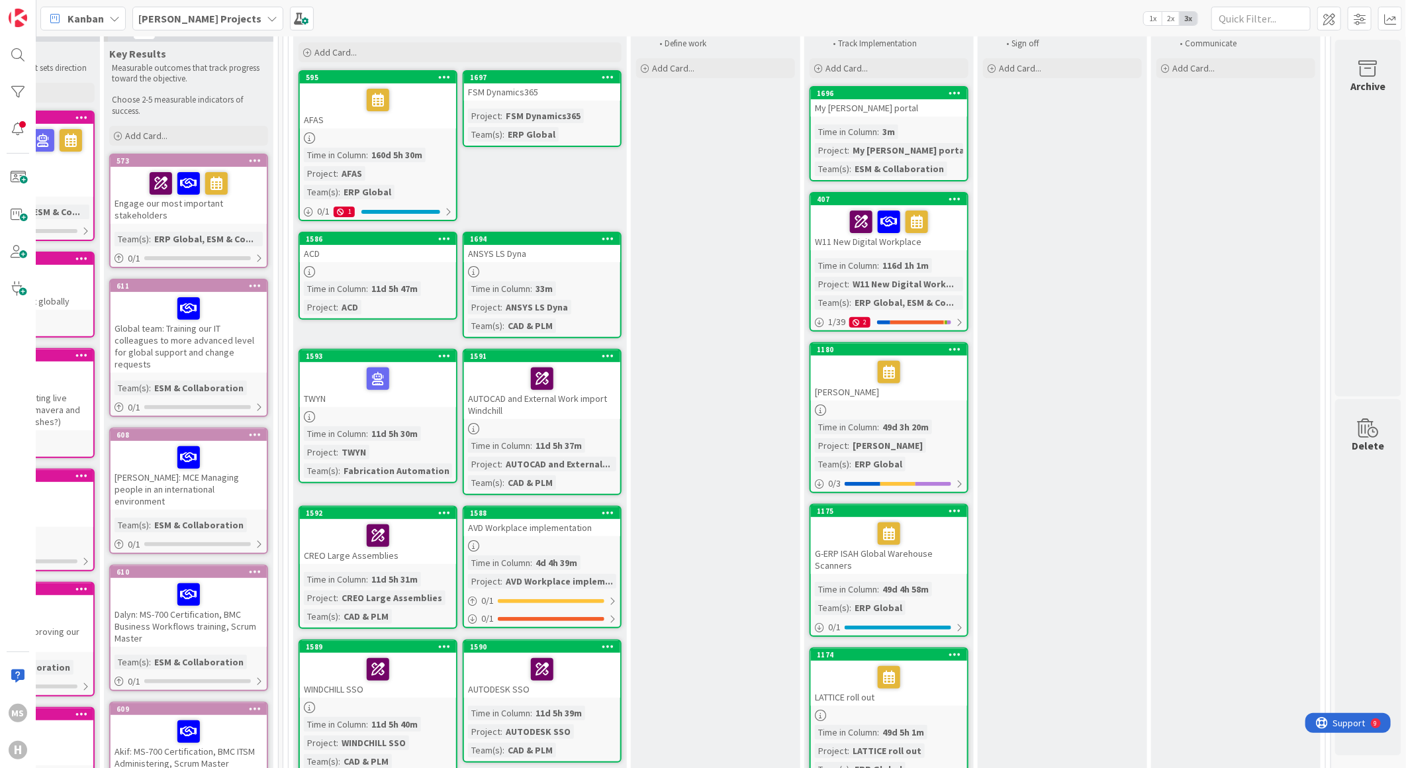
scroll to position [0, 300]
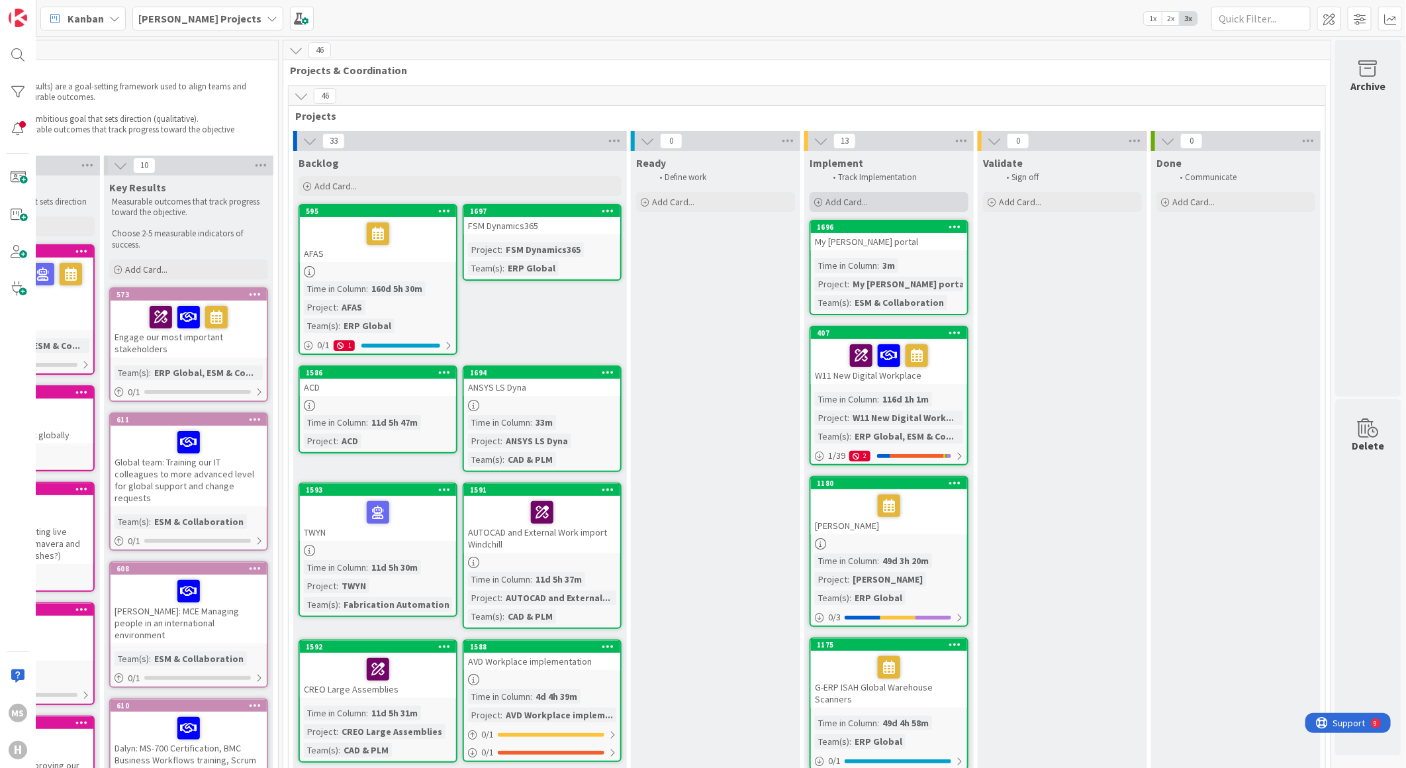
click at [825, 199] on span "Add Card..." at bounding box center [846, 202] width 42 height 12
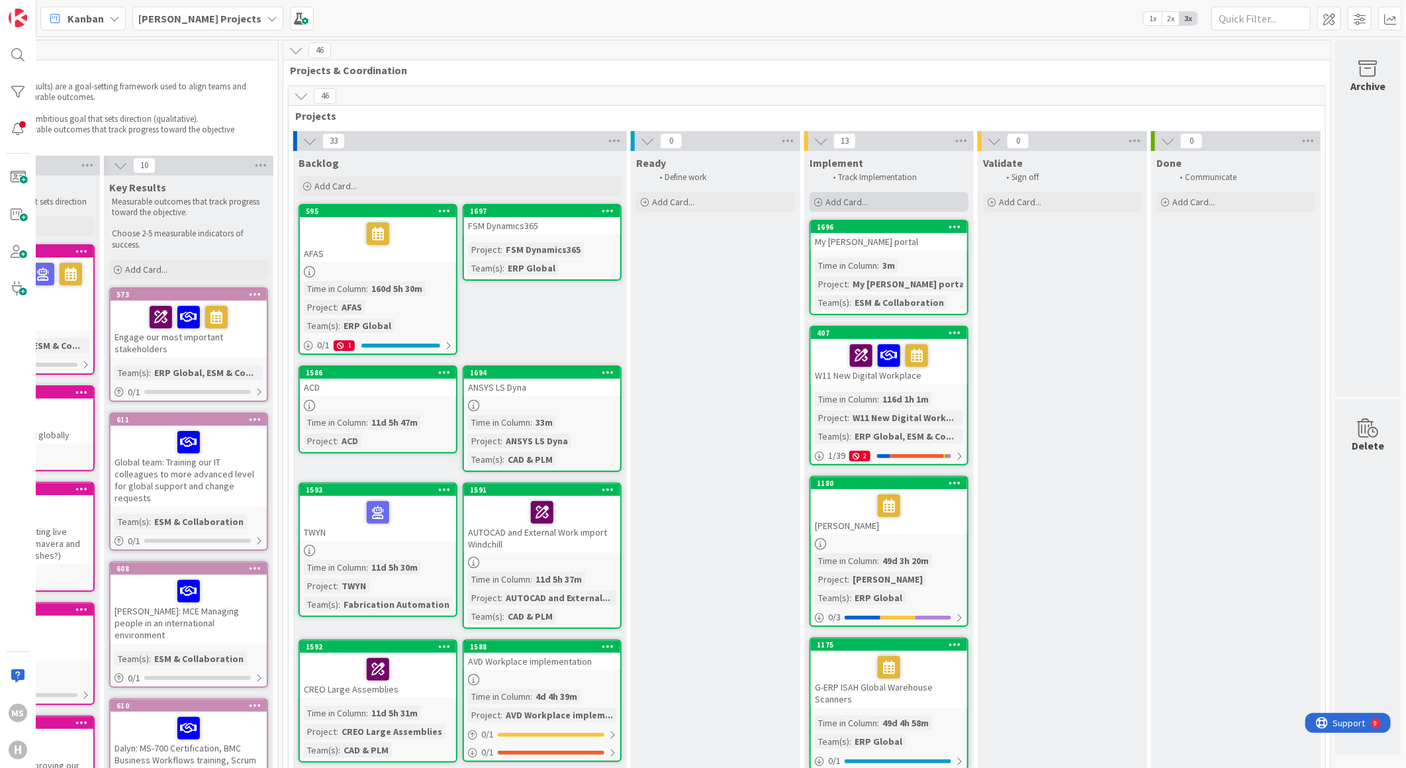
click at [825, 199] on span "Add Card..." at bounding box center [846, 202] width 42 height 12
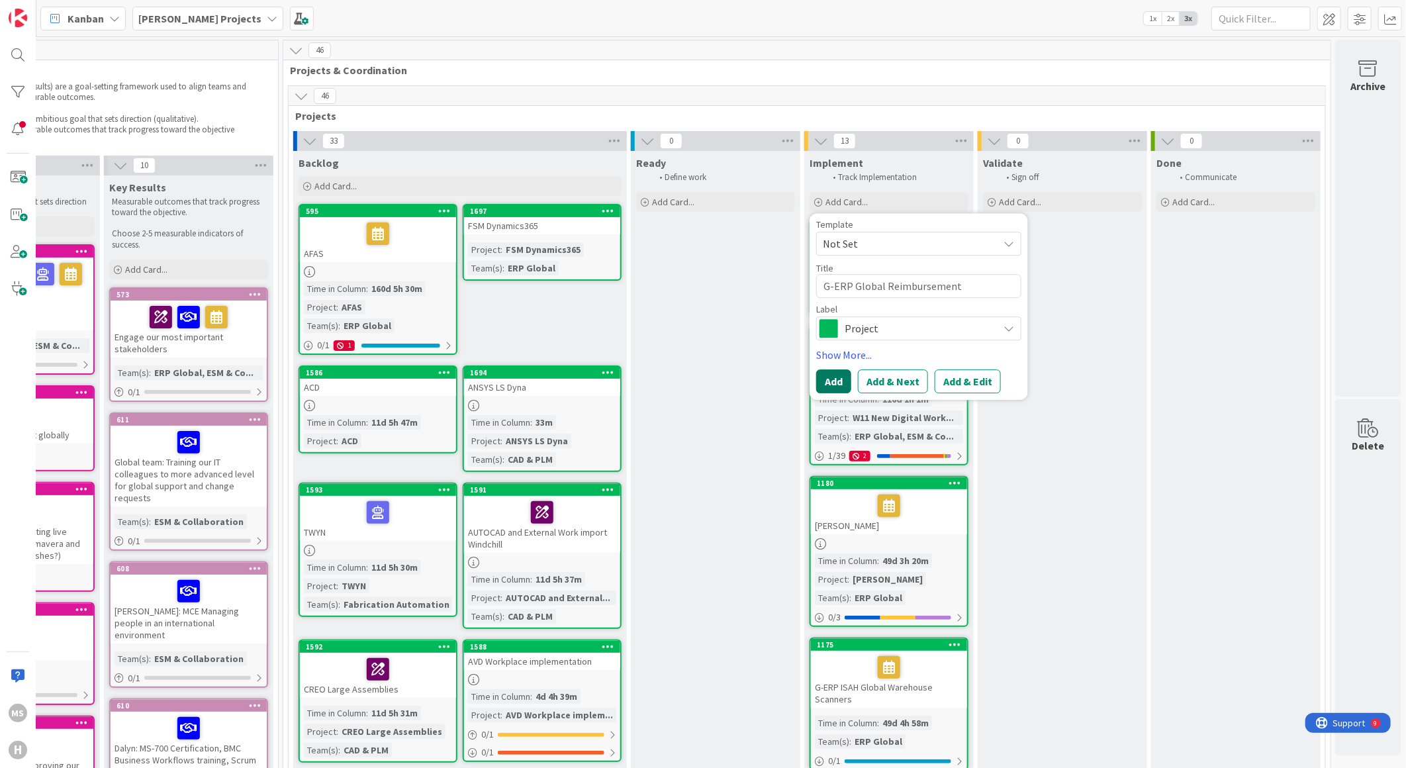
click at [826, 381] on button "Add" at bounding box center [833, 382] width 35 height 24
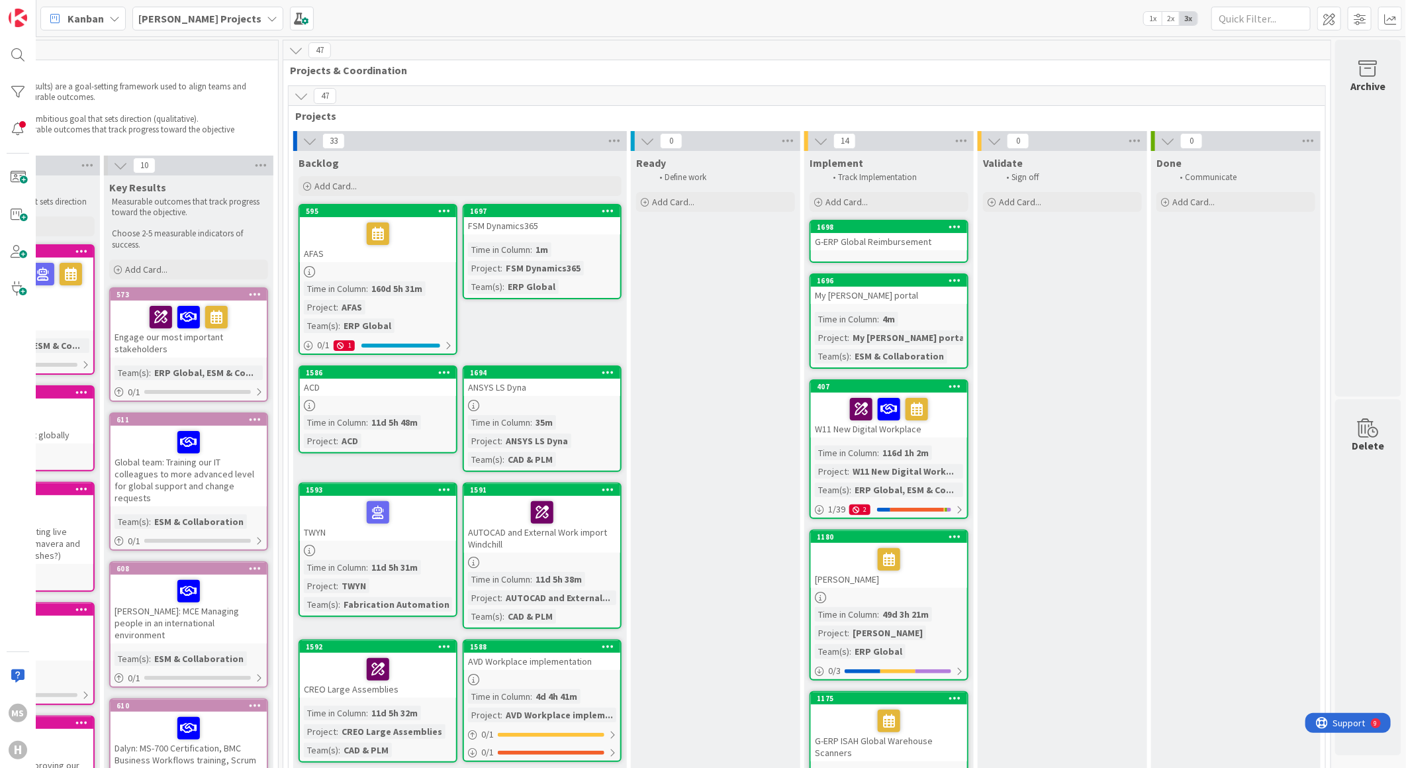
click at [862, 236] on div "G-ERP Global Reimbursement" at bounding box center [889, 241] width 156 height 17
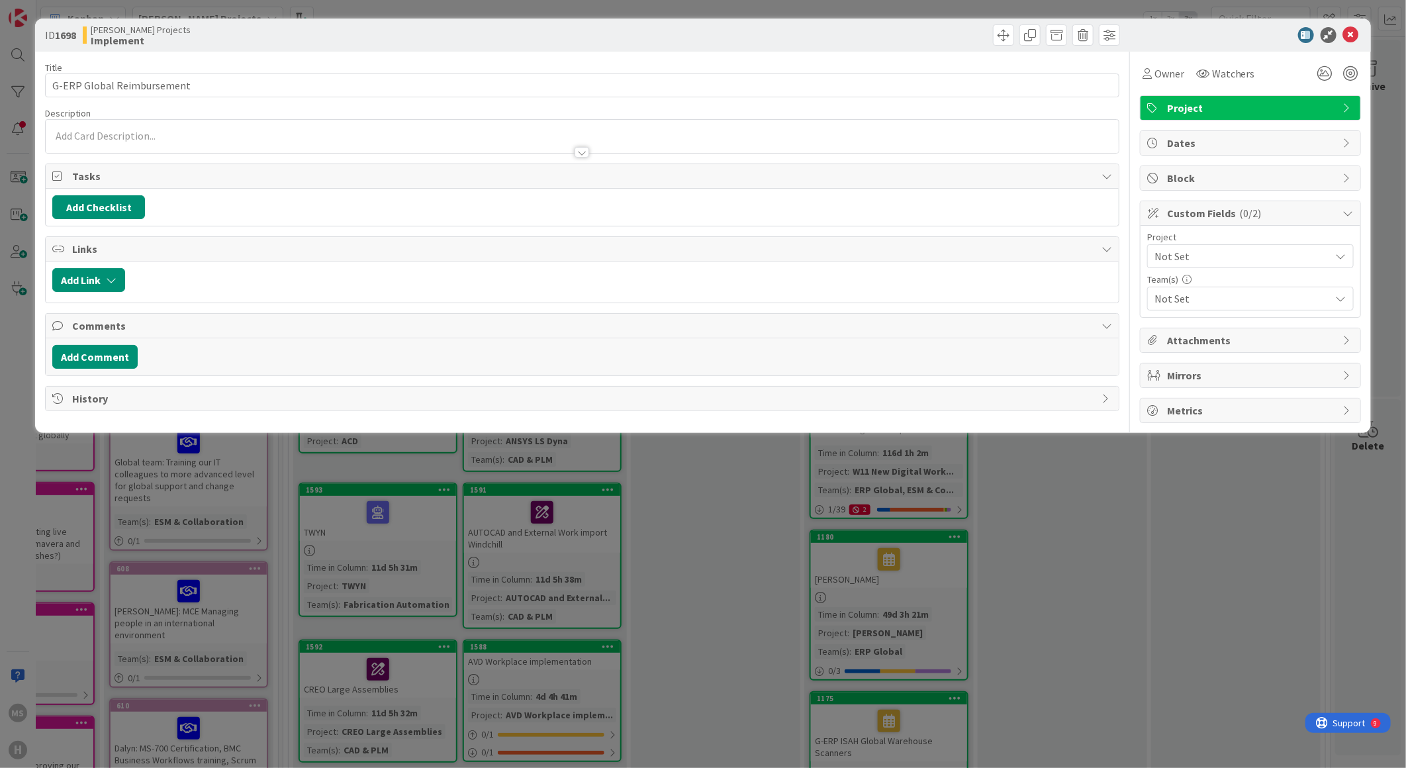
click at [1183, 253] on span "Not Set" at bounding box center [1238, 256] width 169 height 19
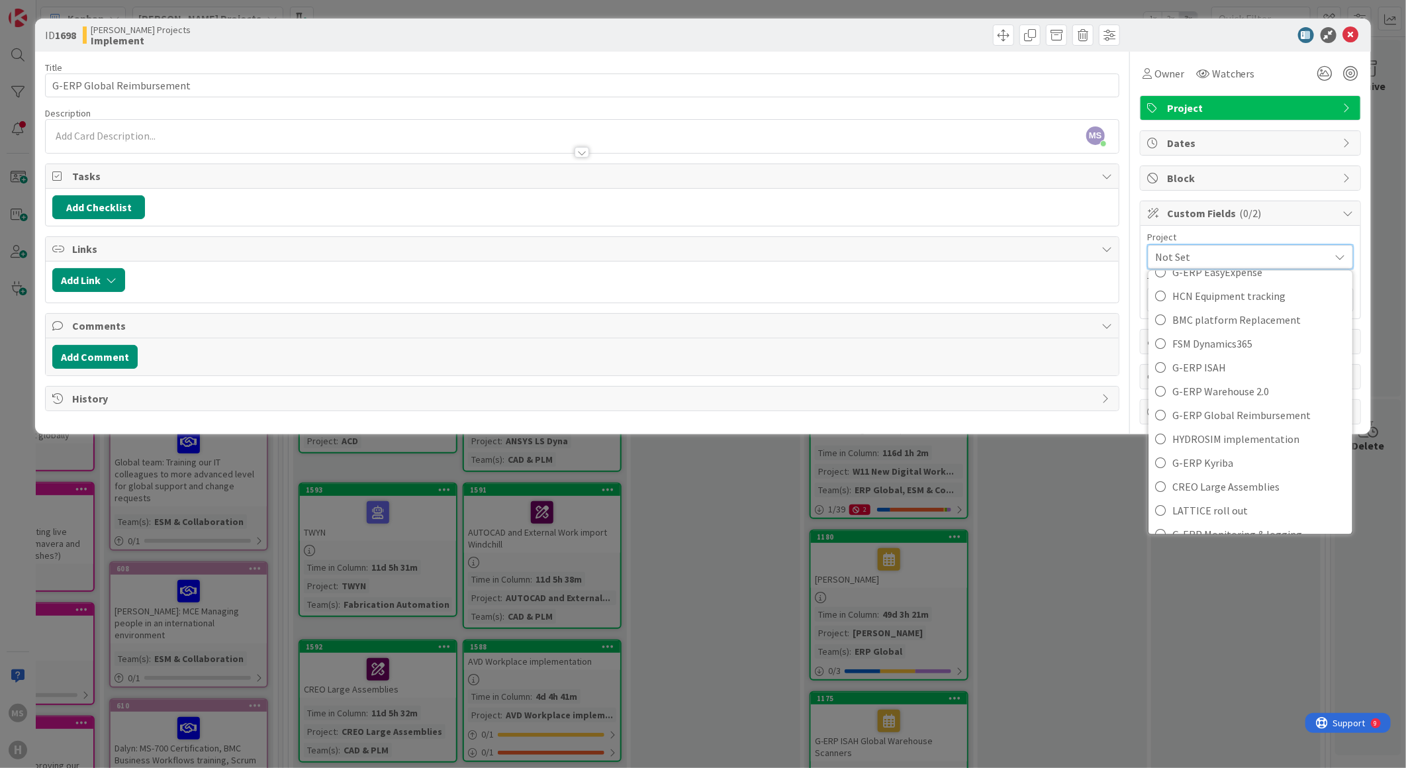
scroll to position [514, 0]
click at [1221, 409] on span "G-ERP Global Reimbursement" at bounding box center [1258, 417] width 173 height 20
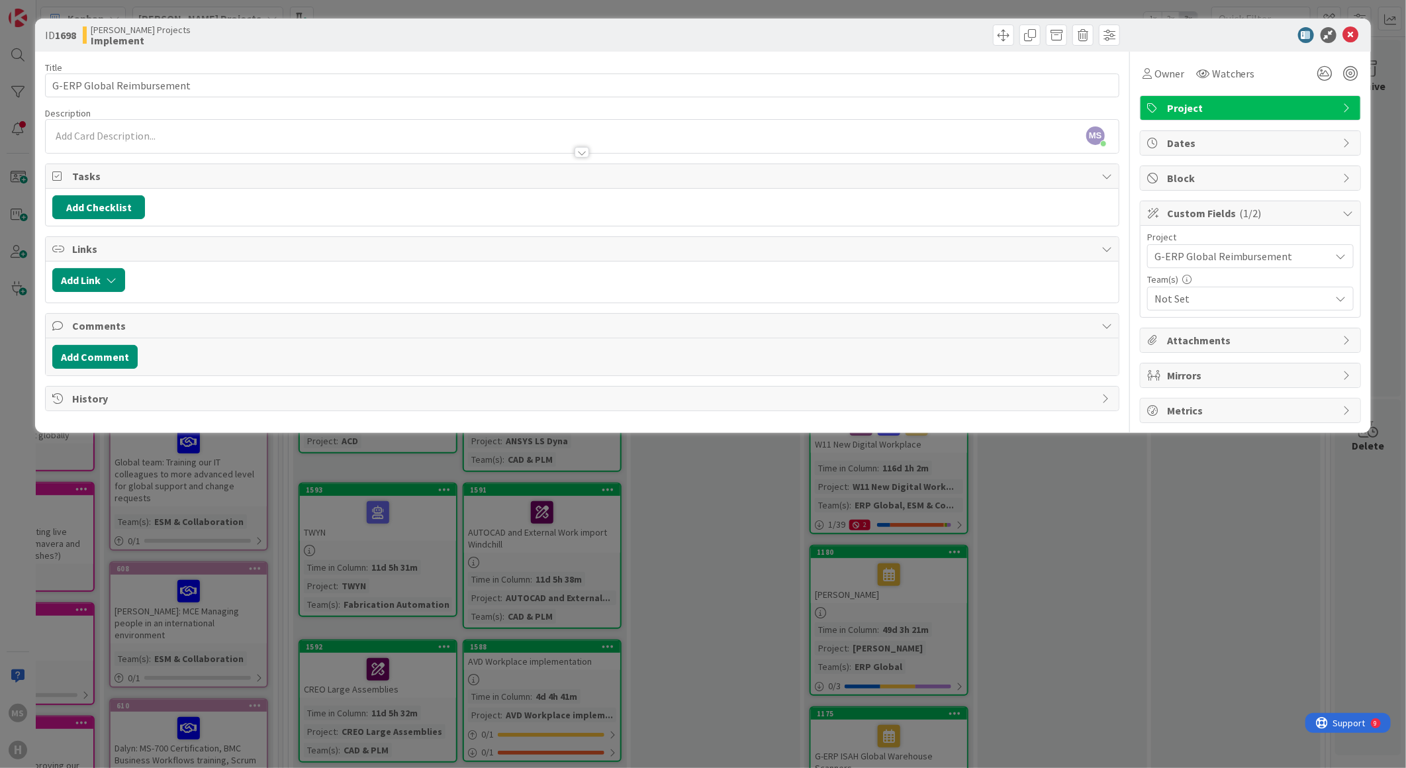
click at [1217, 298] on span "Not Set" at bounding box center [1242, 299] width 176 height 16
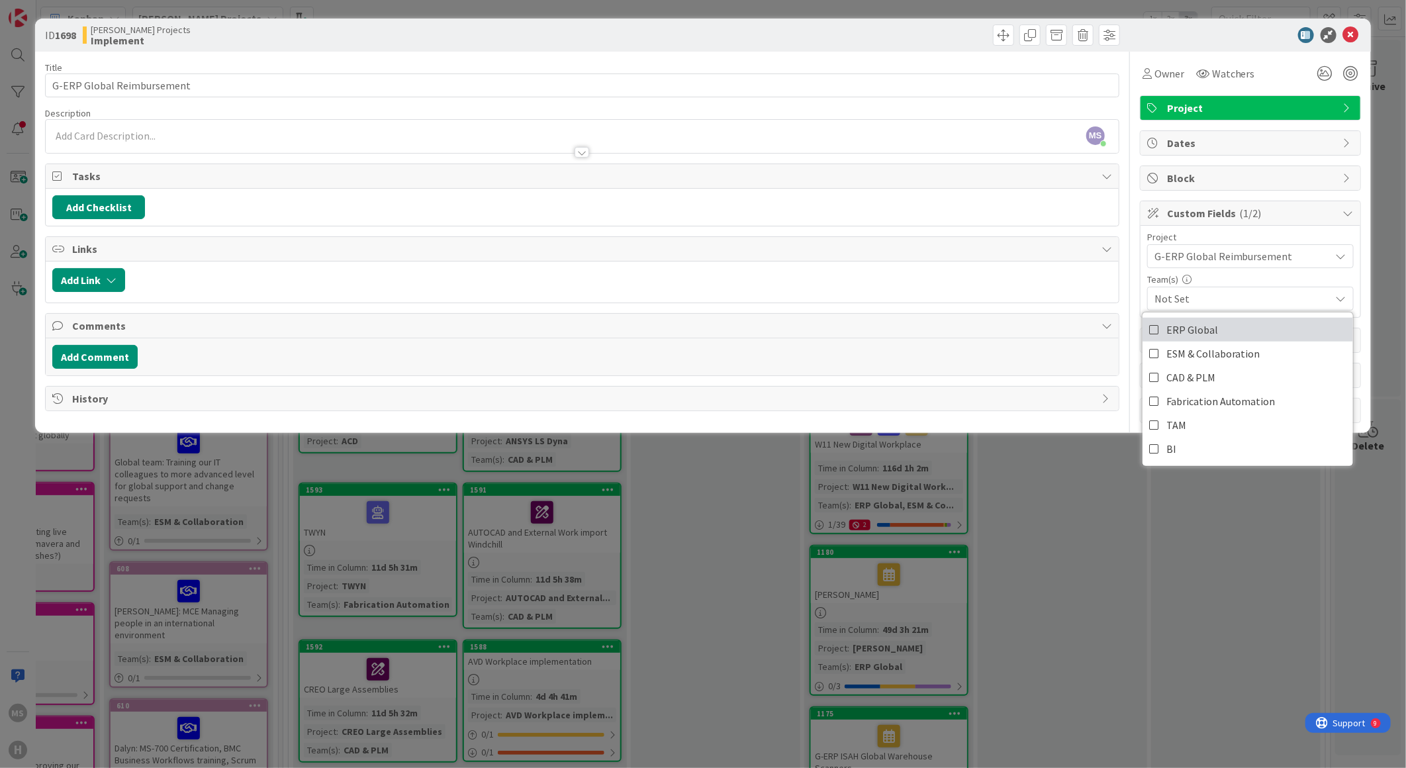
click at [1205, 329] on span "ERP Global" at bounding box center [1192, 330] width 52 height 20
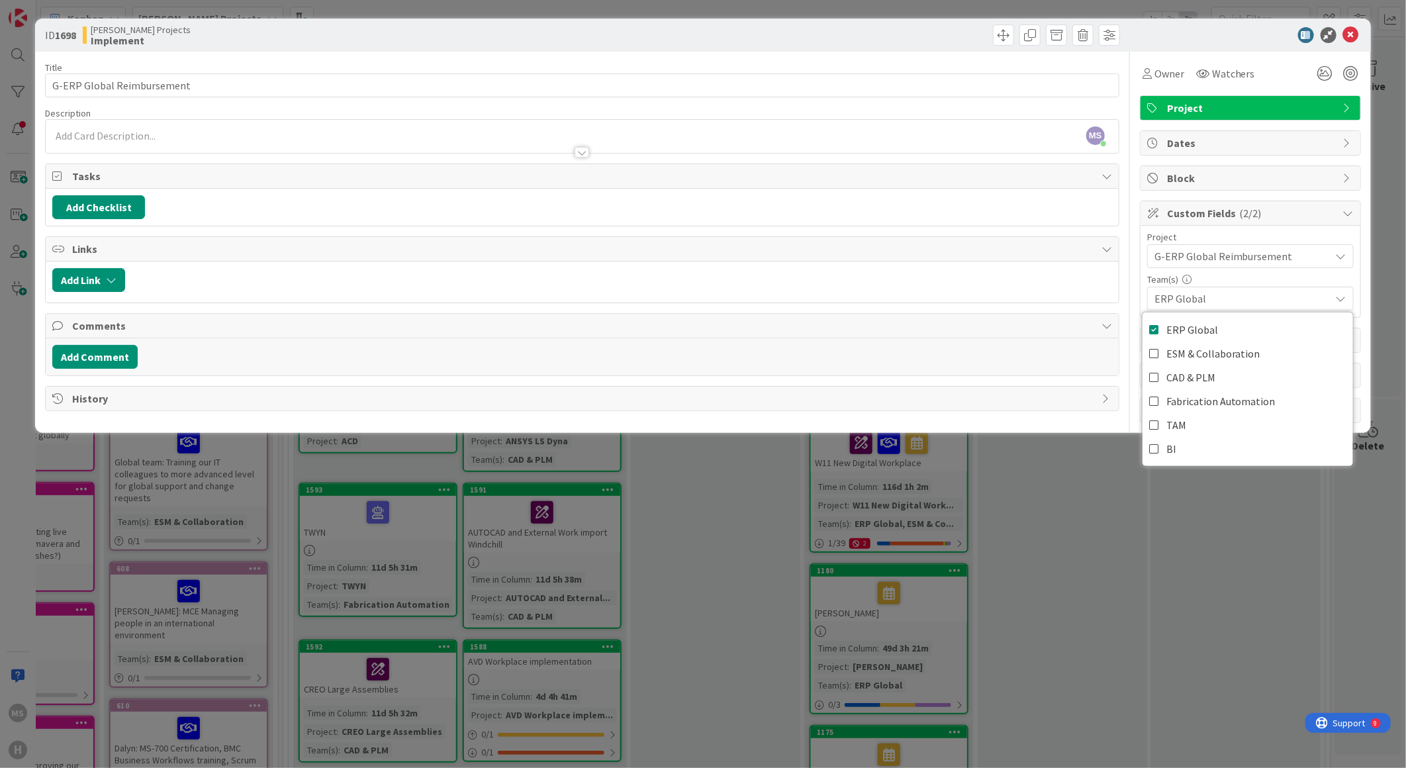
click at [1246, 46] on div "ID 1698 [PERSON_NAME] Projects Implement" at bounding box center [703, 35] width 1336 height 33
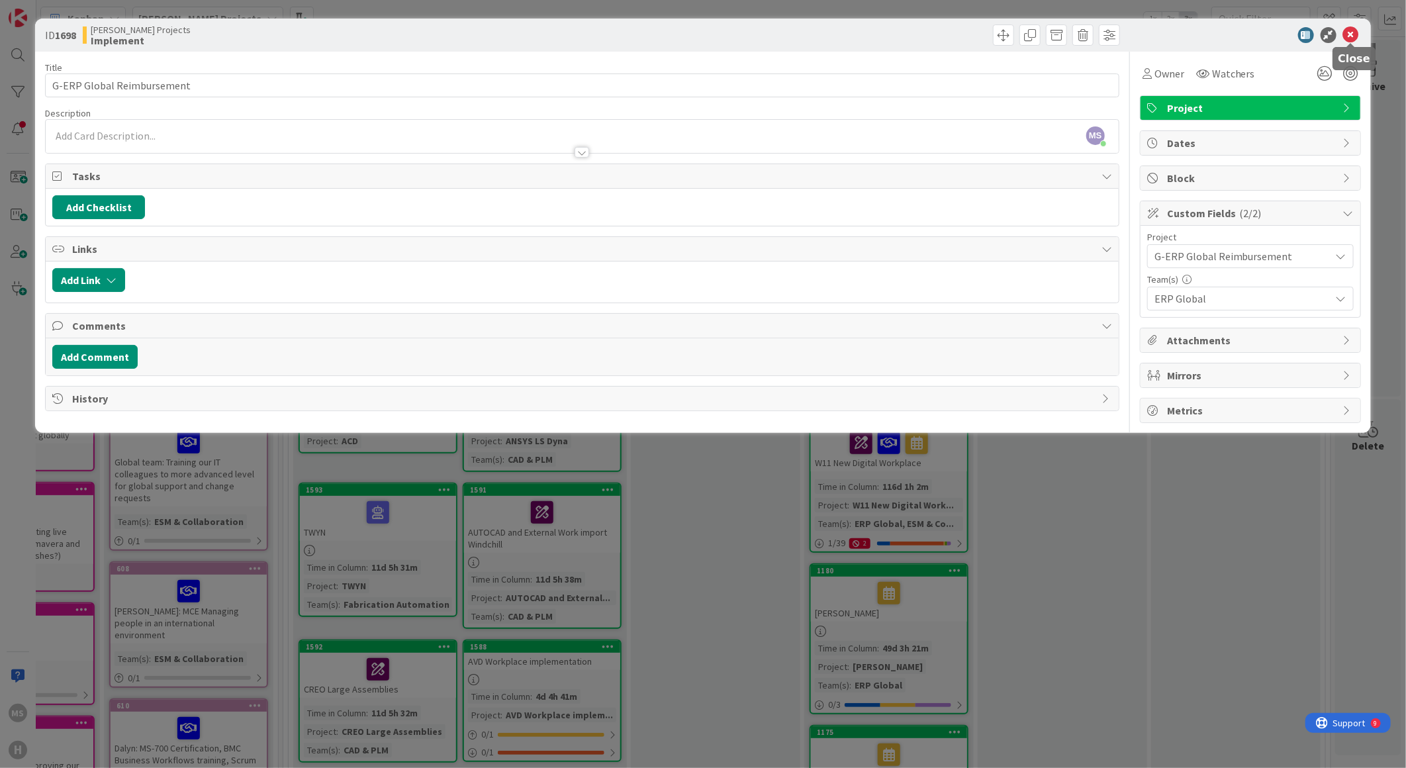
click at [1350, 32] on icon at bounding box center [1351, 35] width 16 height 16
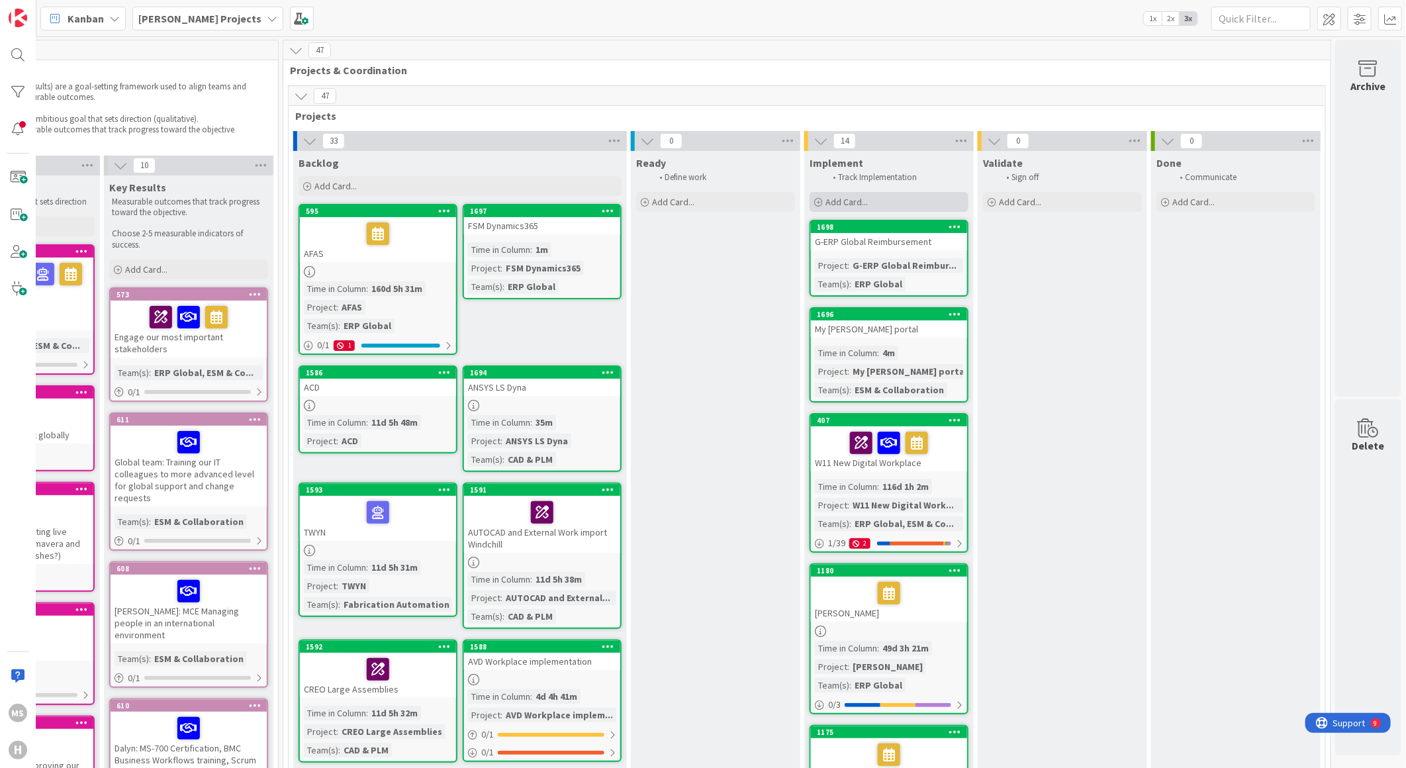
click at [830, 203] on span "Add Card..." at bounding box center [846, 202] width 42 height 12
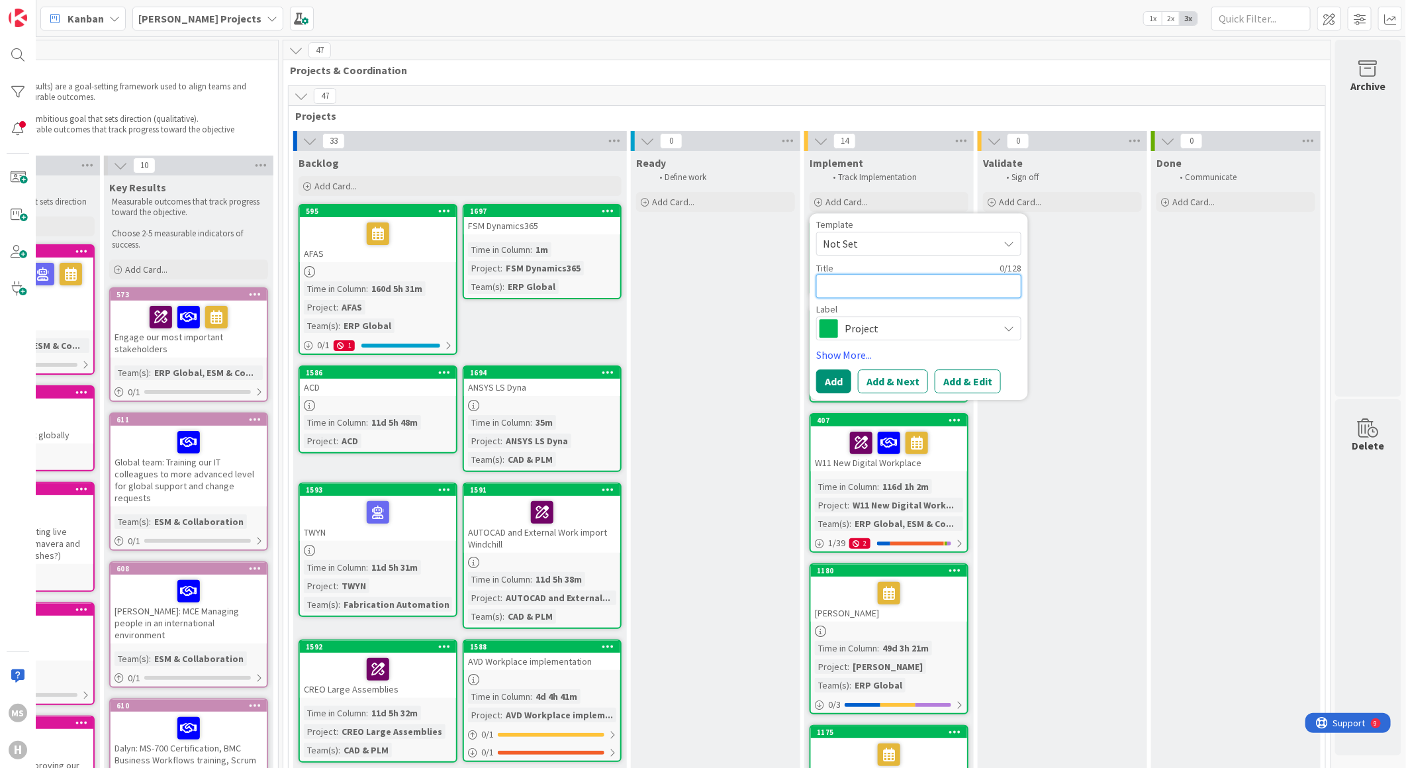
type textarea "x"
type textarea "E"
type textarea "x"
type textarea "E-"
type textarea "x"
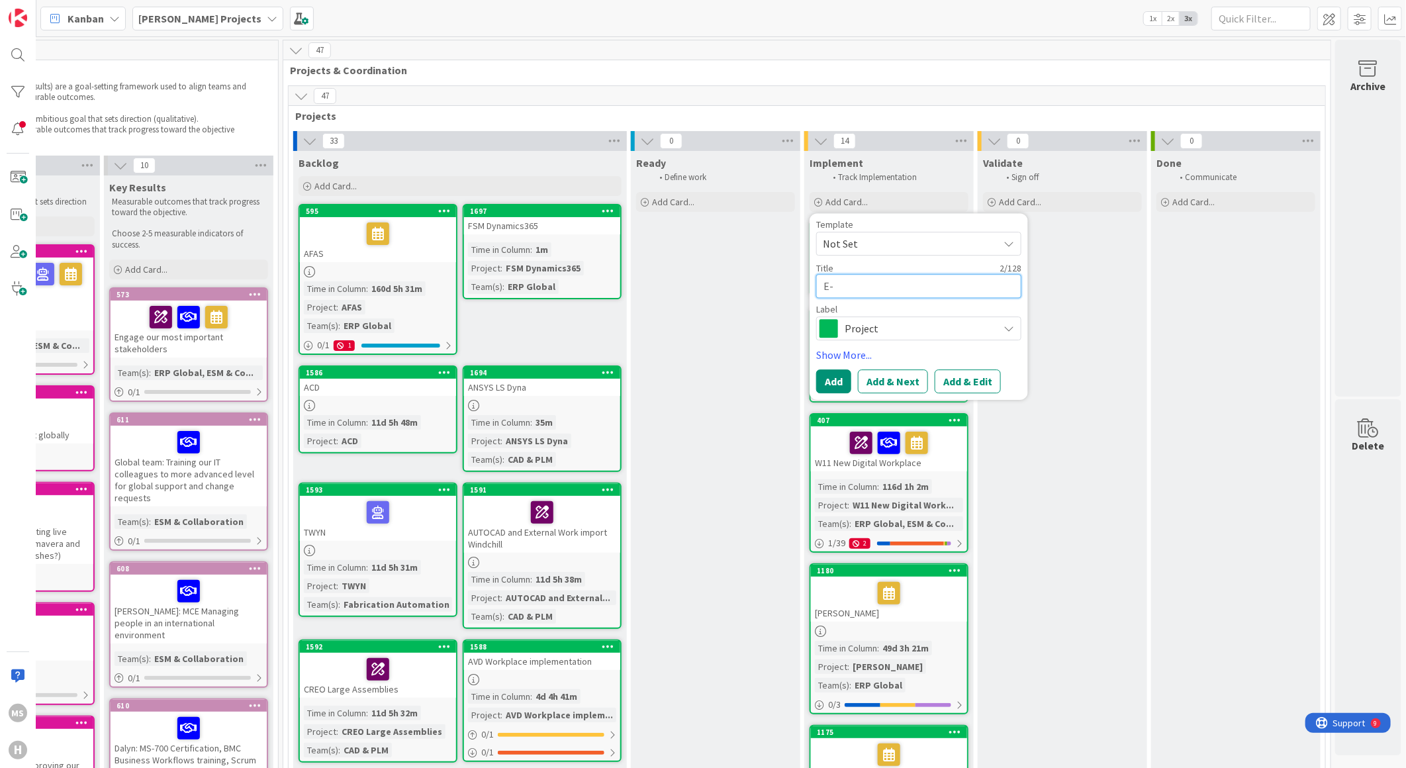
type textarea "E-B"
type textarea "x"
type textarea "E-BO"
type textarea "x"
type textarea "E-BOM"
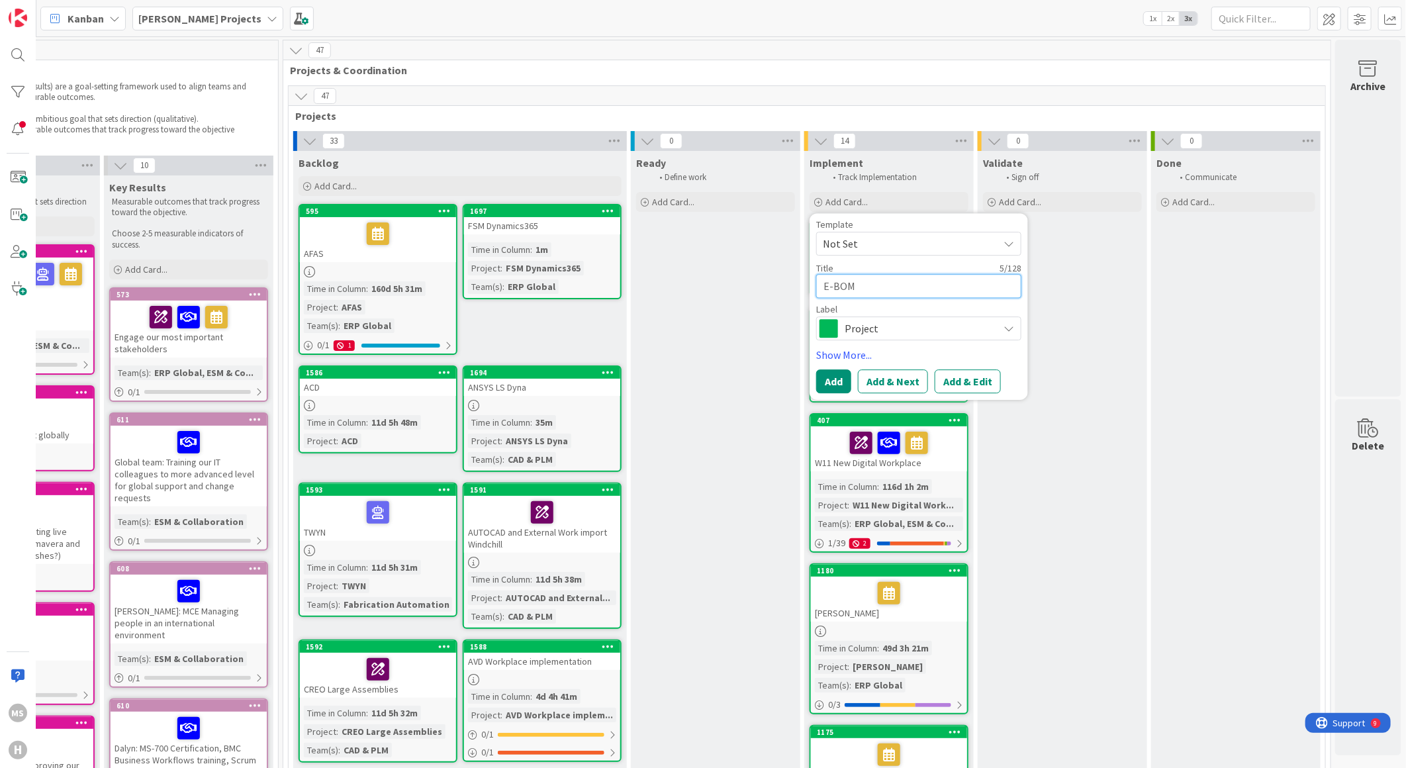
type textarea "x"
type textarea "WE-BOM"
type textarea "x"
type textarea "WIE-BOM"
type textarea "x"
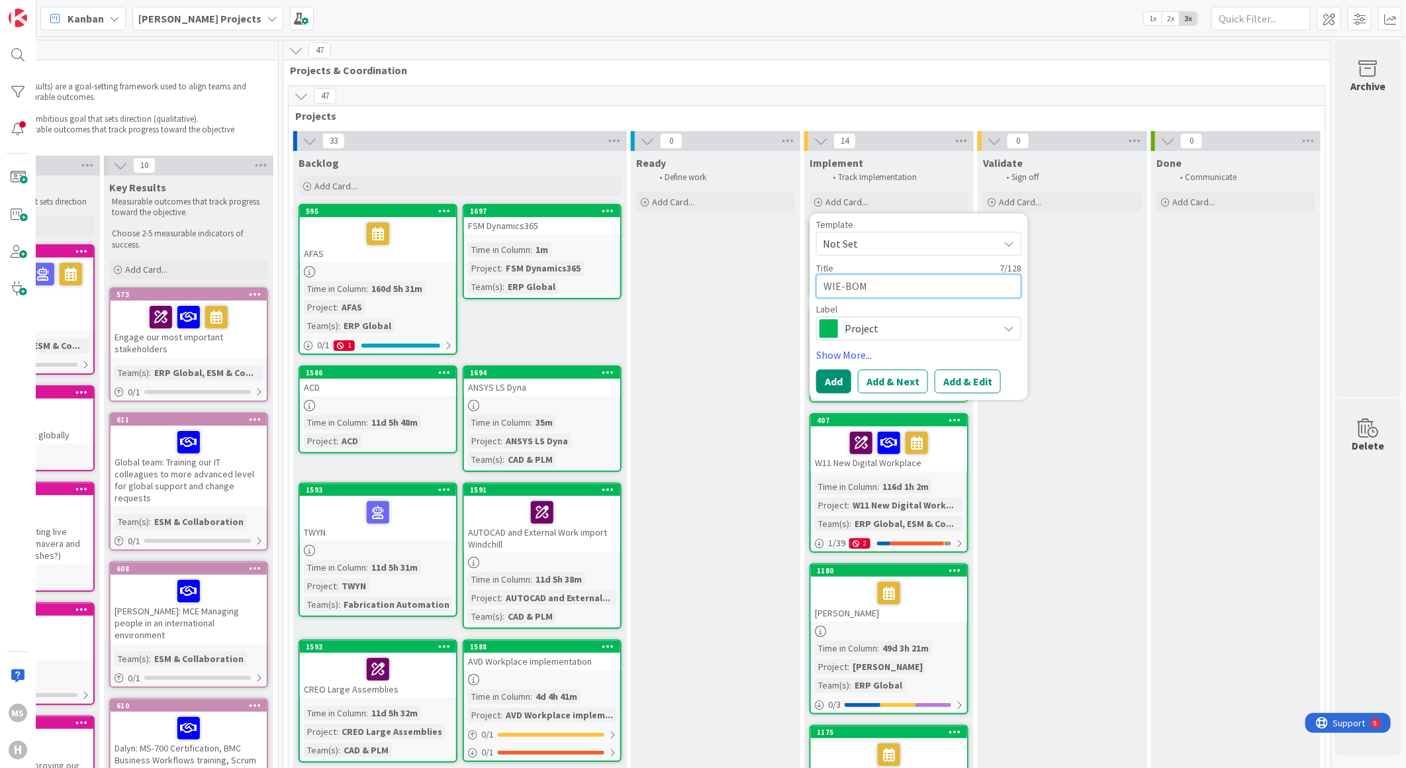
type textarea "WINE-BOM"
type textarea "x"
type textarea "WINDE-BOM"
type textarea "x"
click at [823, 382] on button "Add" at bounding box center [833, 382] width 35 height 24
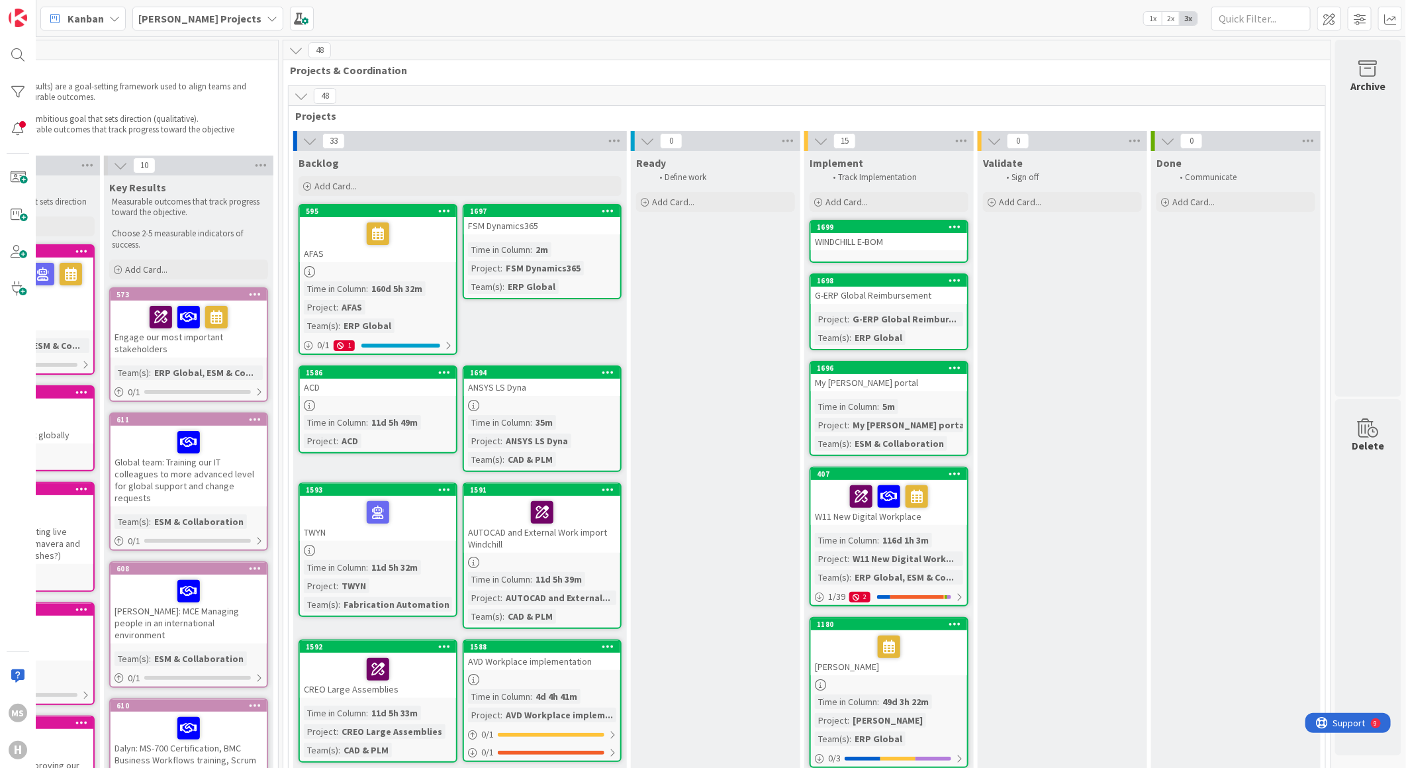
click at [839, 242] on div "WINDCHILL E-BOM" at bounding box center [889, 241] width 156 height 17
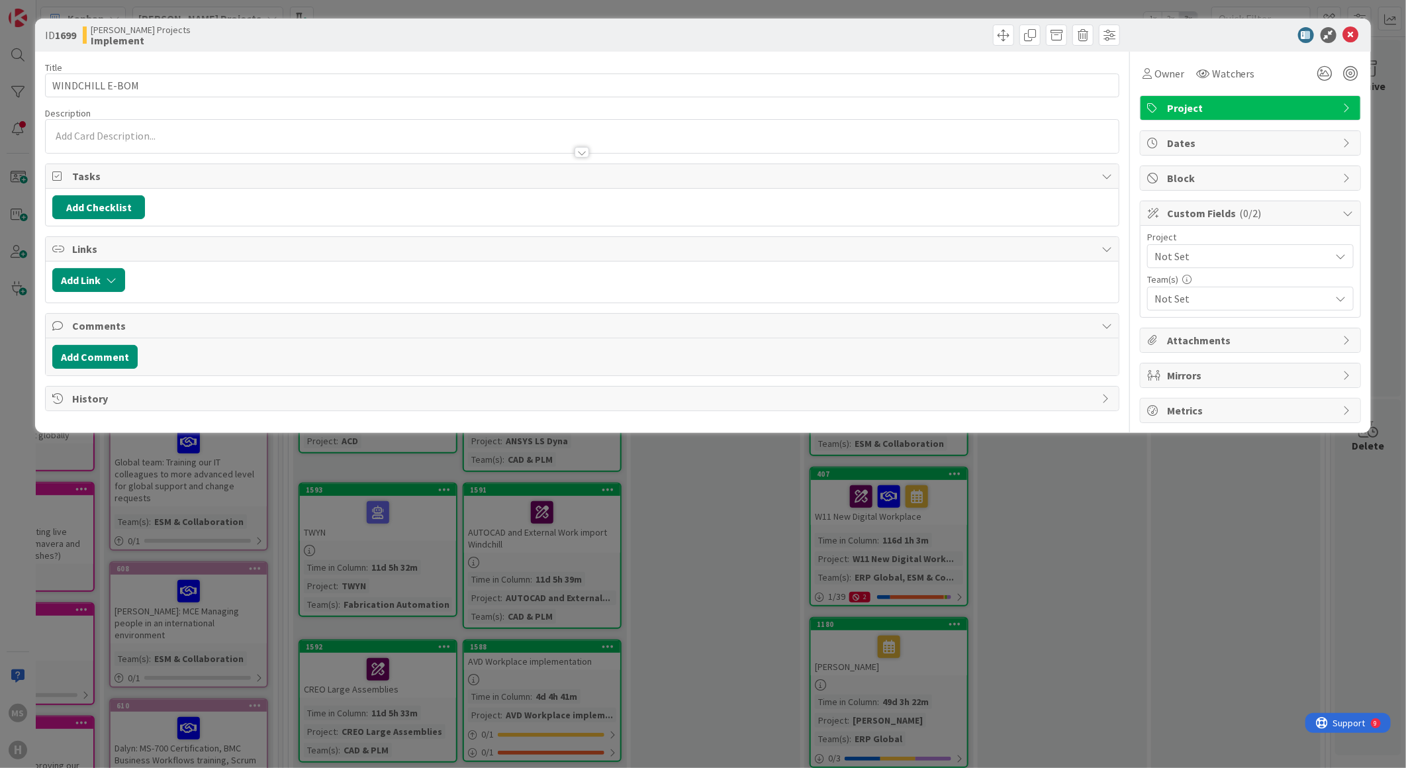
click at [1193, 259] on span "Not Set" at bounding box center [1238, 256] width 169 height 19
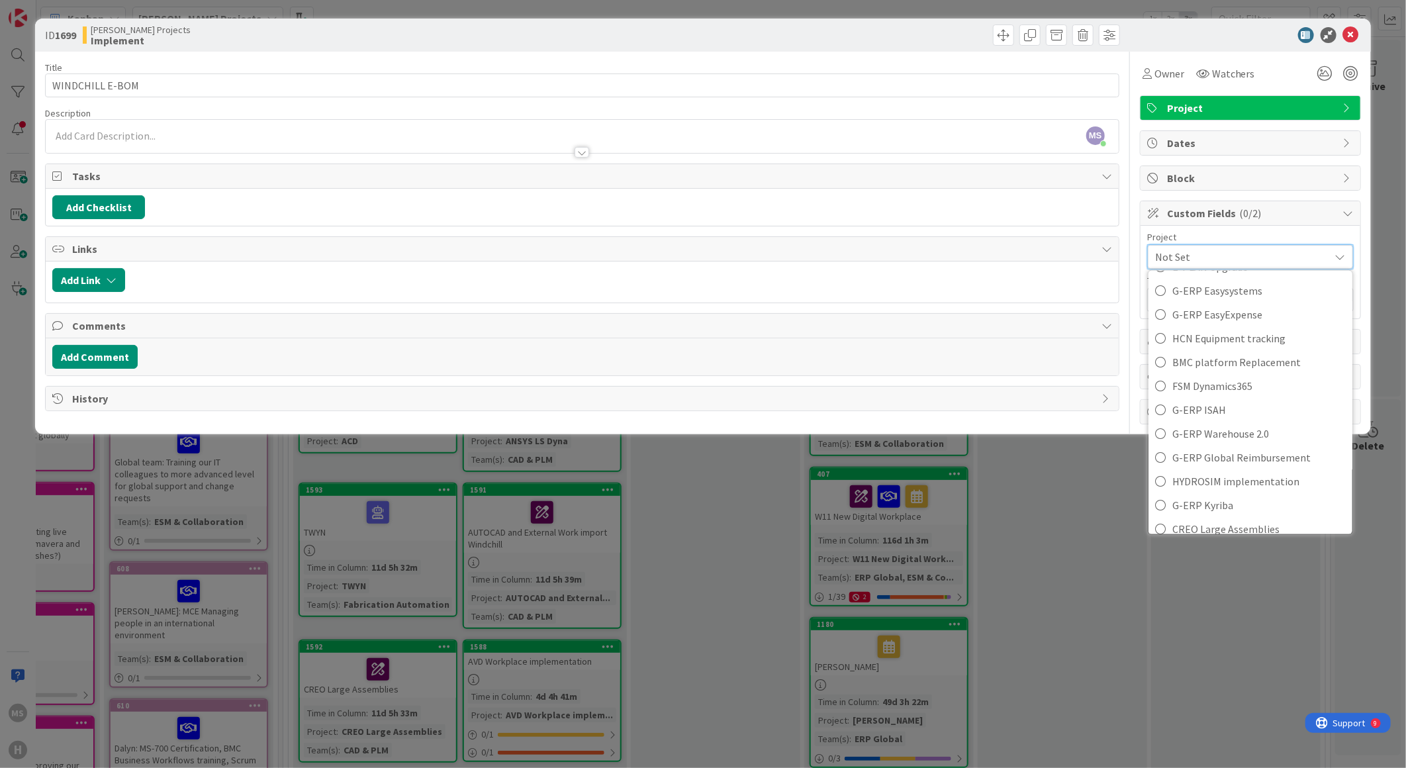
scroll to position [400, 0]
click at [1182, 313] on span "E-BOM" at bounding box center [1258, 316] width 173 height 20
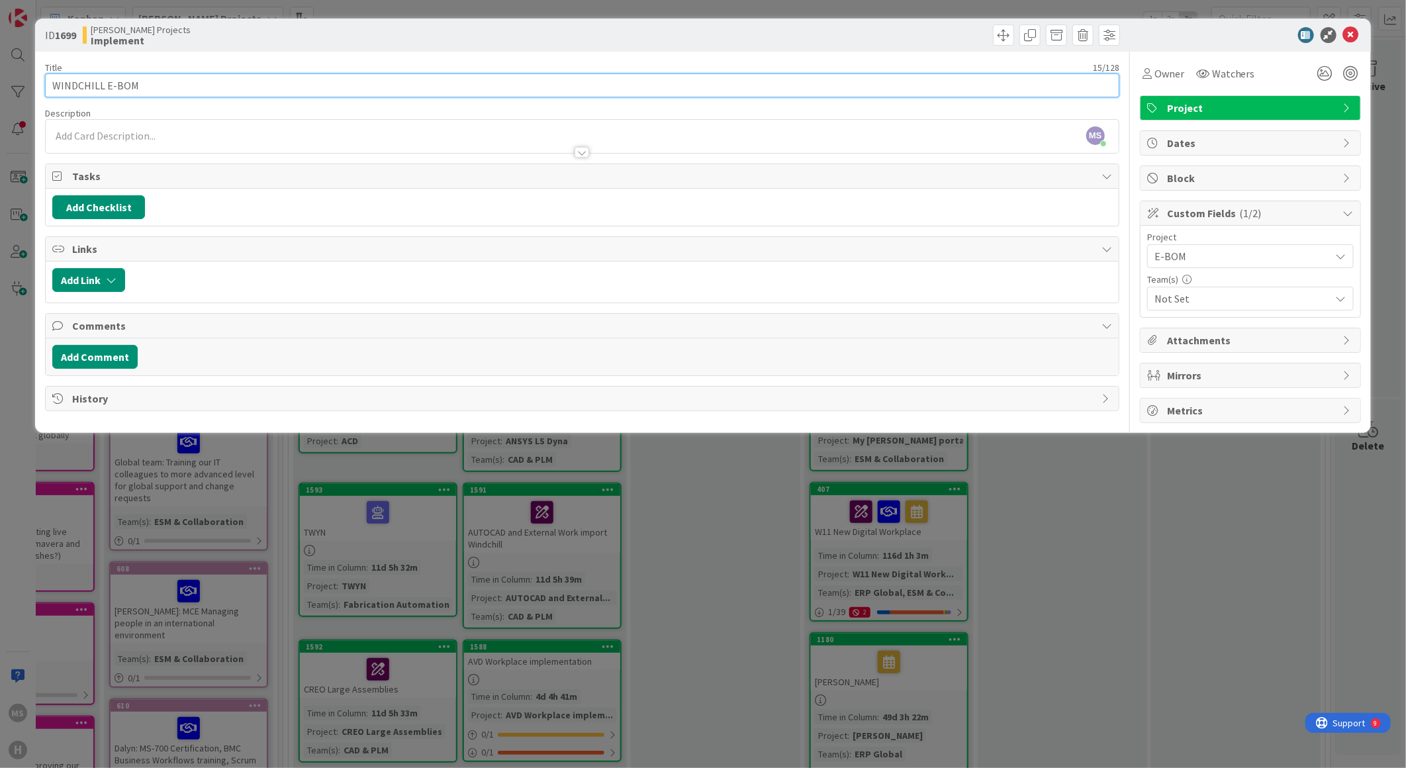
drag, startPoint x: 140, startPoint y: 81, endPoint x: -24, endPoint y: 76, distance: 163.6
click at [0, 76] on html "MS [PERSON_NAME] Projects 1x 2x 3x Kanban Options Card ID Time in Column Planne…" at bounding box center [703, 384] width 1406 height 768
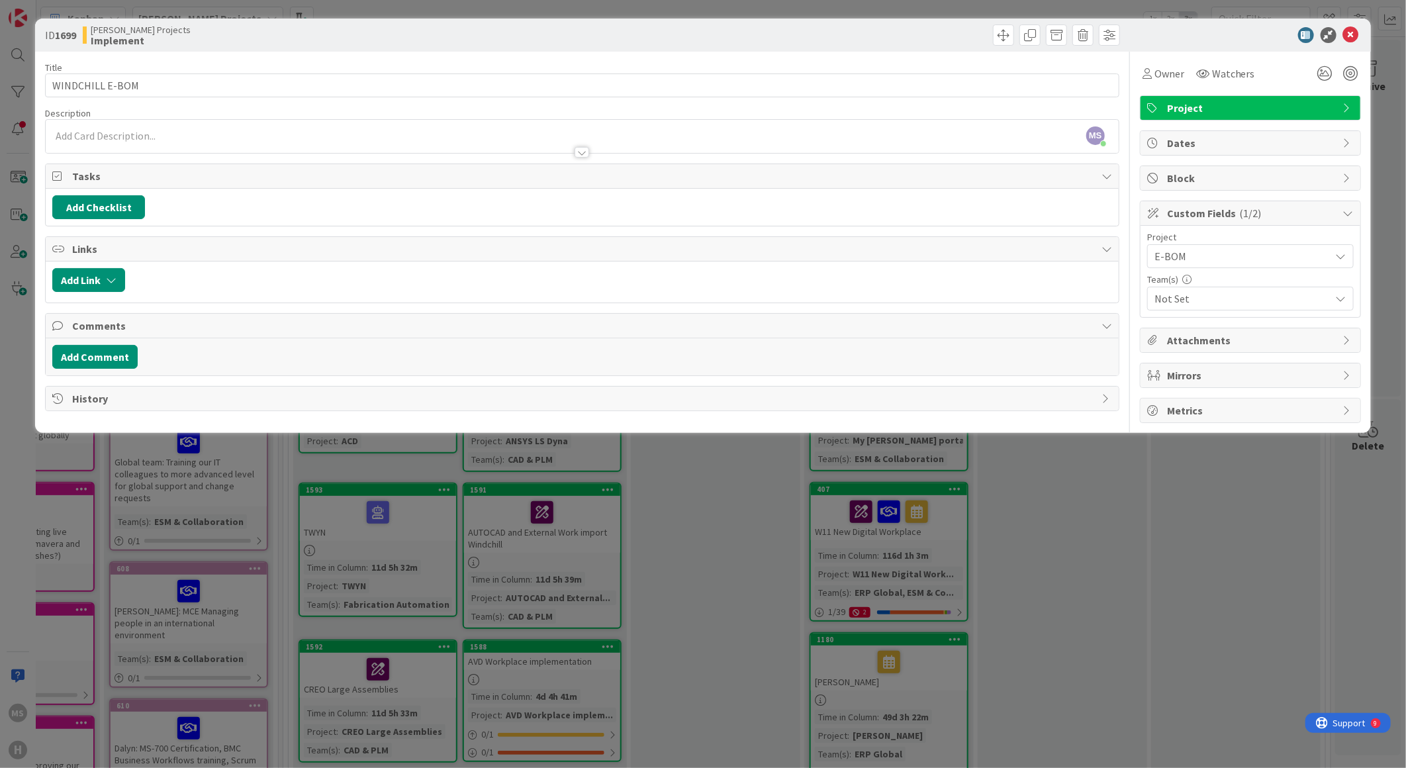
click at [1223, 30] on div at bounding box center [1244, 35] width 234 height 16
click at [1352, 32] on icon at bounding box center [1351, 35] width 16 height 16
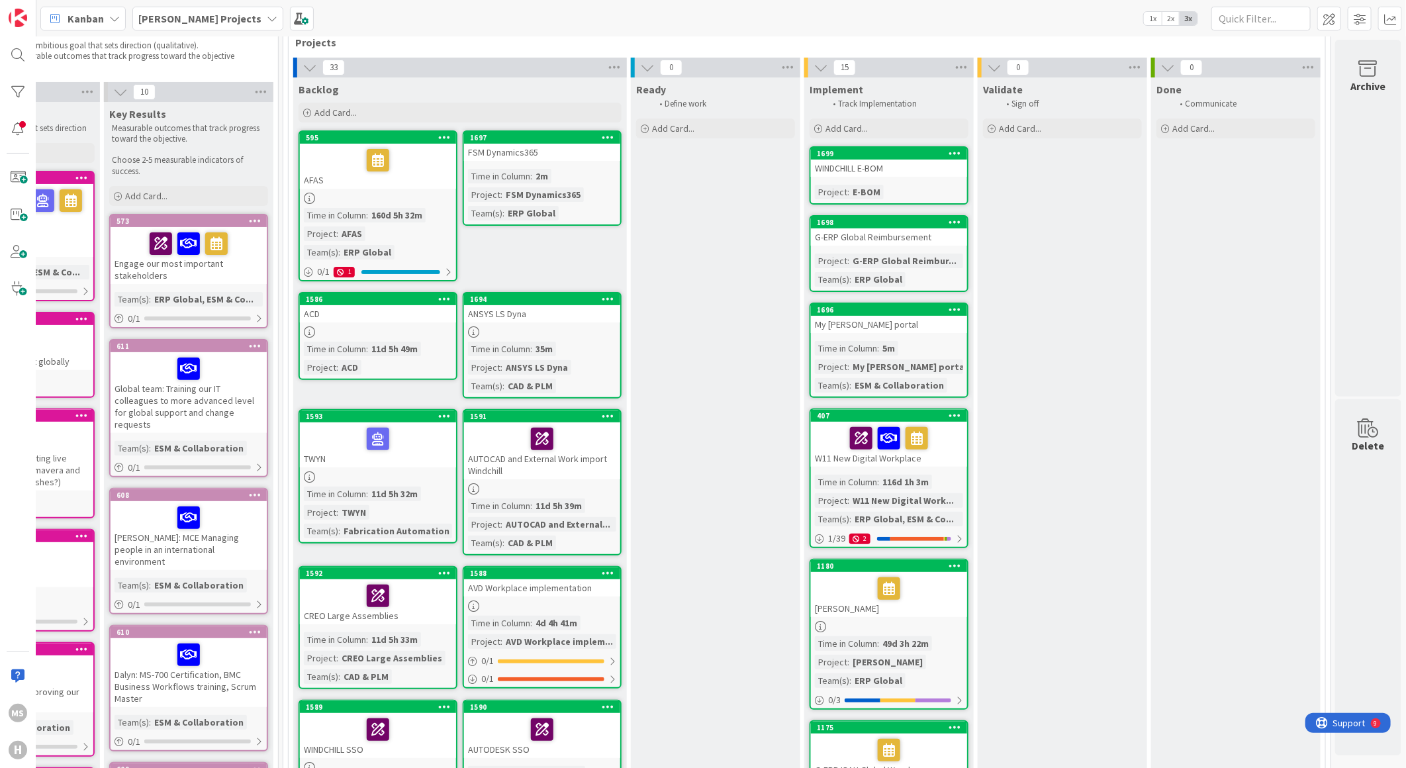
scroll to position [0, 300]
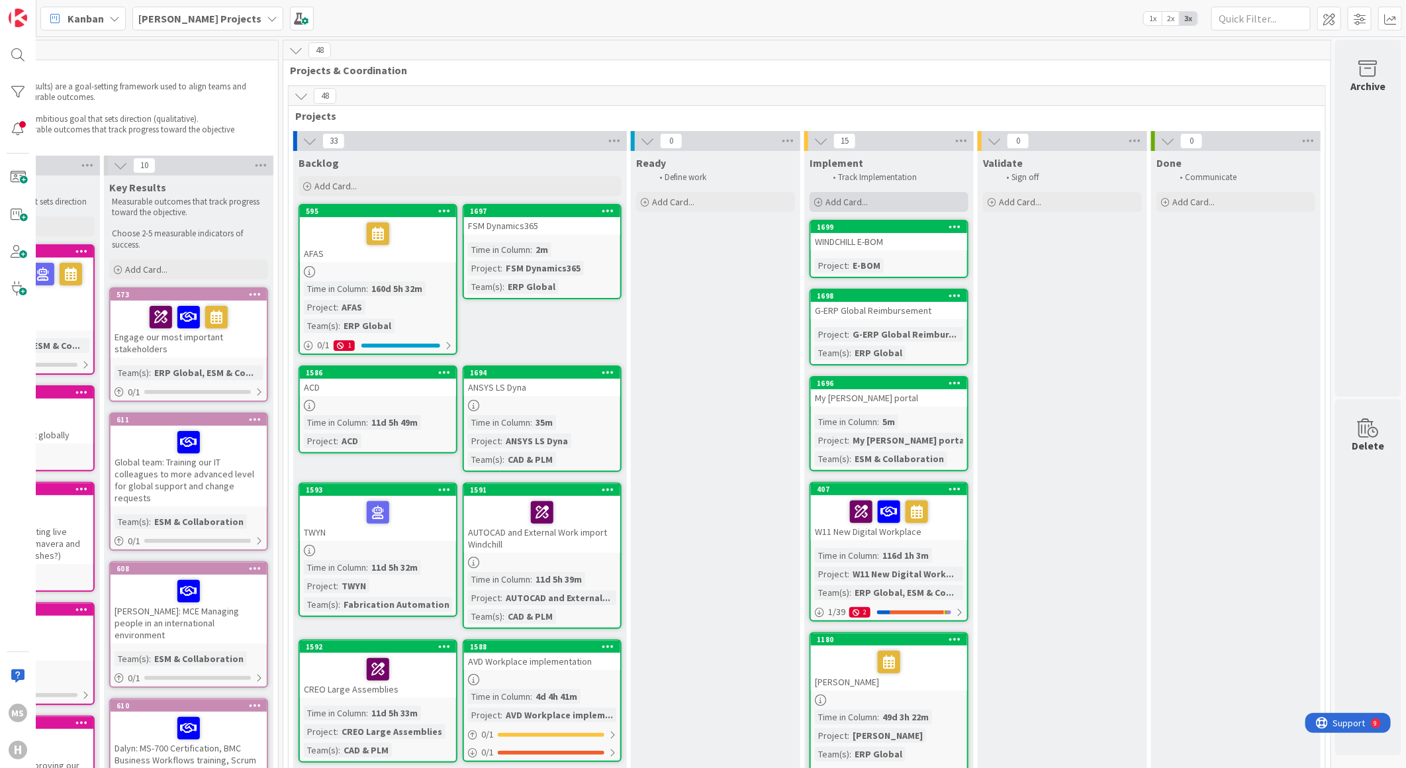
click at [847, 197] on span "Add Card..." at bounding box center [846, 202] width 42 height 12
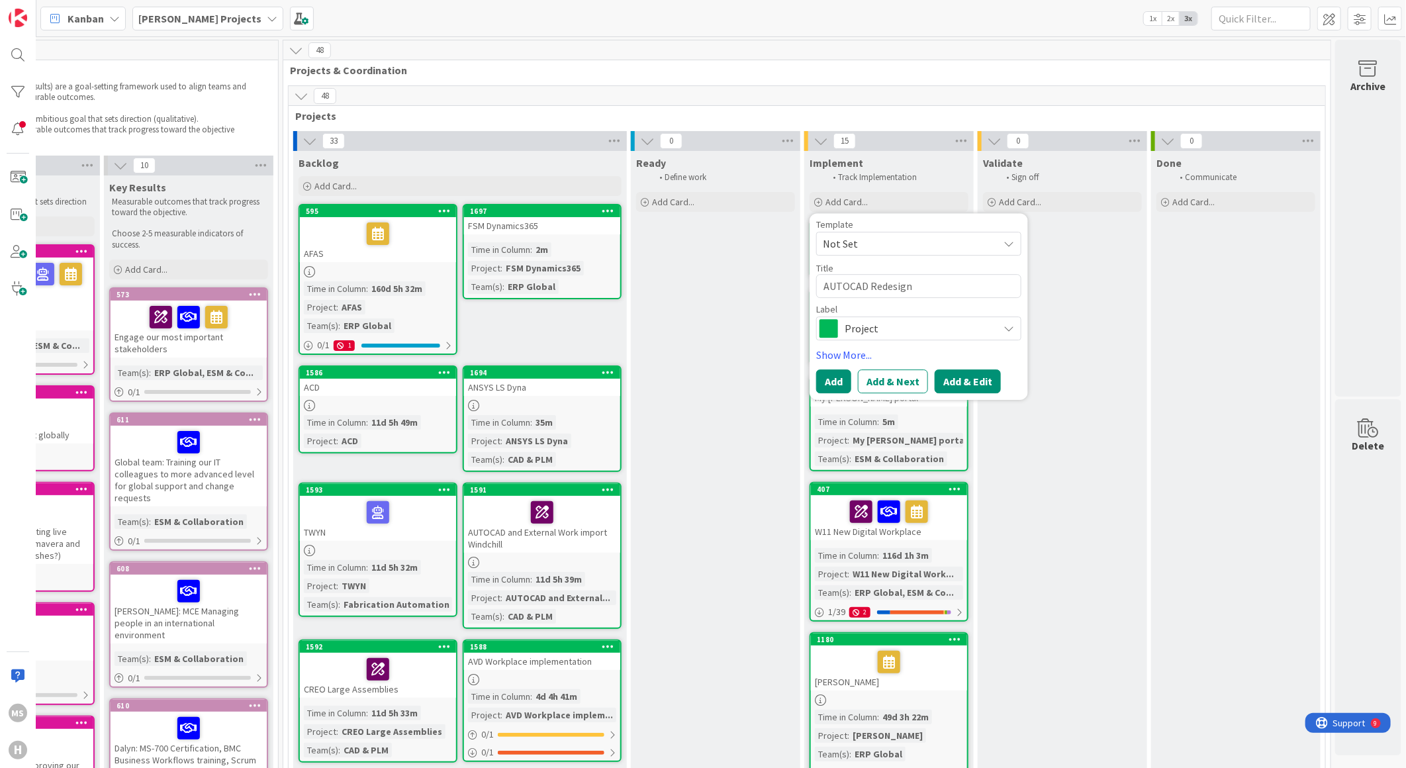
click at [958, 380] on button "Add & Edit" at bounding box center [968, 382] width 66 height 24
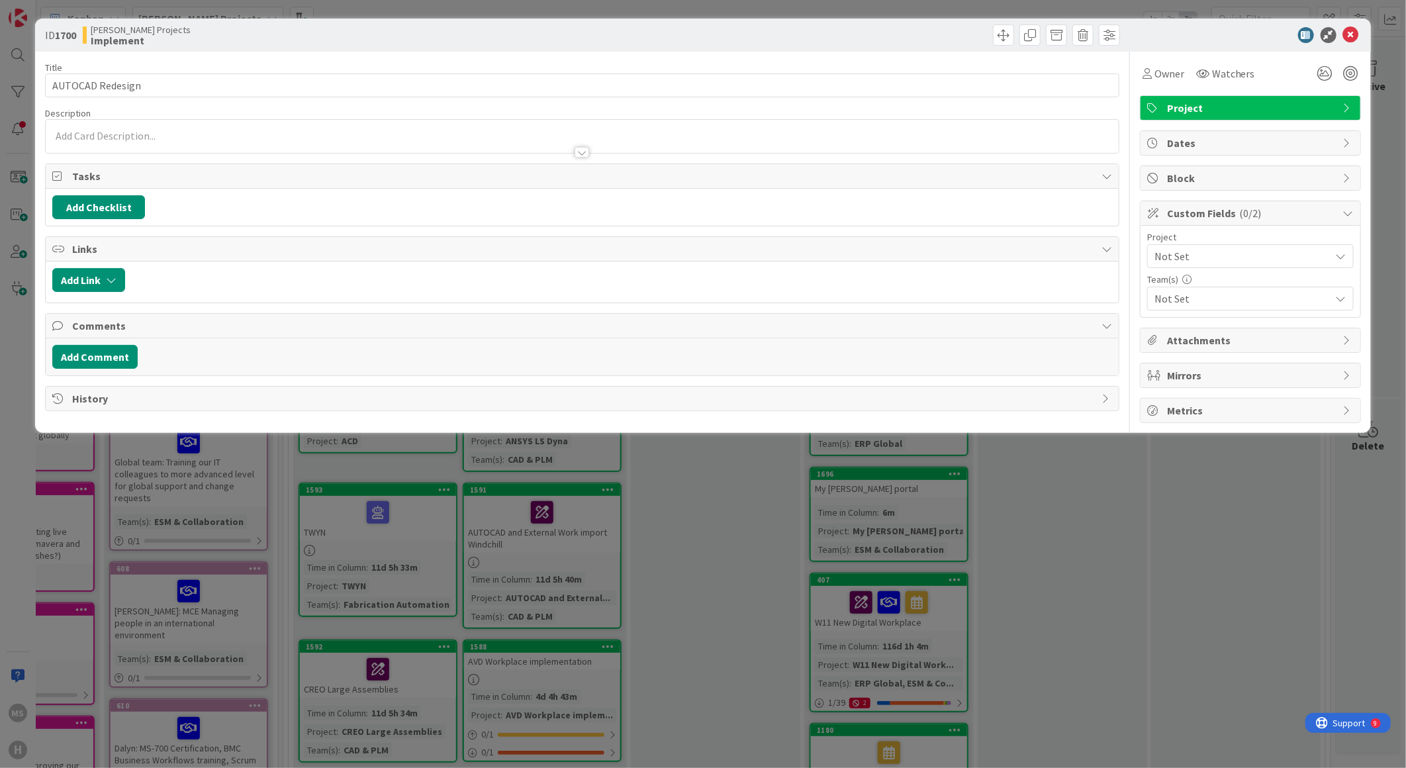
click at [1179, 257] on span "Not Set" at bounding box center [1238, 256] width 169 height 19
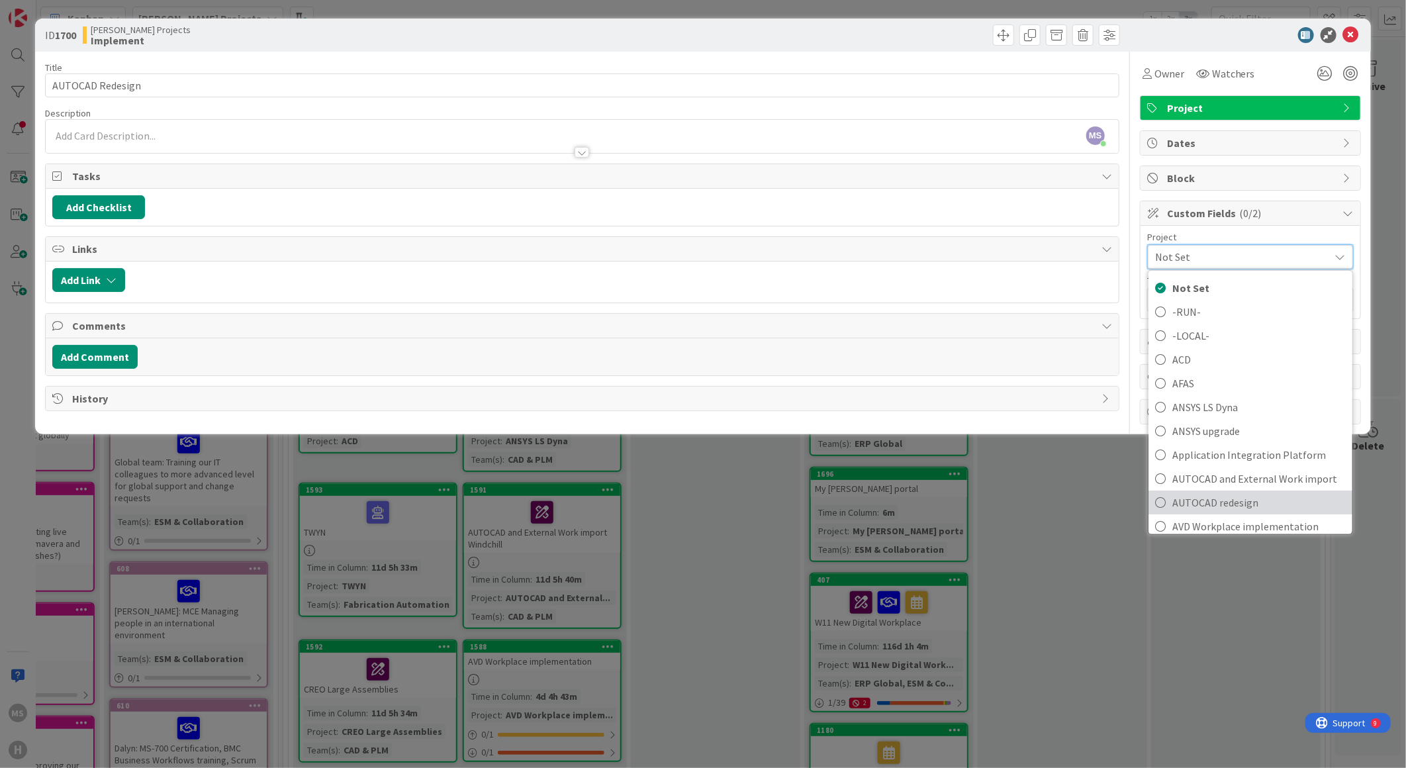
click at [1201, 494] on span "AUTOCAD redesign" at bounding box center [1258, 502] width 173 height 20
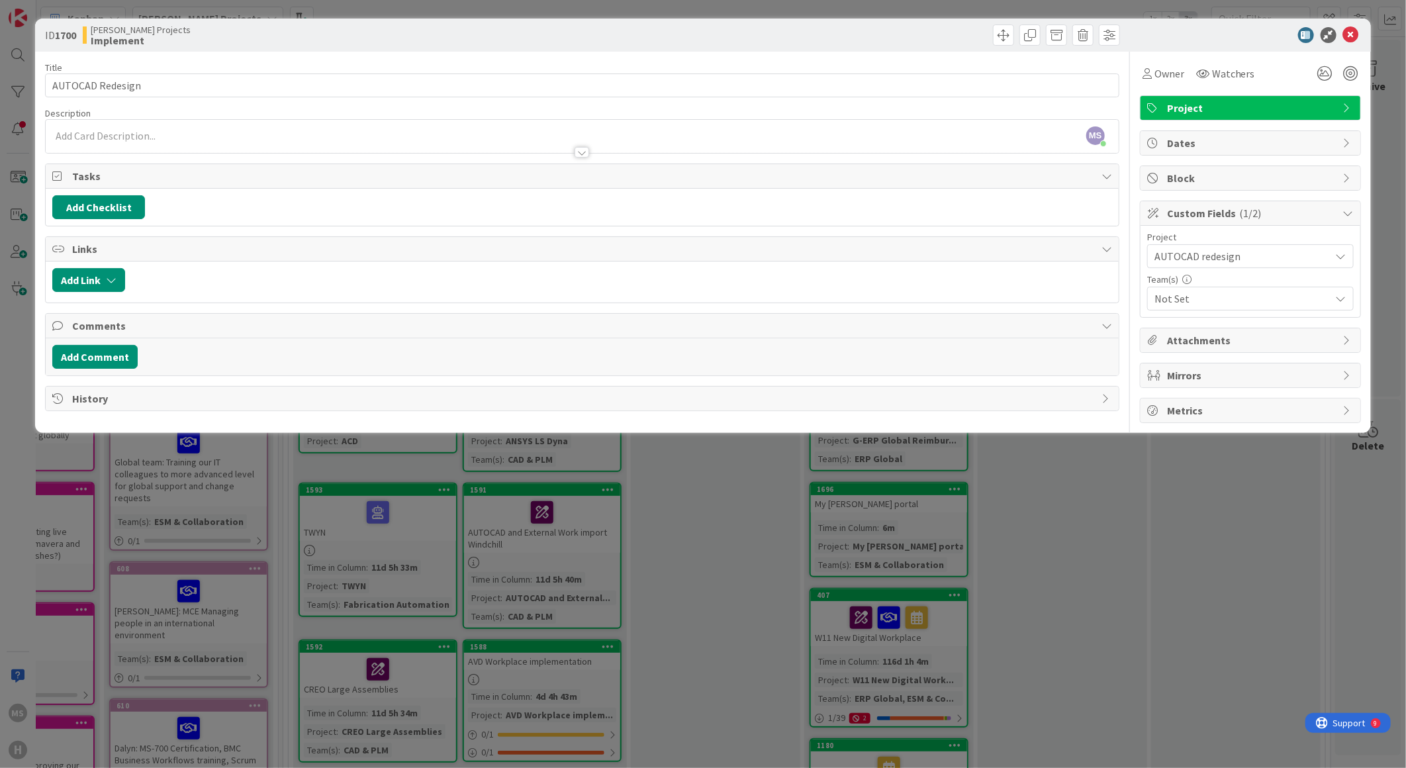
click at [1194, 299] on span "Not Set" at bounding box center [1242, 299] width 176 height 16
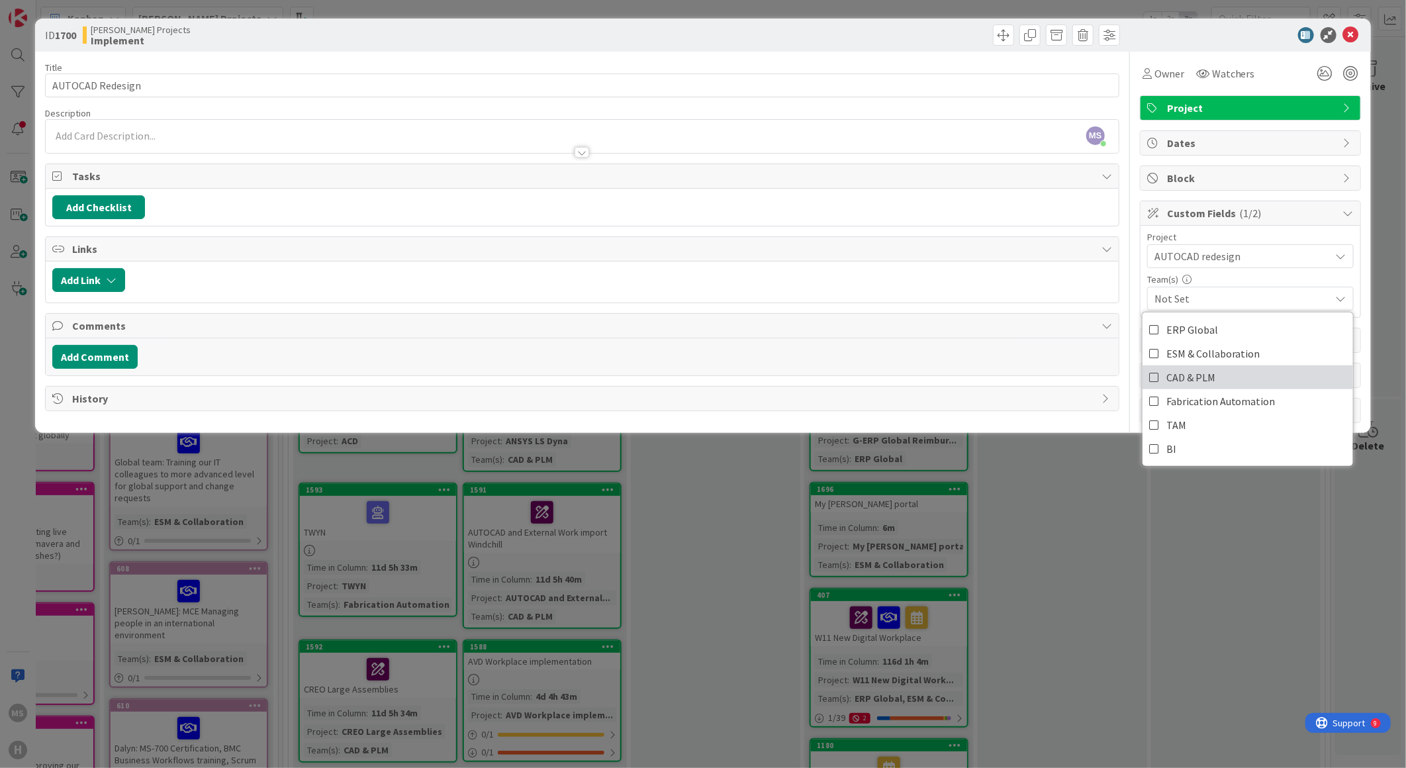
click at [1195, 379] on span "CAD & PLM" at bounding box center [1190, 377] width 49 height 20
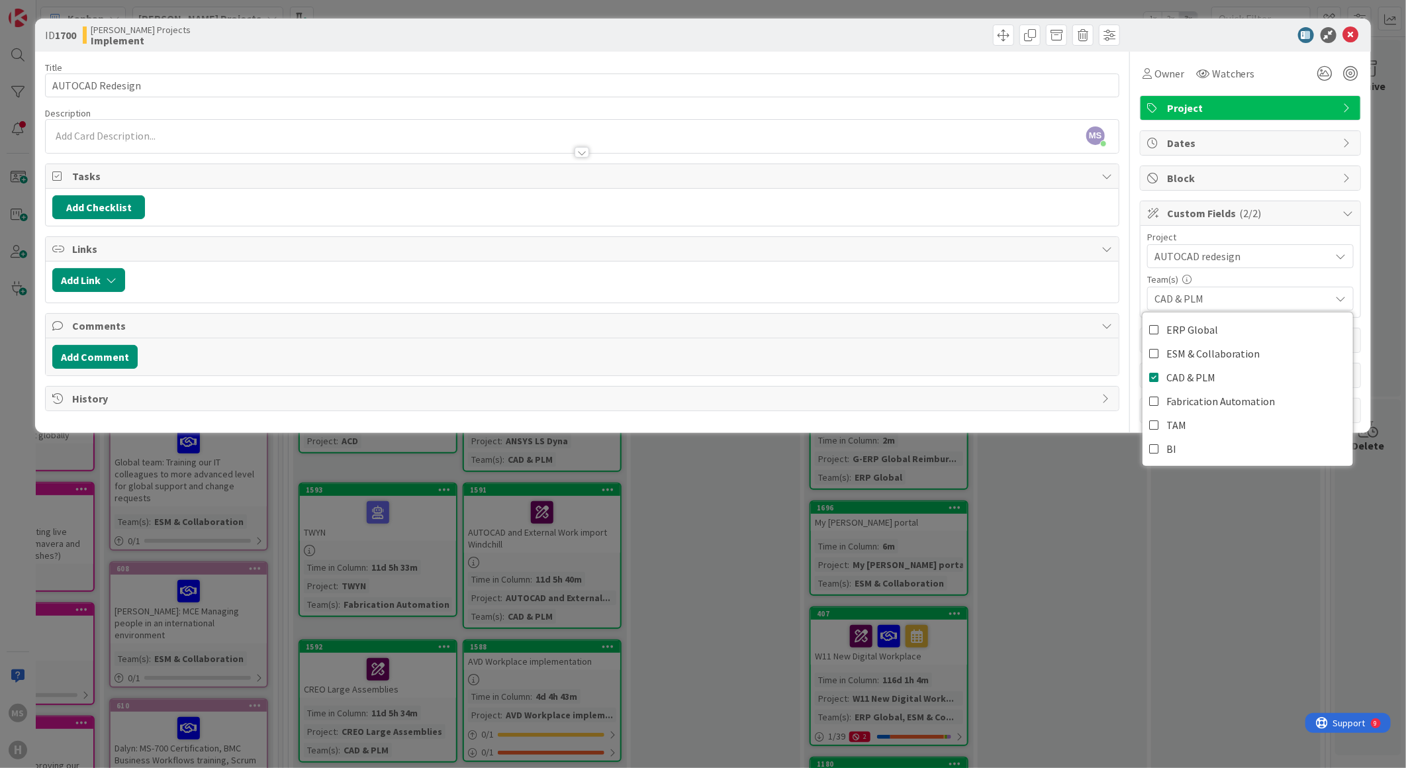
click at [1169, 34] on div at bounding box center [1244, 35] width 234 height 16
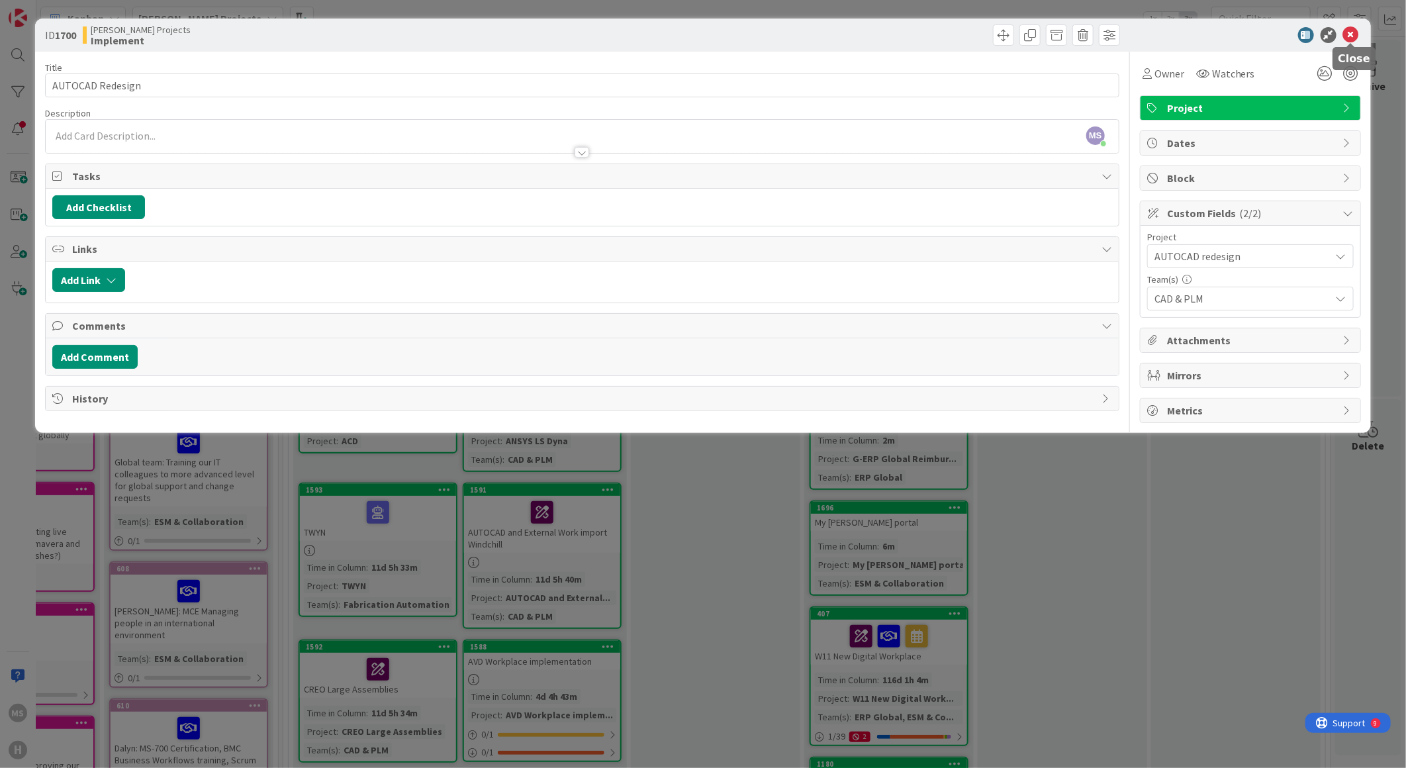
click at [1354, 36] on icon at bounding box center [1351, 35] width 16 height 16
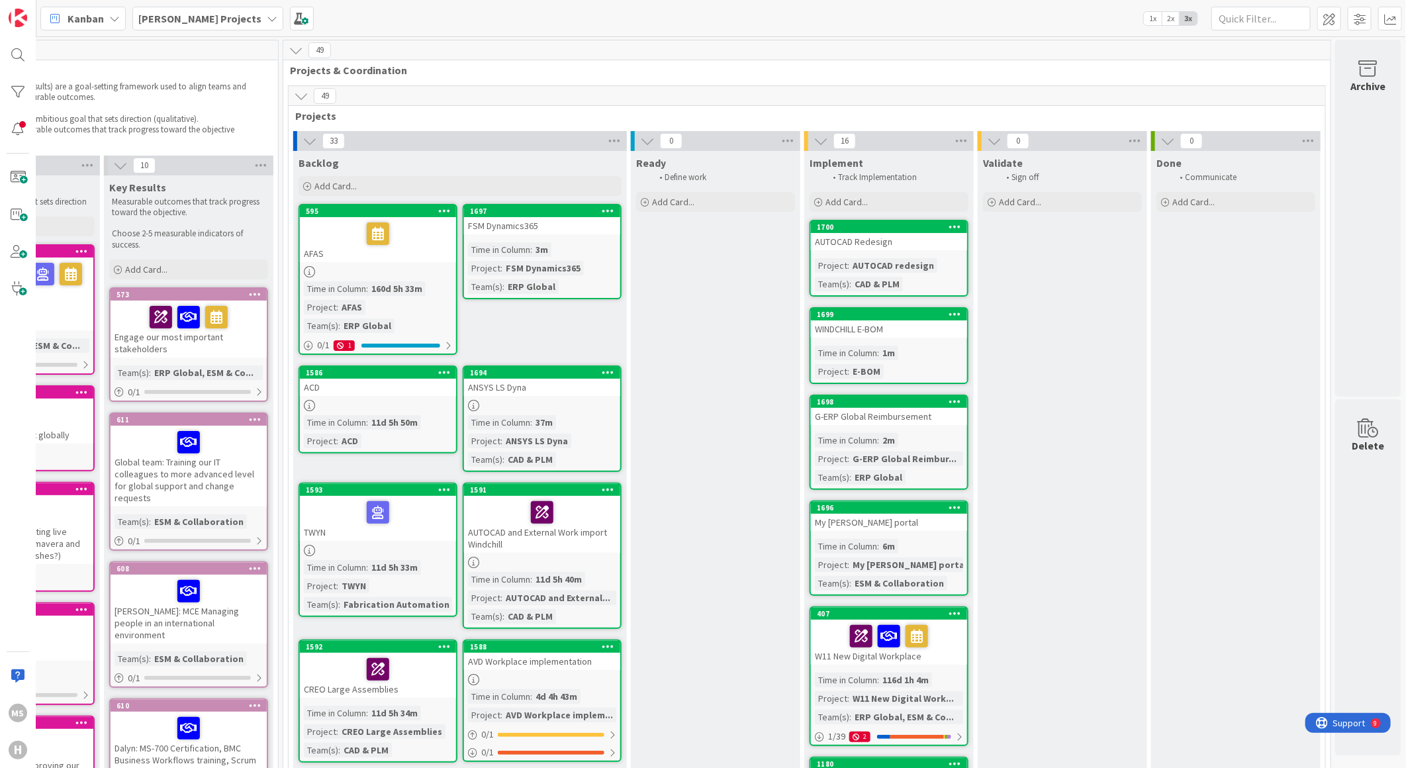
drag, startPoint x: 375, startPoint y: 27, endPoint x: 354, endPoint y: 21, distance: 22.0
click at [371, 24] on div "Kanban [PERSON_NAME] Projects 1x 2x 3x Kanban Options Card ID Time in Column Pl…" at bounding box center [721, 18] width 1370 height 36
click at [290, 18] on span at bounding box center [302, 19] width 24 height 24
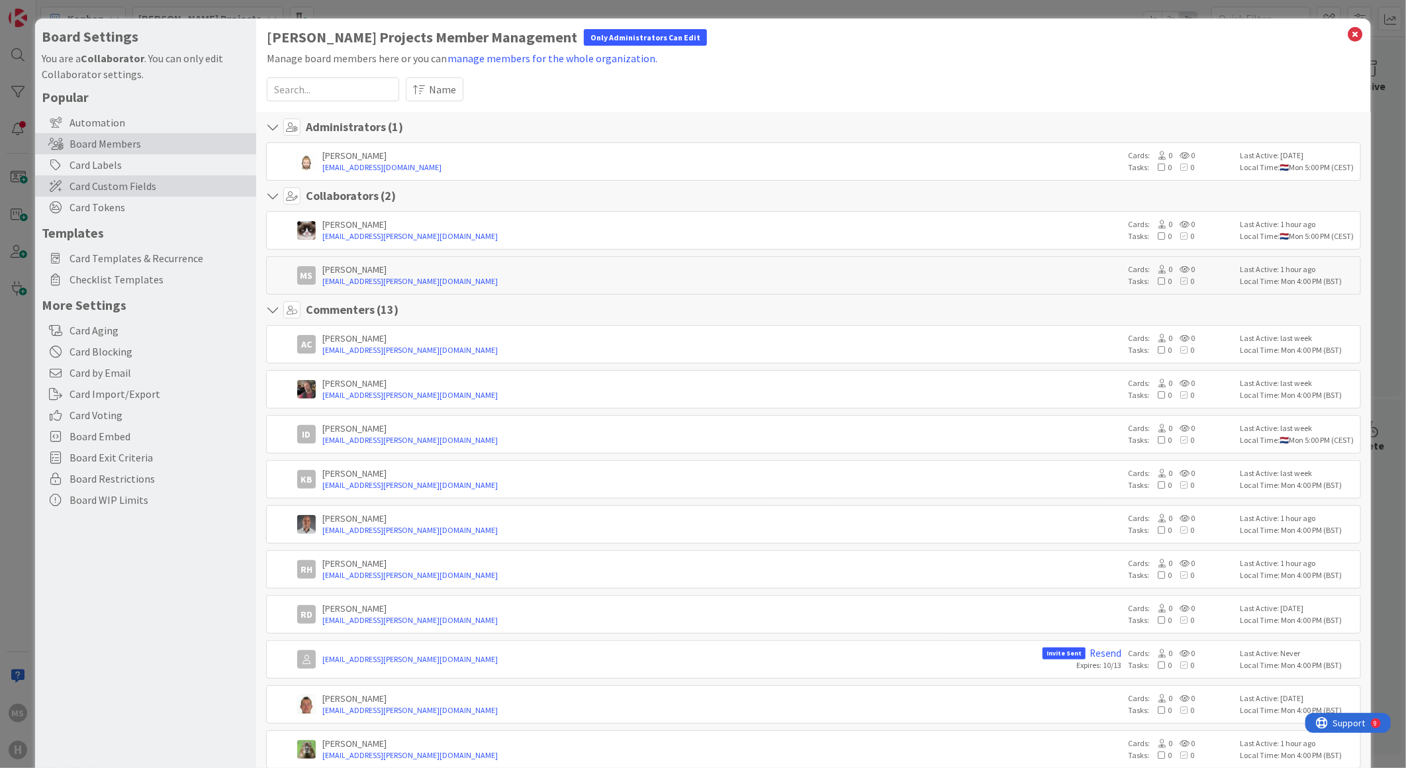
click at [95, 183] on span "Card Custom Fields" at bounding box center [160, 186] width 180 height 16
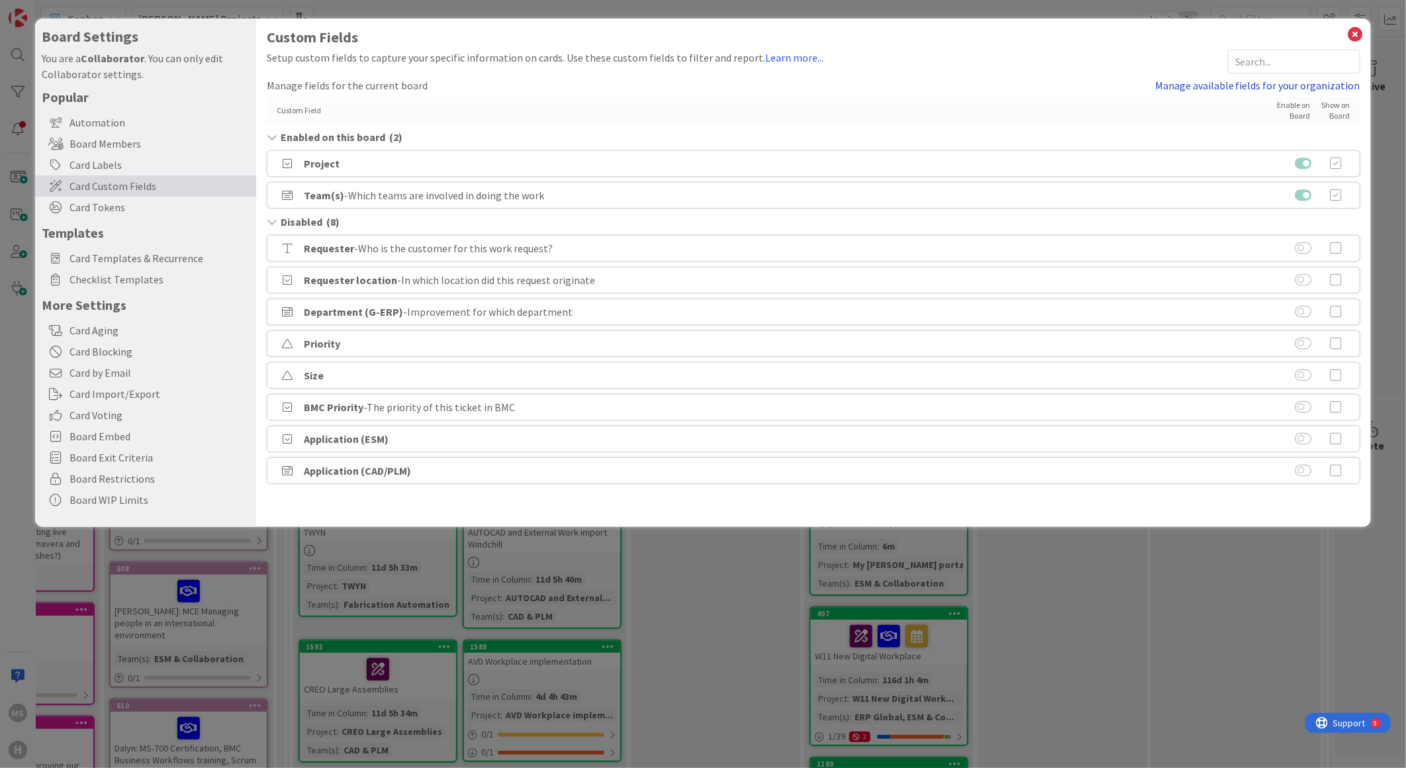
click at [1203, 80] on link "Manage available fields for your organization" at bounding box center [1257, 85] width 205 height 16
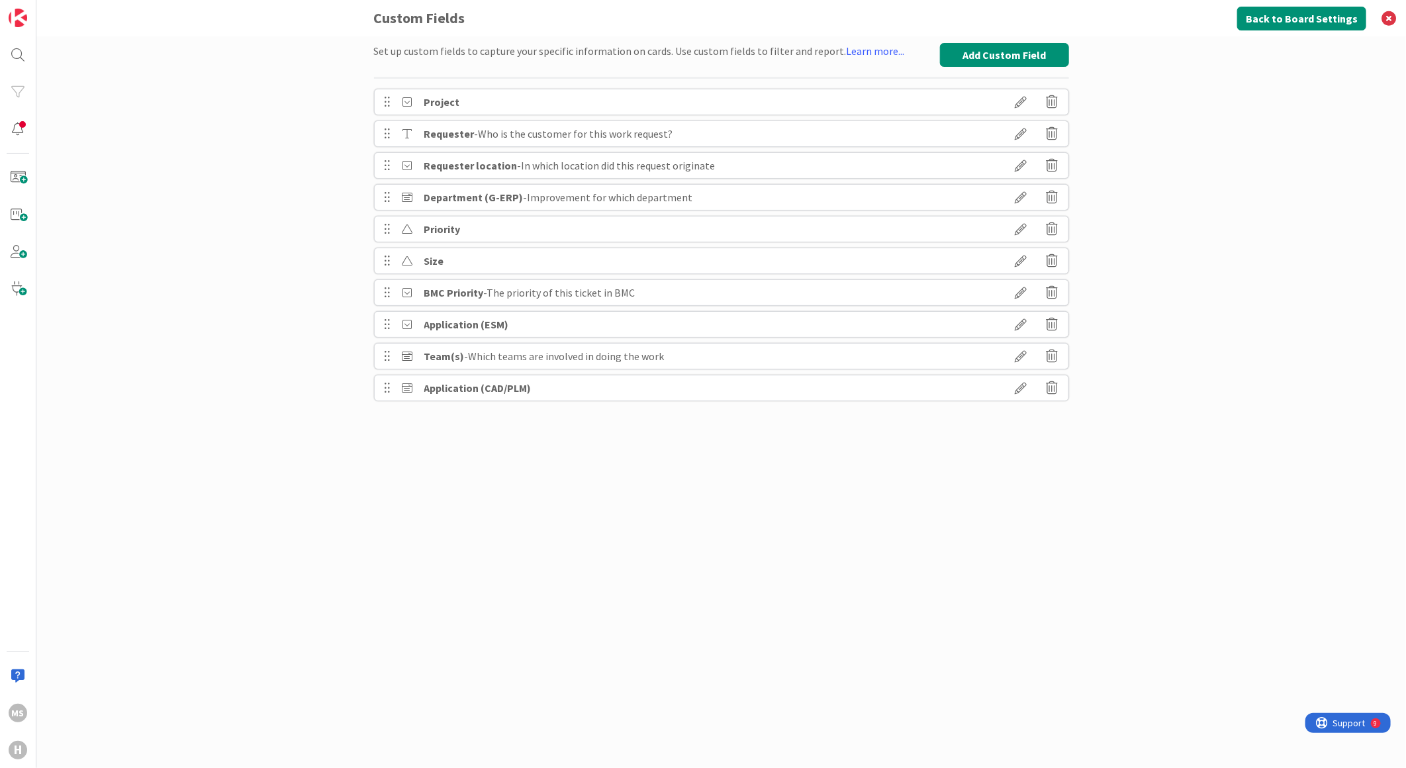
click at [1023, 101] on icon at bounding box center [1021, 102] width 37 height 23
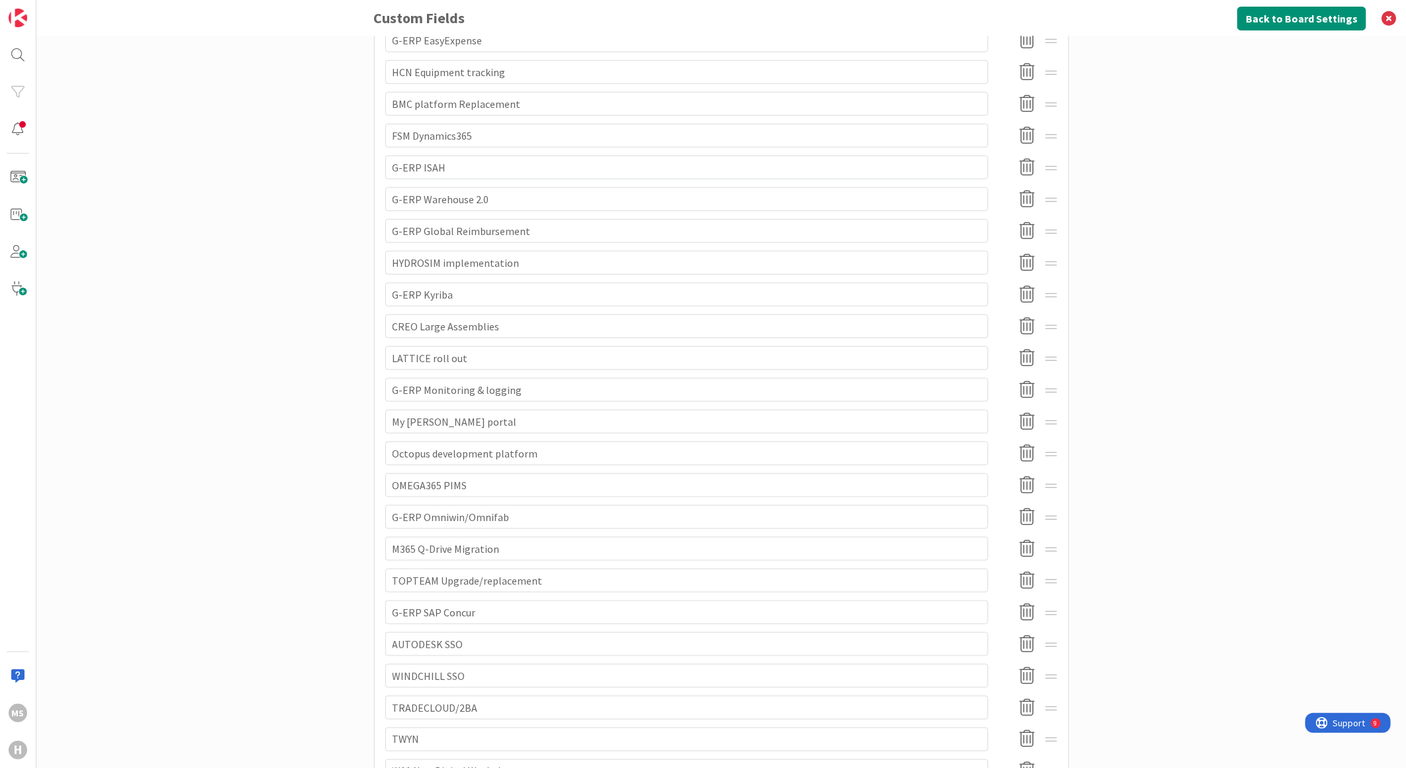
scroll to position [1045, 0]
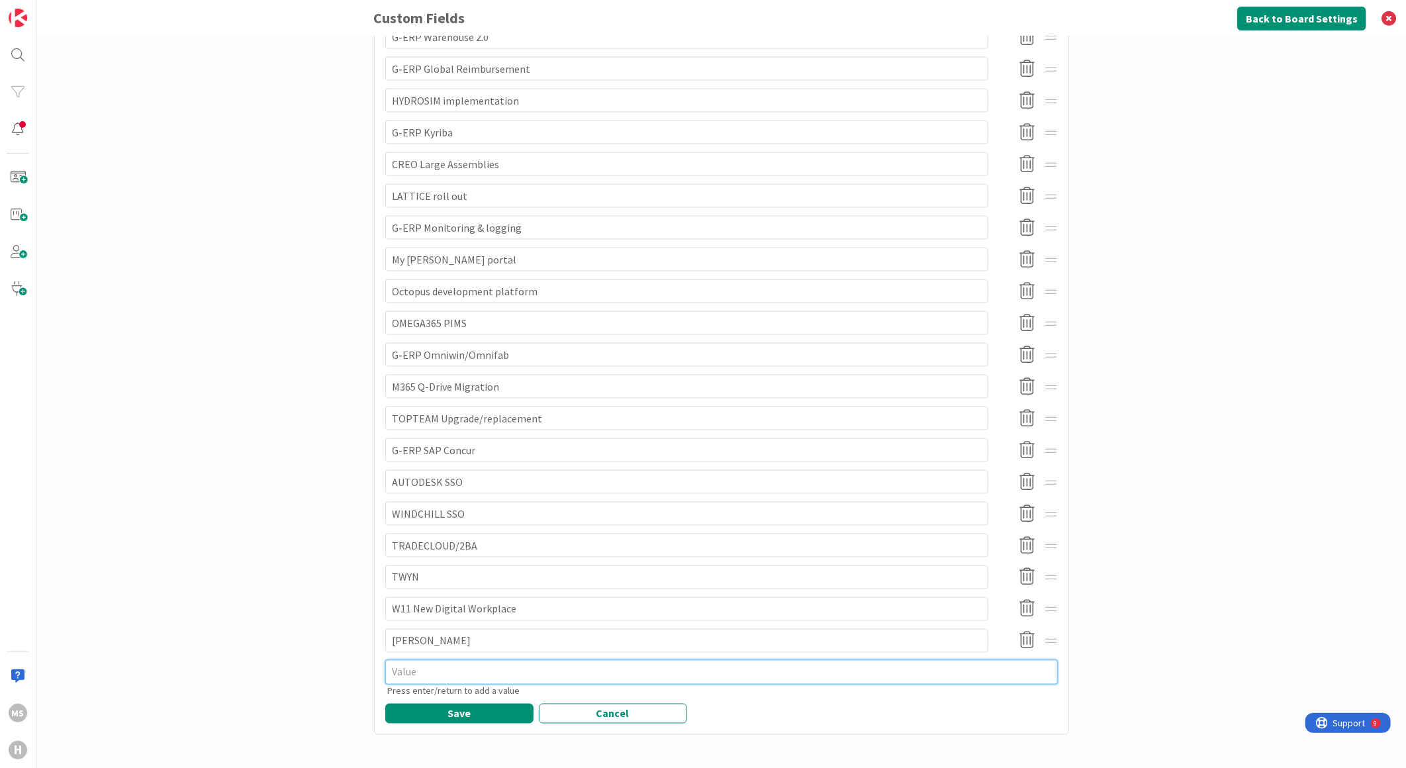
click at [402, 665] on textarea at bounding box center [721, 672] width 673 height 24
click at [447, 716] on button "Save" at bounding box center [459, 714] width 148 height 20
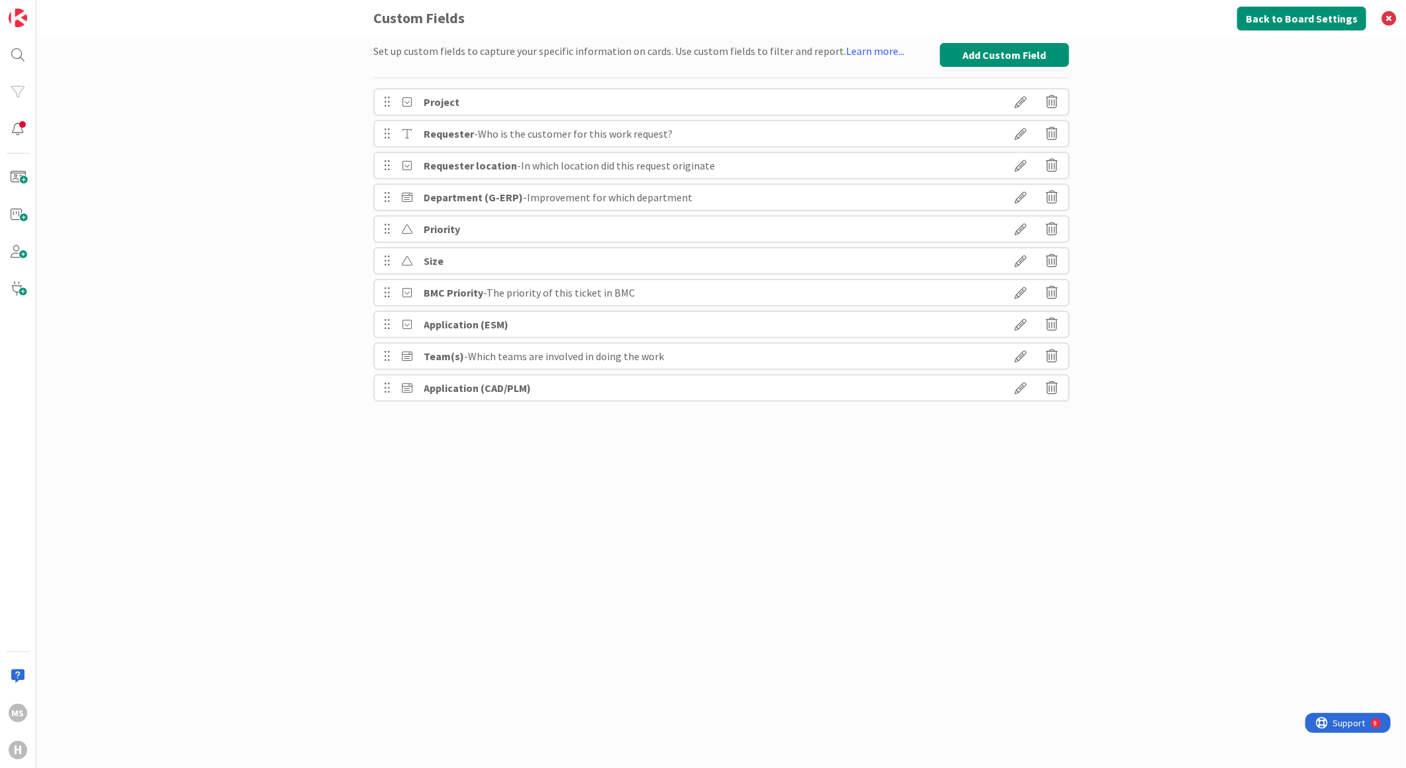
click at [1023, 96] on icon at bounding box center [1021, 102] width 37 height 23
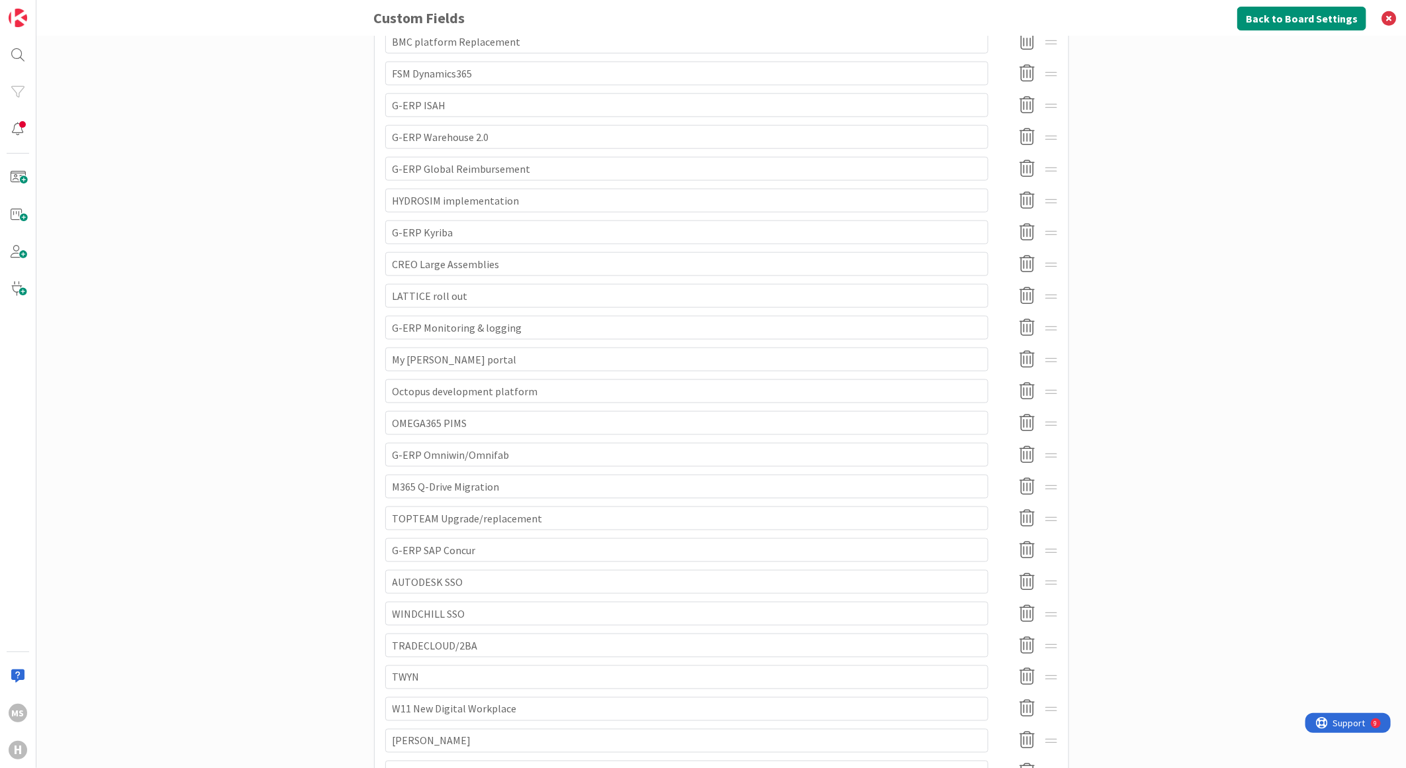
scroll to position [1076, 0]
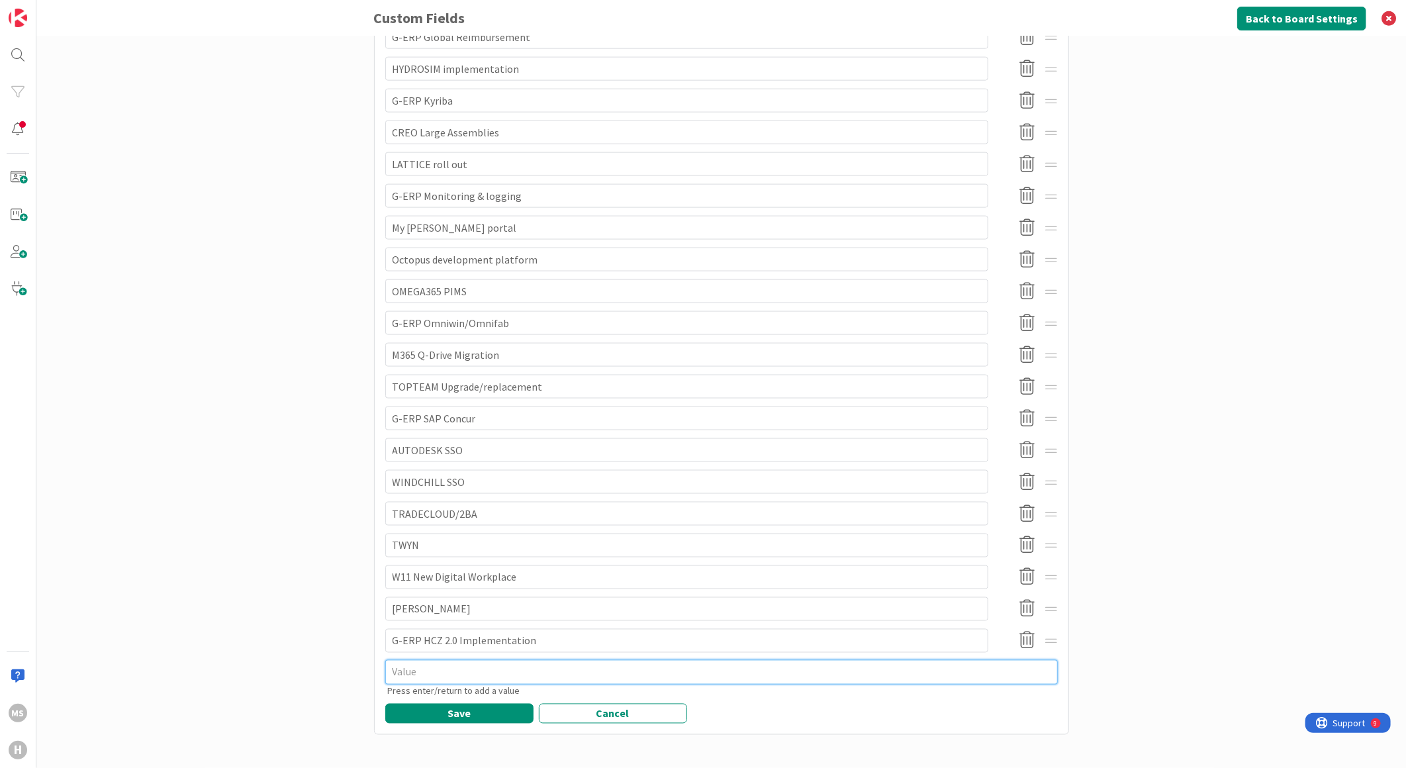
click at [432, 665] on textarea at bounding box center [721, 672] width 673 height 24
click at [469, 678] on textarea "G-ERP ISAH Global Warehouse Scan" at bounding box center [721, 672] width 673 height 24
click at [474, 669] on textarea "G-ERP ISAH Global Warehouse Scan" at bounding box center [721, 672] width 673 height 24
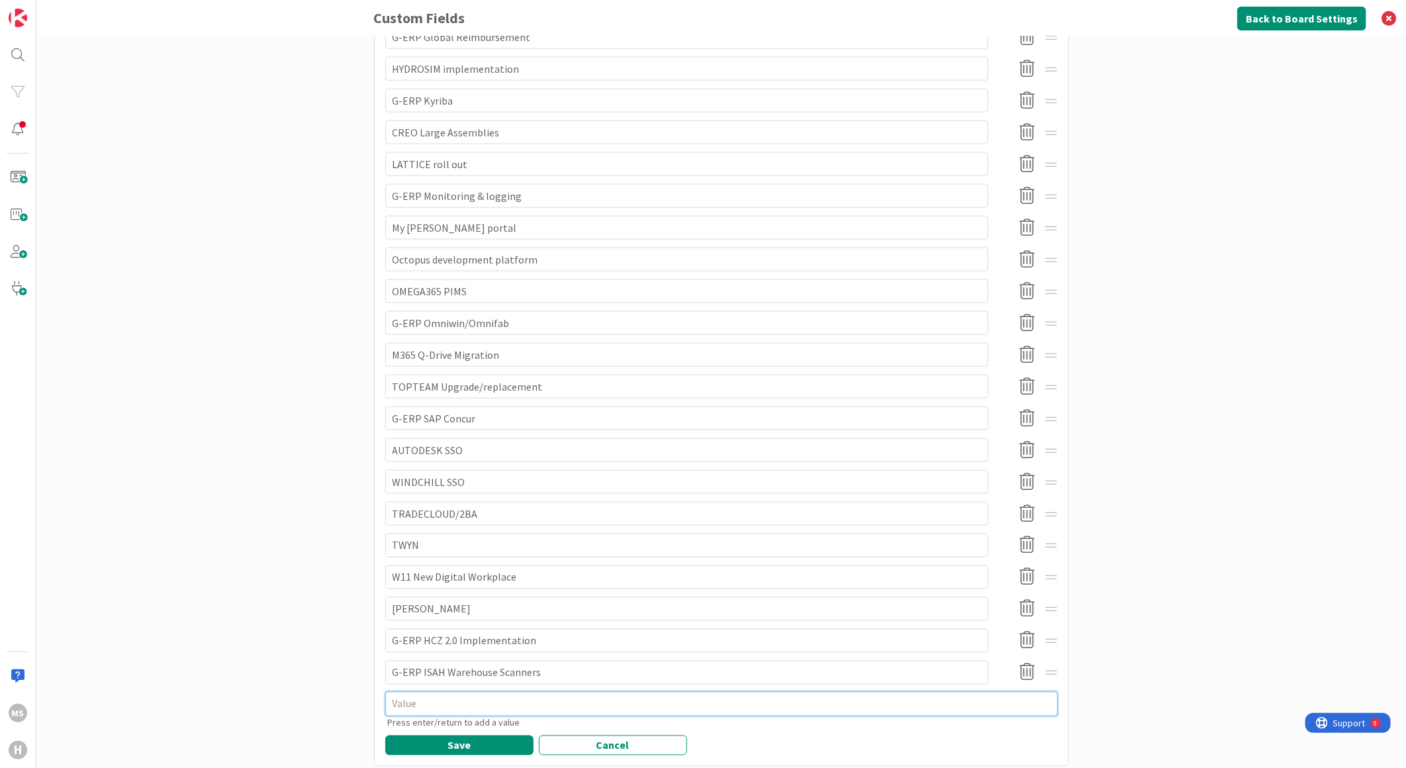
click at [406, 696] on textarea at bounding box center [721, 704] width 673 height 24
paste textarea "G-ERP HCN"
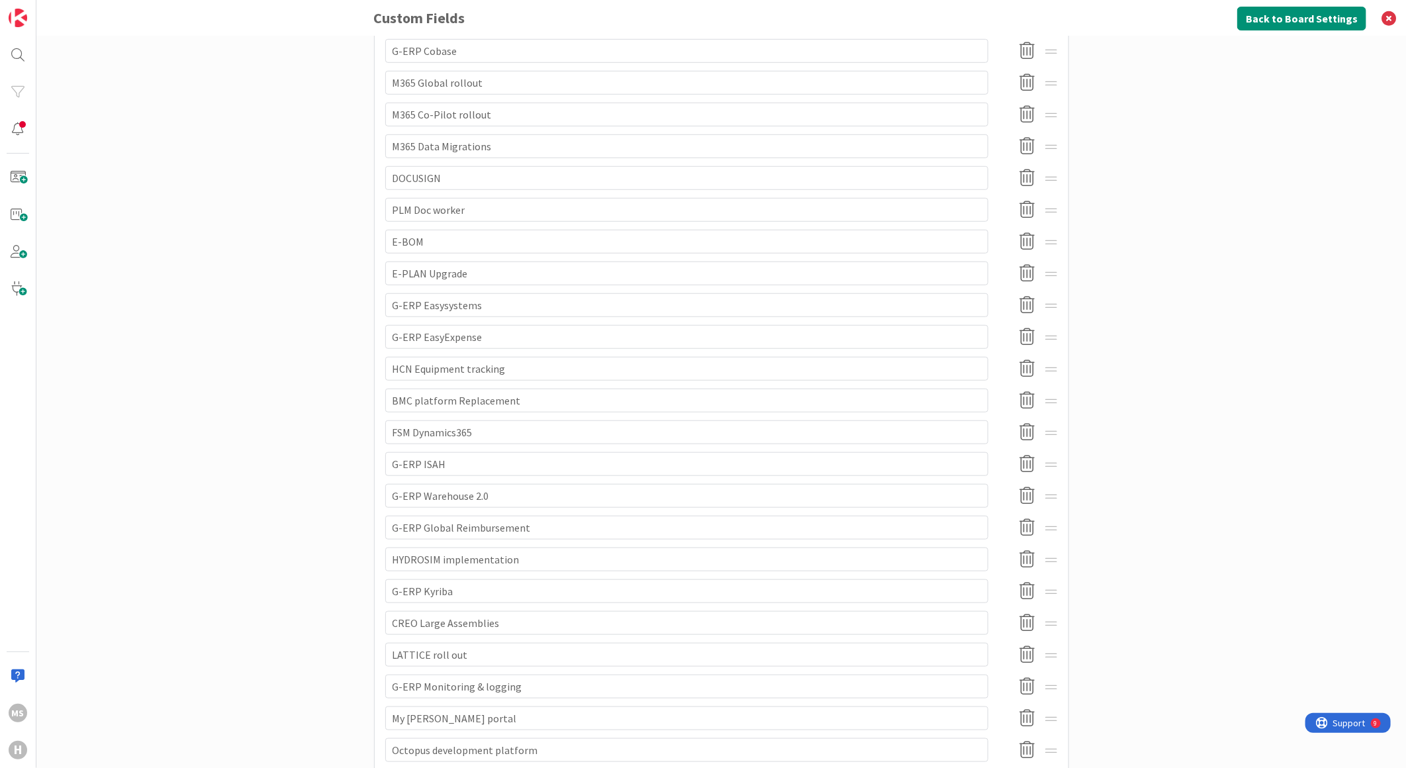
scroll to position [561, 0]
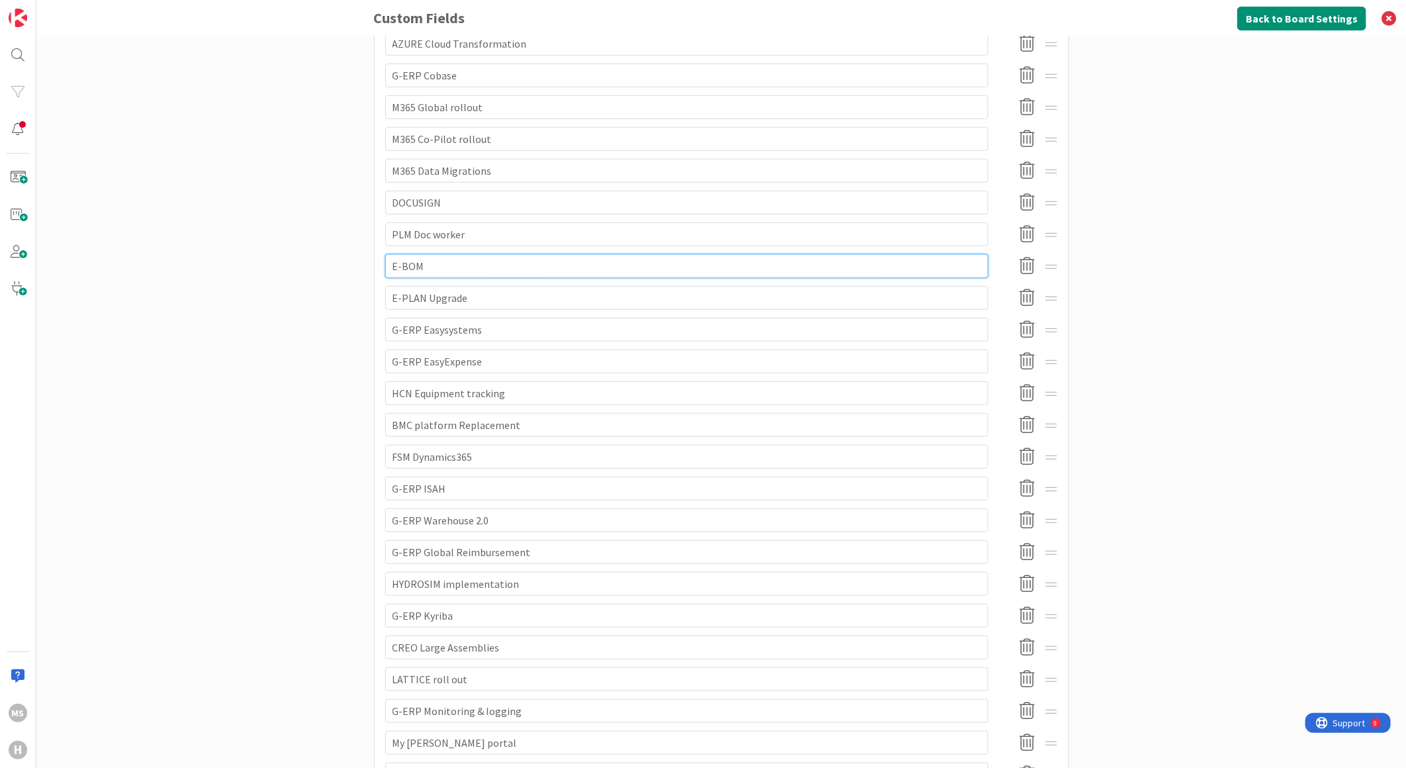
click at [385, 265] on input "E-BOM" at bounding box center [686, 266] width 603 height 24
click at [305, 279] on div "Set up custom fields to capture your specific information on cards. Use custom …" at bounding box center [721, 401] width 1370 height 731
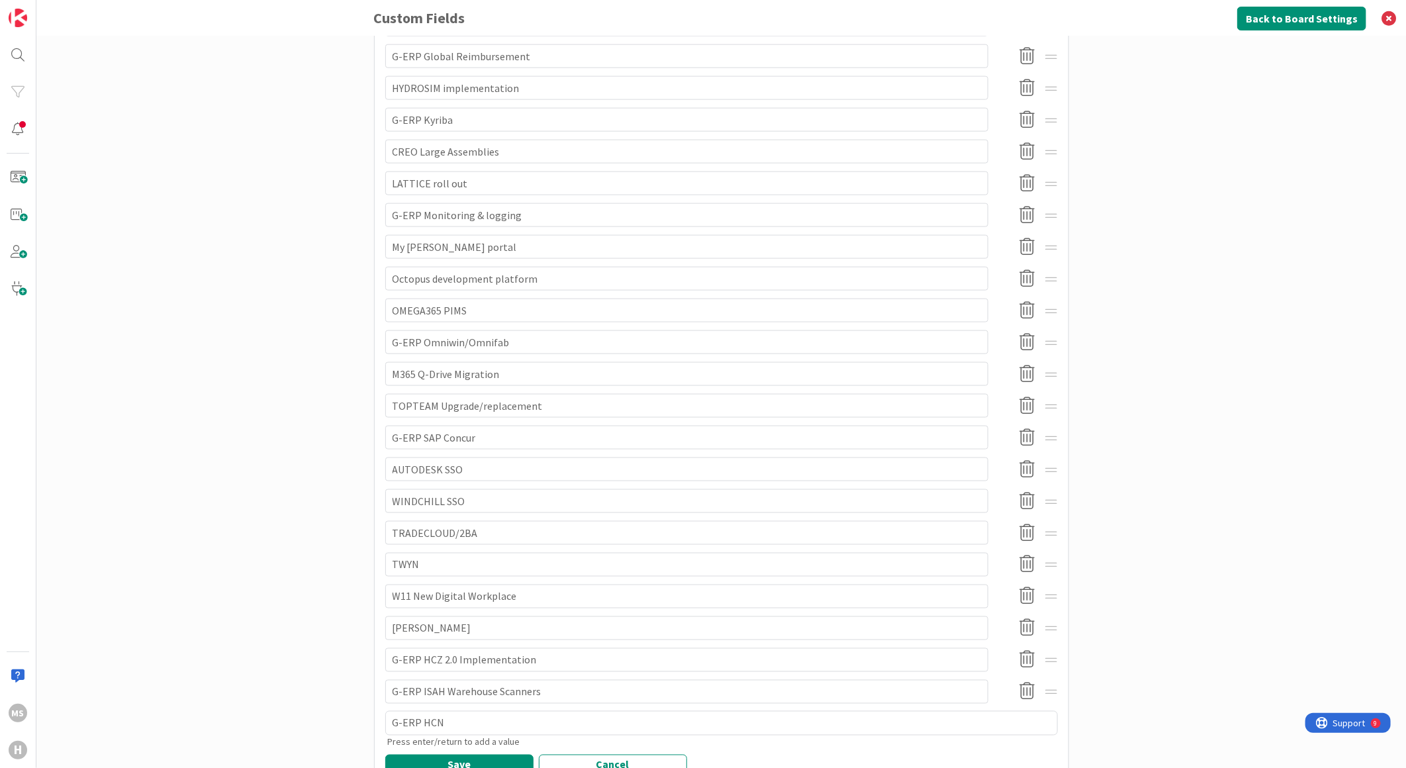
scroll to position [1108, 0]
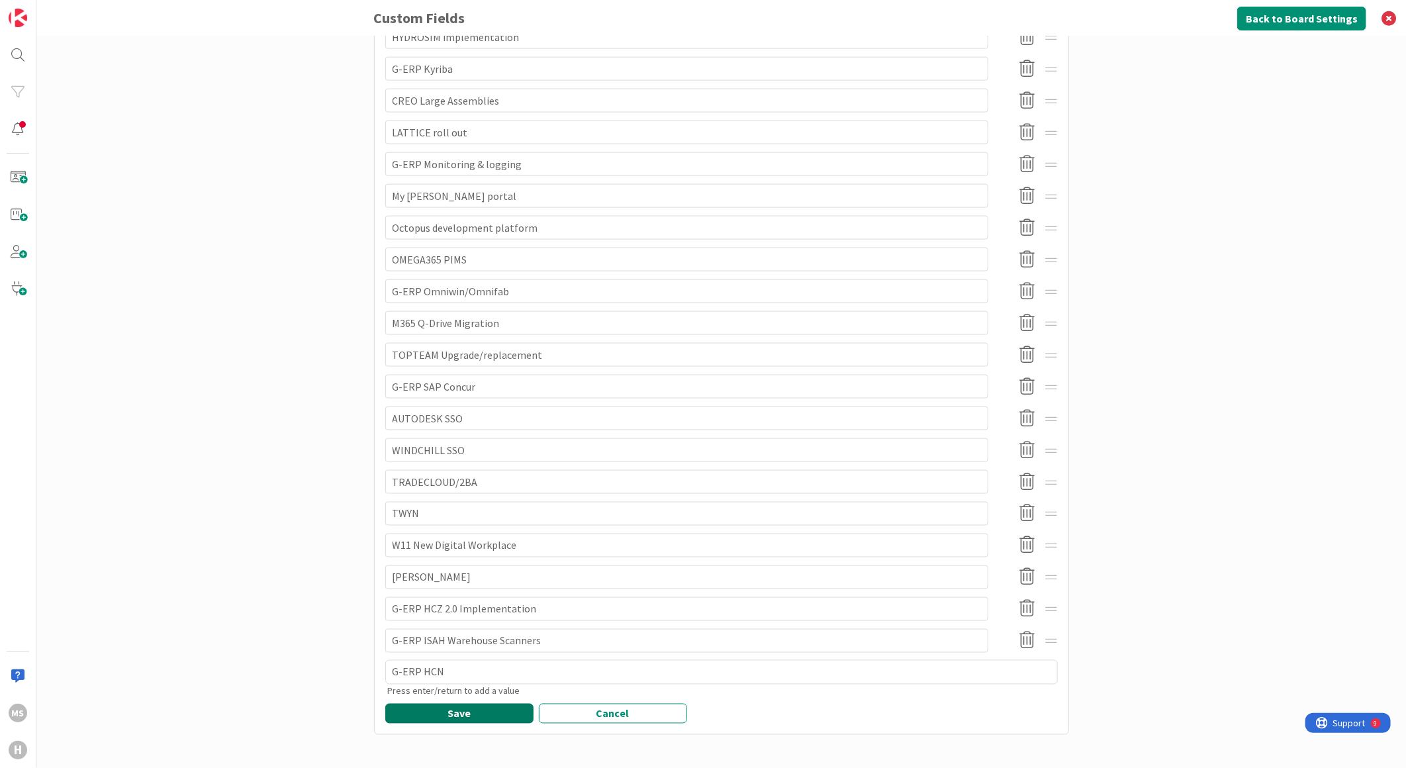
click at [455, 706] on button "Save" at bounding box center [459, 714] width 148 height 20
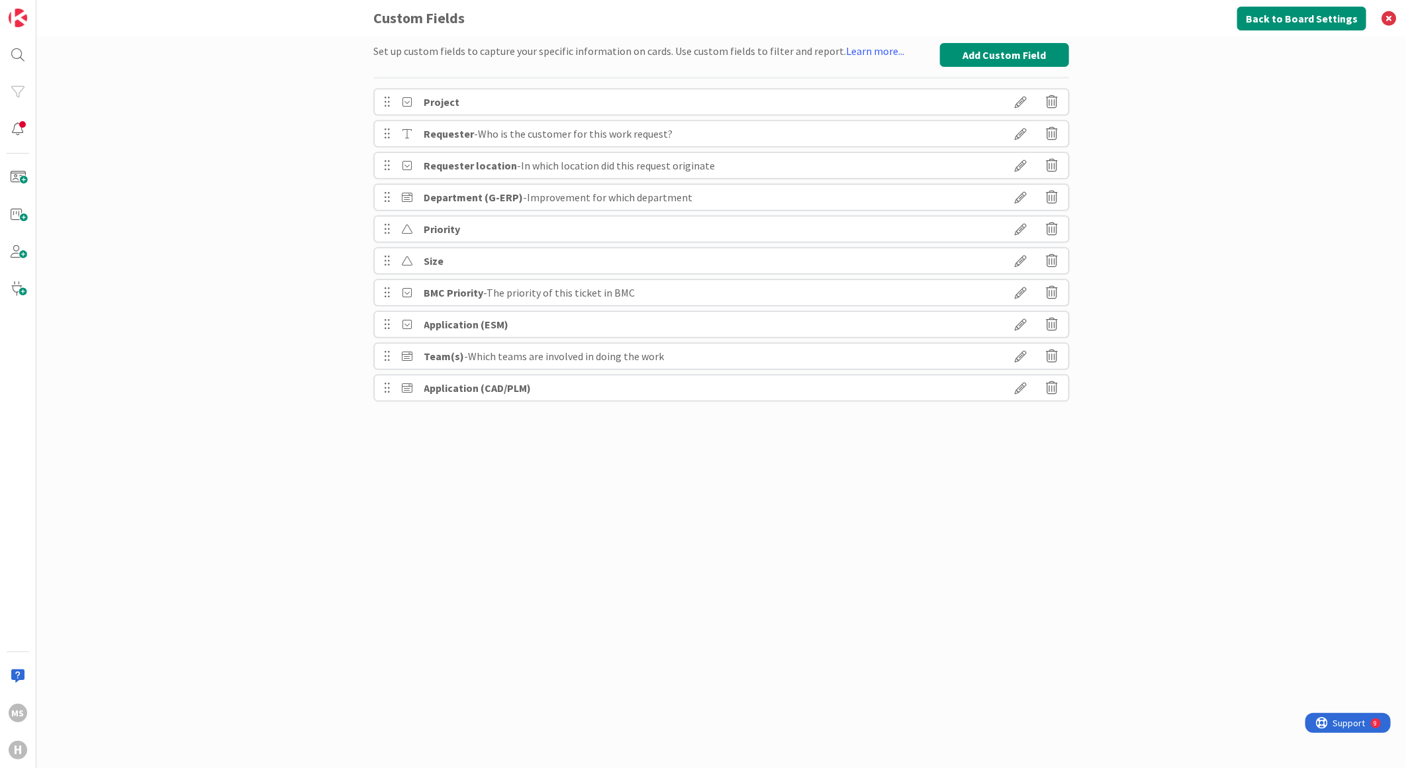
scroll to position [0, 0]
click at [1315, 13] on button "Back to Board Settings" at bounding box center [1301, 19] width 129 height 24
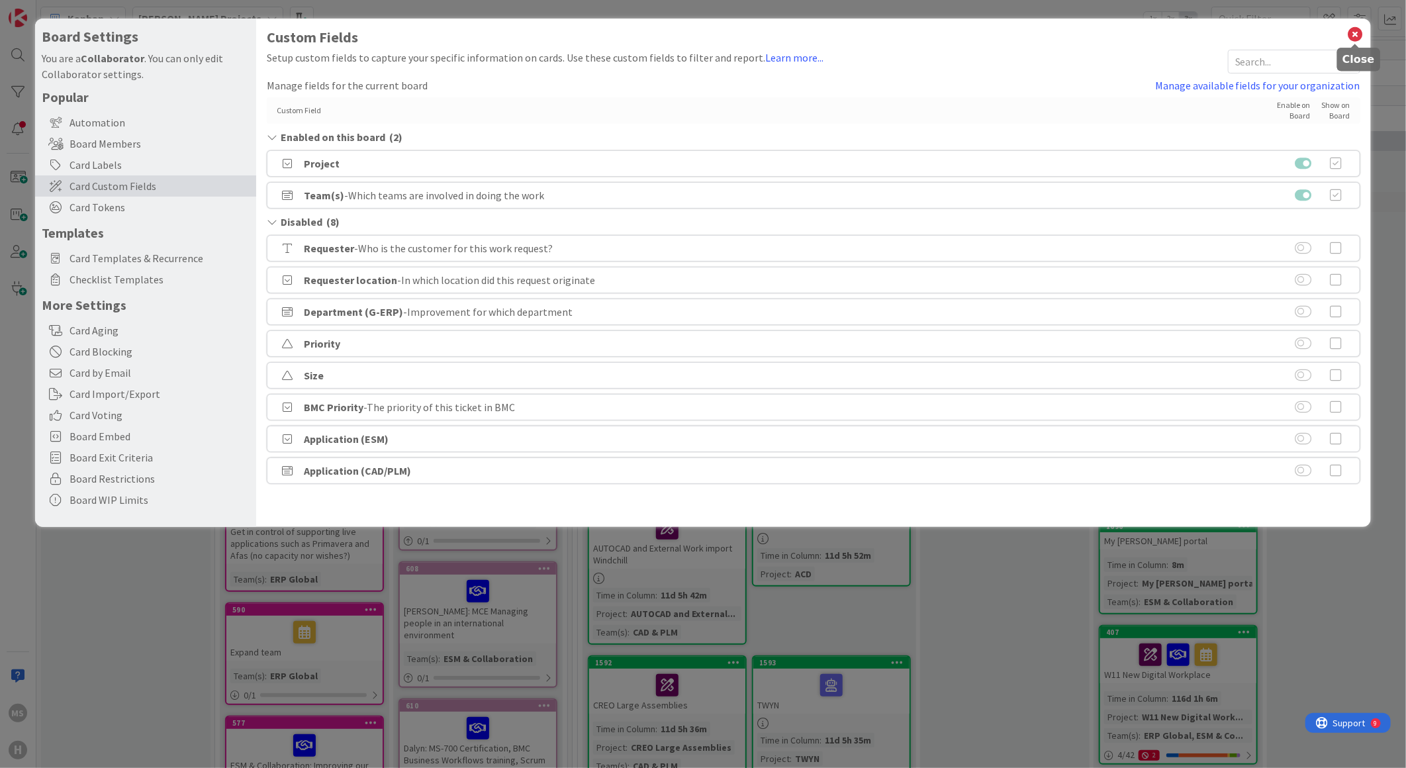
click at [1353, 28] on icon at bounding box center [1355, 34] width 17 height 19
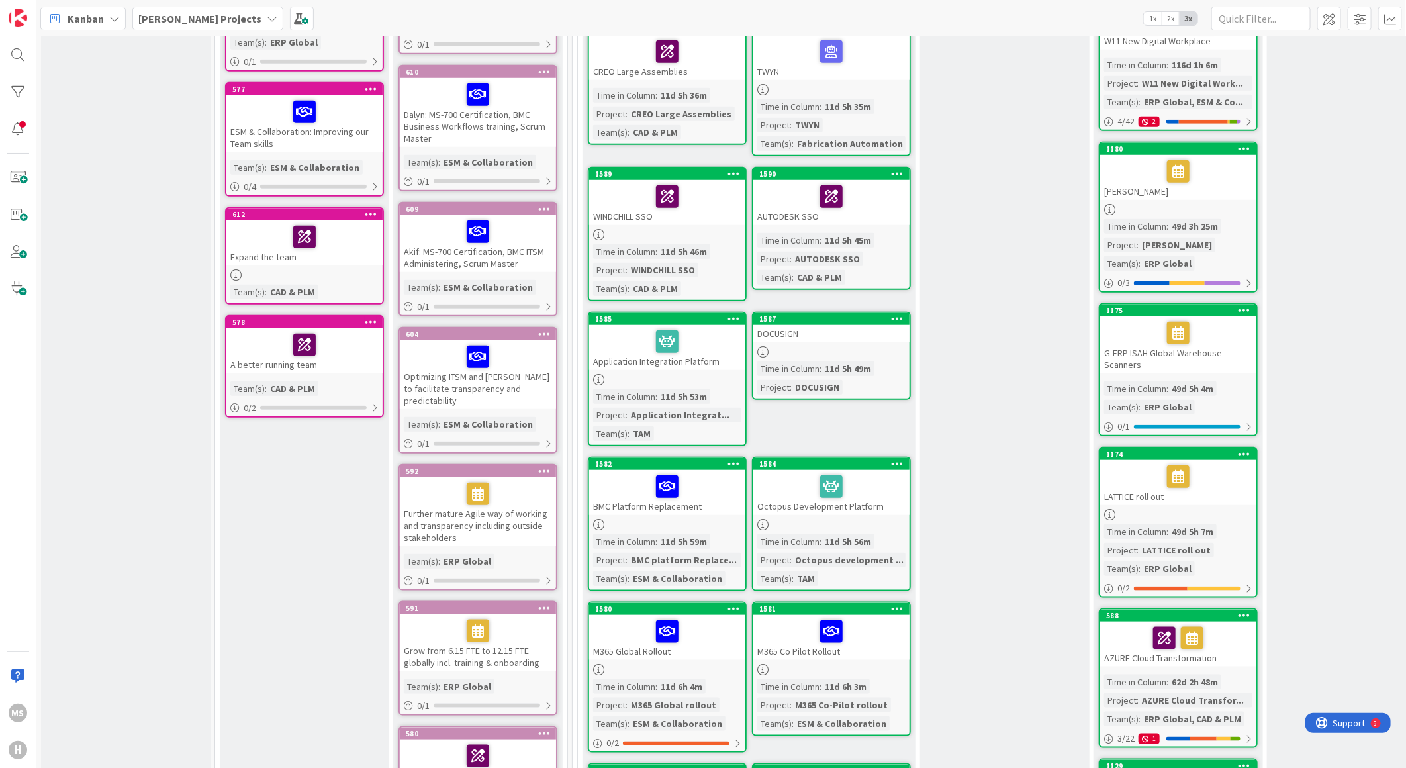
scroll to position [662, 0]
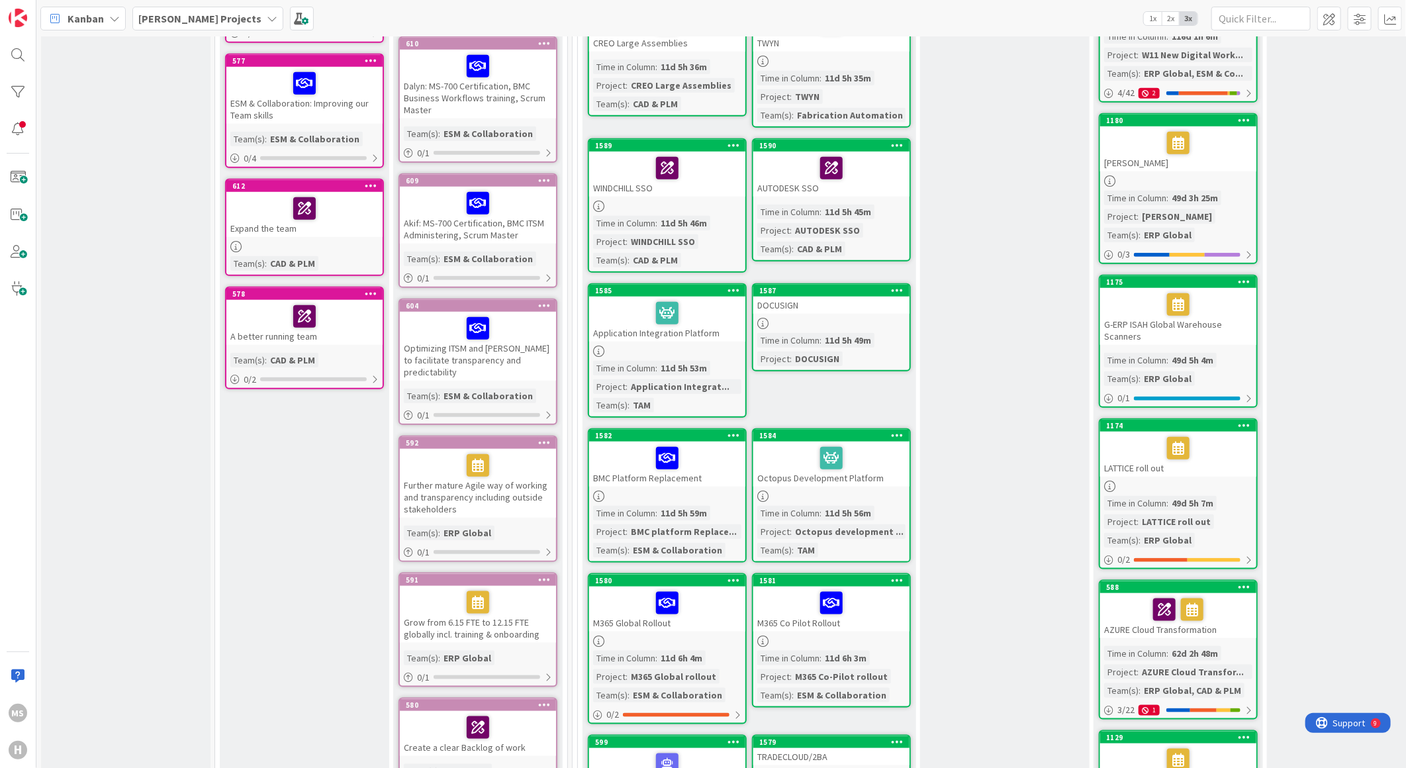
click at [1129, 299] on div "G-ERP ISAH Global Warehouse Scanners" at bounding box center [1178, 316] width 156 height 57
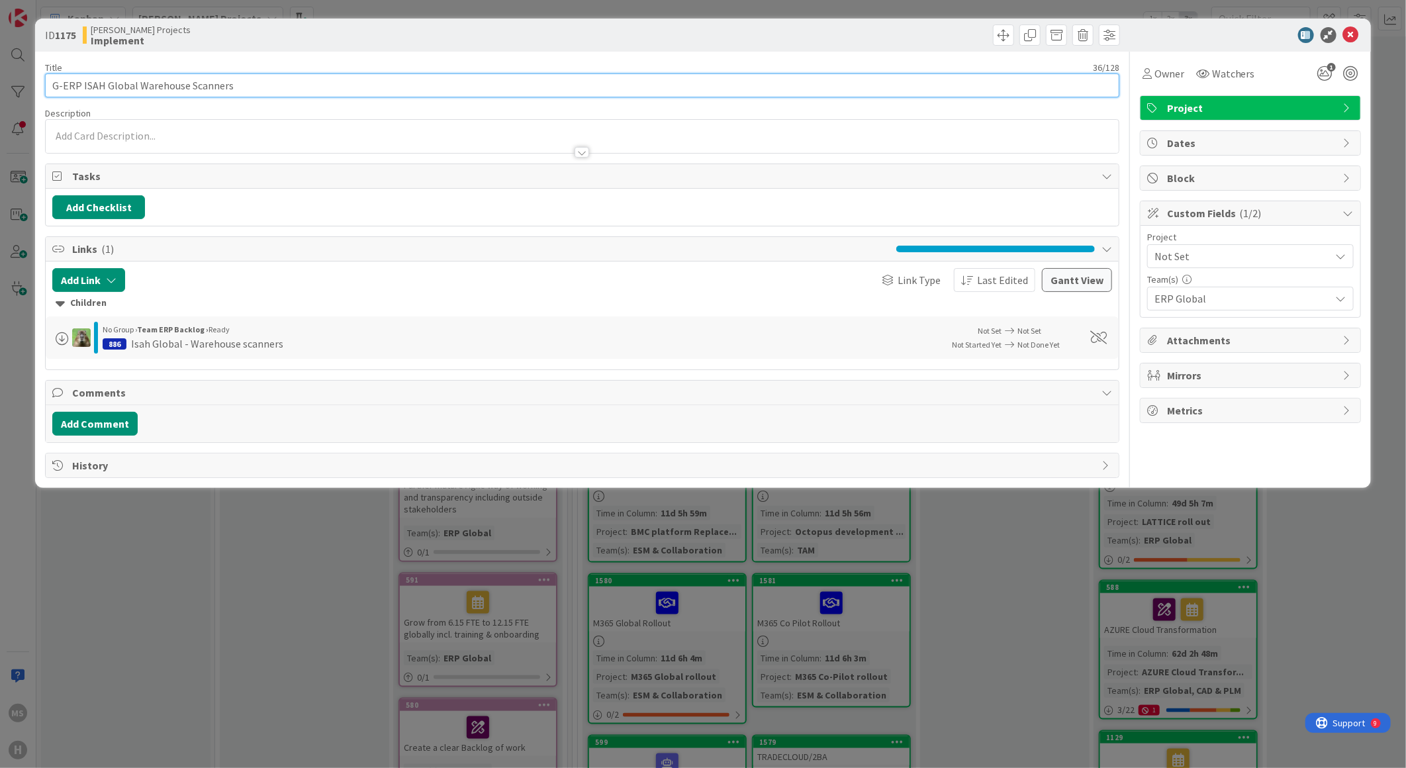
click at [134, 83] on input "G-ERP ISAH Global Warehouse Scanners" at bounding box center [582, 85] width 1074 height 24
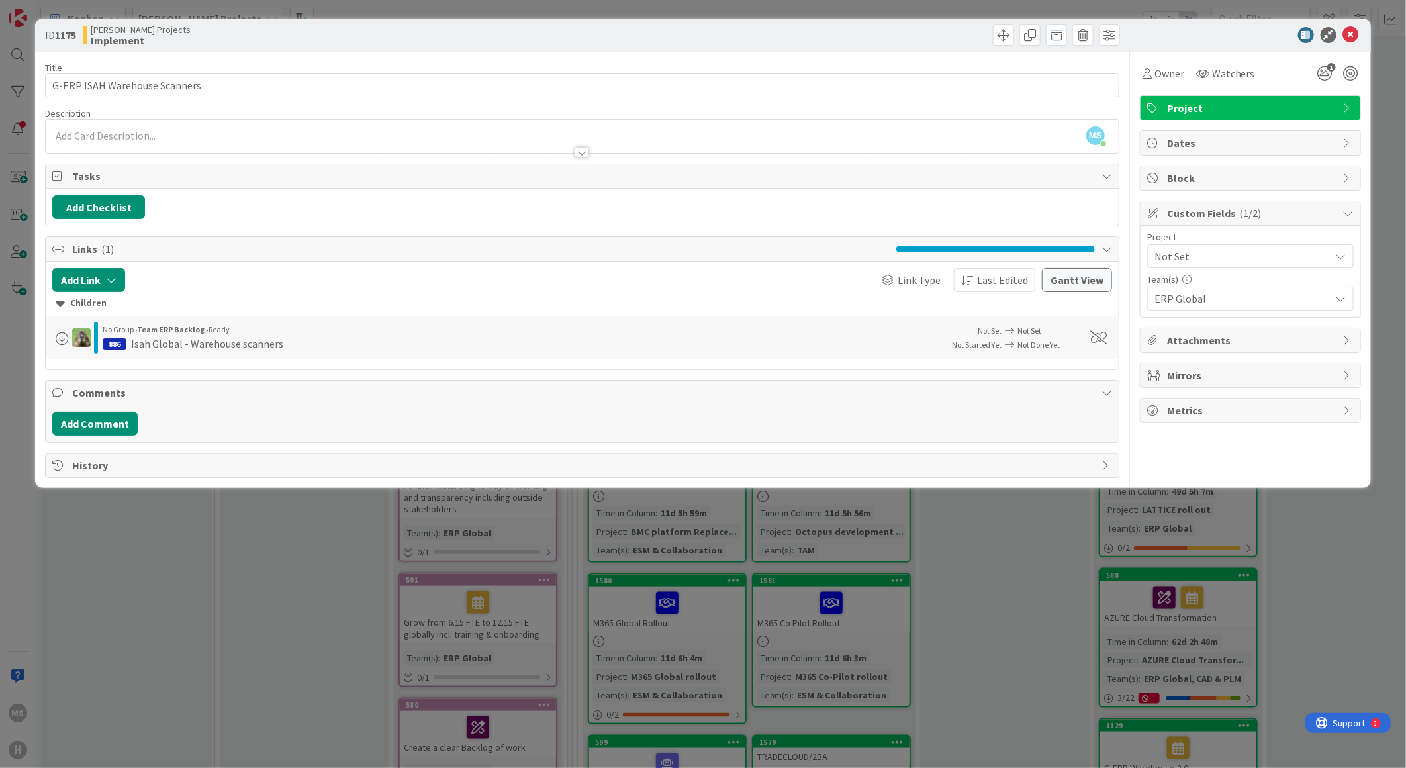
click at [577, 31] on div "[PERSON_NAME] Projects Implement" at bounding box center [331, 34] width 496 height 21
click at [1222, 32] on div at bounding box center [1244, 35] width 234 height 16
click at [1348, 36] on icon at bounding box center [1351, 35] width 16 height 16
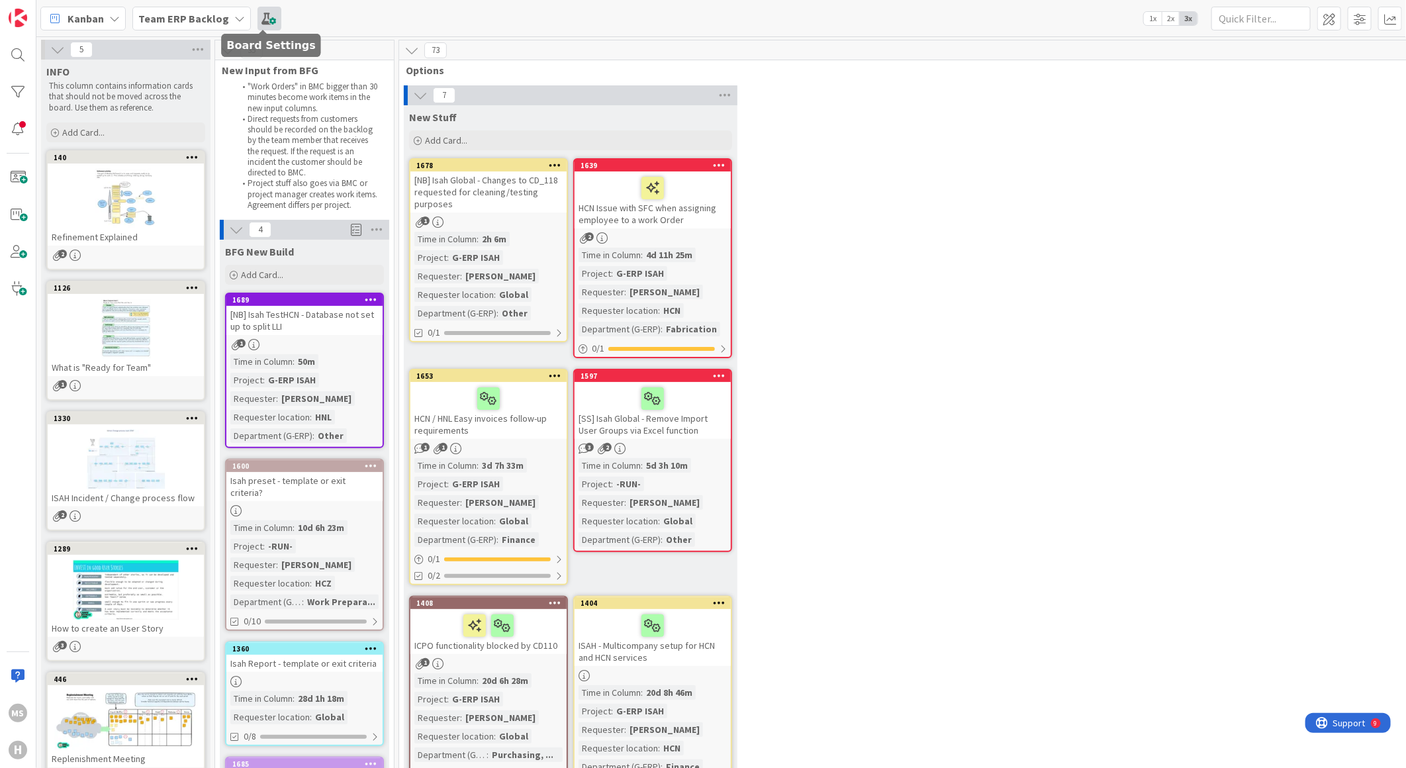
click at [269, 7] on span at bounding box center [269, 19] width 24 height 24
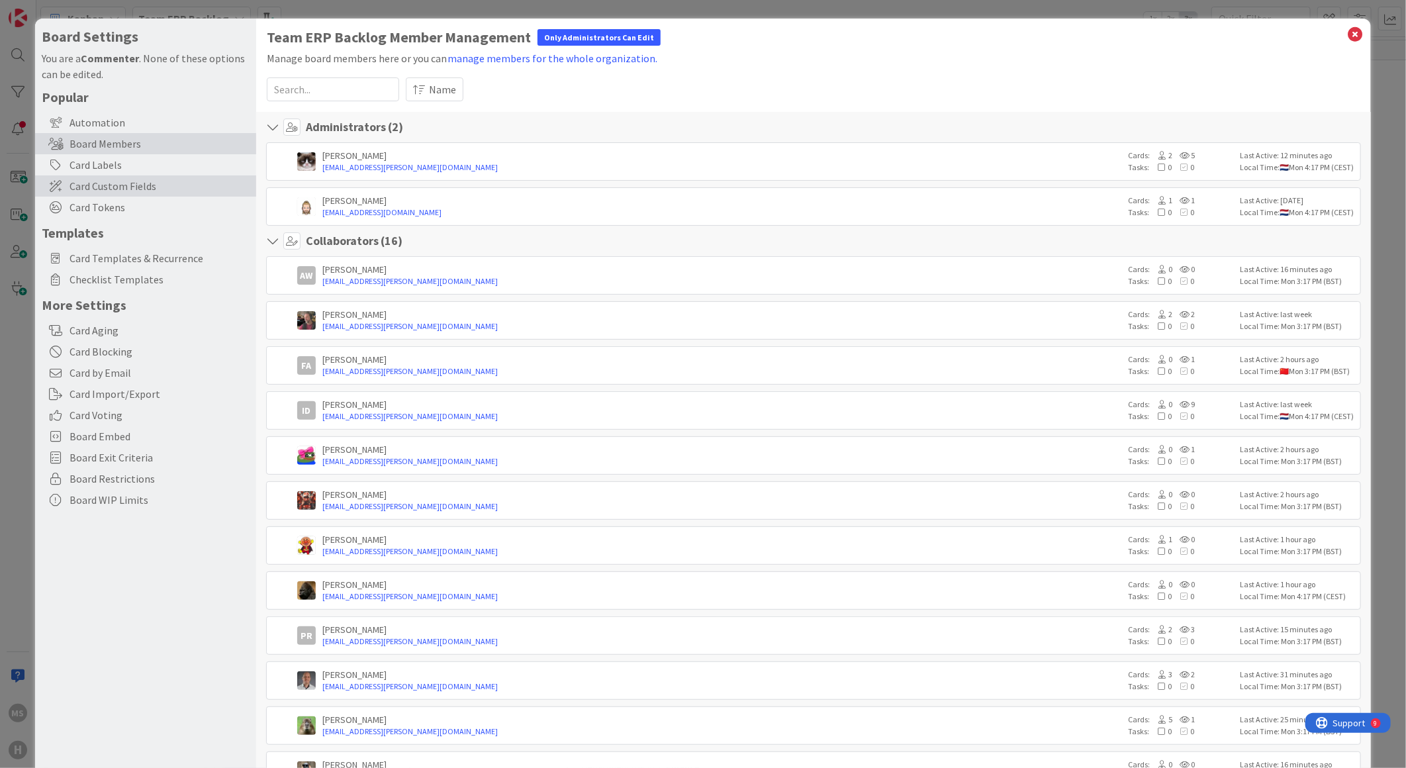
click at [95, 185] on span "Card Custom Fields" at bounding box center [160, 186] width 180 height 16
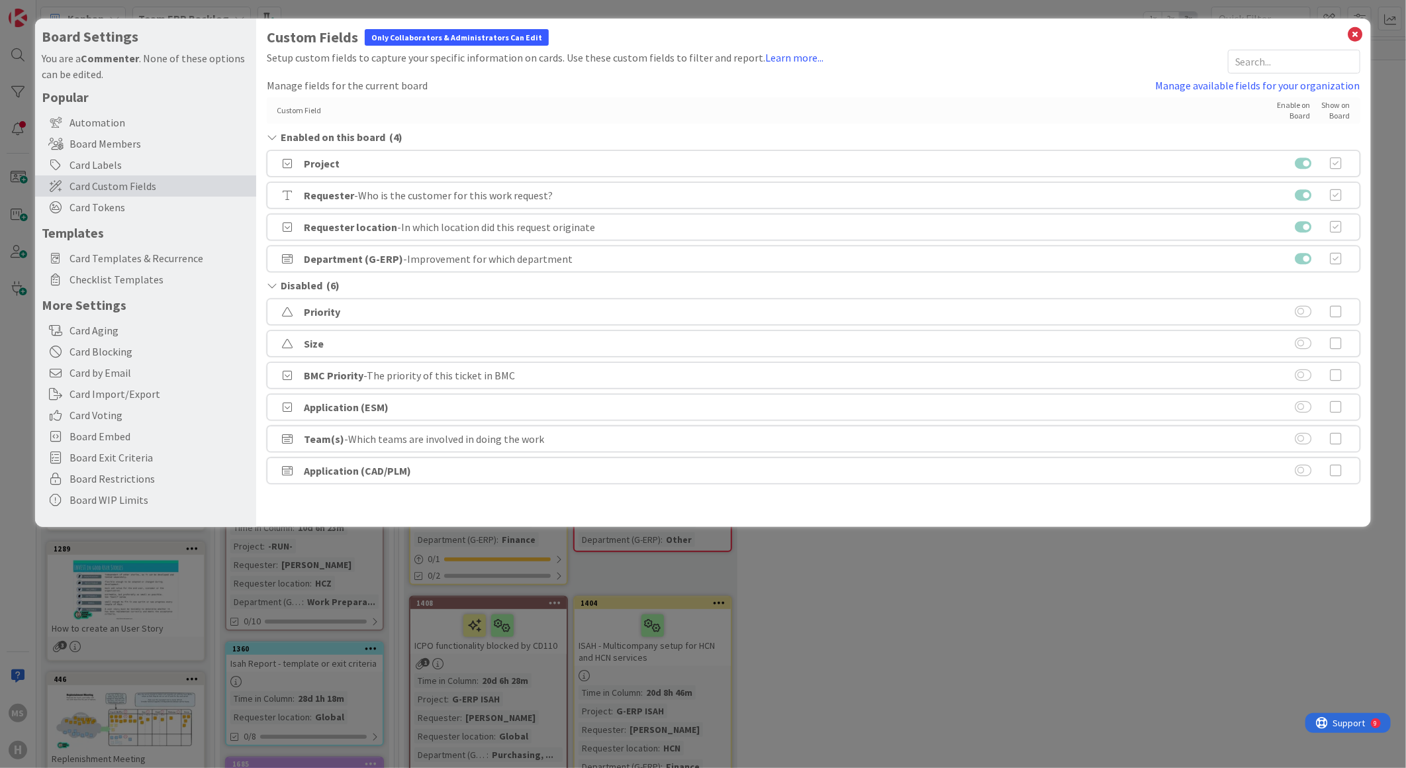
click at [316, 162] on b "Project" at bounding box center [322, 163] width 36 height 13
click at [1238, 79] on link "Manage available fields for your organization" at bounding box center [1257, 85] width 205 height 16
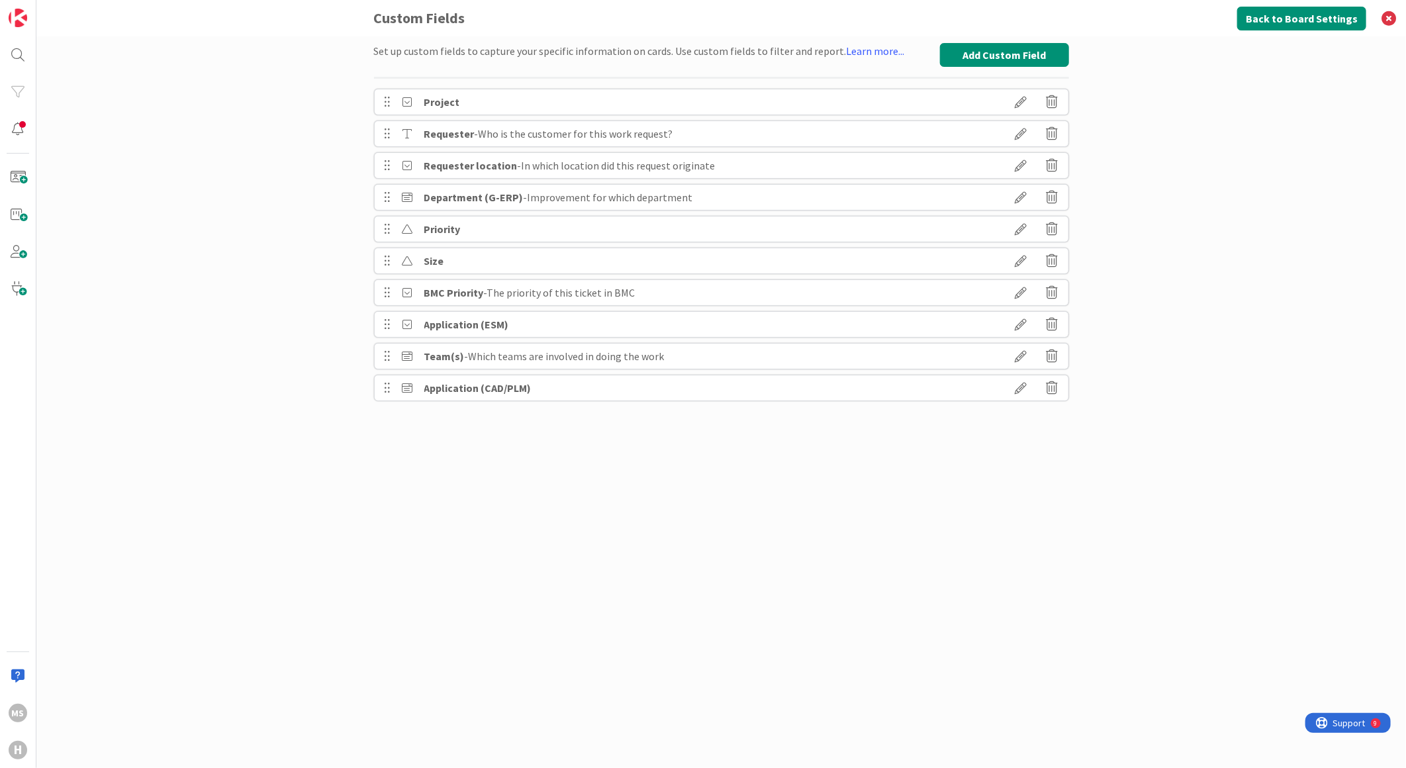
click at [1020, 99] on icon at bounding box center [1021, 102] width 37 height 23
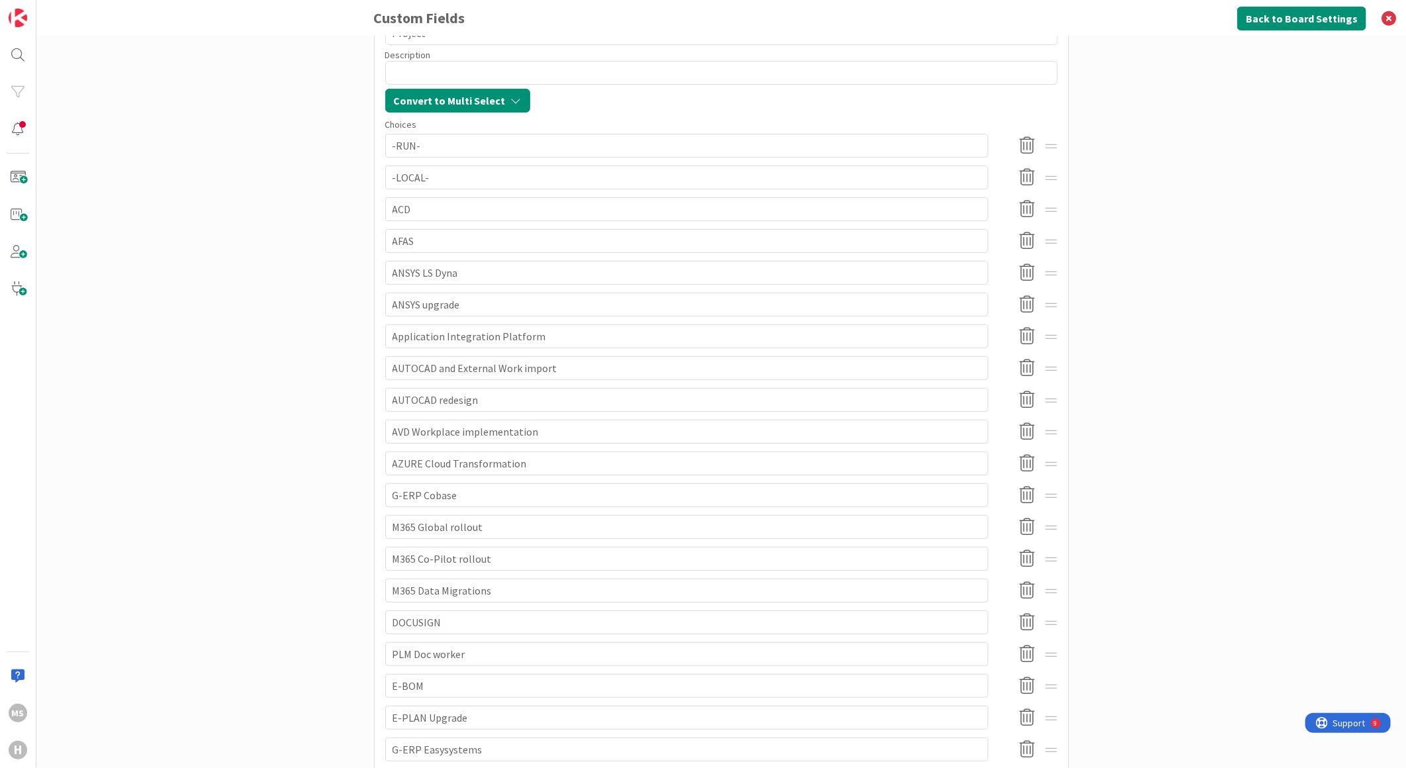
scroll to position [147, 0]
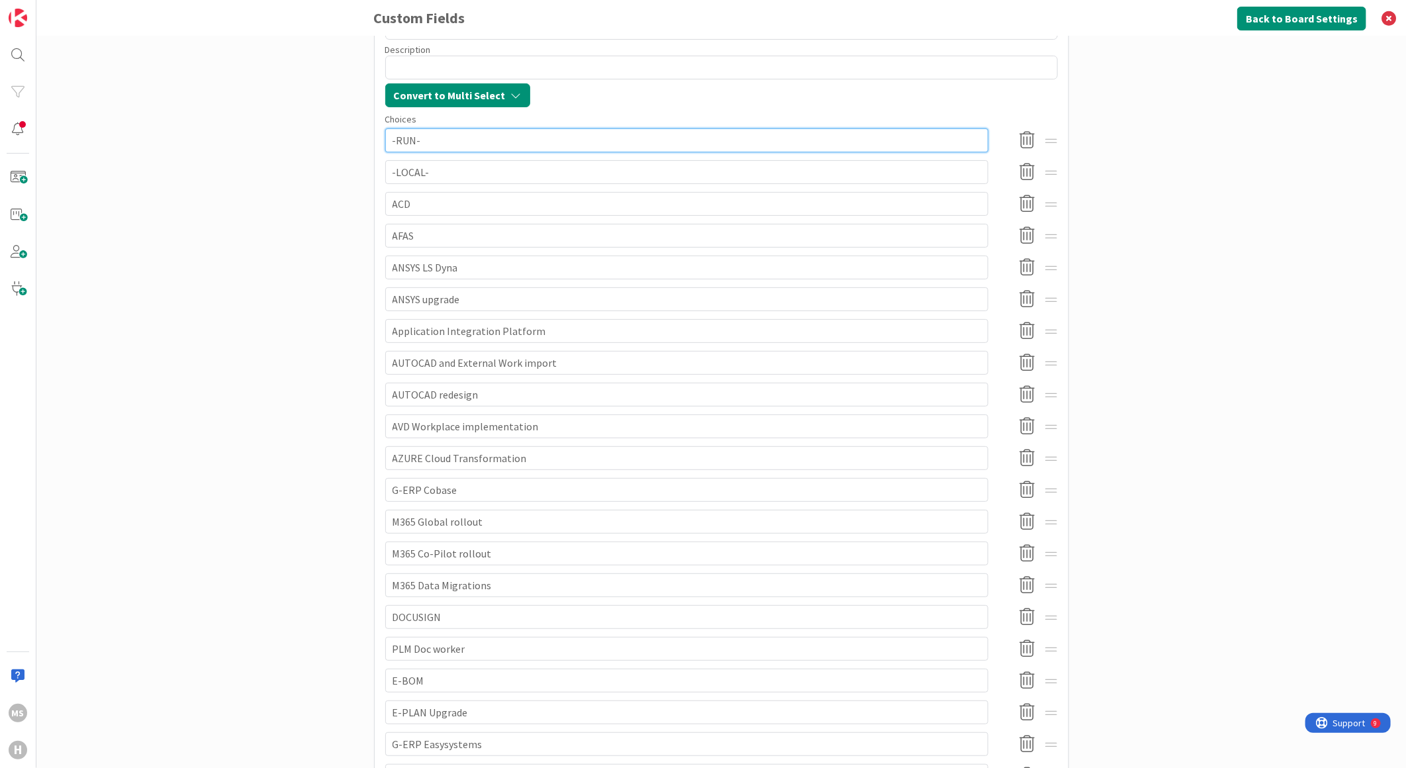
drag, startPoint x: 392, startPoint y: 140, endPoint x: 518, endPoint y: 473, distance: 355.5
click at [212, 301] on div "Set up custom fields to capture your specific information on cards. Use custom …" at bounding box center [721, 401] width 1370 height 731
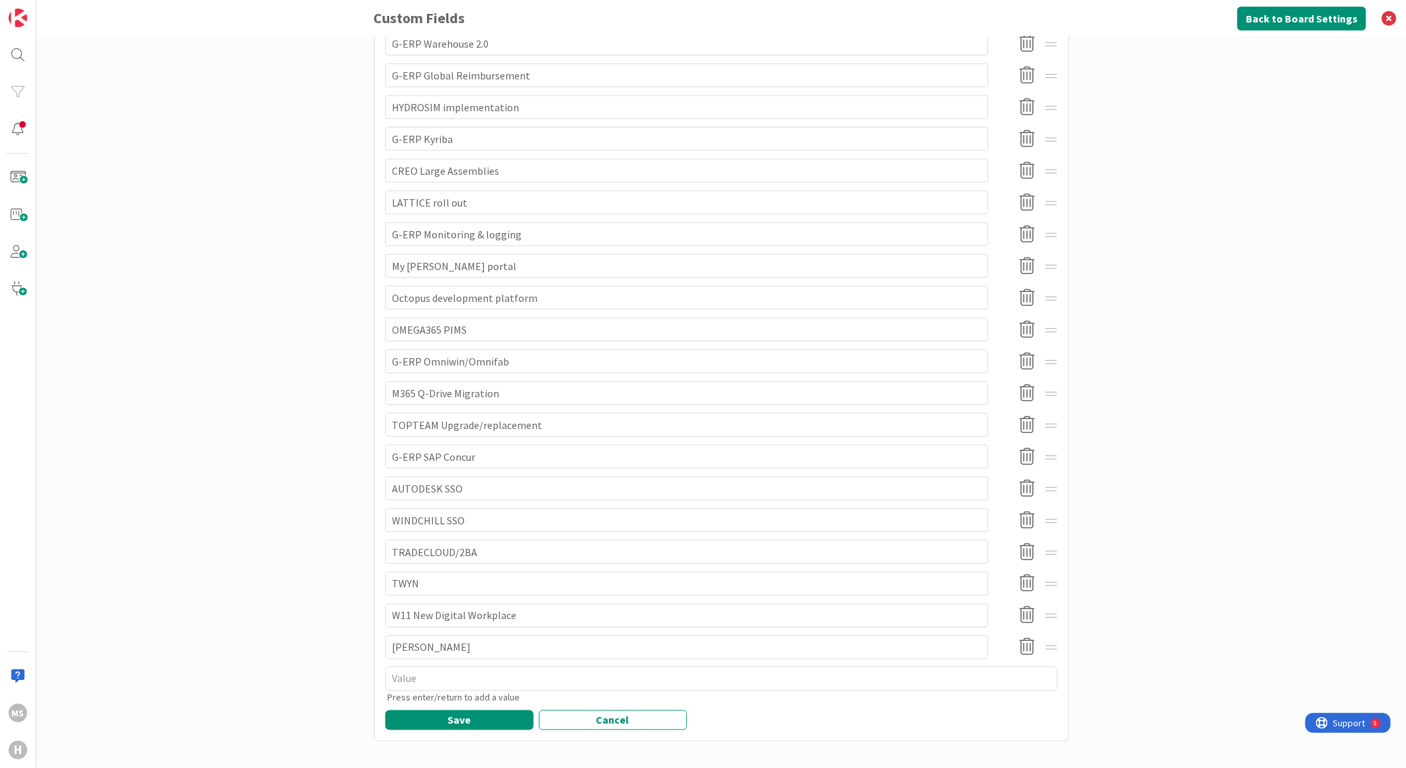
scroll to position [1045, 0]
